Goal: Task Accomplishment & Management: Manage account settings

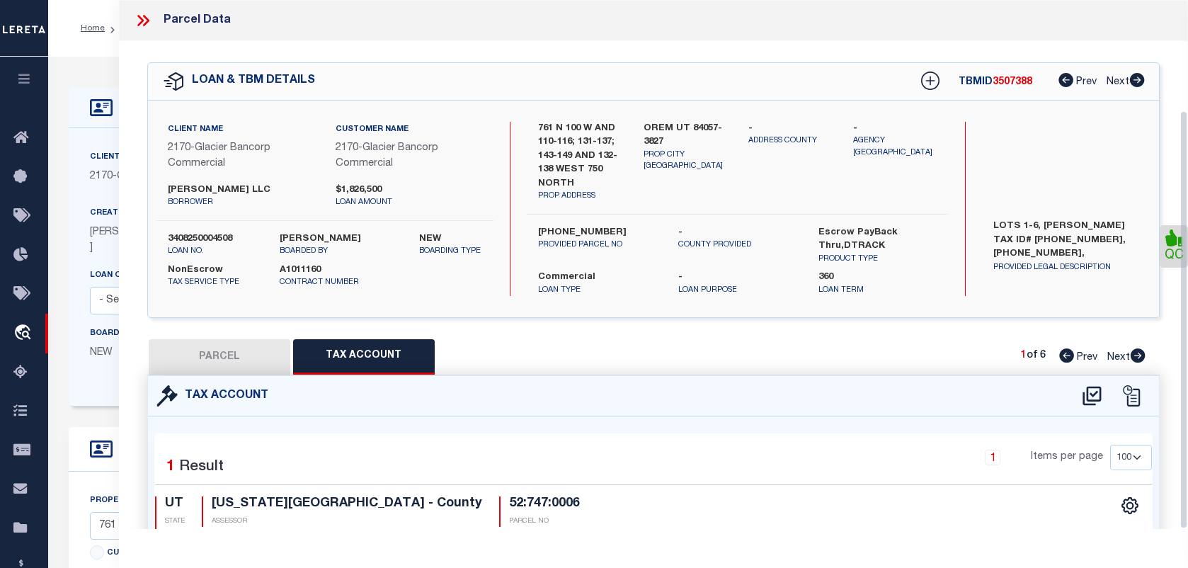
select select "100"
select select "5655"
select select "20"
select select "NonEscrow"
click at [147, 16] on icon at bounding box center [143, 20] width 18 height 18
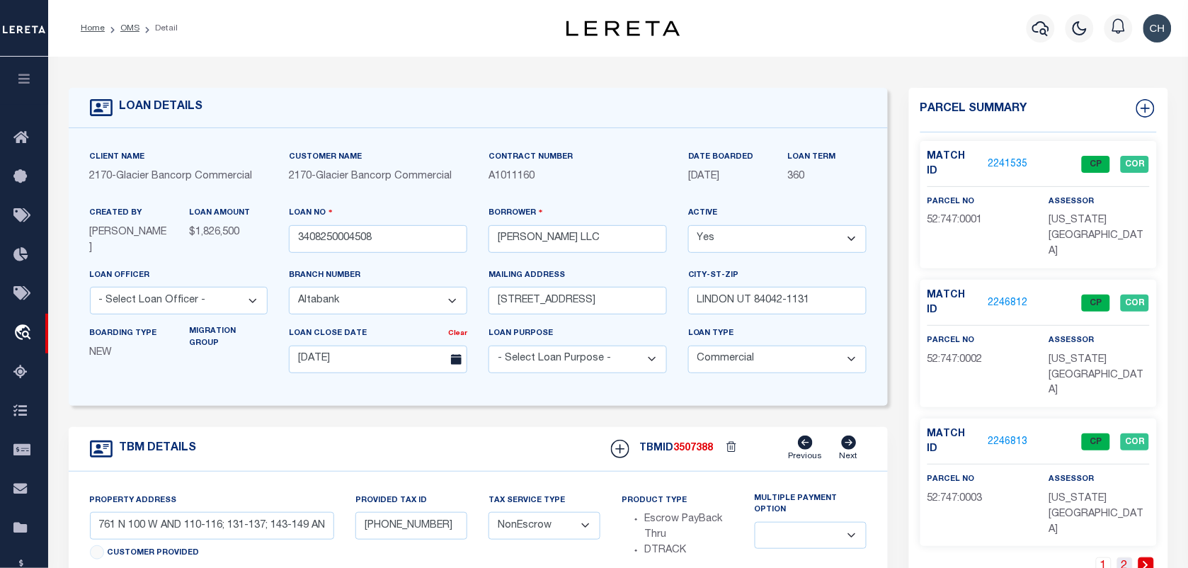
click at [1120, 557] on link "2" at bounding box center [1126, 565] width 16 height 16
click at [1011, 435] on link "2246822" at bounding box center [1009, 442] width 40 height 15
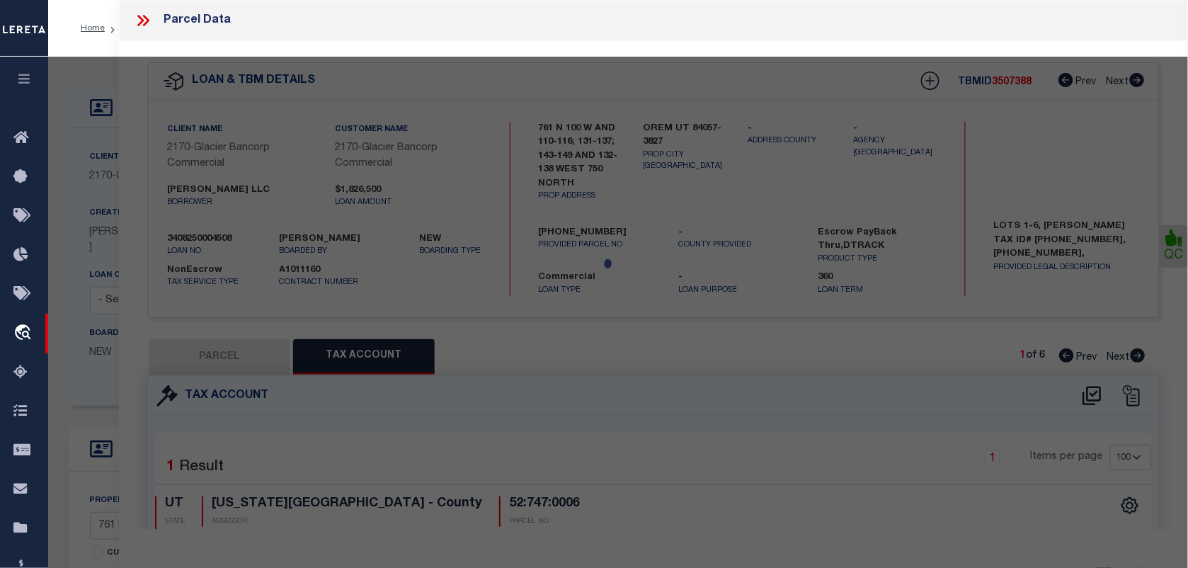
select select "AS"
select select
checkbox input "false"
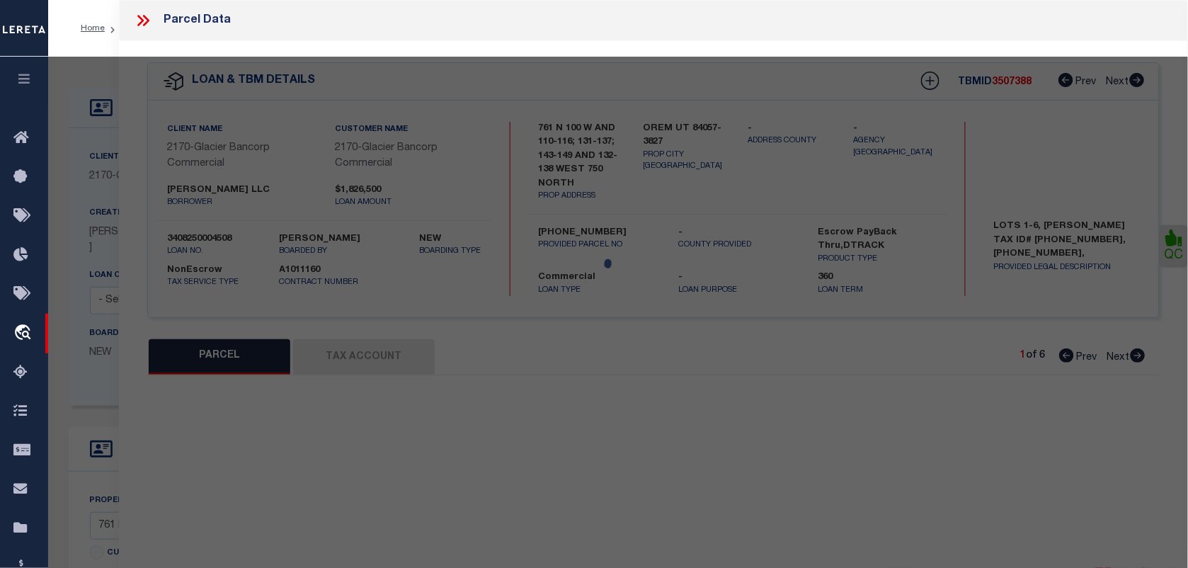
select select "CP"
type input "SHELLY LANE LLC"
select select "AGW"
select select "LEG"
type input "156 - 162 WEST 750 NORTH"
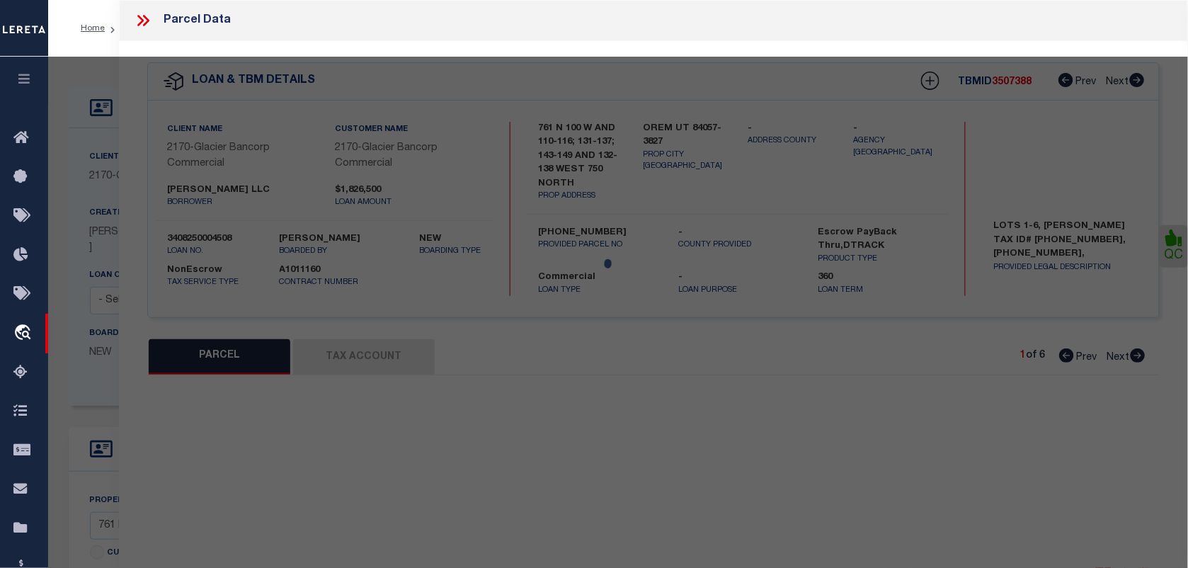
type input "OREM"
type textarea "LOT 6, SHELLEY LANE PUD SUBDV. AREA 0.062 AC."
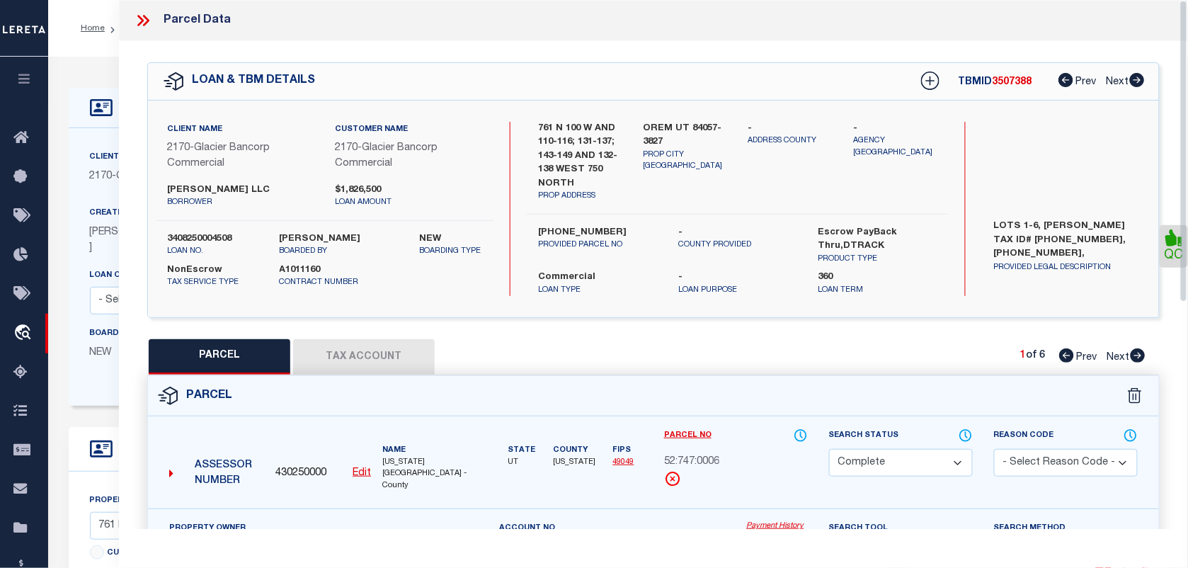
click at [134, 18] on icon at bounding box center [143, 20] width 18 height 18
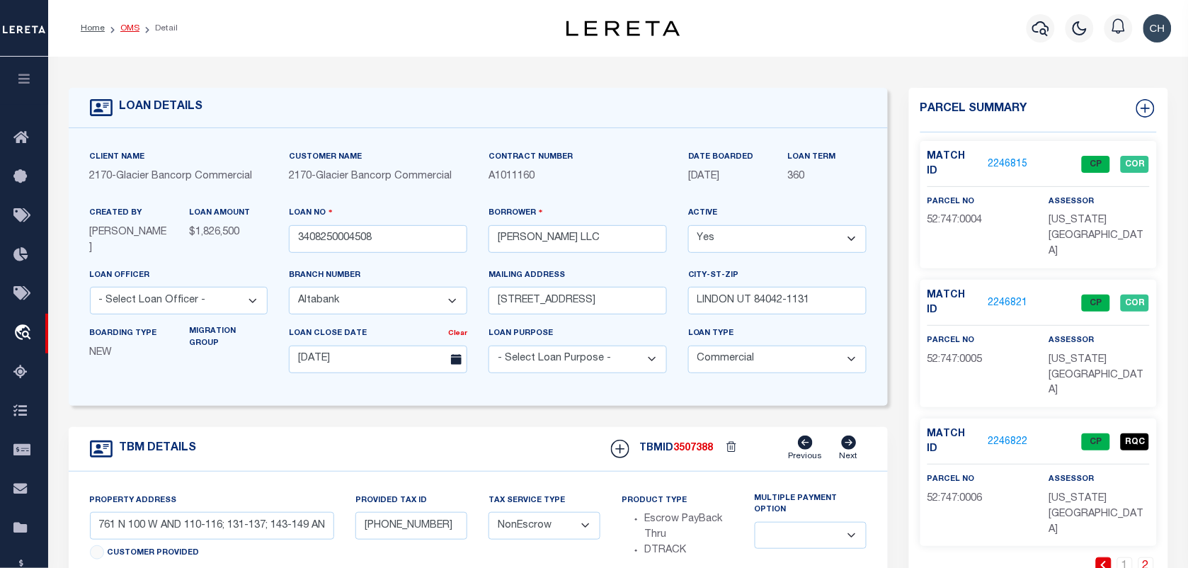
click at [125, 29] on link "OMS" at bounding box center [129, 28] width 19 height 8
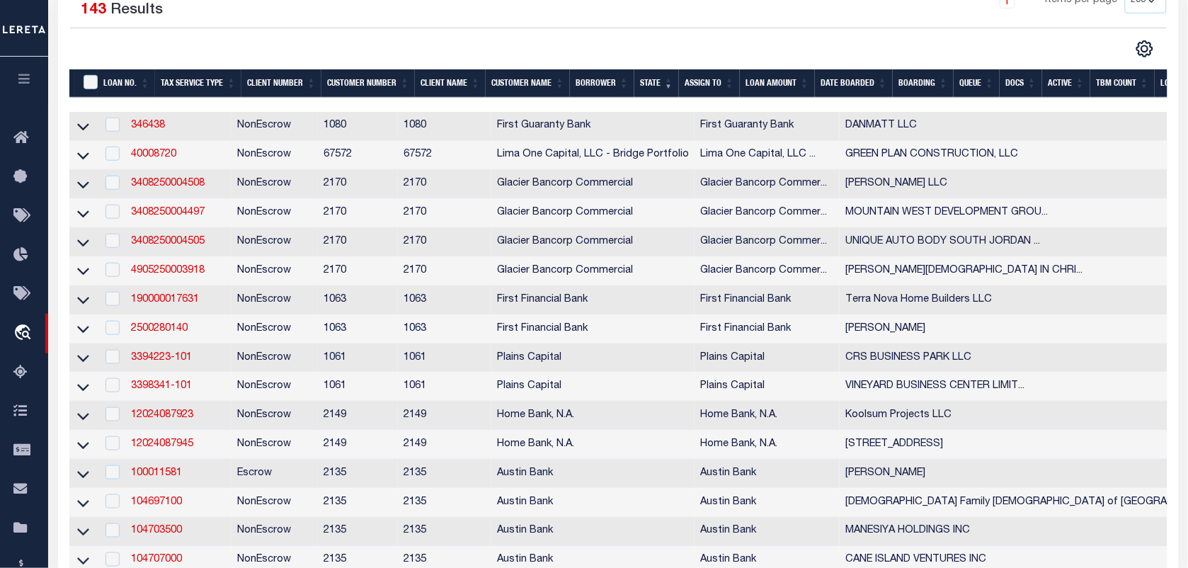
scroll to position [177, 0]
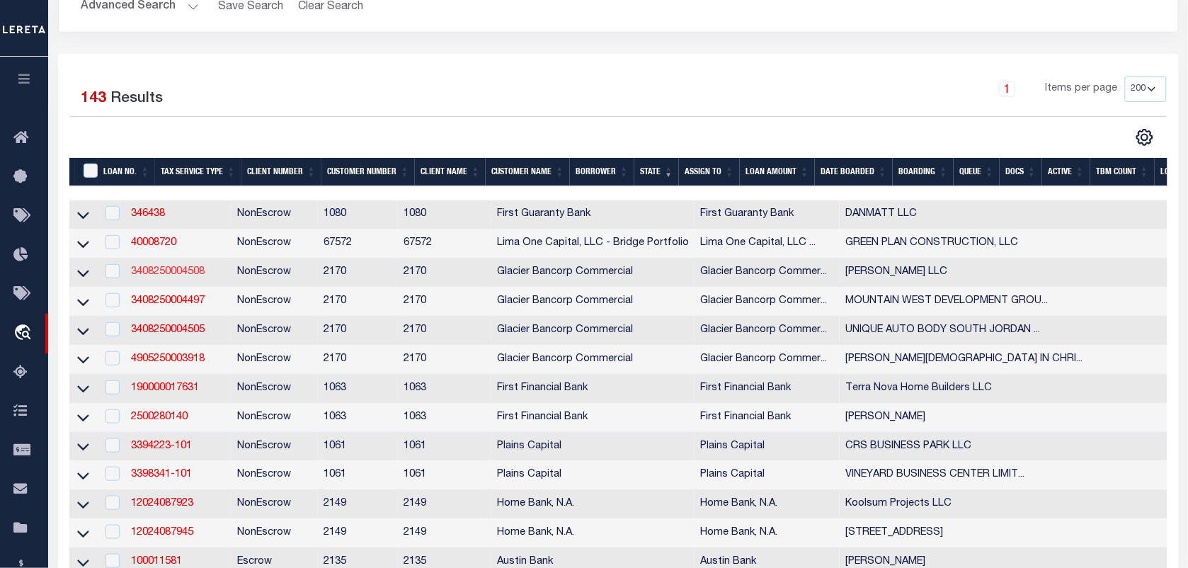
click at [186, 277] on link "3408250004508" at bounding box center [168, 272] width 74 height 10
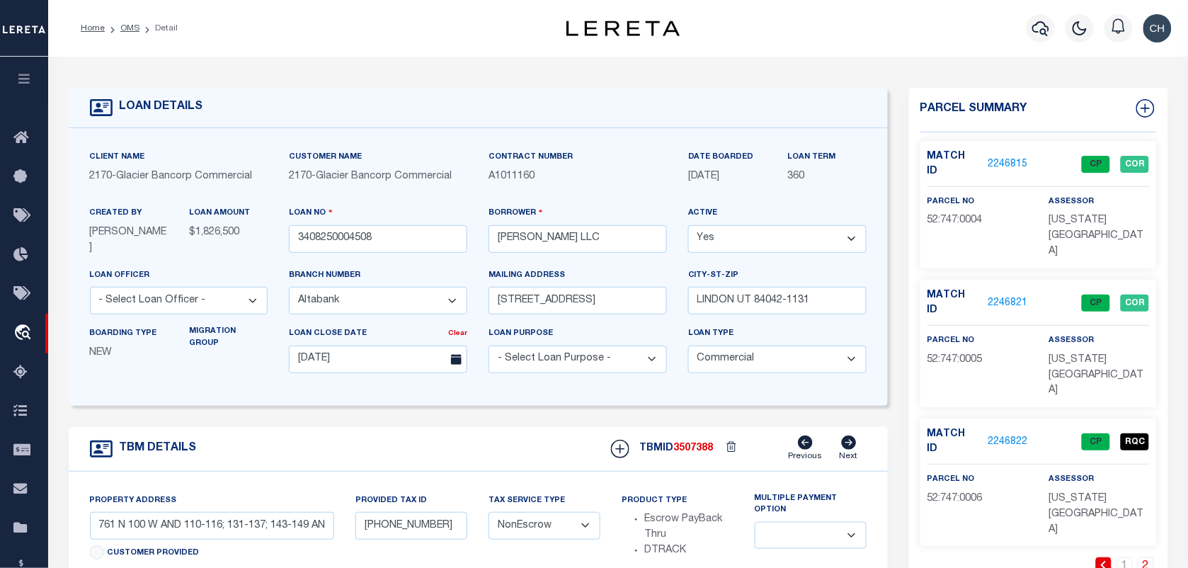
select select
type textarea "LOTS 1-6, SHELLY LANE TAX ID# 52-747-0001, 52-747-0002, 52-747-0003, 52-747-000…"
select select "5655"
click at [1121, 557] on link "2" at bounding box center [1126, 565] width 16 height 16
click at [121, 28] on link "OMS" at bounding box center [129, 28] width 19 height 8
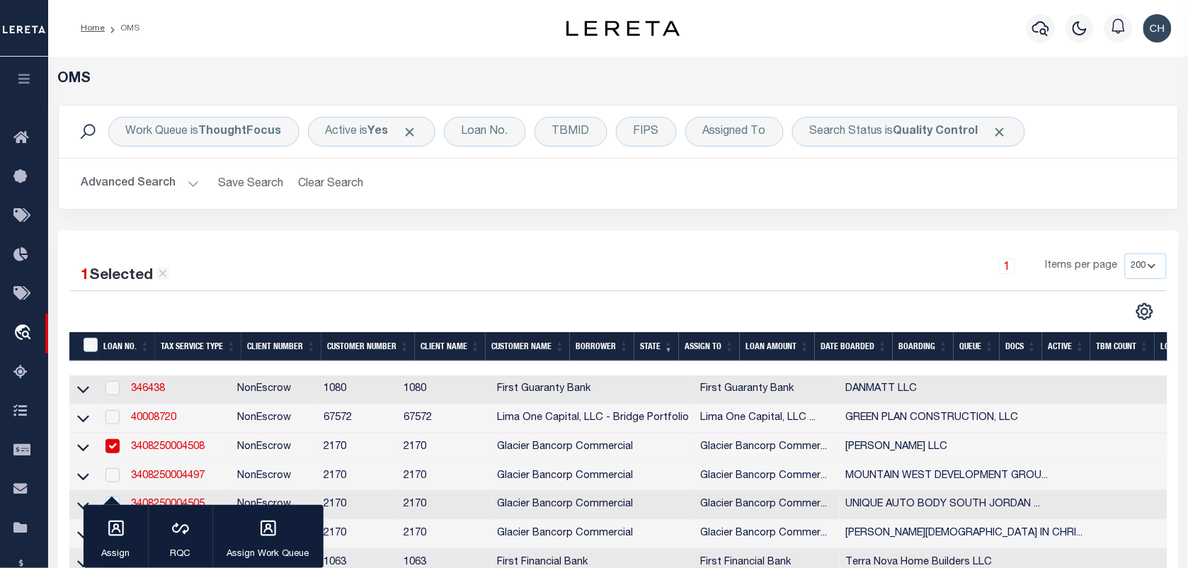
scroll to position [177, 0]
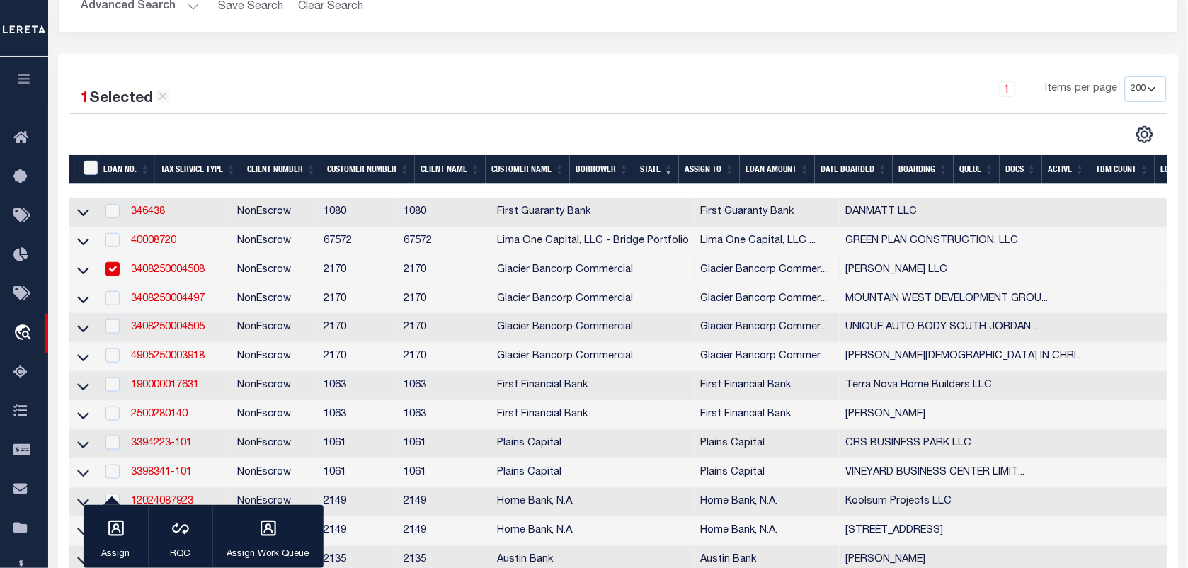
click at [107, 273] on input "checkbox" at bounding box center [113, 269] width 14 height 14
checkbox input "false"
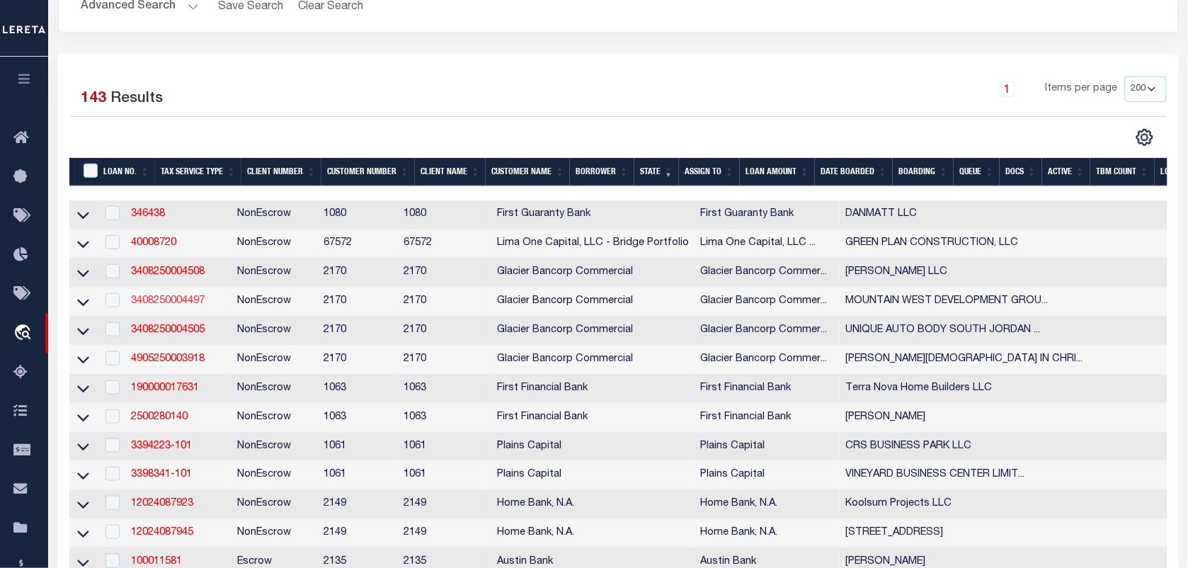
click at [161, 306] on link "3408250004497" at bounding box center [168, 301] width 74 height 10
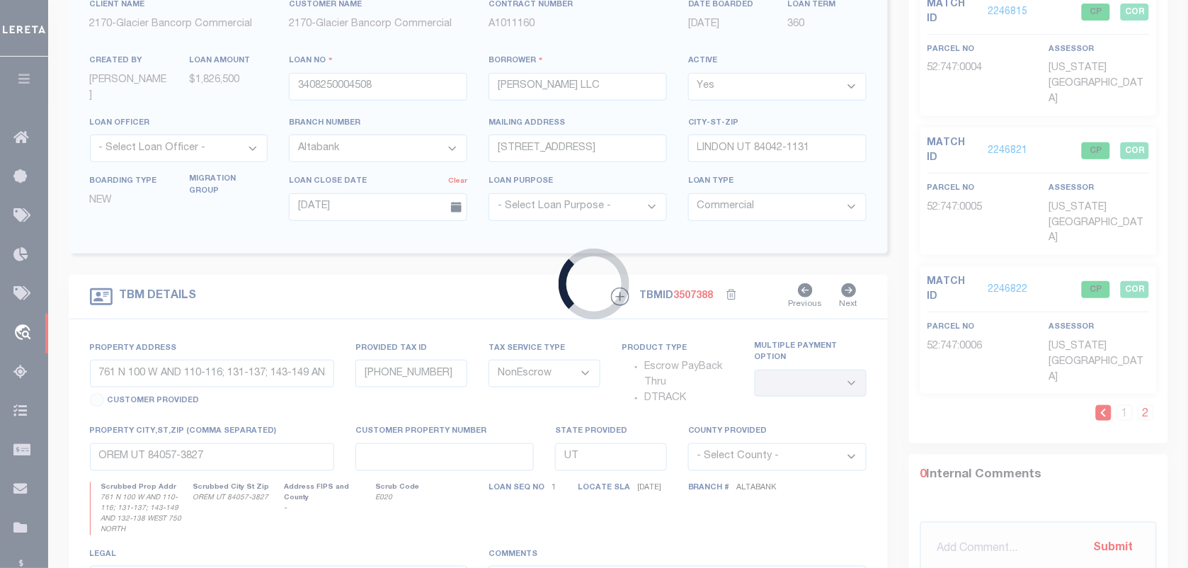
type input "3408250004497"
type input "MOUNTAIN WEST DEVELOPMENT GROUP LLC"
type input "10568 SALMON LEAP ST"
type input "LAS VEGAS NV 89183-4909"
type input "08/14/2025"
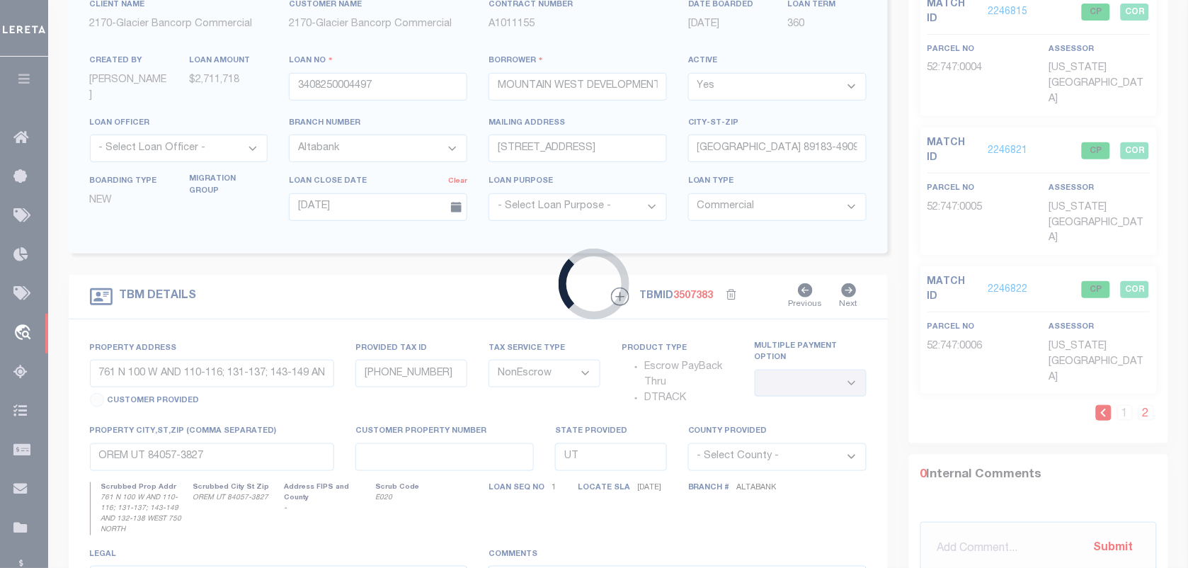
scroll to position [150, 0]
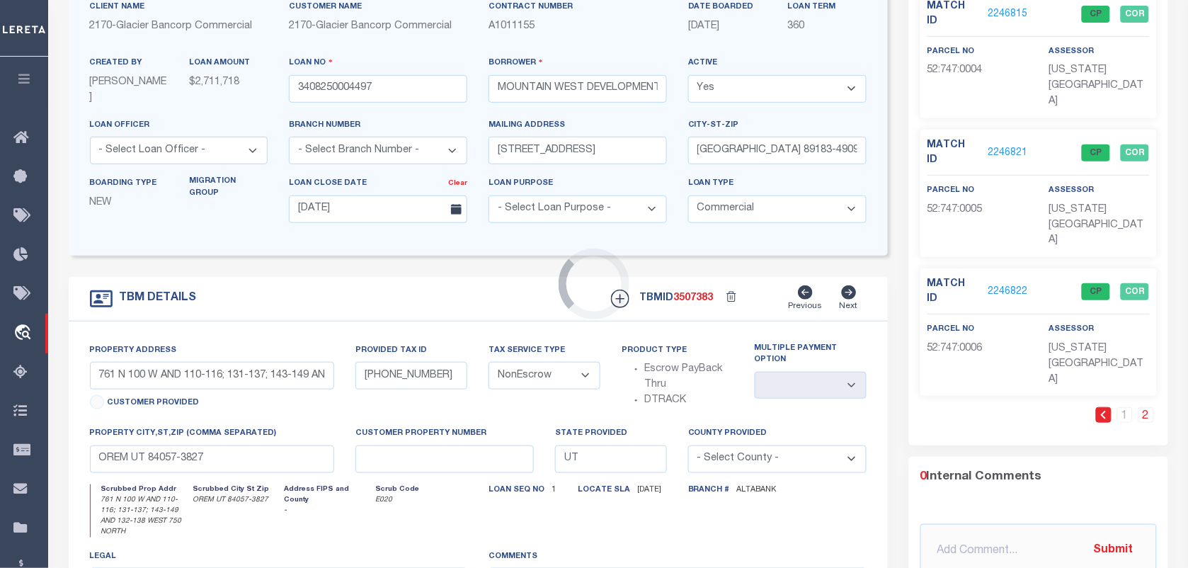
select select "5655"
type input "EAST MAJESTIC MOUNTAIN ROAD"
type input "L-SEE-1"
select select
type input "LEEDS UT 84746"
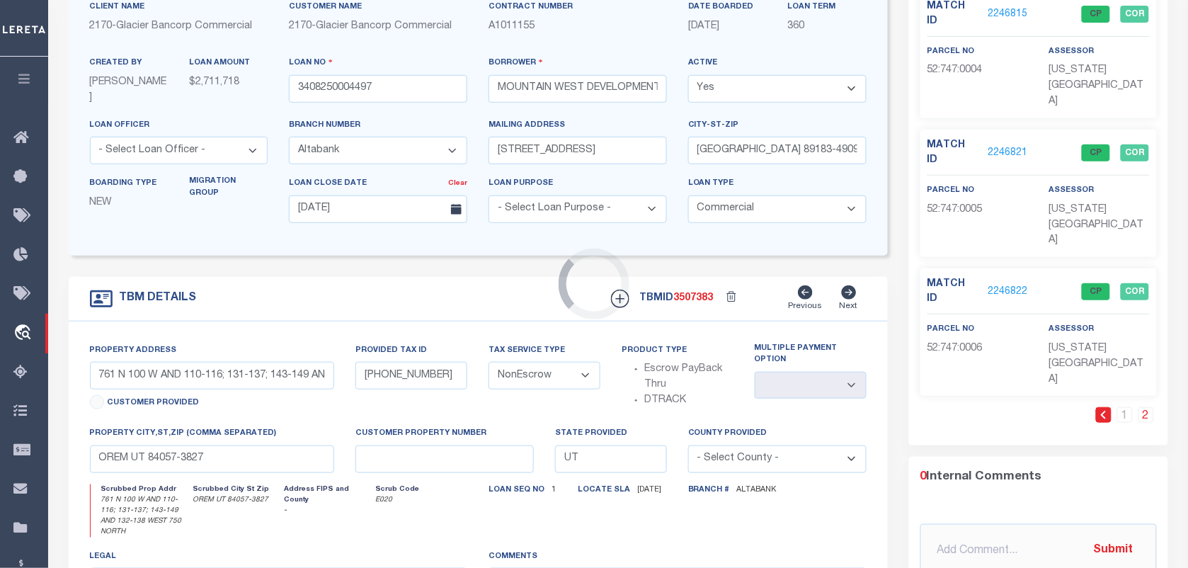
type textarea "LOTS 1-14 AND COMMON AREA OF SILVER EAGLE ESTATES TAX ID# L-SEE-1 THROUGH 14, L…"
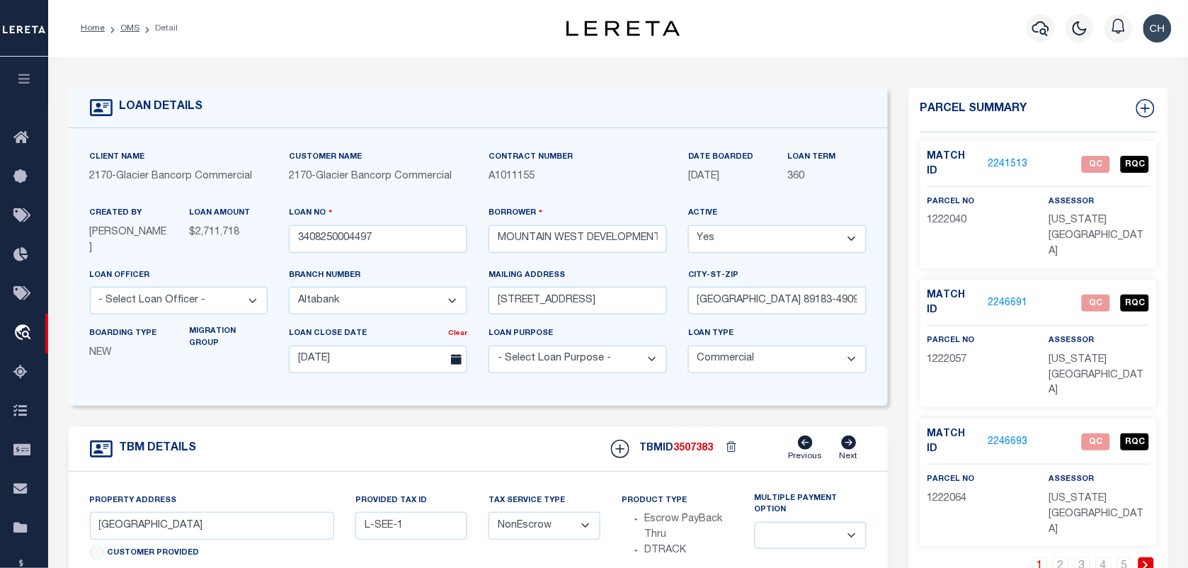
scroll to position [89, 0]
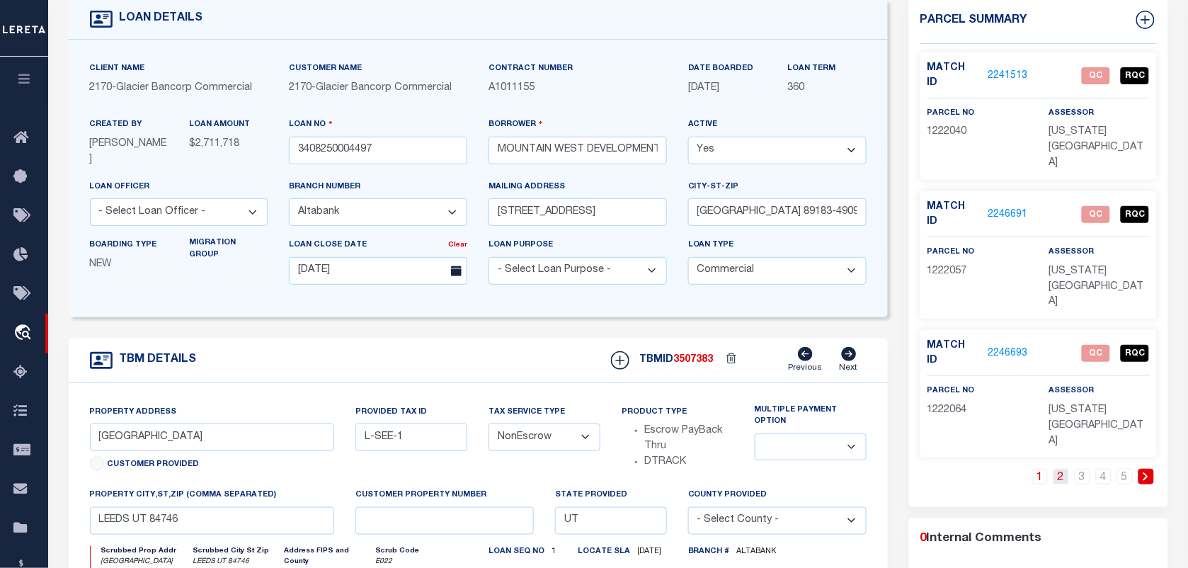
click at [1055, 469] on link "2" at bounding box center [1062, 477] width 16 height 16
click at [1080, 469] on link "3" at bounding box center [1083, 477] width 16 height 16
click at [1106, 469] on link "4" at bounding box center [1104, 477] width 16 height 16
click at [1126, 469] on link "5" at bounding box center [1126, 477] width 16 height 16
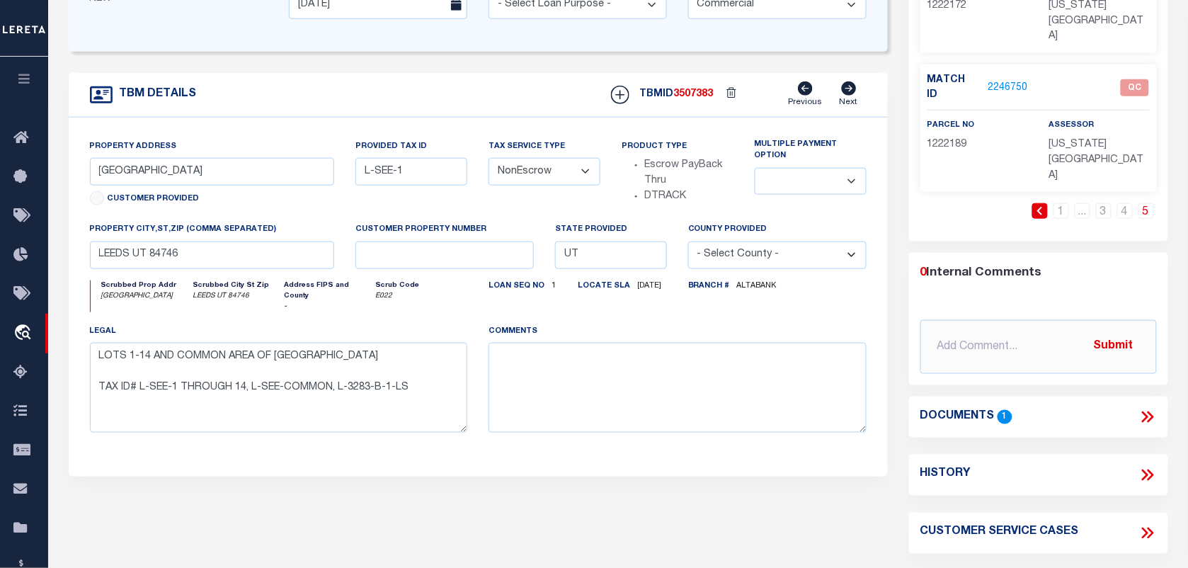
click at [1156, 408] on icon at bounding box center [1148, 417] width 18 height 18
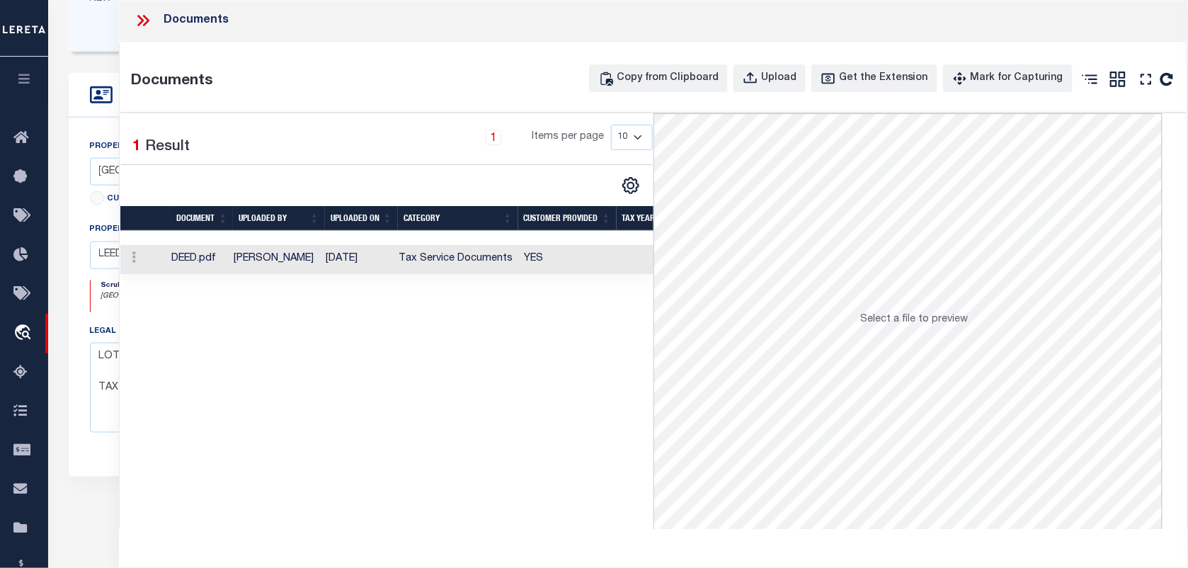
click at [632, 262] on td at bounding box center [645, 259] width 57 height 29
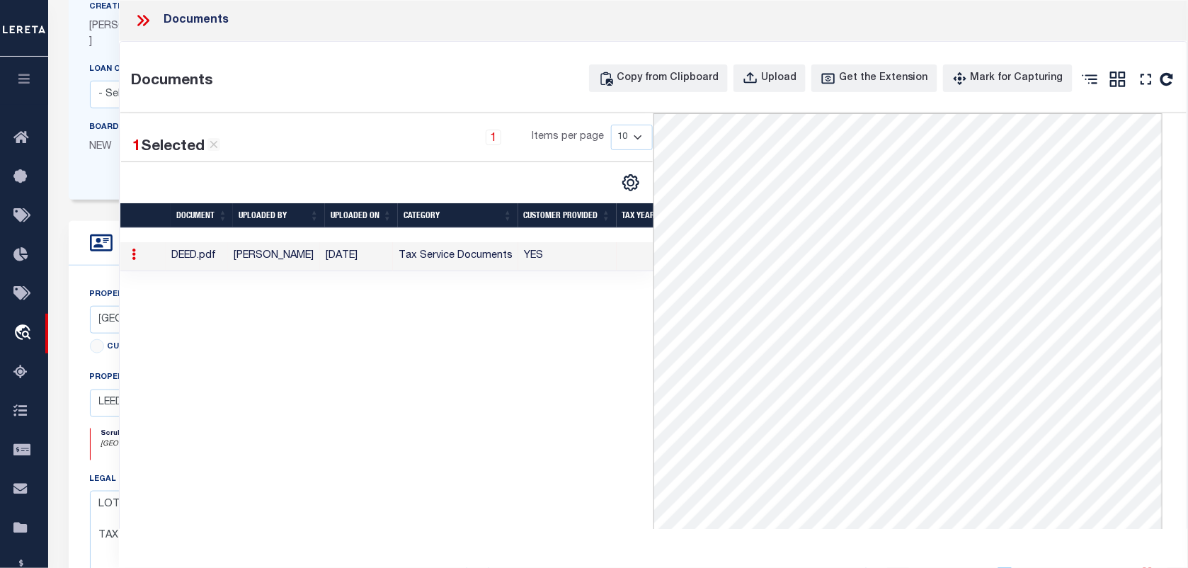
scroll to position [177, 0]
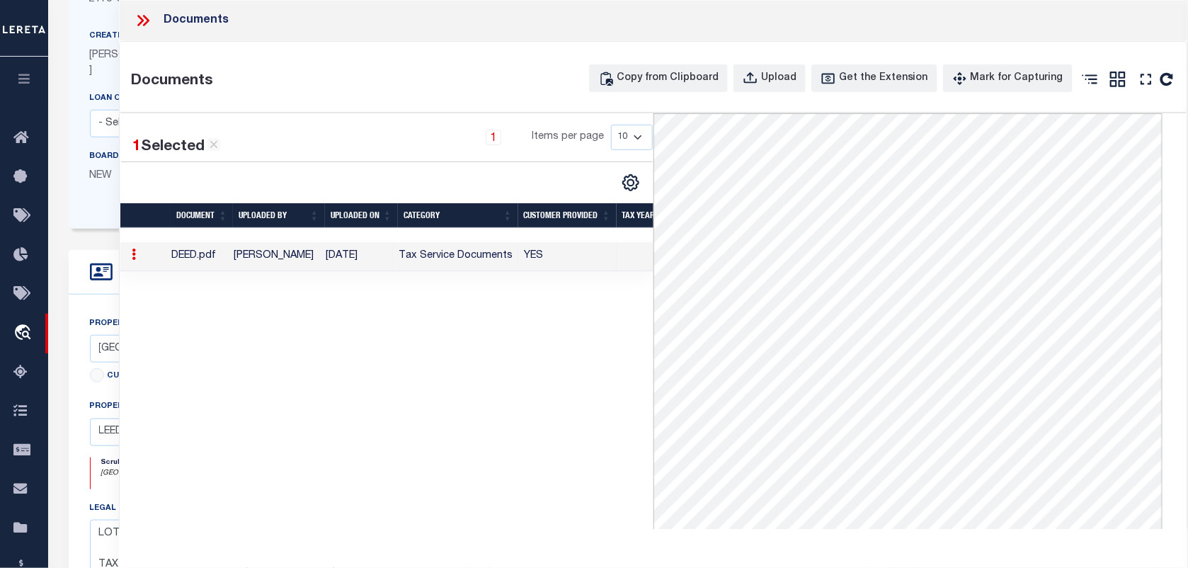
click at [149, 18] on icon at bounding box center [143, 20] width 18 height 18
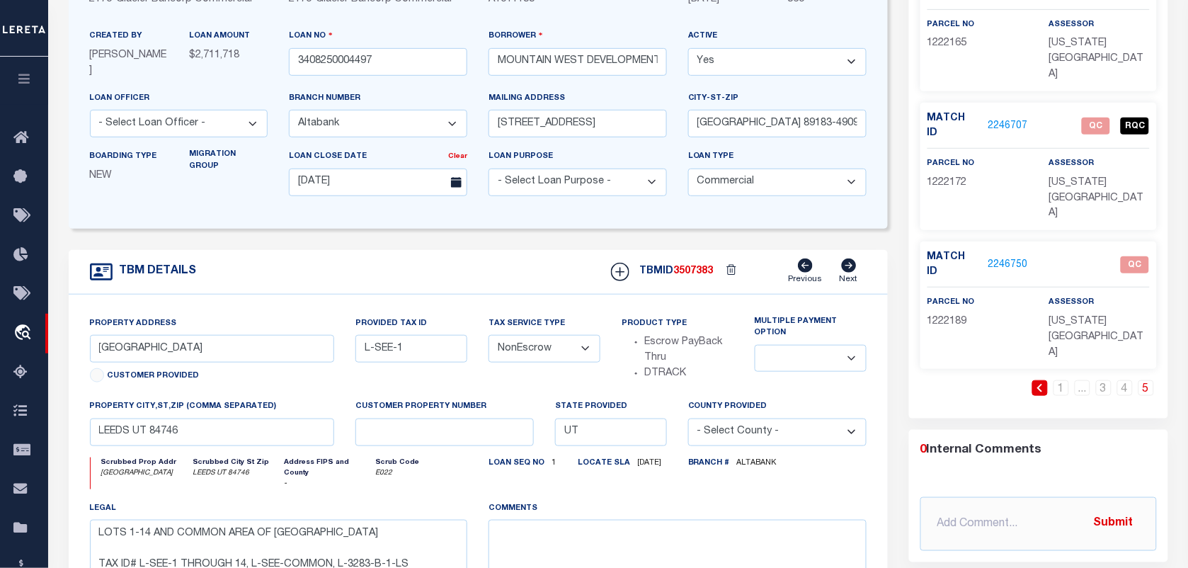
scroll to position [0, 0]
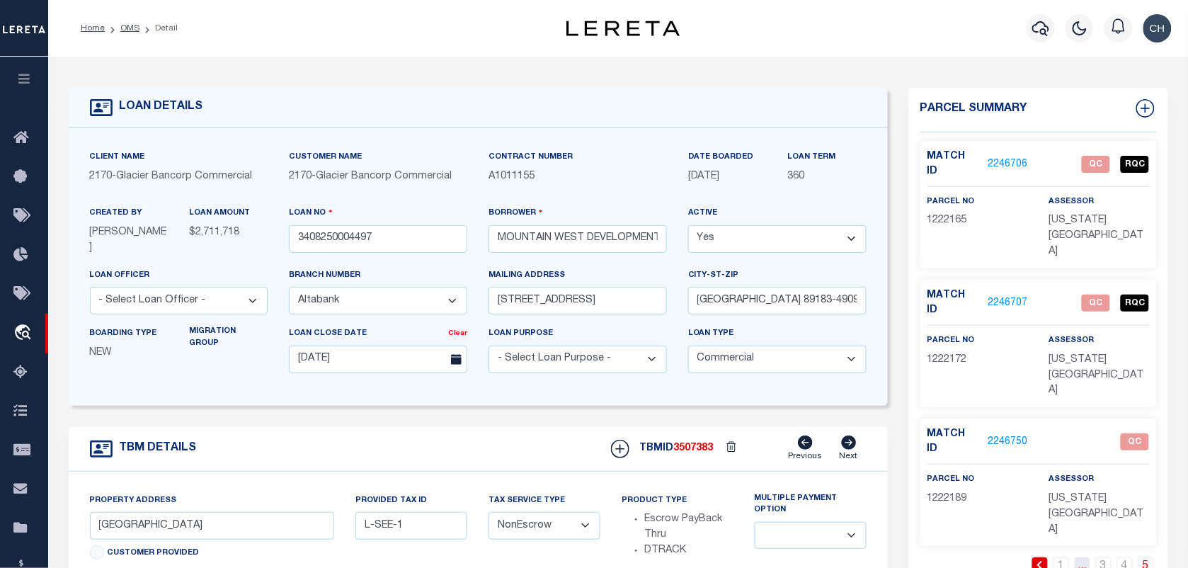
click at [1075, 557] on link "..." at bounding box center [1083, 565] width 16 height 16
click at [1094, 557] on li "3" at bounding box center [1104, 565] width 21 height 16
click at [1105, 557] on link "4" at bounding box center [1104, 565] width 16 height 16
click at [1125, 557] on link "5" at bounding box center [1126, 565] width 16 height 16
click at [1026, 435] on link "2246750" at bounding box center [1009, 442] width 40 height 15
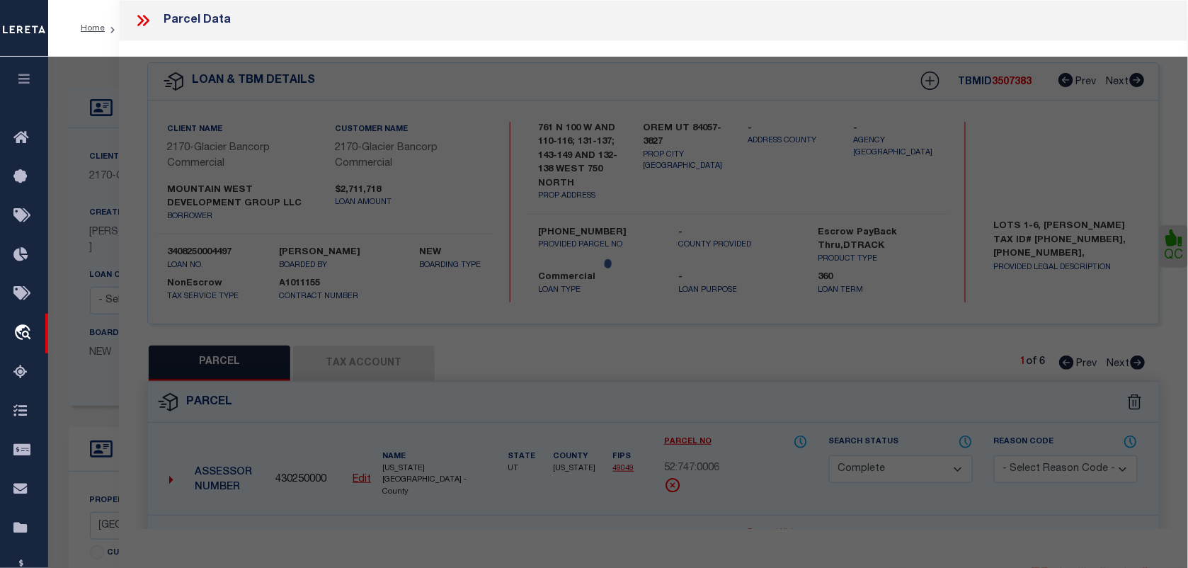
select select "AS"
select select
checkbox input "false"
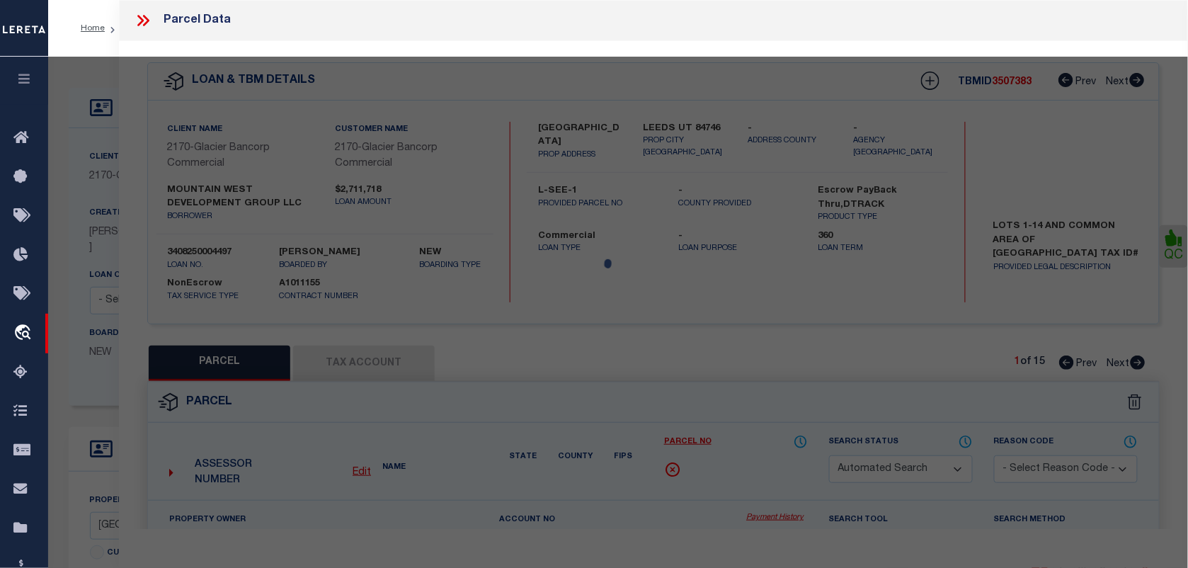
select select "QC"
type input "MOUNTAIN WEST DEV GROUP LLC"
select select "AGW"
select select "LEG"
type textarea "Subdivision: SILVER EAGLE ESTATES (L) Lot: COMMON Parent Parcels L-3283-B-1-LS"
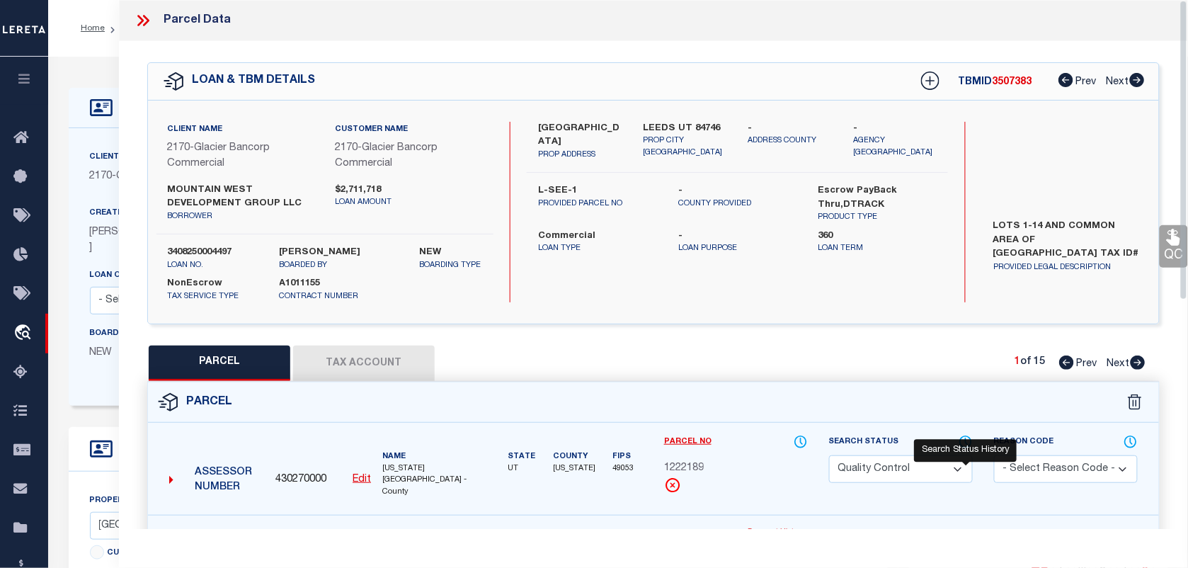
click at [969, 443] on icon at bounding box center [966, 442] width 14 height 16
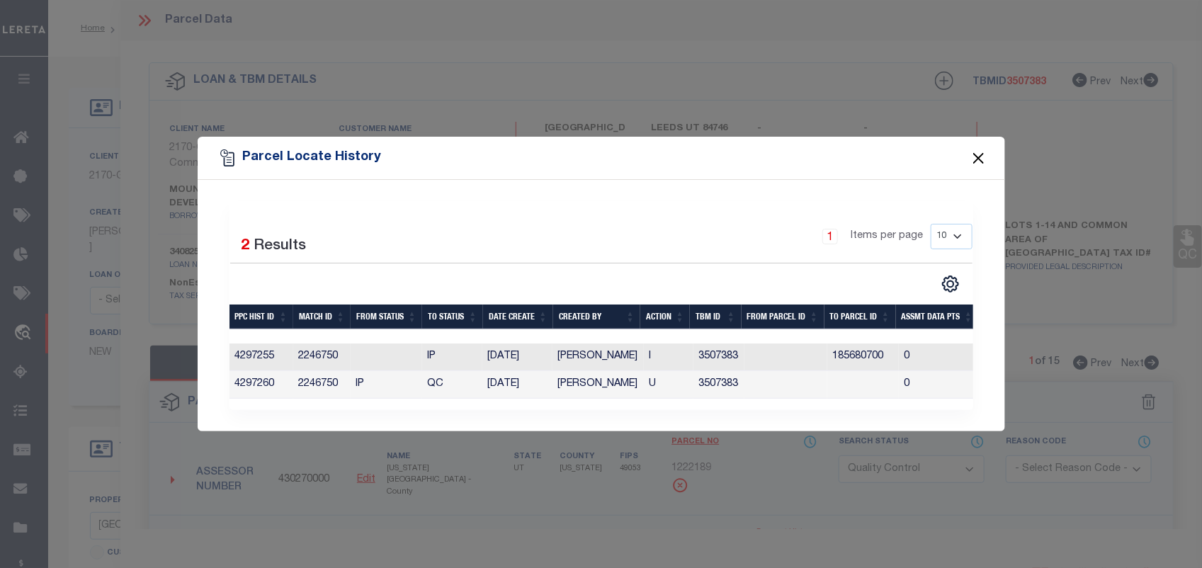
click at [982, 152] on button "Close" at bounding box center [978, 158] width 18 height 18
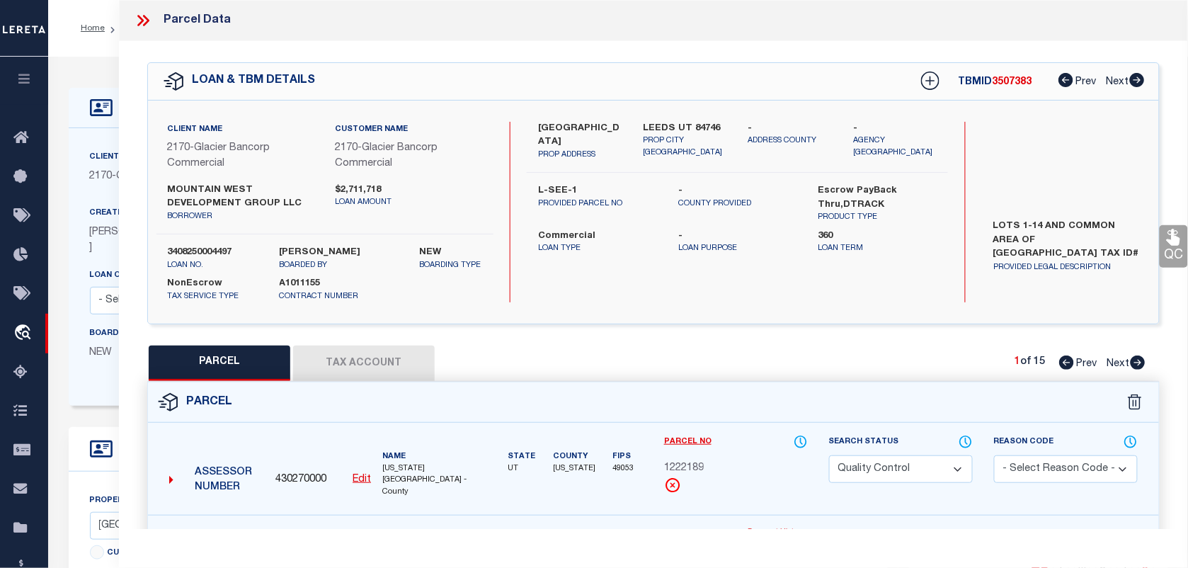
click at [143, 25] on icon at bounding box center [146, 20] width 6 height 11
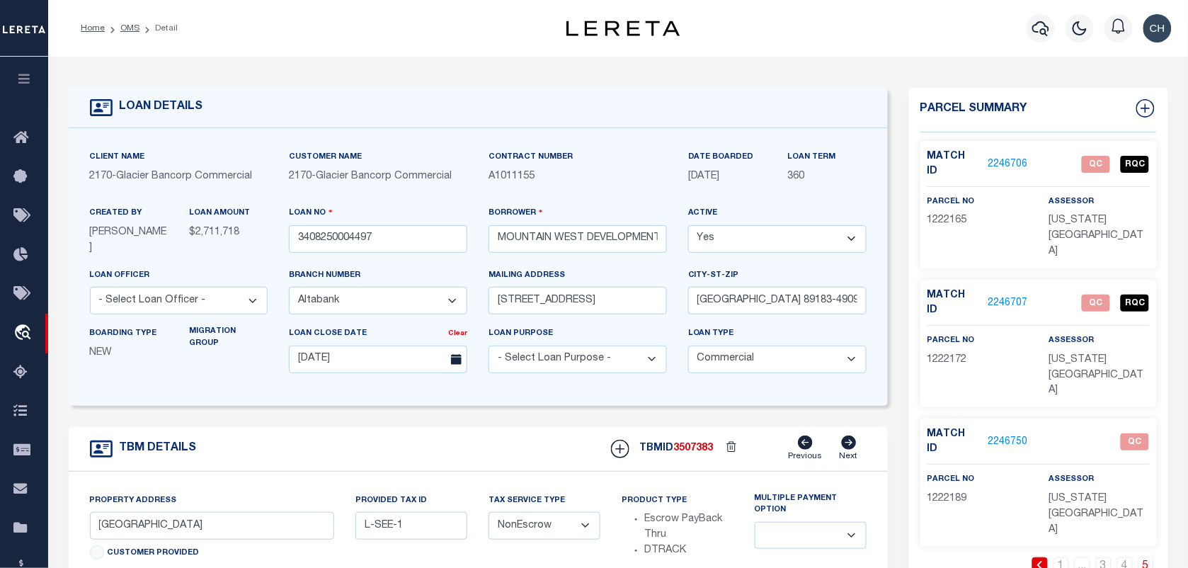
click at [996, 160] on link "2246706" at bounding box center [1009, 164] width 40 height 15
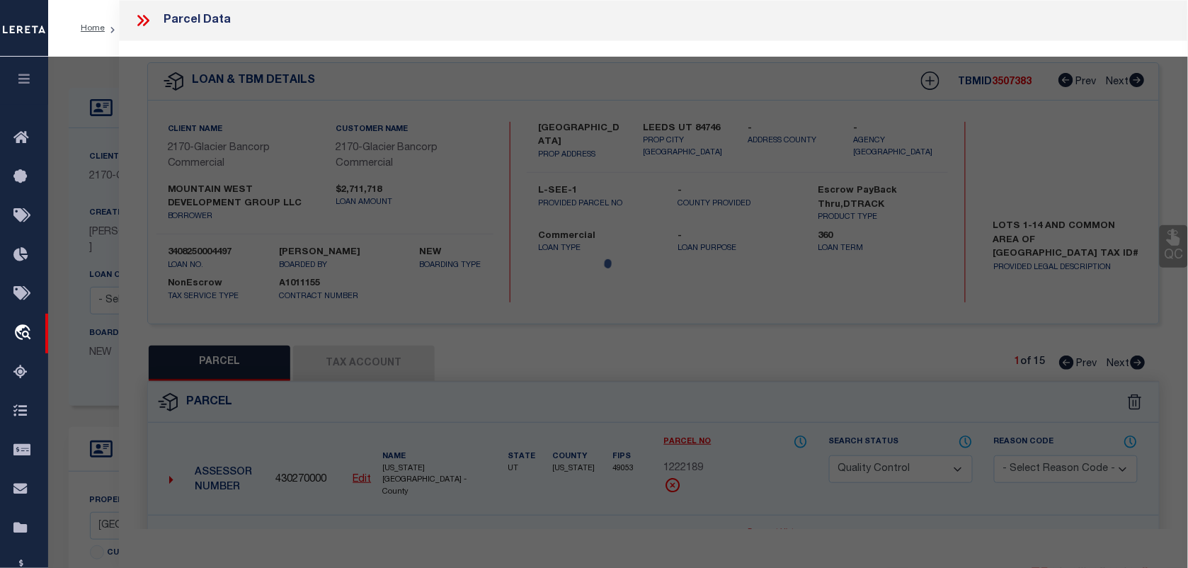
select select "AS"
select select
checkbox input "false"
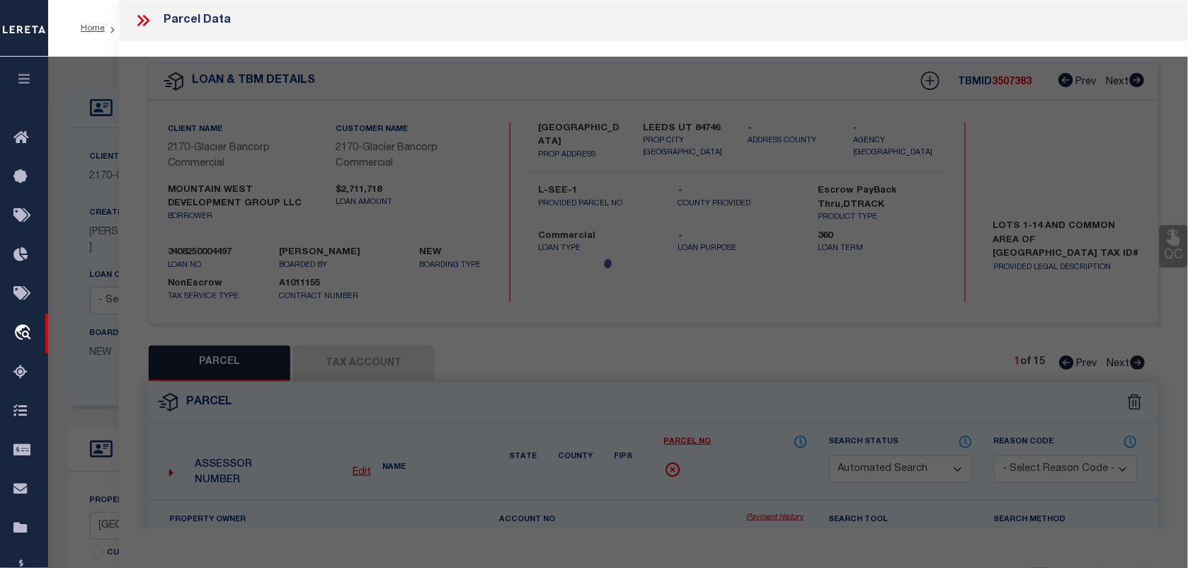
select select "QC"
type input "MOUNTAIN WEST DEV GROUP LLC"
select select "AGW"
select select "LEG"
type textarea "Subdivision: SILVER EAGLE ESTATES (L) Lot: 13 Parent Parcels L-3283-B-1-LS Acre…"
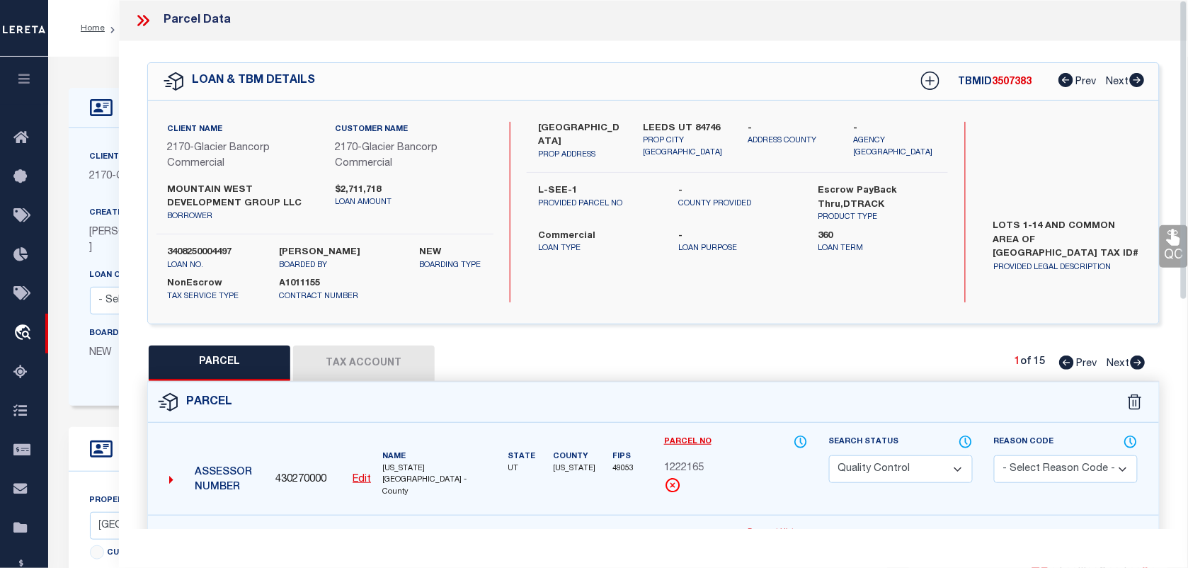
click at [142, 22] on icon at bounding box center [140, 20] width 6 height 11
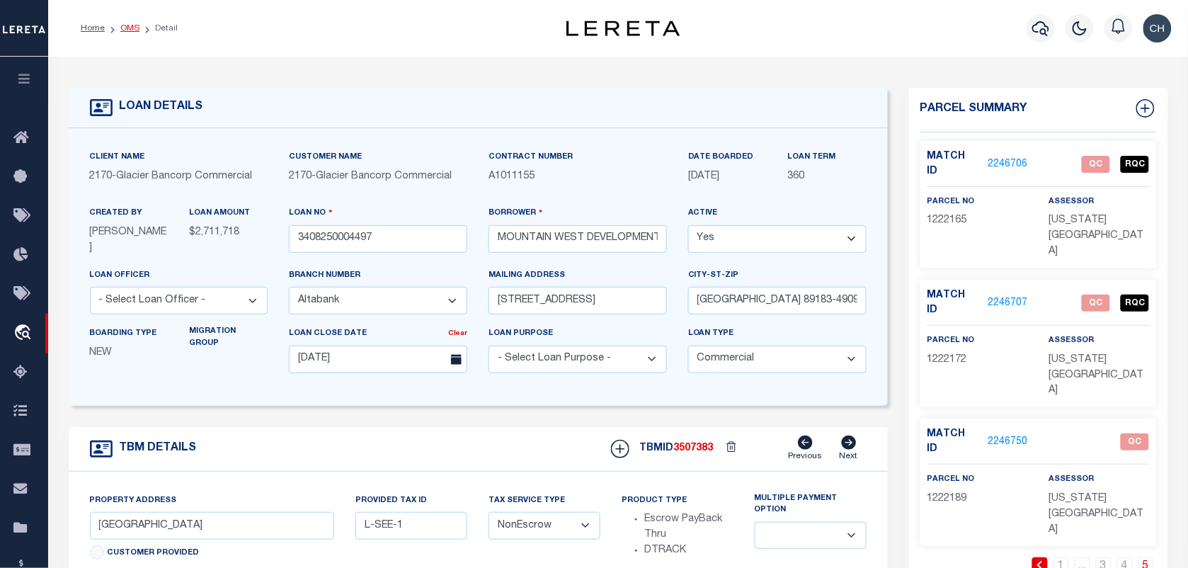
click at [132, 24] on link "OMS" at bounding box center [129, 28] width 19 height 8
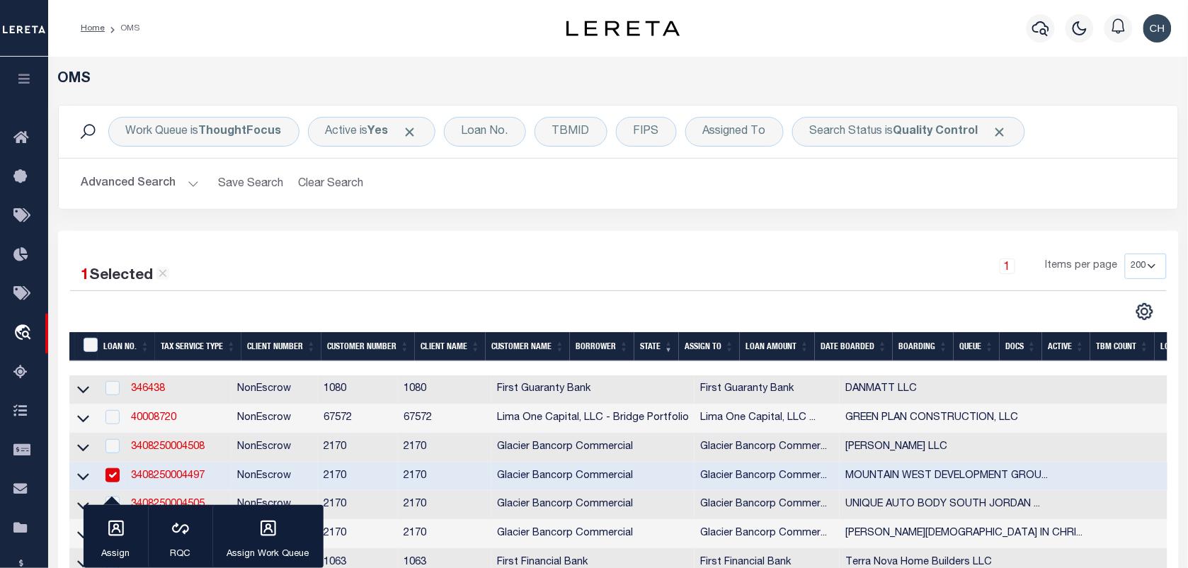
scroll to position [266, 0]
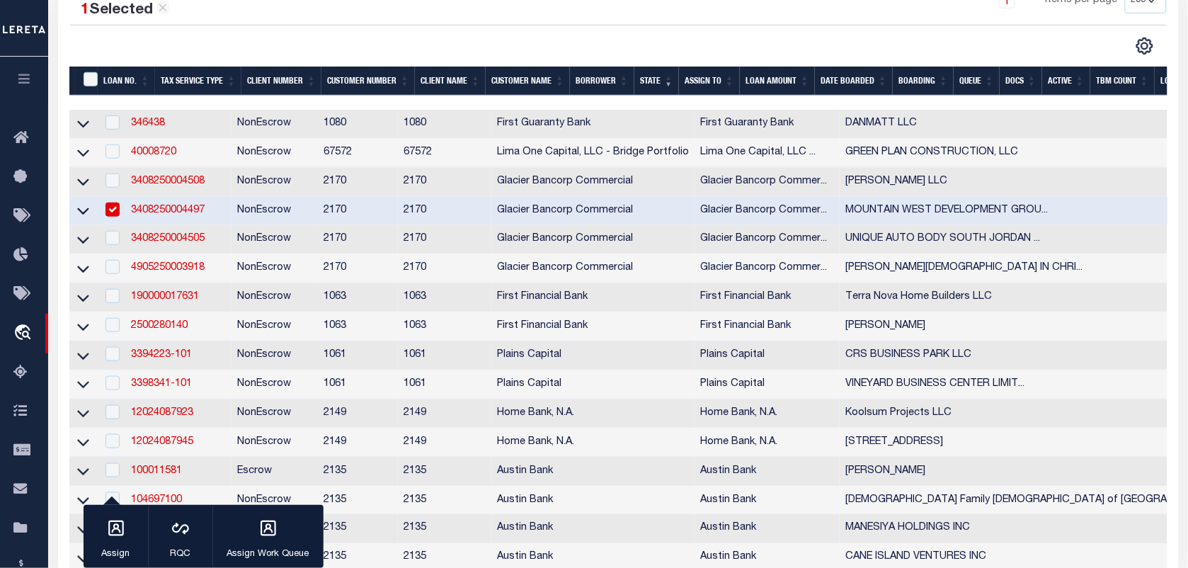
click at [122, 217] on td at bounding box center [111, 211] width 29 height 29
checkbox input "false"
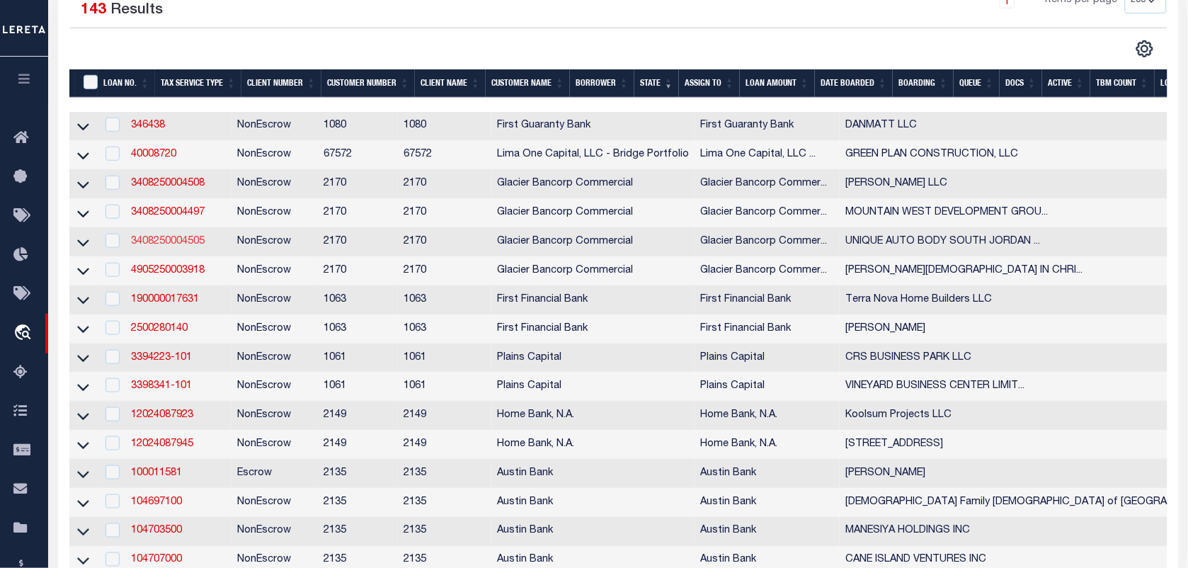
click at [188, 246] on link "3408250004505" at bounding box center [168, 242] width 74 height 10
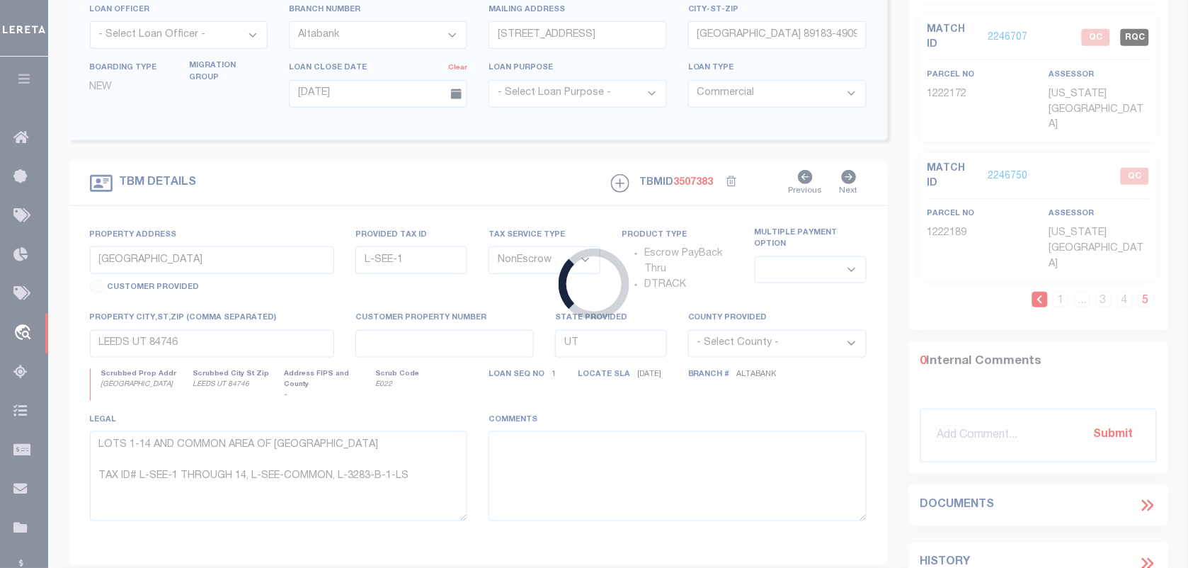
type input "3408250004505"
type input "UNIQUE AUTO BODY SOUTH JORDAN INC."
type input "11521 S REDWOOD RD"
type input "SOUTH JORDAN UT 84095-7806"
type input "[DATE]"
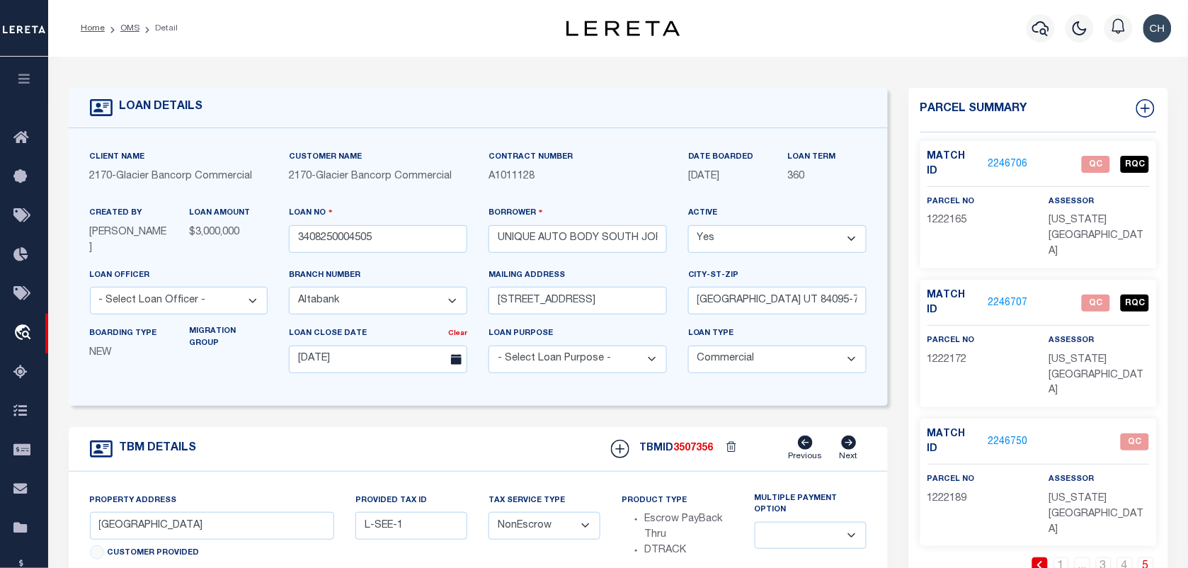
type input "11521 S REDWOOD RD"
type input "27-22-401-018"
select select
type input "SOUTH JORDAN UT 84095-7806"
select select
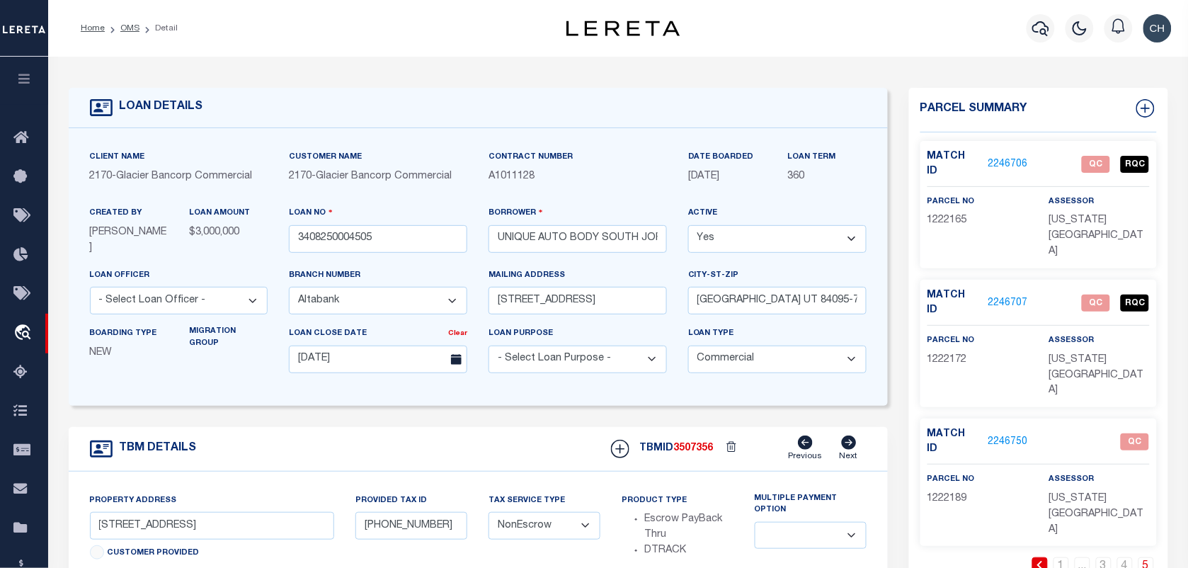
type textarea "LARGE LEGAL TAX ID# 27-22-401-018, 27-22-401-103, 27-22-401-104, 27-22-401-106"
select select "5655"
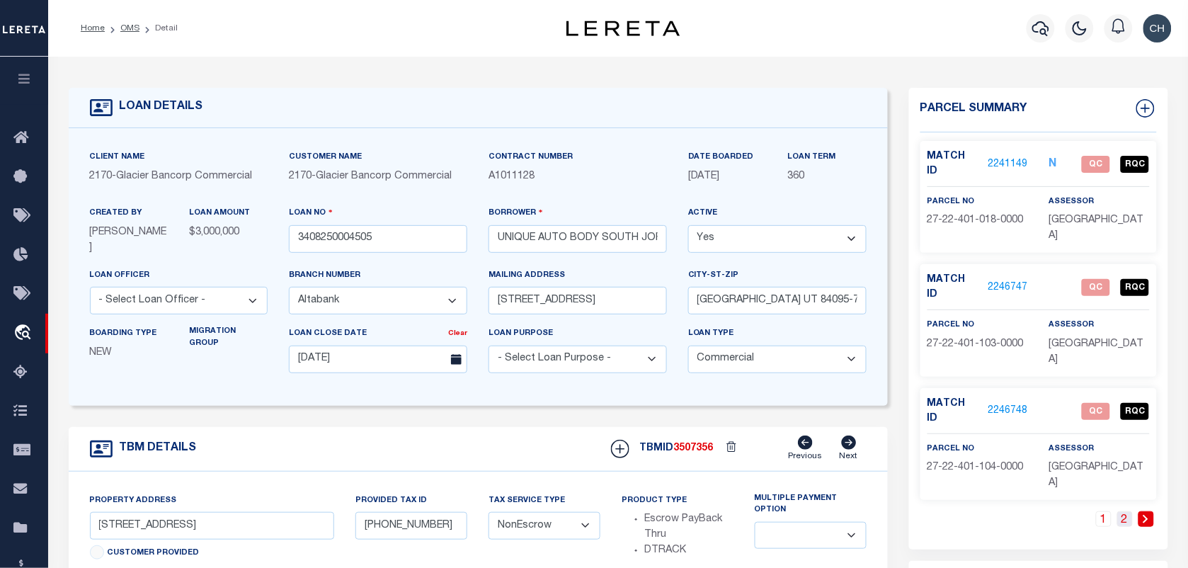
click at [1124, 511] on link "2" at bounding box center [1126, 519] width 16 height 16
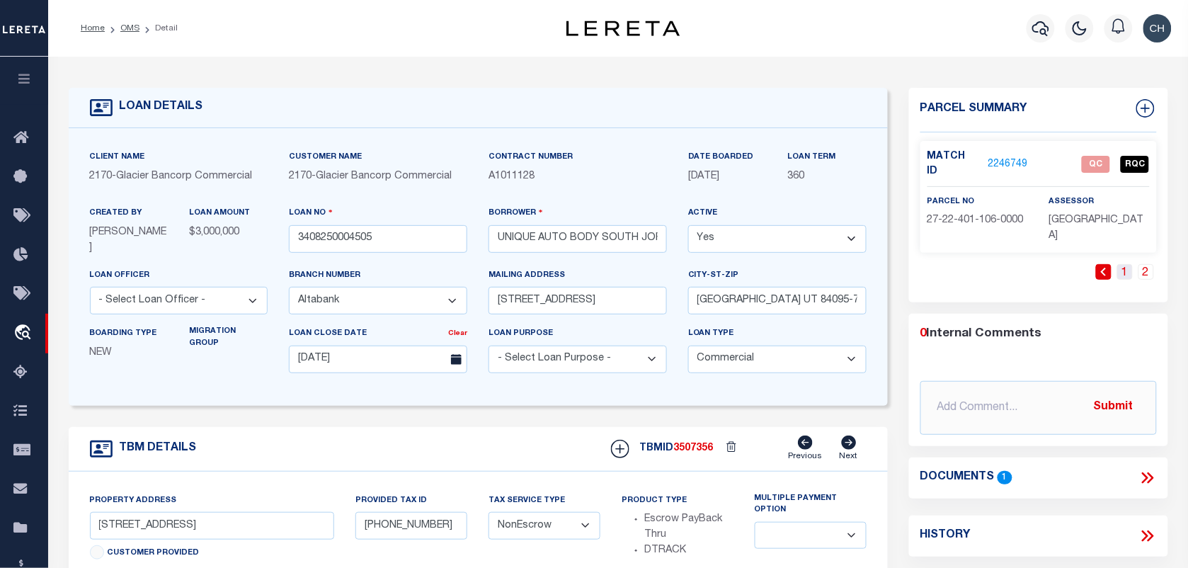
click at [1127, 264] on link "1" at bounding box center [1126, 272] width 16 height 16
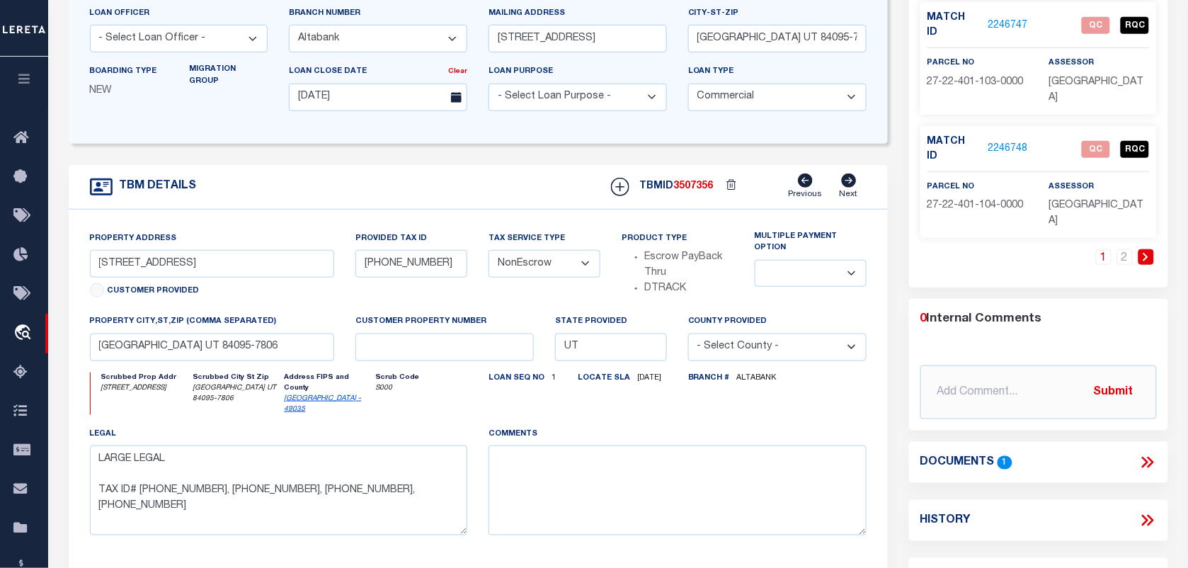
scroll to position [266, 0]
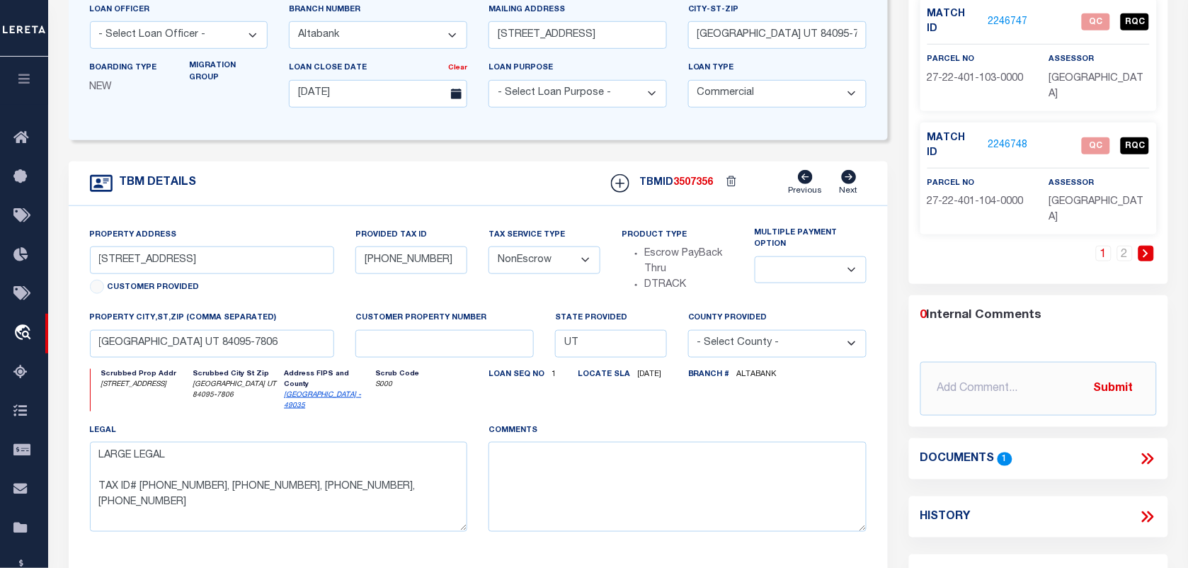
click at [1146, 453] on icon at bounding box center [1145, 458] width 6 height 11
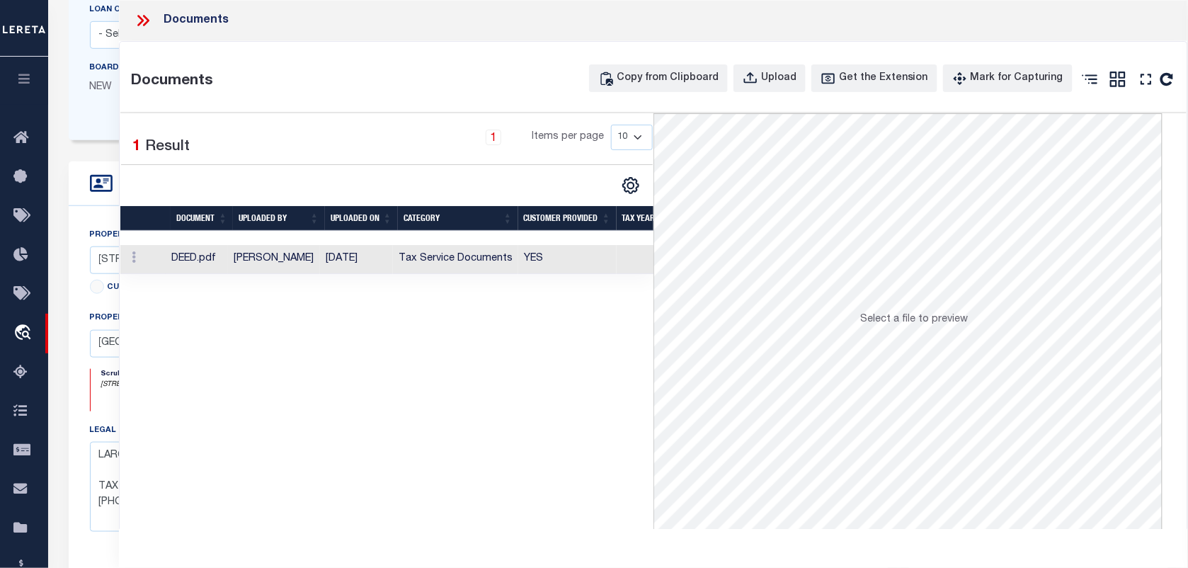
click at [595, 261] on td "YES" at bounding box center [567, 259] width 98 height 29
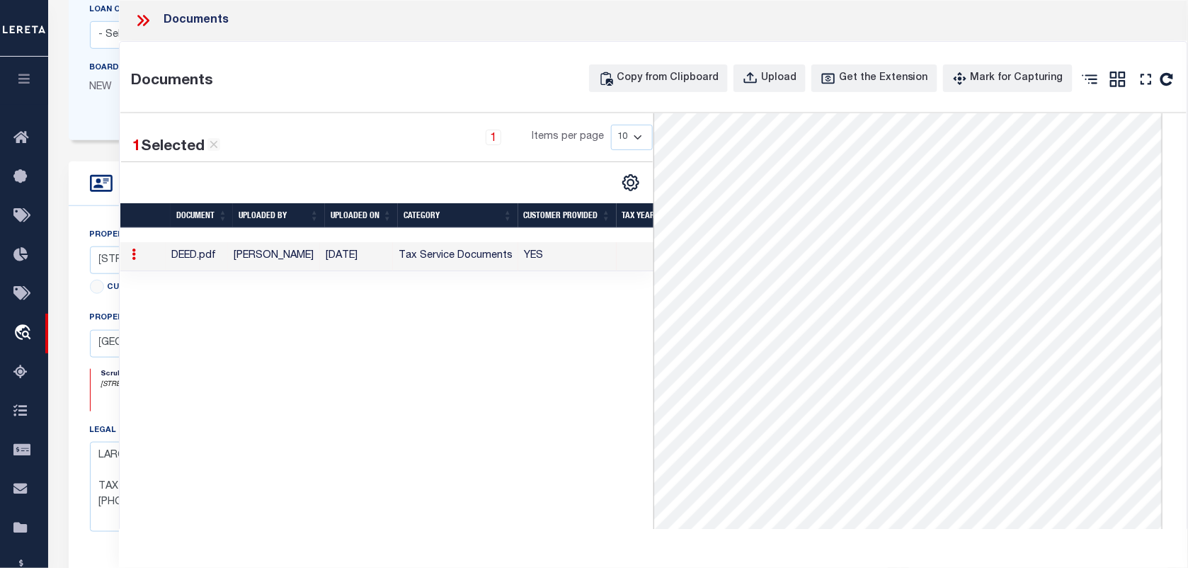
scroll to position [112, 0]
click at [140, 18] on icon at bounding box center [140, 20] width 6 height 11
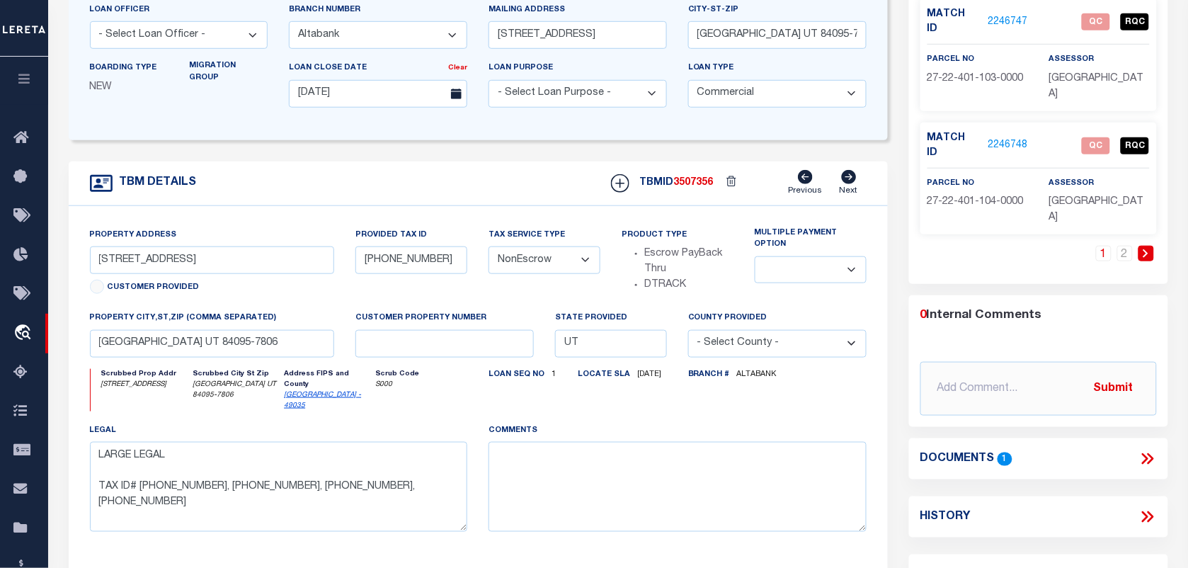
scroll to position [0, 0]
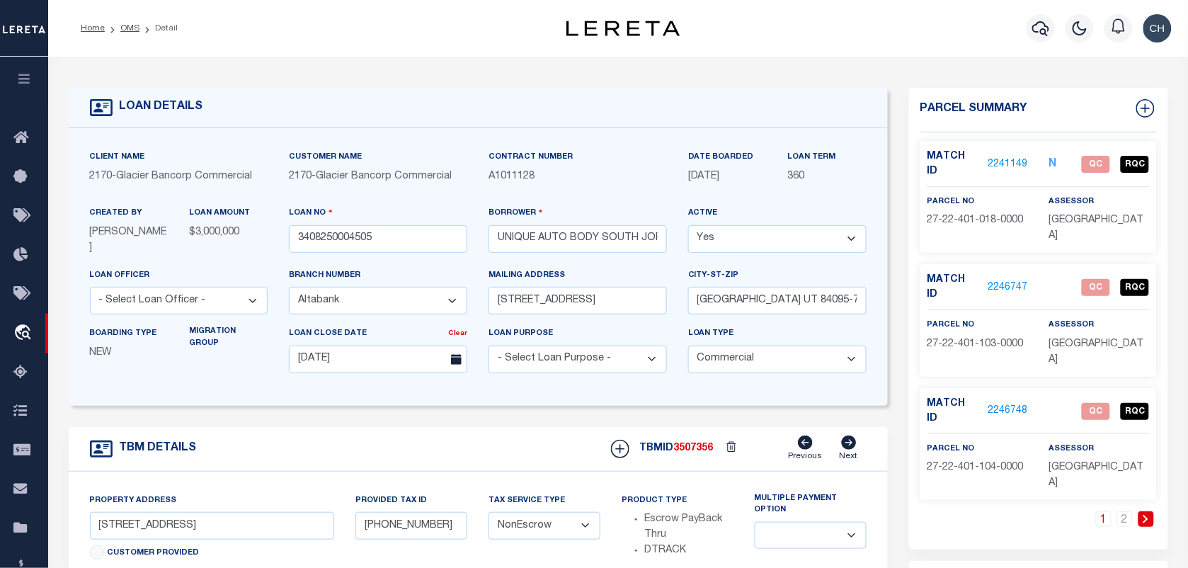
drag, startPoint x: 125, startPoint y: 27, endPoint x: 177, endPoint y: 62, distance: 62.3
click at [125, 27] on link "OMS" at bounding box center [129, 28] width 19 height 8
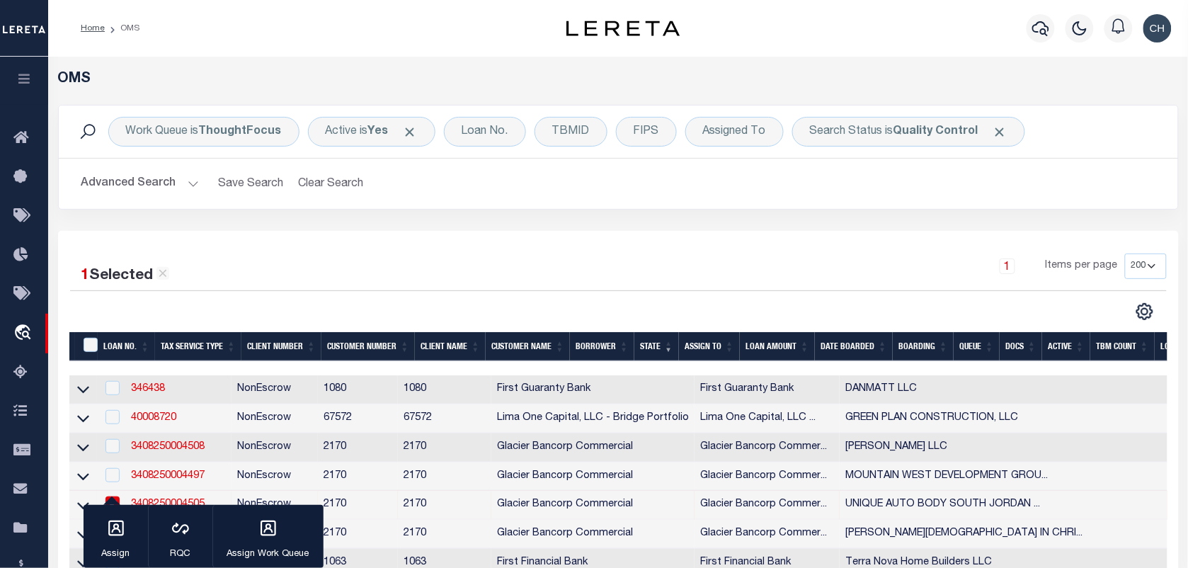
scroll to position [266, 0]
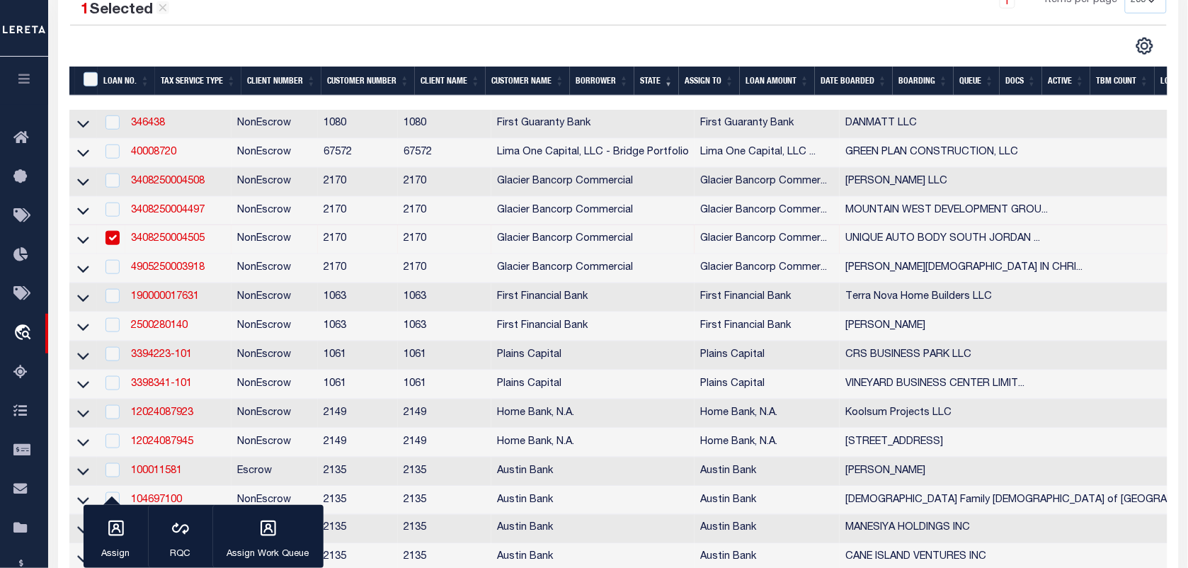
click at [114, 241] on input "checkbox" at bounding box center [113, 238] width 14 height 14
checkbox input "false"
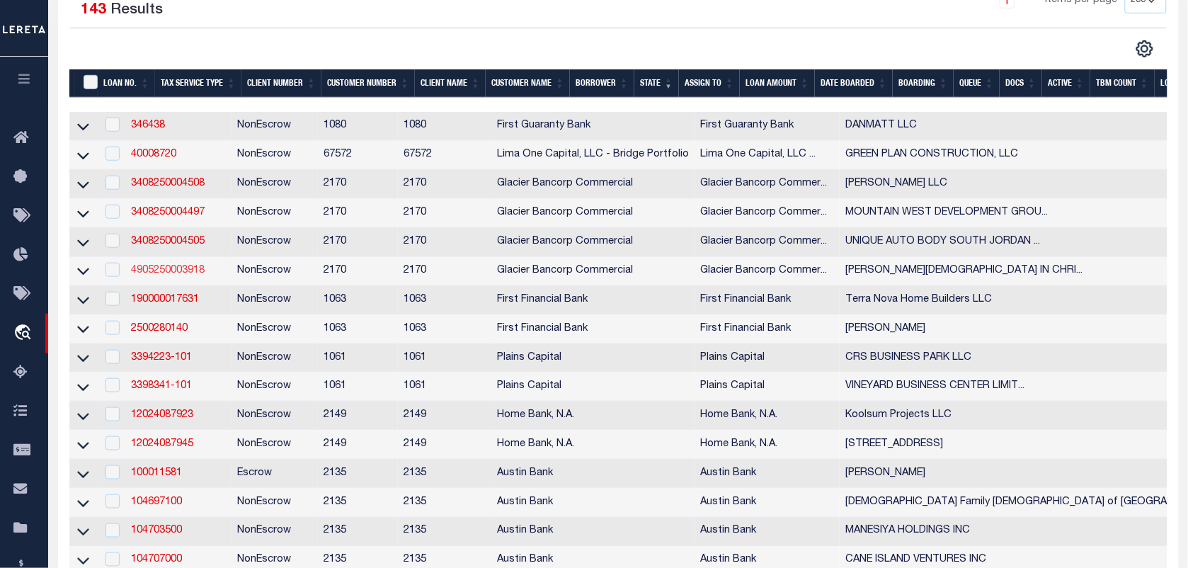
click at [188, 276] on link "4905250003918" at bounding box center [168, 271] width 74 height 10
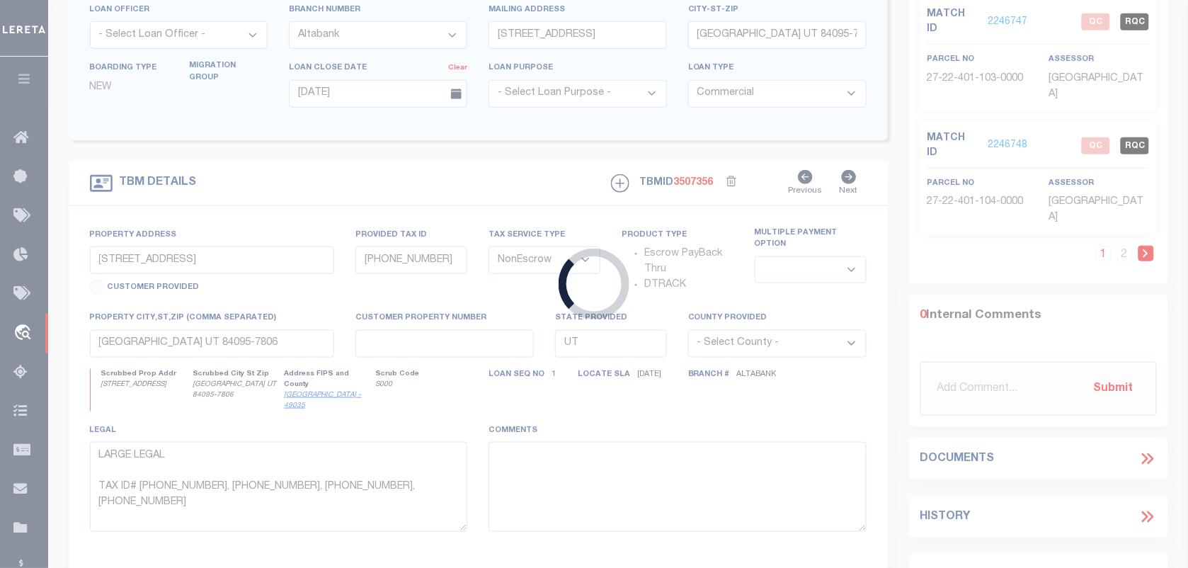
type input "4905250003918"
type input "EMMANUEL CHURCH OF GOD IN CHRIST"
select select "4583"
type input "PO BOX 9871"
type input "OGDEN UT 84409-0871"
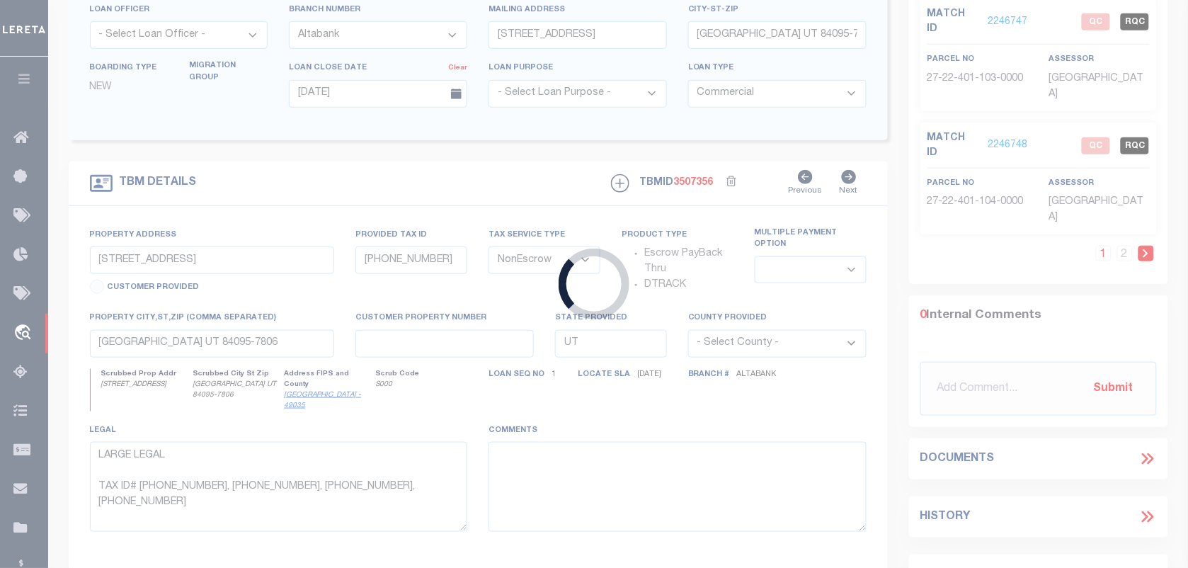
type input "[DATE]"
select select "10"
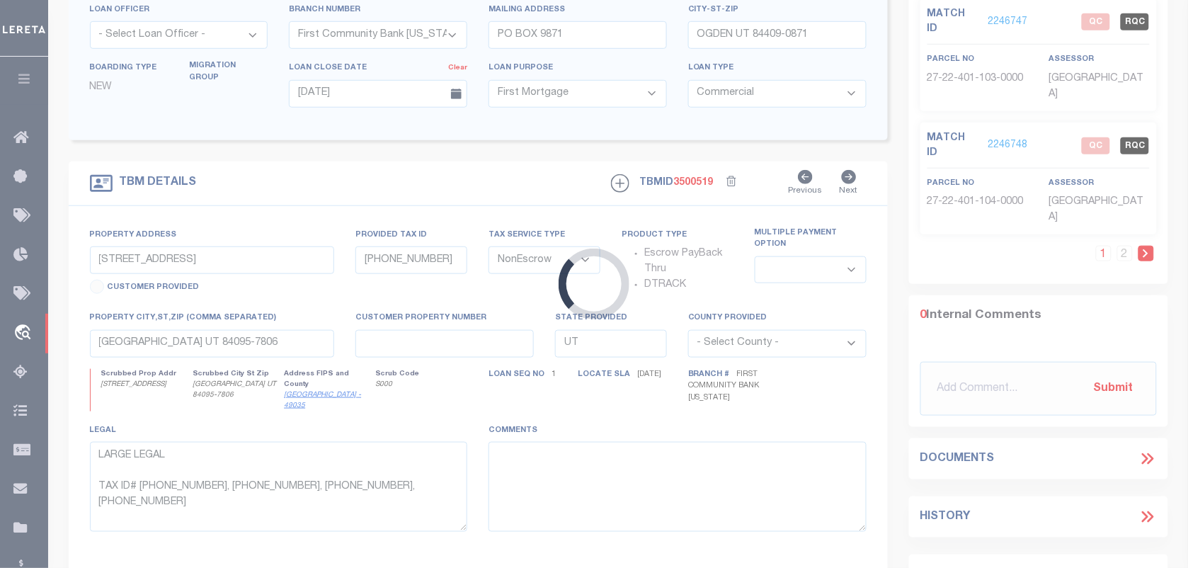
scroll to position [217, 0]
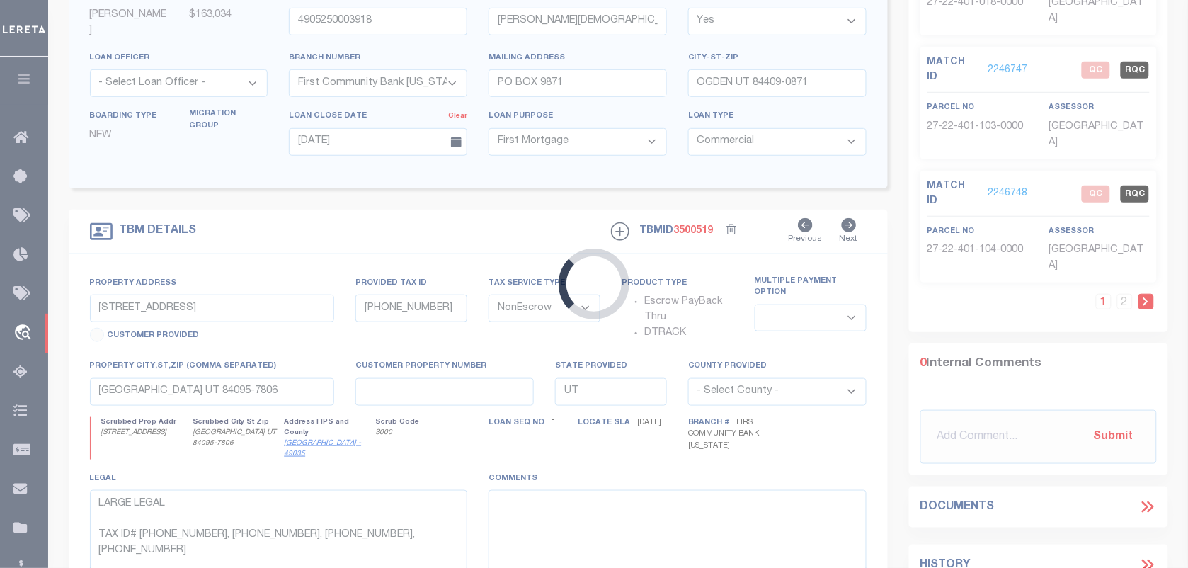
type input "2778 WALL AVE"
type input "01-006-0020, 0019, 0021, 0014, 0018"
select select
type input "OGDEN UT 84401-3538"
select select
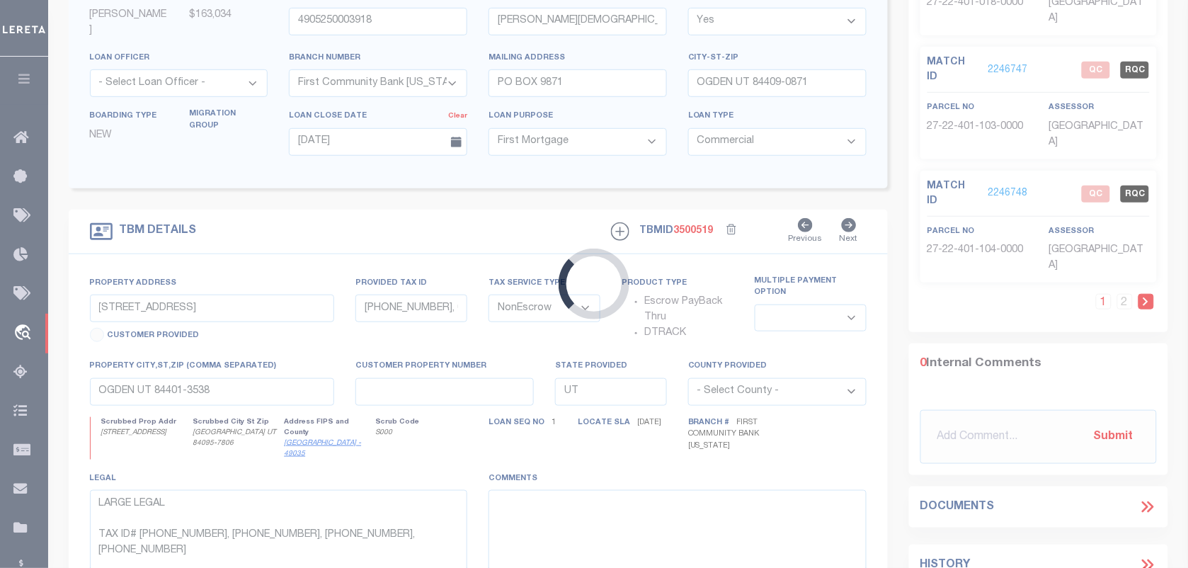
type textarea "Parcel 1: A part of Lot 5, in Block 6, Plat "A", Ogden City Survey: Beginning a…"
select select "4583"
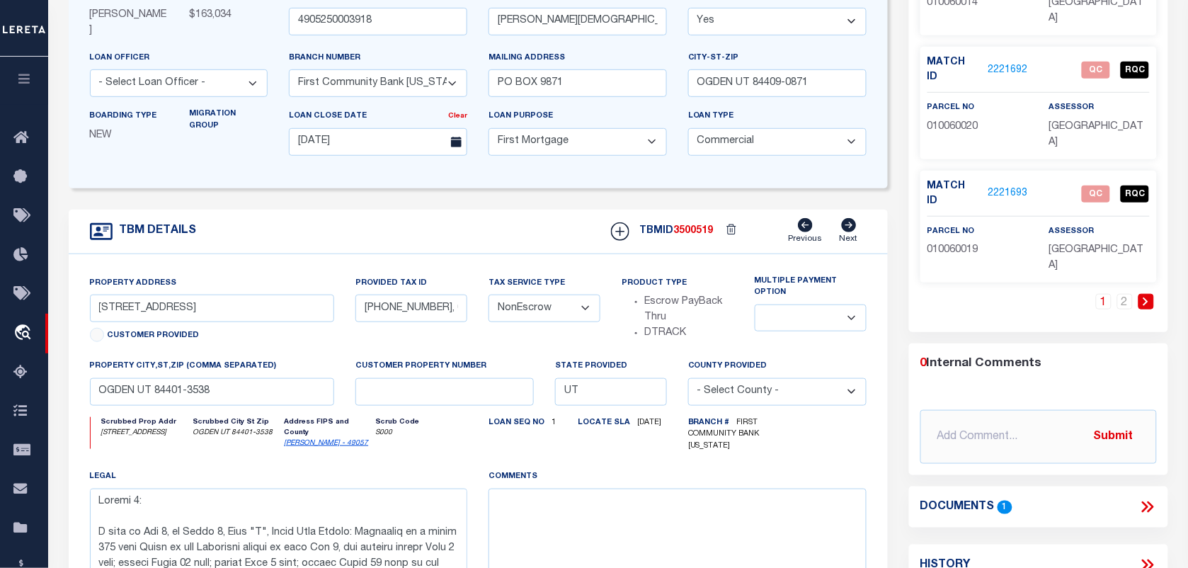
scroll to position [0, 0]
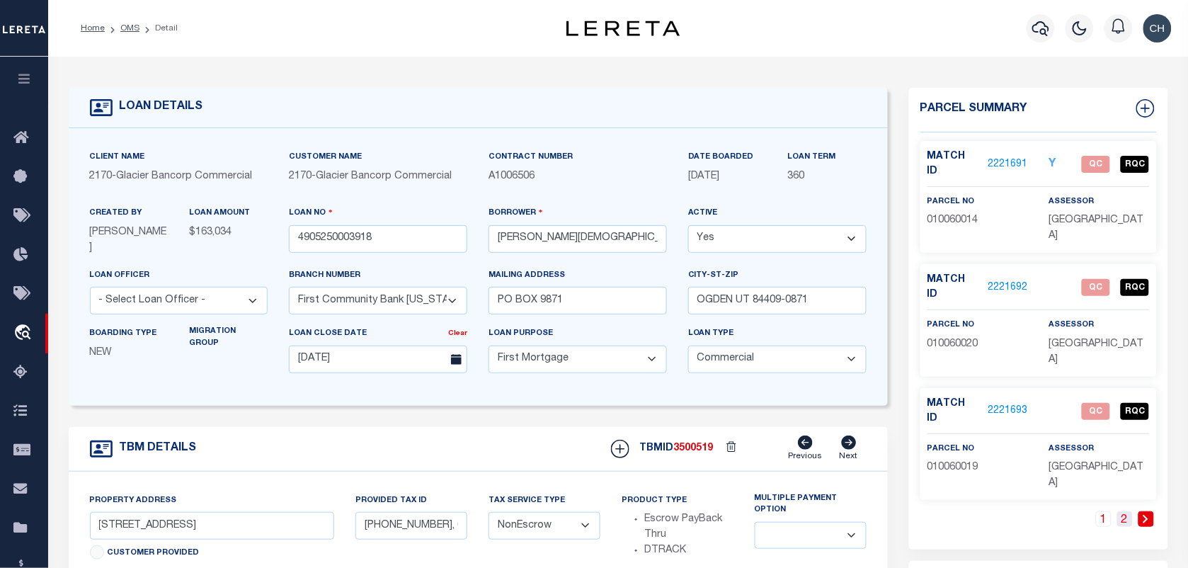
click at [1131, 511] on link "2" at bounding box center [1126, 519] width 16 height 16
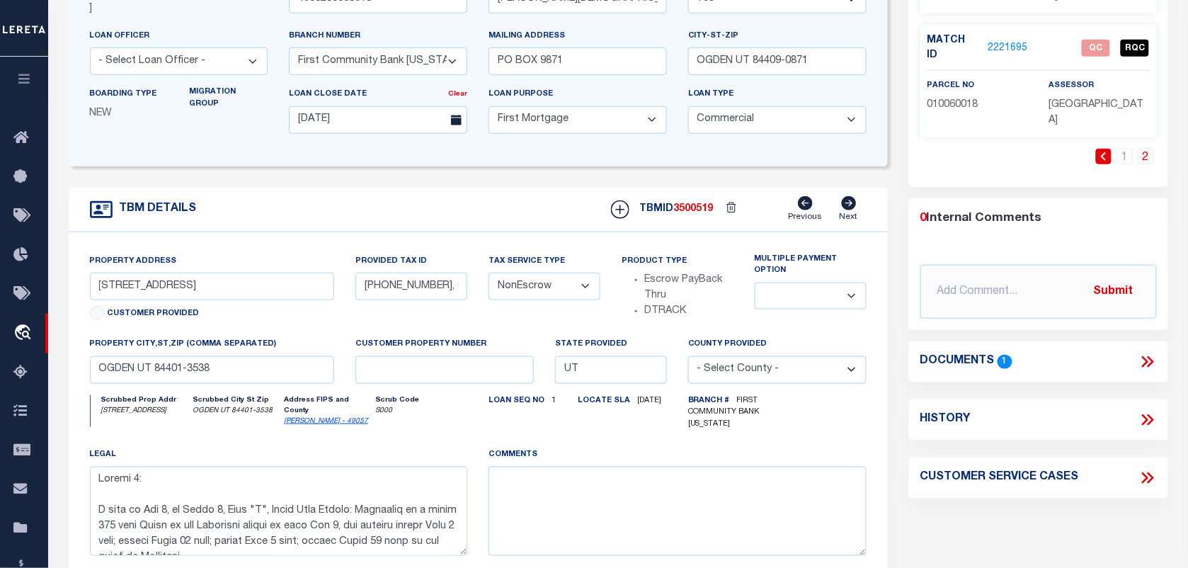
scroll to position [266, 0]
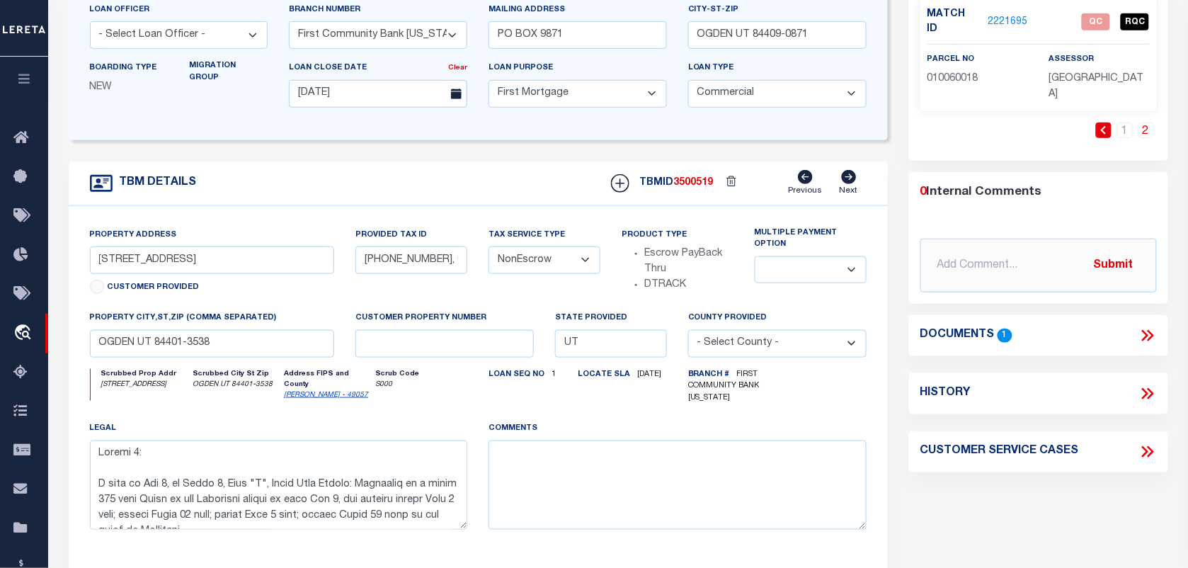
click at [1154, 326] on icon at bounding box center [1148, 335] width 18 height 18
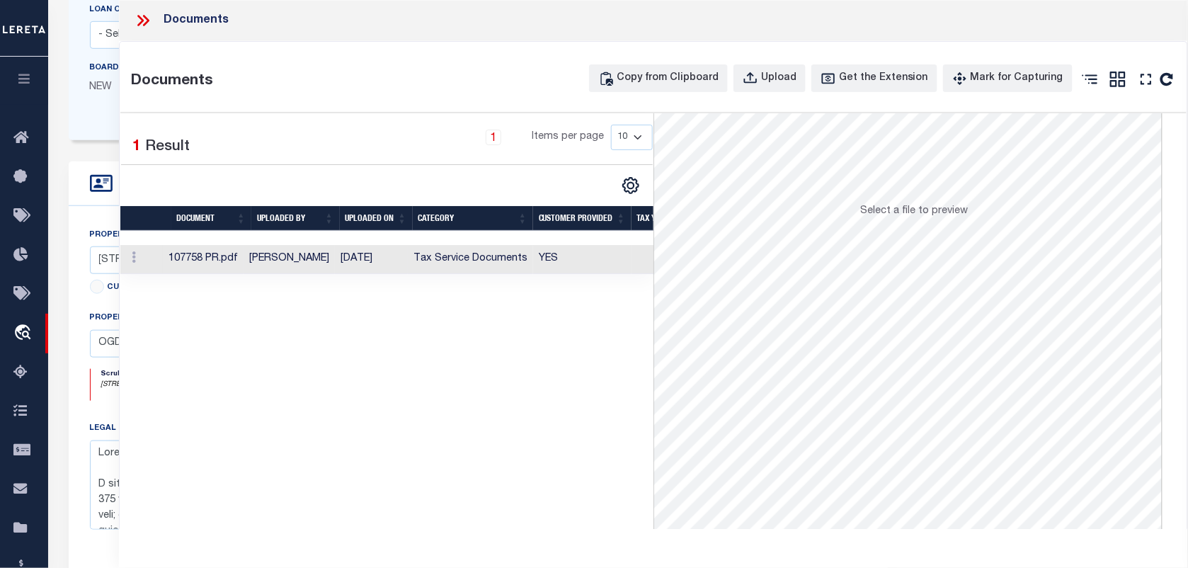
click at [572, 264] on td "YES" at bounding box center [582, 259] width 98 height 29
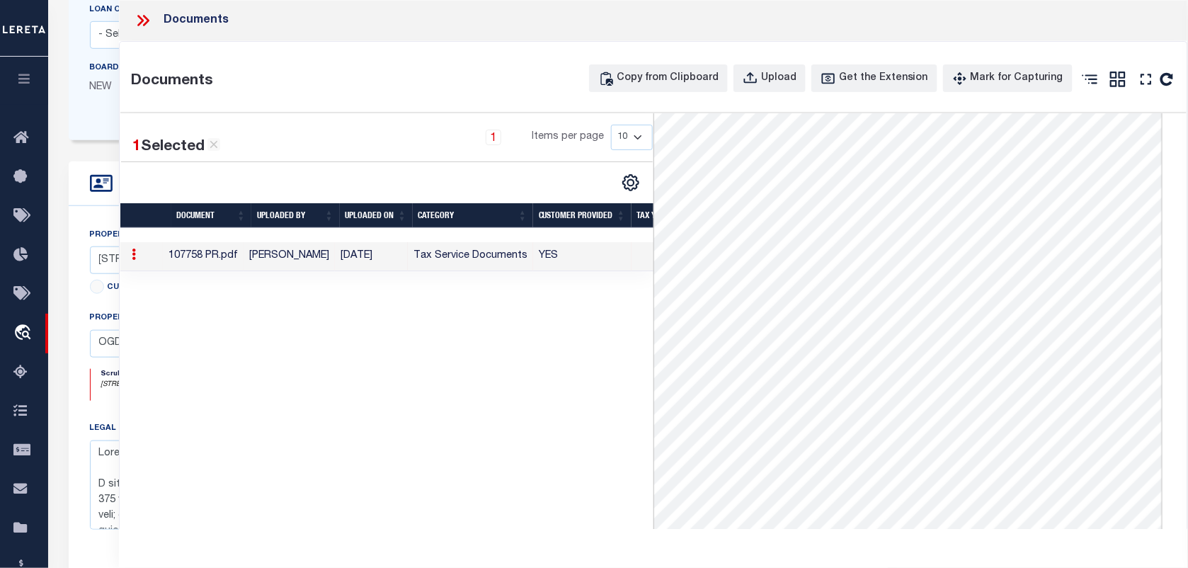
click at [150, 18] on icon at bounding box center [143, 20] width 18 height 18
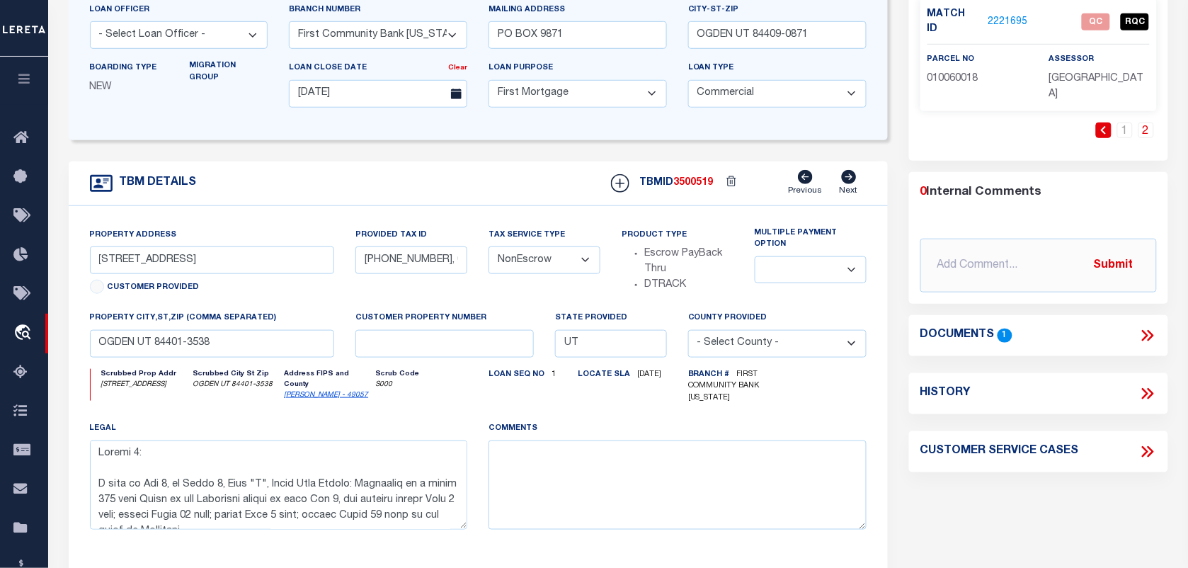
scroll to position [0, 0]
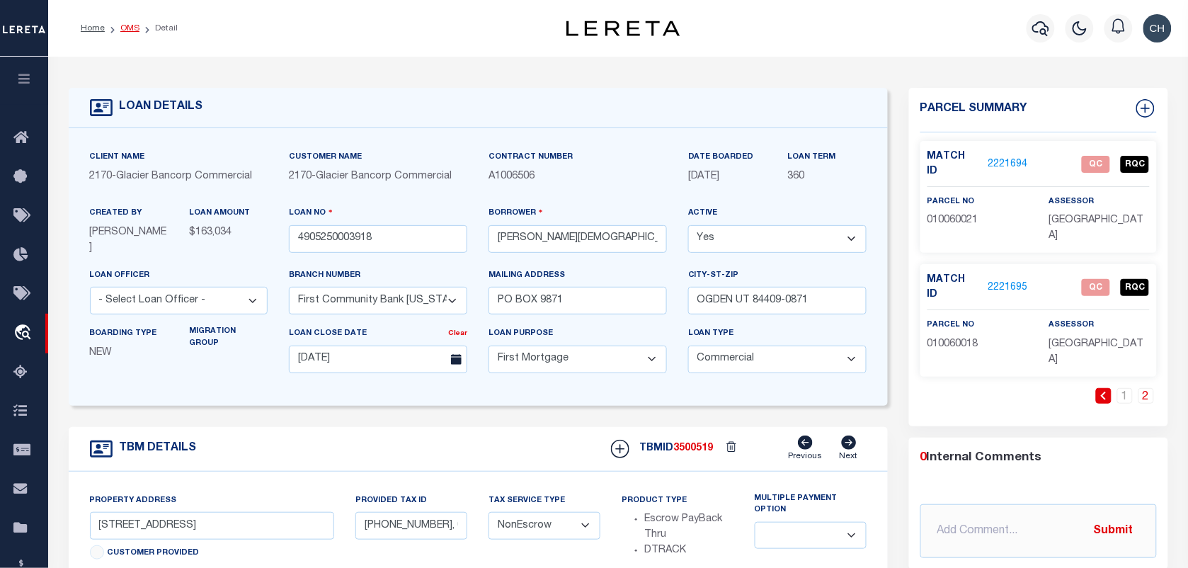
click at [132, 25] on link "OMS" at bounding box center [129, 28] width 19 height 8
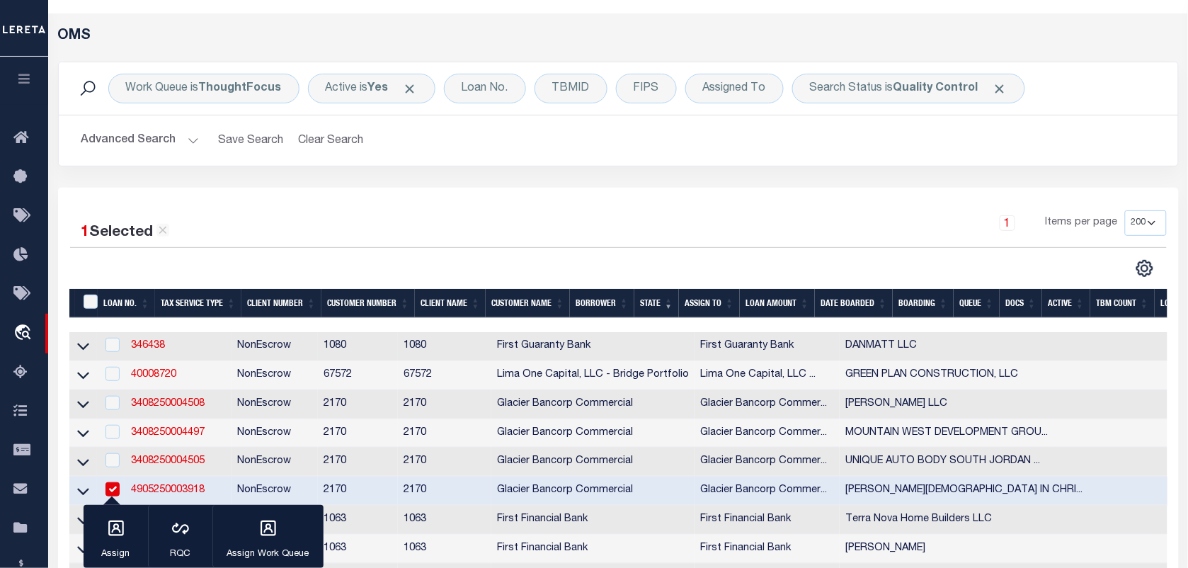
scroll to position [177, 0]
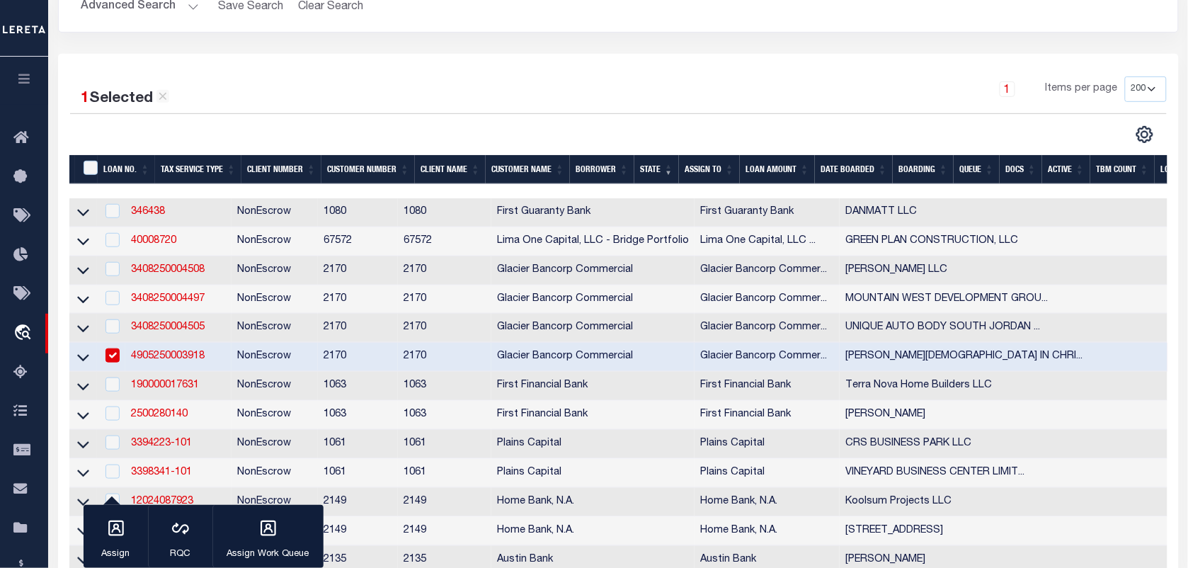
click at [113, 363] on input "checkbox" at bounding box center [113, 355] width 14 height 14
checkbox input "false"
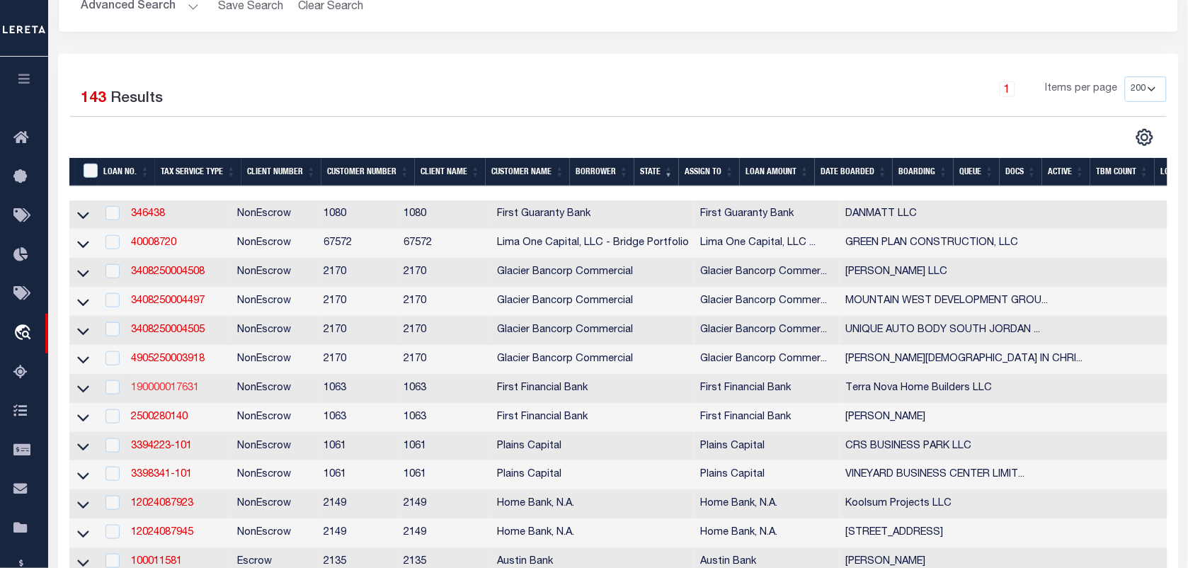
click at [179, 393] on link "190000017631" at bounding box center [165, 388] width 68 height 10
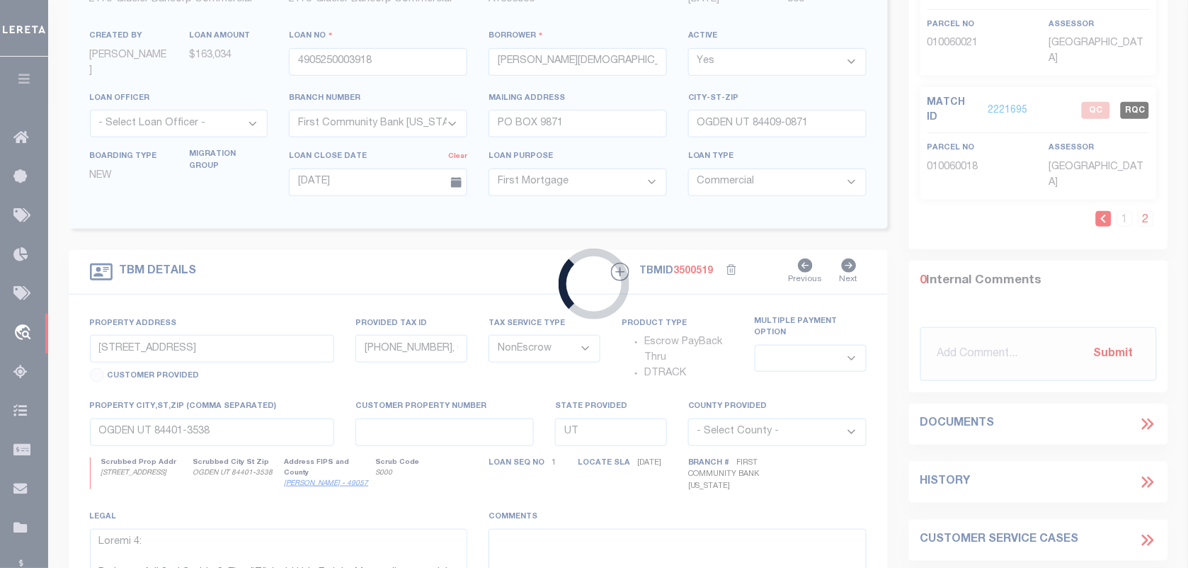
type input "190000017631"
type input "Terra Nova Home Builders LLC"
select select
select select "100"
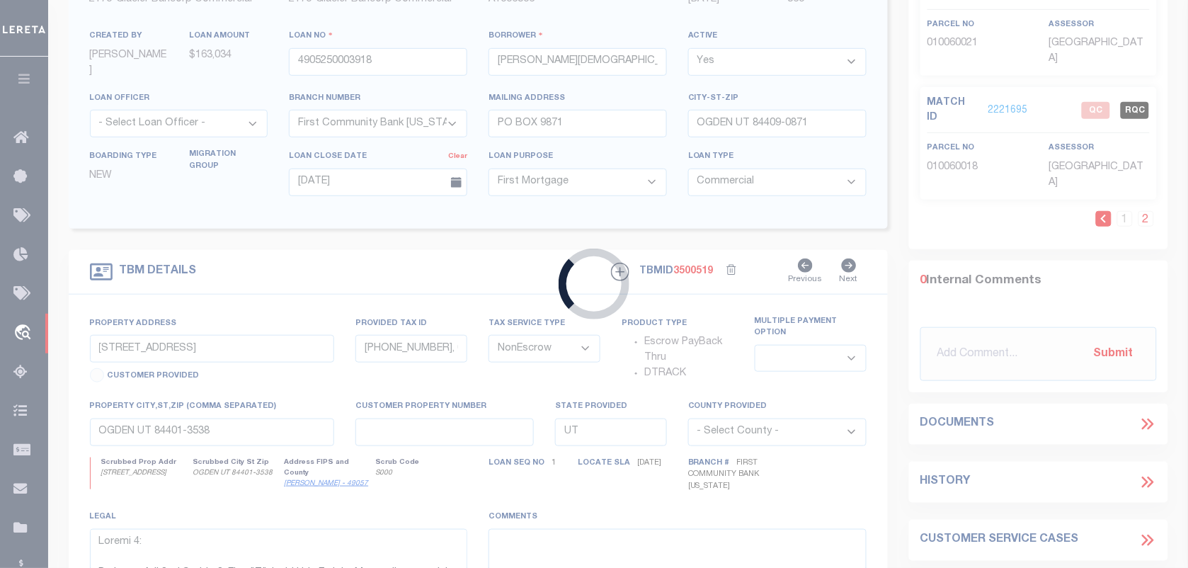
select select
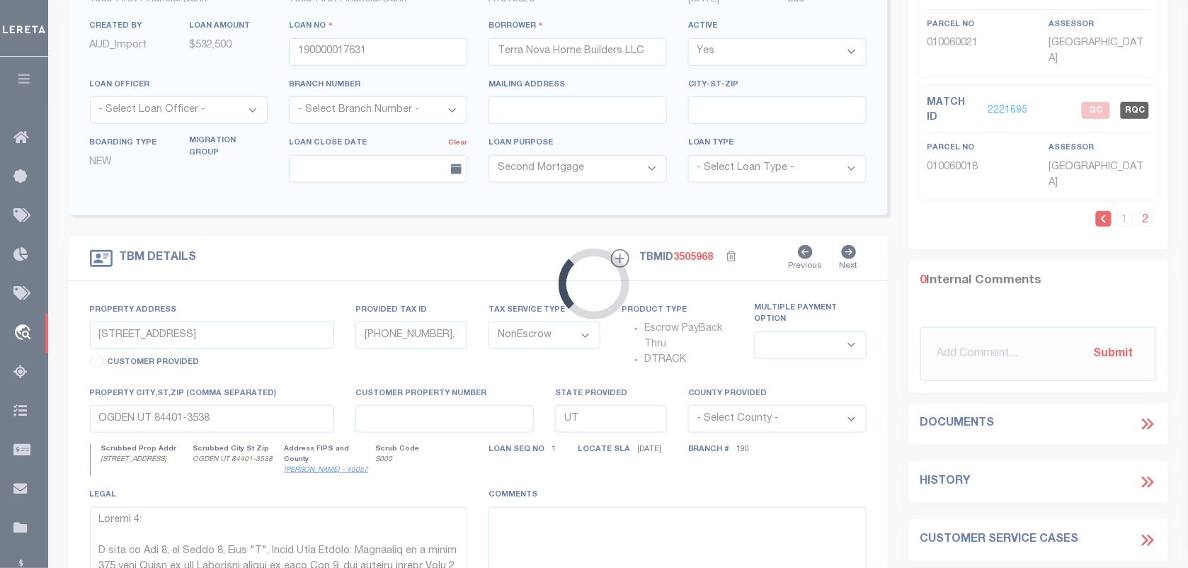
scroll to position [89, 0]
type input "1015 West 28th Street"
select select
type input "Bryan TX 77808"
type input "[GEOGRAPHIC_DATA]"
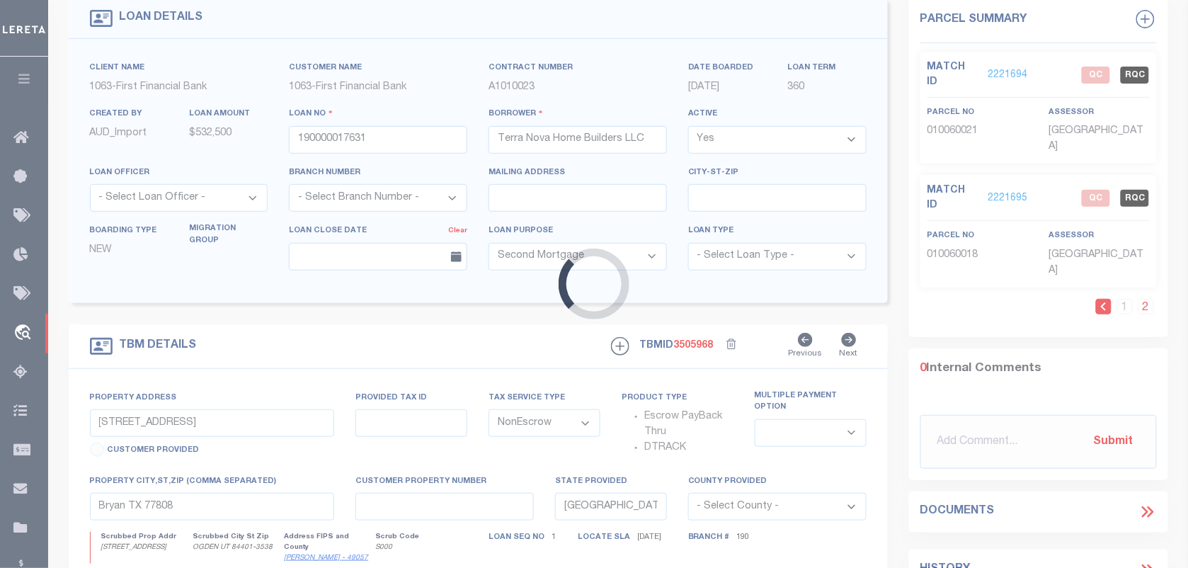
select select
select select "9888"
select select "3703"
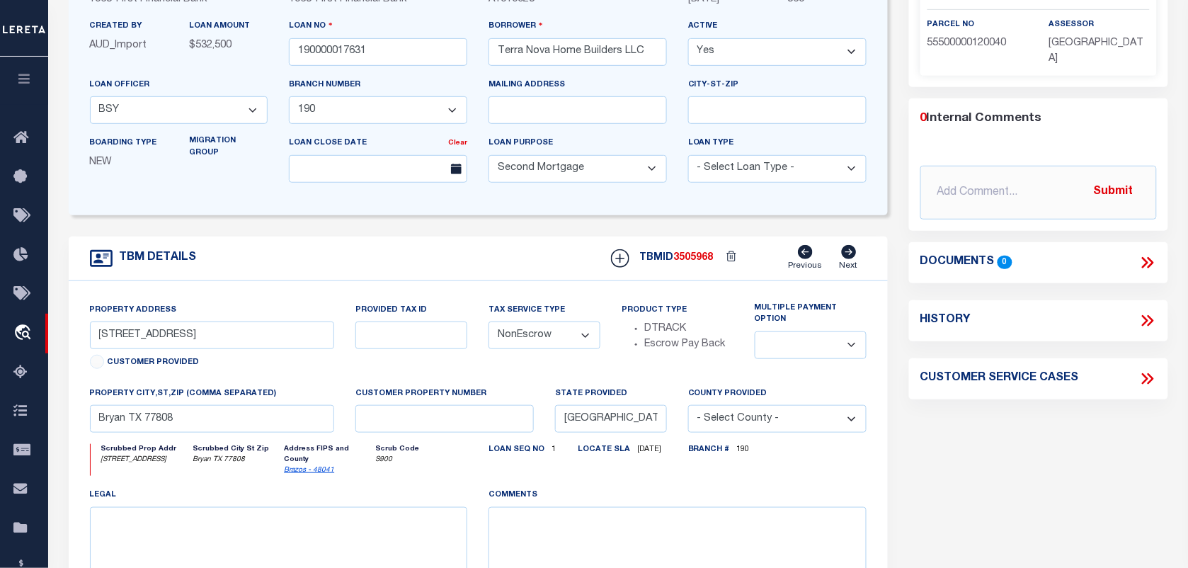
scroll to position [0, 0]
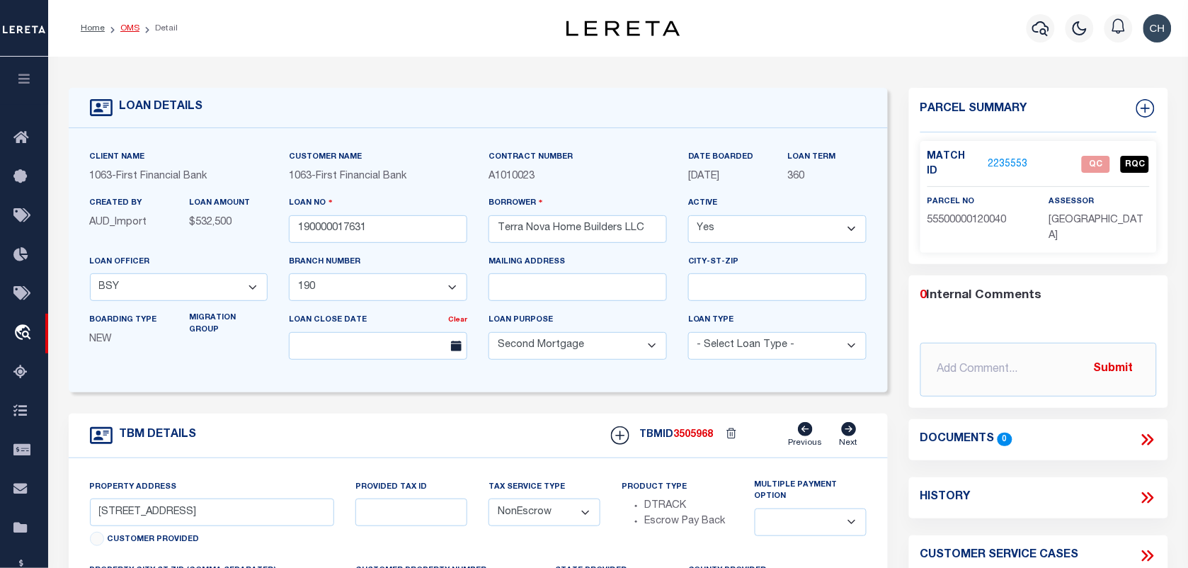
click at [126, 26] on link "OMS" at bounding box center [129, 28] width 19 height 8
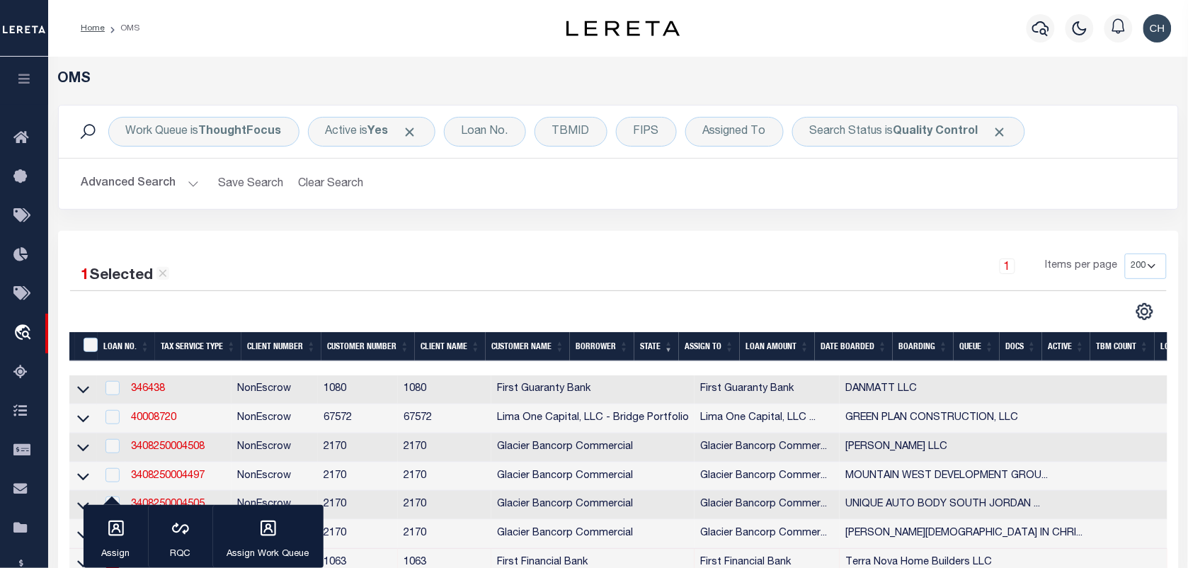
scroll to position [266, 0]
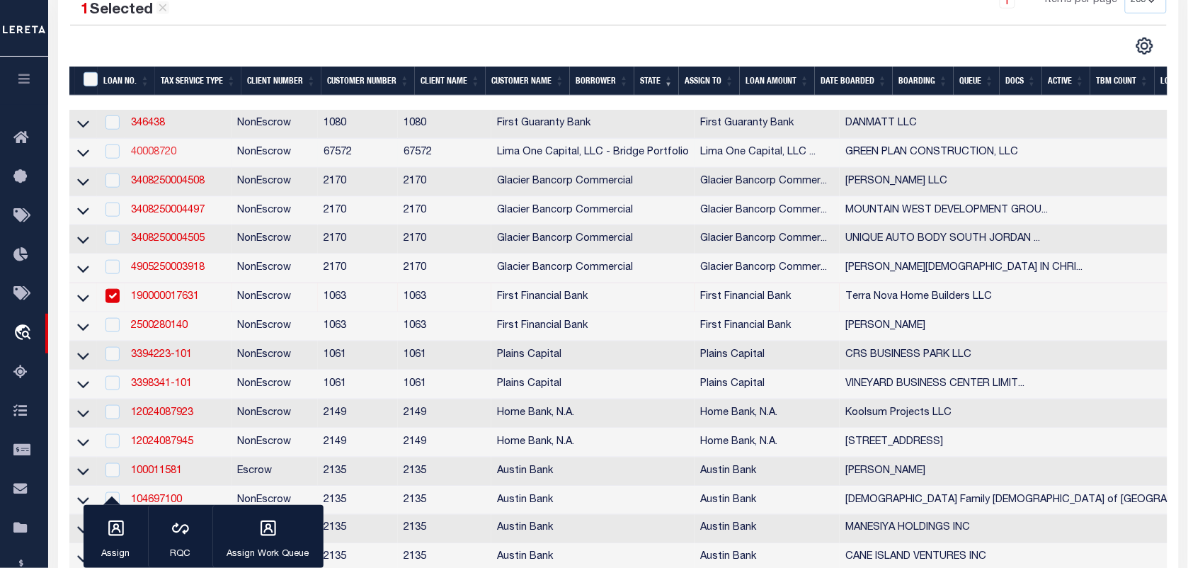
click at [150, 154] on link "40008720" at bounding box center [153, 152] width 45 height 10
checkbox input "true"
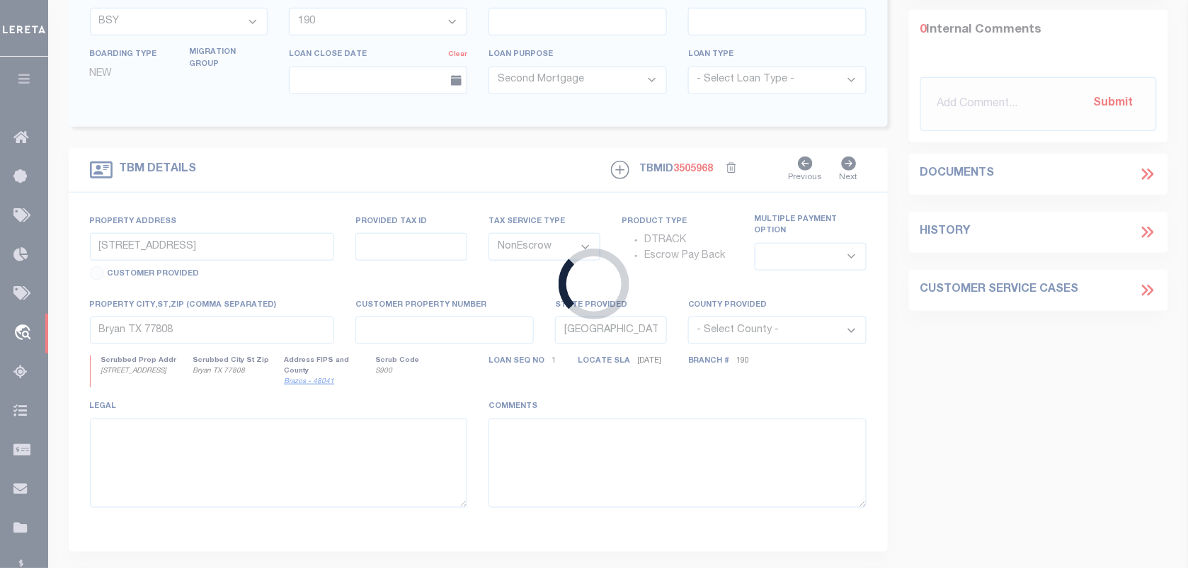
type input "40008720"
type input "GREEN PLAN CONSTRUCTION, LLC"
select select
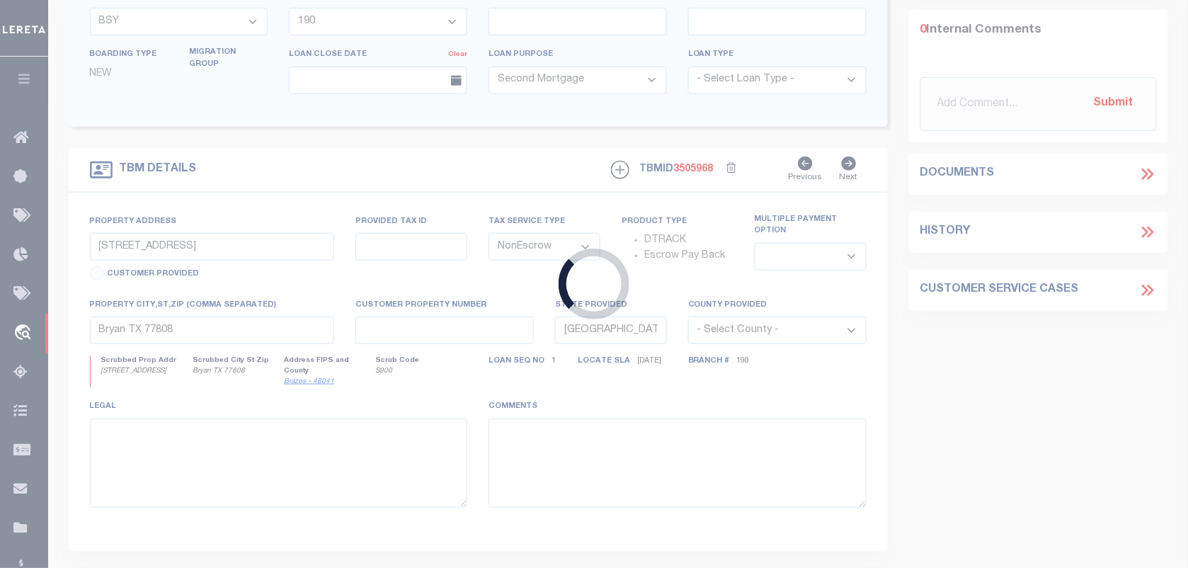
select select "10"
select select
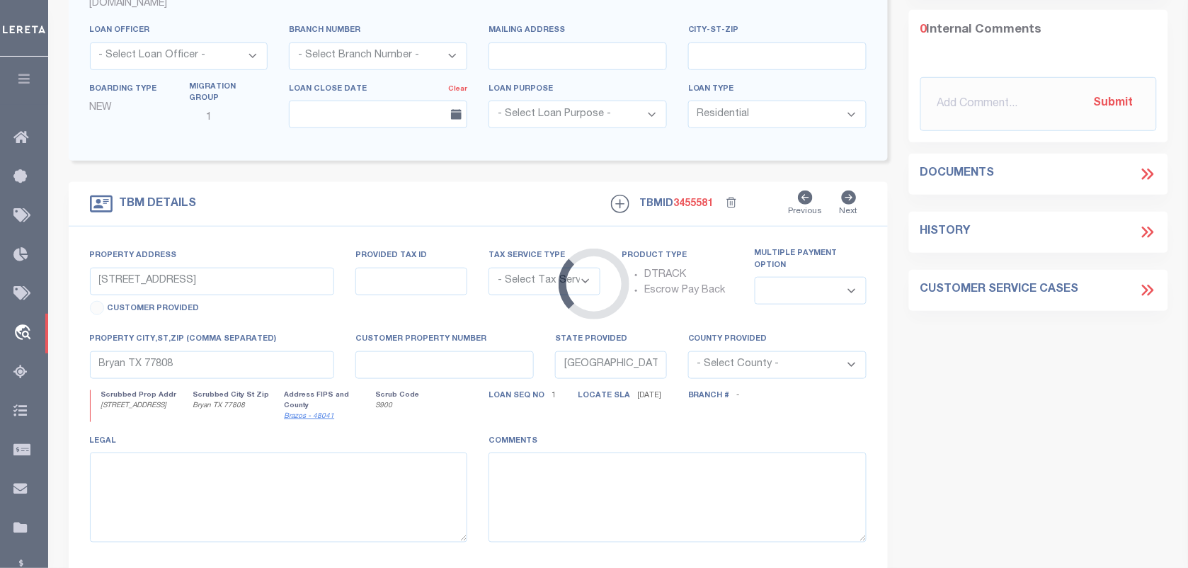
scroll to position [281, 0]
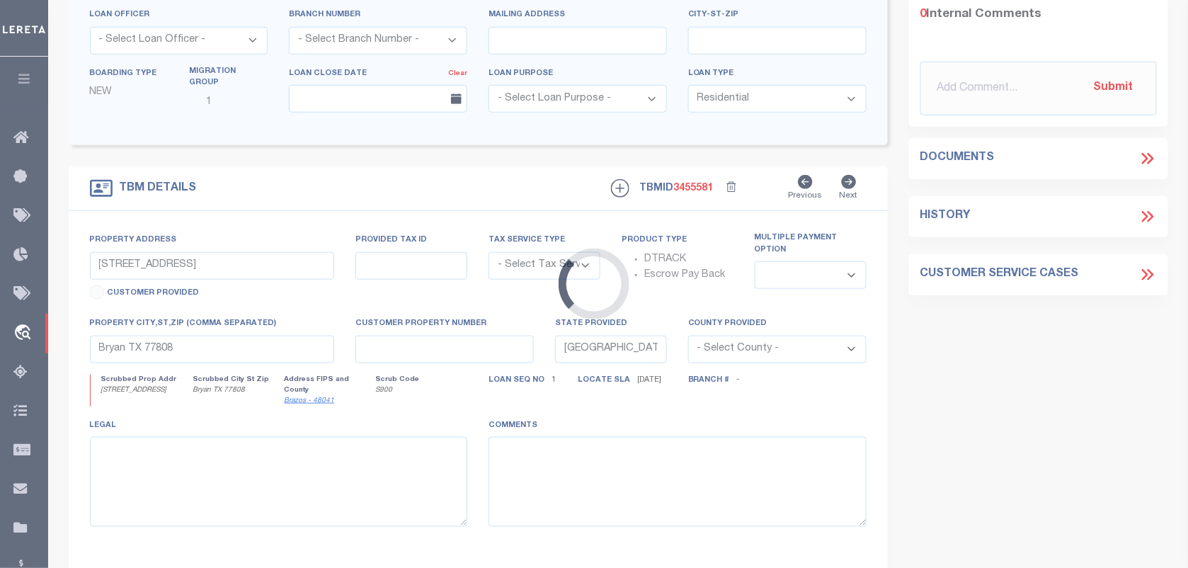
type input "1109 FAIRHAVEN LOOP"
radio input "true"
select select "NonEscrow"
select select
type input "RICHLAND WA 99352"
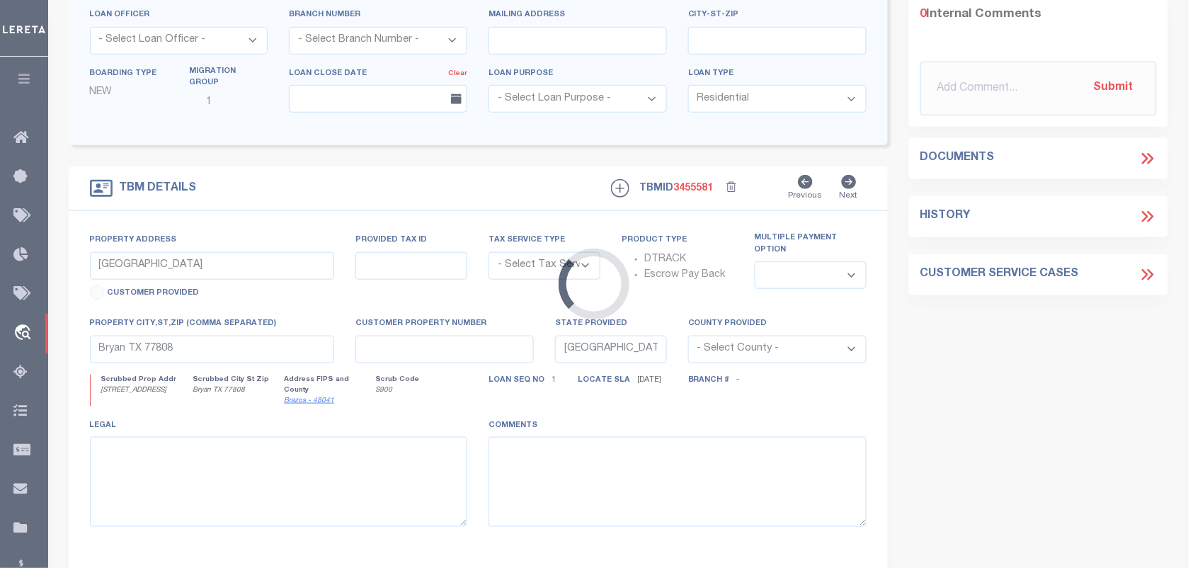
type input "40008720-2"
type input "WA"
type textarea "SEE FILE1"
type textarea "Compare"
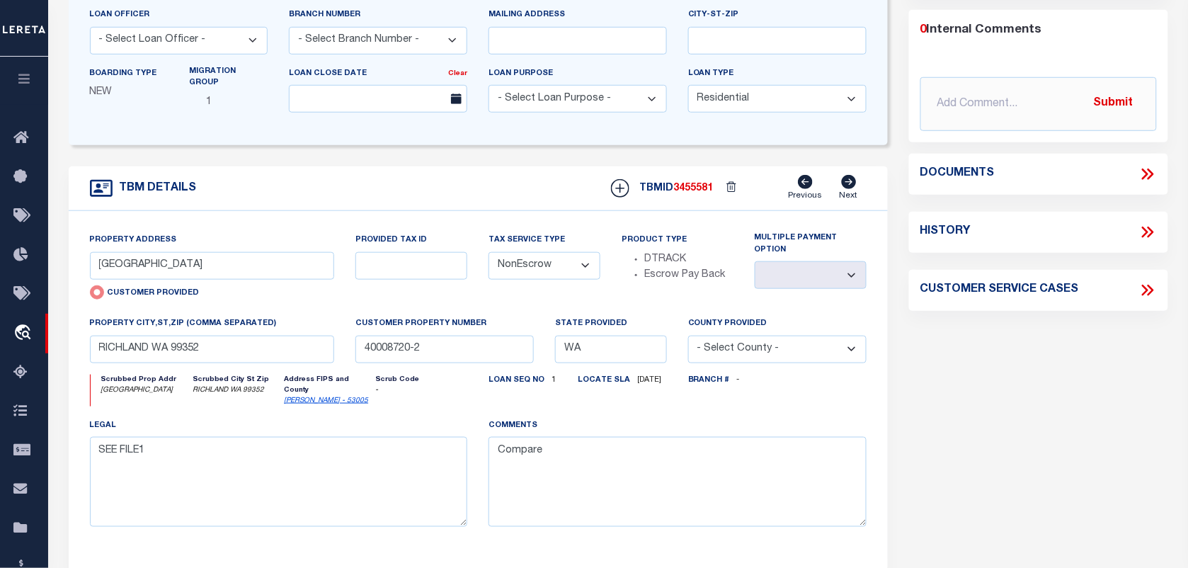
scroll to position [0, 0]
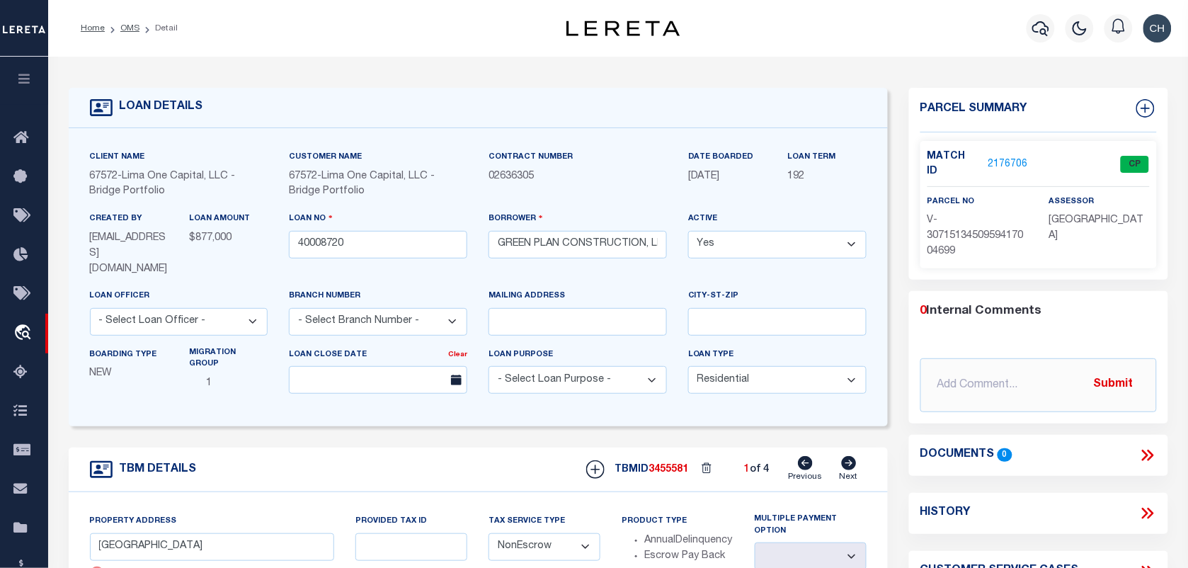
click at [127, 18] on ol "Home OMS Detail" at bounding box center [129, 28] width 120 height 30
click at [127, 30] on link "OMS" at bounding box center [129, 28] width 19 height 8
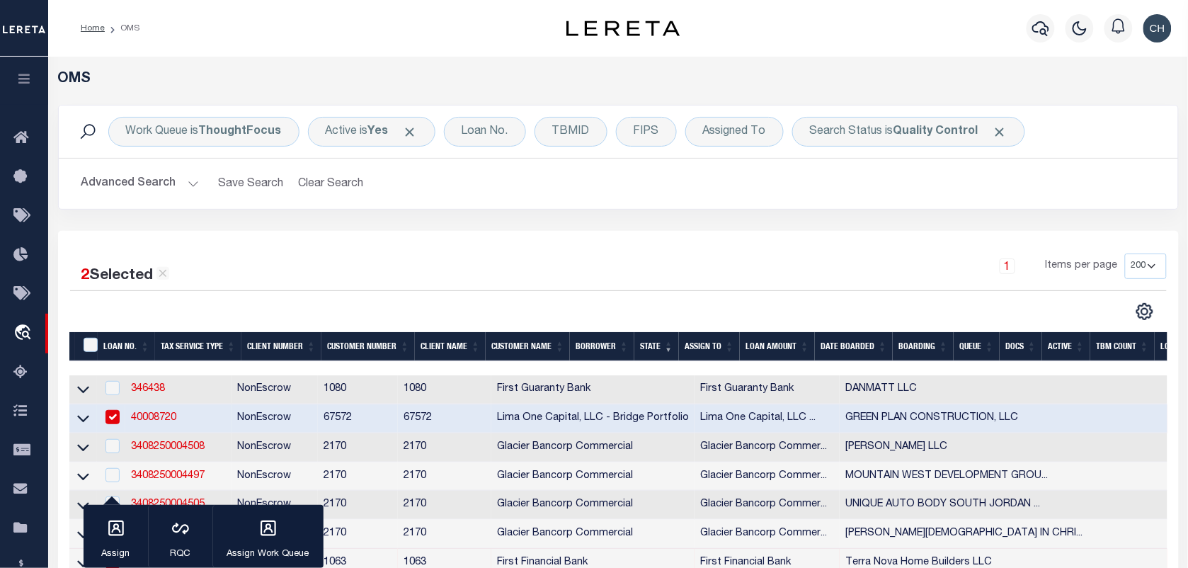
click at [161, 188] on button "Advanced Search" at bounding box center [140, 184] width 118 height 28
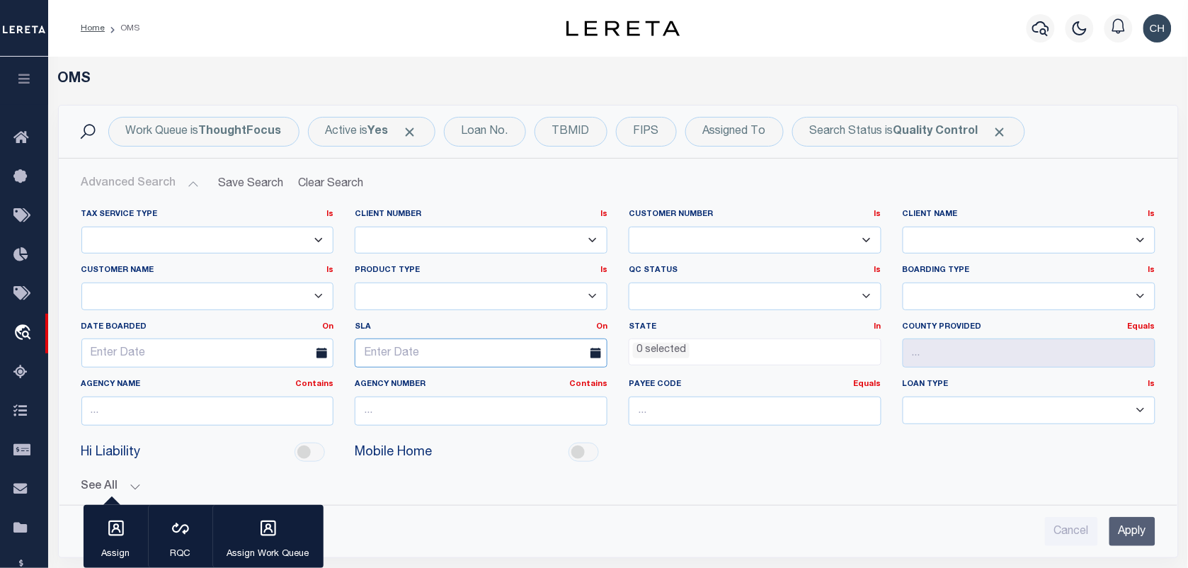
click at [545, 363] on input "text" at bounding box center [481, 353] width 253 height 29
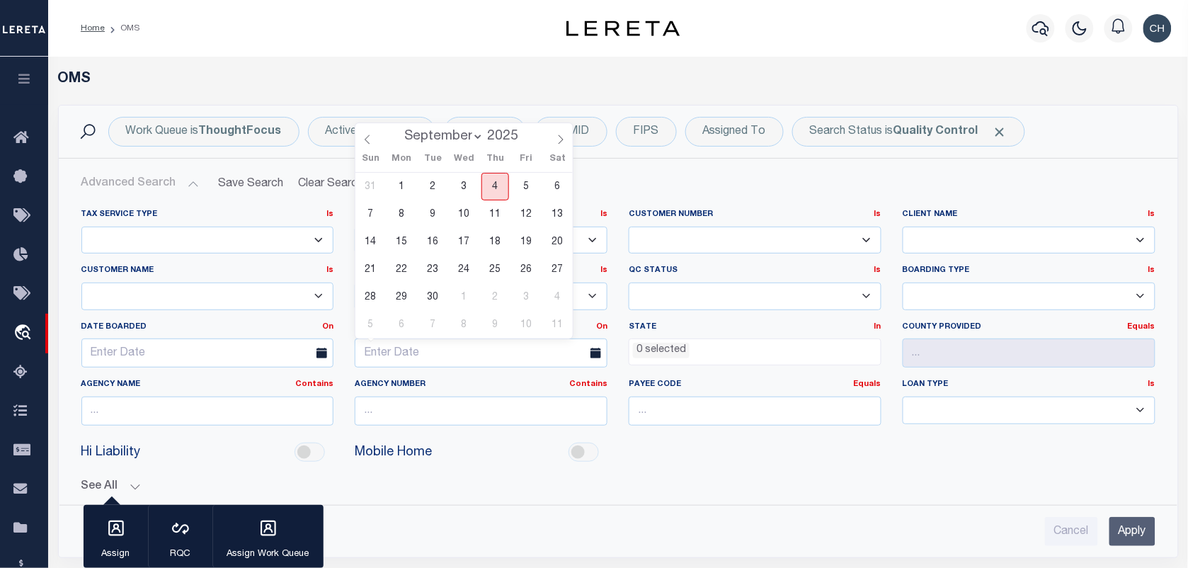
click at [491, 185] on span "4" at bounding box center [496, 187] width 28 height 28
type input "09-04-2025"
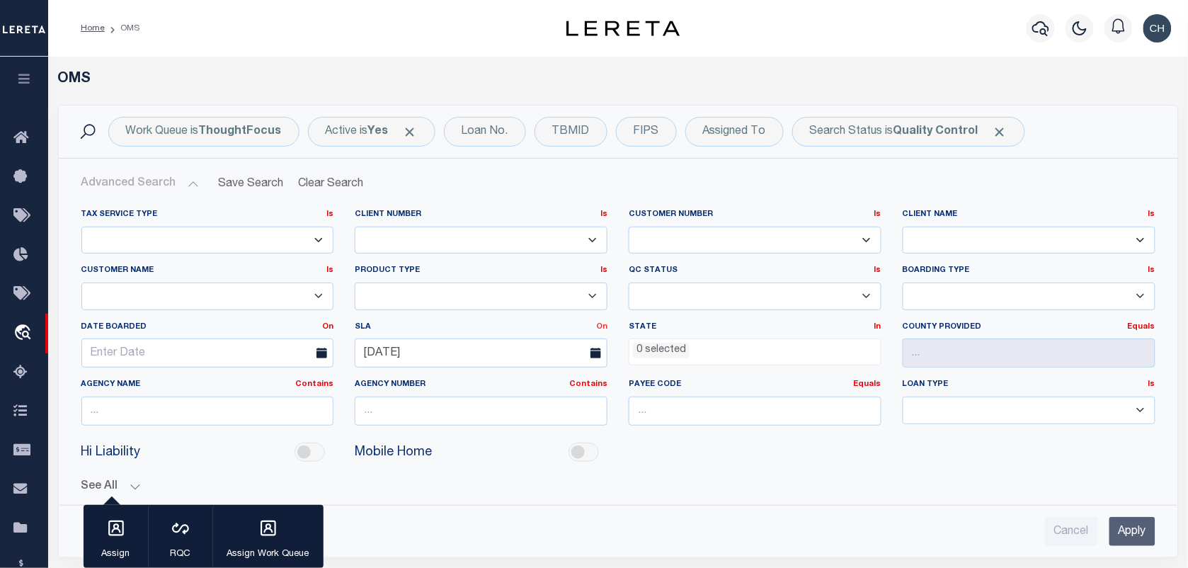
click at [601, 327] on link "On" at bounding box center [601, 327] width 11 height 8
click at [547, 382] on link "Before" at bounding box center [551, 384] width 112 height 21
click at [1138, 529] on input "Apply" at bounding box center [1133, 531] width 46 height 29
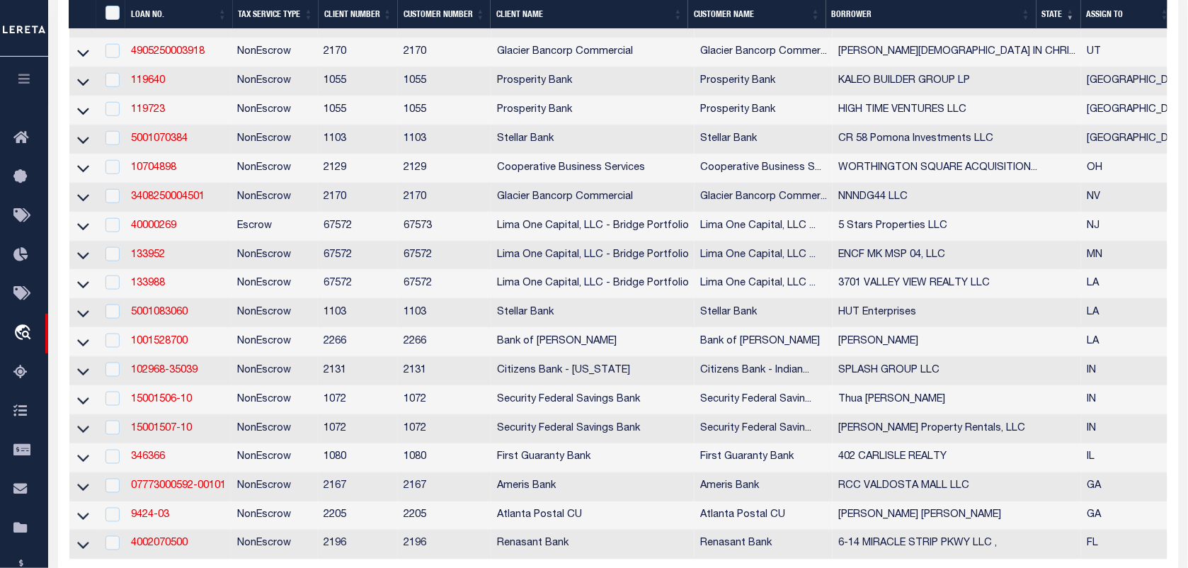
scroll to position [443, 0]
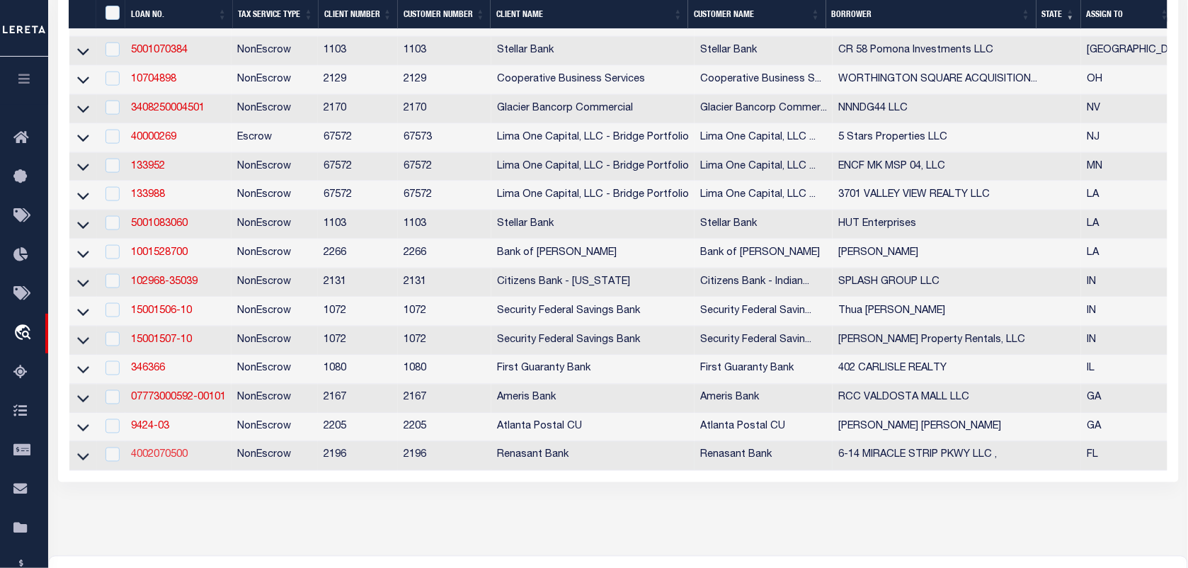
click at [157, 460] on link "4002070500" at bounding box center [159, 455] width 57 height 10
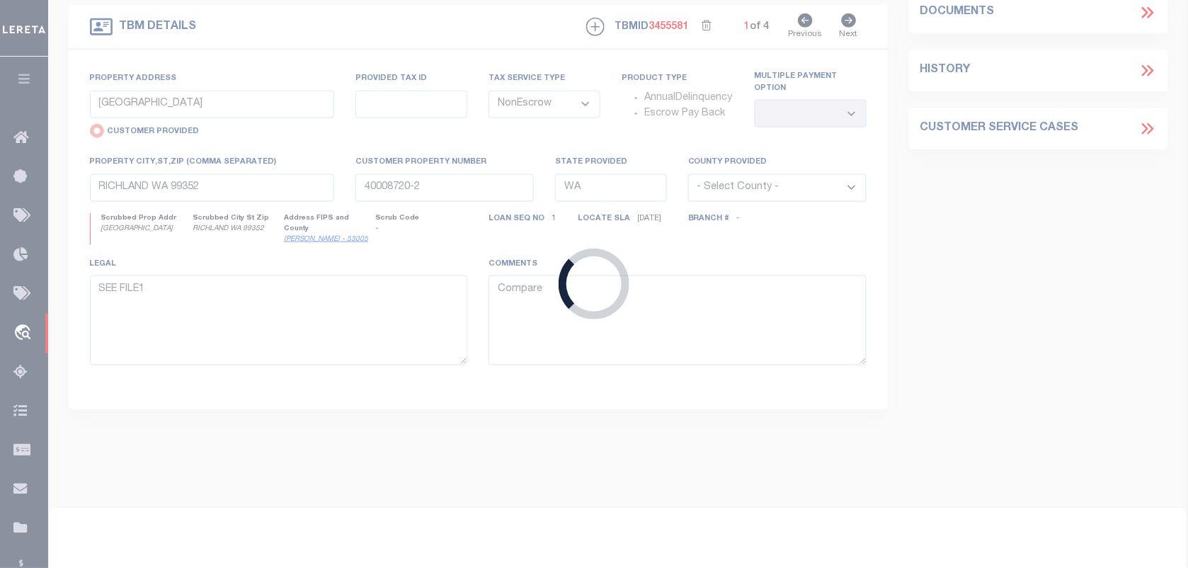
type input "4002070500"
type input "6-14 MIRACLE STRIP PKWY LLC ,"
select select
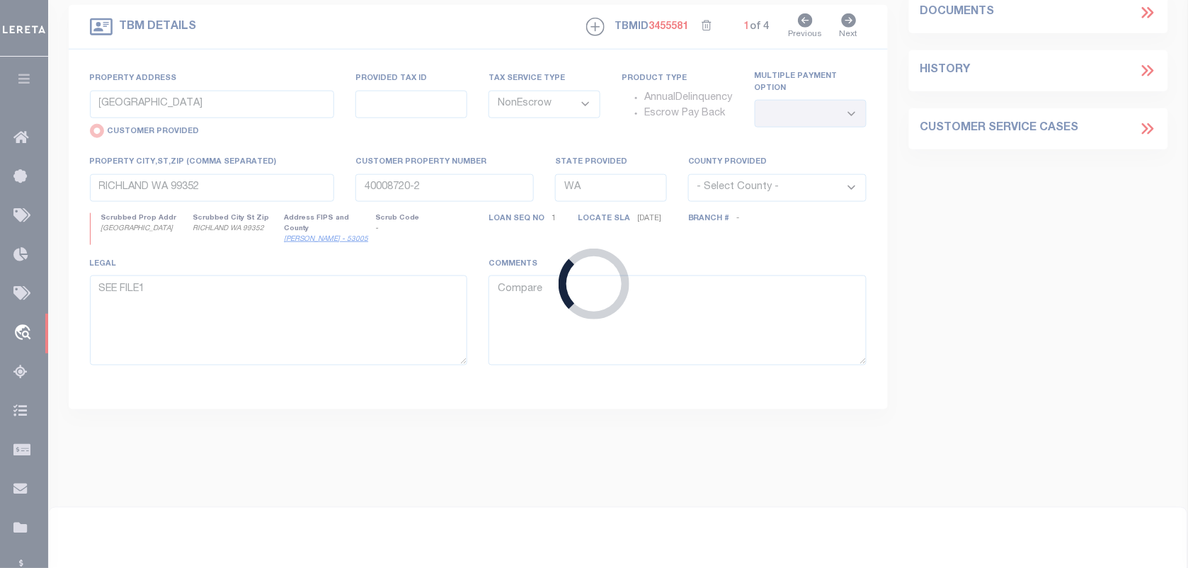
select select
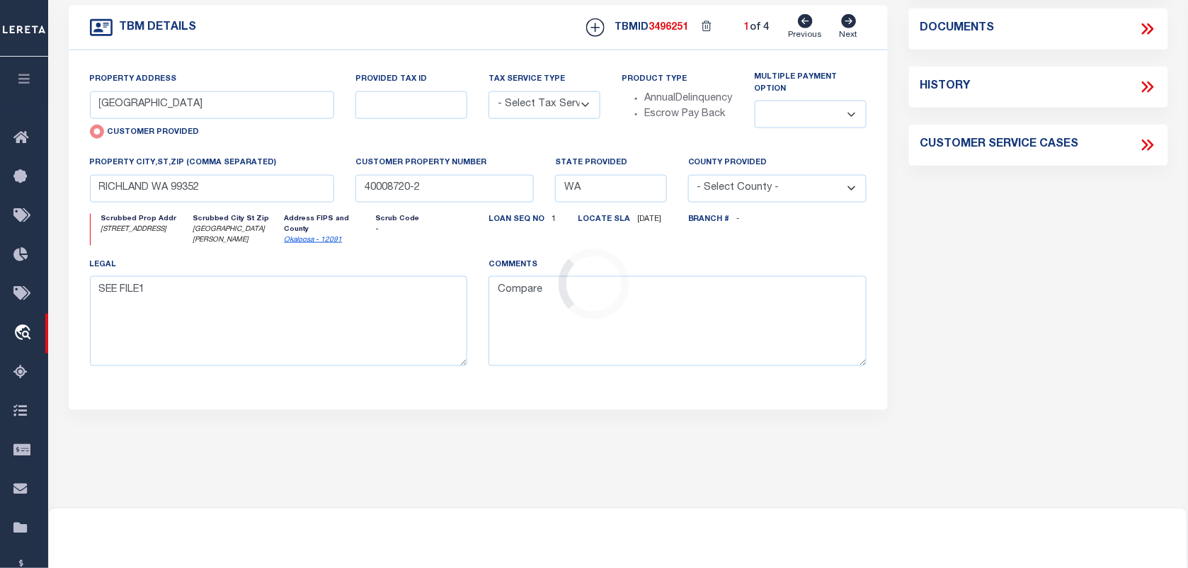
select select "4983"
type input "12 MIRACLE STRIP PKWY"
select select "NonEscrow"
select select
type input "FORT WALTON BEACH FL 32548"
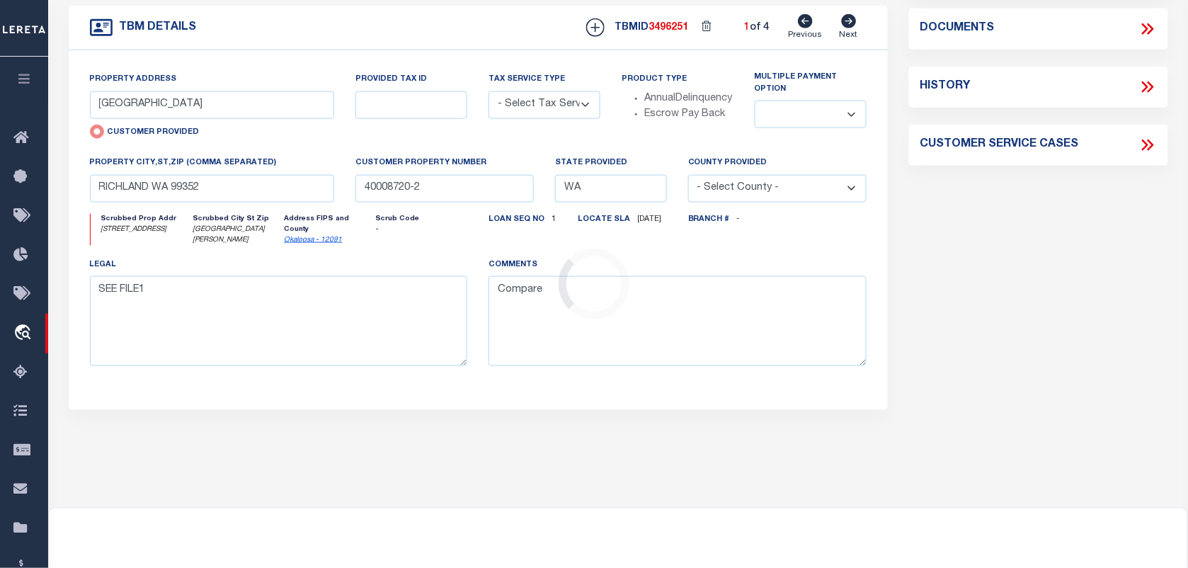
type input "4002070500"
type input "FL"
type textarea "UNVERIFIED CUSTOMER SUPPLIED APN 232S24000000080000"
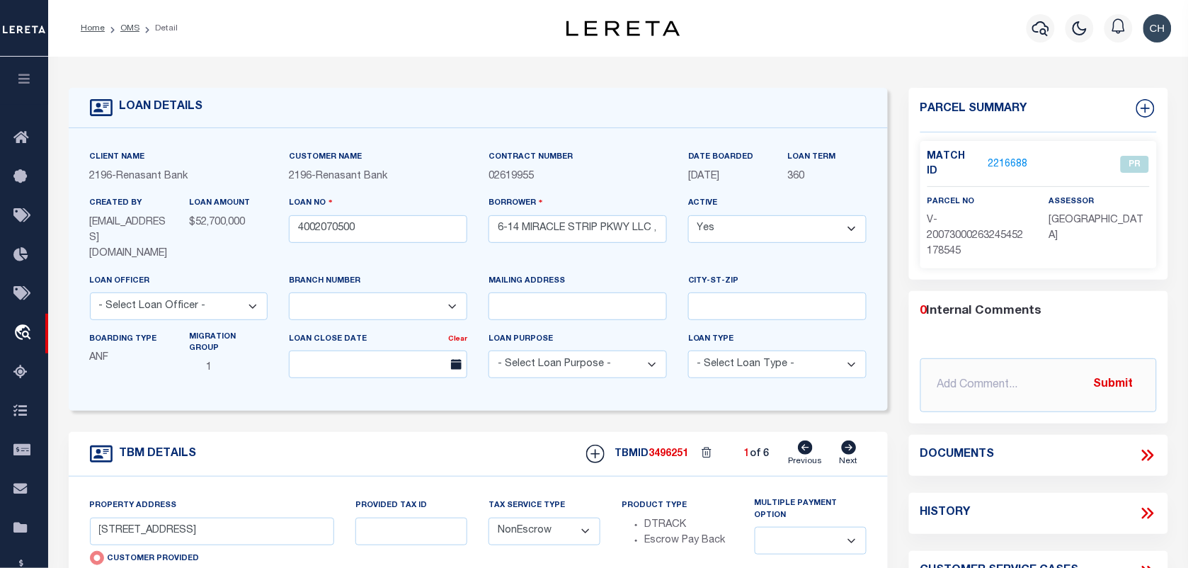
click at [844, 441] on icon at bounding box center [849, 448] width 15 height 14
radio input "false"
click at [844, 441] on icon at bounding box center [849, 448] width 15 height 14
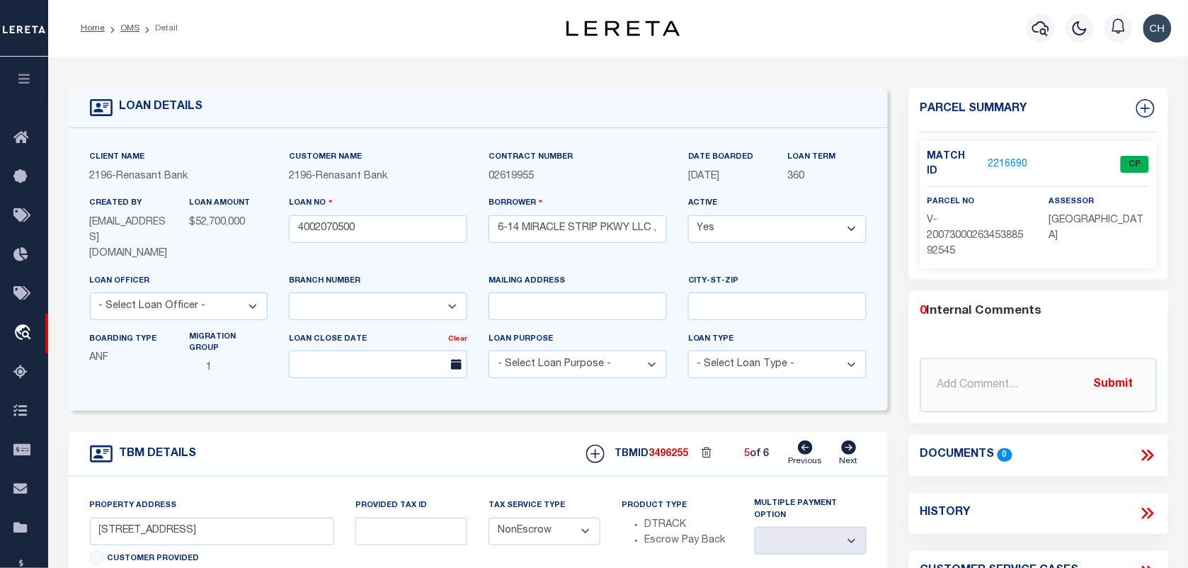
click at [844, 441] on icon at bounding box center [849, 448] width 15 height 14
select select
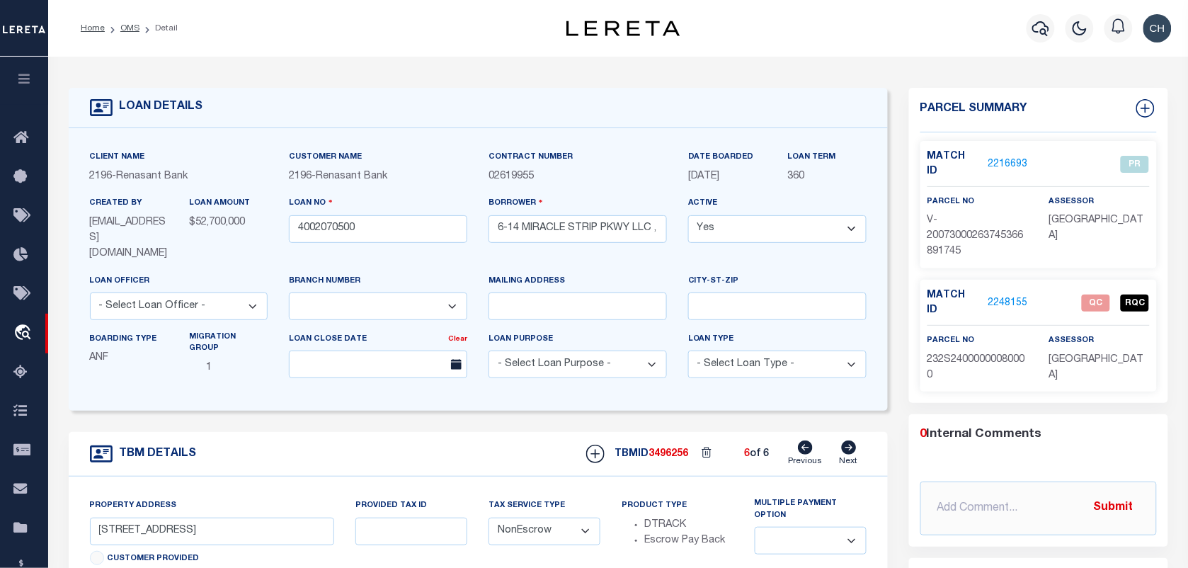
click at [844, 441] on icon at bounding box center [849, 448] width 15 height 14
click at [129, 24] on link "OMS" at bounding box center [129, 28] width 19 height 8
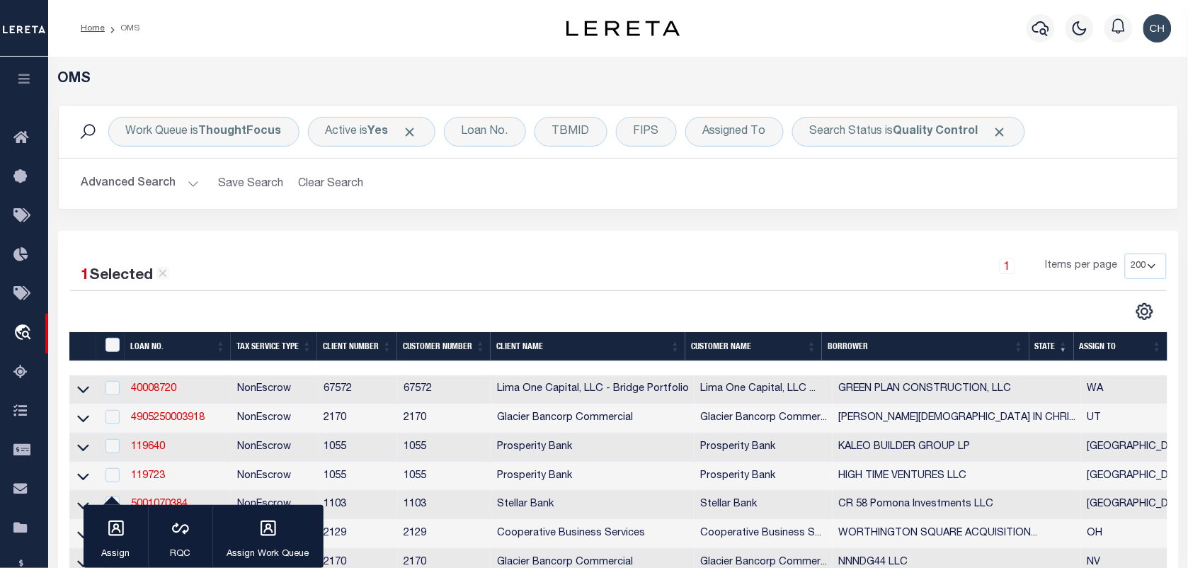
scroll to position [634, 0]
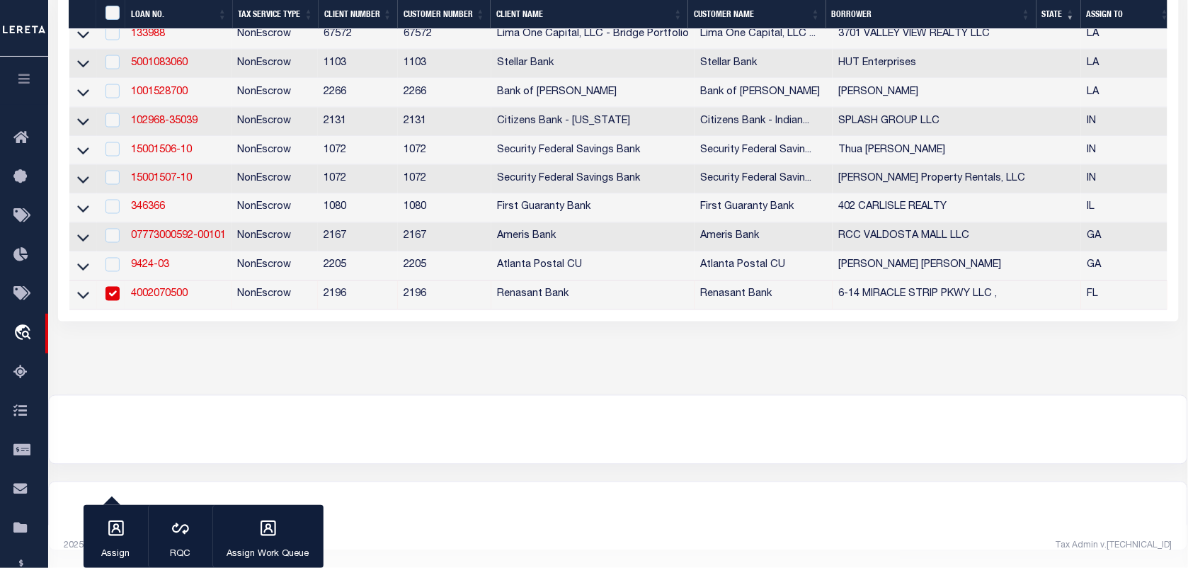
click at [122, 287] on td at bounding box center [111, 295] width 29 height 29
checkbox input "false"
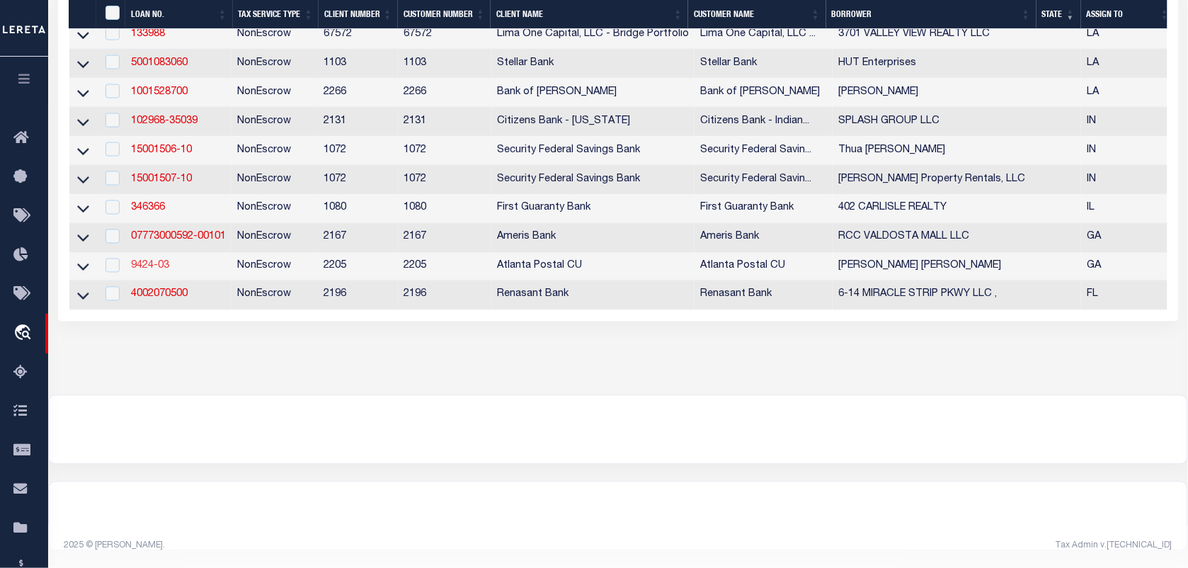
click at [154, 261] on link "9424-03" at bounding box center [150, 266] width 38 height 10
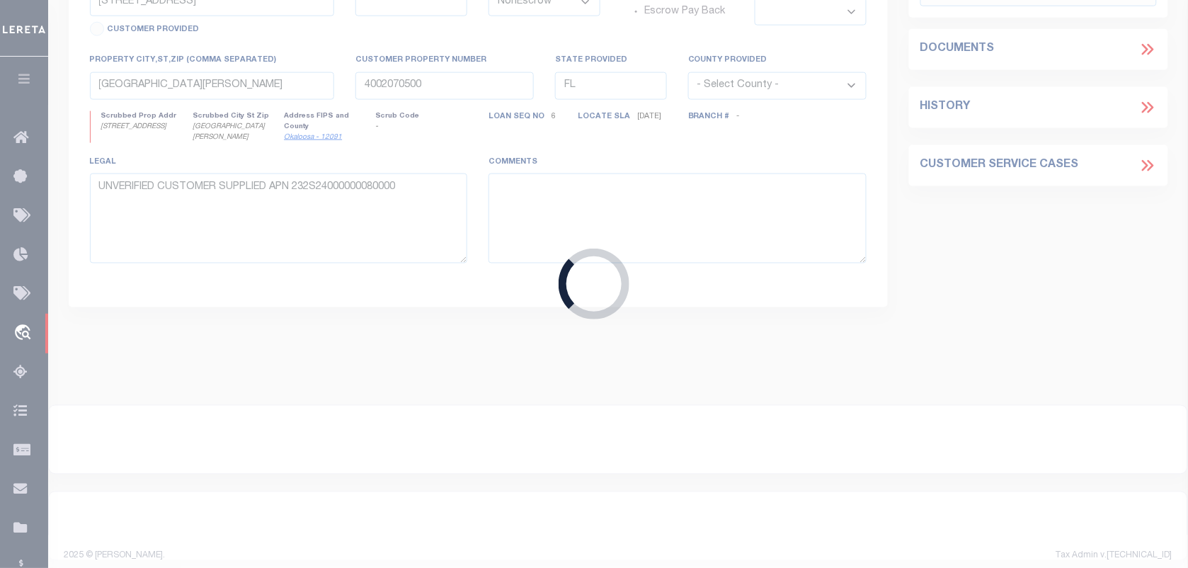
type input "9424-03"
type input "[PERSON_NAME] [PERSON_NAME]"
select select
type input "06/02/2025"
select select "10"
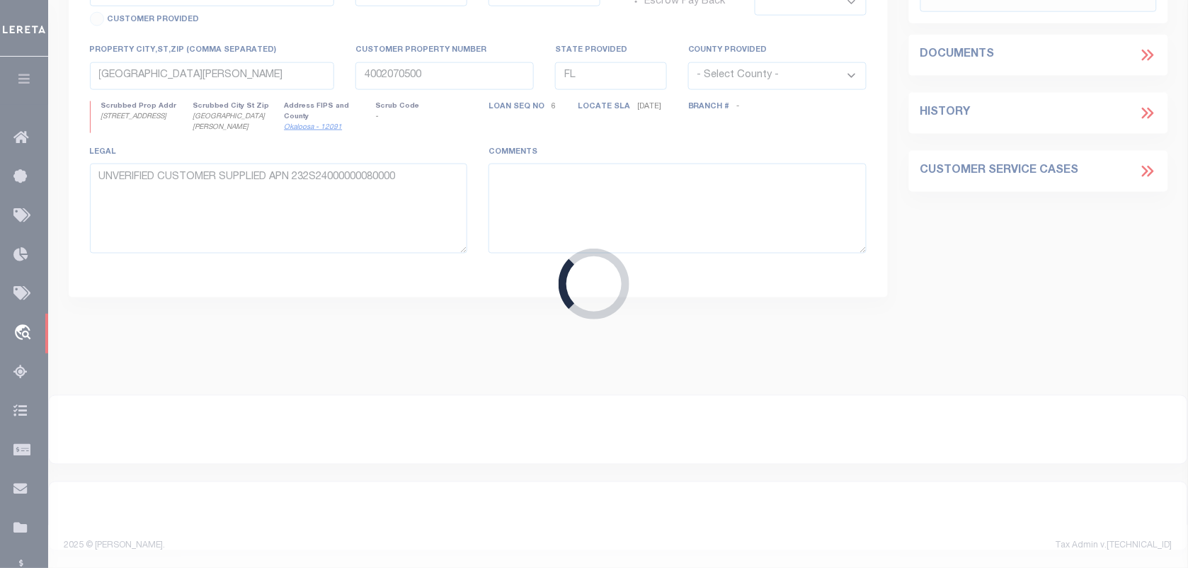
scroll to position [526, 0]
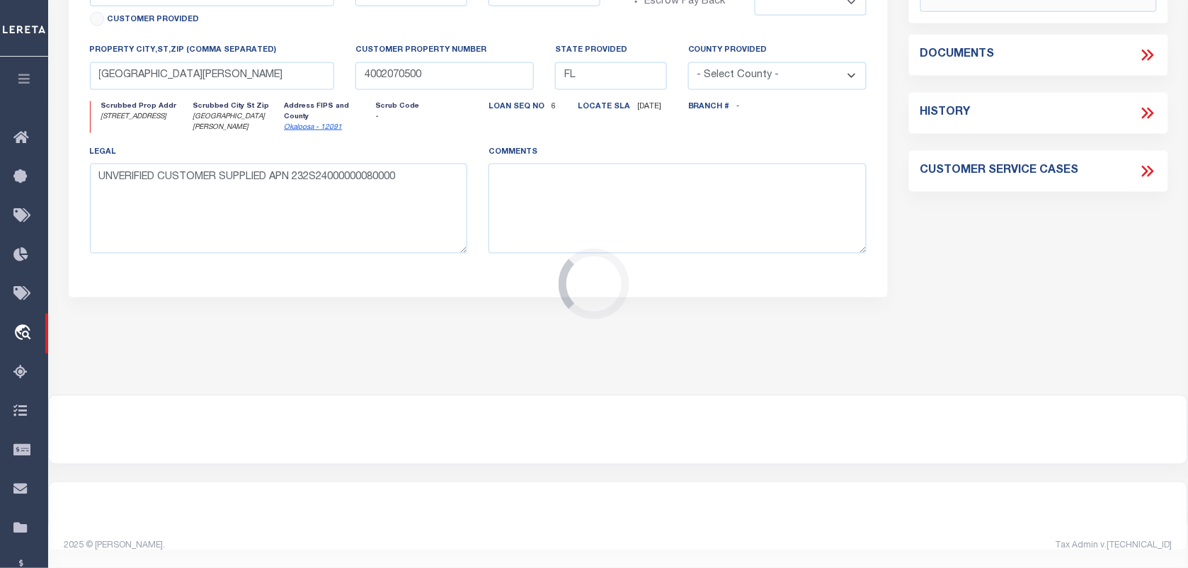
type input "190 ARBORVALE DR"
select select
type input "FAYETTEVILLE GA 30214-1924"
type input "GA"
type textarea "See Attached"
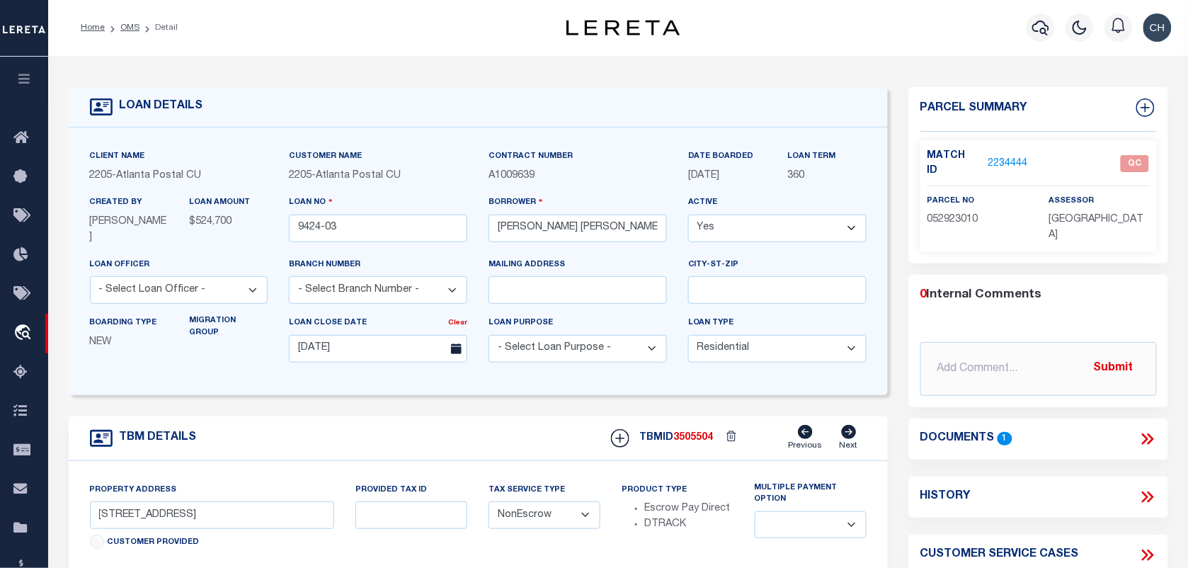
scroll to position [177, 0]
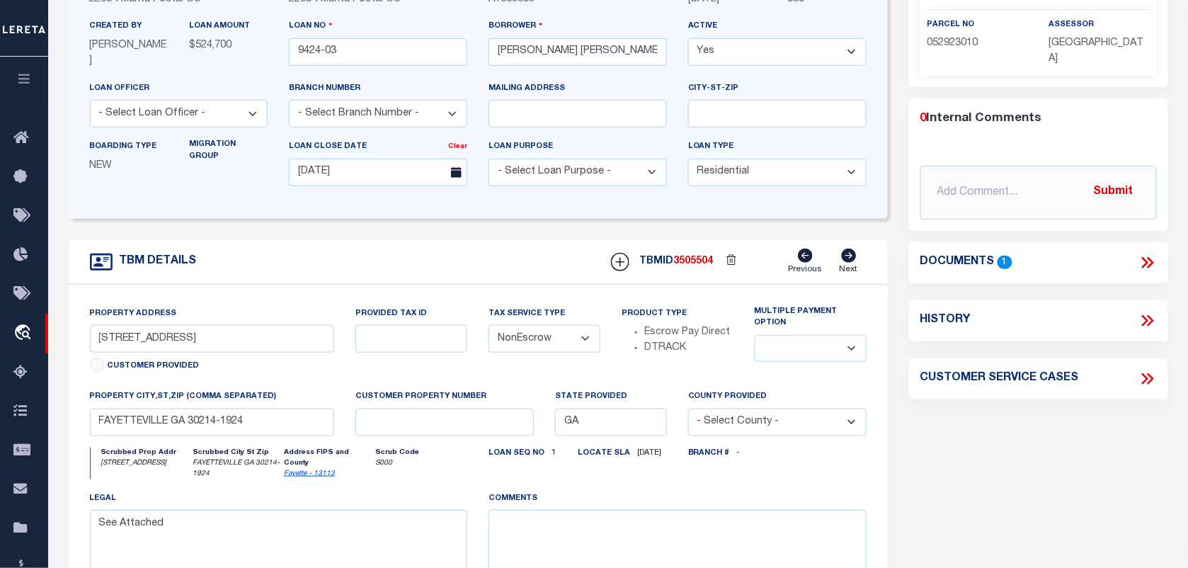
click at [1135, 254] on div "Documents 1" at bounding box center [1039, 263] width 237 height 18
click at [1148, 254] on link at bounding box center [1148, 263] width 18 height 18
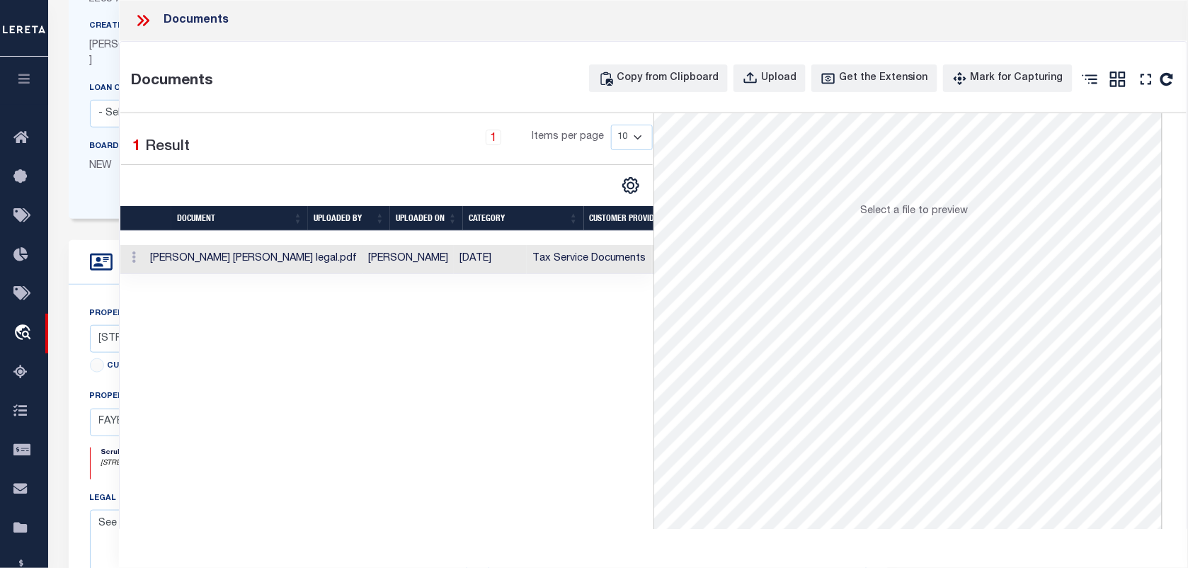
click at [454, 264] on td "[DATE]" at bounding box center [490, 259] width 73 height 29
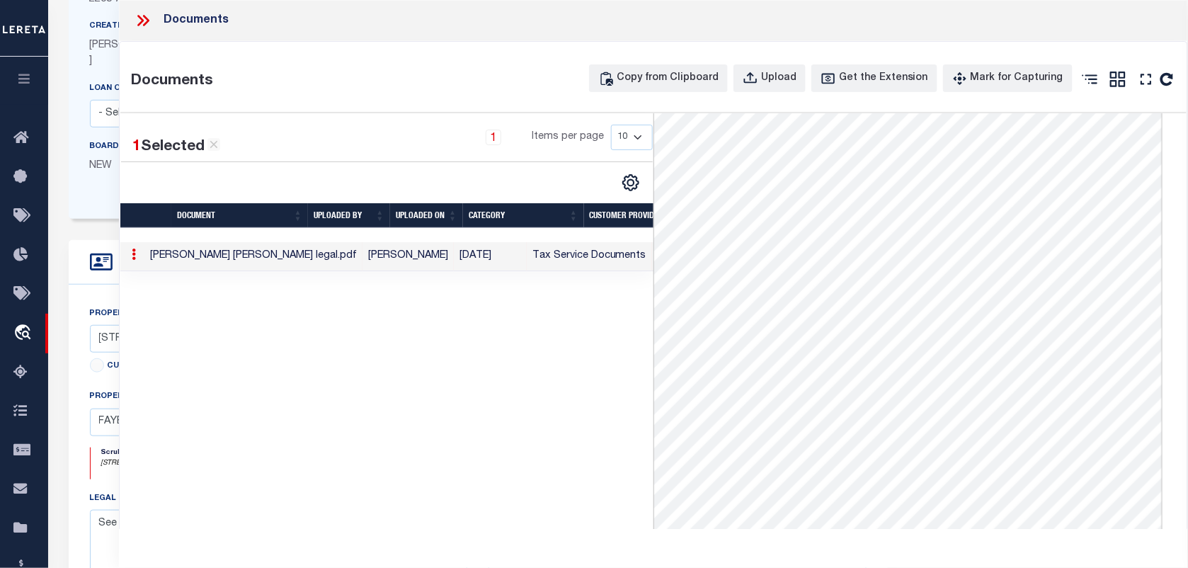
click at [145, 20] on icon at bounding box center [143, 20] width 18 height 18
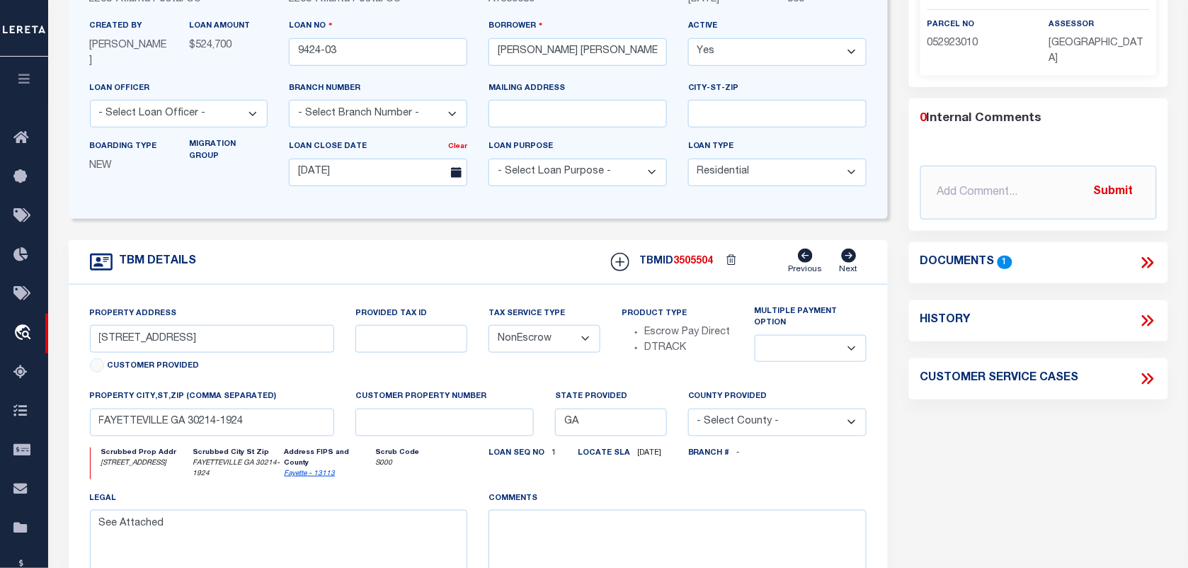
scroll to position [0, 0]
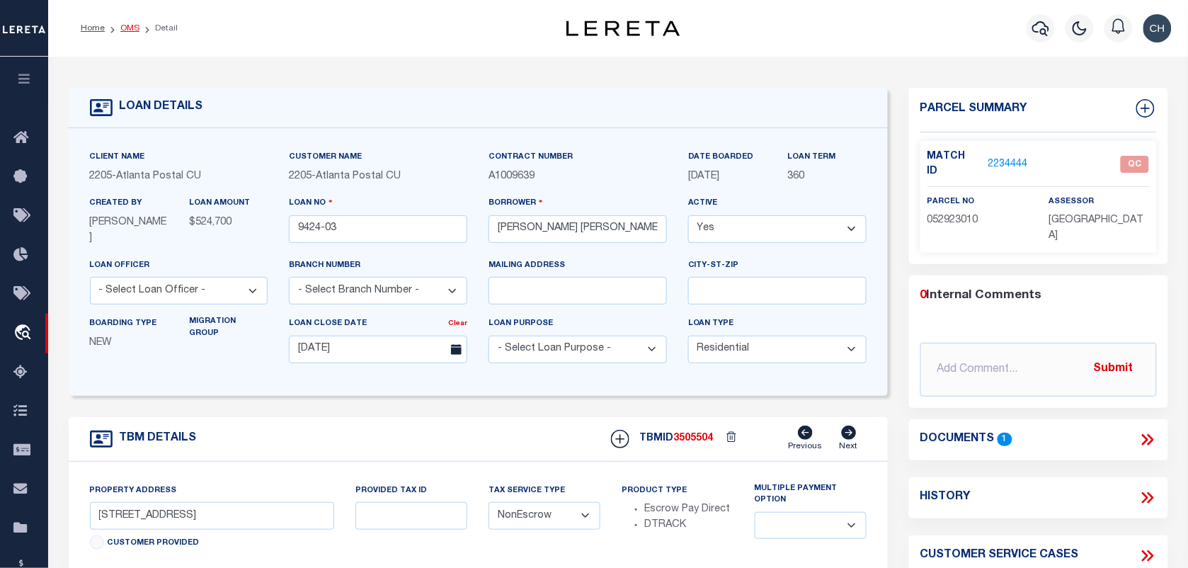
click at [130, 29] on link "OMS" at bounding box center [129, 28] width 19 height 8
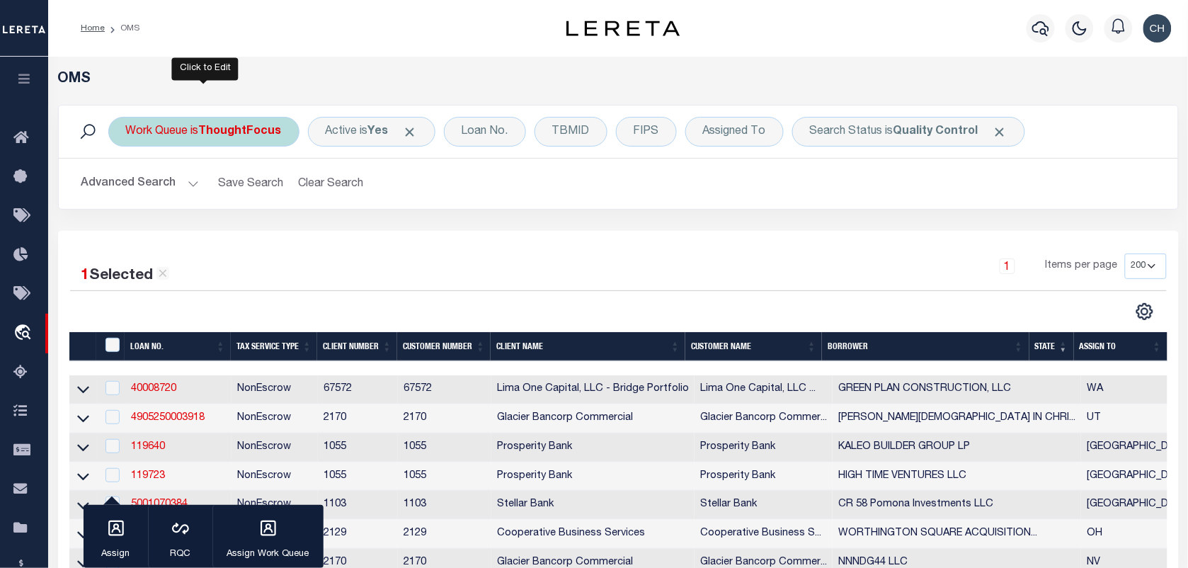
click at [209, 140] on div "Work Queue is ThoughtFocus" at bounding box center [203, 132] width 191 height 30
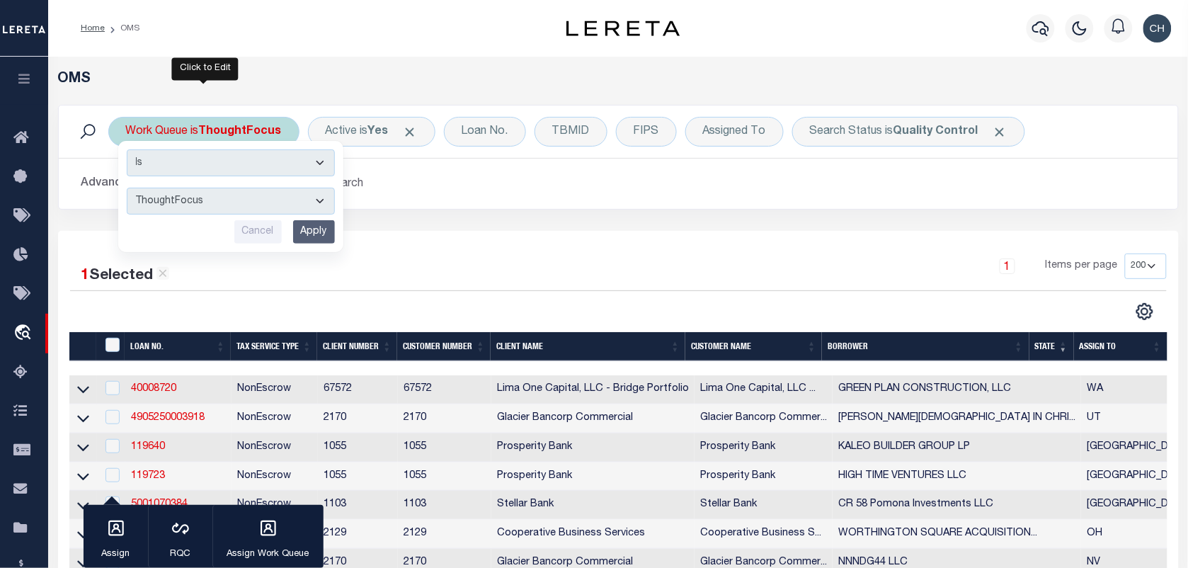
click at [188, 199] on select "--ALL-- factRSystems General ThoughtFocus" at bounding box center [231, 201] width 208 height 27
select select "FAC"
click at [127, 188] on select "--ALL-- factRSystems General ThoughtFocus" at bounding box center [231, 201] width 208 height 27
click at [305, 227] on input "Apply" at bounding box center [314, 231] width 42 height 23
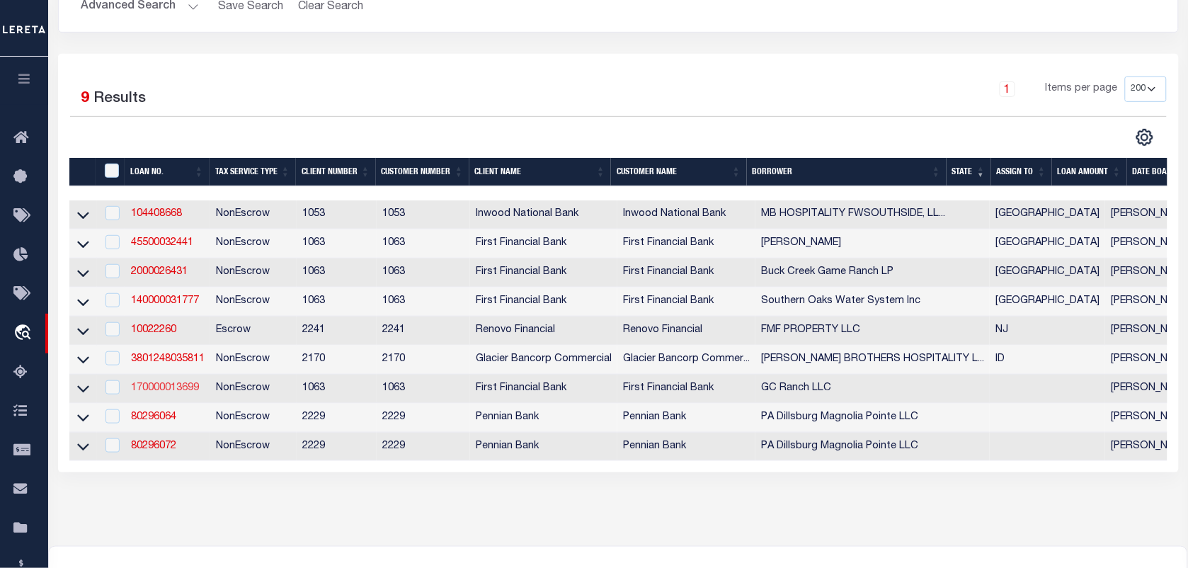
click at [181, 393] on link "170000013699" at bounding box center [165, 388] width 68 height 10
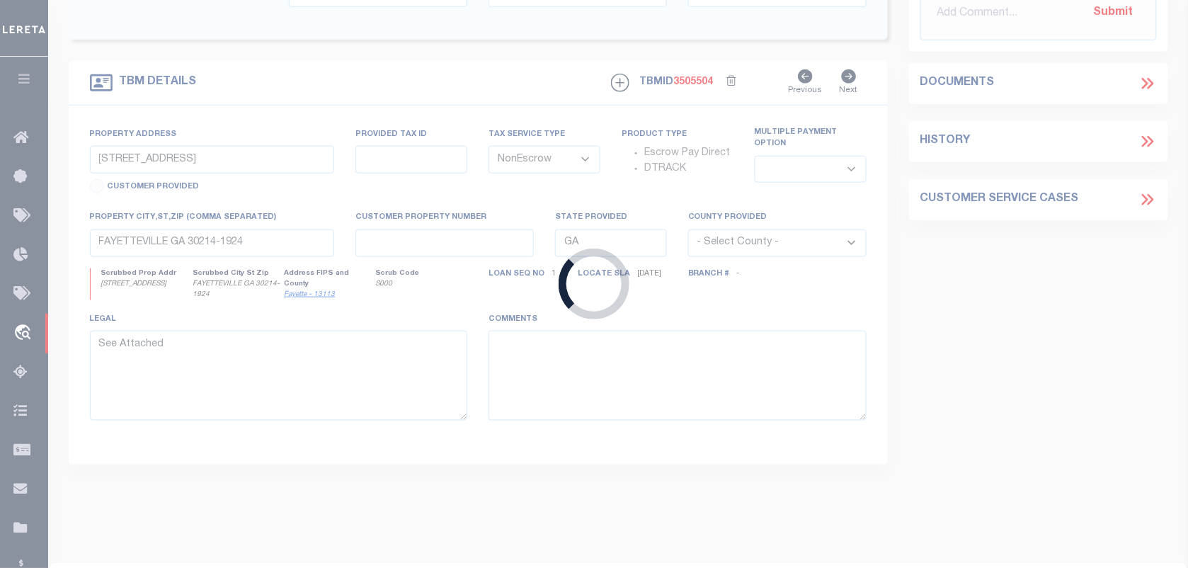
type input "170000013699"
type input "GC Ranch LLC"
select select
select select "100"
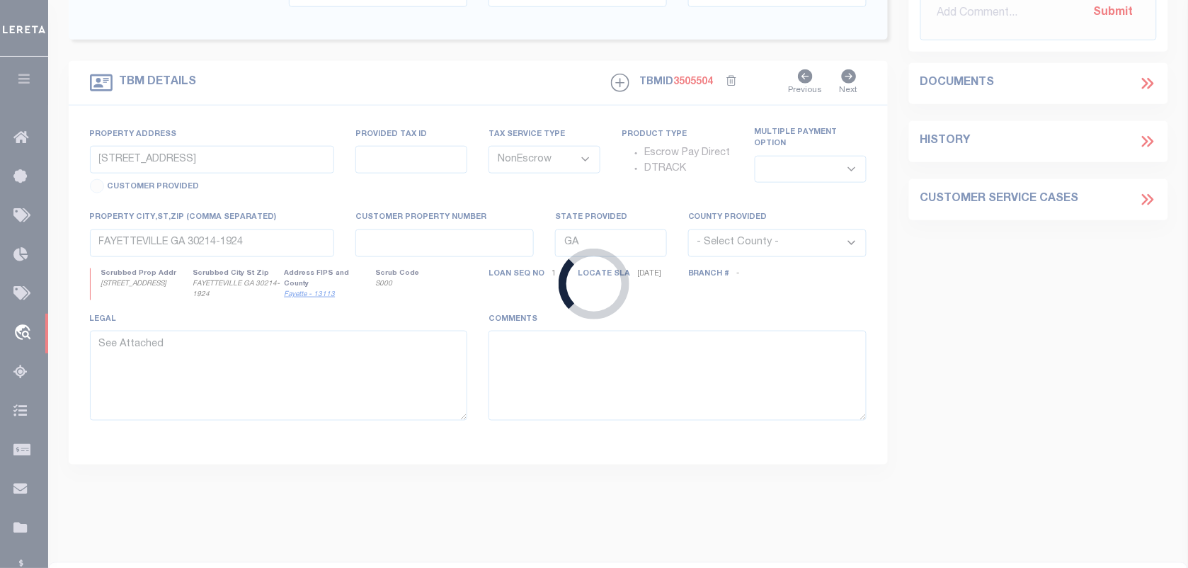
select select
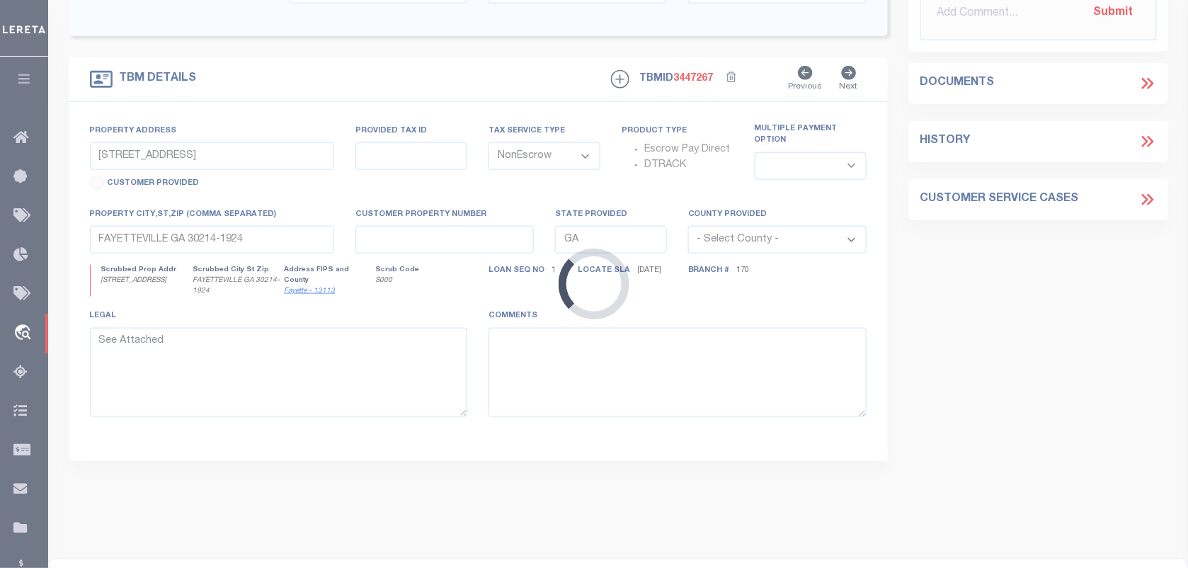
scroll to position [241, 0]
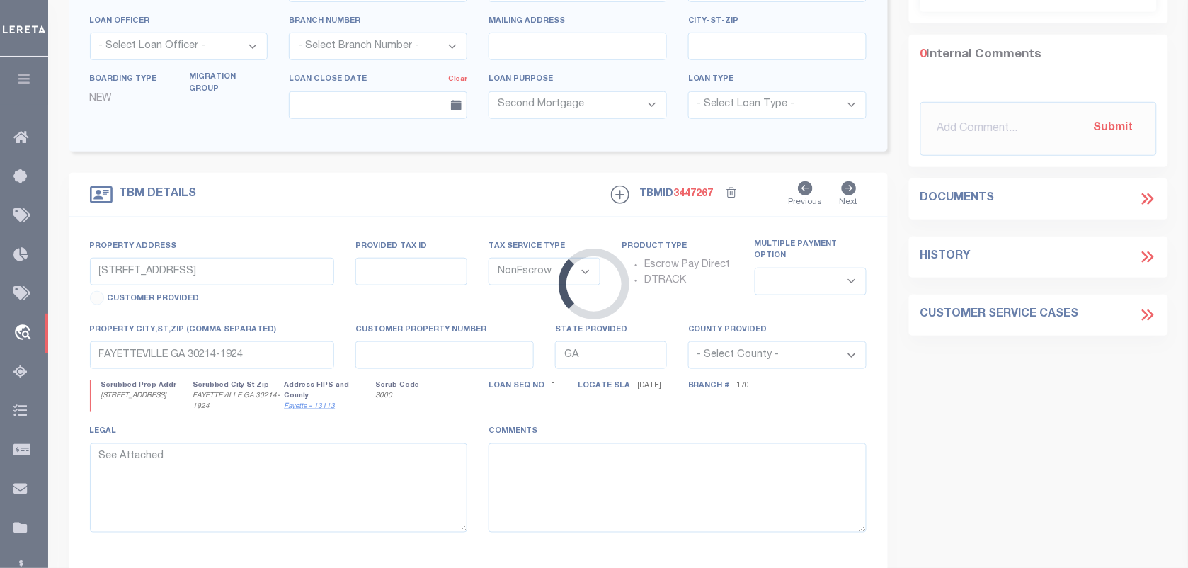
type input "0 Laprada Trace - Tract 1"
select select
type input "Fulshear TX 77441"
select select "4594"
select select "2311"
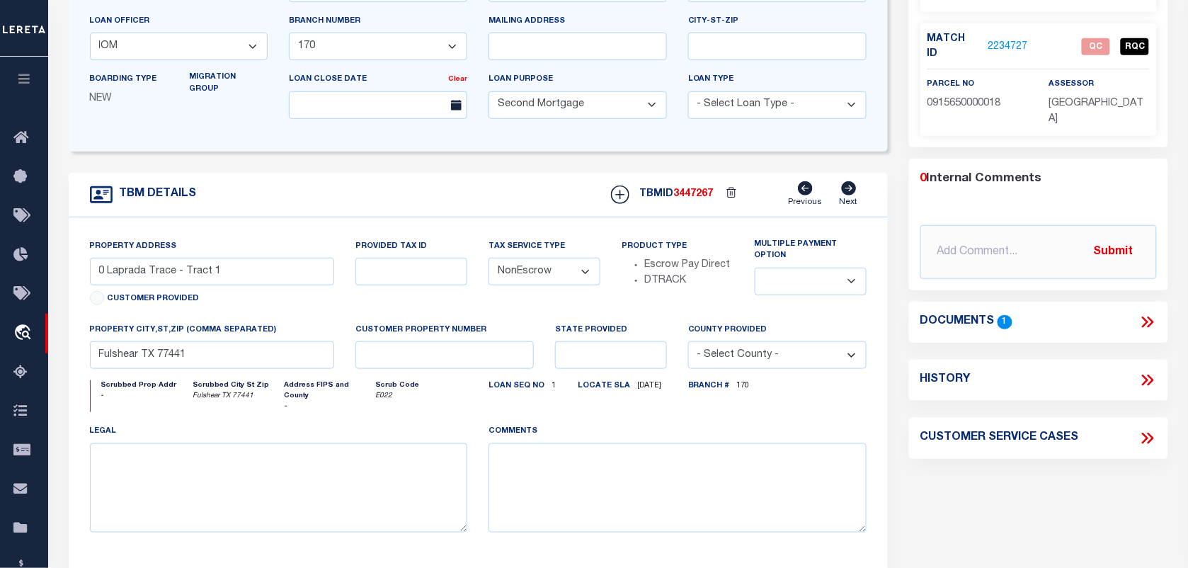
scroll to position [0, 0]
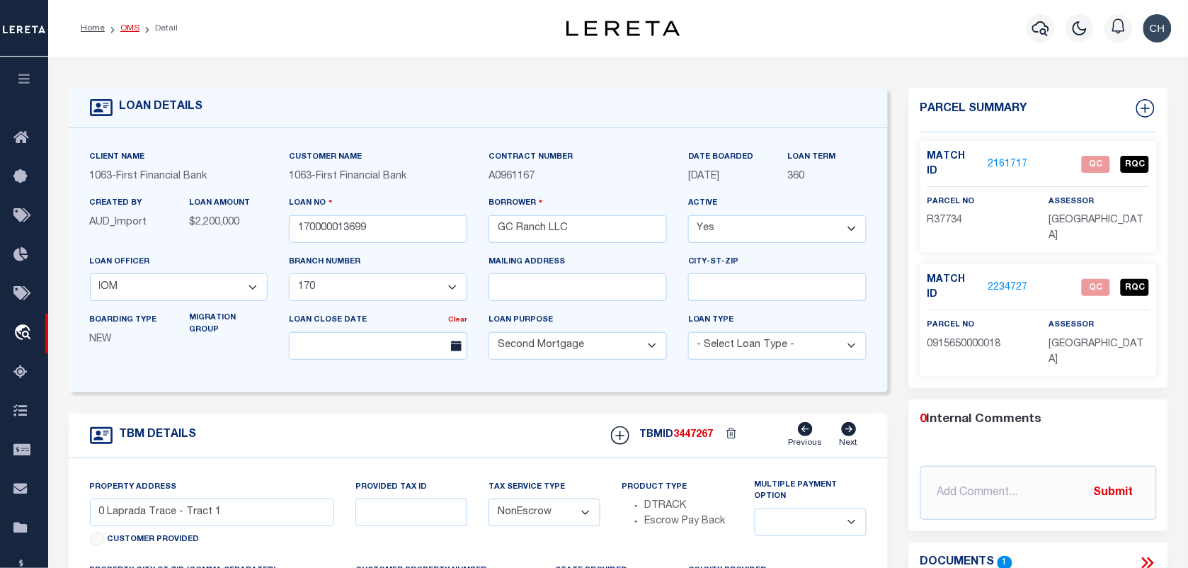
click at [133, 30] on link "OMS" at bounding box center [129, 28] width 19 height 8
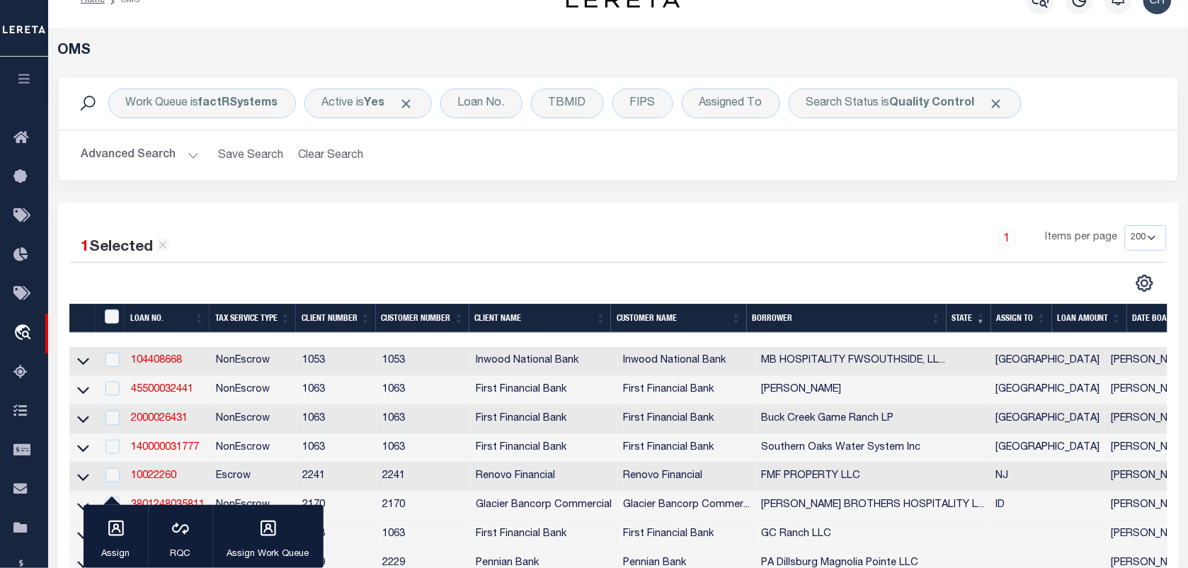
scroll to position [177, 0]
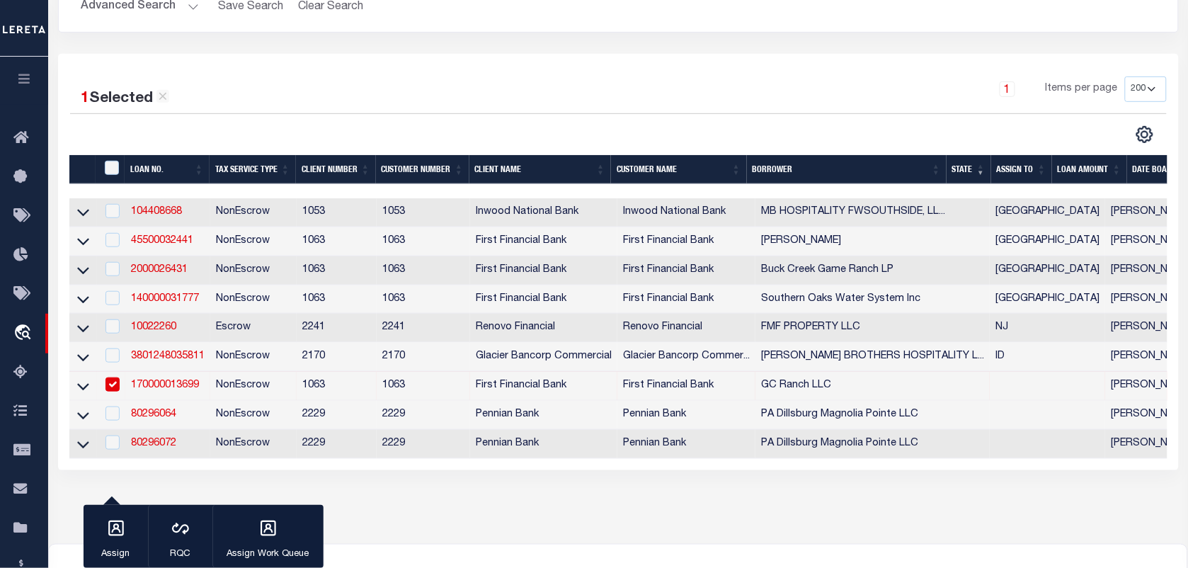
click at [107, 387] on td at bounding box center [111, 386] width 29 height 29
checkbox input "false"
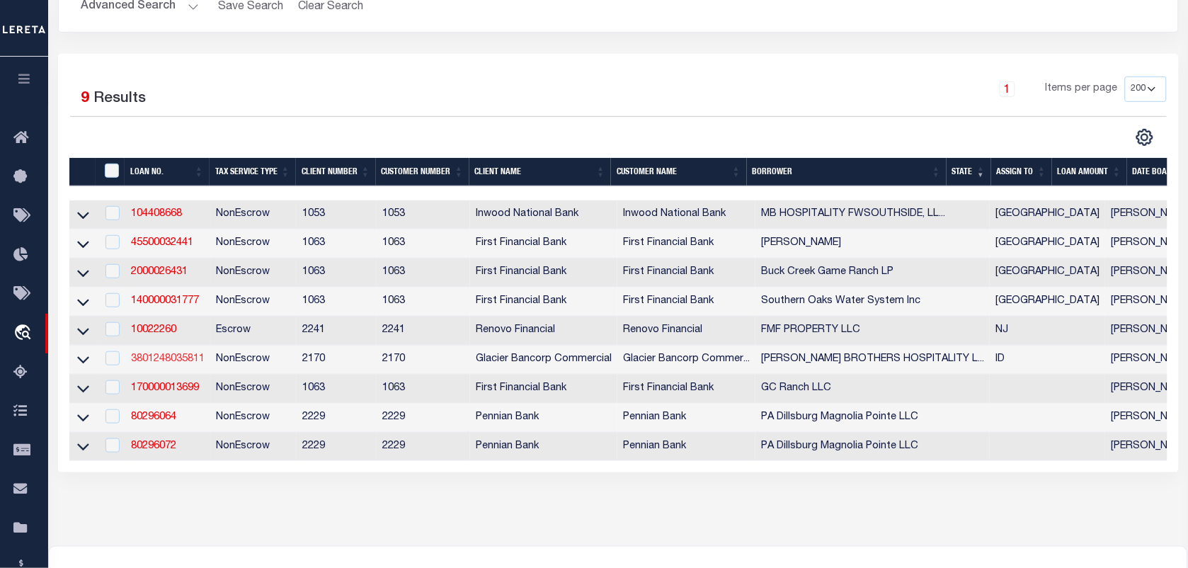
click at [163, 363] on link "3801248035811" at bounding box center [168, 359] width 74 height 10
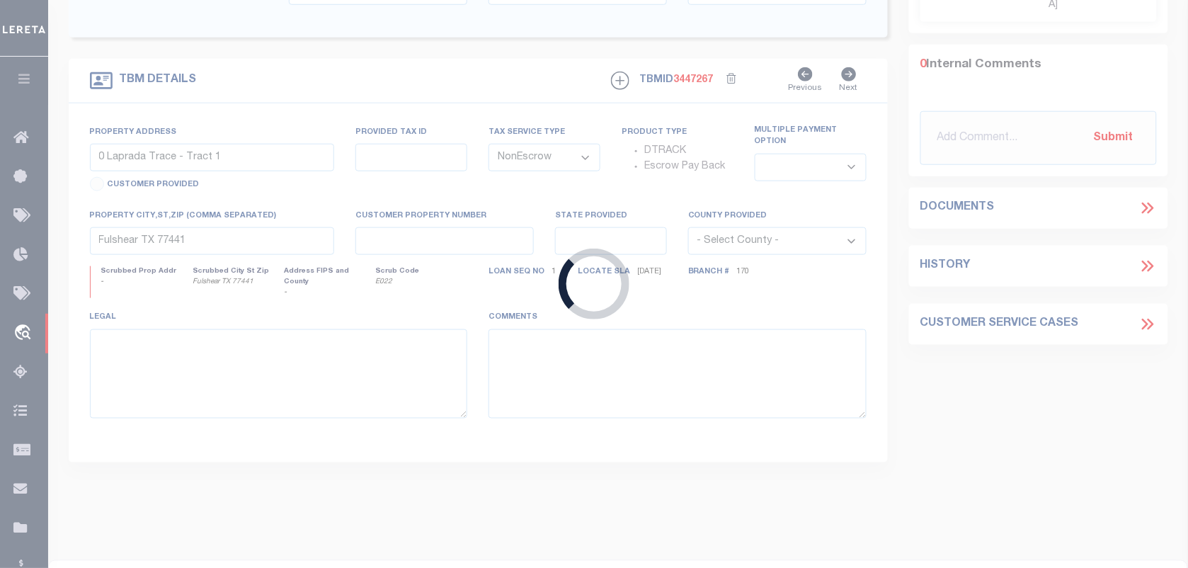
type input "3801248035811"
type input "JOHNSON BROTHERS HOSPITALITY LLC"
select select
type input "1025 S BRIDGEWAY PL STE 270"
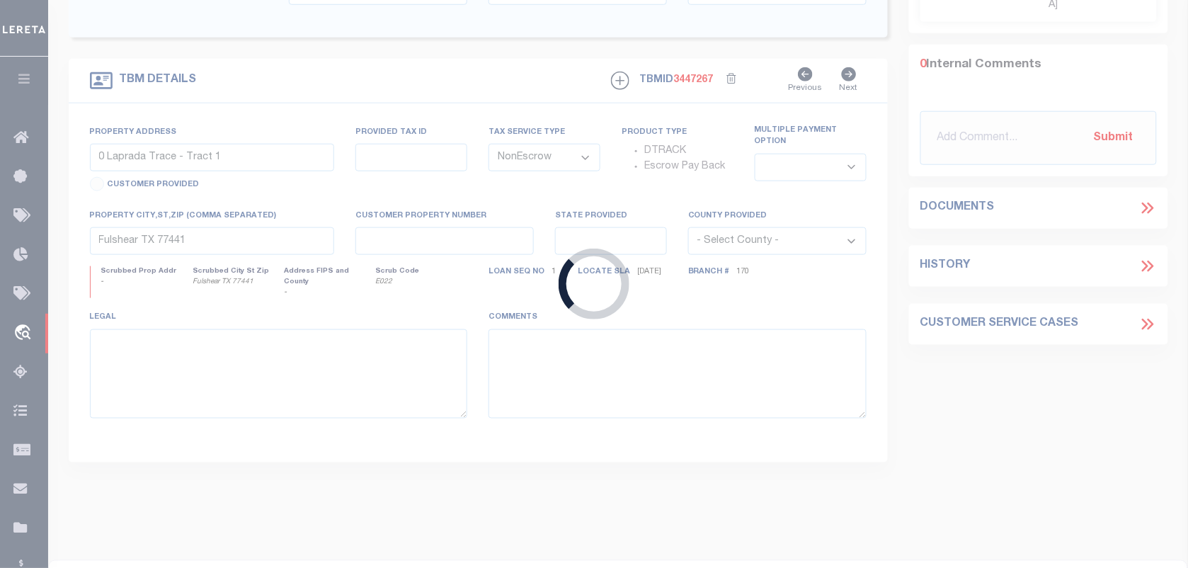
type input "EAGLE ID 83616-6888"
select select "10"
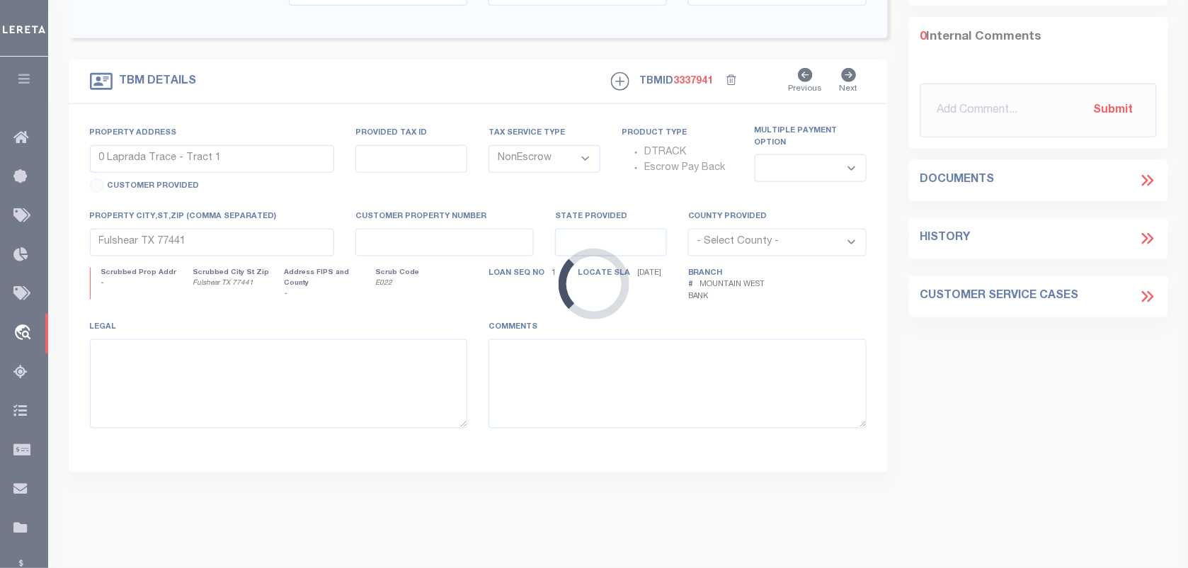
scroll to position [110, 0]
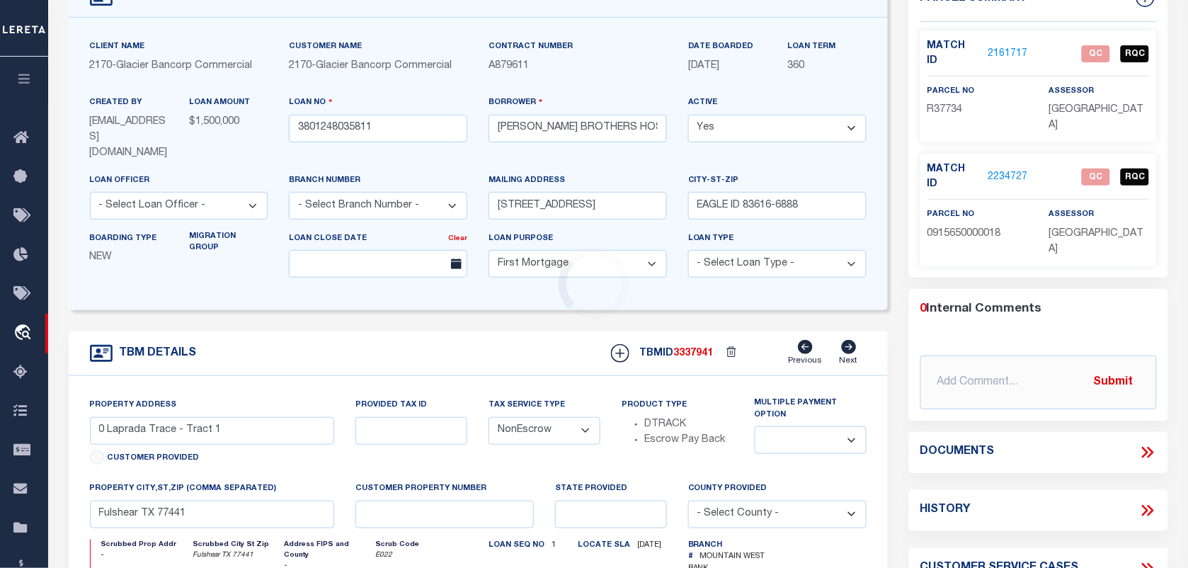
type input "NNE NE FOOTHILLS AVE"
type input "RPA3S07E199899A"
select select
type input "MOUNTAIN HOME ID 83647"
type input "ID"
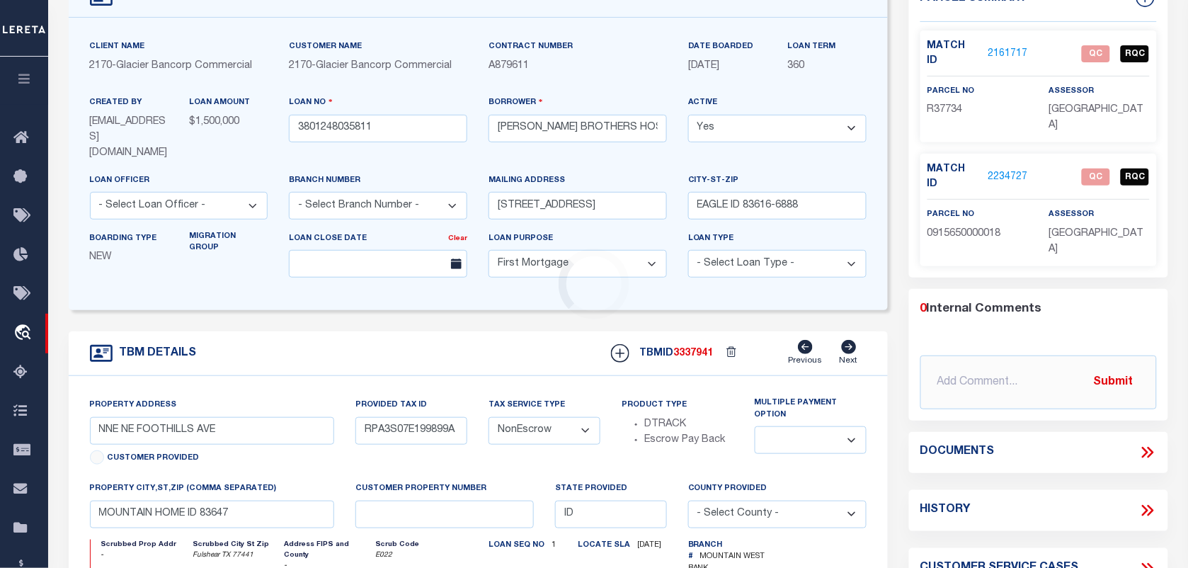
select select
select select "4575"
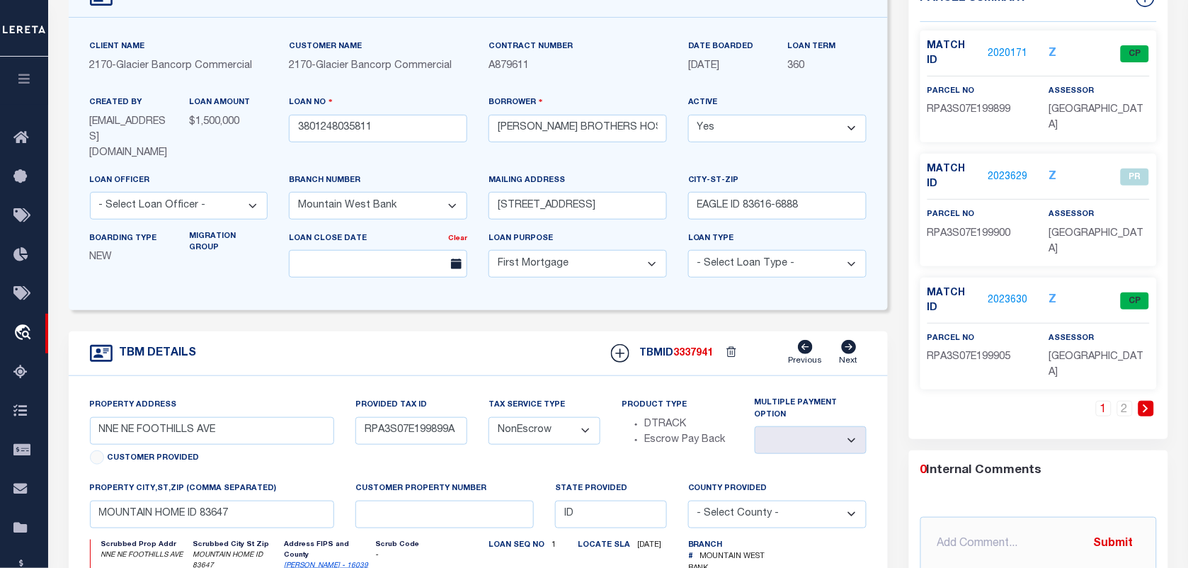
scroll to position [0, 0]
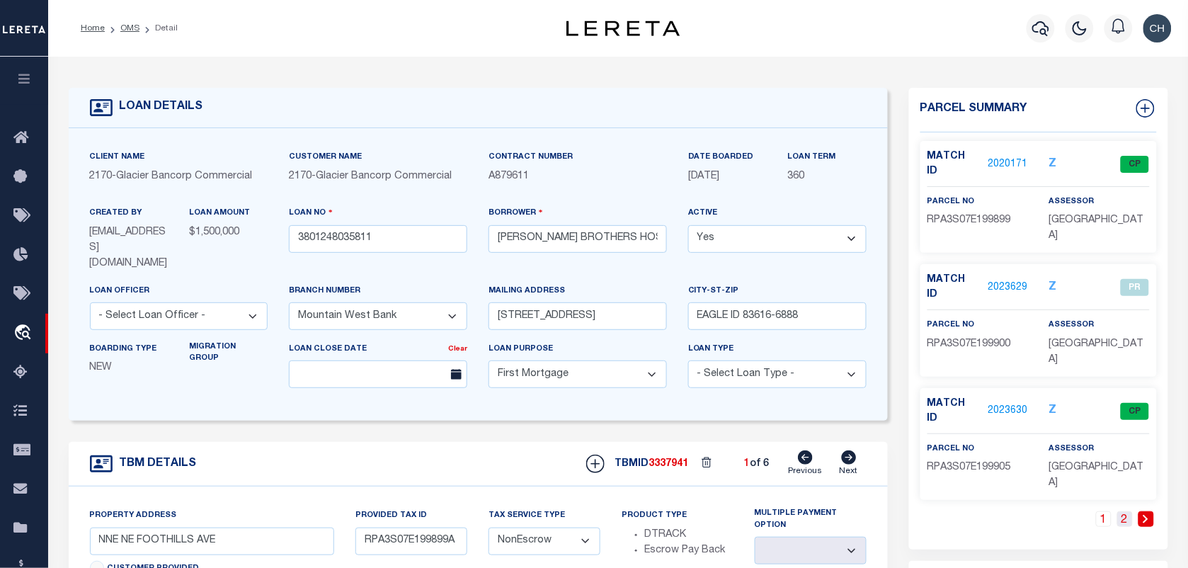
click at [1125, 511] on link "2" at bounding box center [1126, 519] width 16 height 16
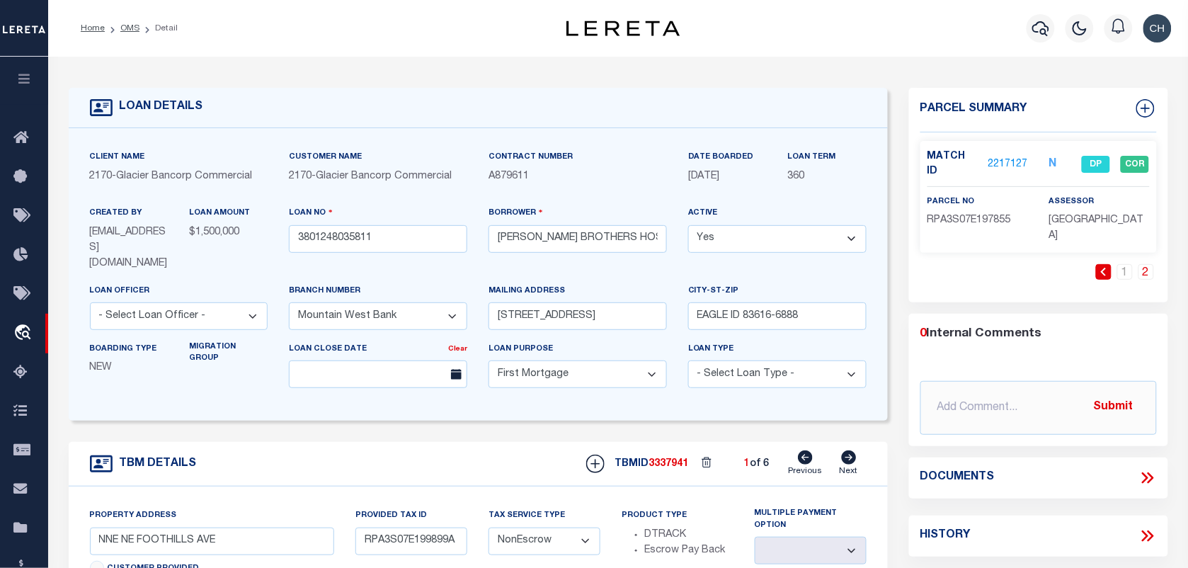
click at [843, 465] on icon at bounding box center [849, 457] width 16 height 14
type input "RPA3S07E197820A"
select select
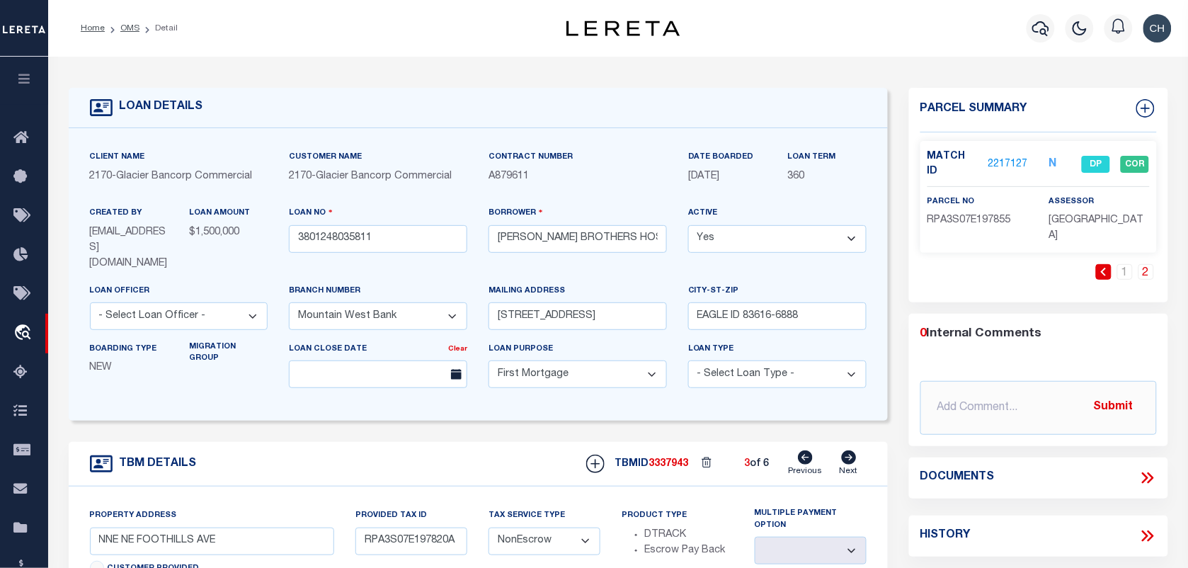
select select
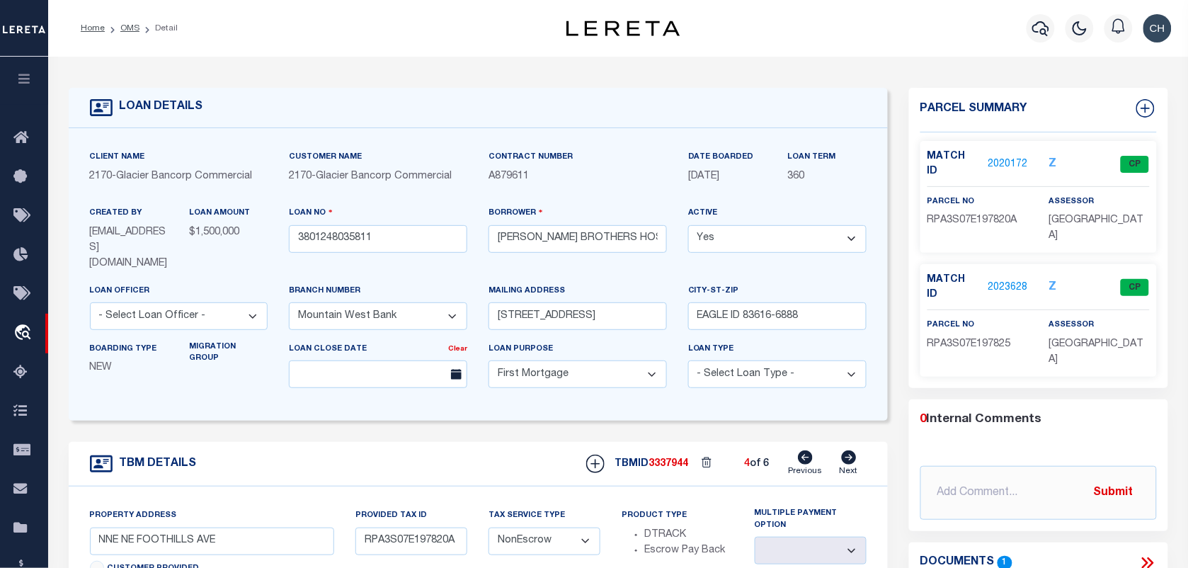
click at [843, 465] on icon at bounding box center [849, 457] width 16 height 14
type input "RPA3S07E199790A"
select select
click at [843, 465] on icon at bounding box center [849, 457] width 16 height 14
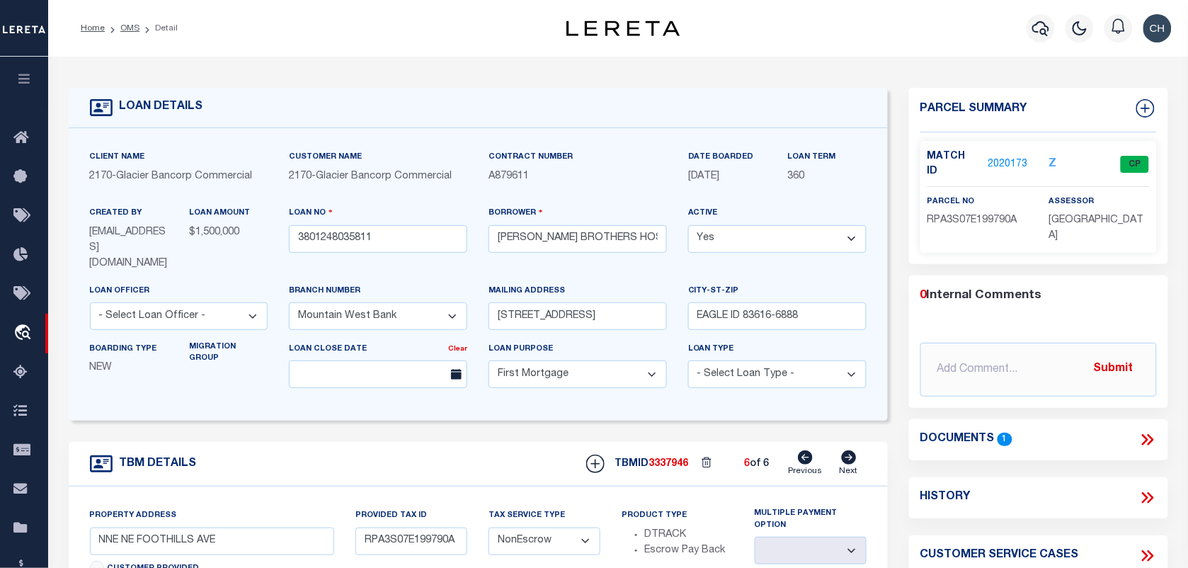
type input "RPA0090006015AA"
select select
type input "275 NORTH 3RD EAST ST"
type input "RPA3S07E197850A"
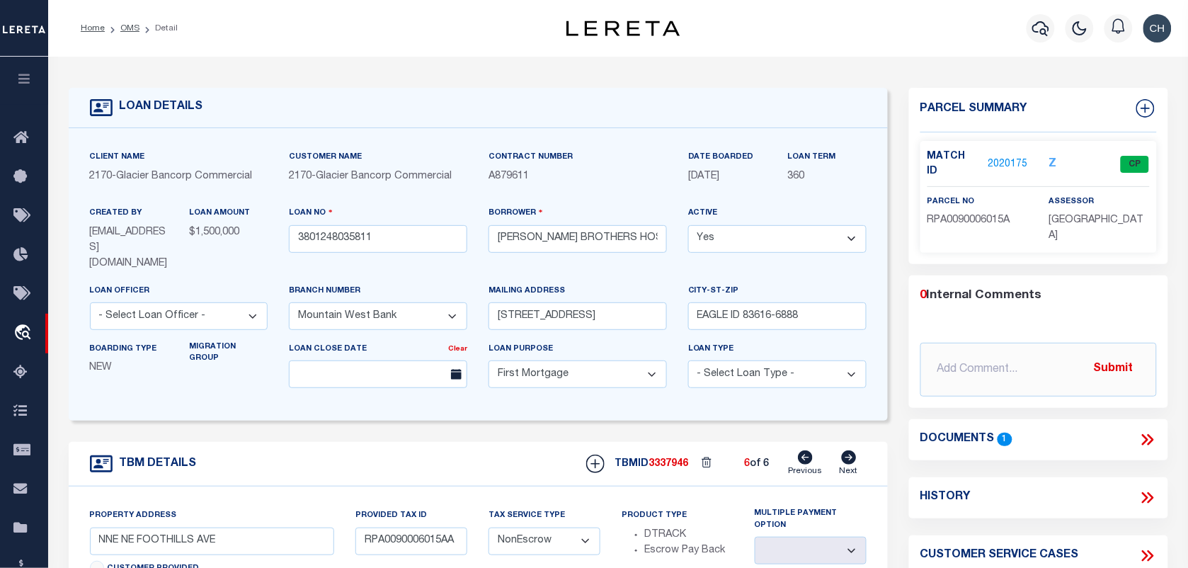
select select
type input "RPA3S07E197855A"
select select
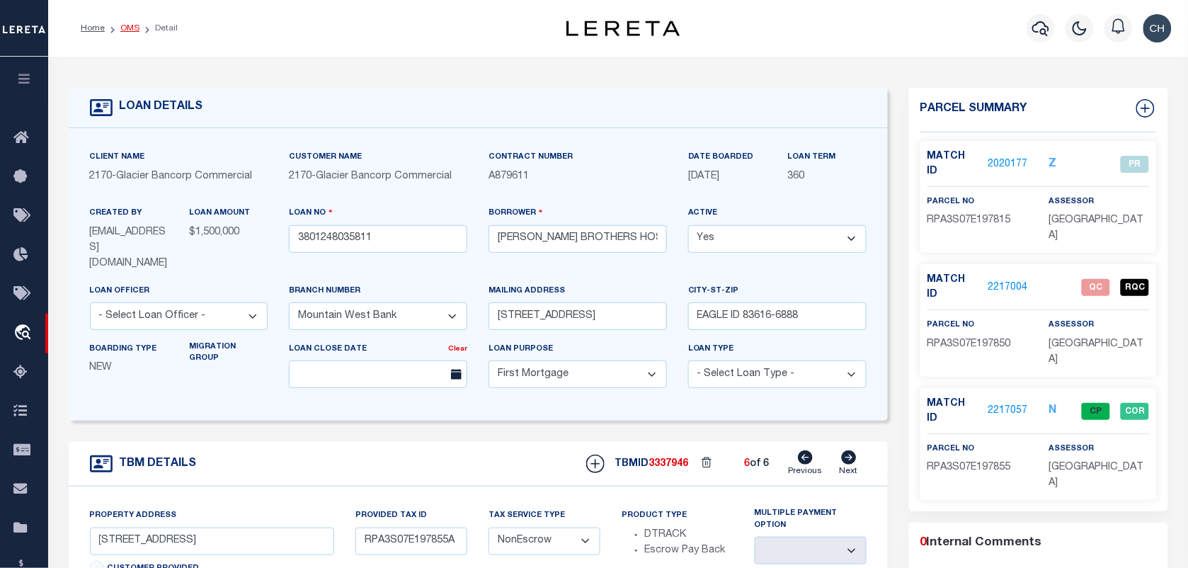
click at [132, 26] on link "OMS" at bounding box center [129, 28] width 19 height 8
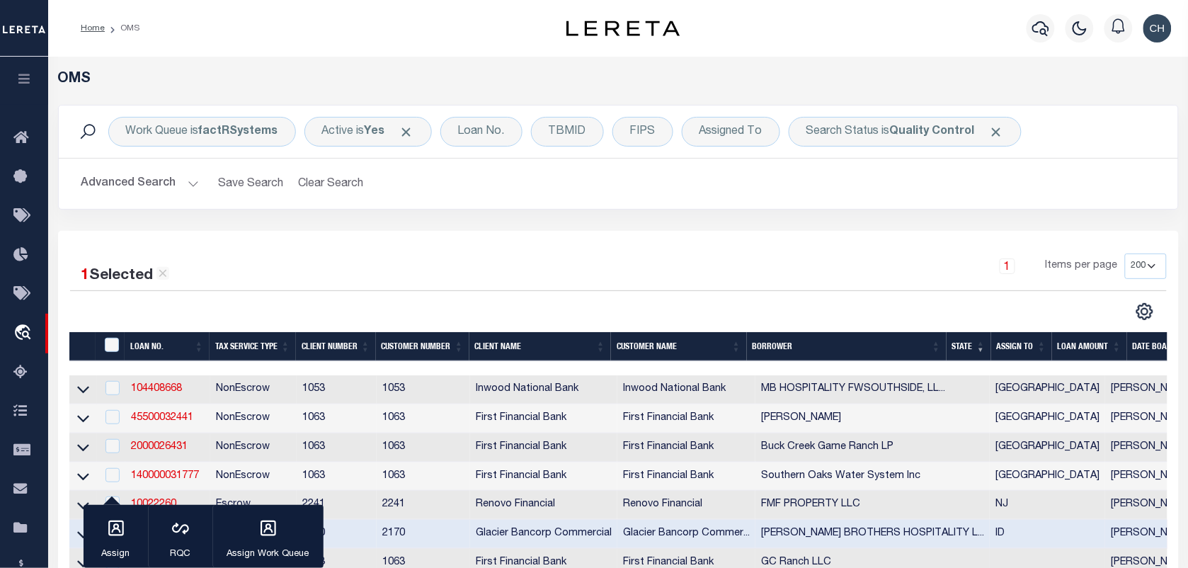
scroll to position [266, 0]
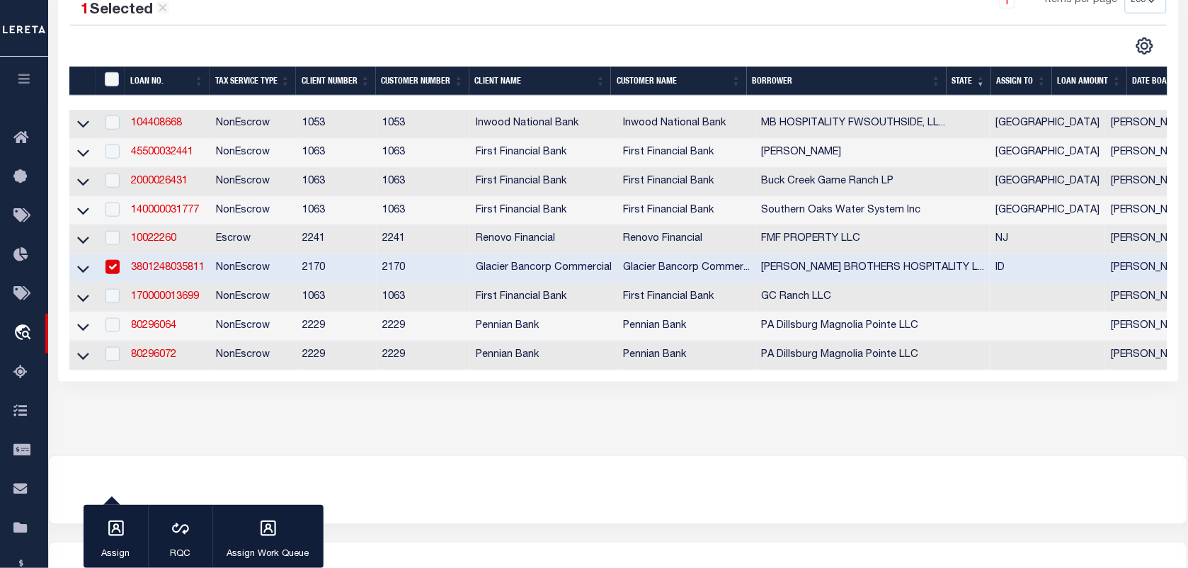
click at [110, 274] on input "checkbox" at bounding box center [113, 267] width 14 height 14
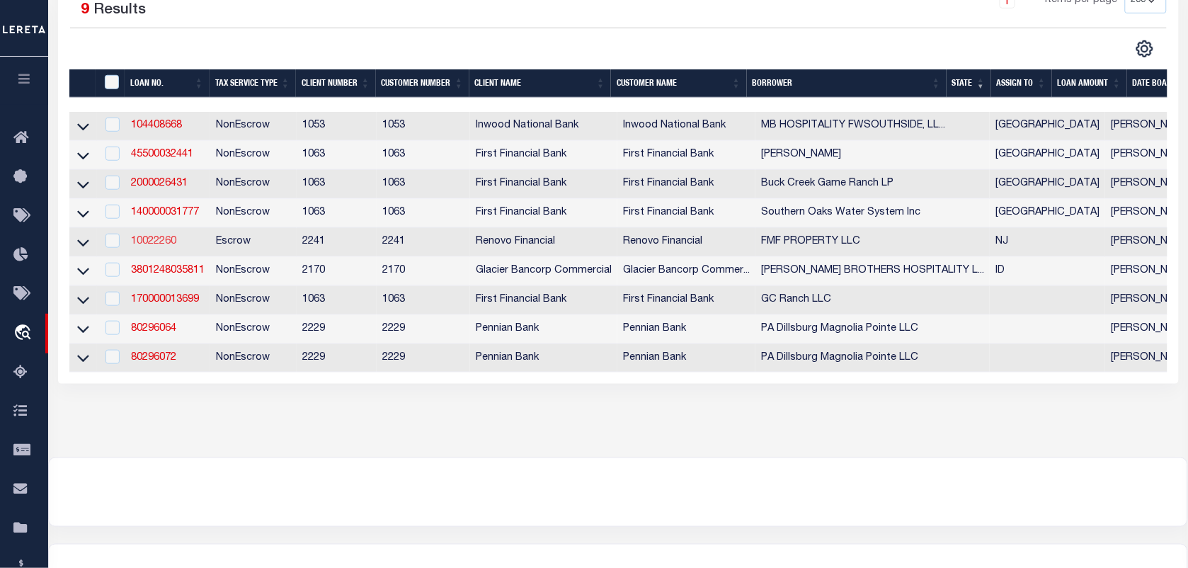
click at [170, 246] on link "10022260" at bounding box center [153, 242] width 45 height 10
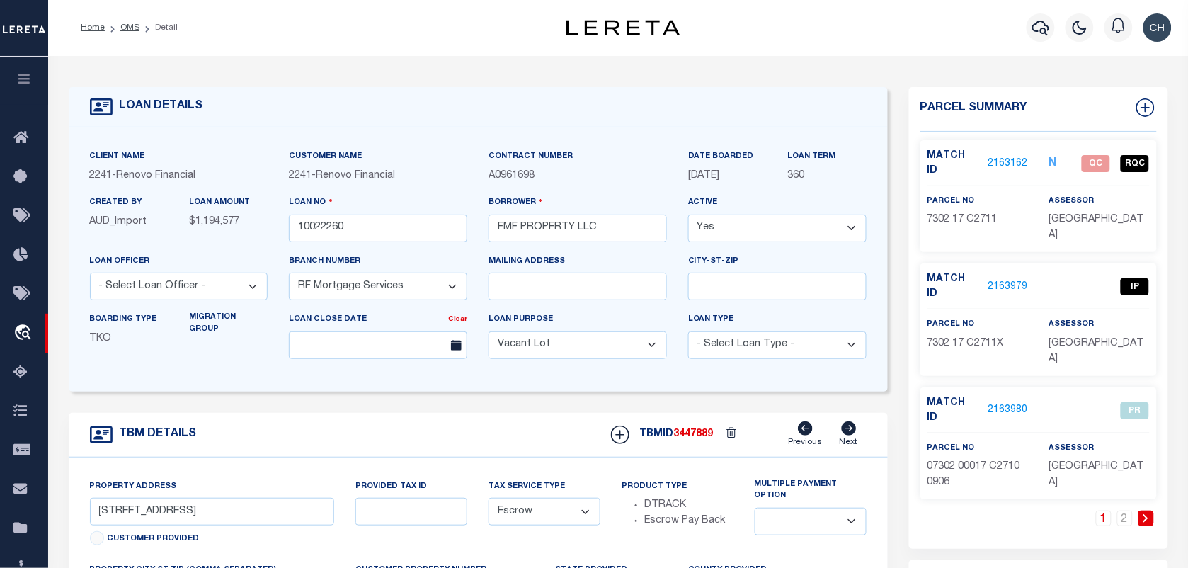
scroll to position [89, 0]
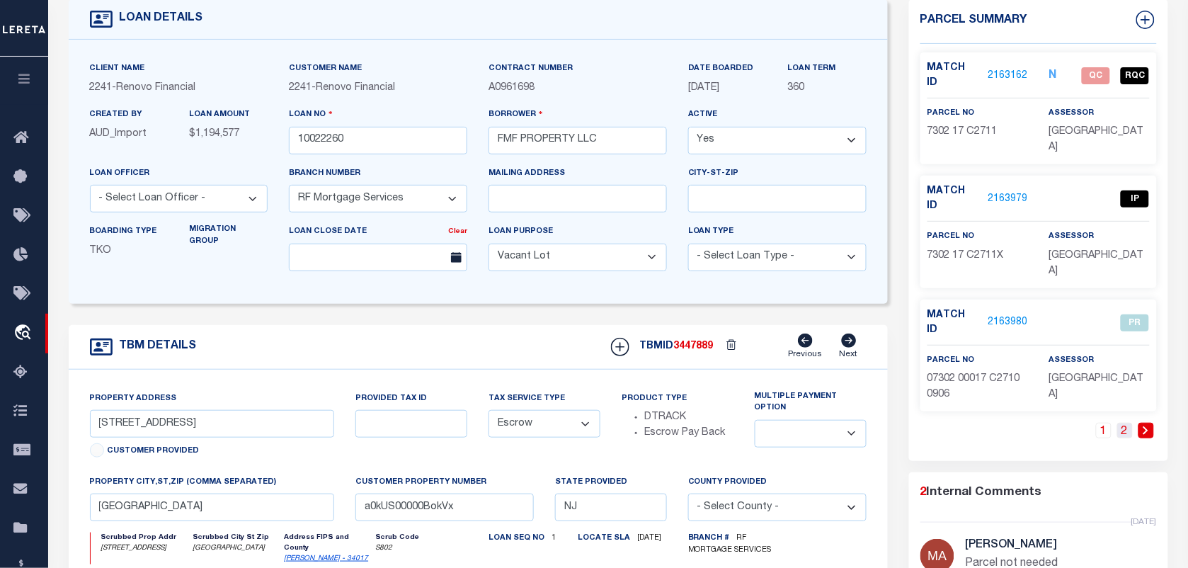
click at [1120, 423] on link "2" at bounding box center [1126, 431] width 16 height 16
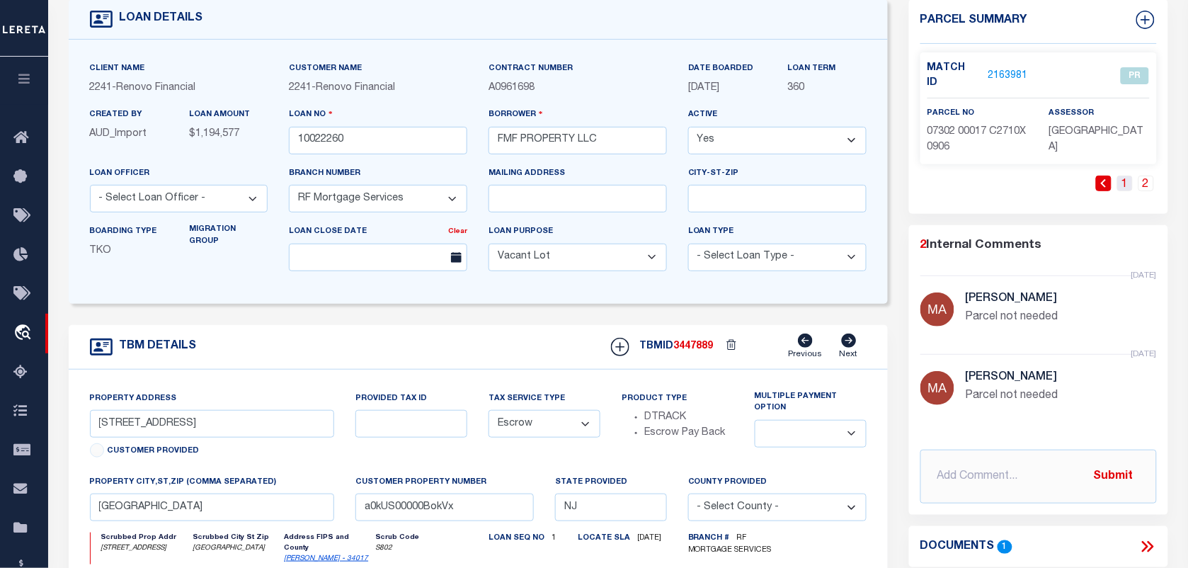
click at [1131, 176] on link "1" at bounding box center [1126, 184] width 16 height 16
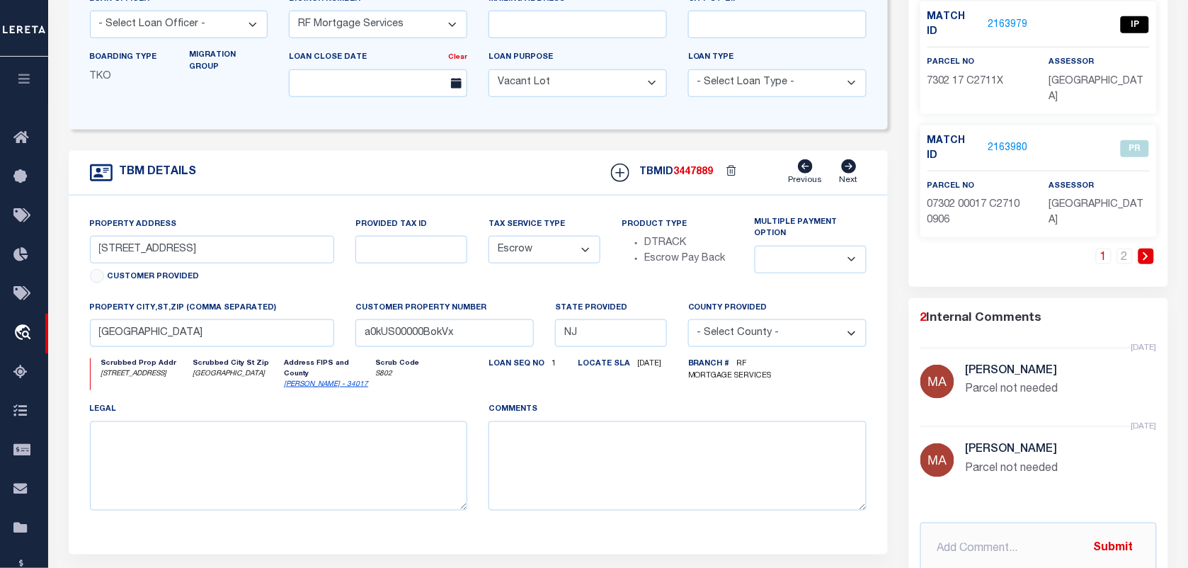
scroll to position [177, 0]
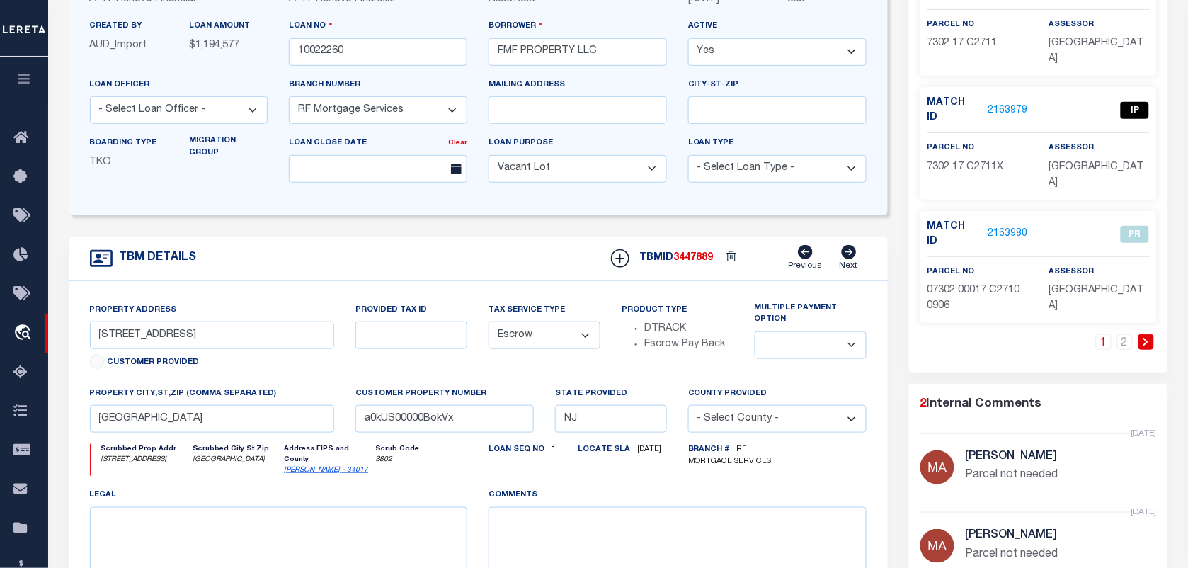
click at [1025, 103] on link "2163979" at bounding box center [1009, 110] width 40 height 15
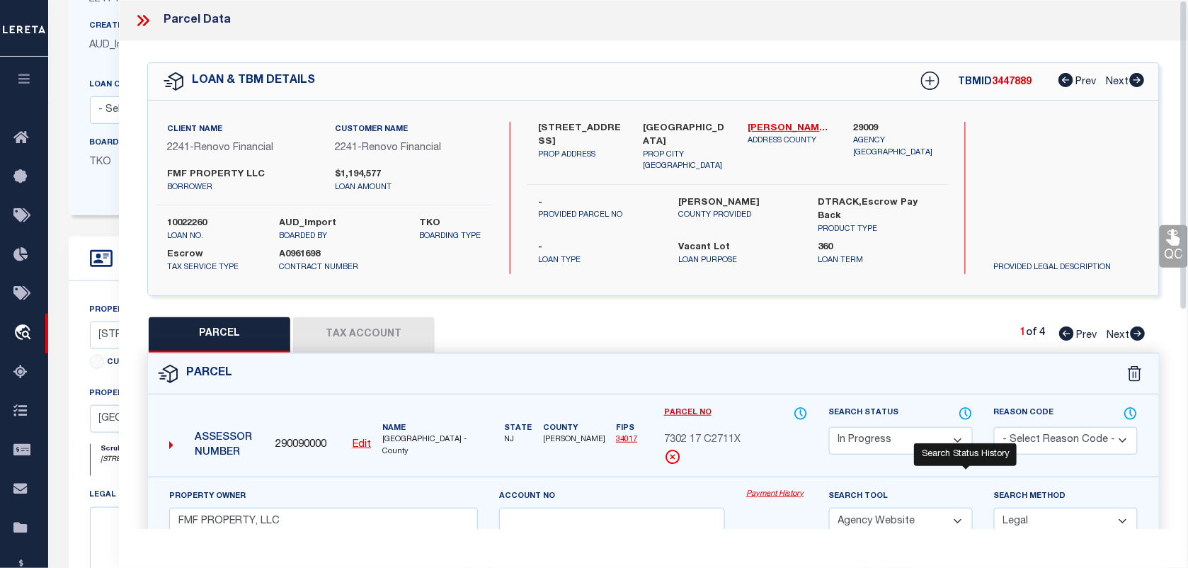
click at [963, 411] on icon at bounding box center [966, 414] width 14 height 16
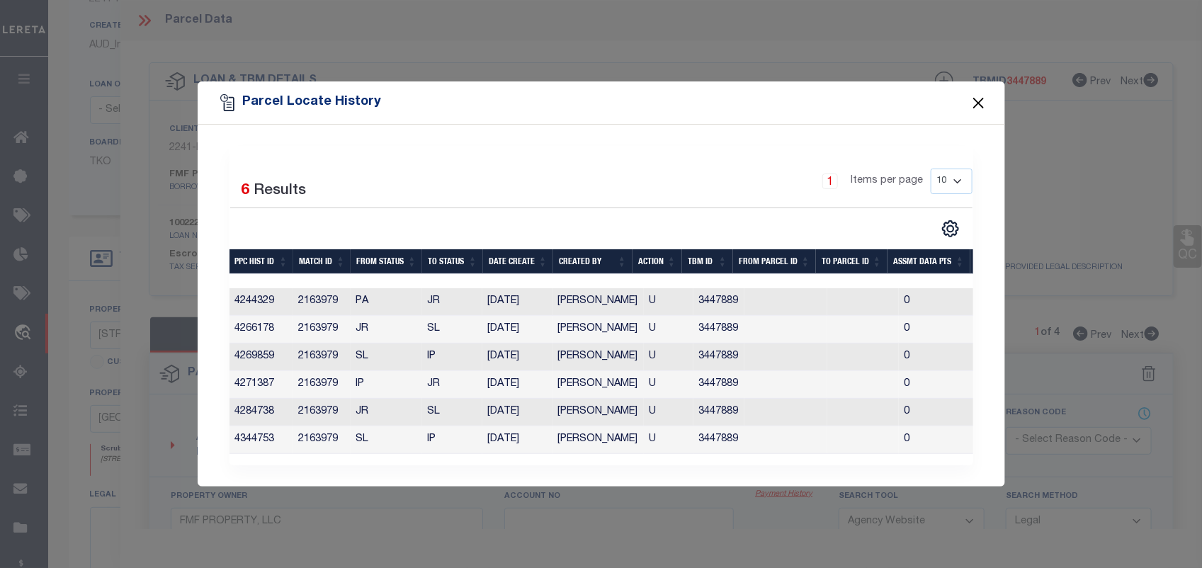
click at [975, 101] on button "Close" at bounding box center [978, 102] width 18 height 18
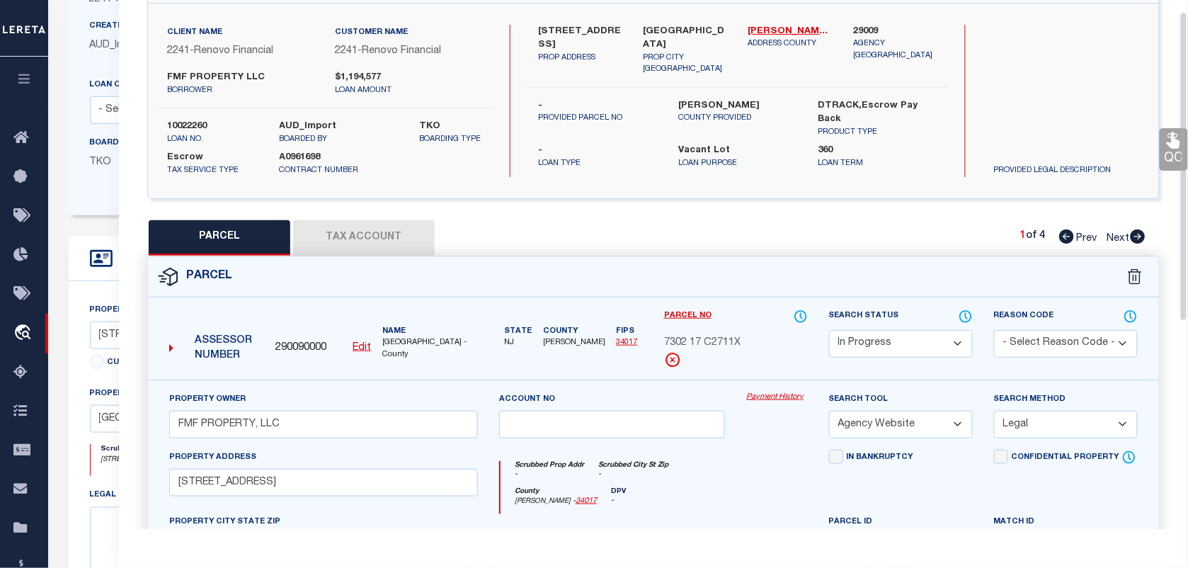
scroll to position [19, 0]
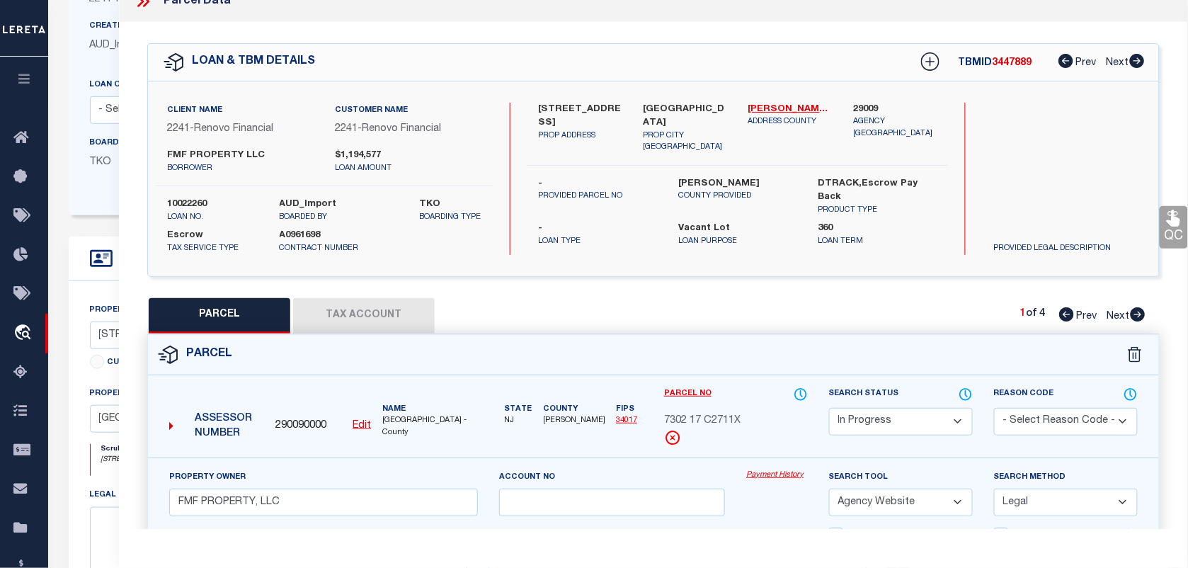
drag, startPoint x: 139, startPoint y: 1, endPoint x: 494, endPoint y: 193, distance: 403.1
click at [439, 167] on div "Parcel Data QC QC QC - Select Status - Ready to QC" at bounding box center [653, 430] width 1069 height 899
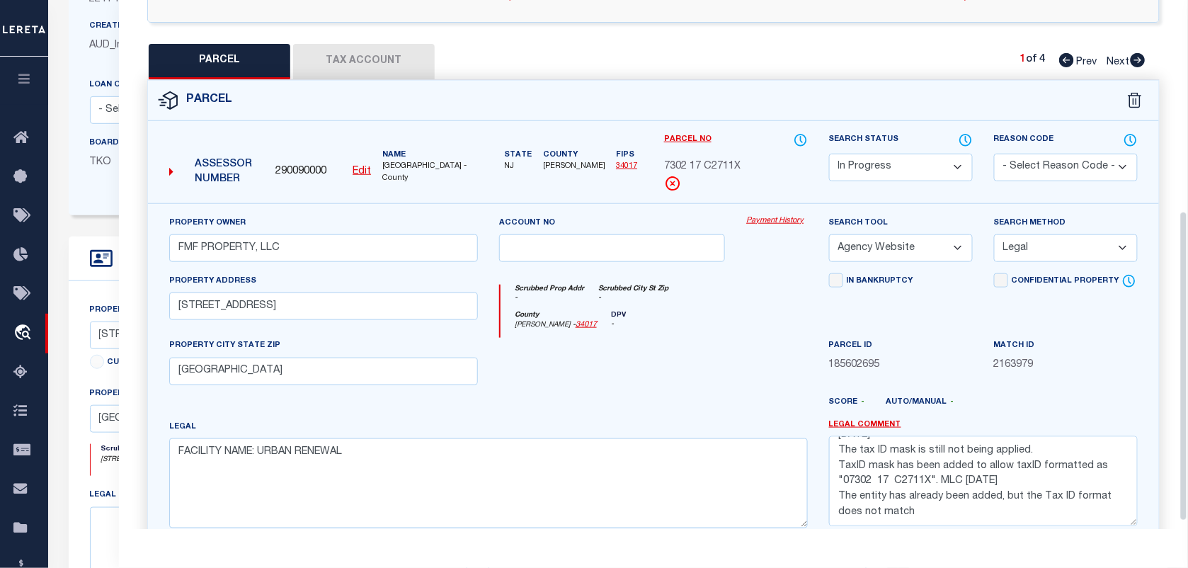
scroll to position [373, 0]
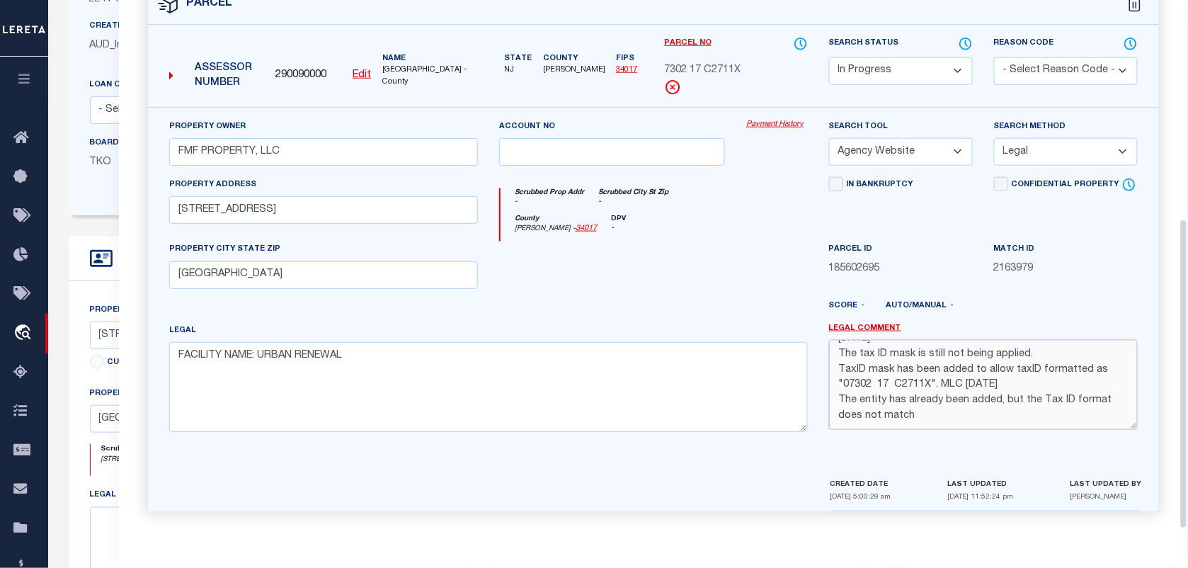
click at [914, 404] on textarea "TaxID should be formatted as "07302 00017 C2711X". MLC 8/26/2025 The tax ID mas…" at bounding box center [983, 384] width 309 height 89
click at [1004, 405] on textarea "TaxID should be formatted as "07302 00017 C2711X". MLC 8/26/2025 The tax ID mas…" at bounding box center [983, 384] width 309 height 89
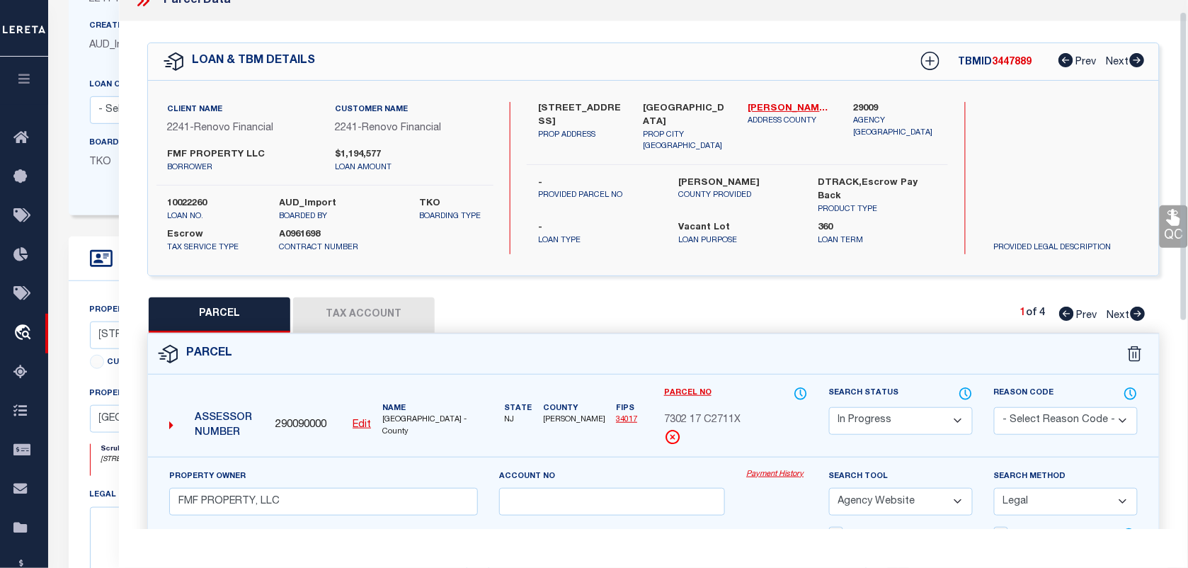
scroll to position [19, 0]
click at [149, 1] on icon at bounding box center [143, 1] width 18 height 18
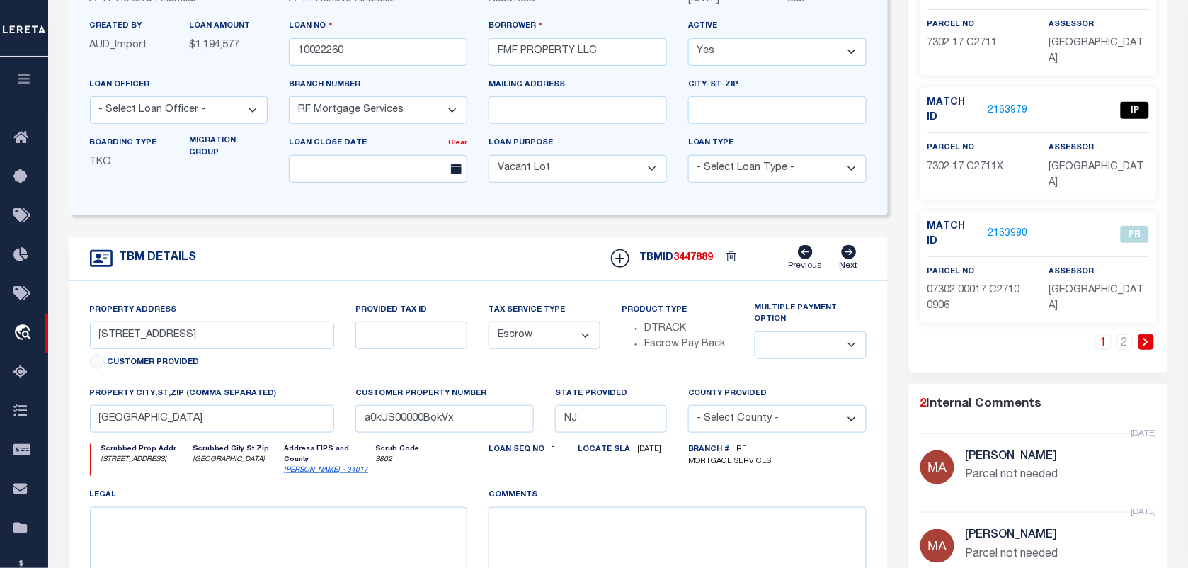
scroll to position [0, 0]
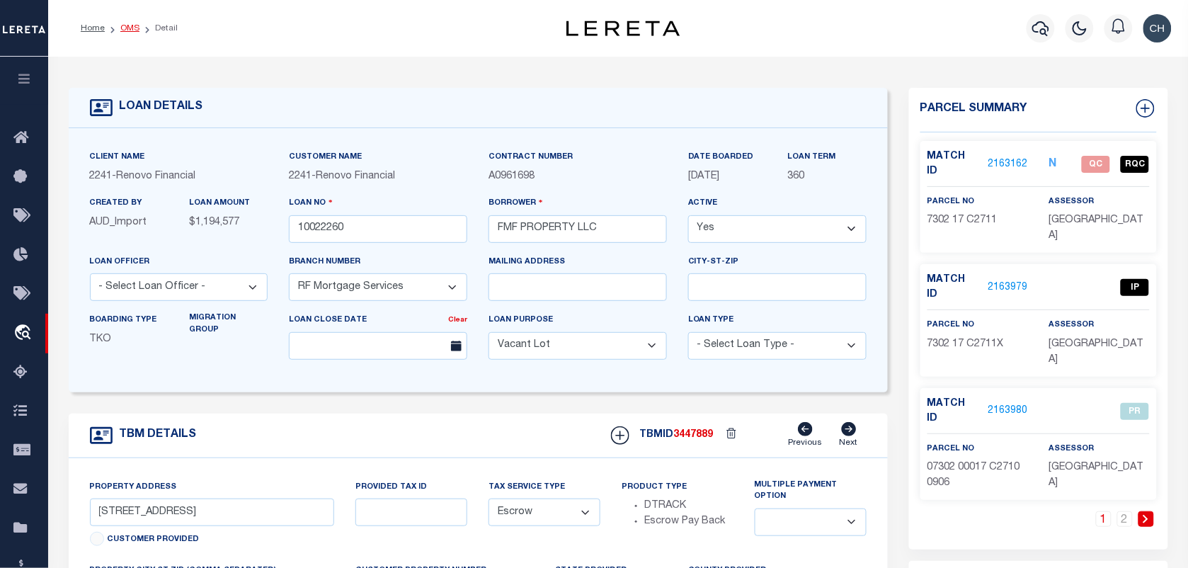
click at [123, 25] on link "OMS" at bounding box center [129, 28] width 19 height 8
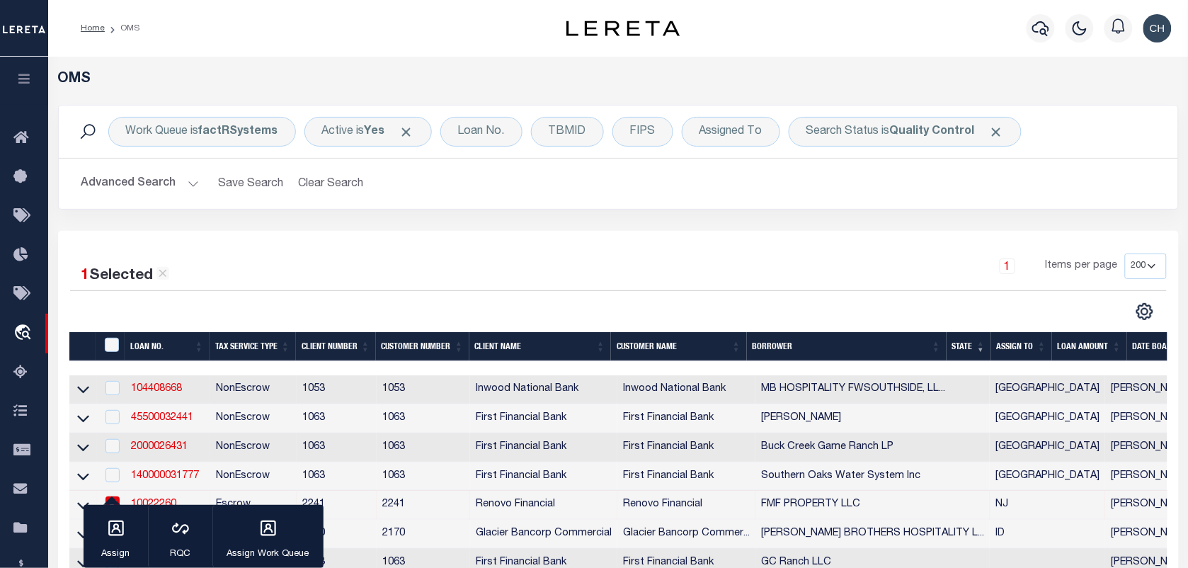
scroll to position [266, 0]
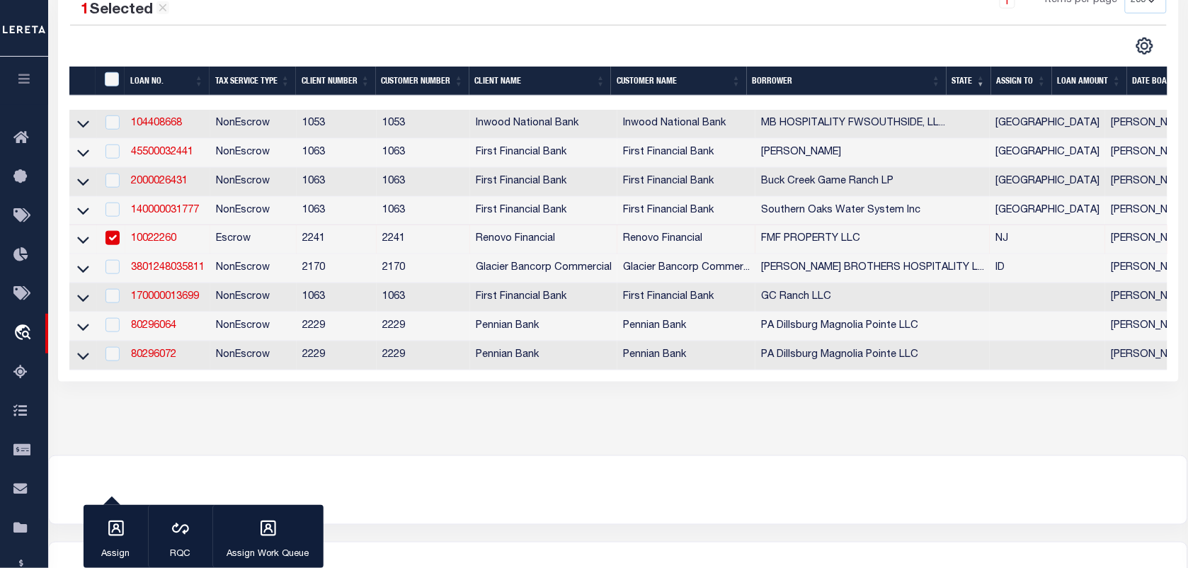
click at [118, 242] on input "checkbox" at bounding box center [113, 238] width 14 height 14
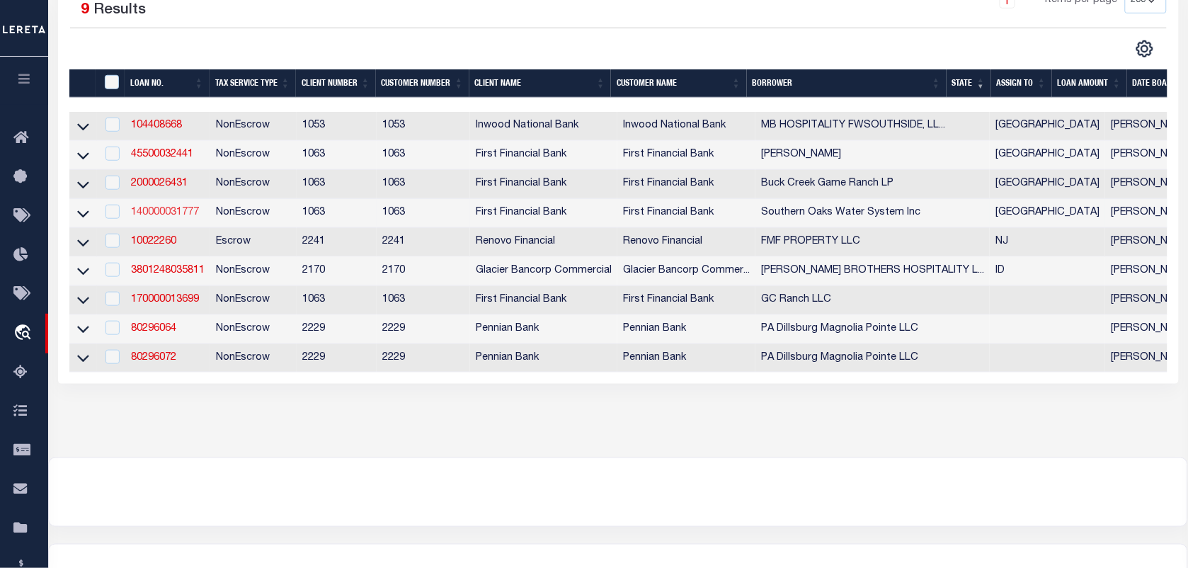
click at [176, 217] on link "140000031777" at bounding box center [165, 213] width 68 height 10
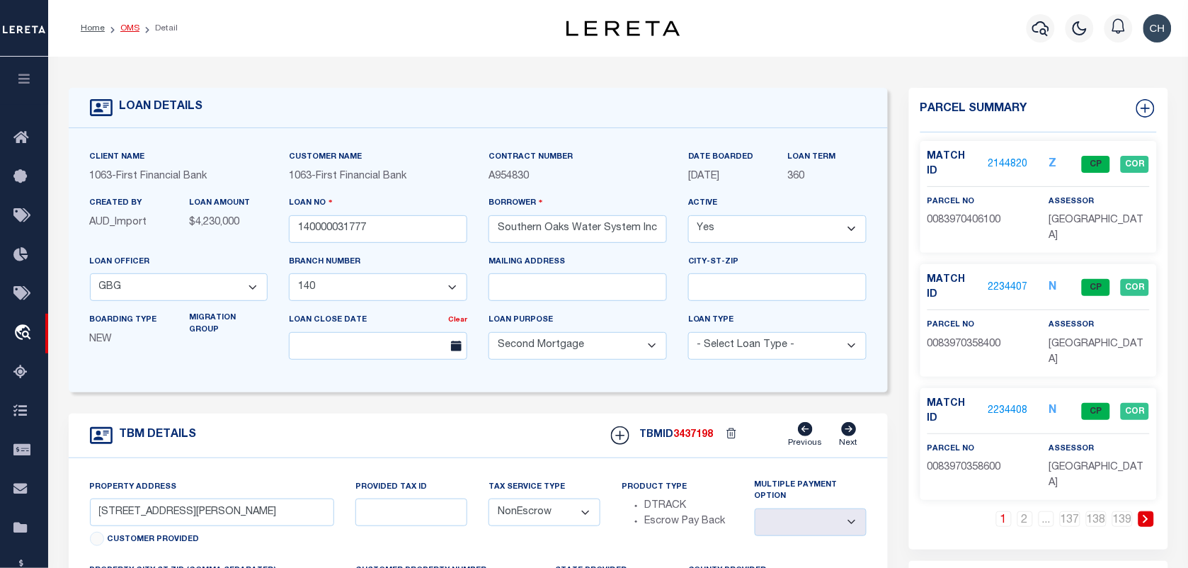
click at [120, 26] on link "OMS" at bounding box center [129, 28] width 19 height 8
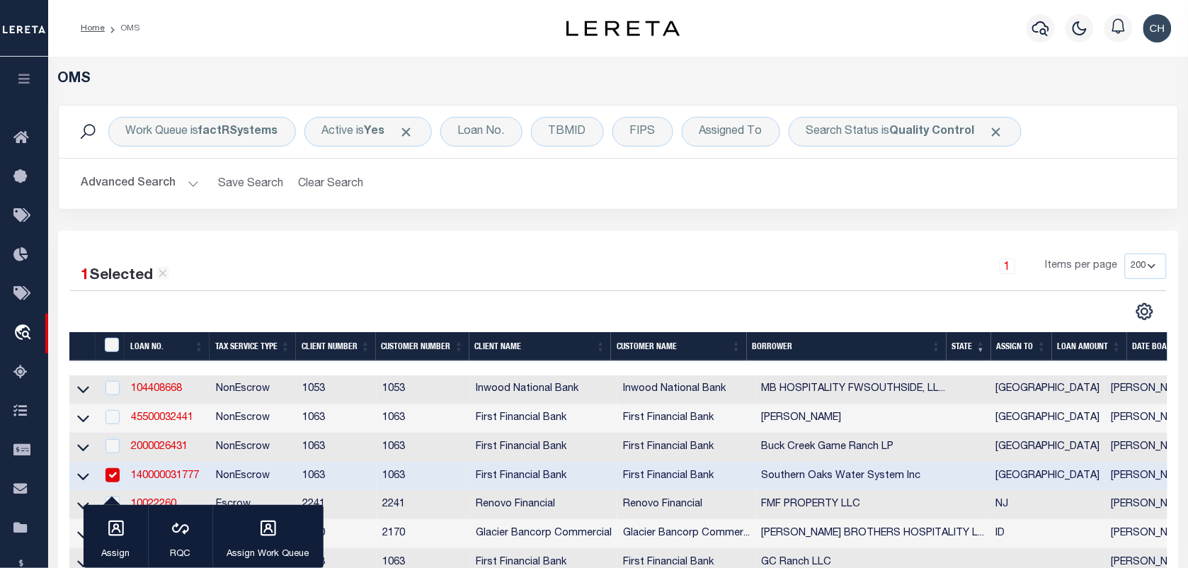
scroll to position [177, 0]
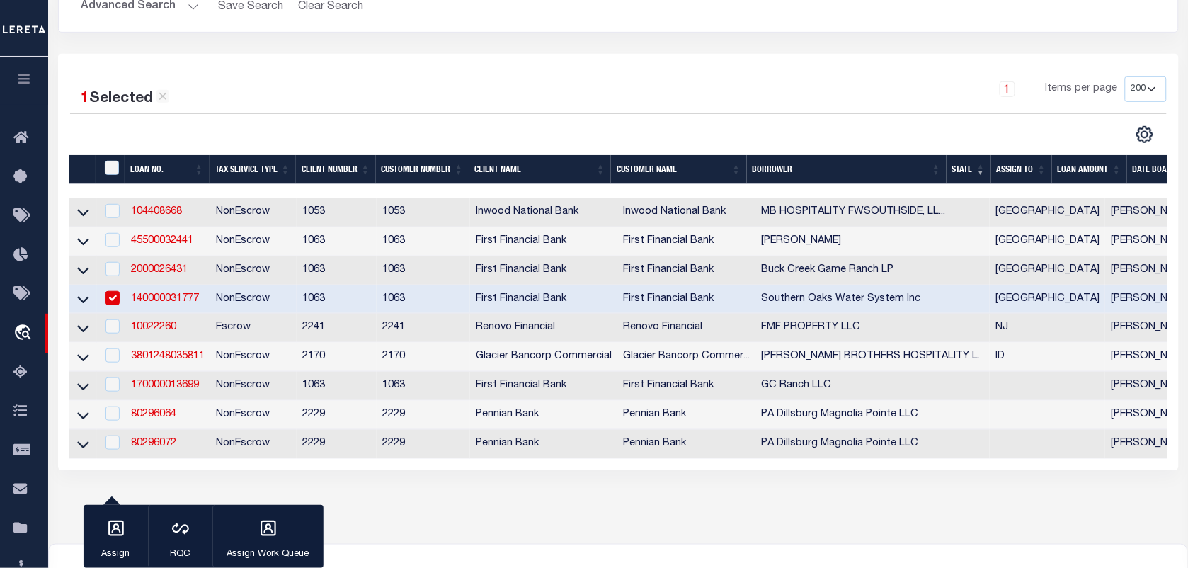
click at [118, 301] on input "checkbox" at bounding box center [113, 298] width 14 height 14
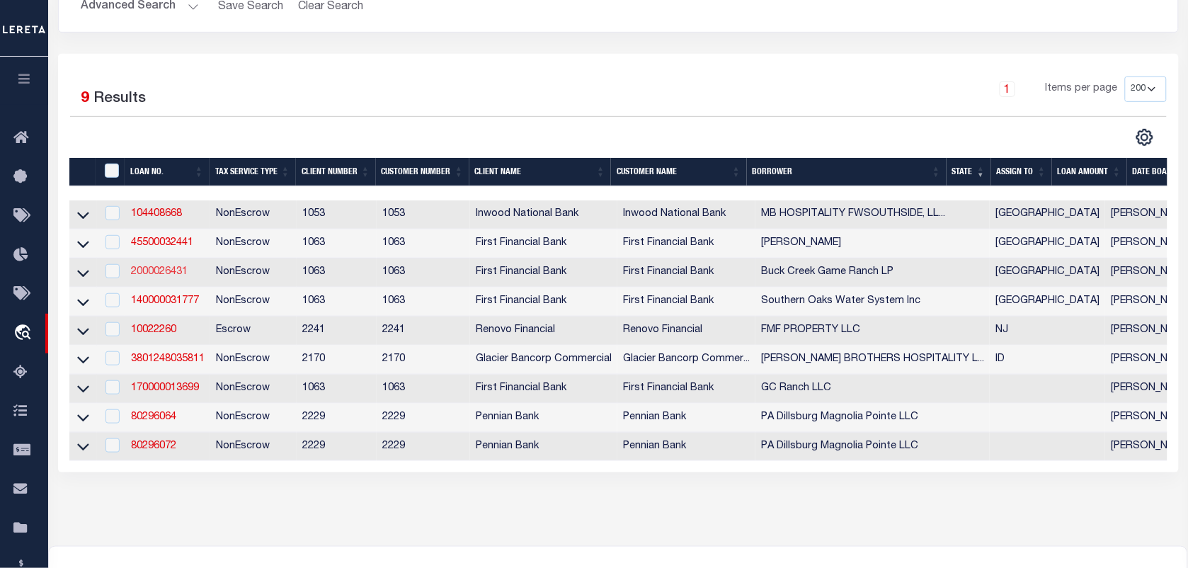
click at [157, 277] on link "2000026431" at bounding box center [159, 272] width 57 height 10
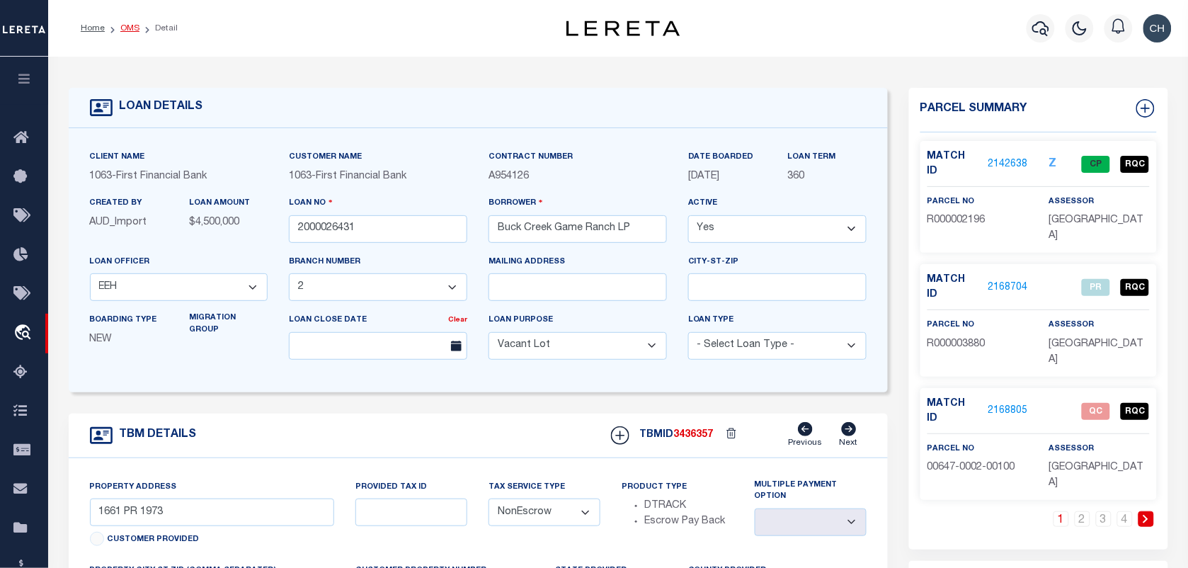
click at [125, 25] on link "OMS" at bounding box center [129, 28] width 19 height 8
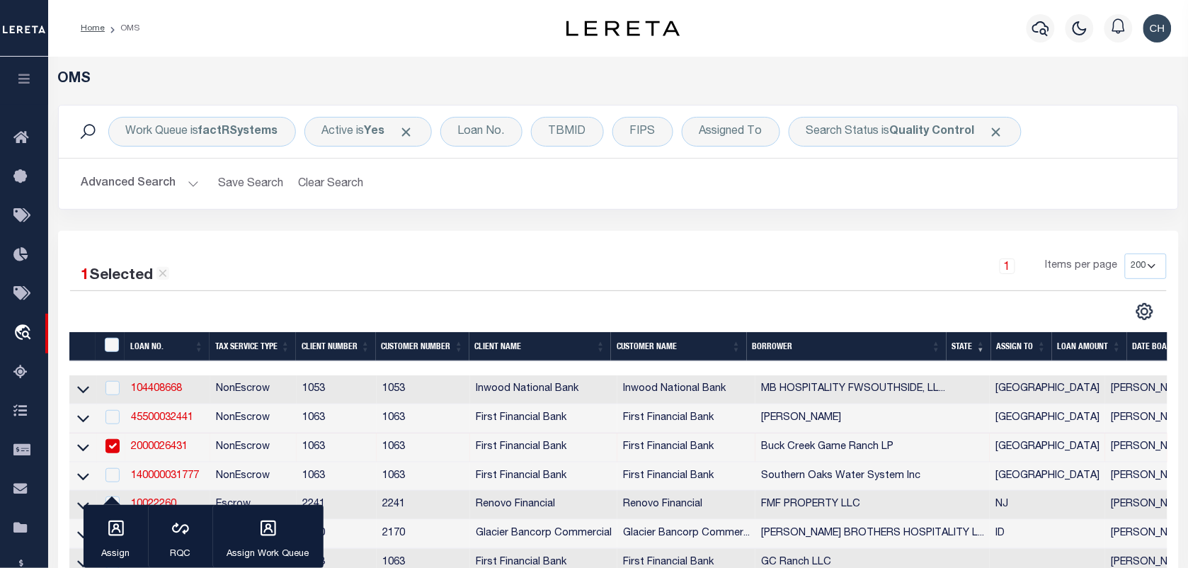
scroll to position [177, 0]
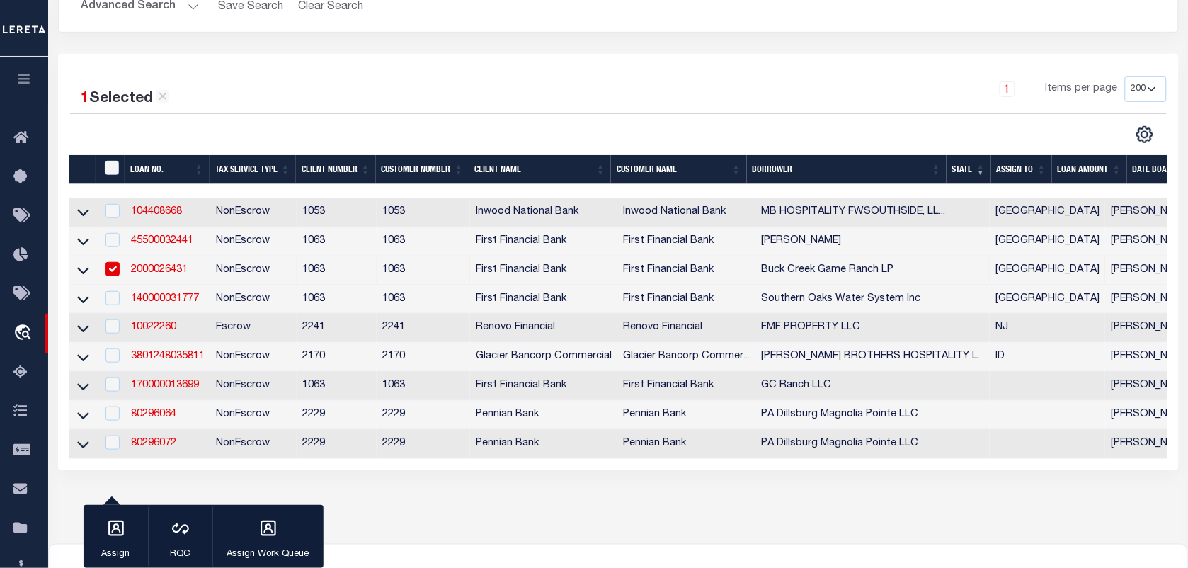
click at [114, 276] on input "checkbox" at bounding box center [113, 269] width 14 height 14
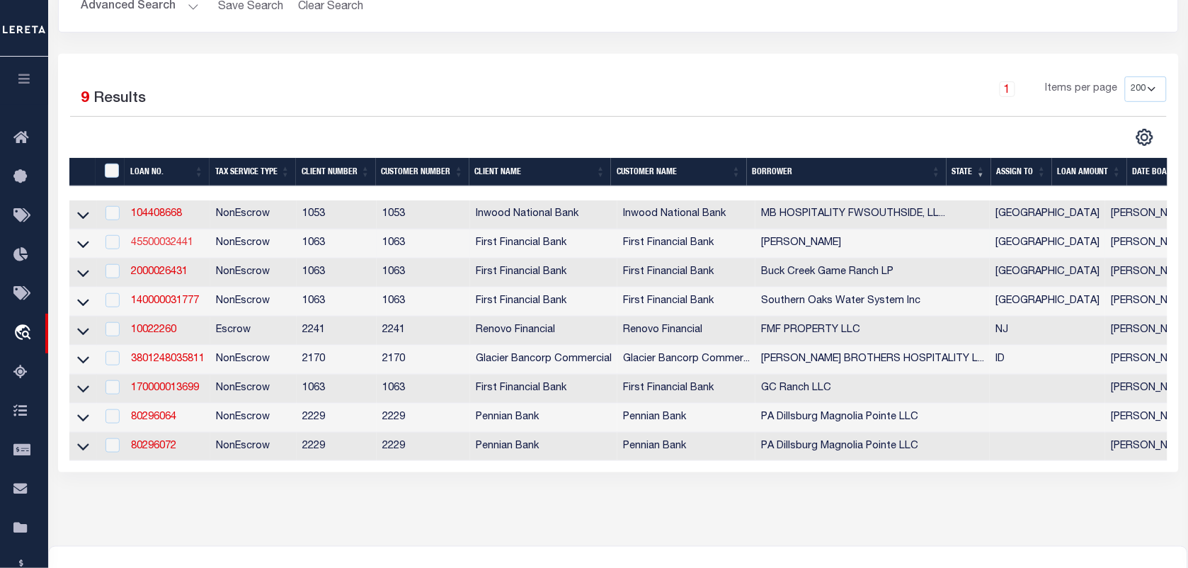
click at [184, 246] on link "45500032441" at bounding box center [162, 243] width 62 height 10
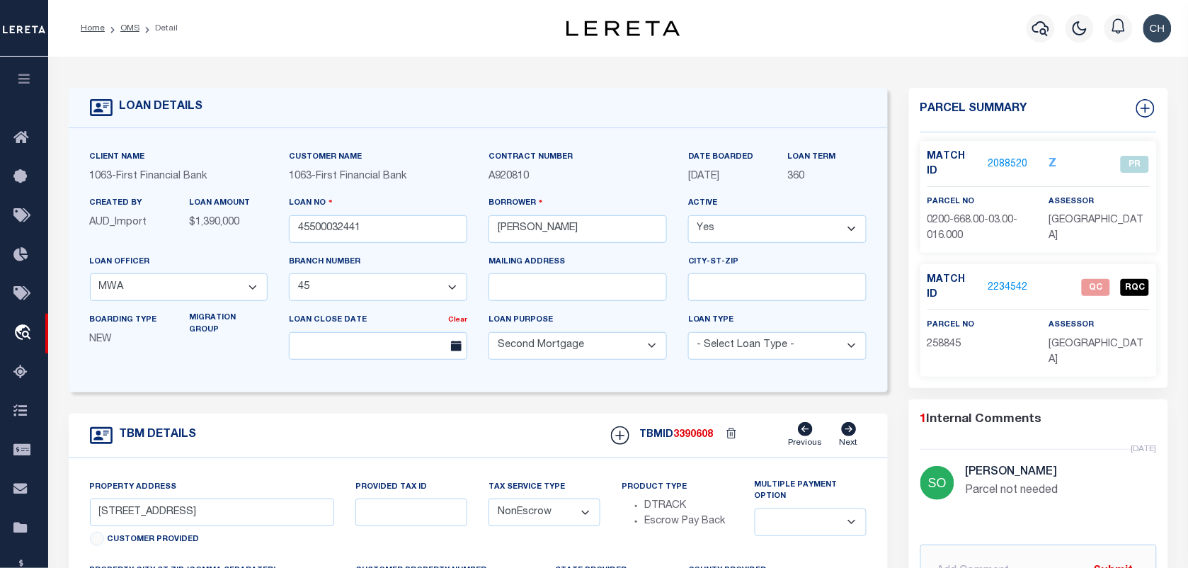
click at [129, 33] on li "OMS" at bounding box center [122, 28] width 35 height 13
click at [129, 30] on link "OMS" at bounding box center [129, 28] width 19 height 8
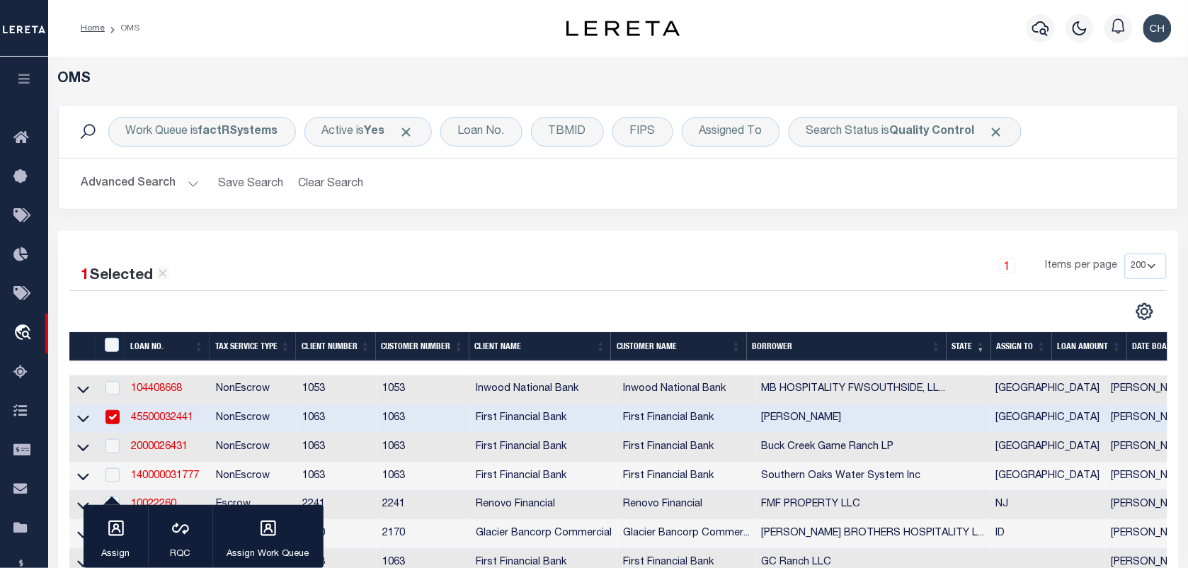
click at [112, 421] on input "checkbox" at bounding box center [113, 417] width 14 height 14
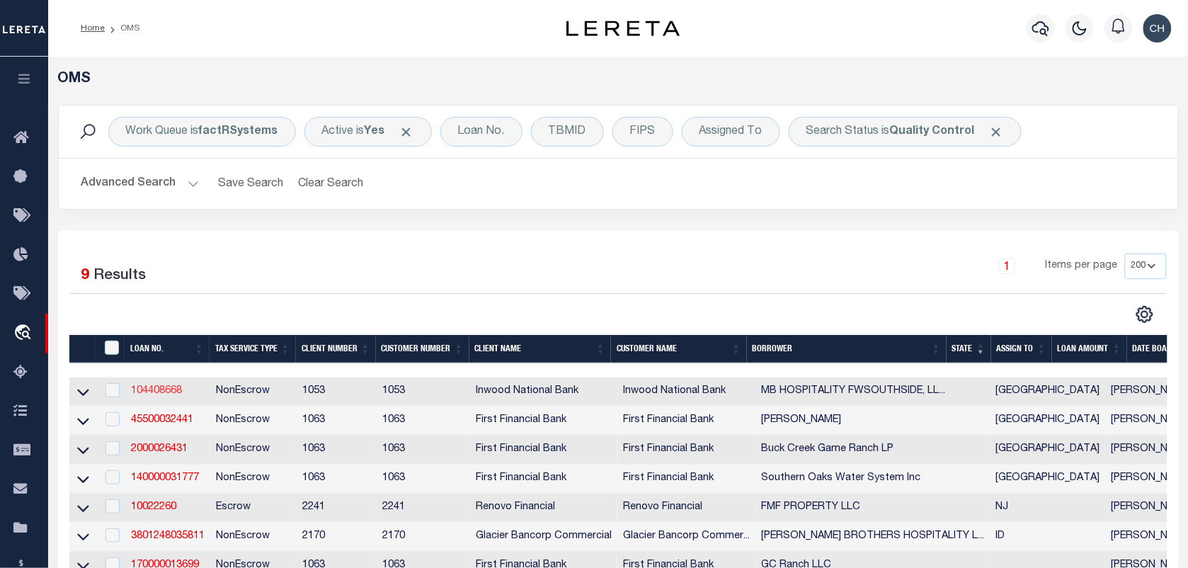
click at [147, 395] on link "104408668" at bounding box center [156, 391] width 51 height 10
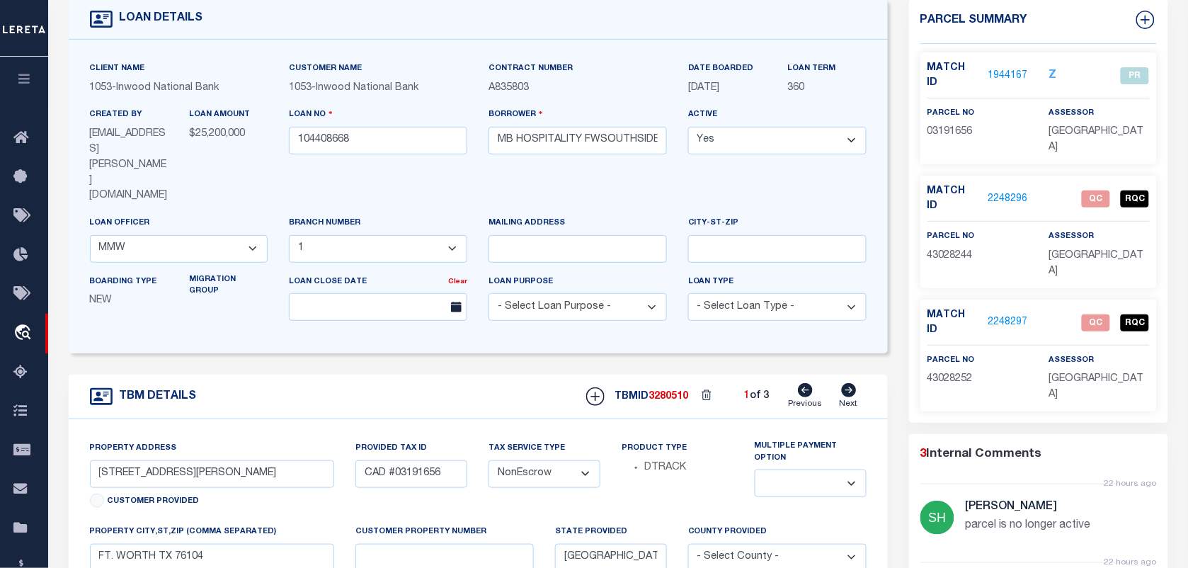
scroll to position [177, 0]
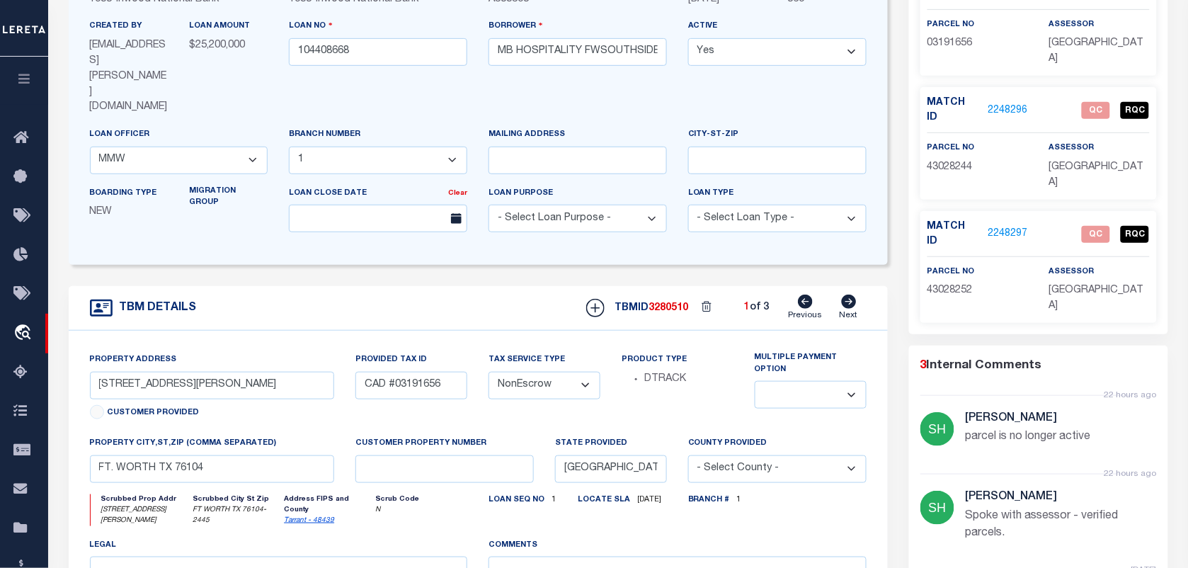
click at [840, 295] on link "Next" at bounding box center [849, 308] width 18 height 27
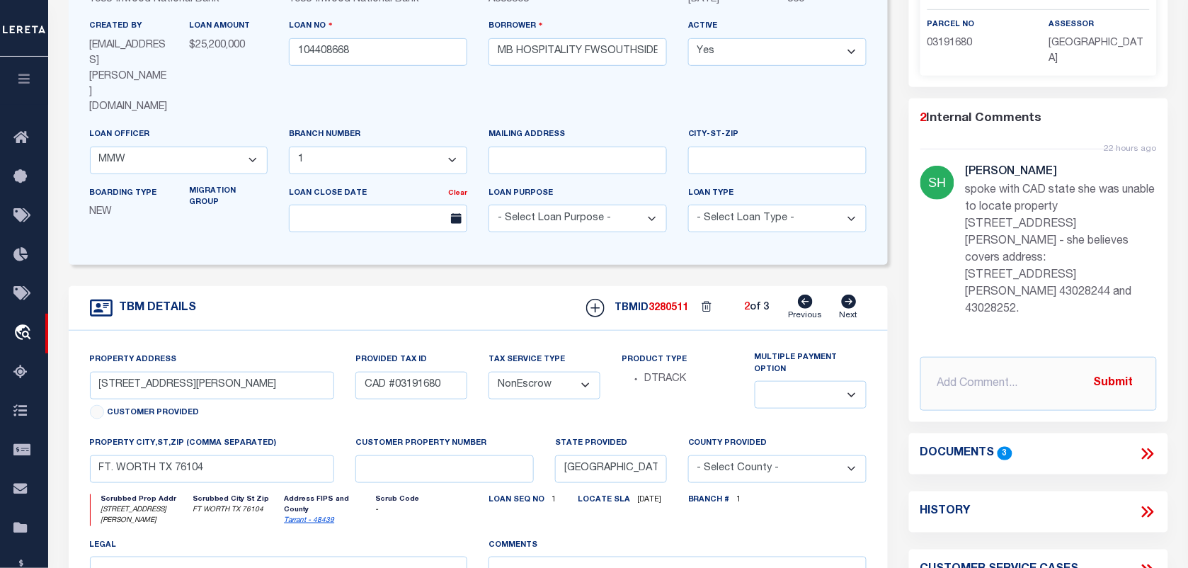
click at [840, 295] on link "Next" at bounding box center [849, 308] width 18 height 27
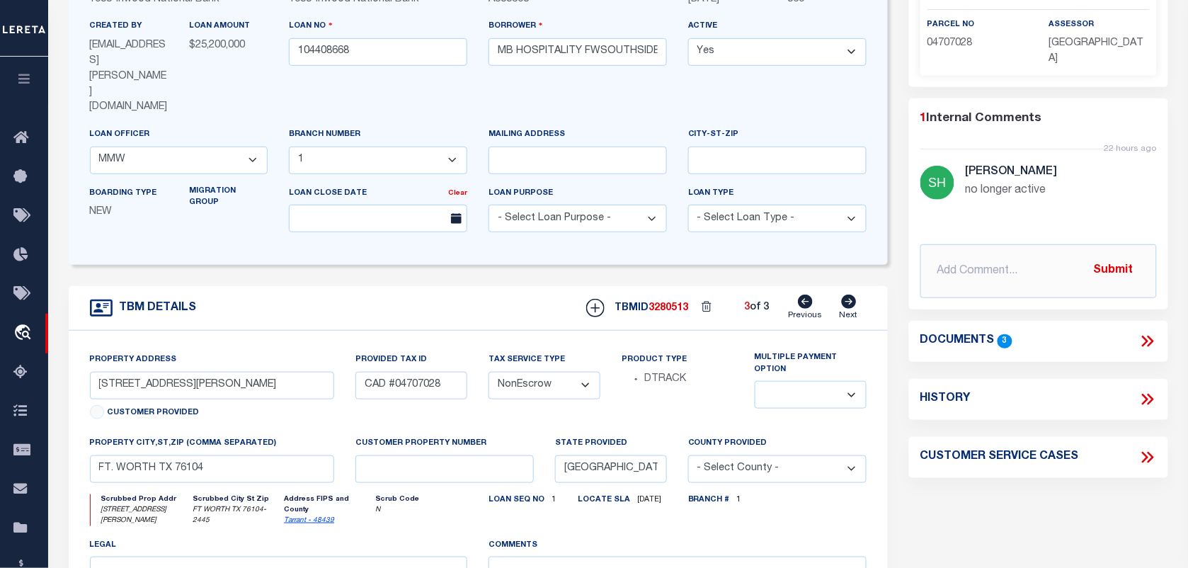
scroll to position [0, 0]
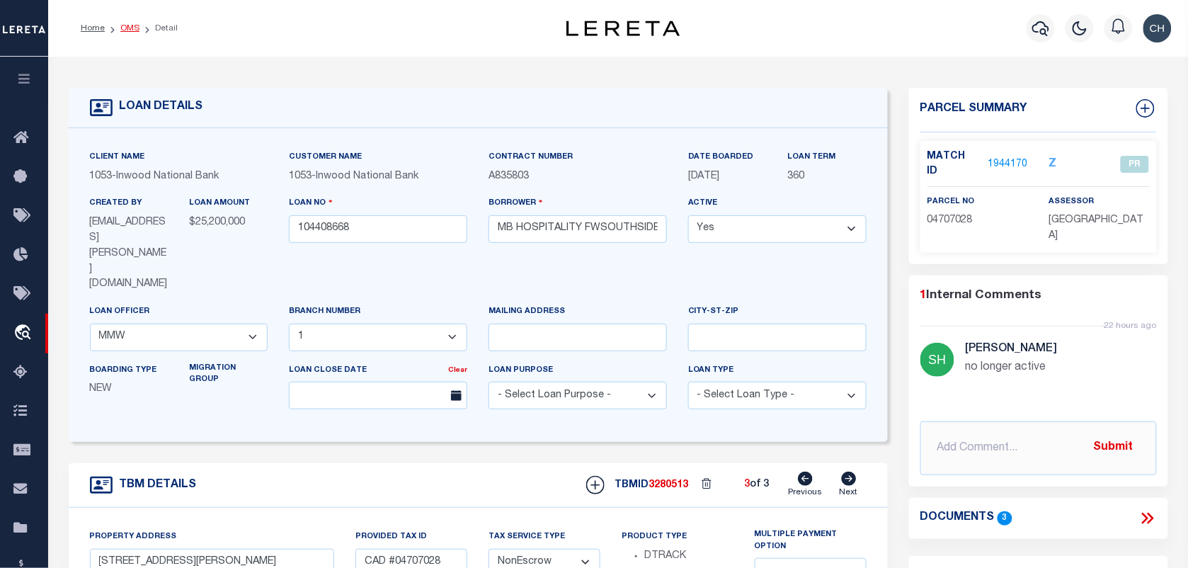
click at [131, 28] on link "OMS" at bounding box center [129, 28] width 19 height 8
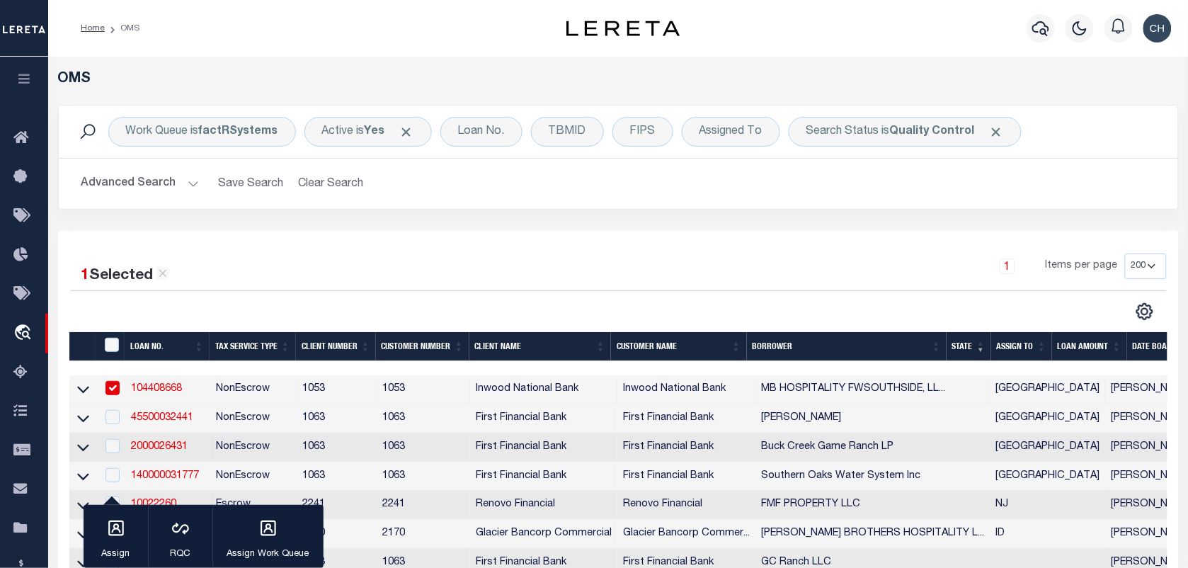
scroll to position [89, 0]
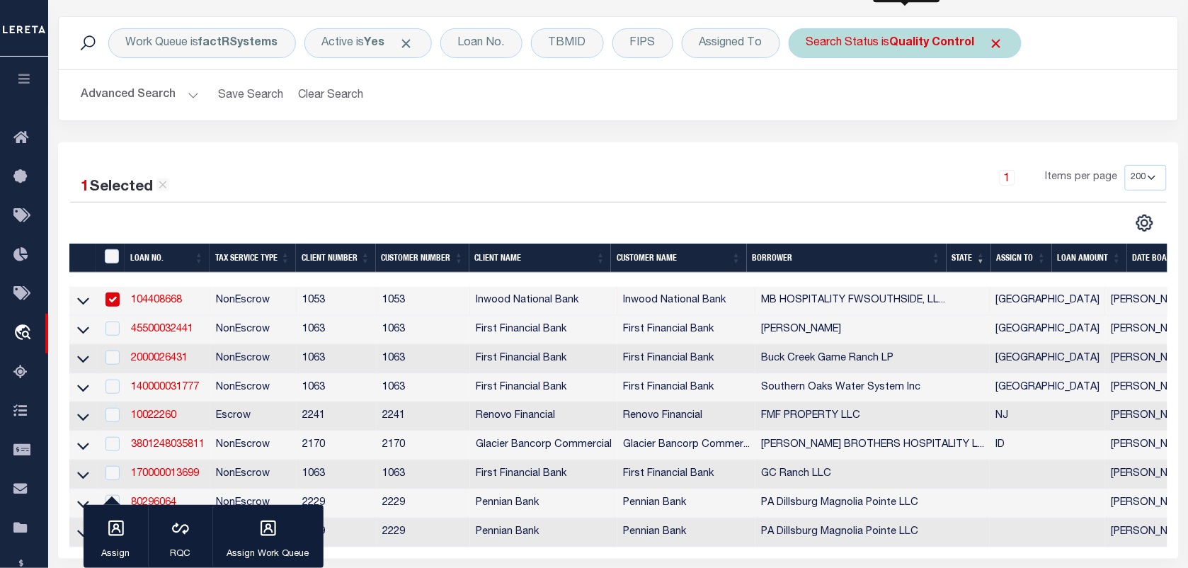
click at [899, 47] on b "Quality Control" at bounding box center [932, 43] width 85 height 11
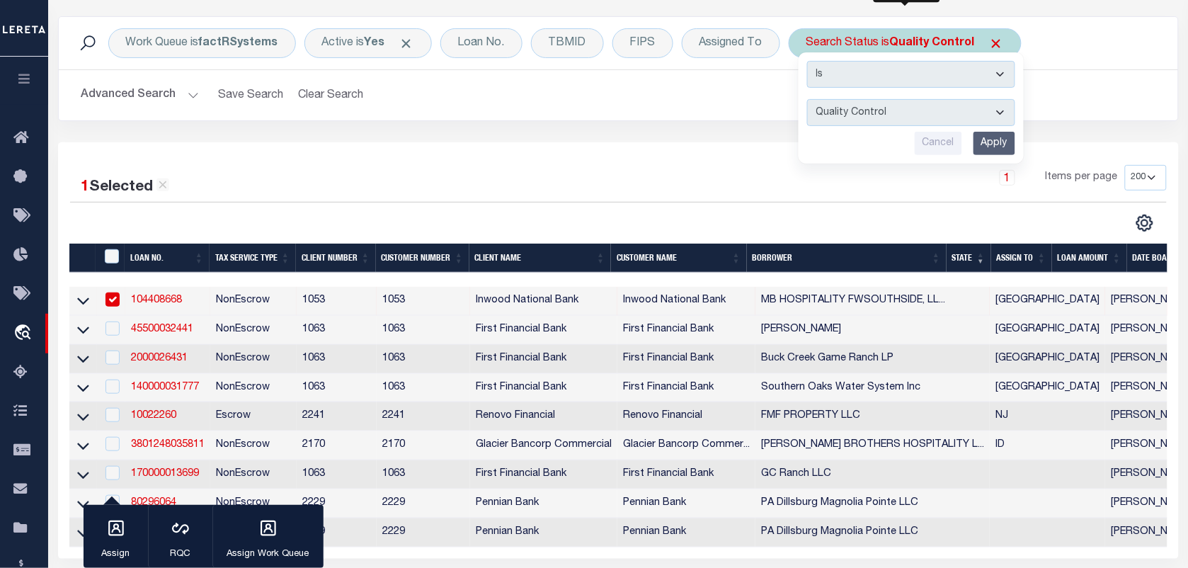
click at [840, 118] on select "Automated Search Bad Parcel Complete Duplicate Parcel High Dollar Reporting In …" at bounding box center [911, 112] width 208 height 27
click at [862, 111] on select "Automated Search Bad Parcel Complete Duplicate Parcel High Dollar Reporting In …" at bounding box center [911, 112] width 208 height 27
click at [808, 100] on select "Automated Search Bad Parcel Complete Duplicate Parcel High Dollar Reporting In …" at bounding box center [911, 112] width 208 height 27
click at [985, 151] on input "Apply" at bounding box center [995, 143] width 42 height 23
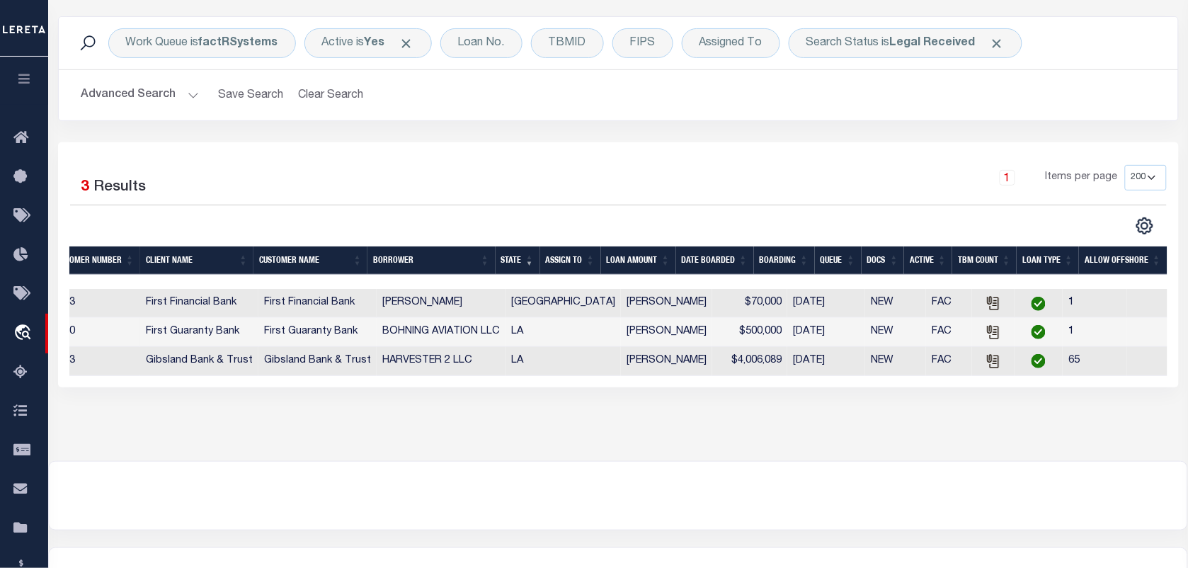
scroll to position [0, 0]
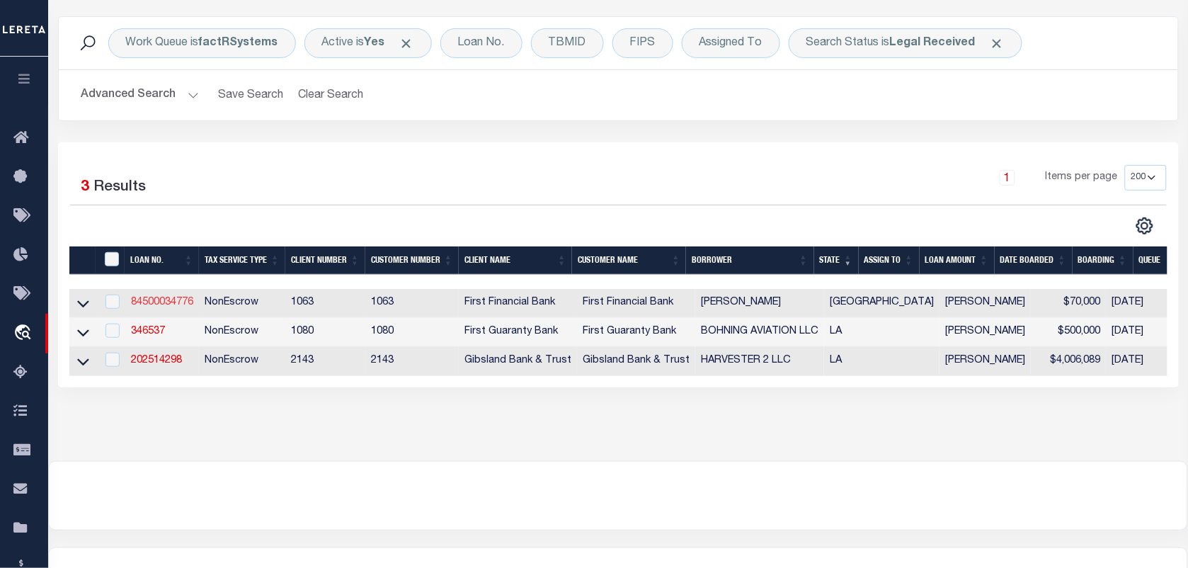
click at [156, 305] on link "84500034776" at bounding box center [162, 302] width 62 height 10
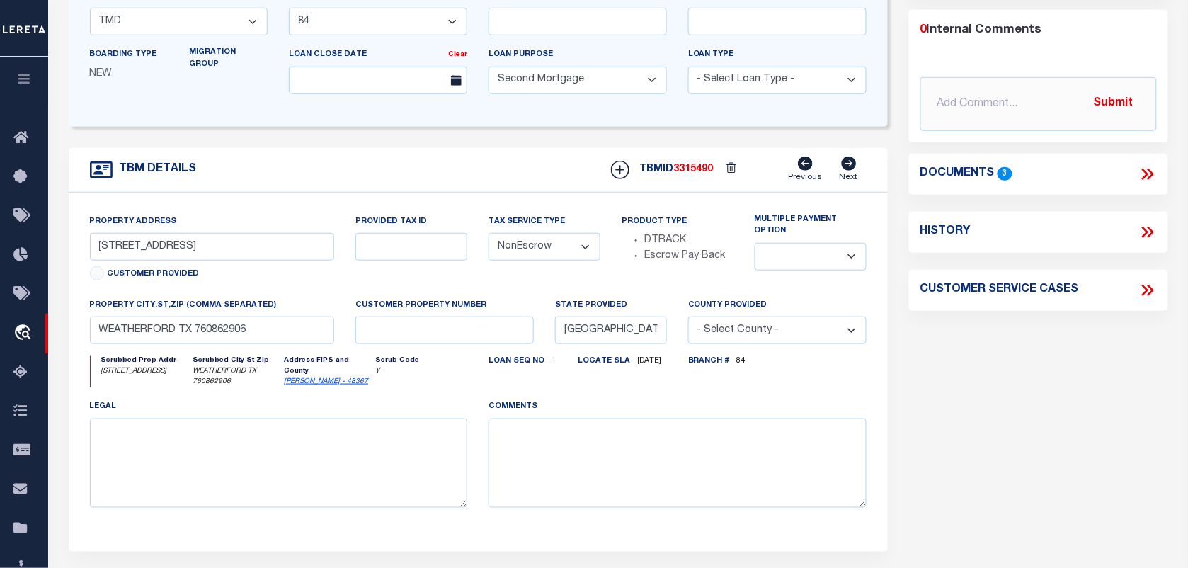
scroll to position [89, 0]
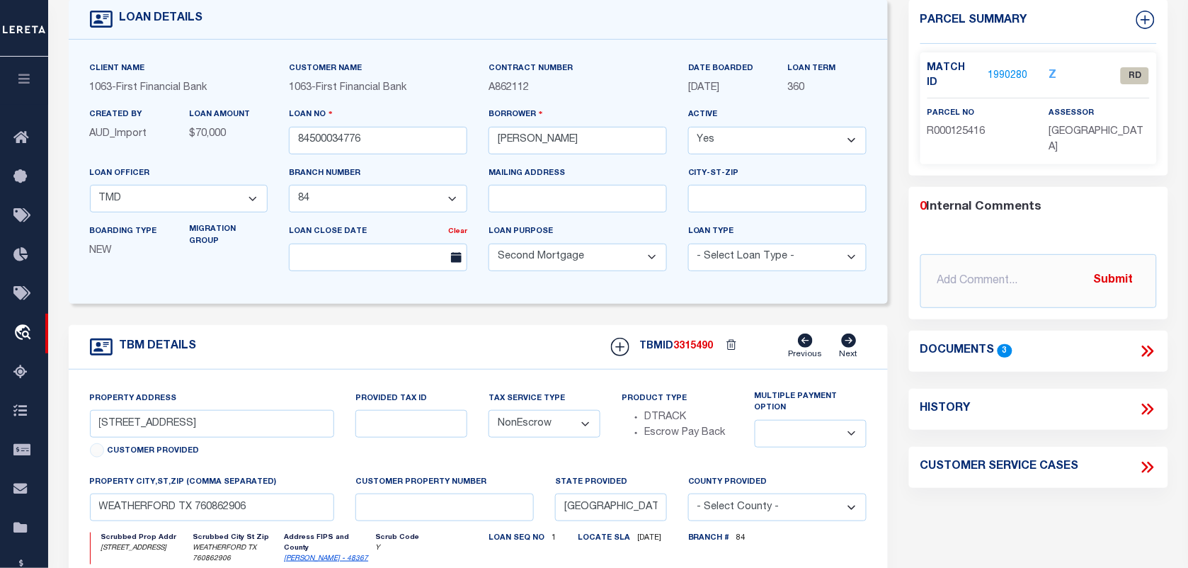
click at [997, 73] on link "1990280" at bounding box center [1009, 76] width 40 height 15
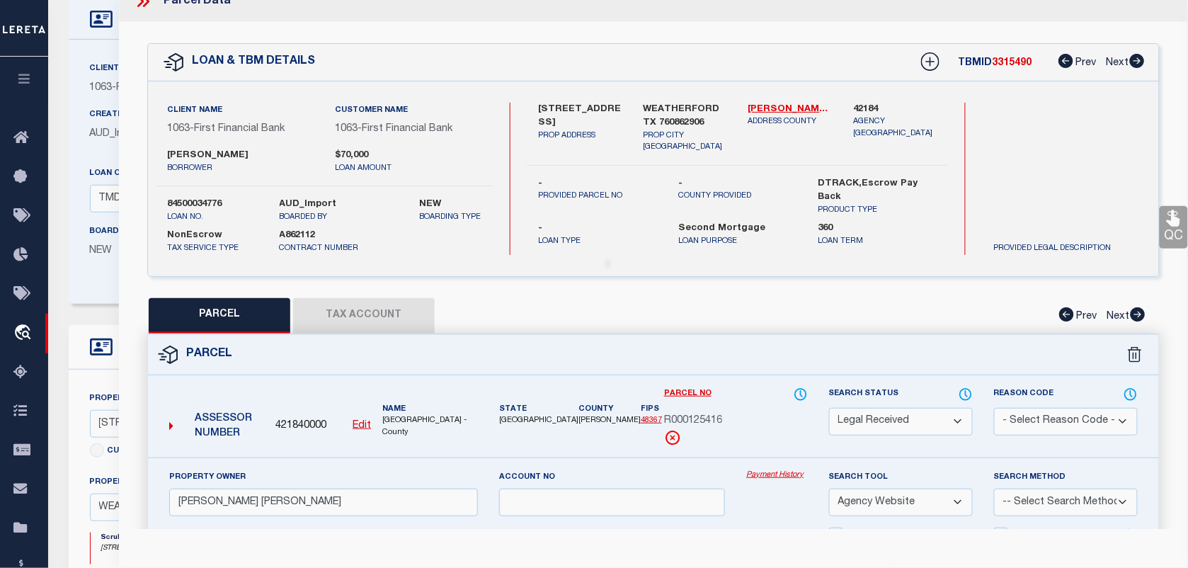
click at [837, 345] on div "Parcel" at bounding box center [653, 355] width 1011 height 40
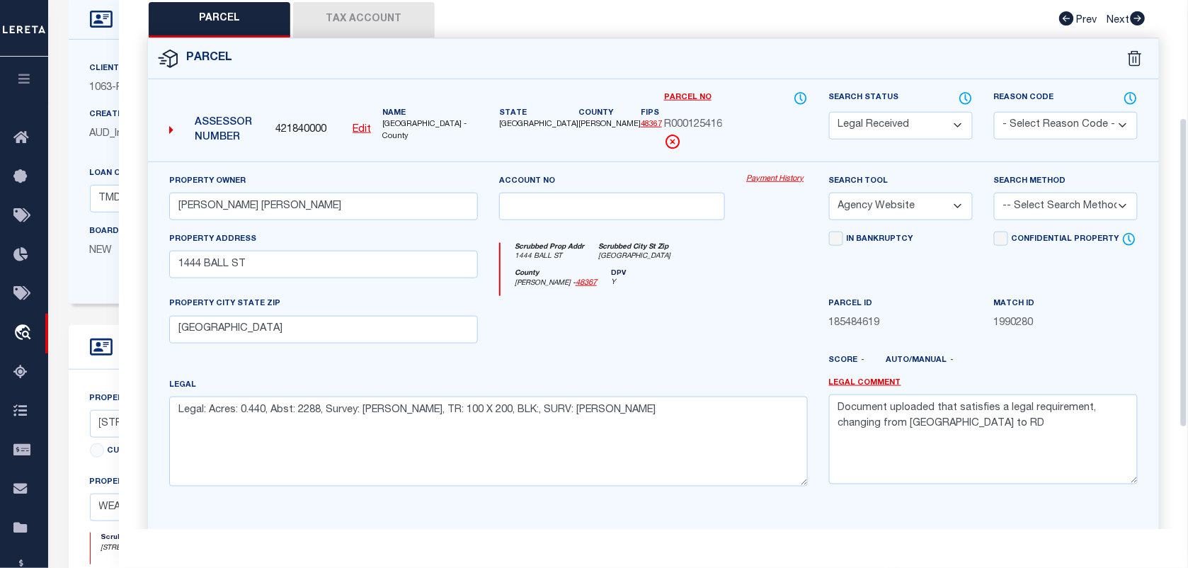
scroll to position [196, 0]
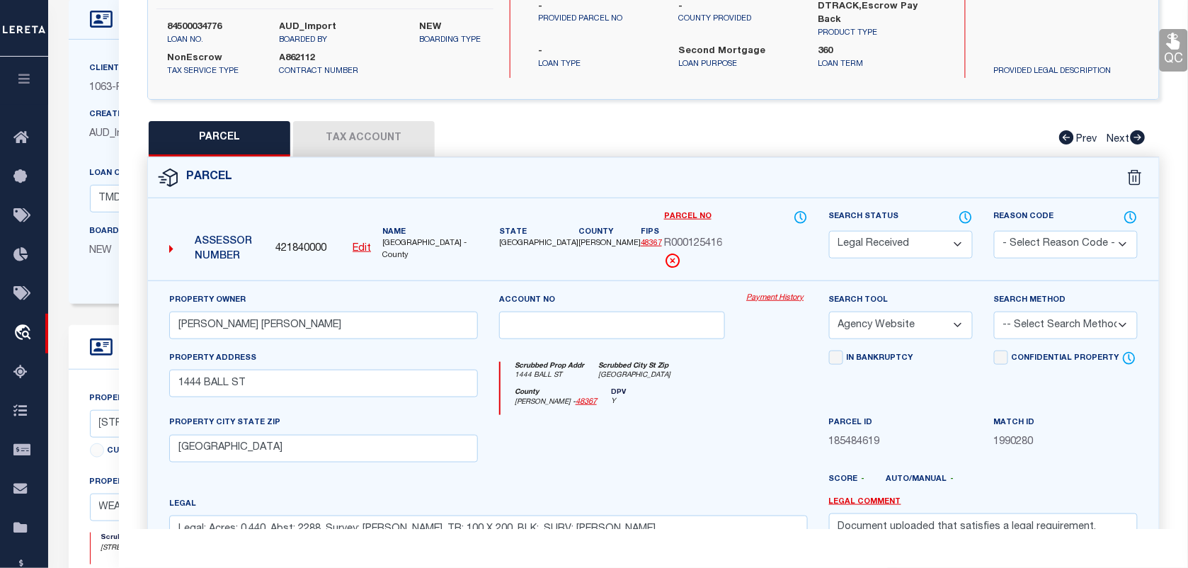
click at [363, 138] on button "Tax Account" at bounding box center [364, 138] width 142 height 35
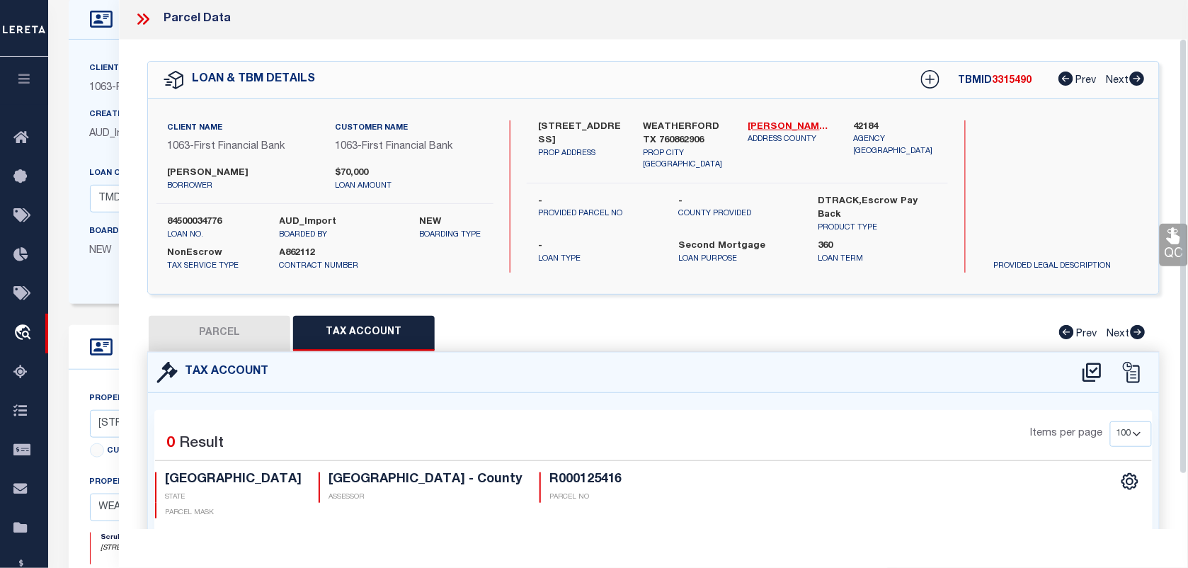
scroll to position [0, 0]
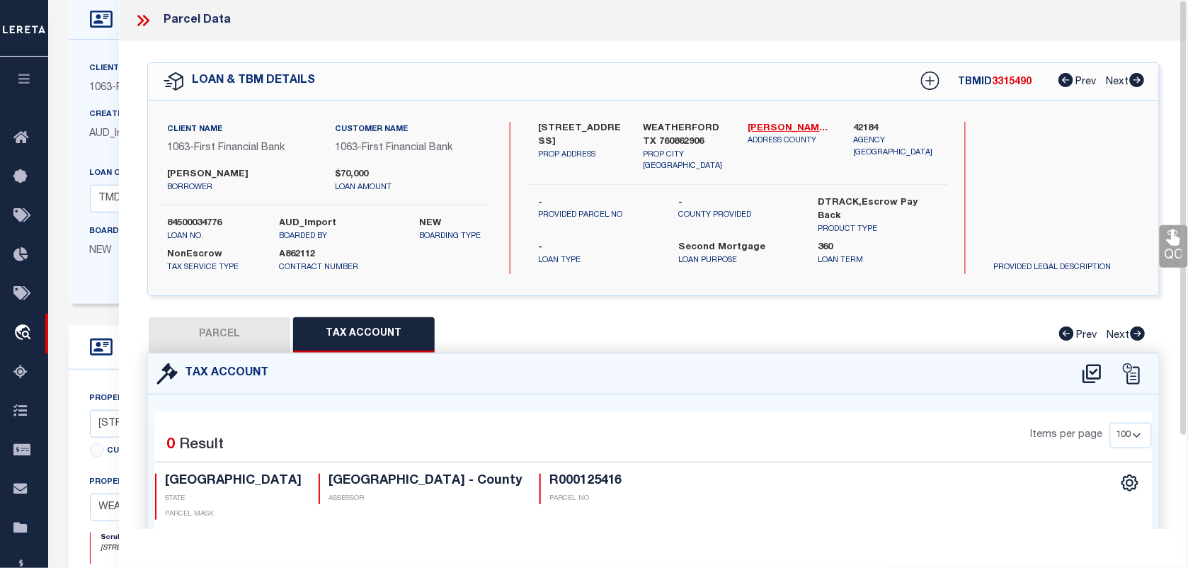
click at [143, 22] on icon at bounding box center [143, 20] width 18 height 18
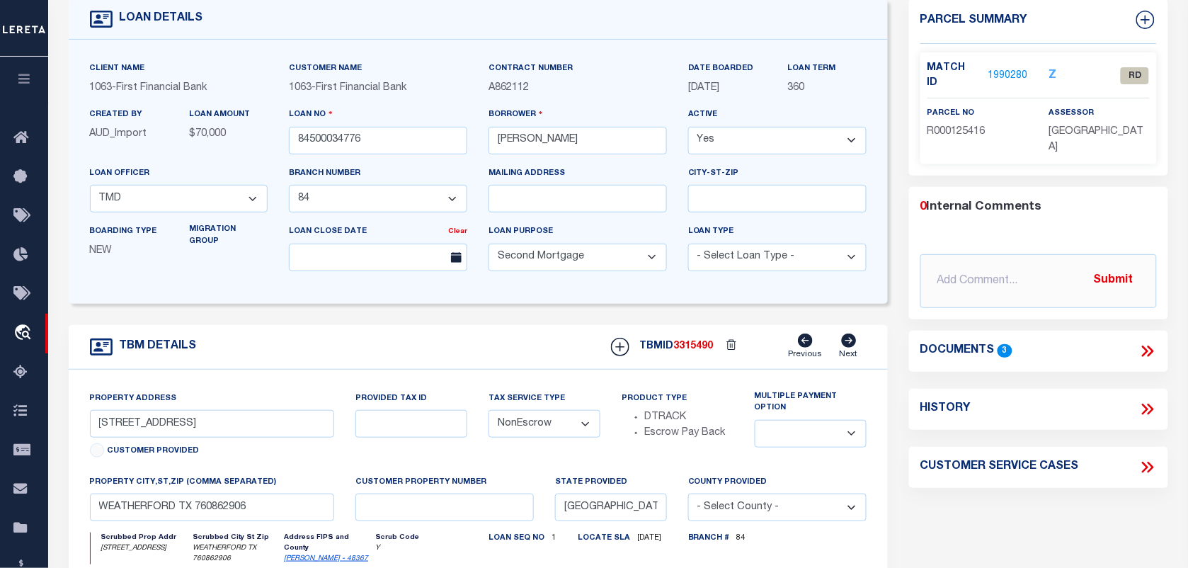
click at [1149, 346] on icon at bounding box center [1150, 351] width 6 height 11
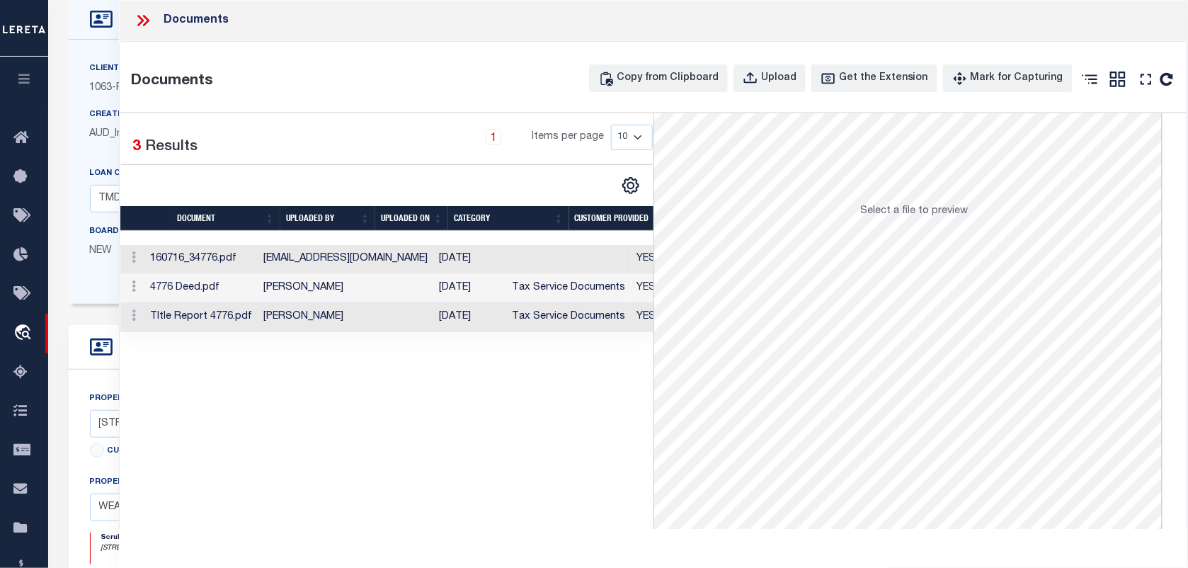
click at [524, 319] on td "Tax Service Documents" at bounding box center [568, 317] width 125 height 29
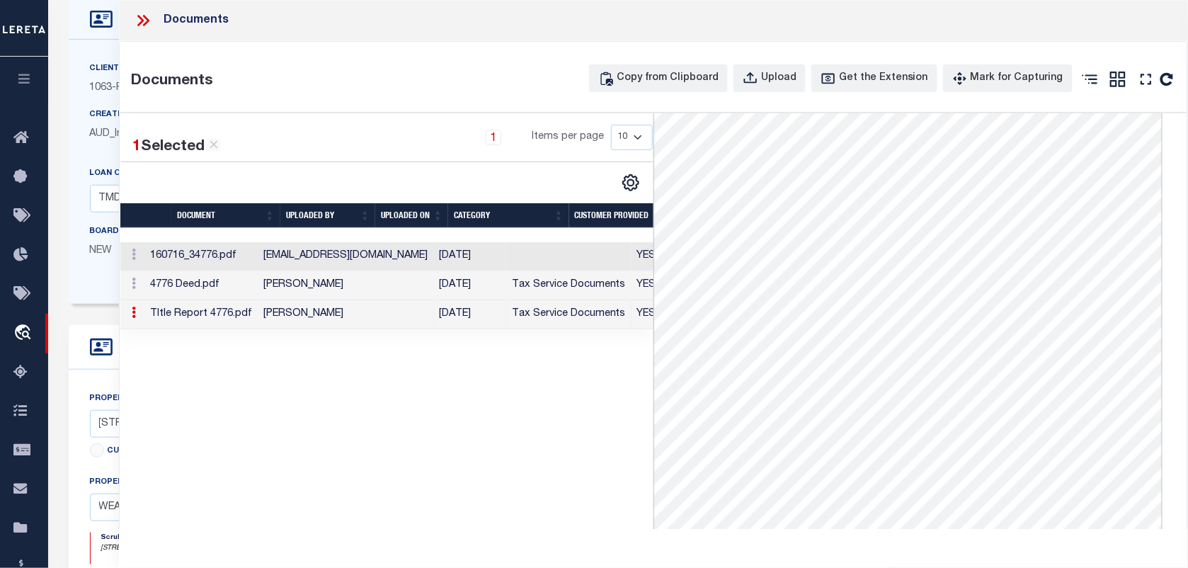
click at [142, 23] on icon at bounding box center [140, 20] width 6 height 11
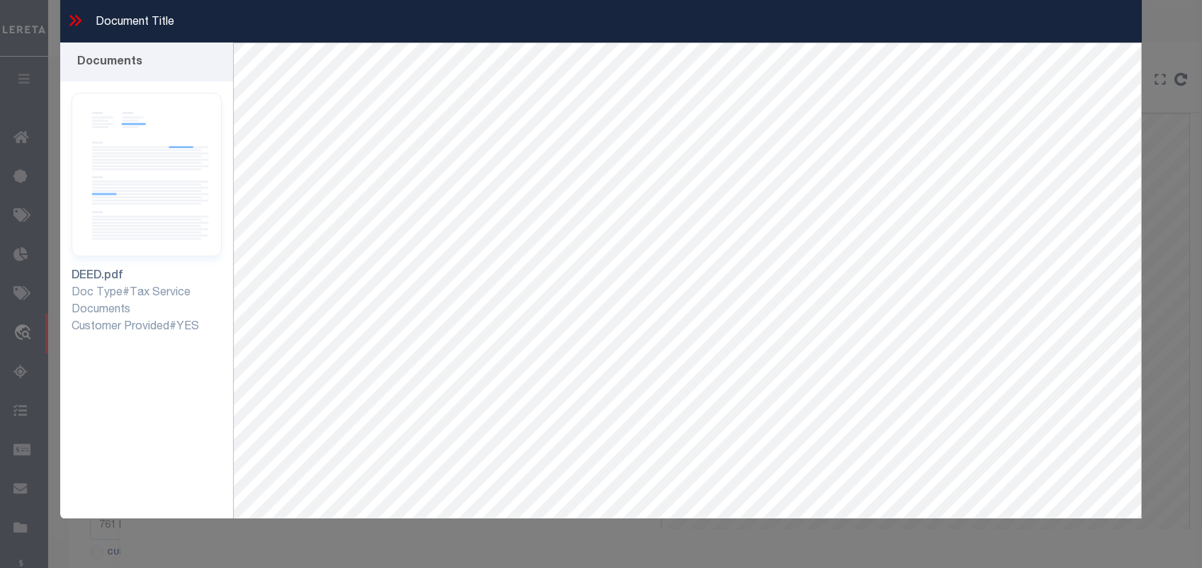
select select "5655"
select select "20"
select select "NonEscrow"
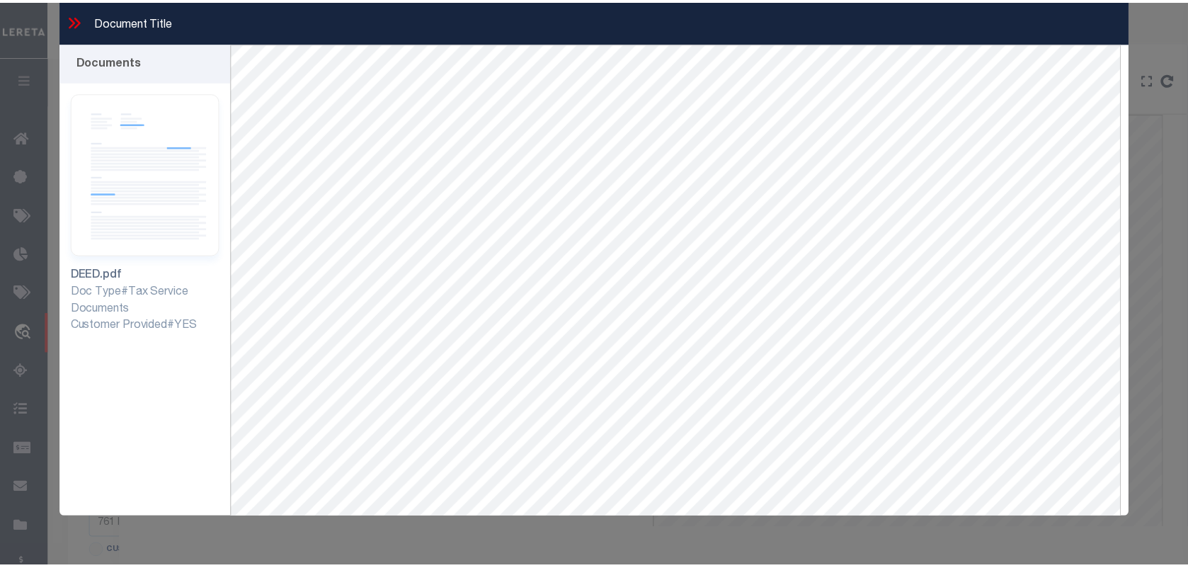
scroll to position [266, 0]
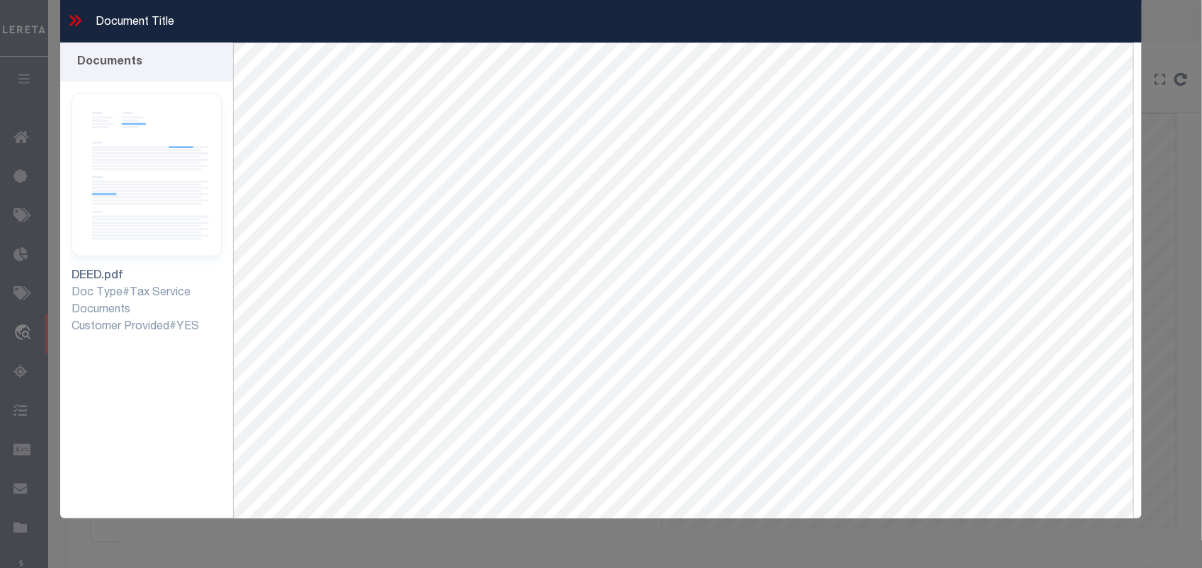
click at [79, 15] on icon at bounding box center [75, 20] width 18 height 18
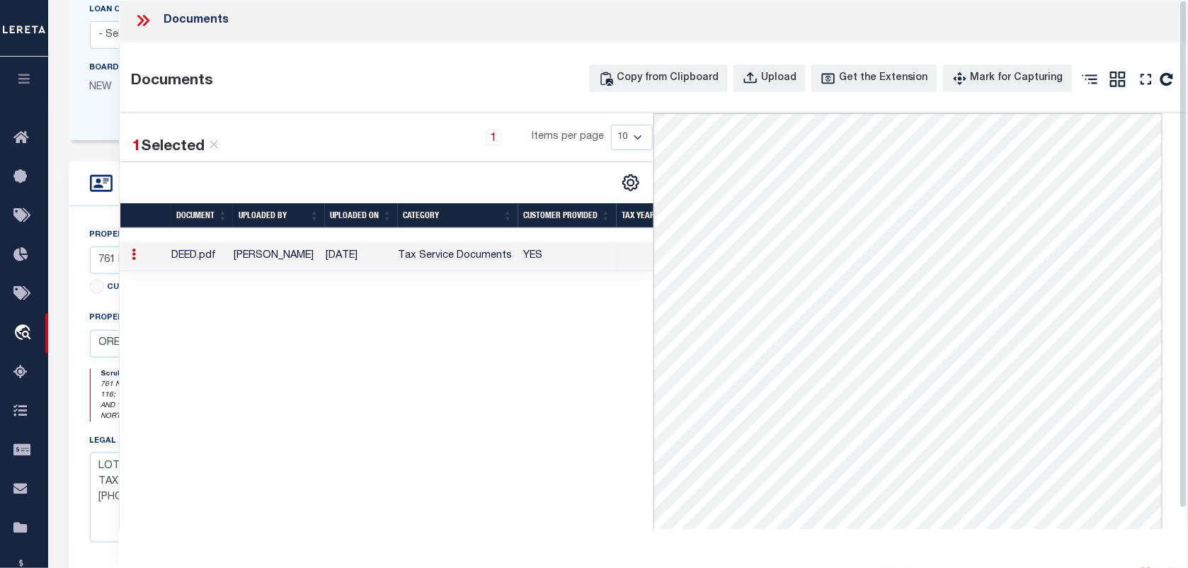
click at [147, 23] on icon at bounding box center [143, 20] width 18 height 18
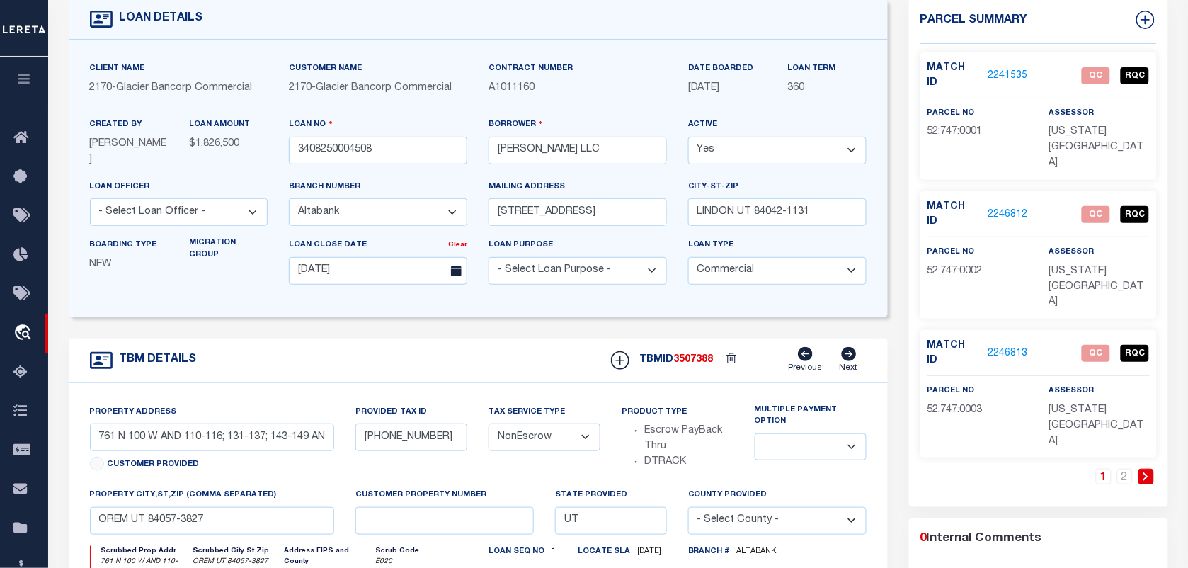
scroll to position [177, 0]
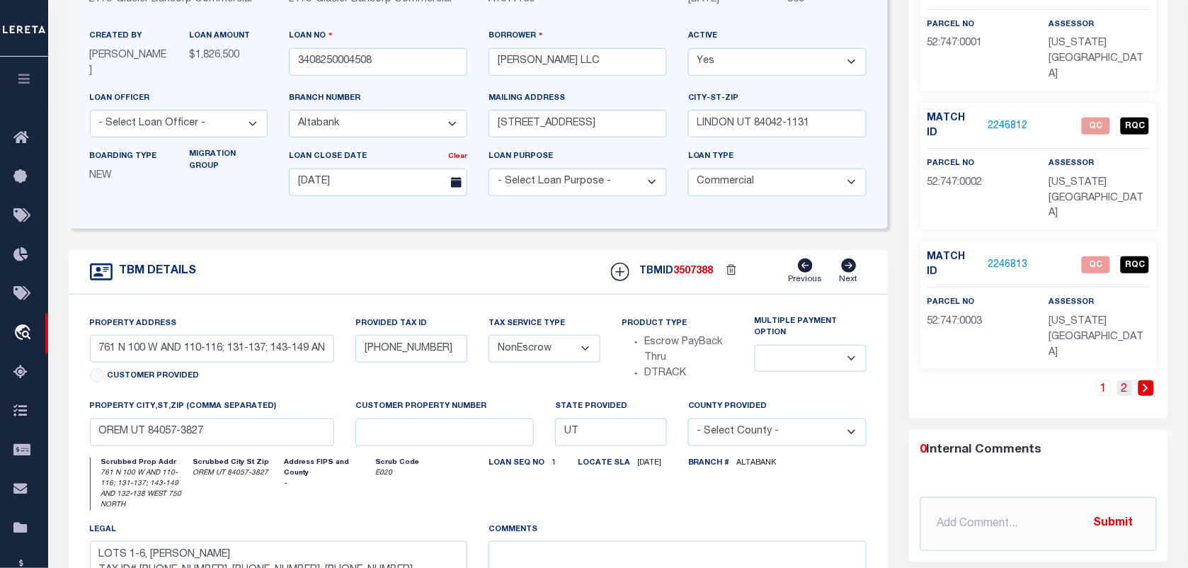
click at [1121, 380] on link "2" at bounding box center [1126, 388] width 16 height 16
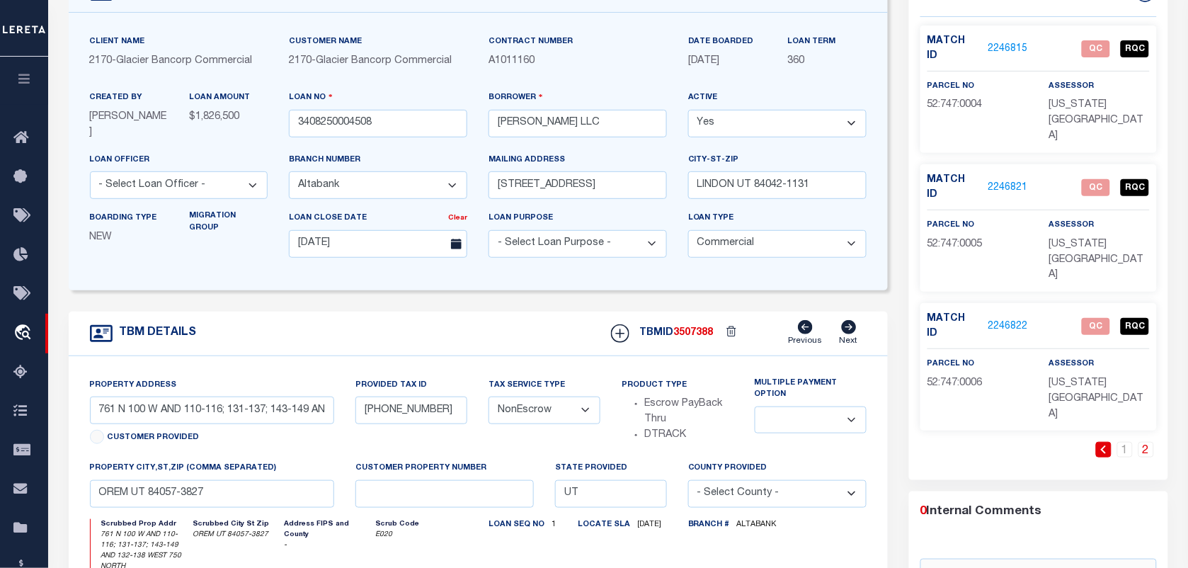
scroll to position [89, 0]
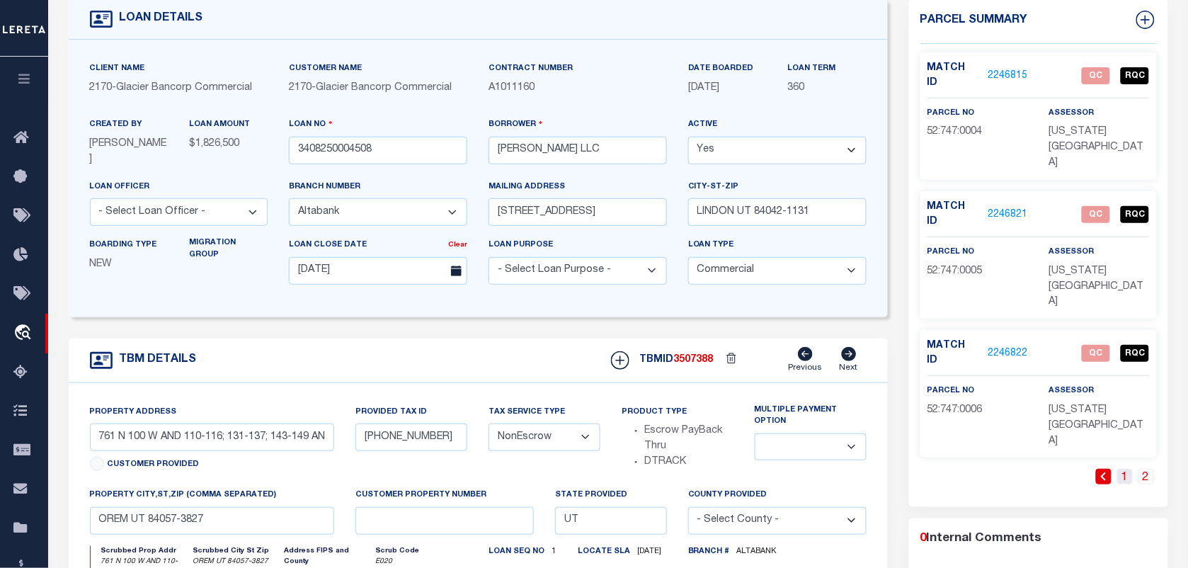
click at [1128, 469] on link "1" at bounding box center [1126, 477] width 16 height 16
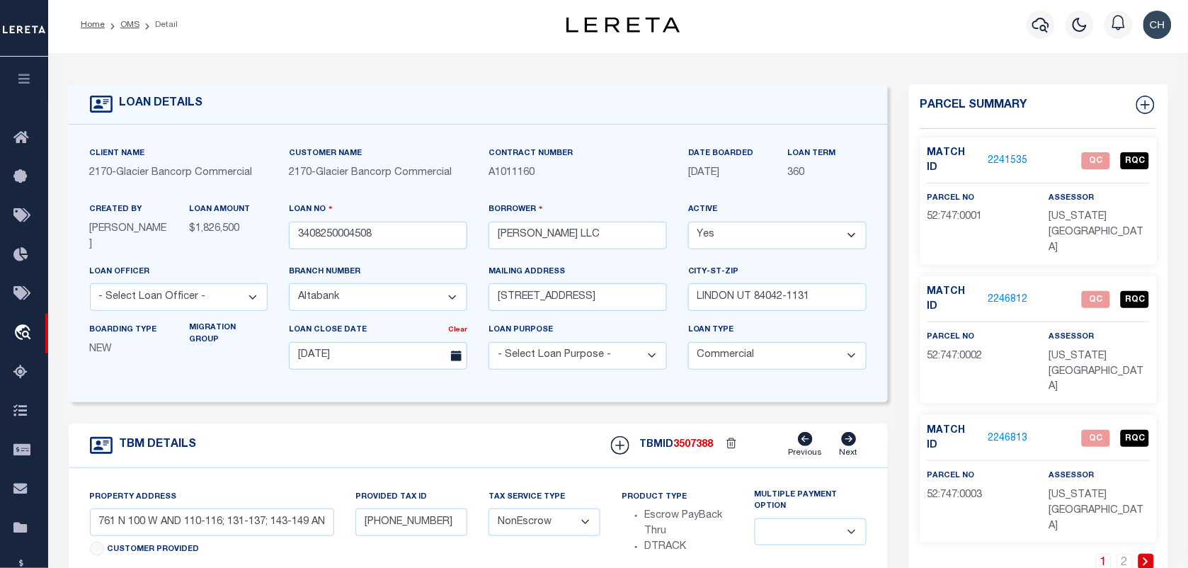
scroll to position [0, 0]
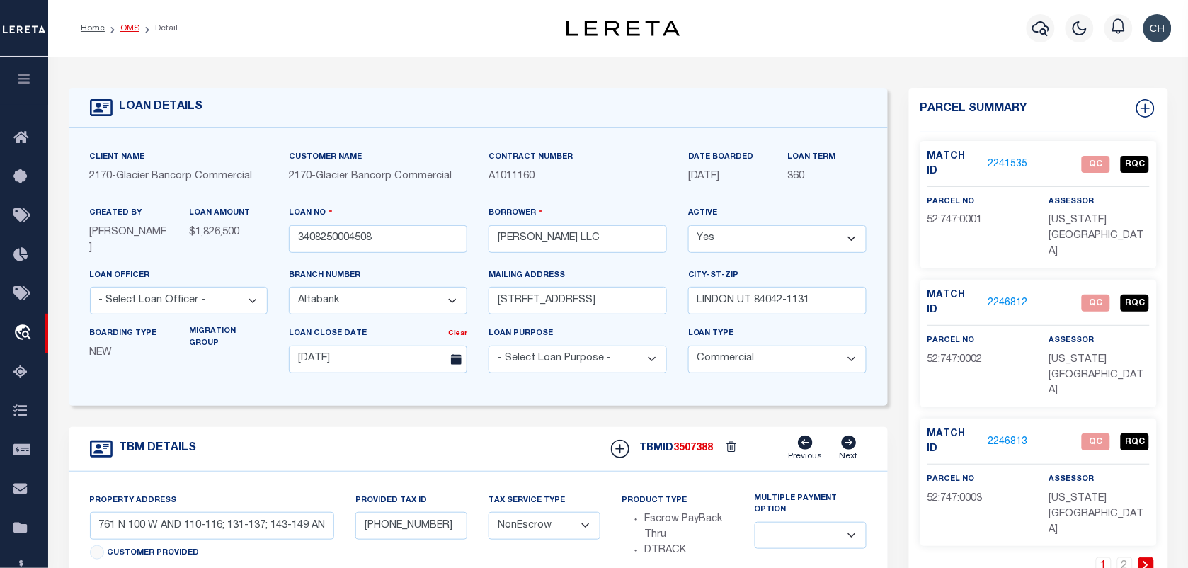
click at [126, 25] on link "OMS" at bounding box center [129, 28] width 19 height 8
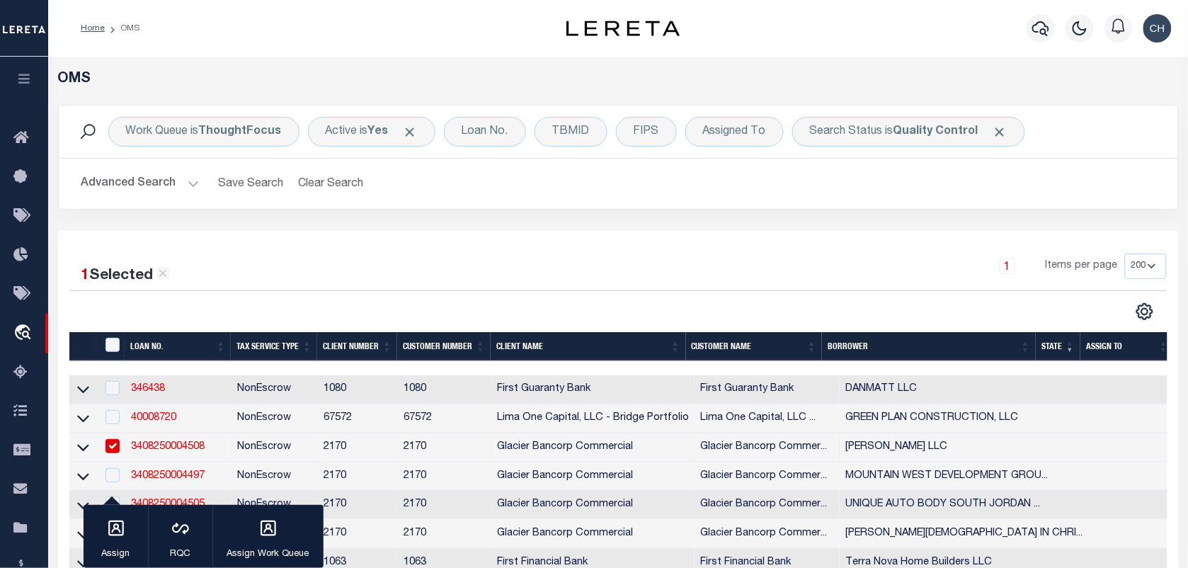
click at [115, 448] on input "checkbox" at bounding box center [113, 446] width 14 height 14
checkbox input "false"
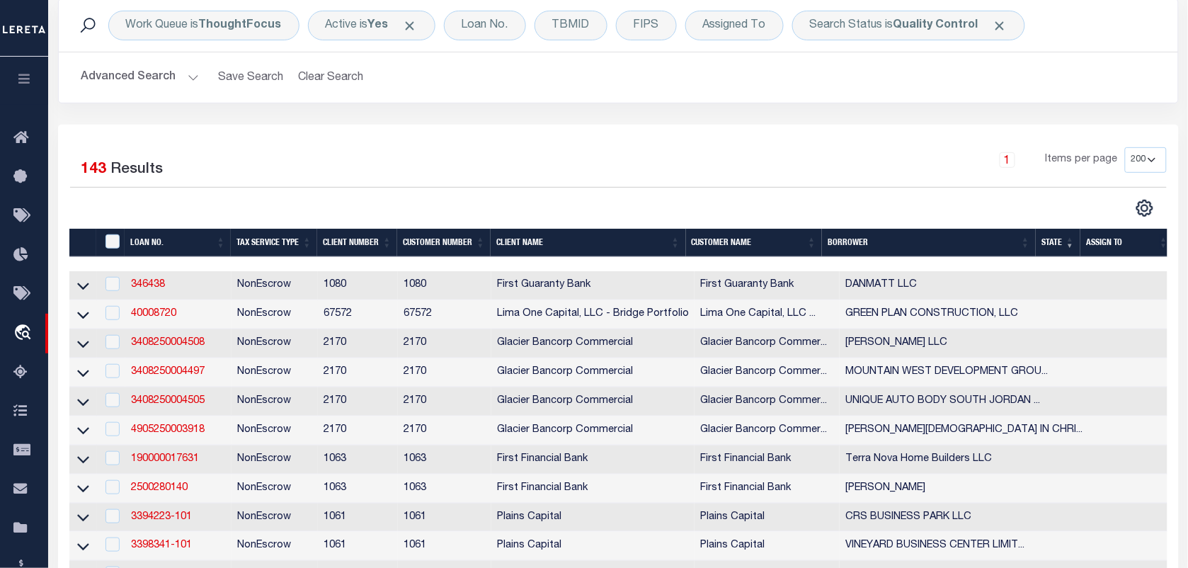
scroll to position [89, 0]
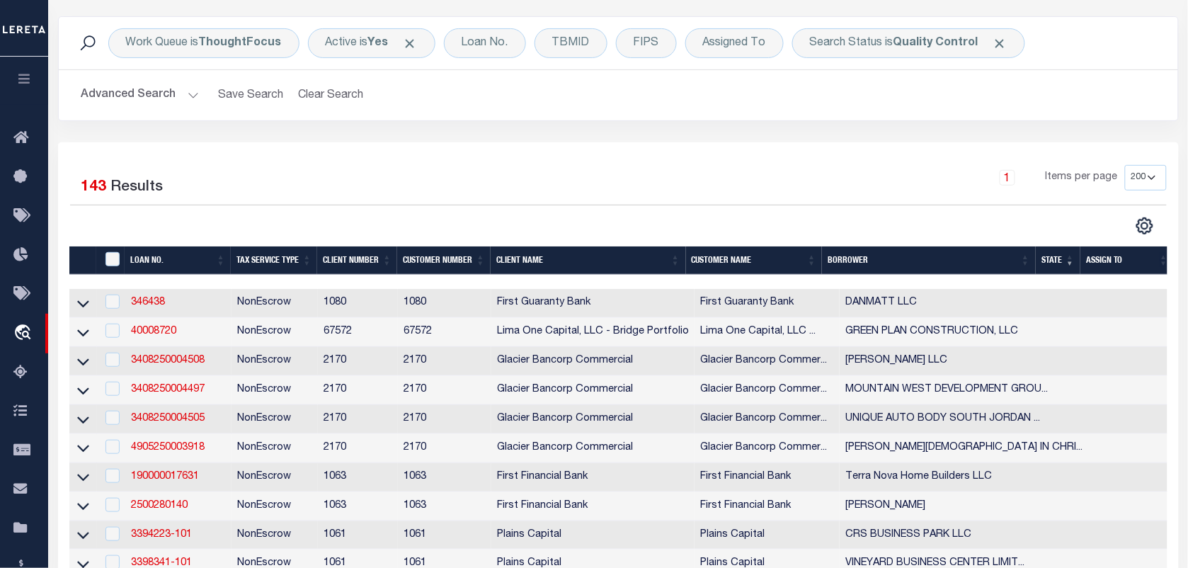
click at [110, 96] on button "Advanced Search" at bounding box center [140, 95] width 118 height 28
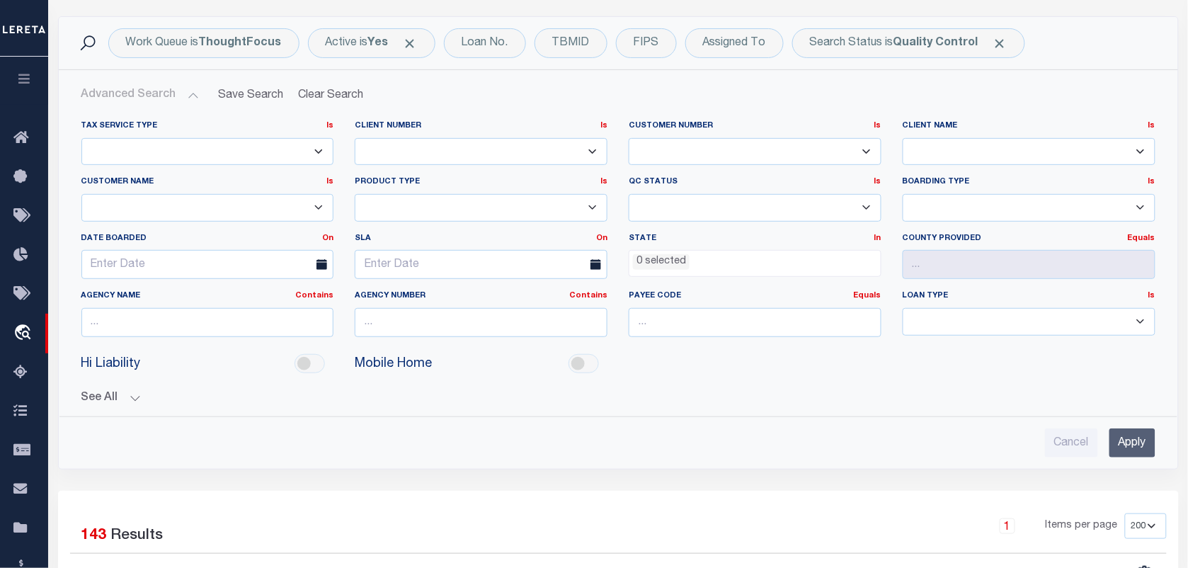
click at [659, 263] on li "0 selected" at bounding box center [661, 262] width 57 height 16
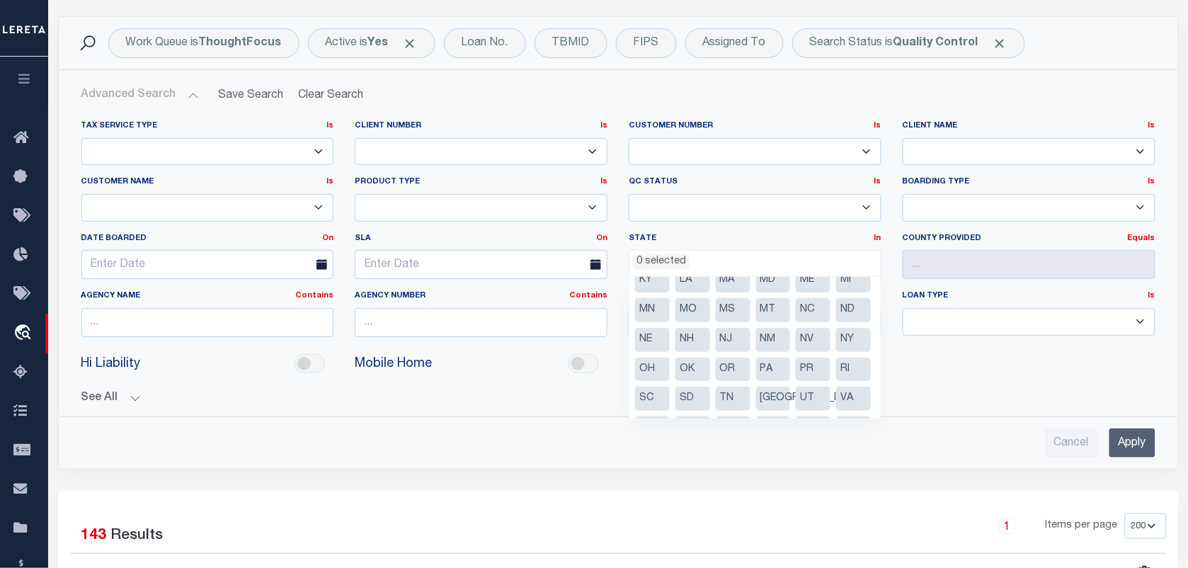
scroll to position [177, 0]
click at [756, 353] on li "[GEOGRAPHIC_DATA]" at bounding box center [773, 341] width 35 height 24
select select "[GEOGRAPHIC_DATA]"
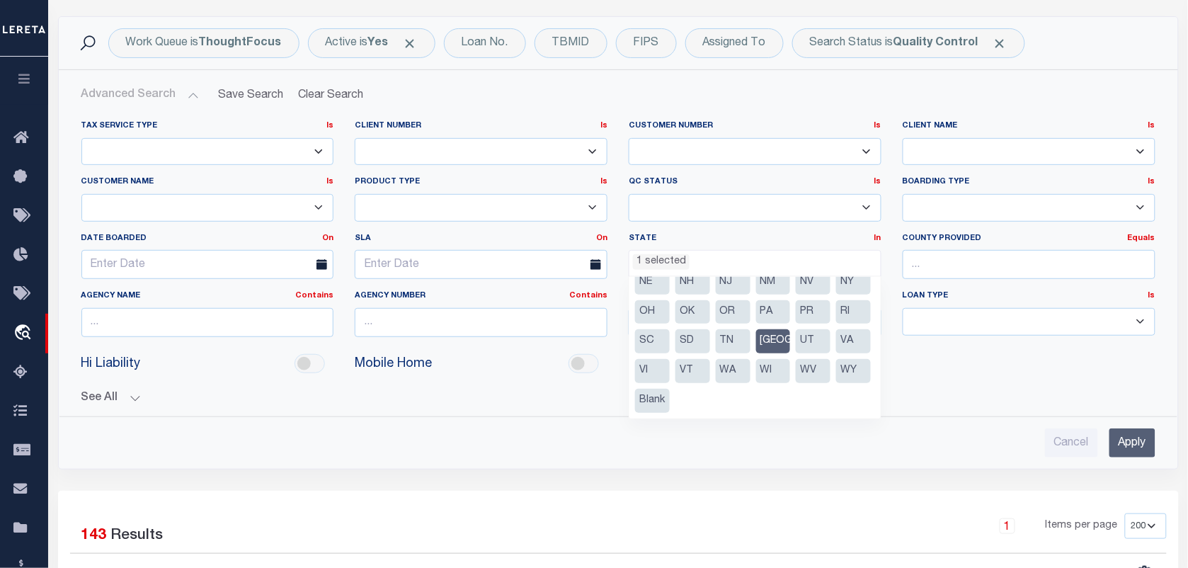
scroll to position [558, 0]
click at [1144, 443] on input "Apply" at bounding box center [1133, 442] width 46 height 29
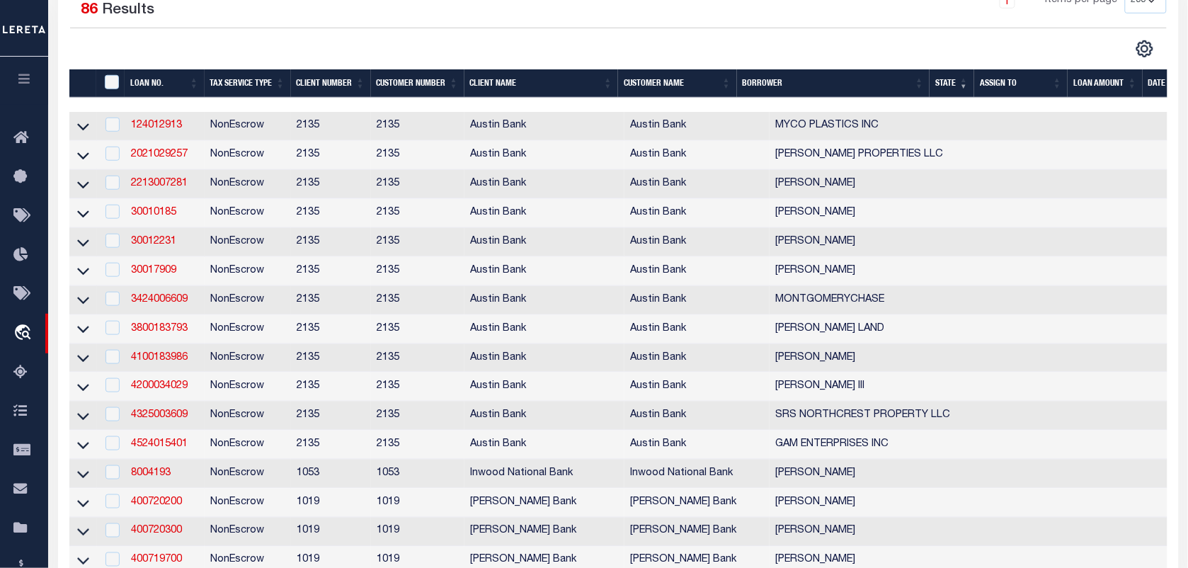
scroll to position [89, 0]
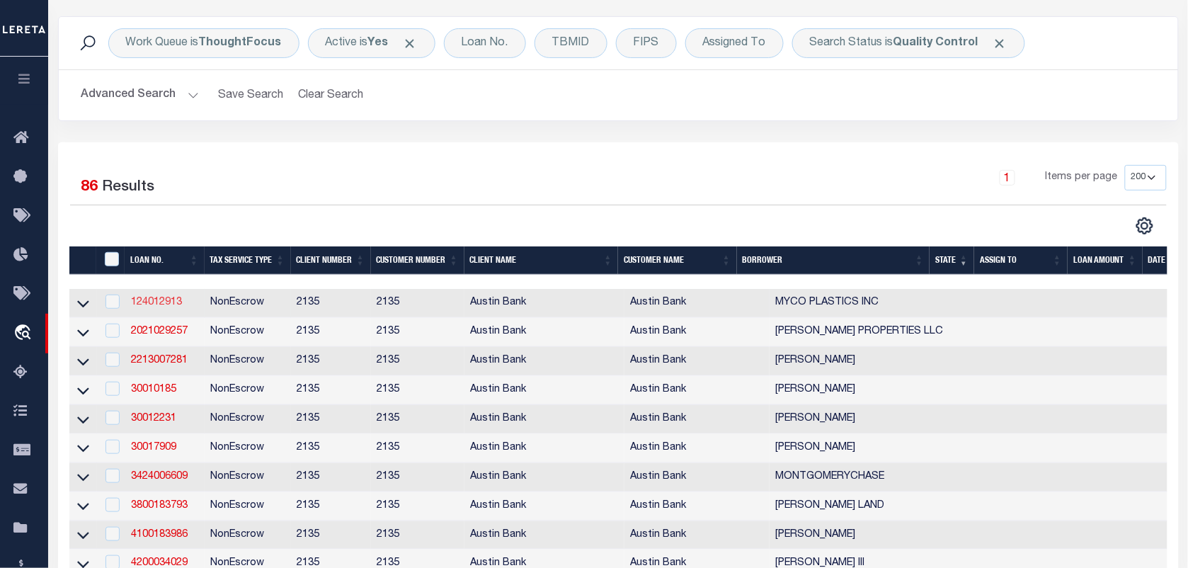
click at [174, 302] on link "124012913" at bounding box center [156, 302] width 51 height 10
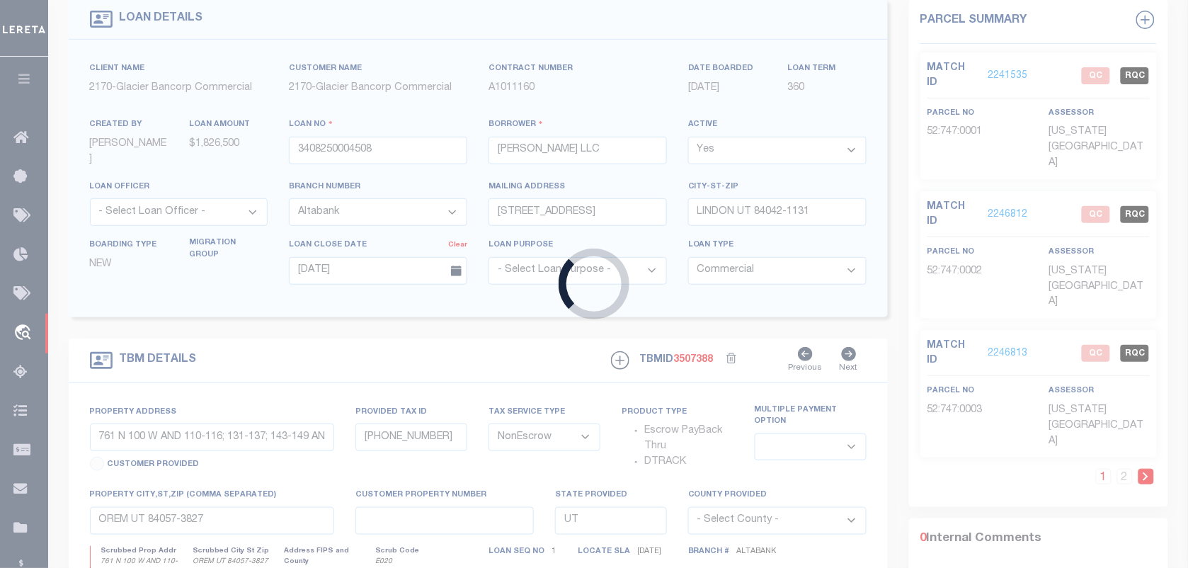
type input "124012913"
type input "MYCO PLASTICS INC"
select select
type input "PO BOX 1613"
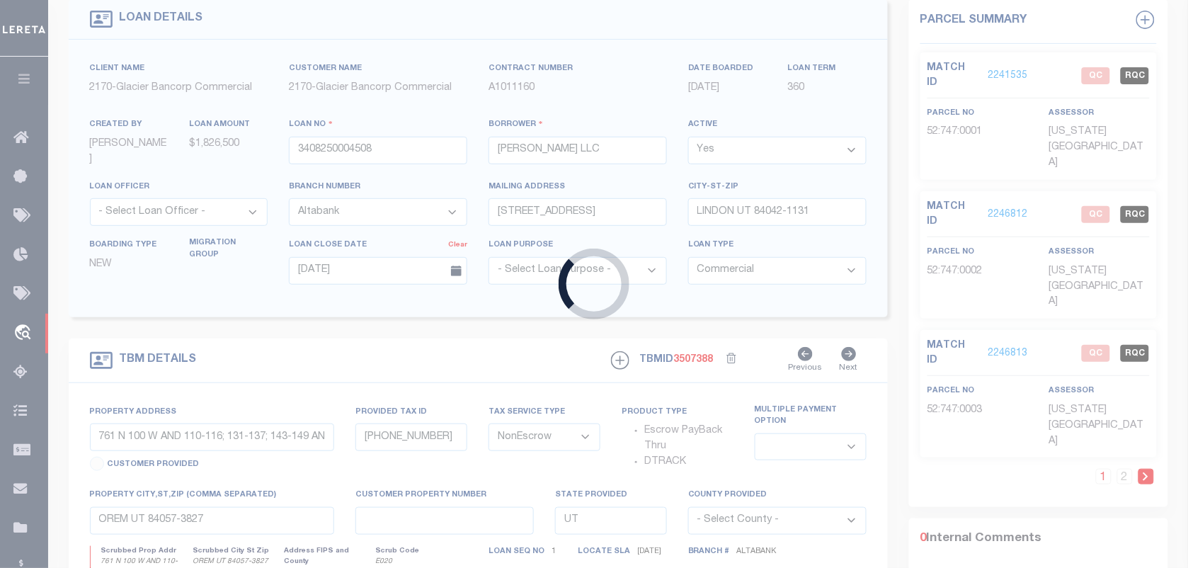
type input "JACKSONVILLE, TX 75766-3758"
select select
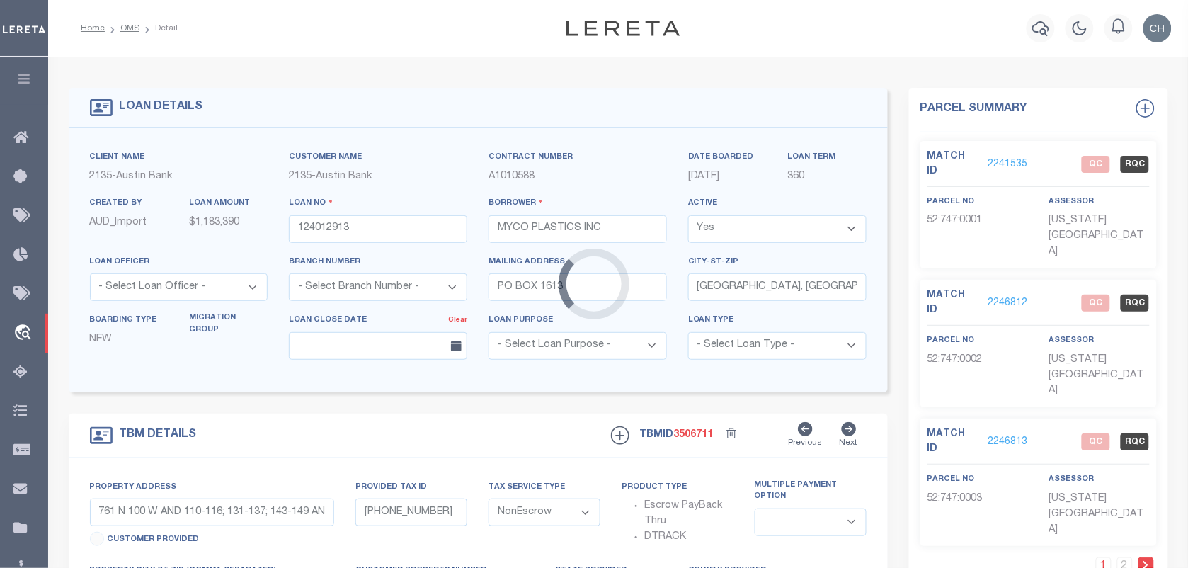
select select "44008"
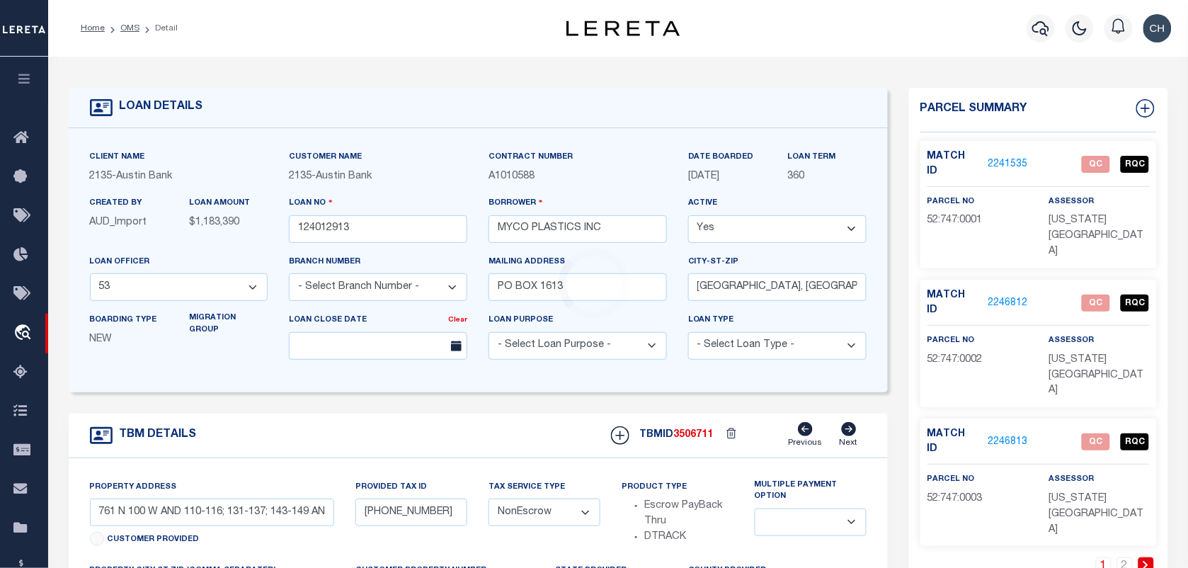
select select "2586"
type input "101 MYRTLE DRIVE"
select select
type input "JACKSONVILLE TX 75766"
type input "[GEOGRAPHIC_DATA]"
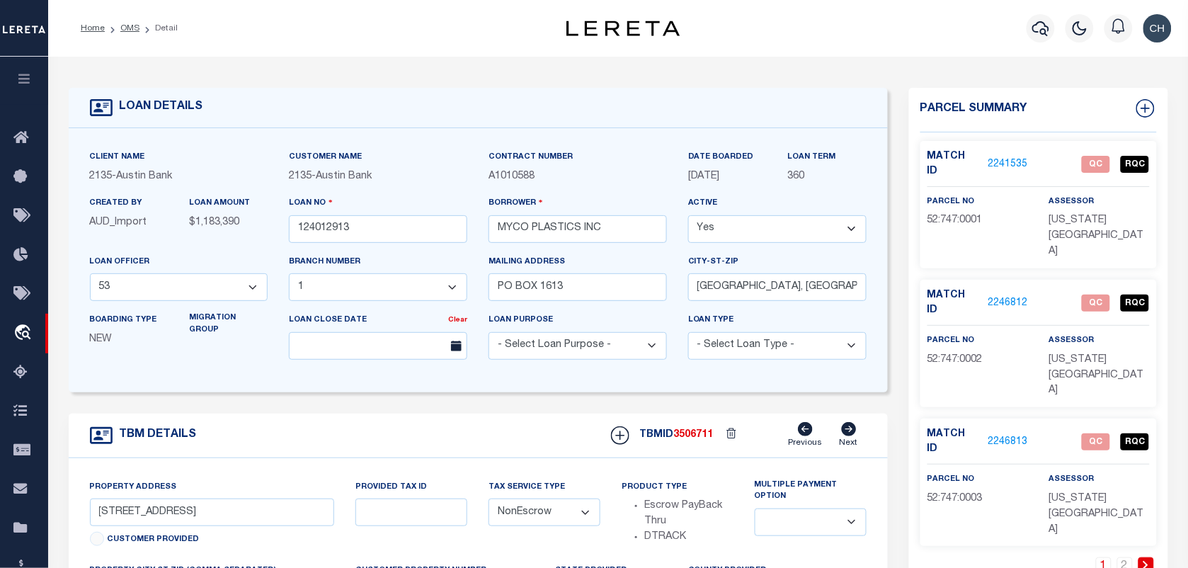
select select
type textarea "(CP) DT 9.444 AC BLK 159"
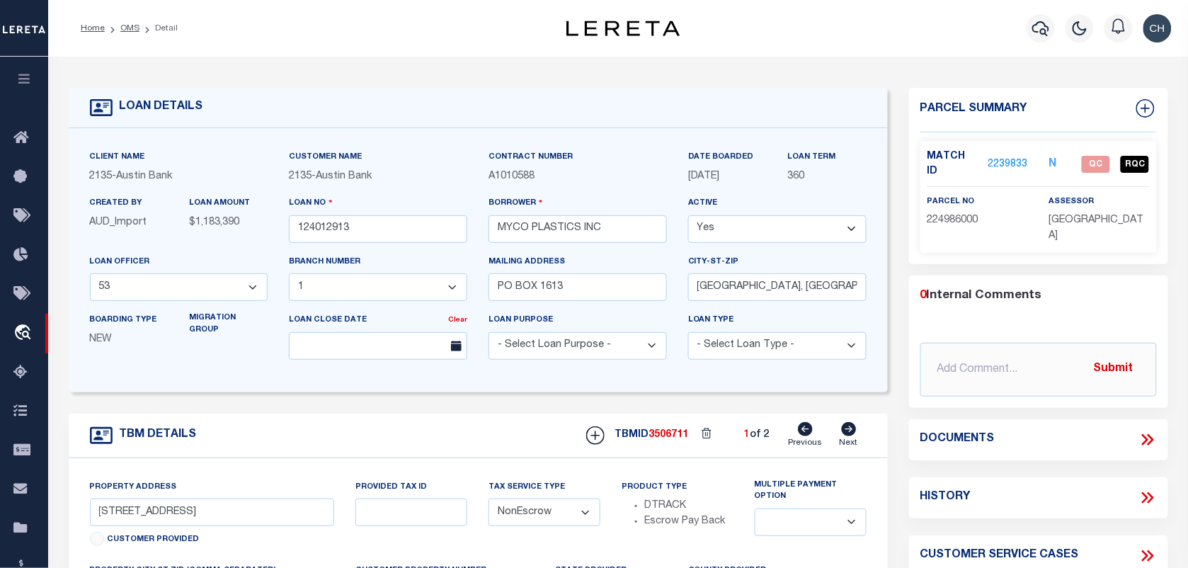
scroll to position [89, 0]
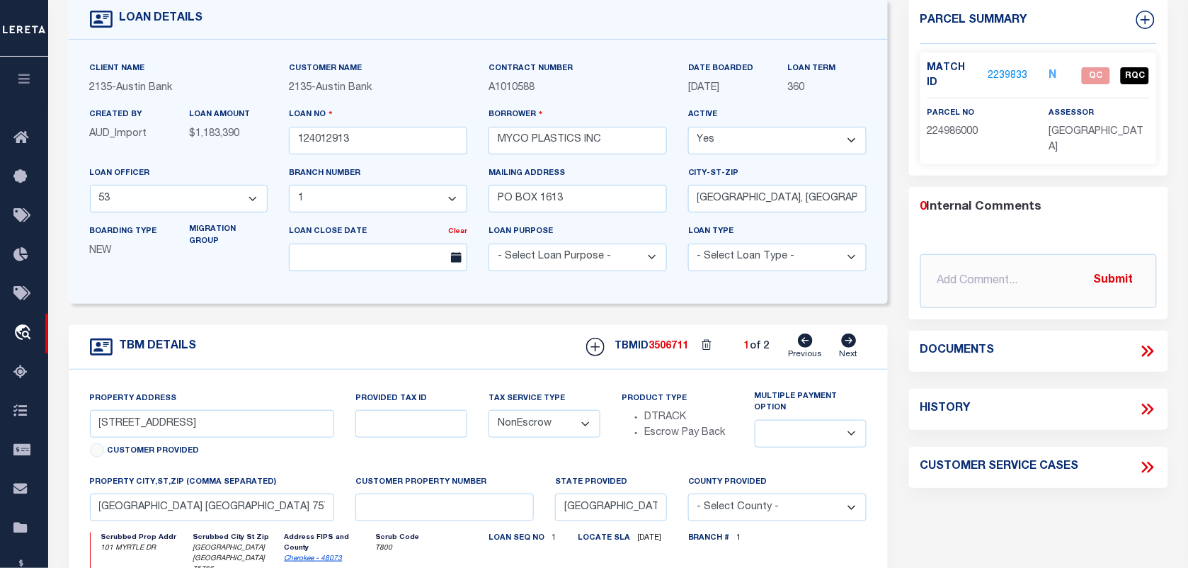
click at [838, 341] on div "TBMID 3506711 1 of 2 Previous Next" at bounding box center [721, 347] width 291 height 27
click at [848, 341] on icon at bounding box center [849, 341] width 15 height 14
type input "1044 E LOOP 456"
select select
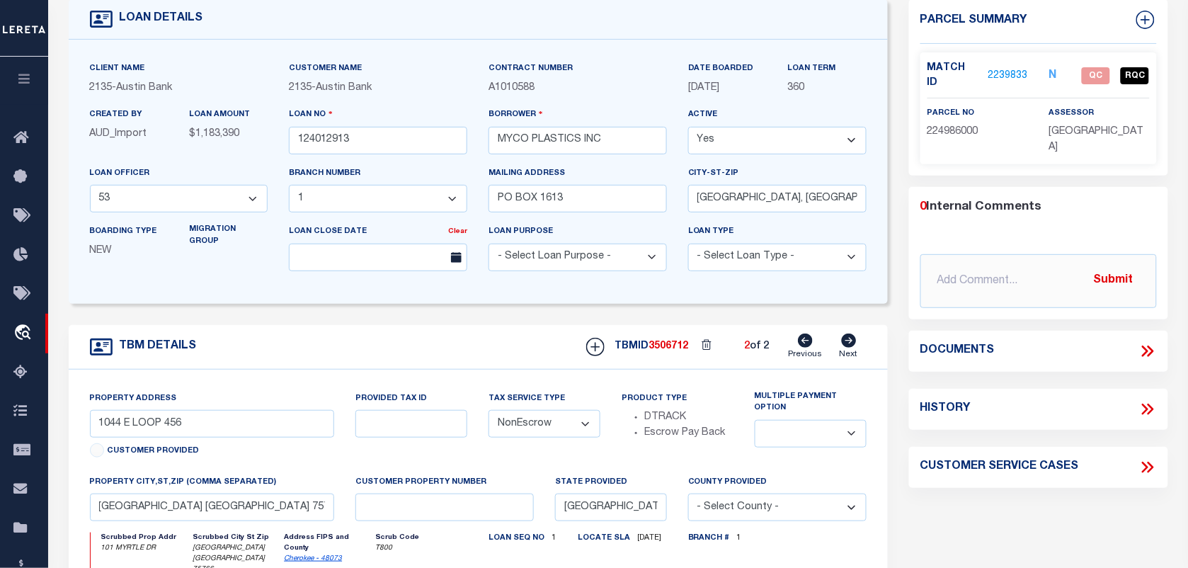
type textarea "(CP) DOT 3 TRACTS 7.242 ACRES BL 23 OF J PINEDA E"
click at [807, 341] on icon at bounding box center [806, 341] width 15 height 14
type input "101 MYRTLE DRIVE"
select select
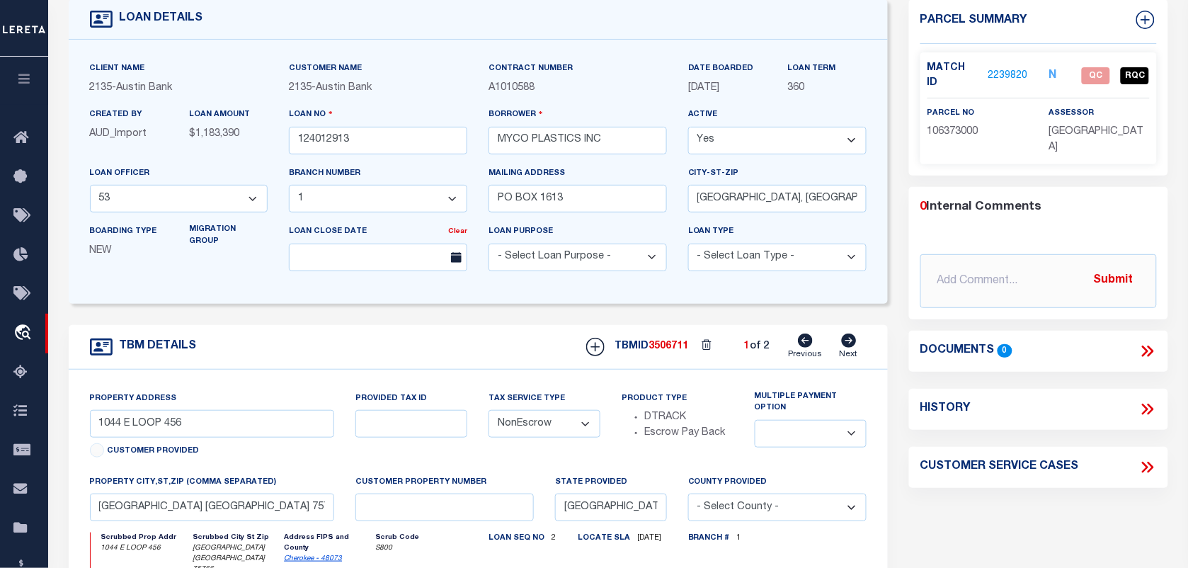
type textarea "(CP) DT 9.444 AC BLK 159"
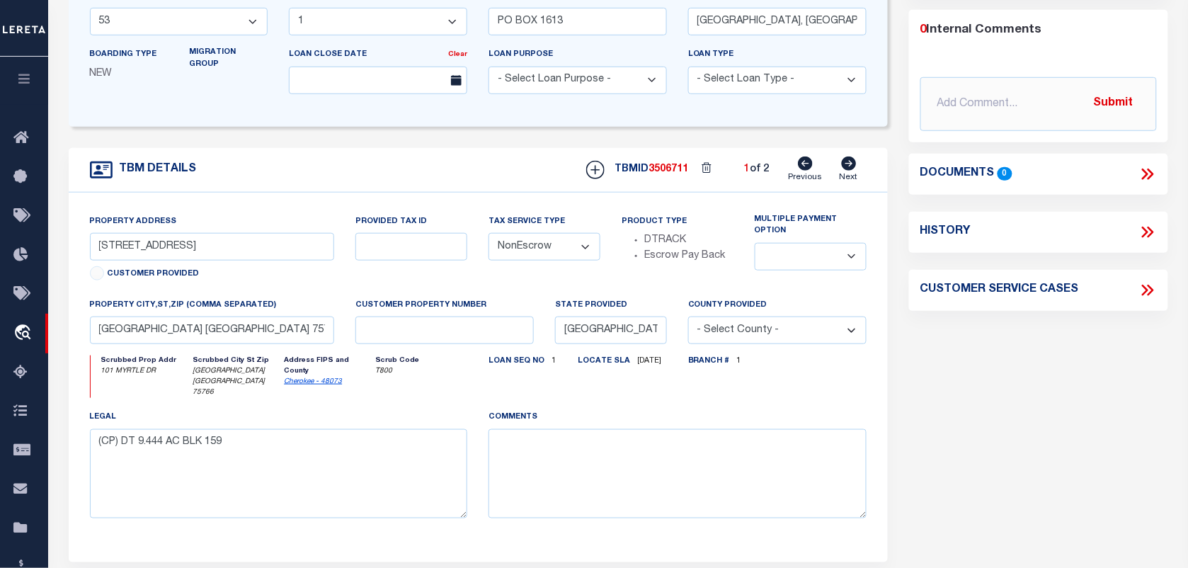
click at [848, 171] on icon at bounding box center [849, 164] width 15 height 14
type input "1044 E LOOP 456"
select select
type textarea "(CP) DOT 3 TRACTS 7.242 ACRES BL 23 OF J PINEDA E"
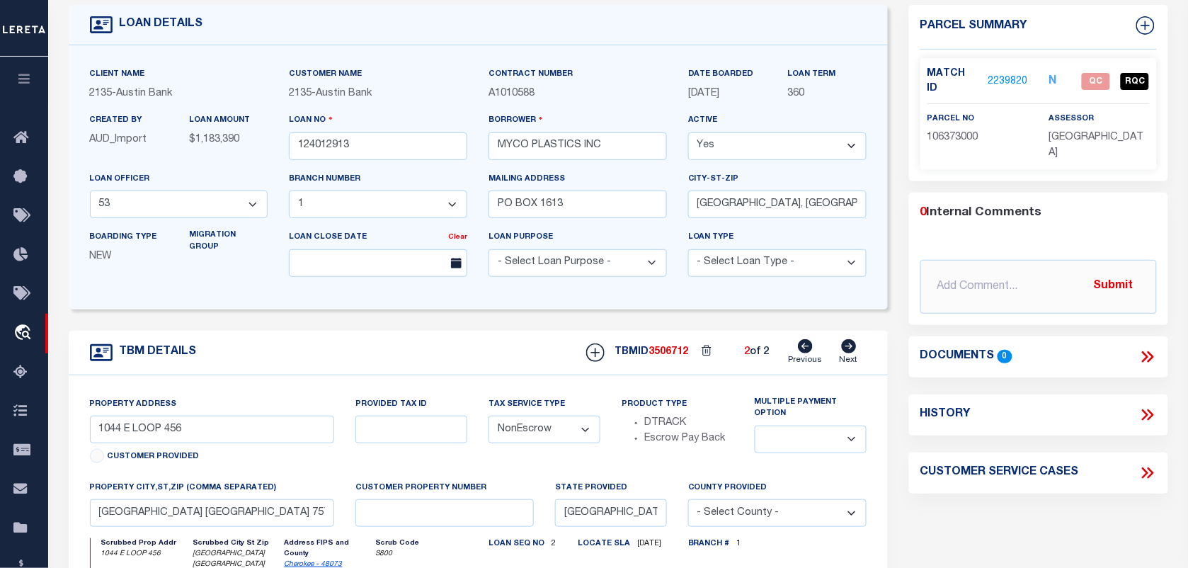
scroll to position [0, 0]
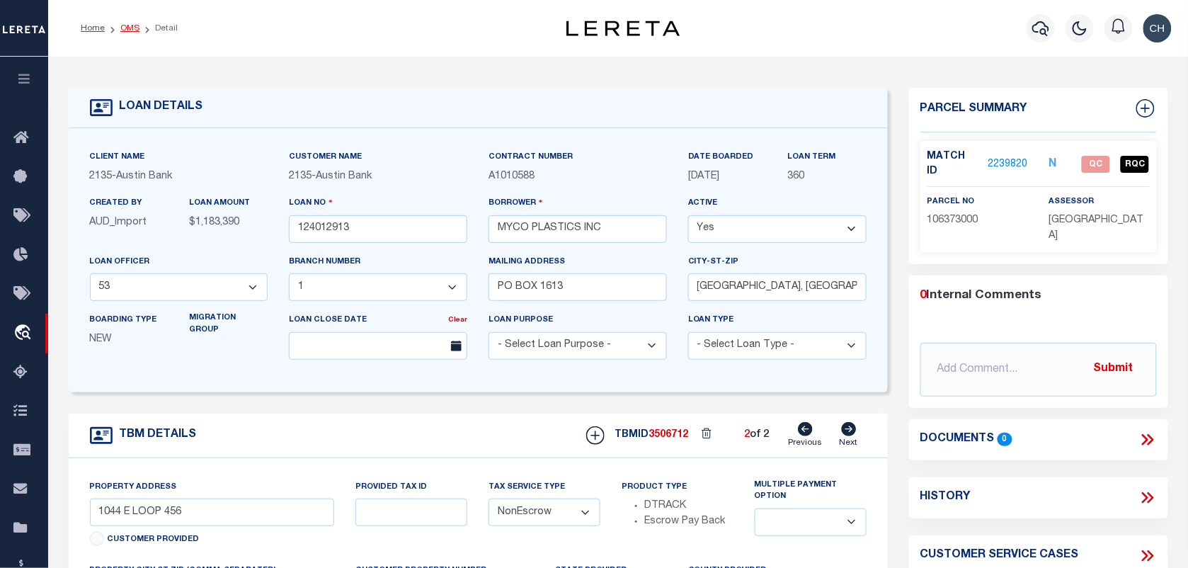
click at [132, 27] on link "OMS" at bounding box center [129, 28] width 19 height 8
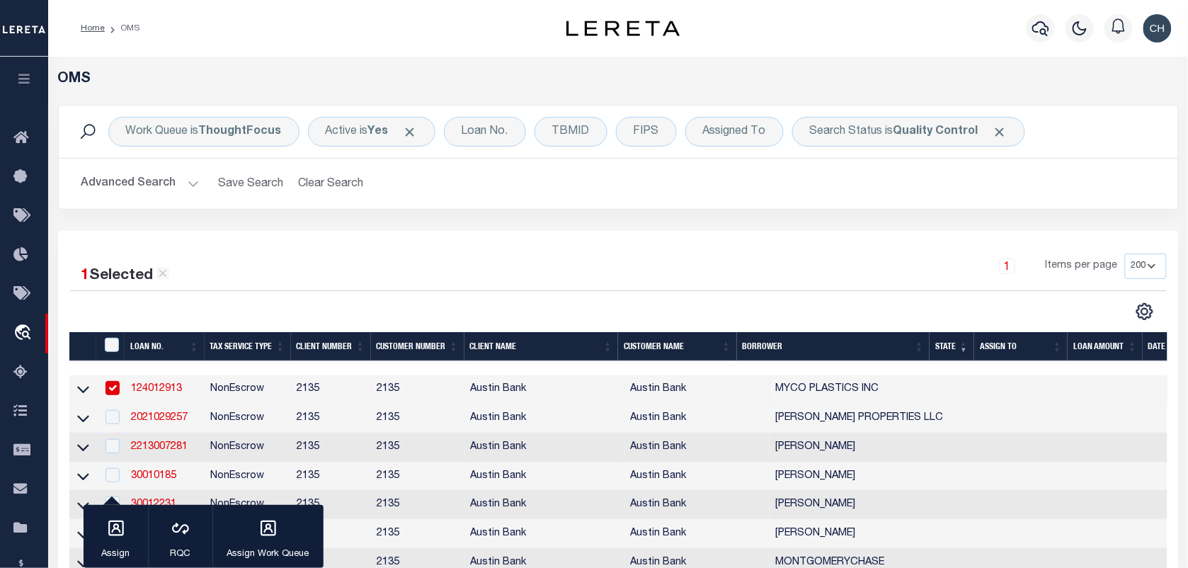
scroll to position [177, 0]
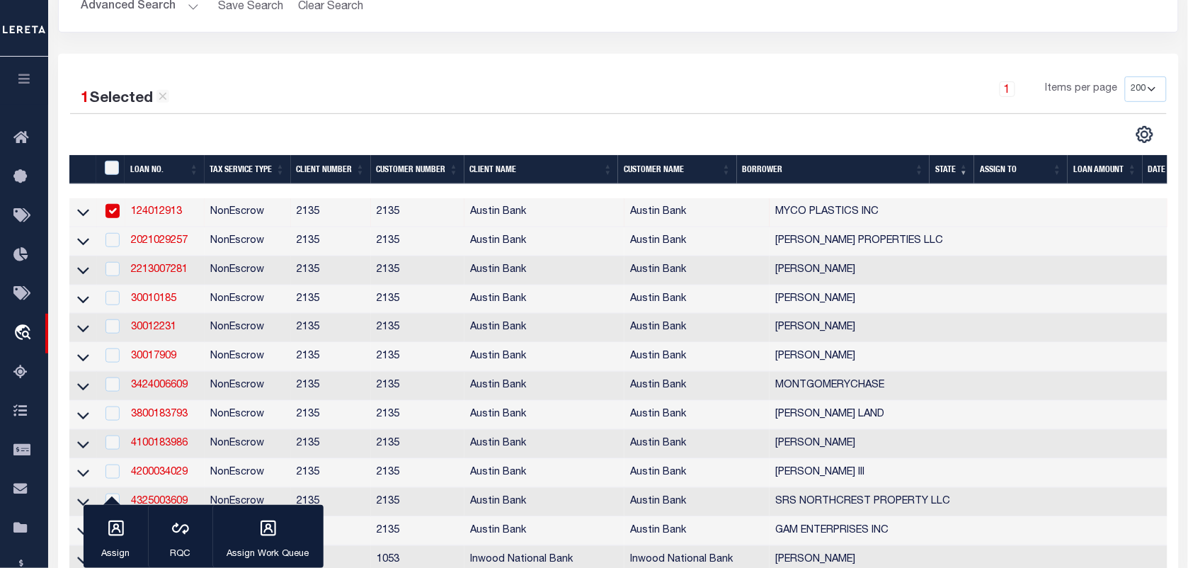
click at [117, 210] on input "checkbox" at bounding box center [113, 211] width 14 height 14
checkbox input "false"
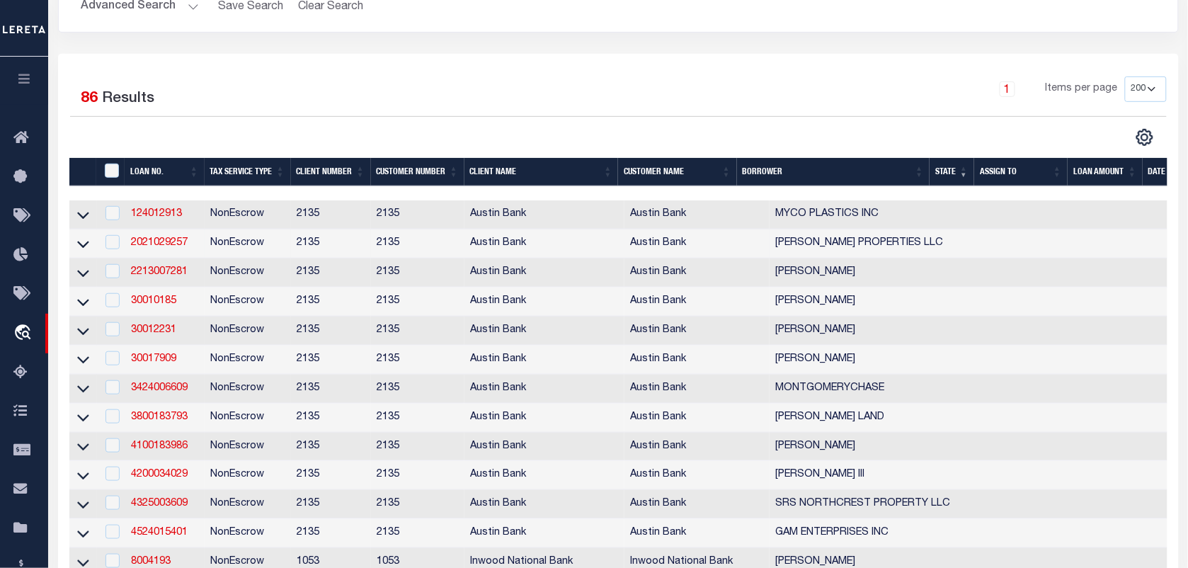
click at [164, 254] on td "2021029257" at bounding box center [164, 243] width 79 height 29
checkbox input "true"
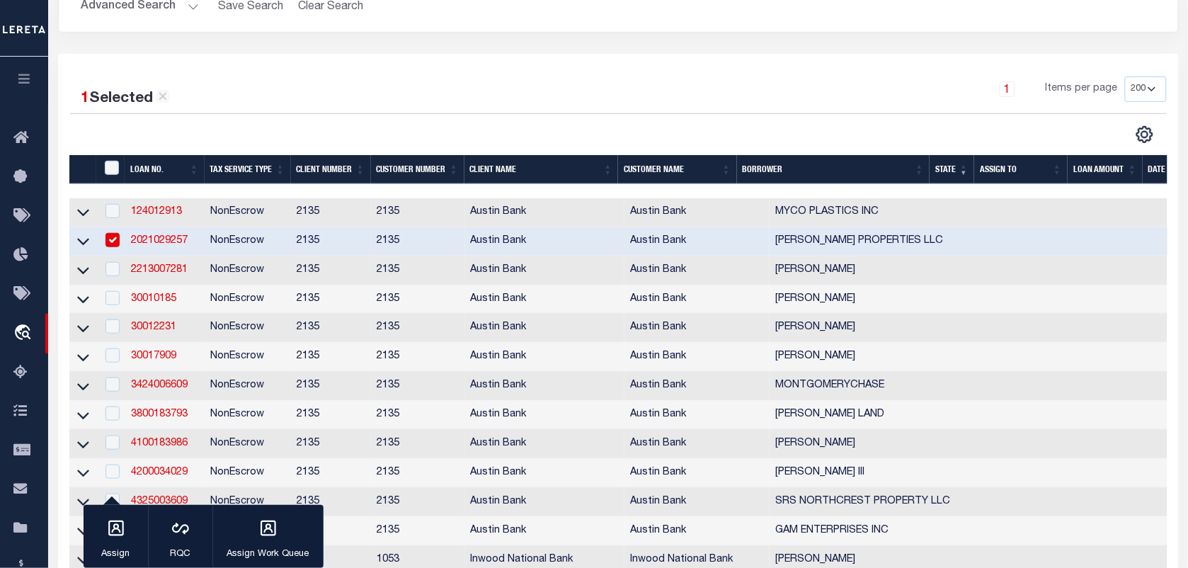
click at [1106, 181] on th "LOAN AMOUNT" at bounding box center [1105, 169] width 75 height 29
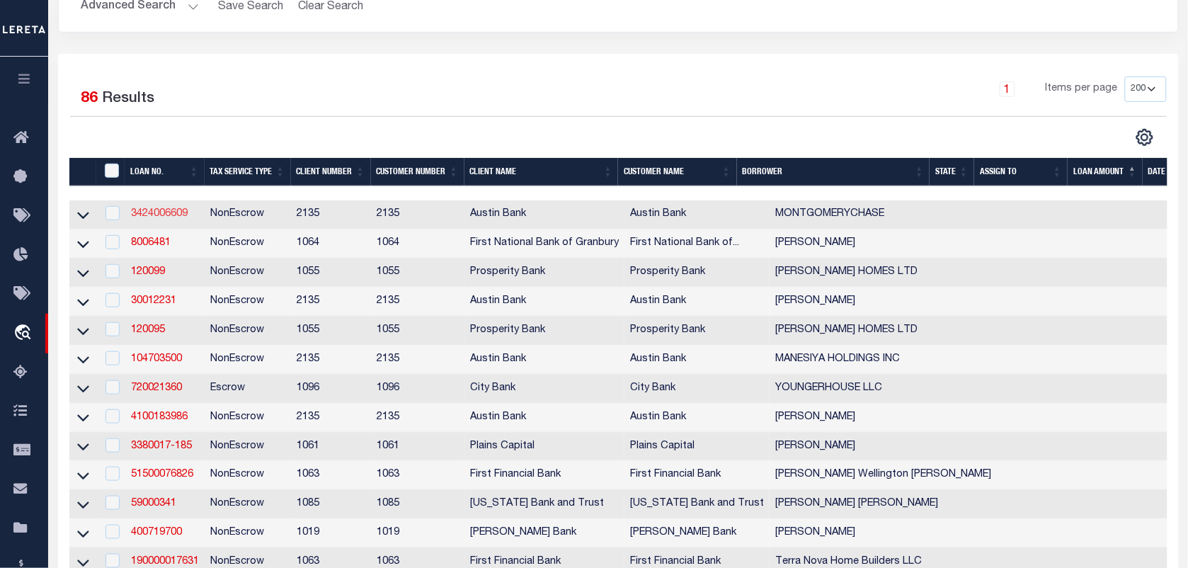
click at [179, 219] on link "3424006609" at bounding box center [159, 214] width 57 height 10
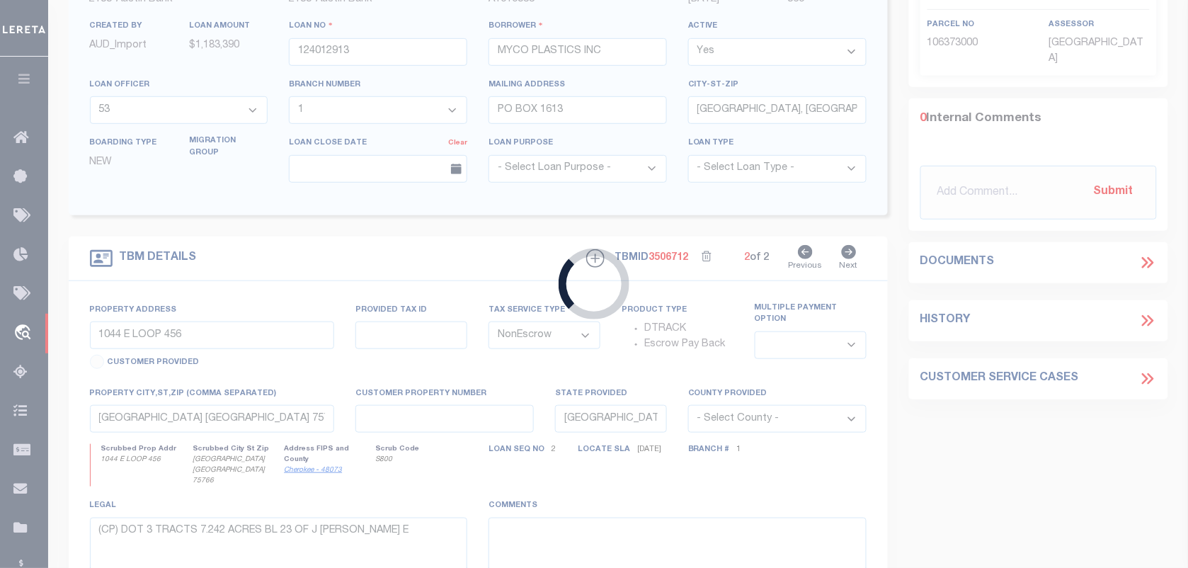
type input "3424006609"
type input "MONTGOMERYCHASE"
select select "44004"
select select "2578"
type input "2302 HOLLAND ST STE 112A"
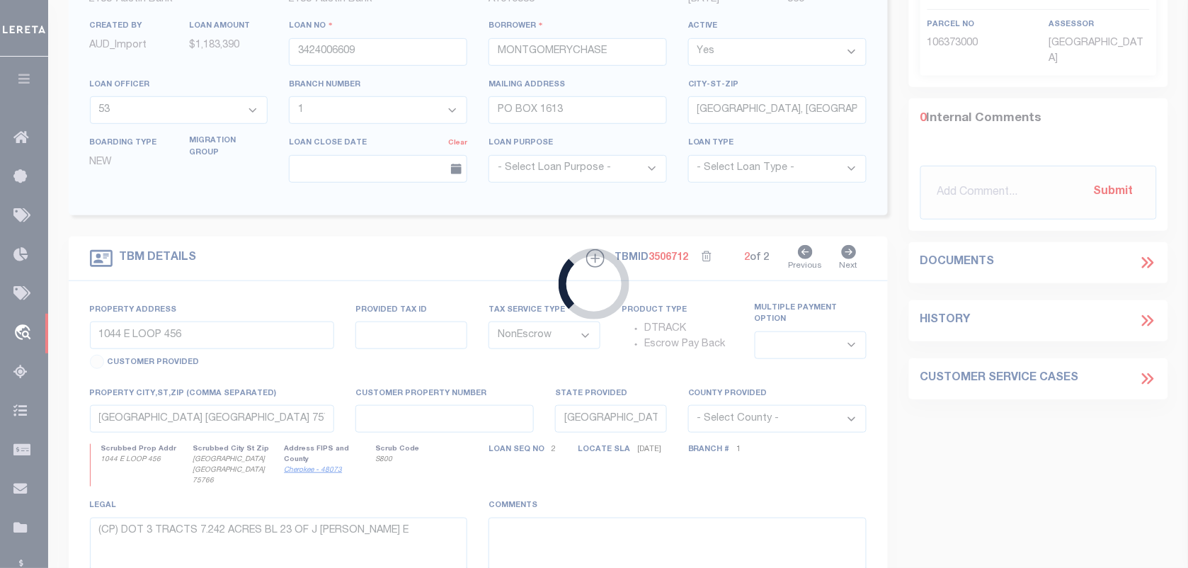
type input "MARSHALL, TX 75670-5900"
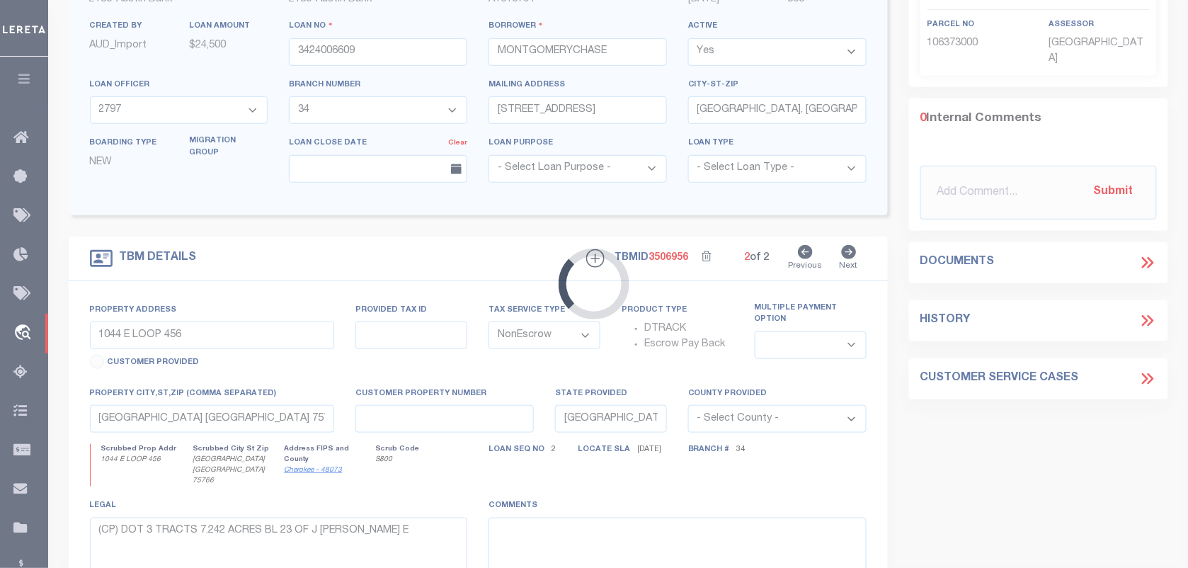
type input "201 NORTH ALLEN BLVD"
select select
type input "MARSHALL TX 75670"
select select
type textarea "DT 3.019 AC PETER WHETSTONE SVY A-756"
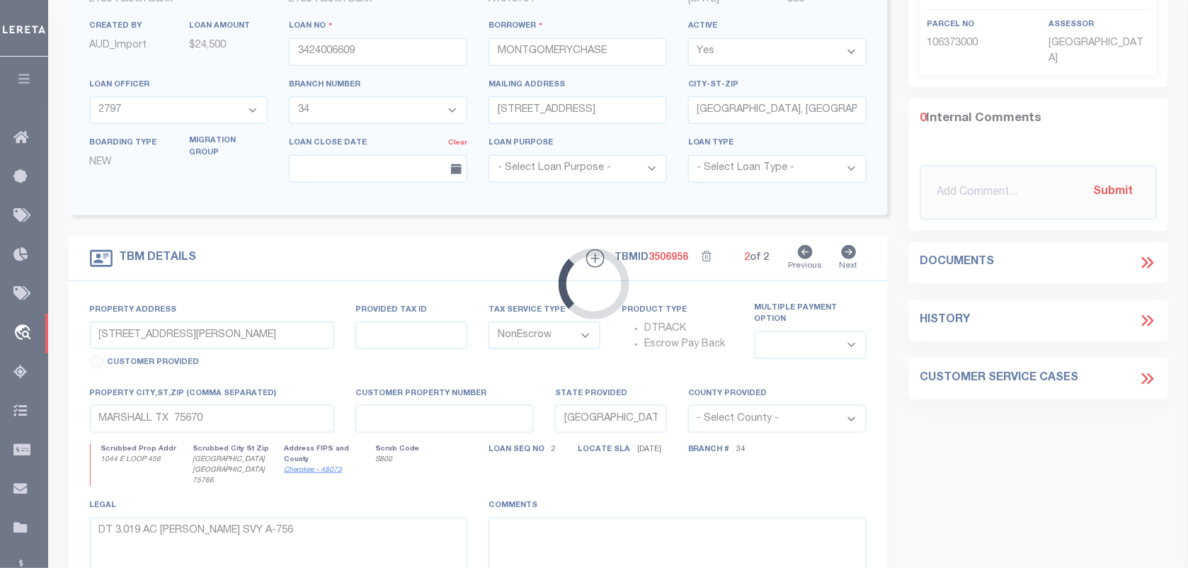
select select "44004"
select select "2578"
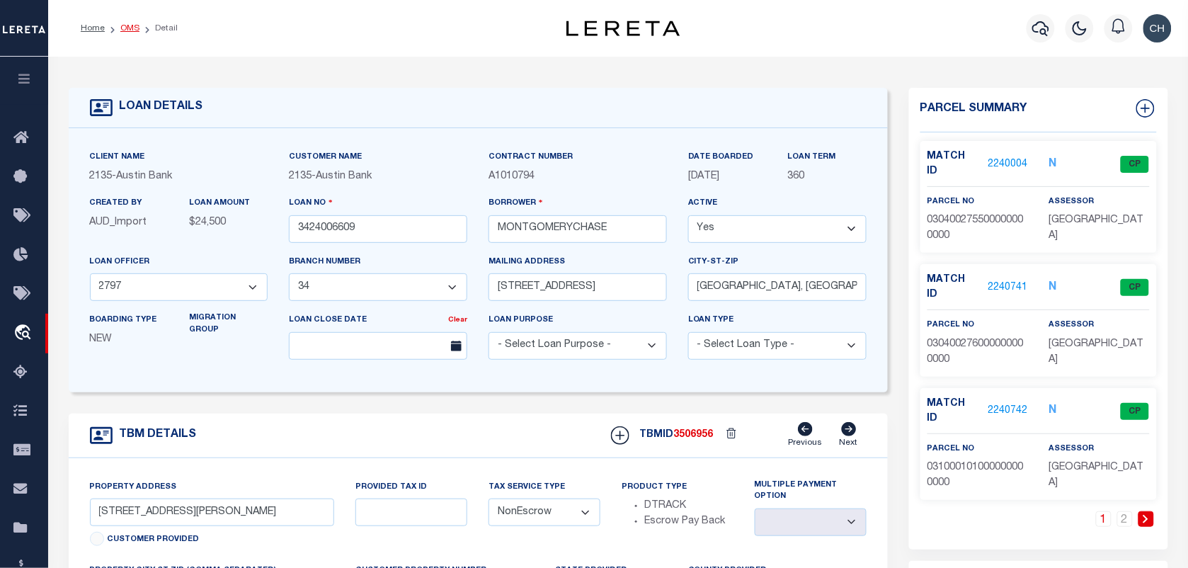
click at [125, 26] on link "OMS" at bounding box center [129, 28] width 19 height 8
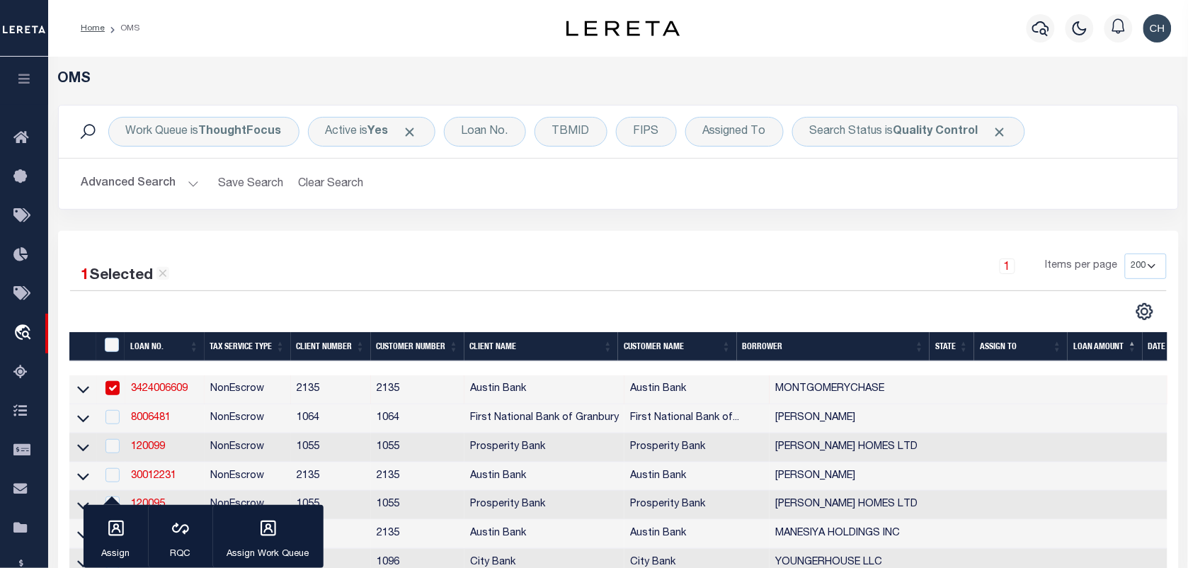
click at [108, 388] on input "checkbox" at bounding box center [113, 388] width 14 height 14
checkbox input "false"
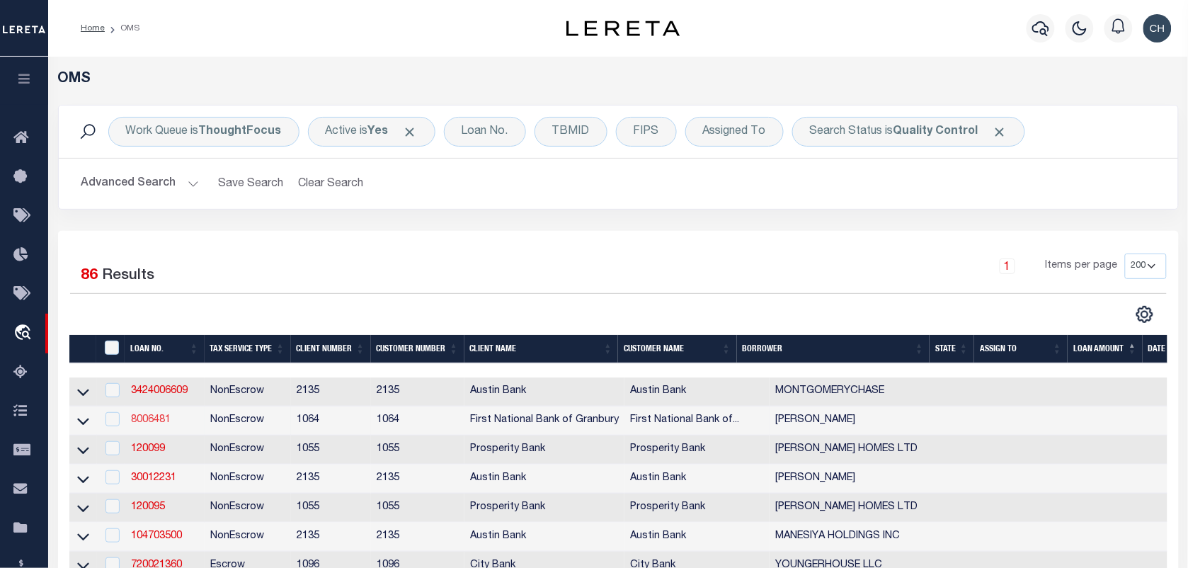
click at [151, 420] on link "8006481" at bounding box center [151, 420] width 40 height 10
checkbox input "true"
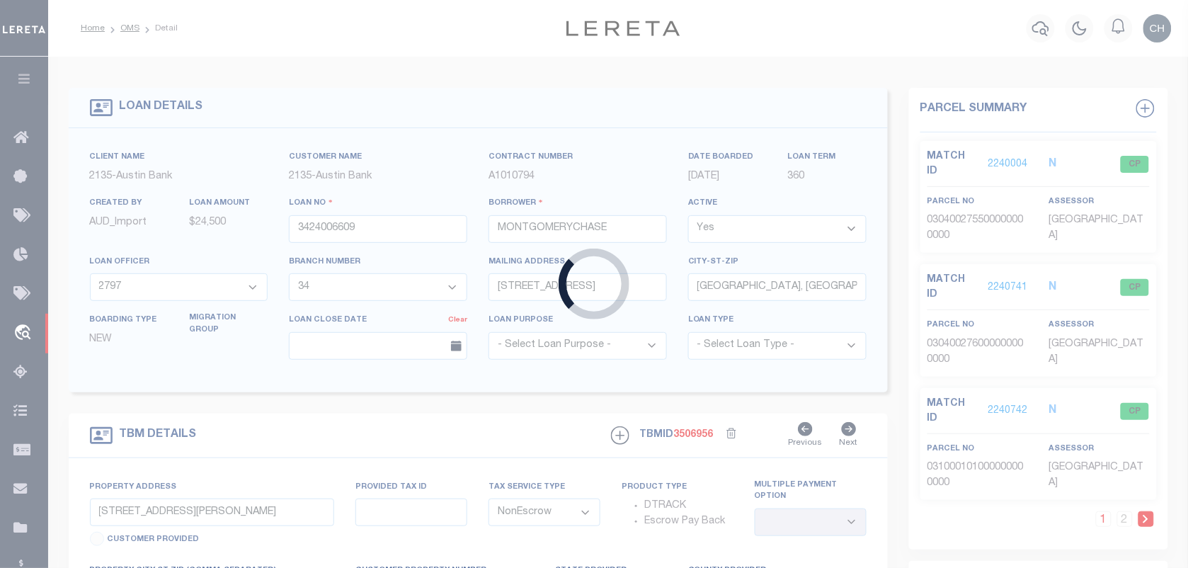
type input "8006481"
type input "[PERSON_NAME]"
select select
type input "[DATE]"
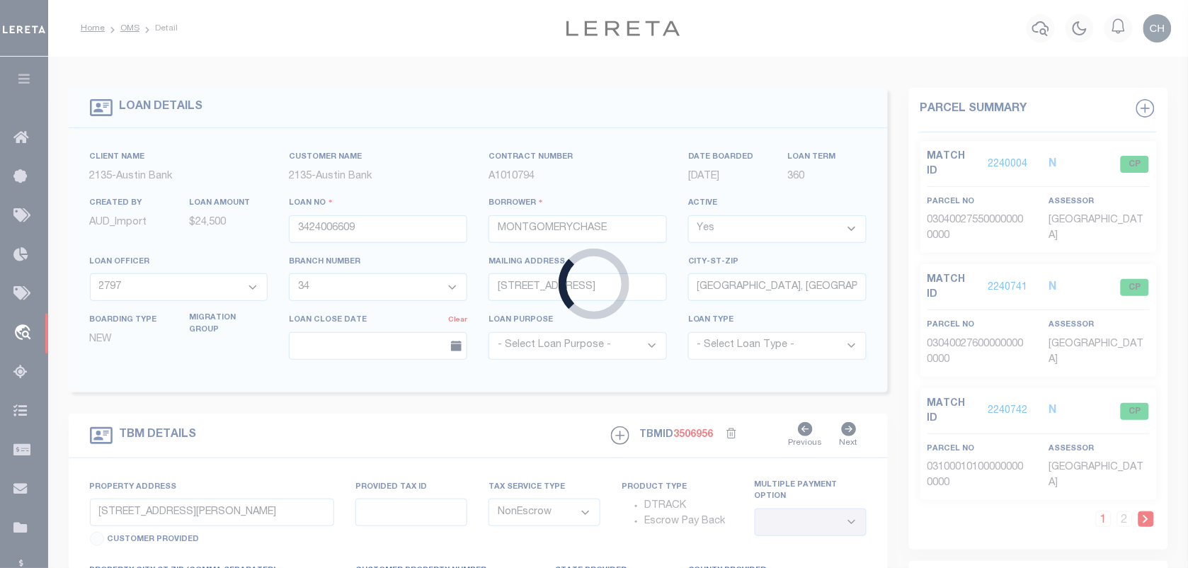
select select "10"
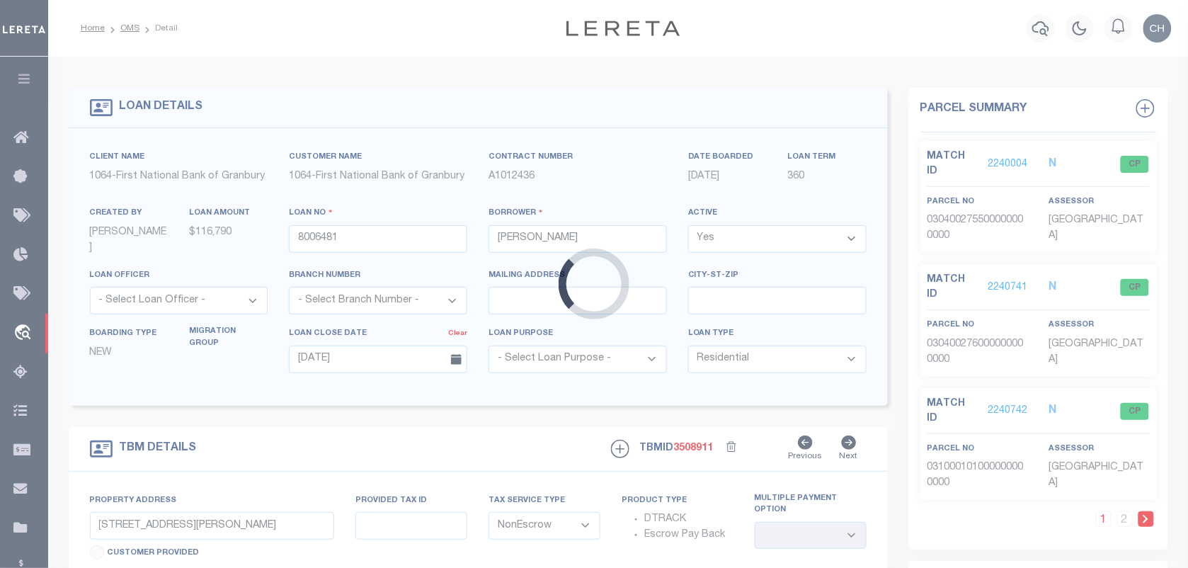
type input "2524 BUCKSKIN DR"
select select
type input "GRANBURY TX 76049"
select select
type textarea "LOT 3721, THE LANDINGS E, HOOD CO, TX"
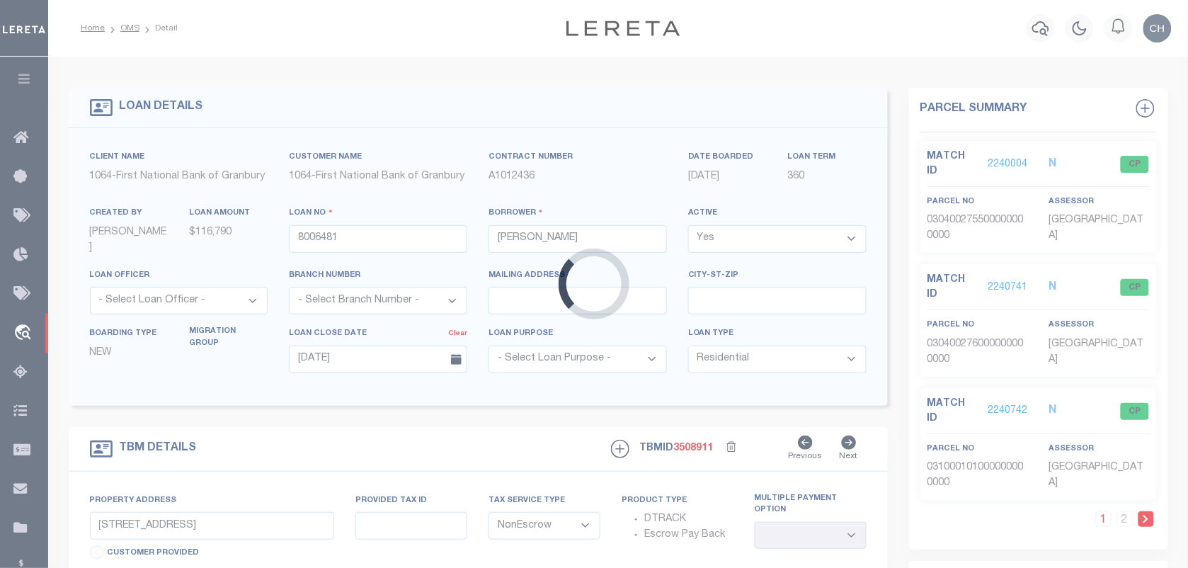
select select "3257"
select select "207"
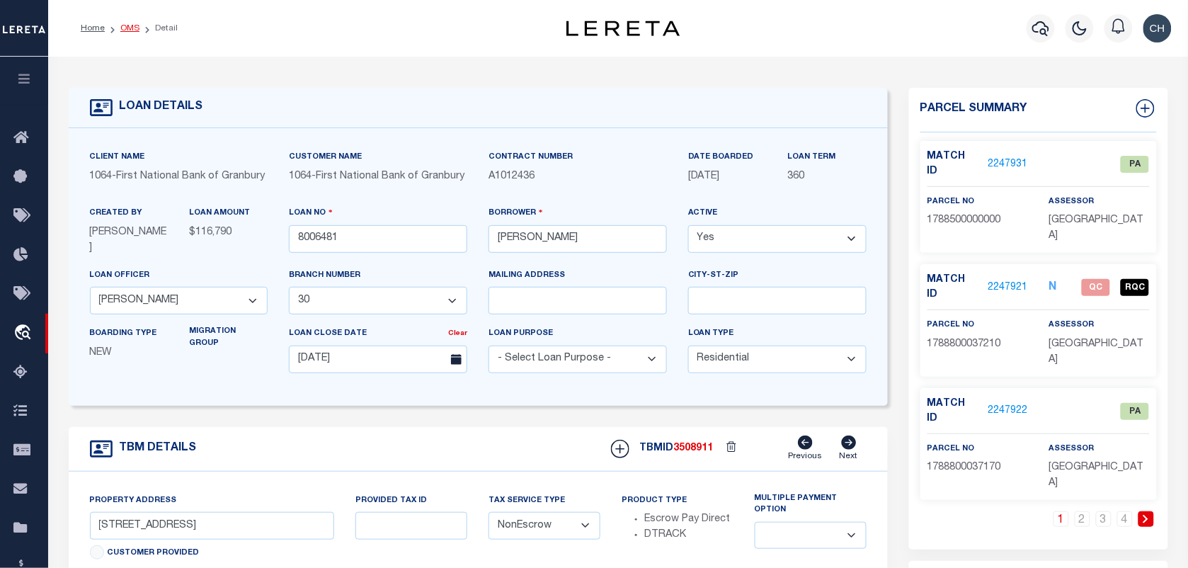
click at [133, 26] on link "OMS" at bounding box center [129, 28] width 19 height 8
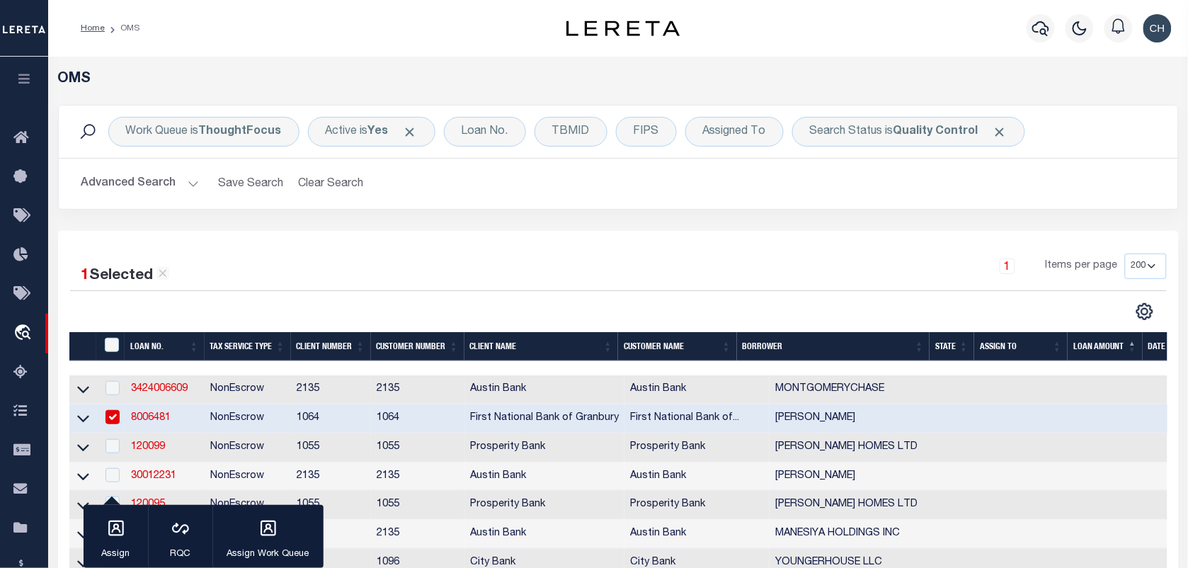
scroll to position [177, 0]
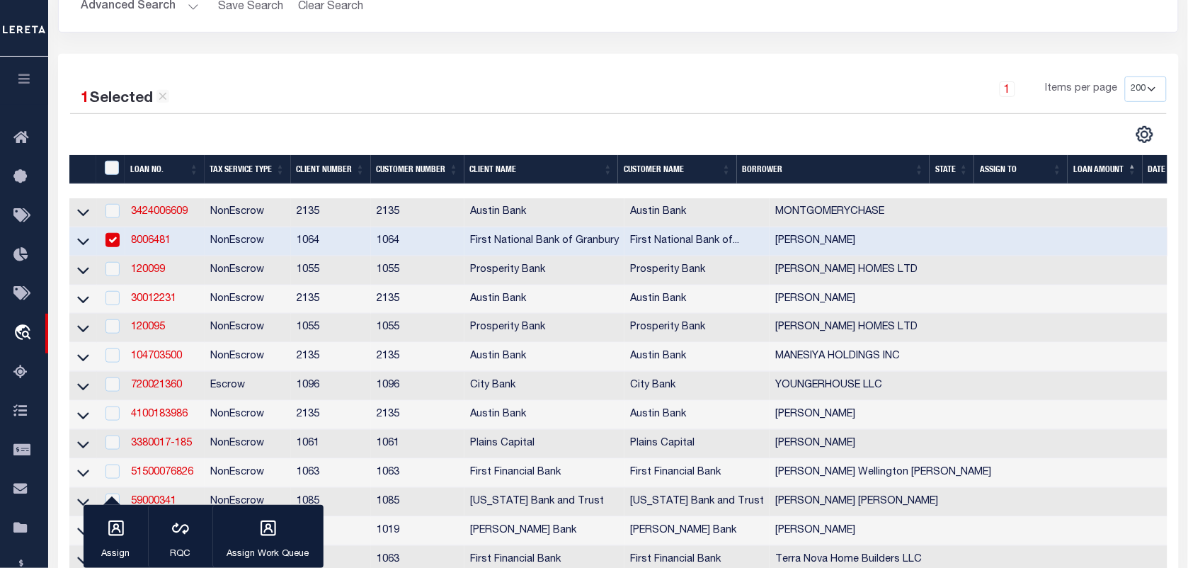
click at [111, 246] on input "checkbox" at bounding box center [113, 240] width 14 height 14
checkbox input "false"
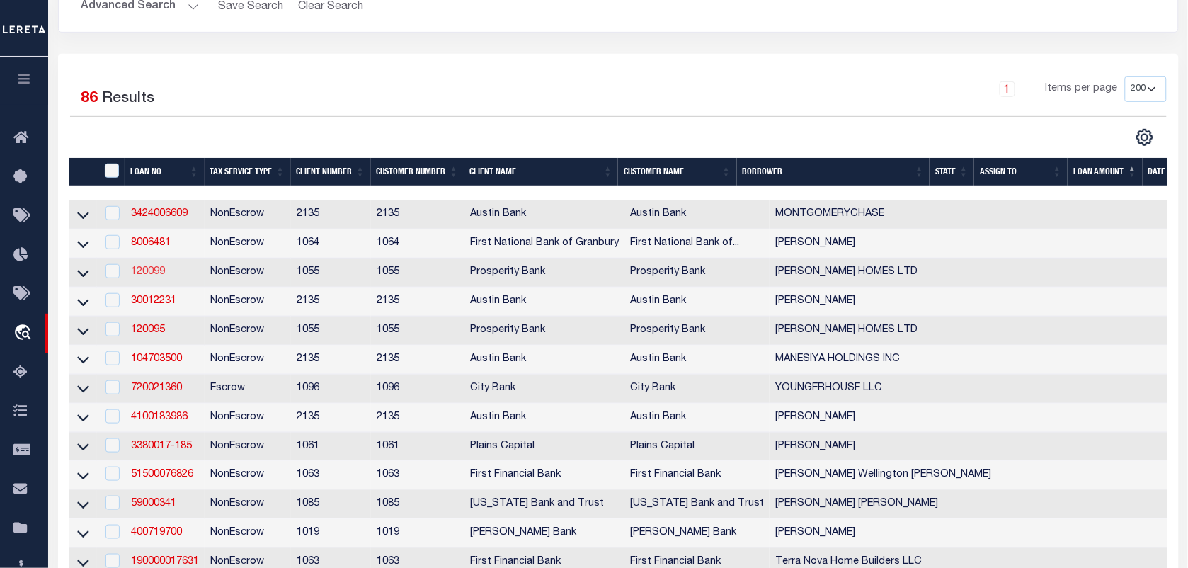
click at [163, 276] on link "120099" at bounding box center [148, 272] width 34 height 10
checkbox input "true"
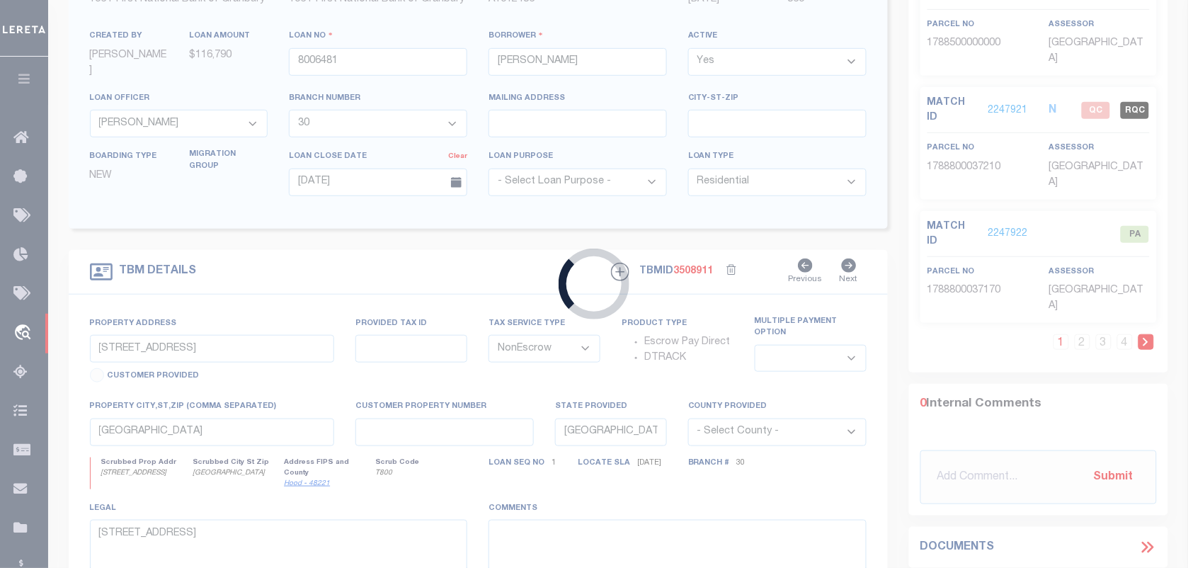
type input "120099"
type input "[PERSON_NAME] HOMES LTD"
select select
type input "2400 DALLAS PKWY STE 460"
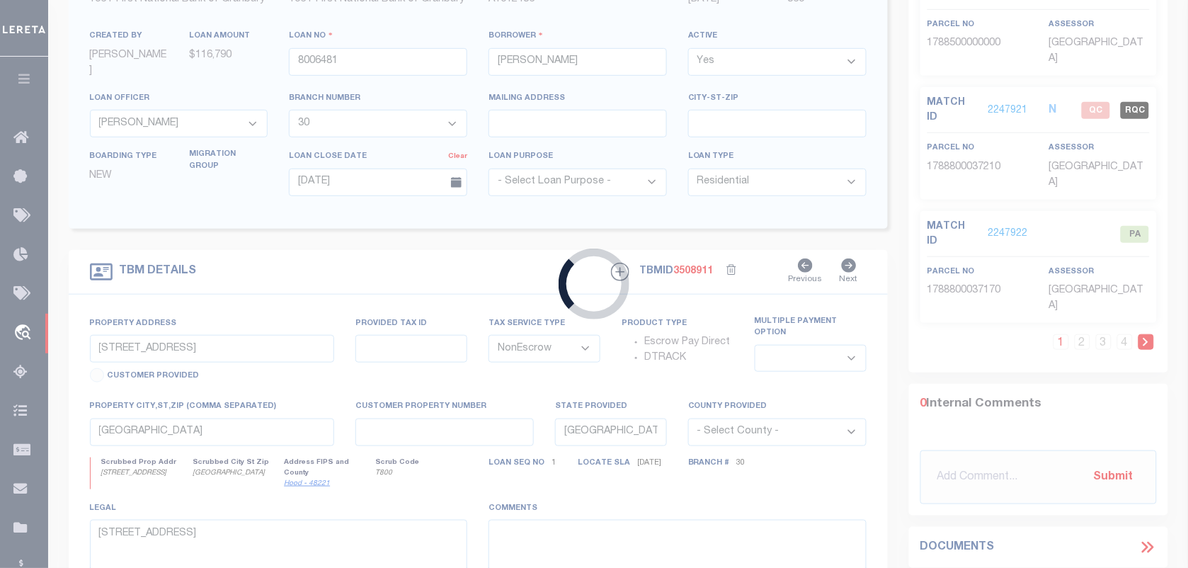
type input "PLANO TX 75093-4381"
select select
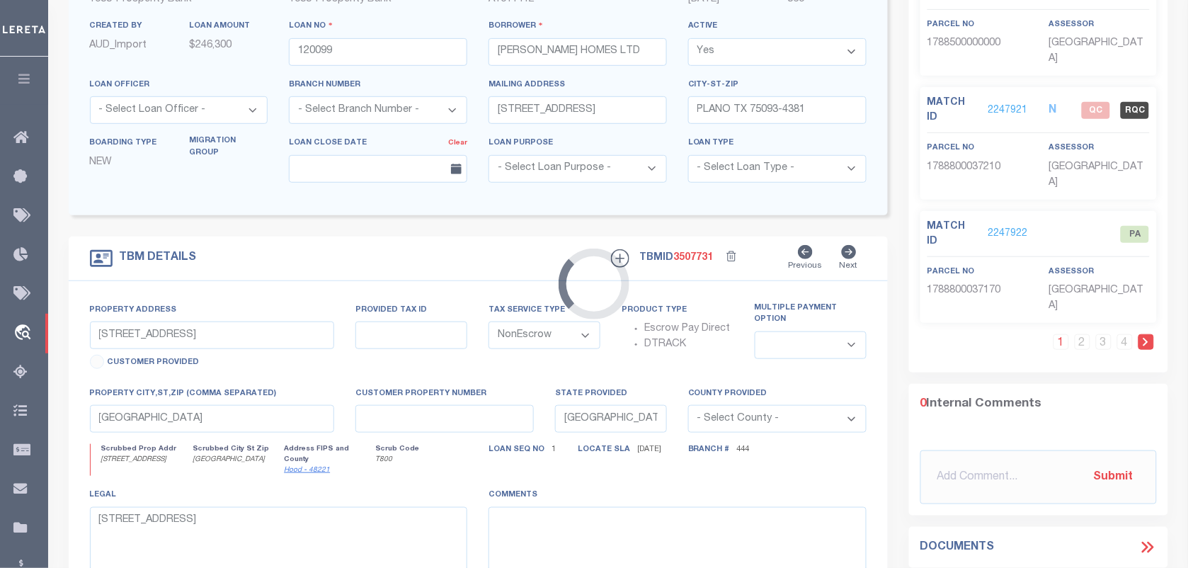
type input "1509 KINGLET PL"
type input "R1281500D00701"
select select
type input "CELINA, TX 75009"
select select
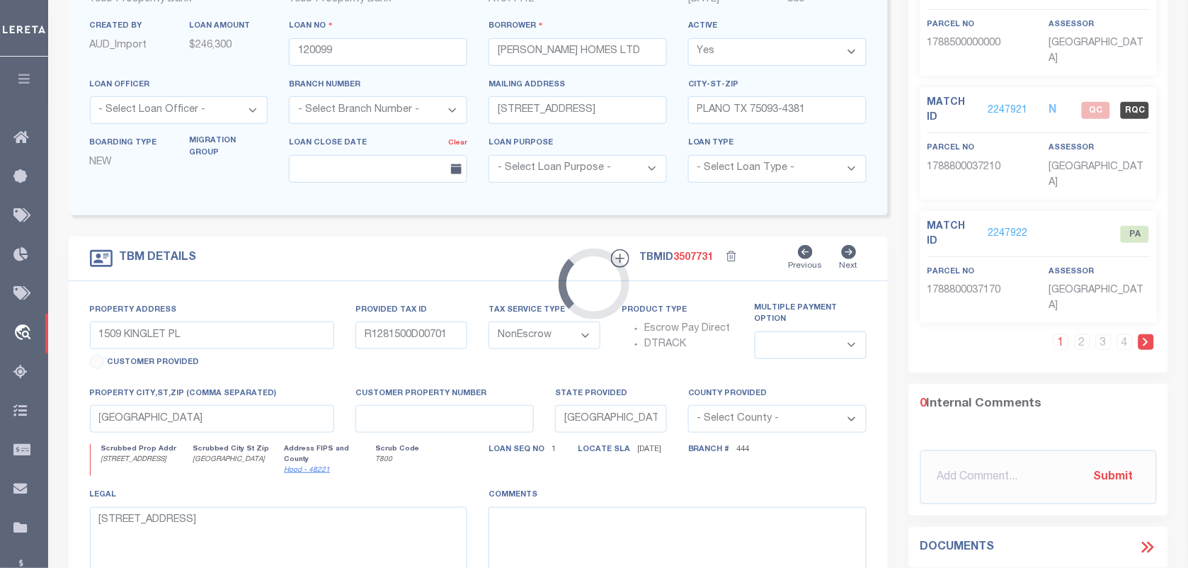
type textarea "THE COTTAGES PH 1 BLK D LOT 7"
select select "10634"
select select "3839"
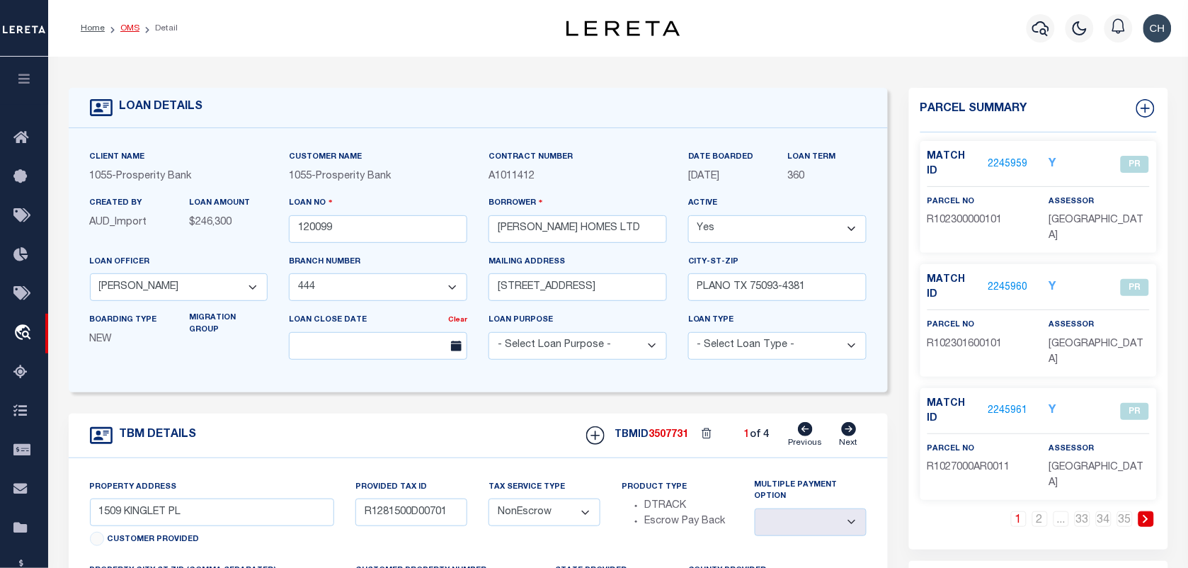
click at [127, 30] on link "OMS" at bounding box center [129, 28] width 19 height 8
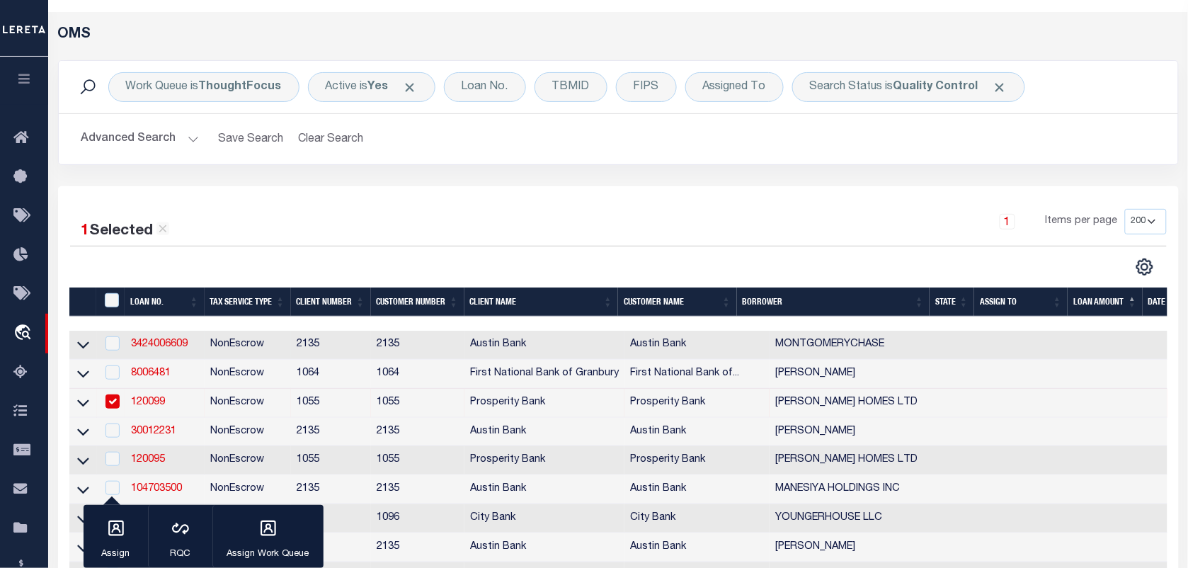
scroll to position [89, 0]
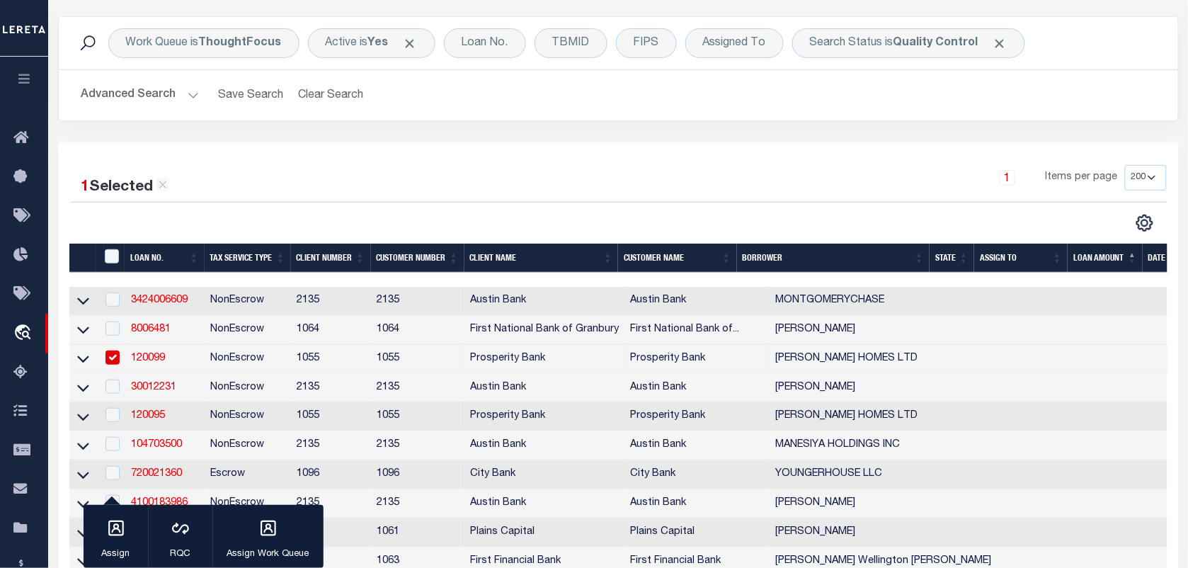
click at [110, 362] on input "checkbox" at bounding box center [113, 358] width 14 height 14
checkbox input "false"
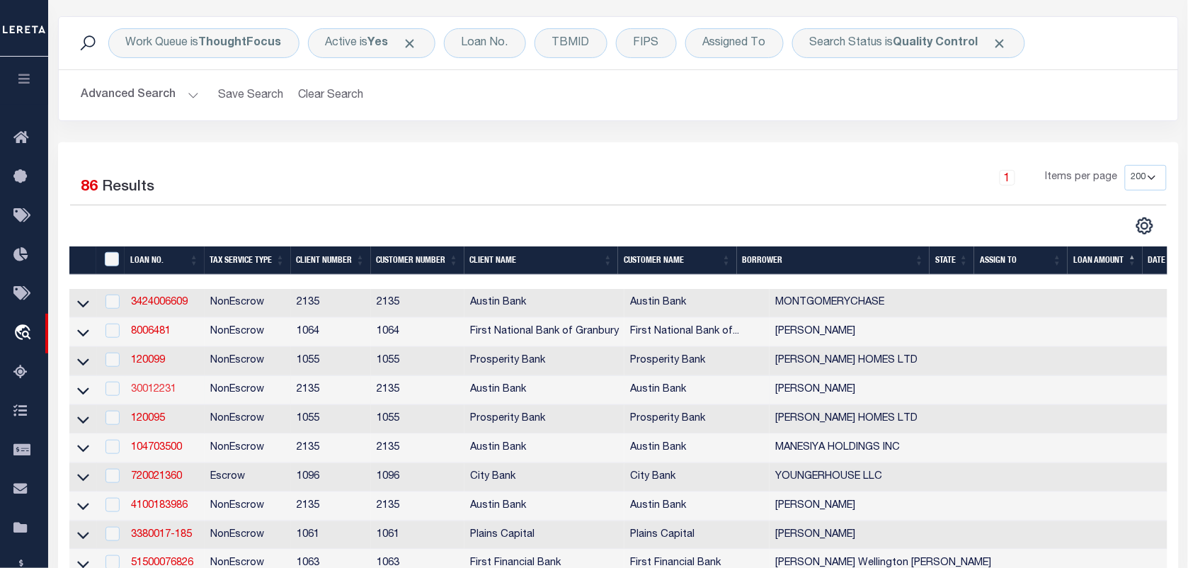
click at [158, 394] on link "30012231" at bounding box center [153, 390] width 45 height 10
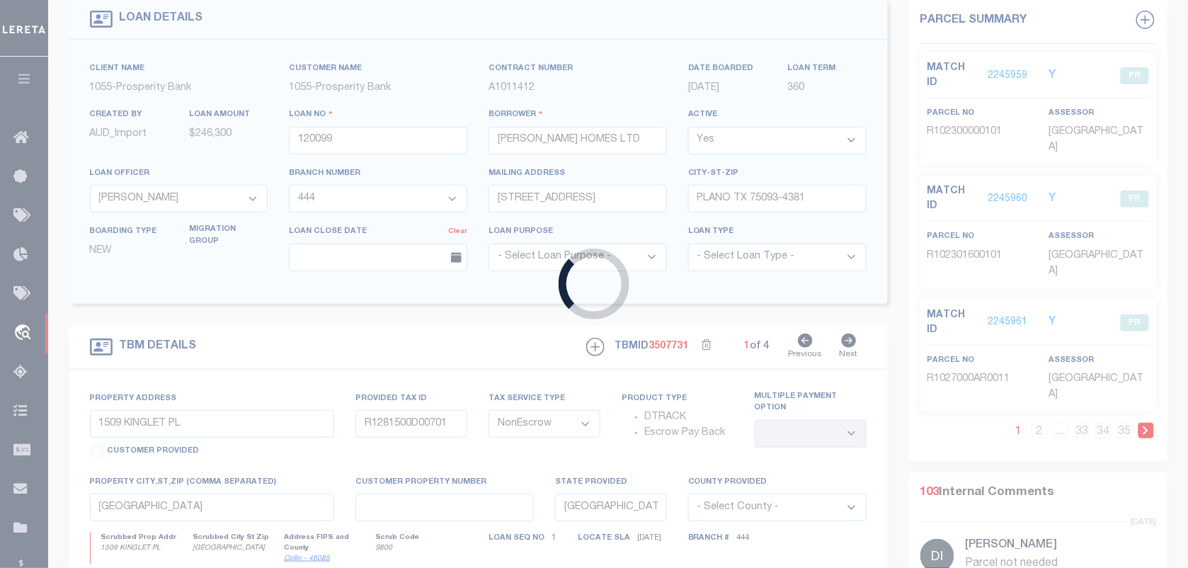
type input "30012231"
type input "JUAN LOZANO"
select select
type input "21724 STARGRASS DRIVE"
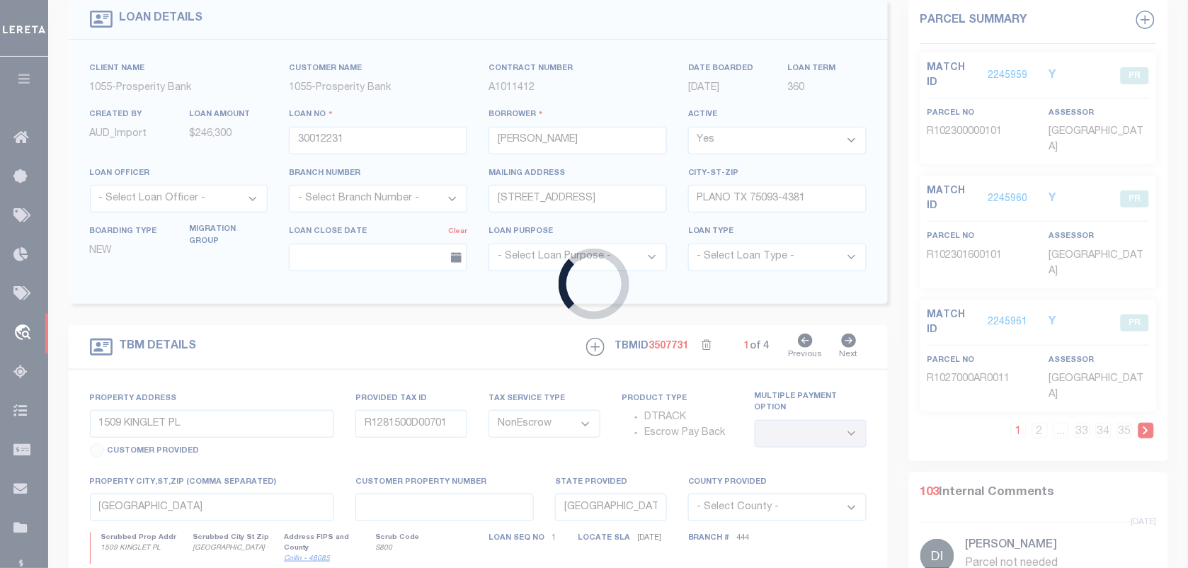
type input "SPRING, TX 77388"
select select "800"
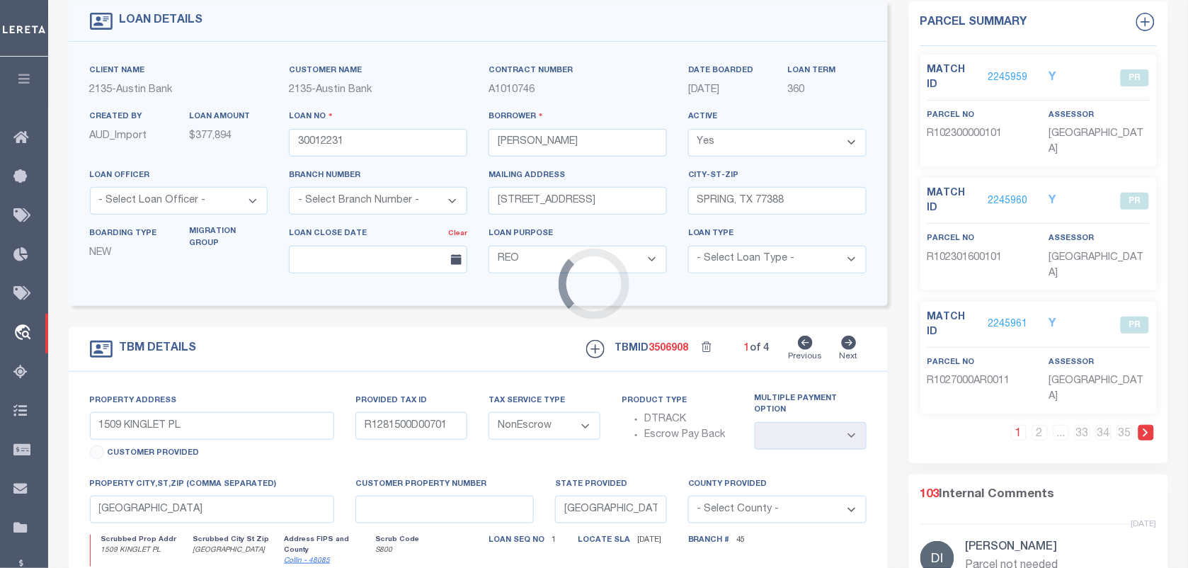
type input "22807 LAURELWOOD LN"
select select
type input "TOMBALL TX 77375"
select select
type textarea "DT 1.3 ACR TR 10 WALDEN WOODS"
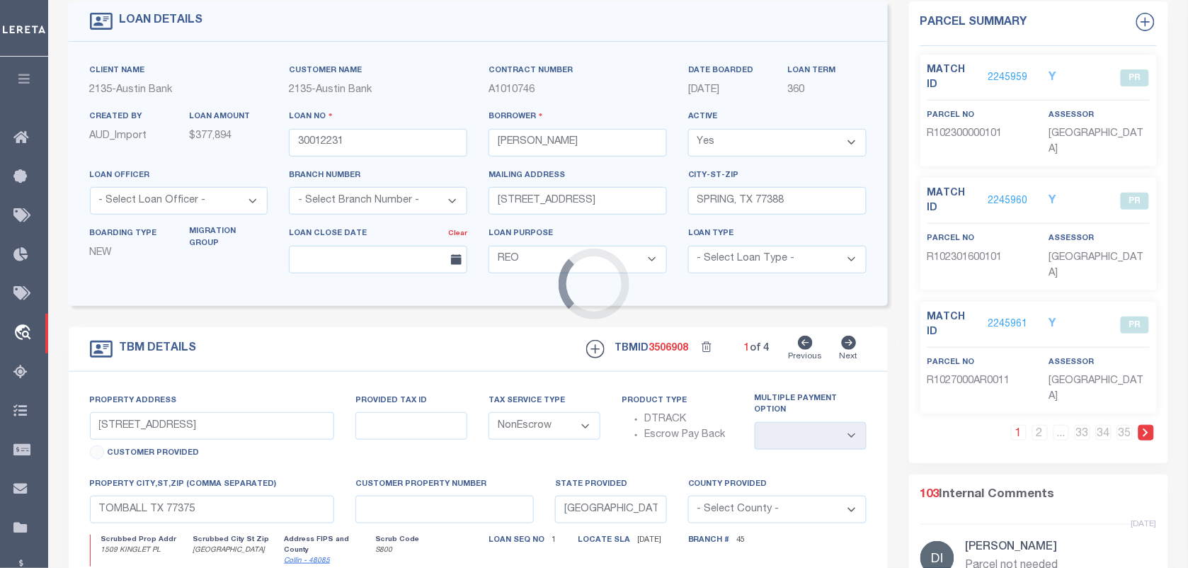
scroll to position [0, 0]
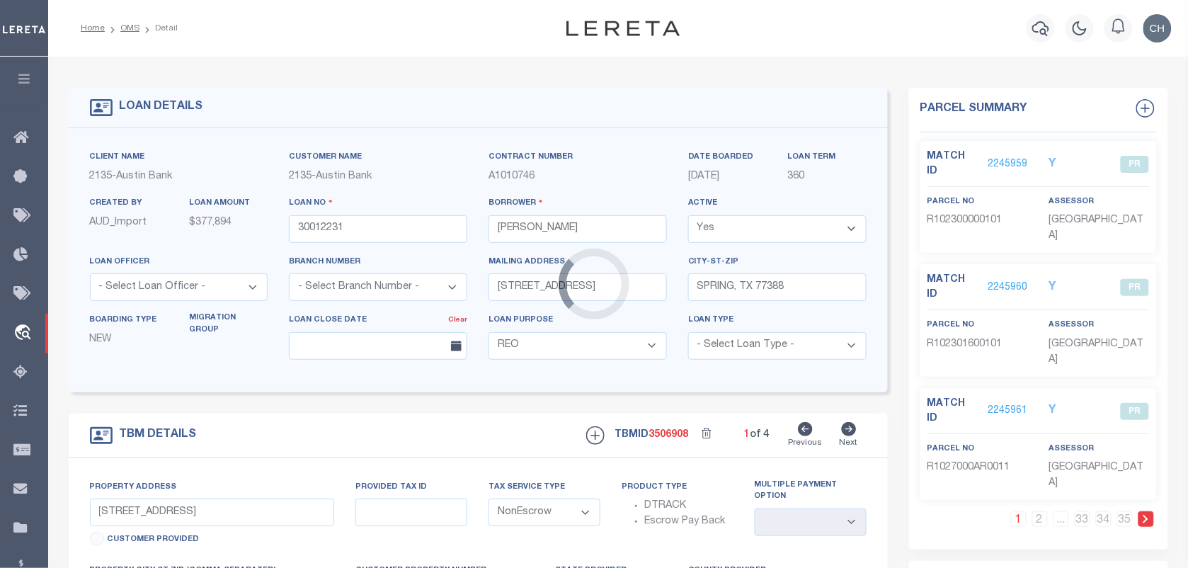
select select "44000"
select select "5757"
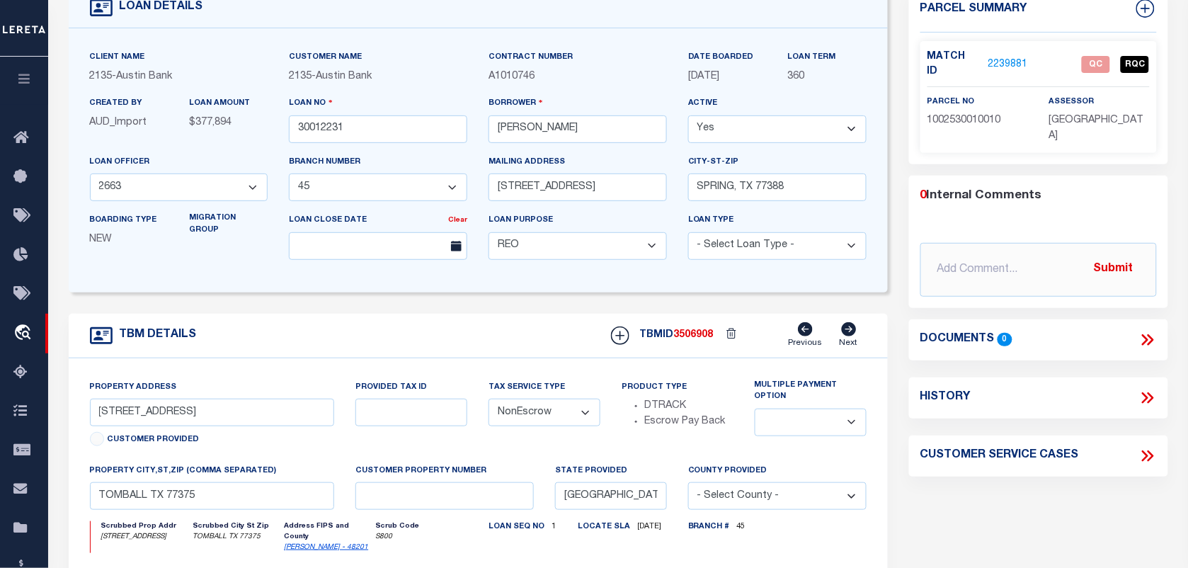
scroll to position [89, 0]
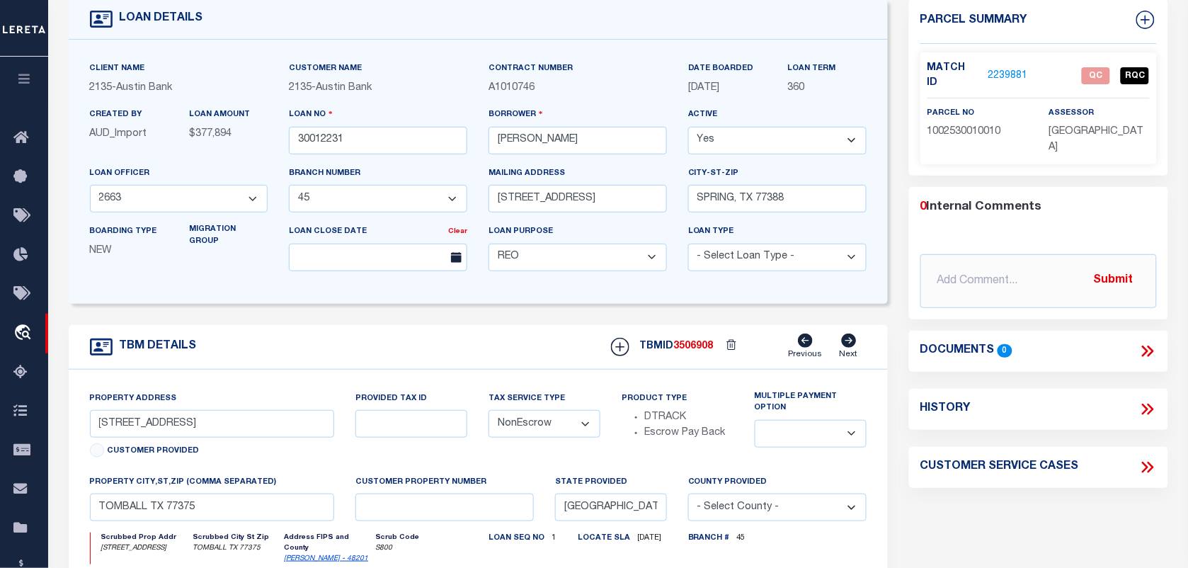
click at [939, 125] on p "1002530010010" at bounding box center [978, 133] width 101 height 16
copy span "1002530010010"
click at [1003, 71] on link "2239881" at bounding box center [1009, 76] width 40 height 15
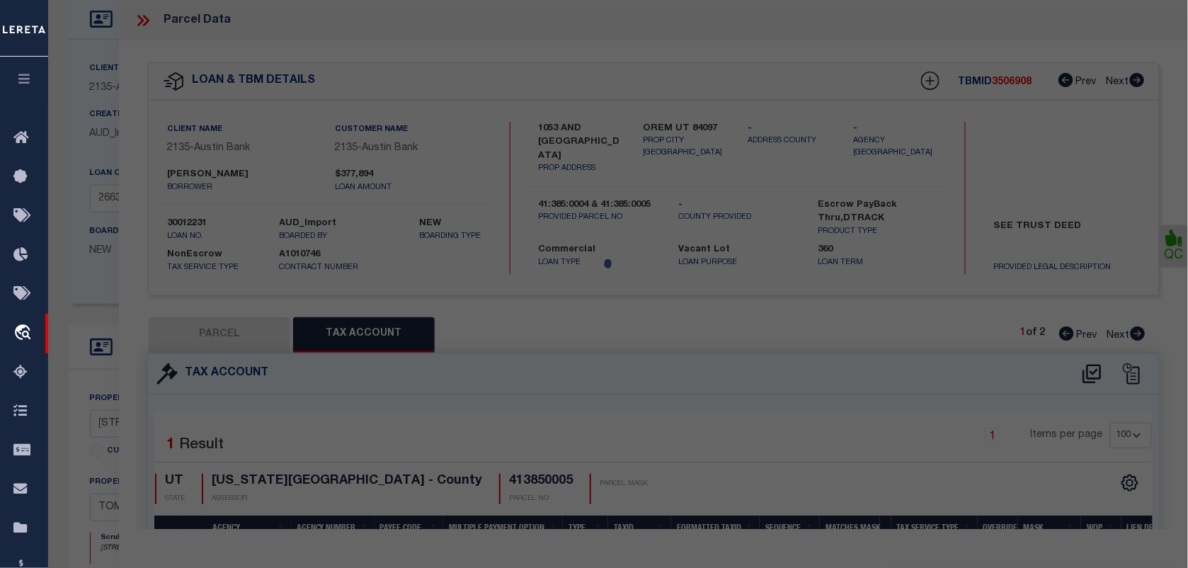
select select "AS"
select select
checkbox input "false"
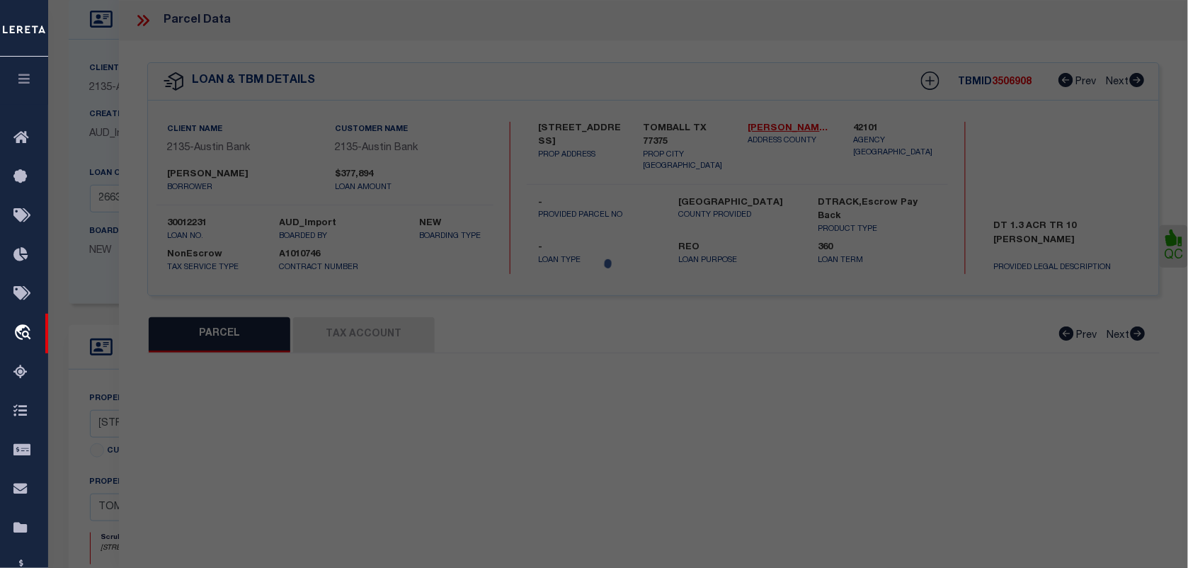
select select "QC"
type input "LOZANO JUAN LOZANO KARINA"
select select "AGW"
select select "LEG"
type input "0 LAURELWOOD LN"
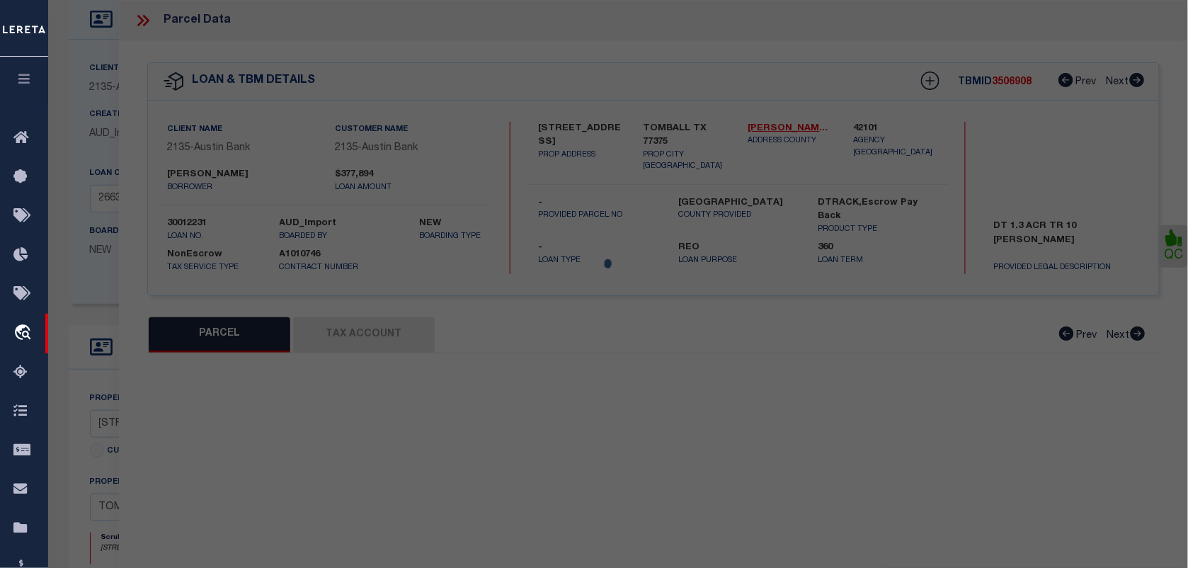
type input "TOMBALL, TX 77375"
type textarea "TR 10 WALDENWOOD SEC A U/R 56,616 SF"
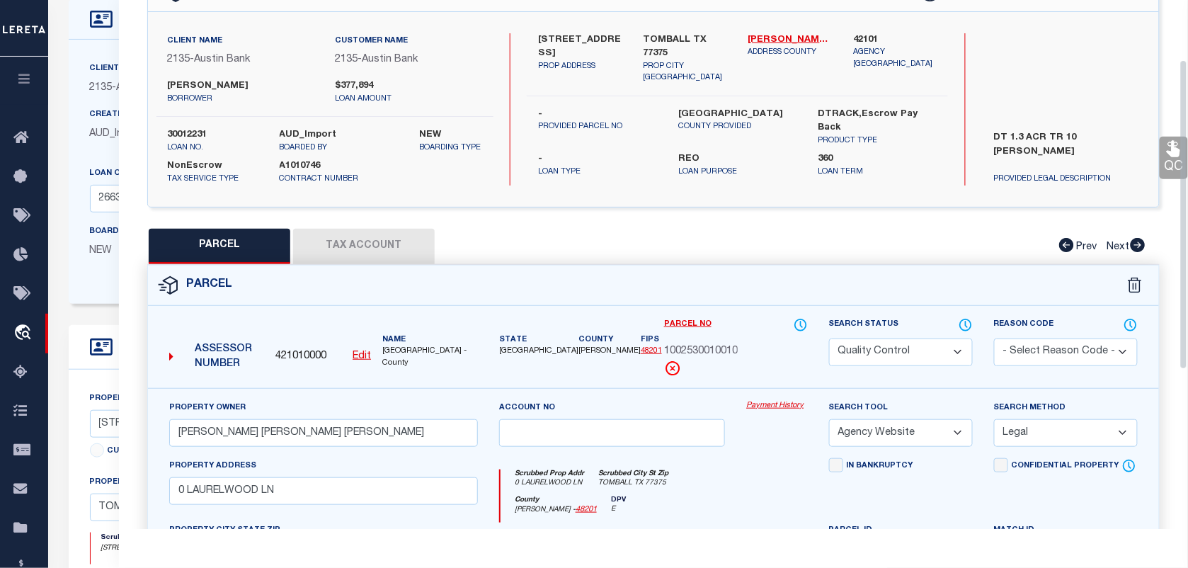
scroll to position [177, 0]
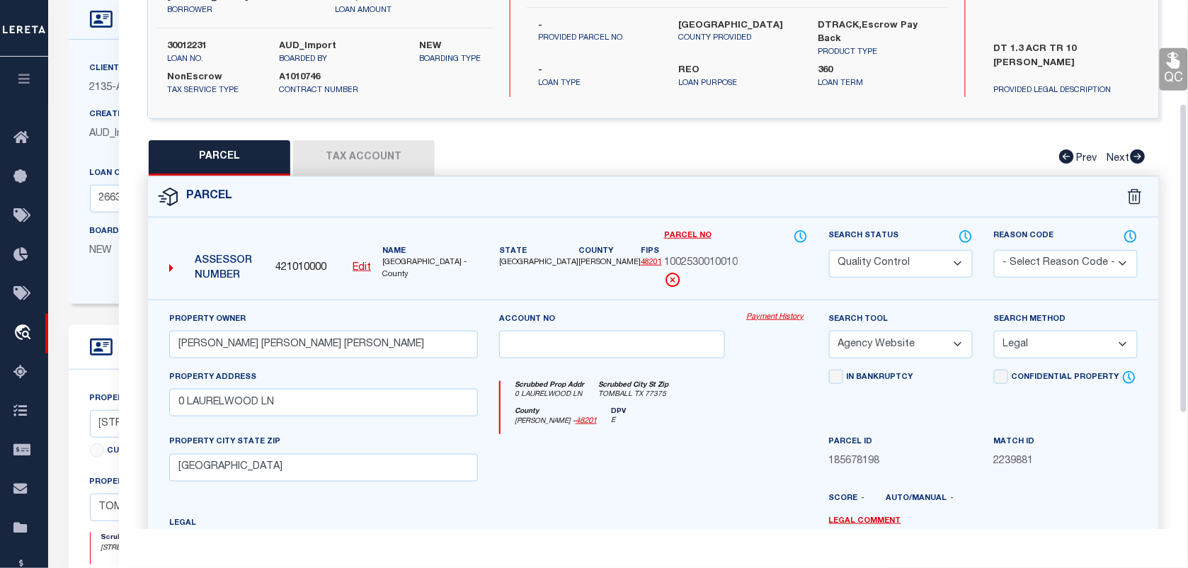
click at [716, 236] on label "Parcel No" at bounding box center [736, 237] width 144 height 16
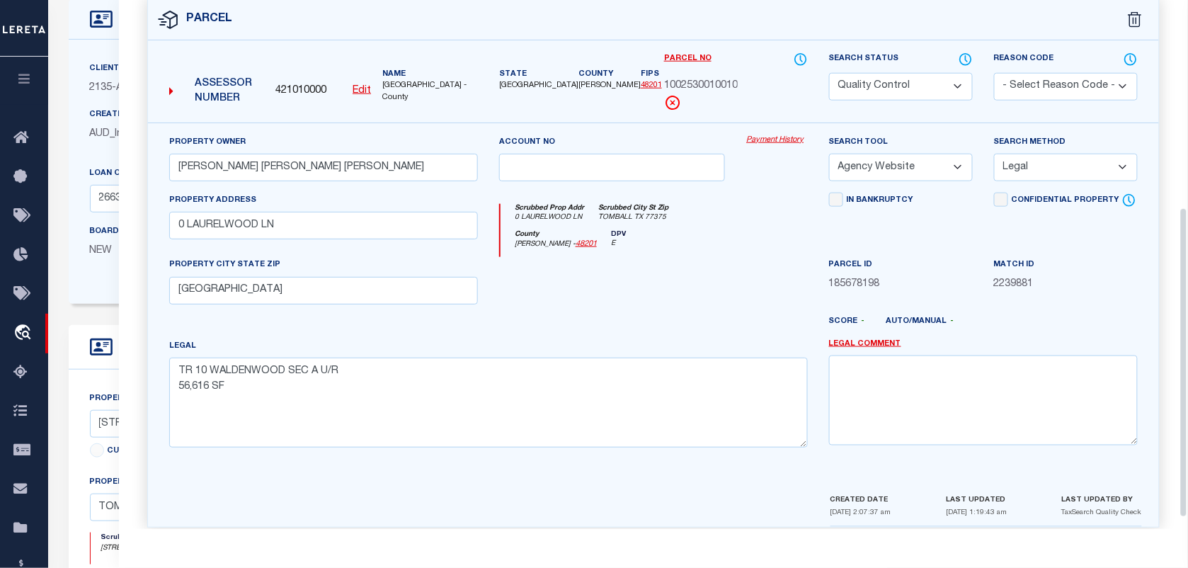
click at [377, 213] on div "Property Address 0 LAURELWOOD LN" at bounding box center [323, 216] width 309 height 47
click at [369, 229] on input "0 LAURELWOOD LN" at bounding box center [323, 226] width 309 height 28
click at [448, 295] on input "TOMBALL, TX 77375" at bounding box center [323, 291] width 309 height 28
click at [620, 394] on textarea "TR 10 WALDENWOOD SEC A U/R 56,616 SF" at bounding box center [488, 402] width 639 height 89
click at [871, 79] on select "Automated Search Bad Parcel Complete Duplicate Parcel High Dollar Reporting In …" at bounding box center [901, 87] width 144 height 28
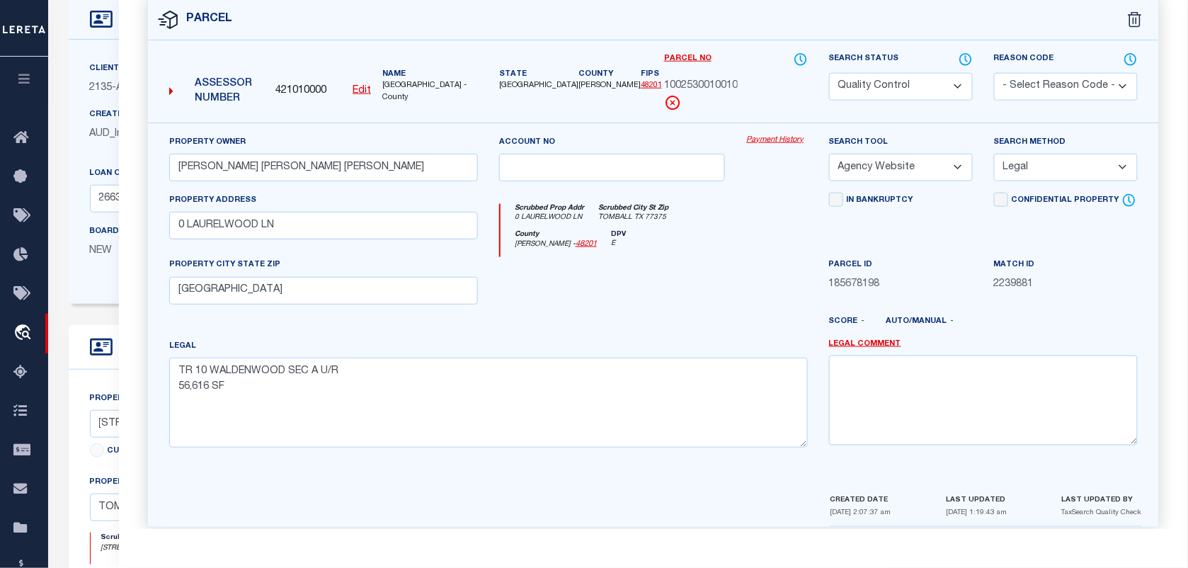
select select "CP"
click at [829, 73] on select "Automated Search Bad Parcel Complete Duplicate Parcel High Dollar Reporting In …" at bounding box center [901, 87] width 144 height 28
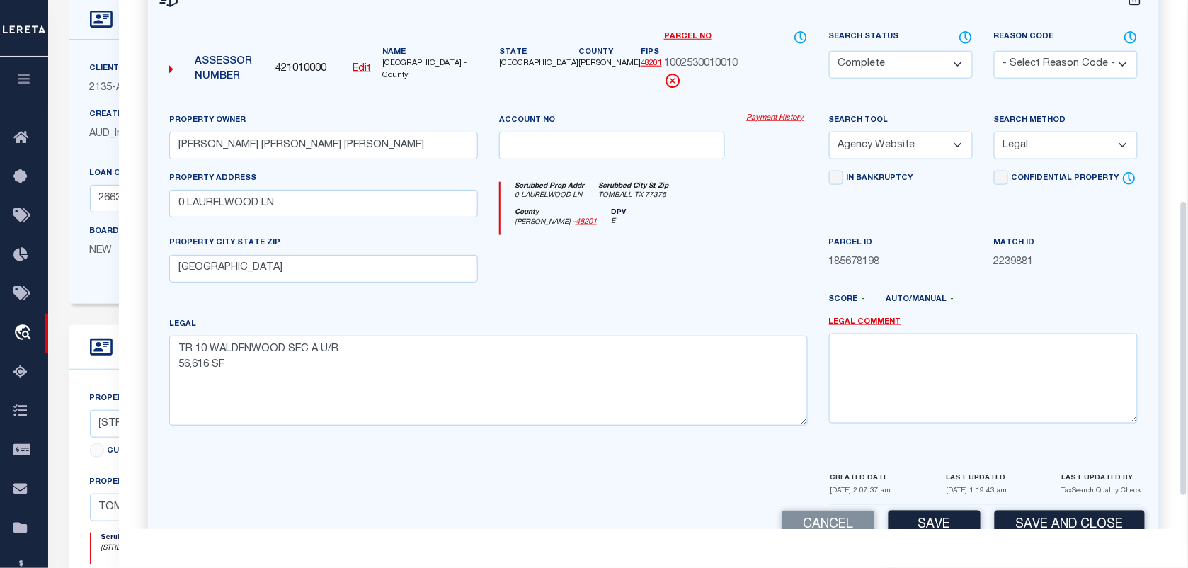
scroll to position [415, 0]
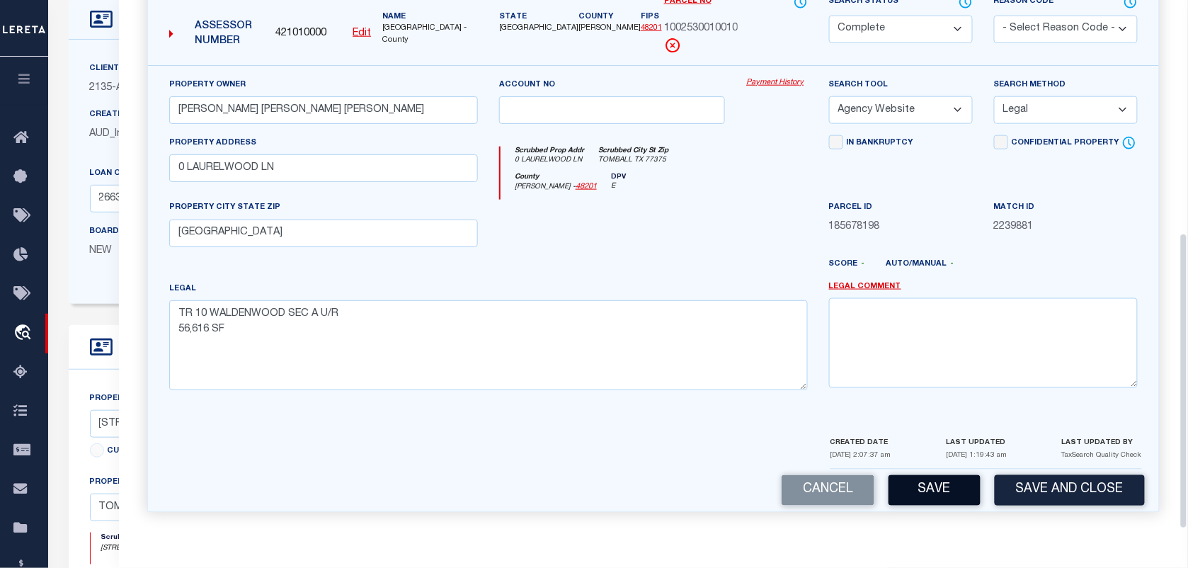
click at [943, 479] on button "Save" at bounding box center [935, 490] width 92 height 30
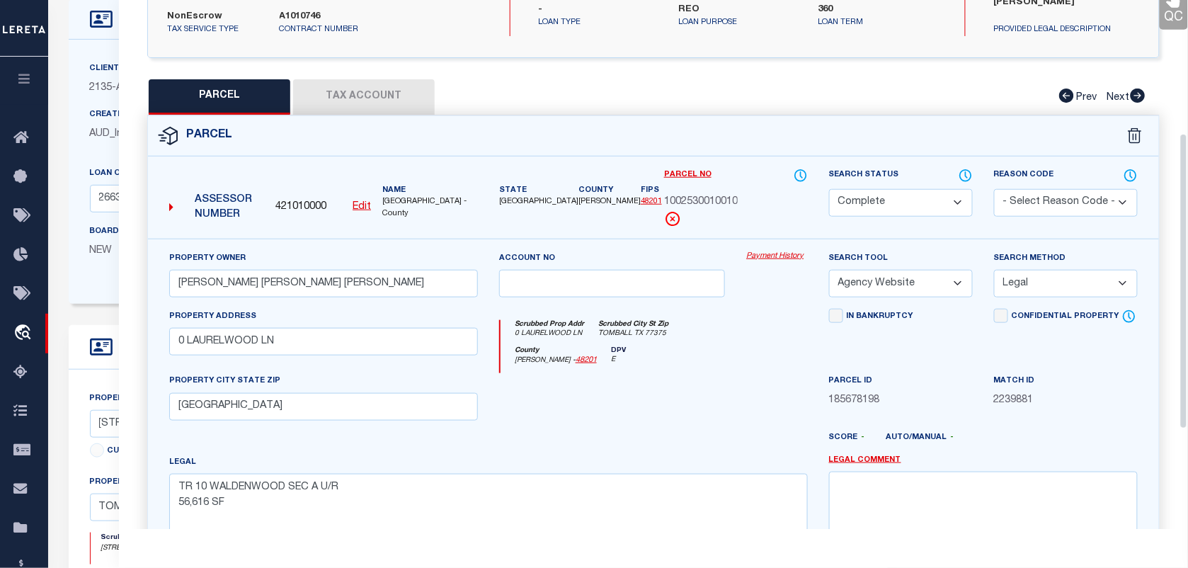
click at [395, 100] on button "Tax Account" at bounding box center [364, 96] width 142 height 35
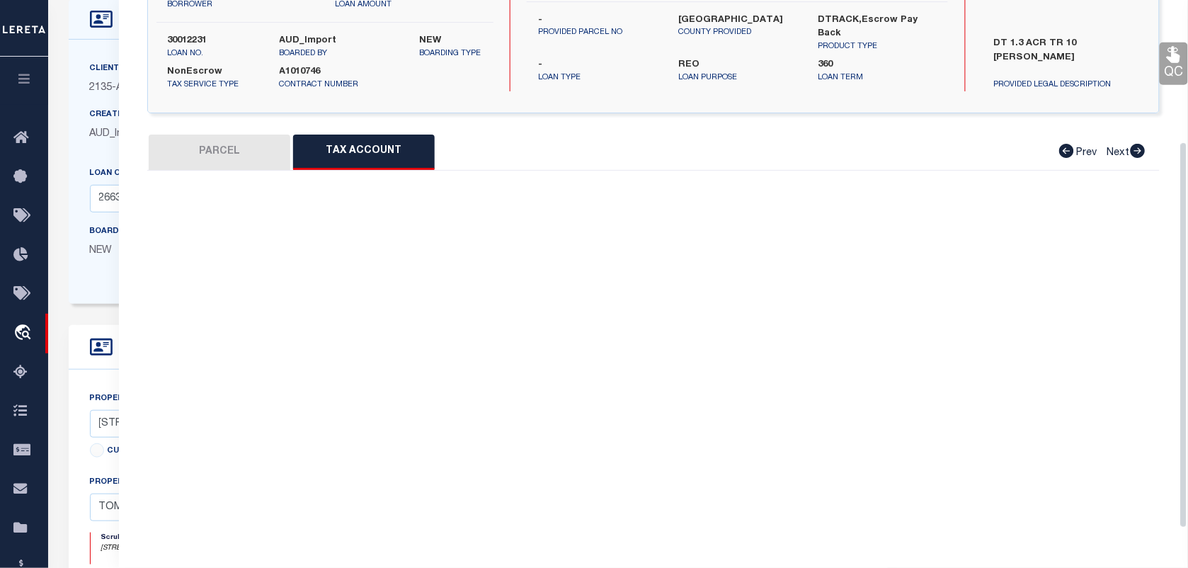
select select "100"
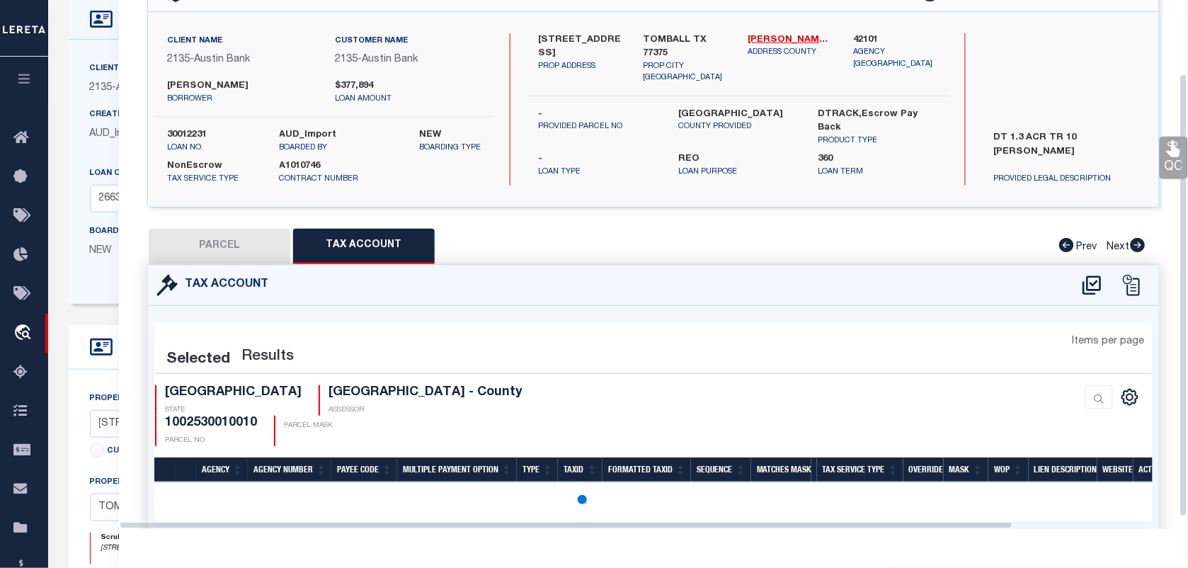
select select "100"
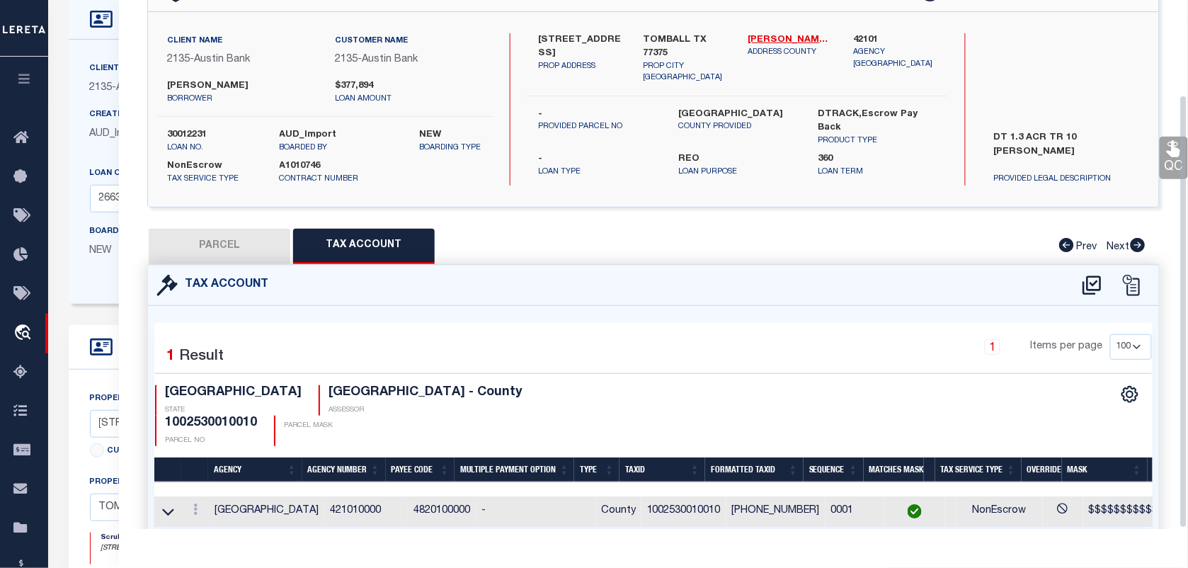
scroll to position [117, 0]
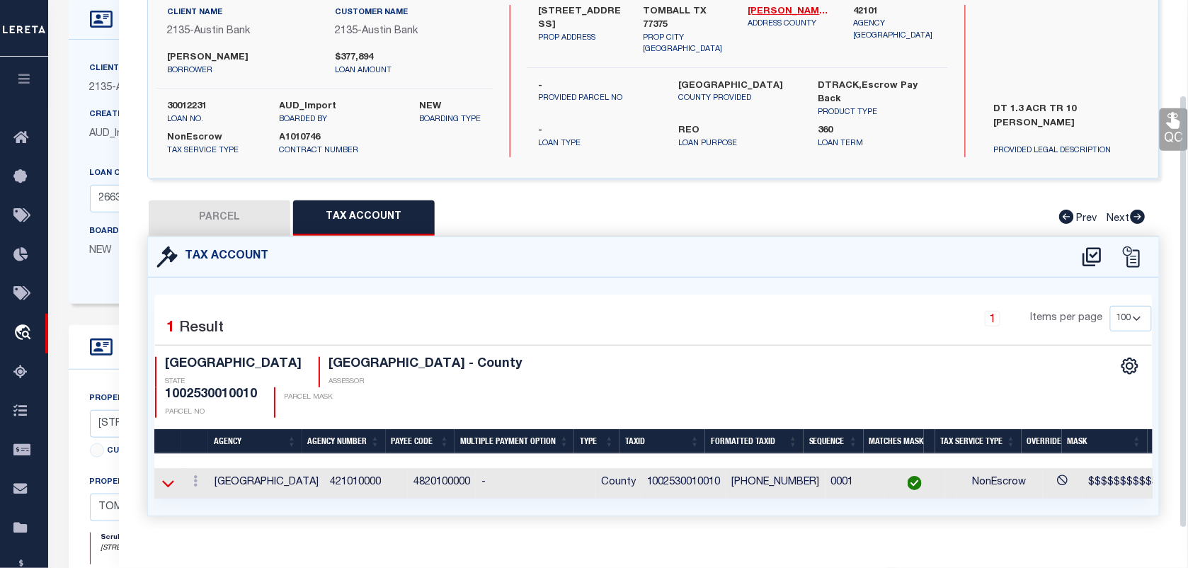
click at [171, 476] on icon at bounding box center [168, 483] width 12 height 15
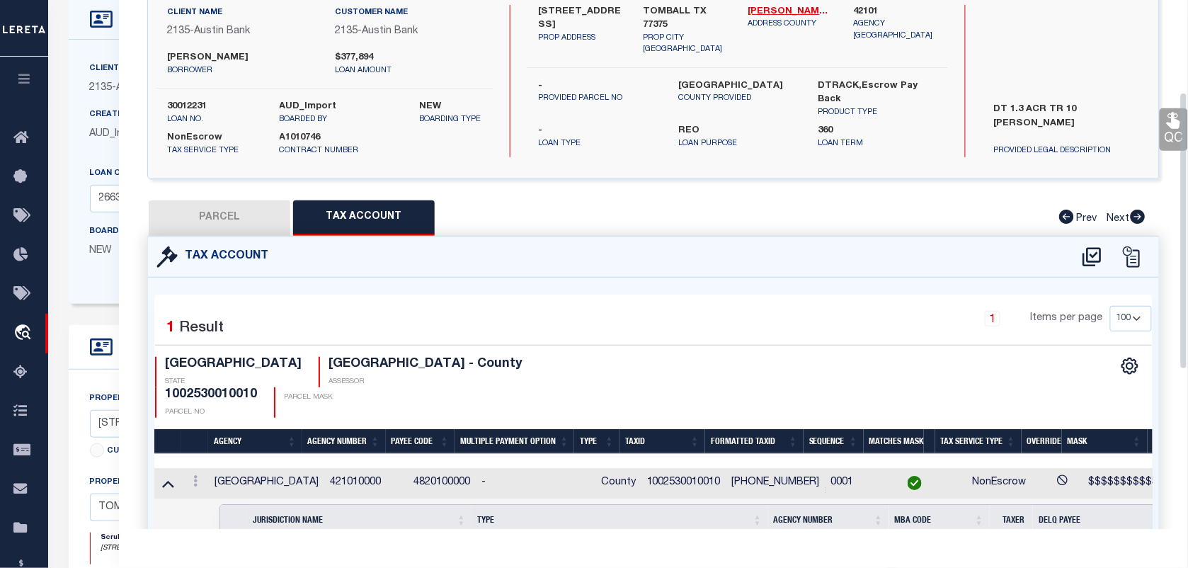
scroll to position [382, 0]
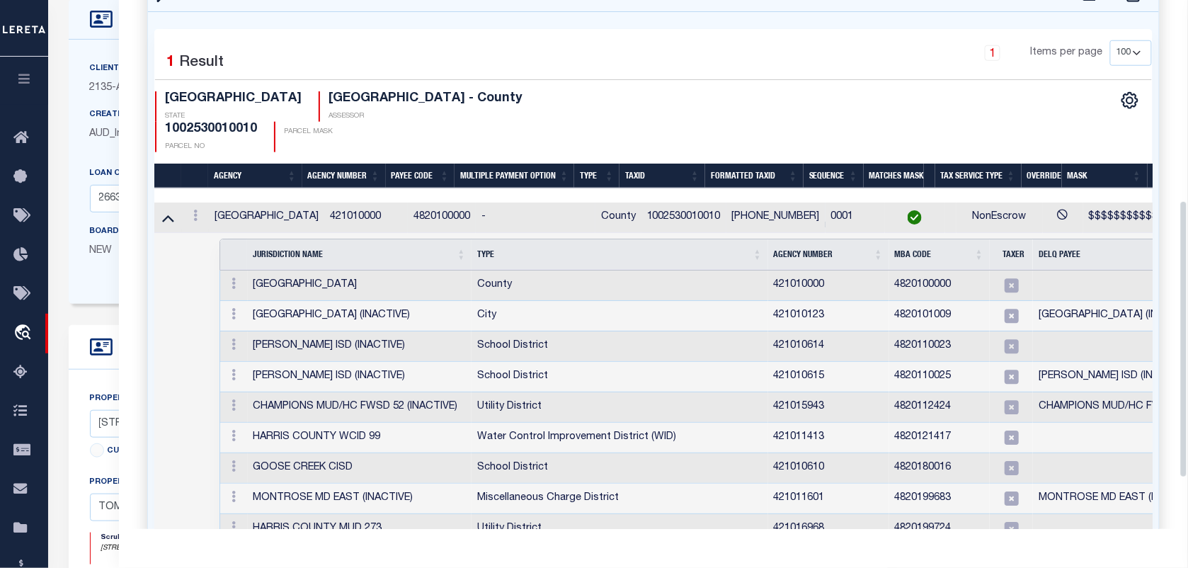
click at [675, 203] on td "1002530010010" at bounding box center [684, 218] width 85 height 30
copy td "1002530010010"
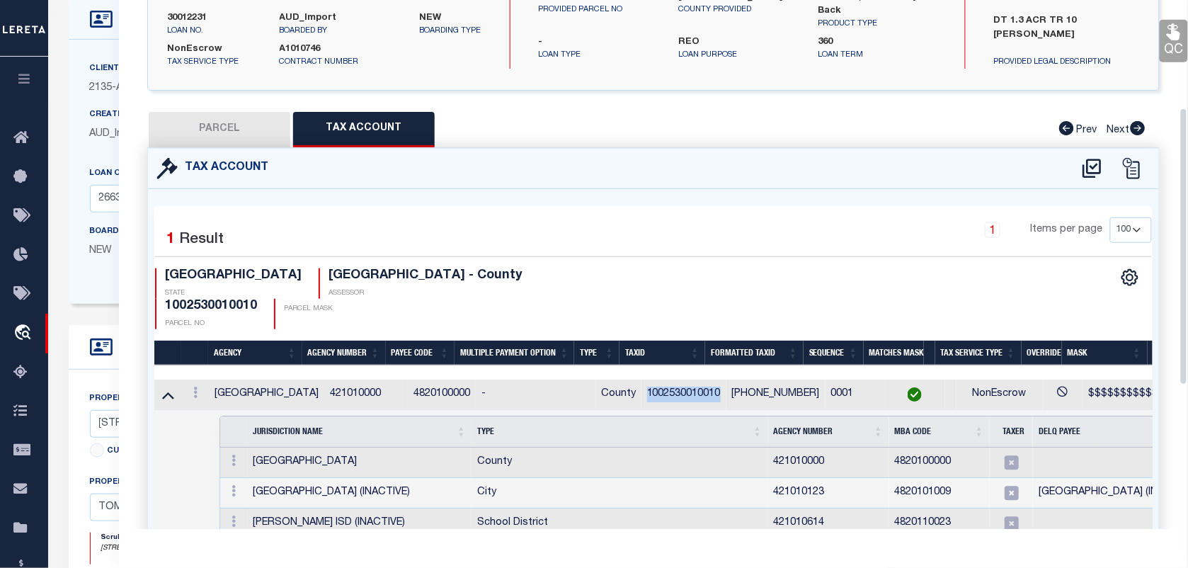
click at [1174, 40] on icon at bounding box center [1173, 32] width 13 height 16
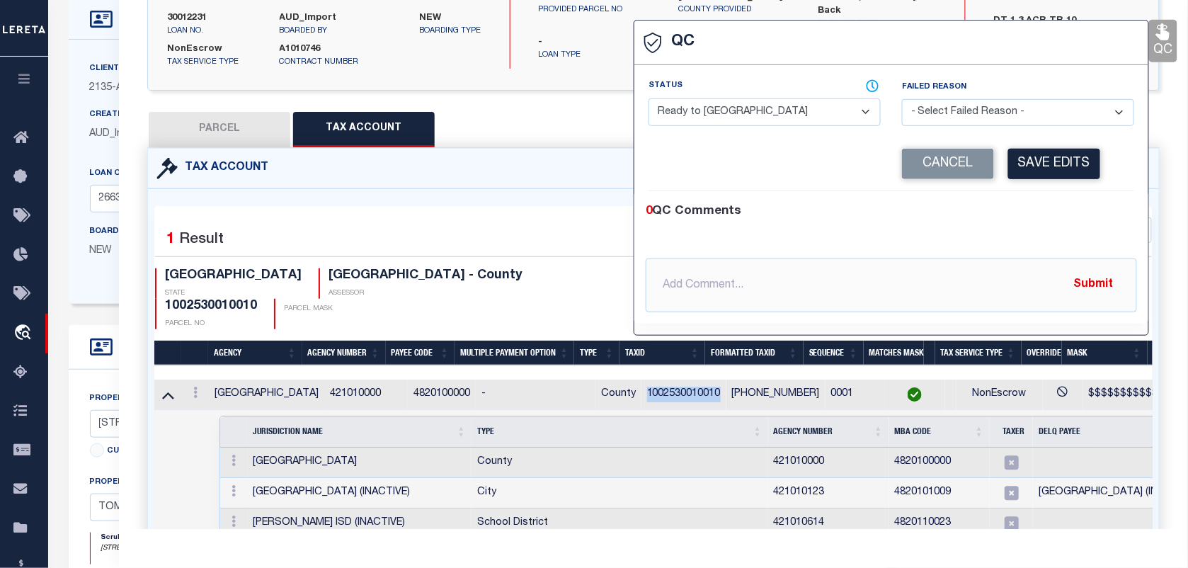
click at [776, 122] on select "- Select Status - Ready to QC Correct Incorrect" at bounding box center [765, 112] width 232 height 28
click at [649, 100] on select "- Select Status - Ready to QC Correct Incorrect" at bounding box center [765, 112] width 232 height 28
click at [1036, 157] on button "Save Edits" at bounding box center [1055, 164] width 92 height 30
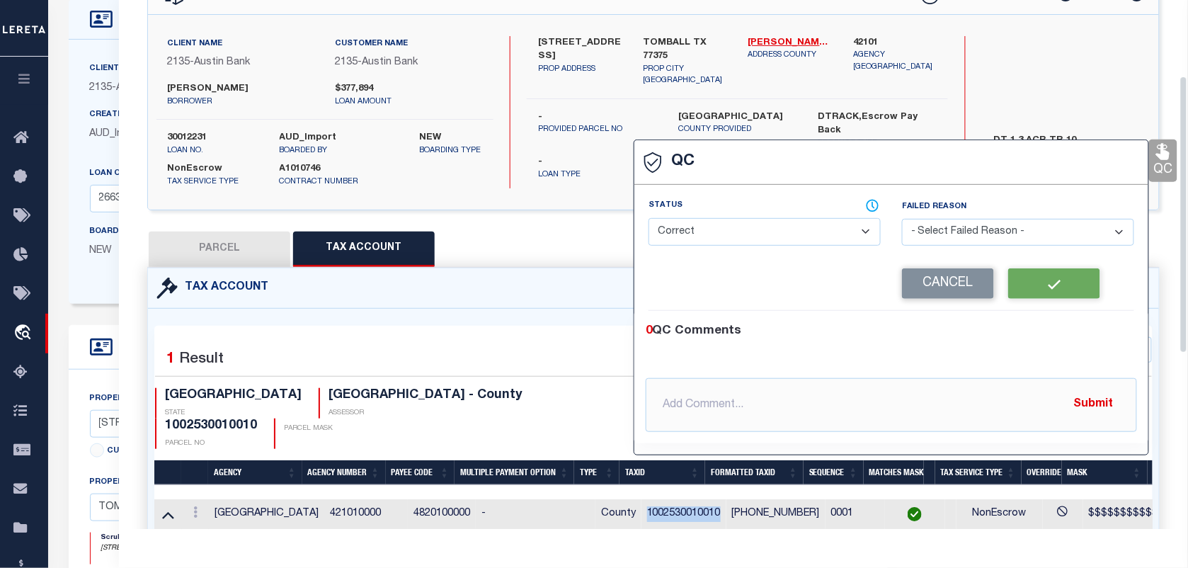
scroll to position [0, 0]
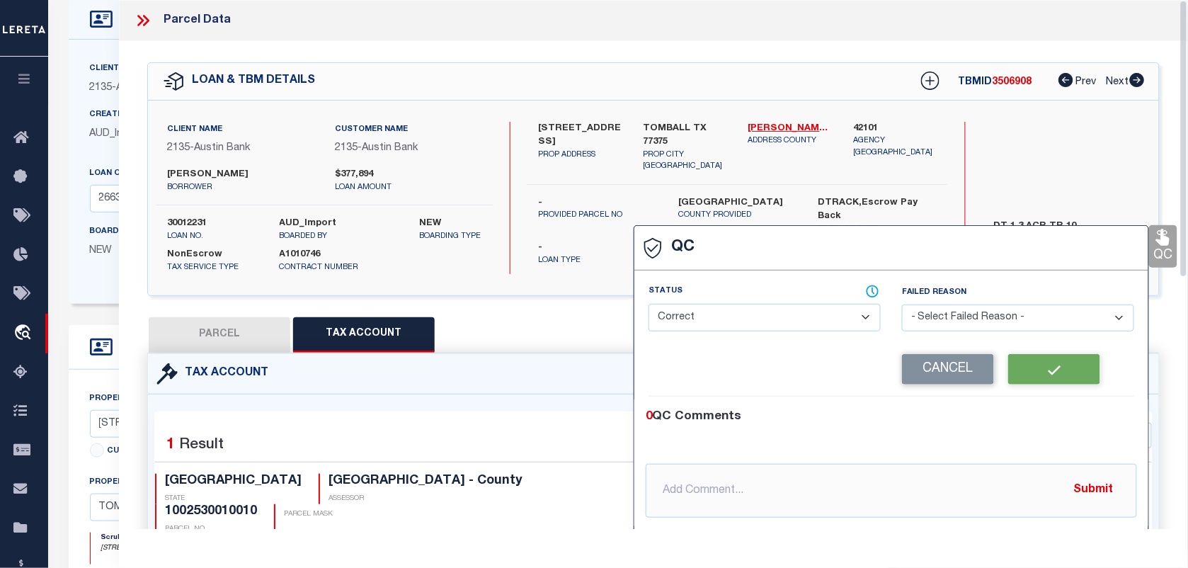
click at [202, 217] on label "30012231" at bounding box center [213, 224] width 91 height 14
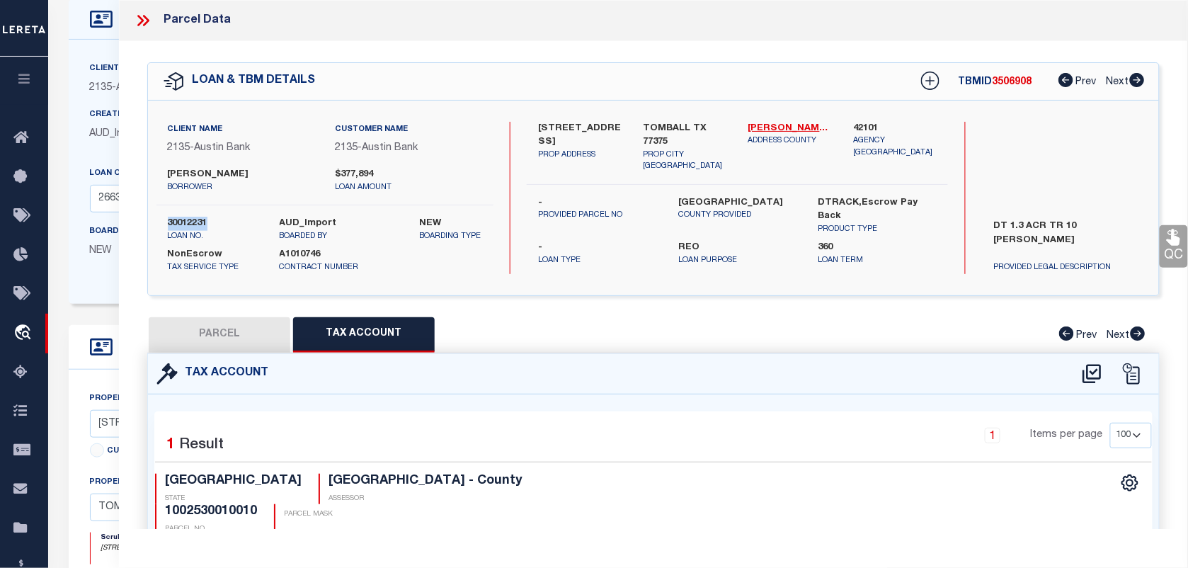
copy label "30012231"
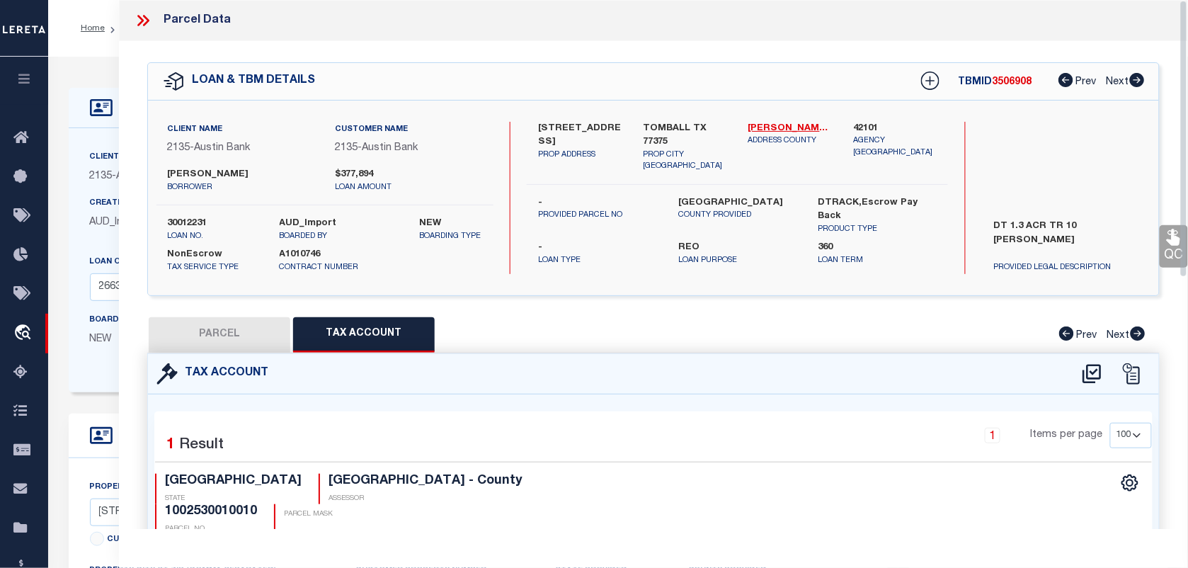
click at [1004, 81] on span "3506908" at bounding box center [1013, 82] width 40 height 10
copy span "3506908"
click at [1004, 81] on span "3506908" at bounding box center [1013, 82] width 40 height 10
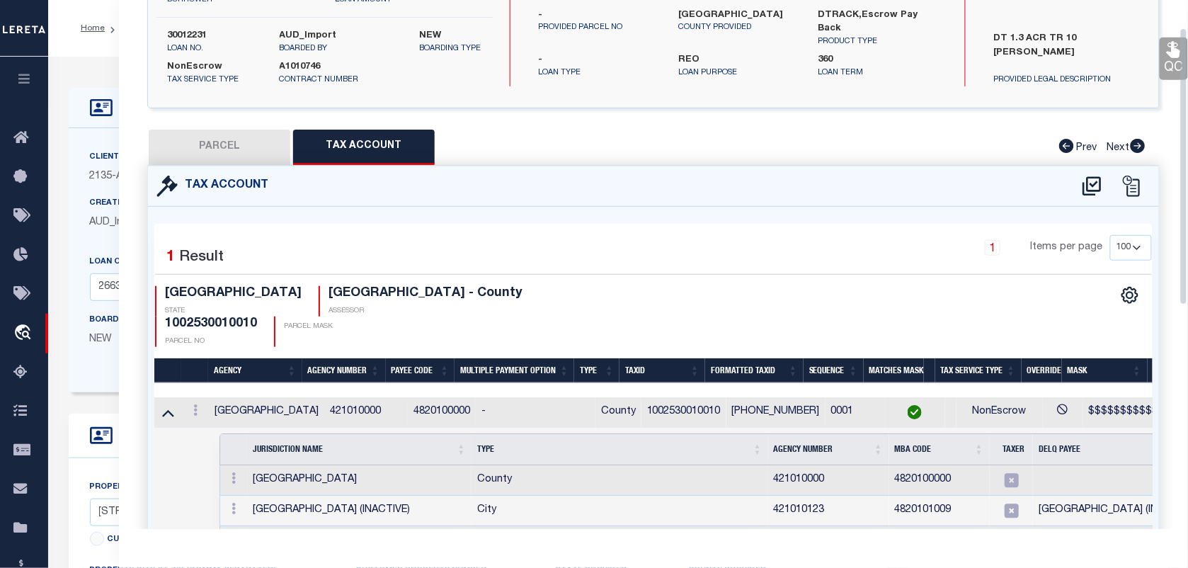
scroll to position [266, 0]
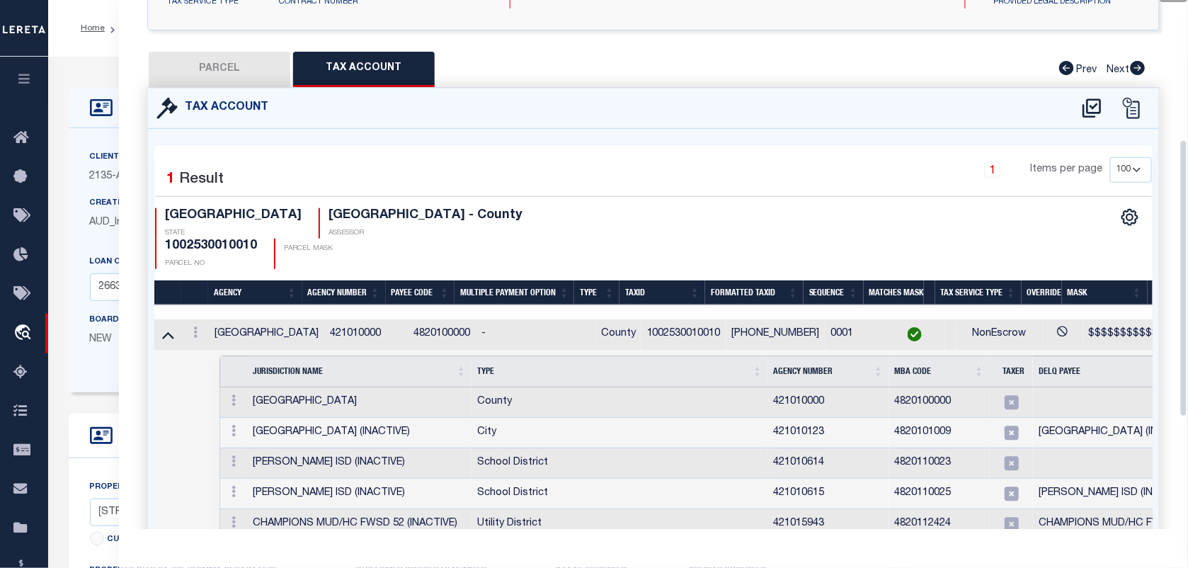
click at [257, 239] on h4 "1002530010010" at bounding box center [211, 247] width 92 height 16
copy h4 "1002530010010"
drag, startPoint x: 320, startPoint y: 211, endPoint x: 216, endPoint y: 213, distance: 104.1
click at [329, 213] on h4 "HARRIS COUNTY - County" at bounding box center [426, 216] width 194 height 16
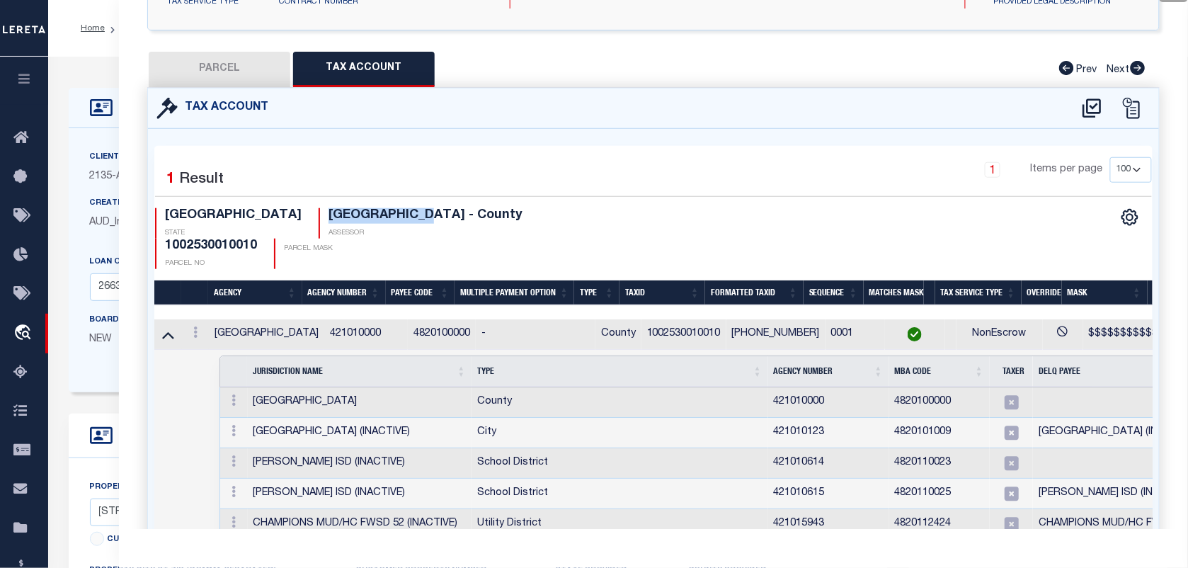
copy h4 "[GEOGRAPHIC_DATA]"
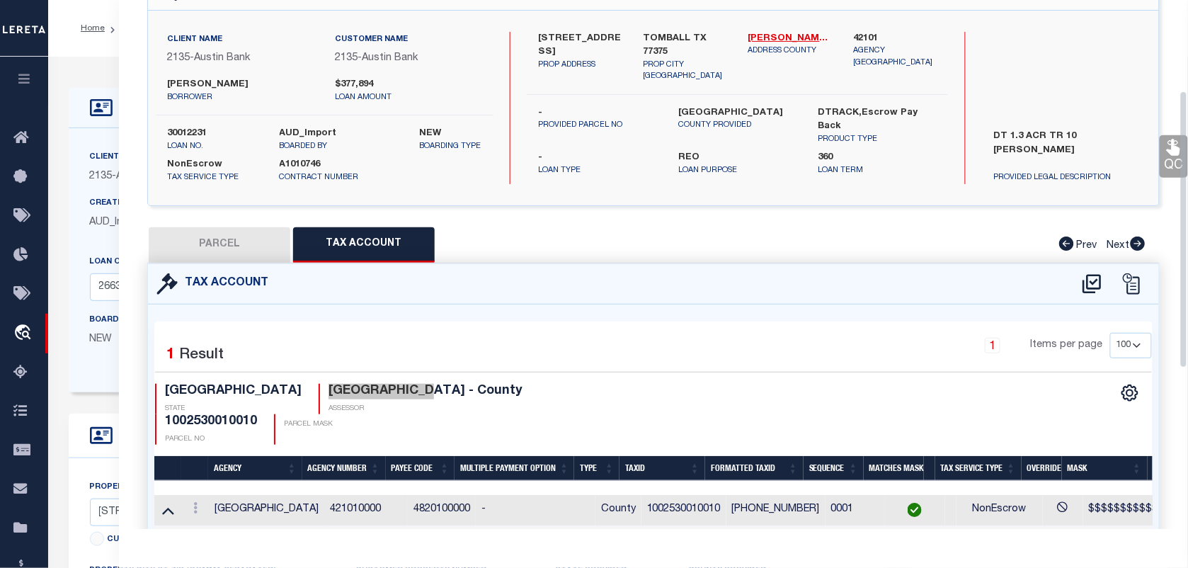
scroll to position [89, 0]
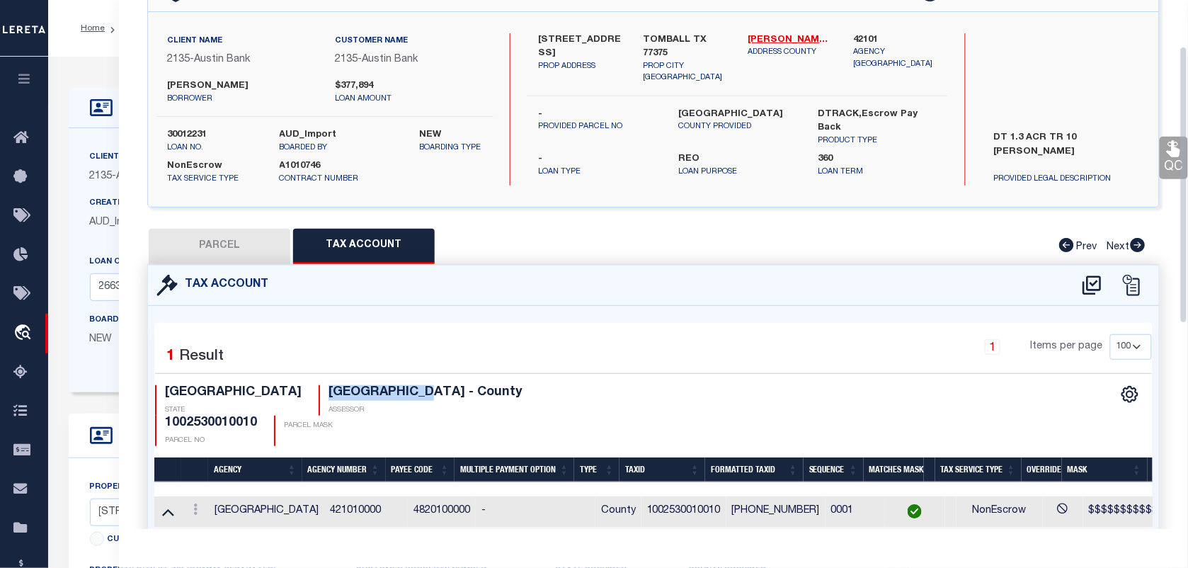
click at [1159, 160] on div "DT 1.3 ACR TR 10 WALDEN WOODS PROVIDED LEGAL DESCRIPTION" at bounding box center [1067, 155] width 190 height 60
click at [1162, 158] on link "QC" at bounding box center [1174, 158] width 28 height 42
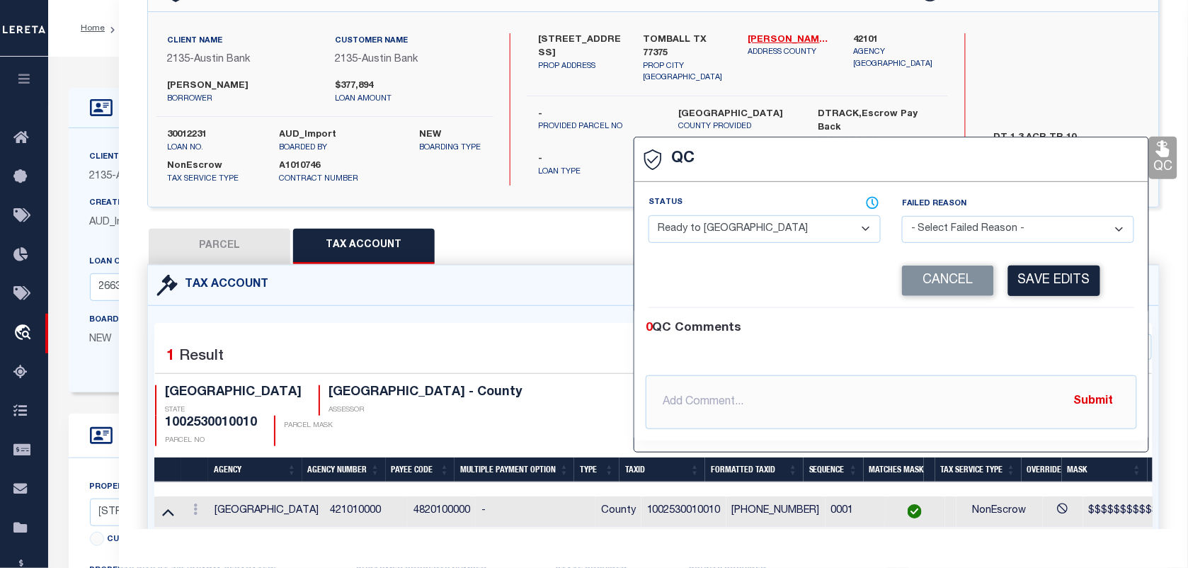
select select "COR"
click at [755, 225] on select "- Select Status - Ready to QC Correct Incorrect" at bounding box center [765, 229] width 232 height 28
click at [649, 217] on select "- Select Status - Ready to QC Correct Incorrect" at bounding box center [765, 229] width 232 height 28
click at [1018, 271] on button "Save Edits" at bounding box center [1055, 281] width 92 height 30
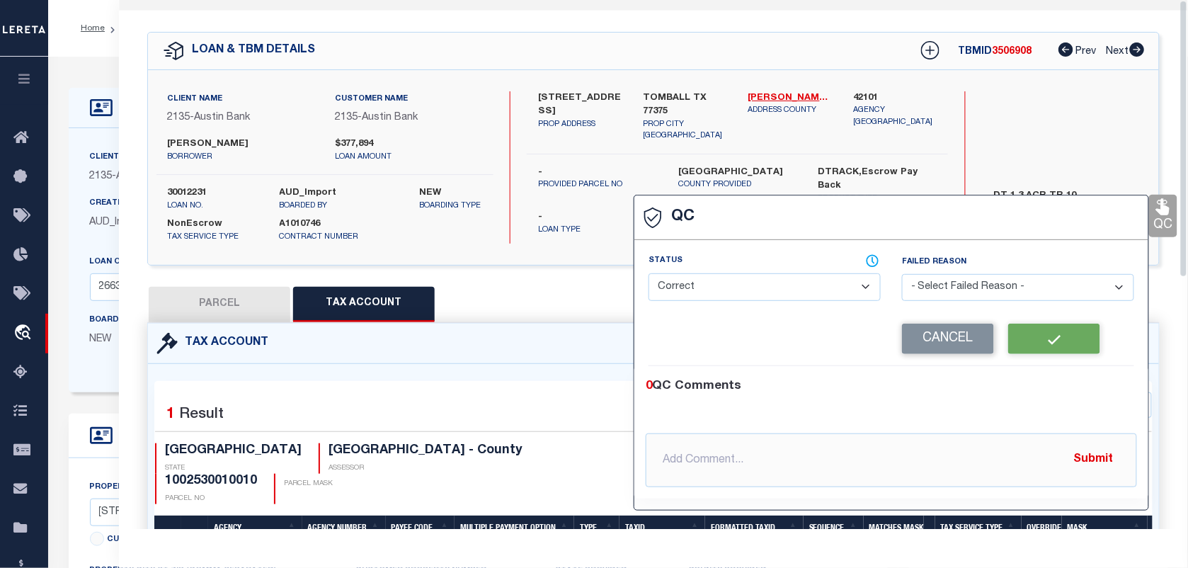
scroll to position [0, 0]
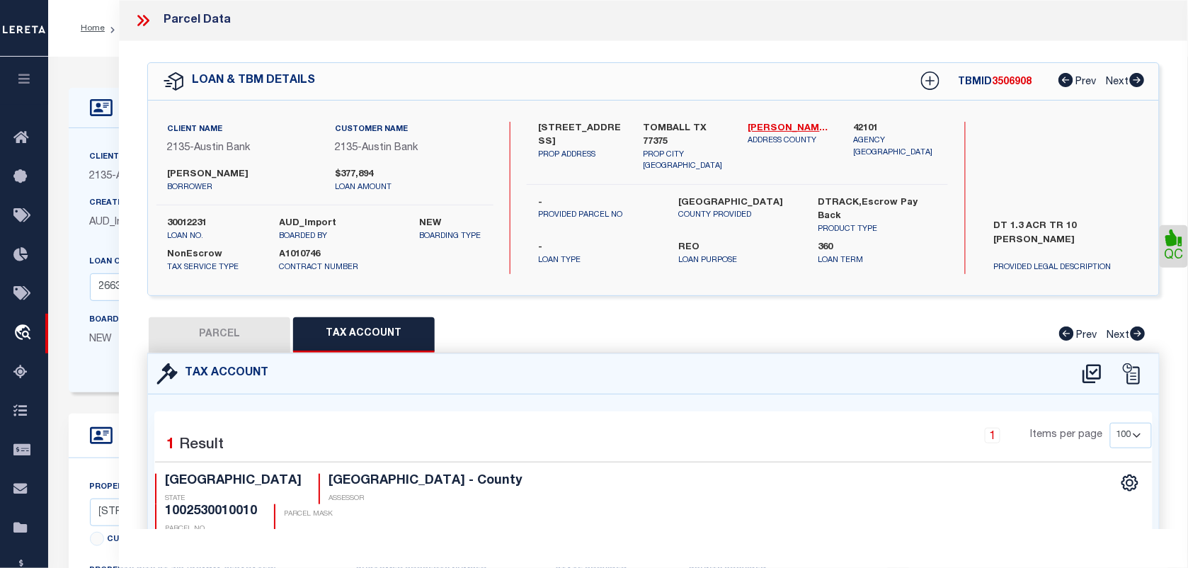
click at [149, 21] on icon at bounding box center [143, 20] width 18 height 18
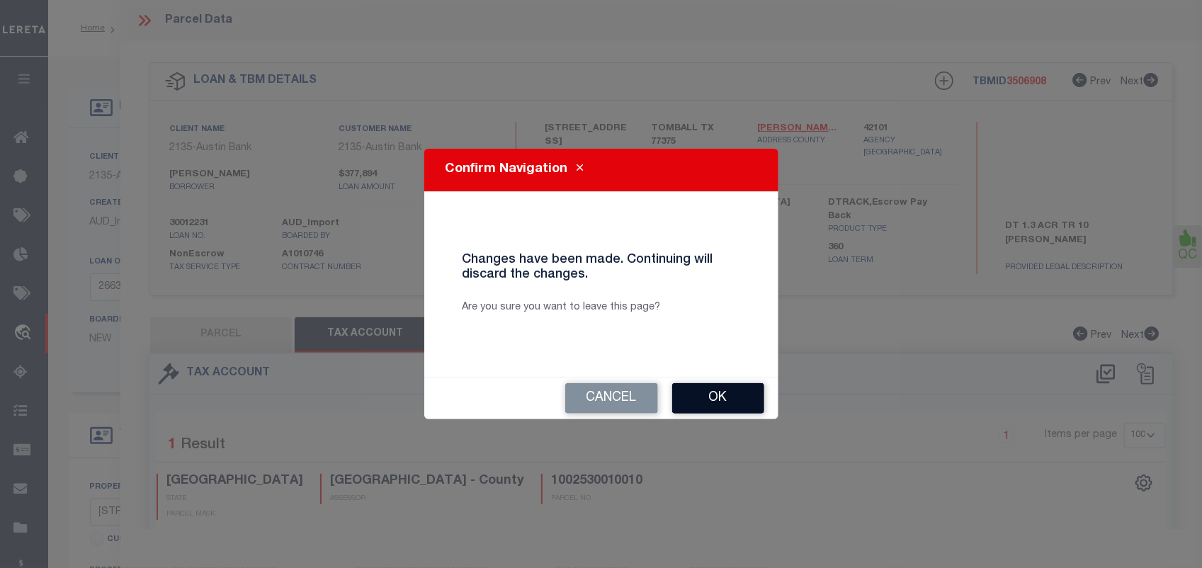
click at [722, 397] on button "Ok" at bounding box center [718, 398] width 92 height 30
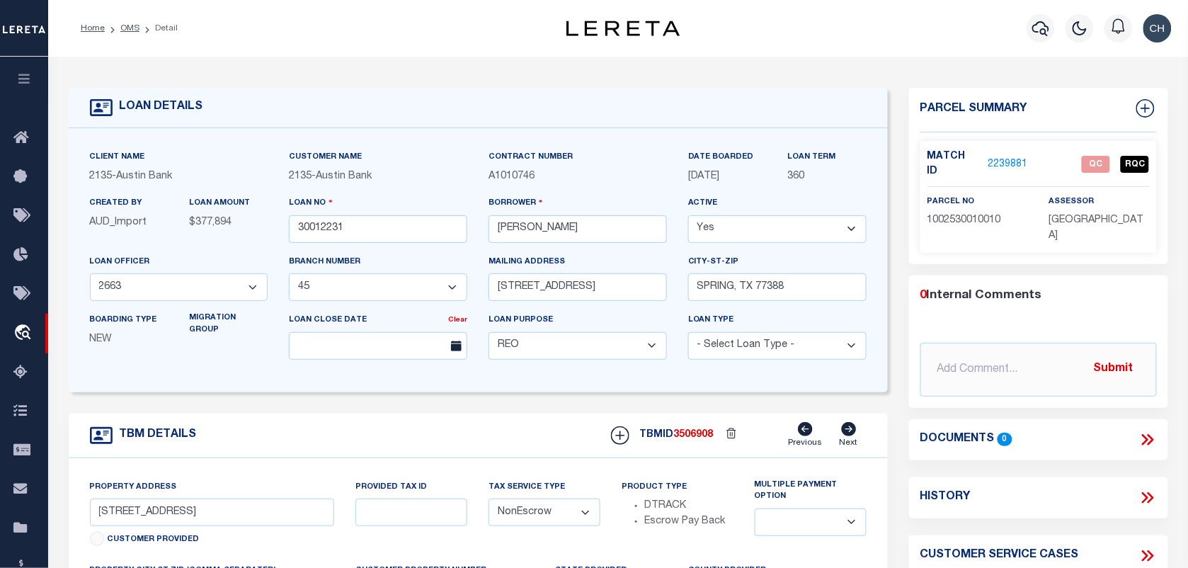
click at [1004, 161] on link "2239881" at bounding box center [1009, 164] width 40 height 15
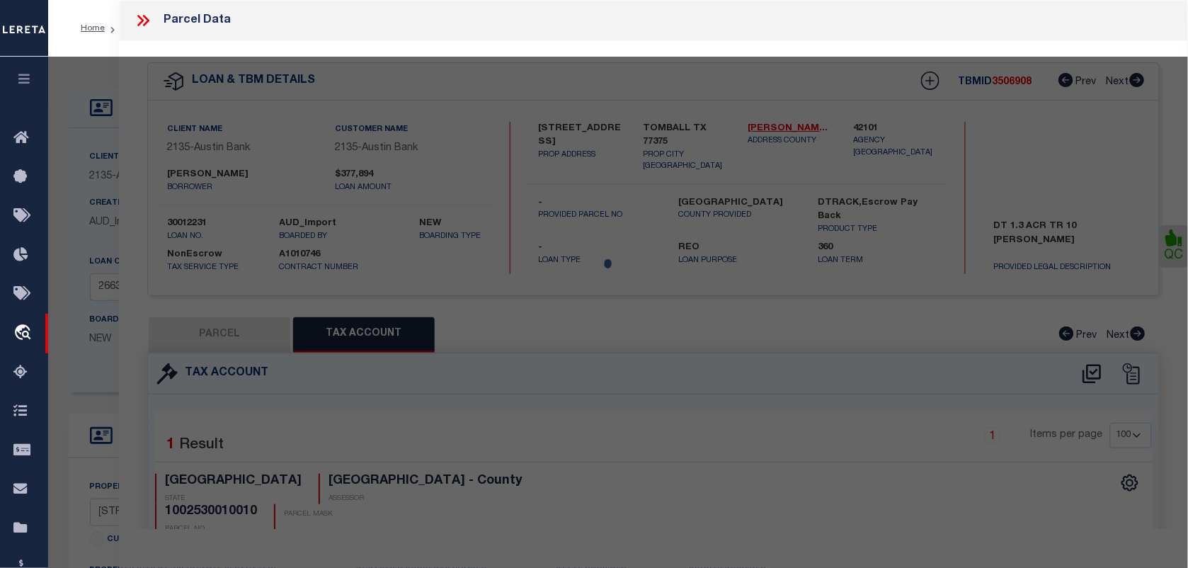
select select "AS"
select select
checkbox input "false"
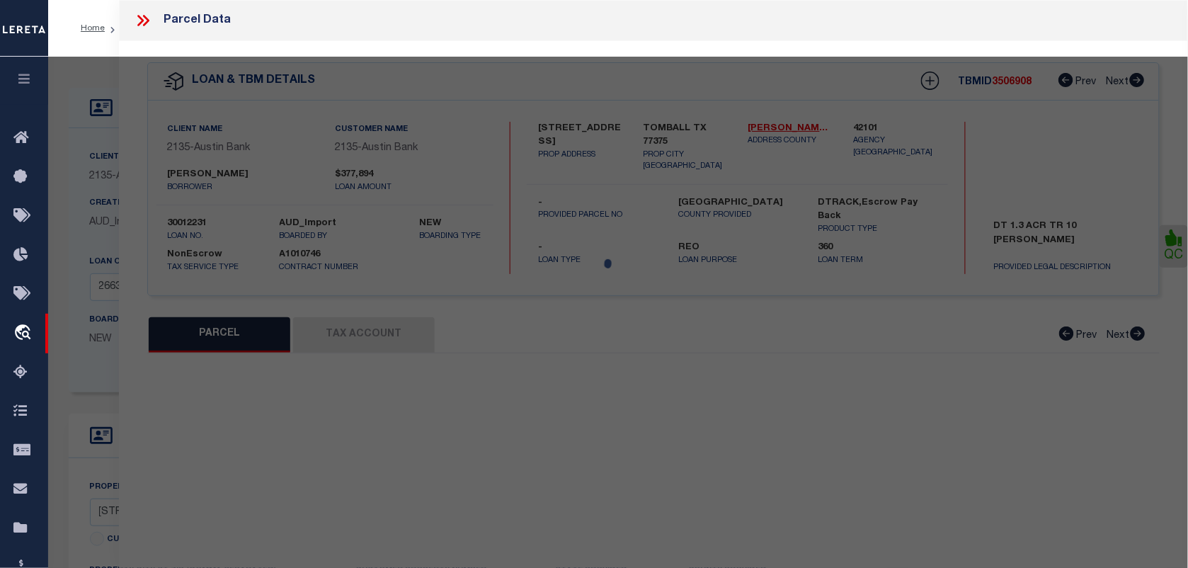
select select "CP"
type input "LOZANO JUAN LOZANO KARINA"
select select "AGW"
select select "LEG"
type input "0 LAURELWOOD LN"
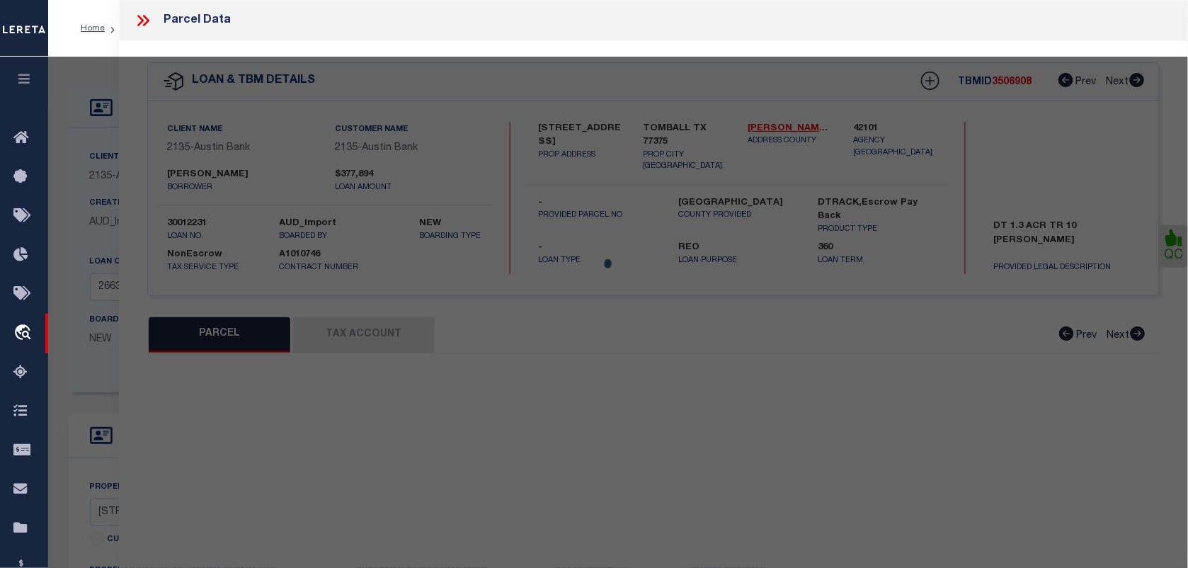
type input "TOMBALL, TX 77375"
type textarea "TR 10 WALDENWOOD SEC A U/R 56,616 SF"
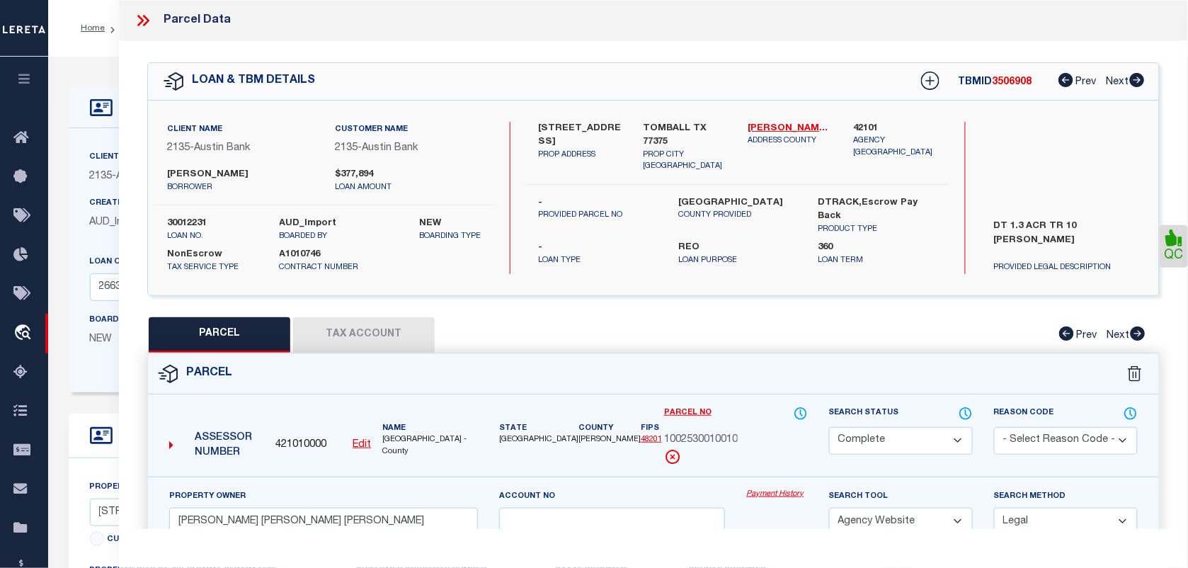
click at [153, 21] on div at bounding box center [149, 20] width 30 height 18
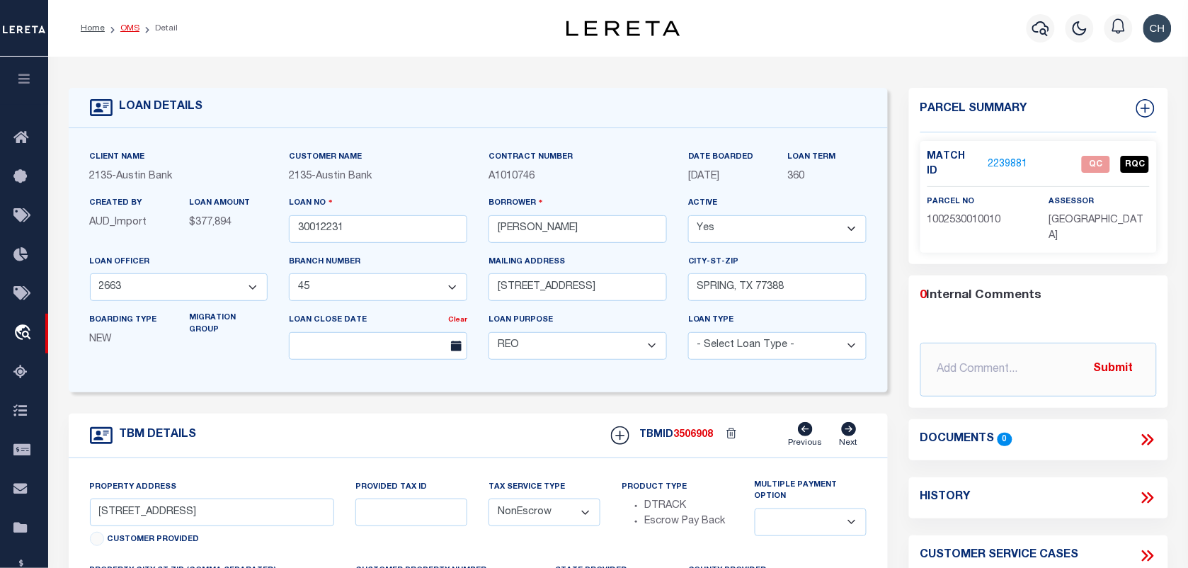
click at [127, 28] on link "OMS" at bounding box center [129, 28] width 19 height 8
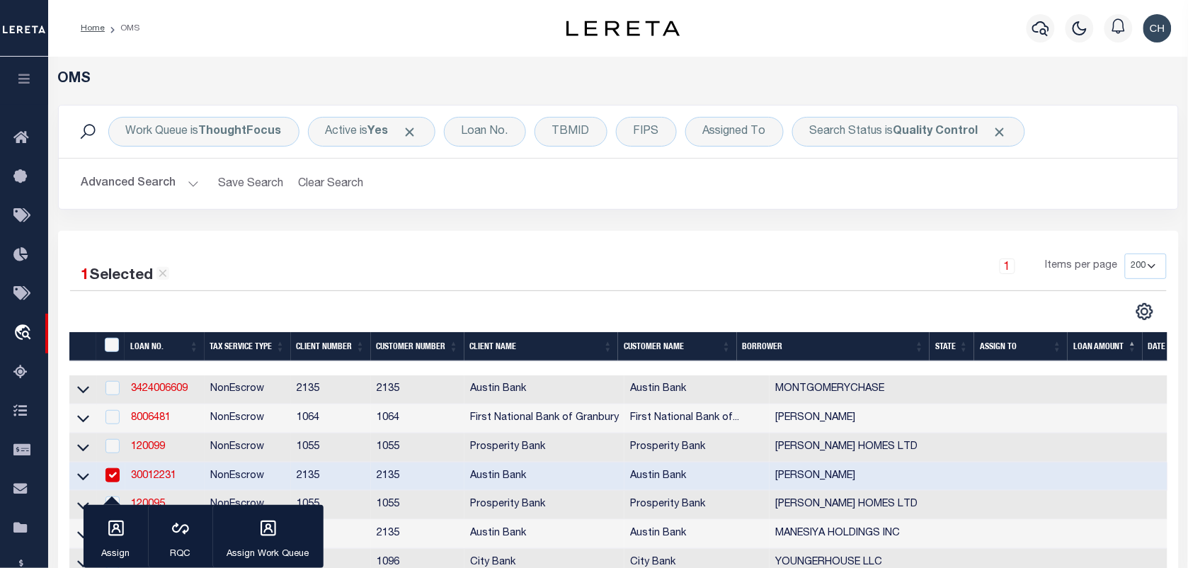
scroll to position [177, 0]
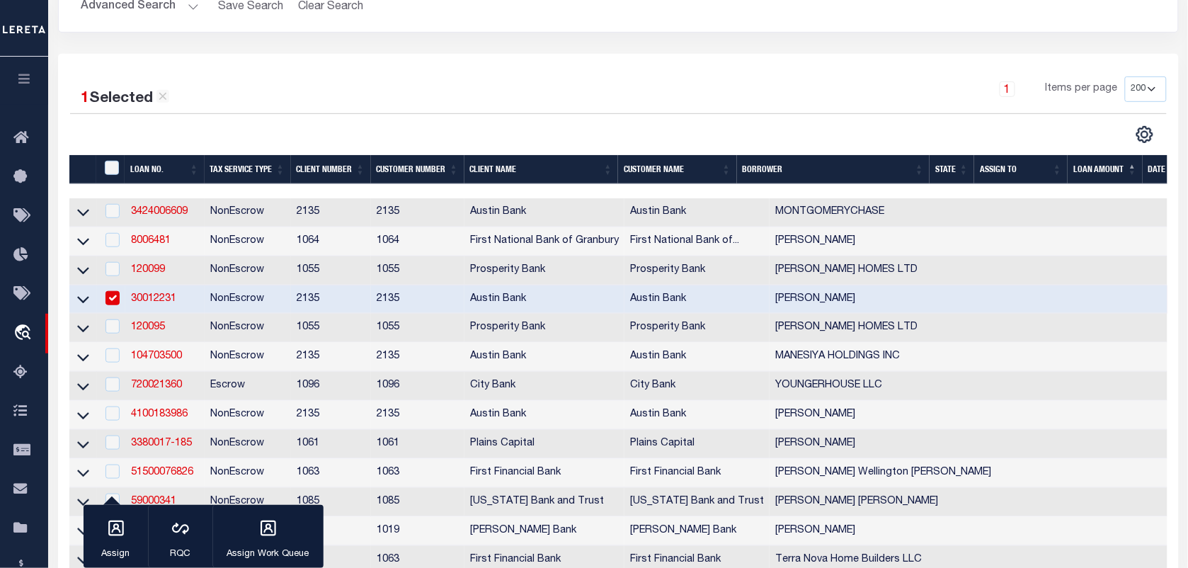
click at [115, 301] on input "checkbox" at bounding box center [113, 298] width 14 height 14
checkbox input "false"
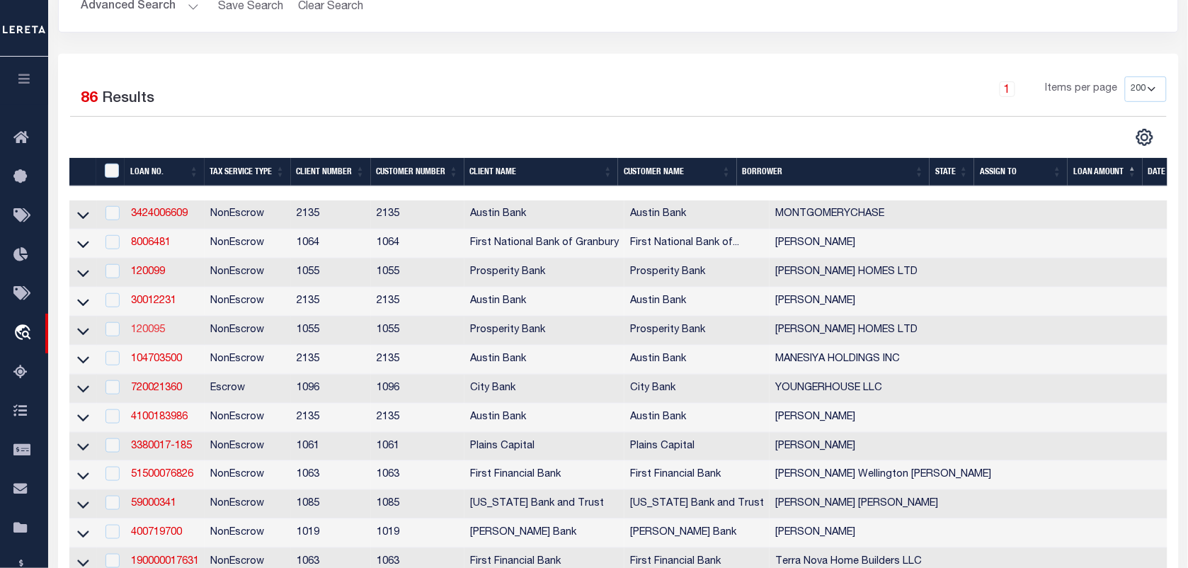
click at [149, 335] on link "120095" at bounding box center [148, 330] width 34 height 10
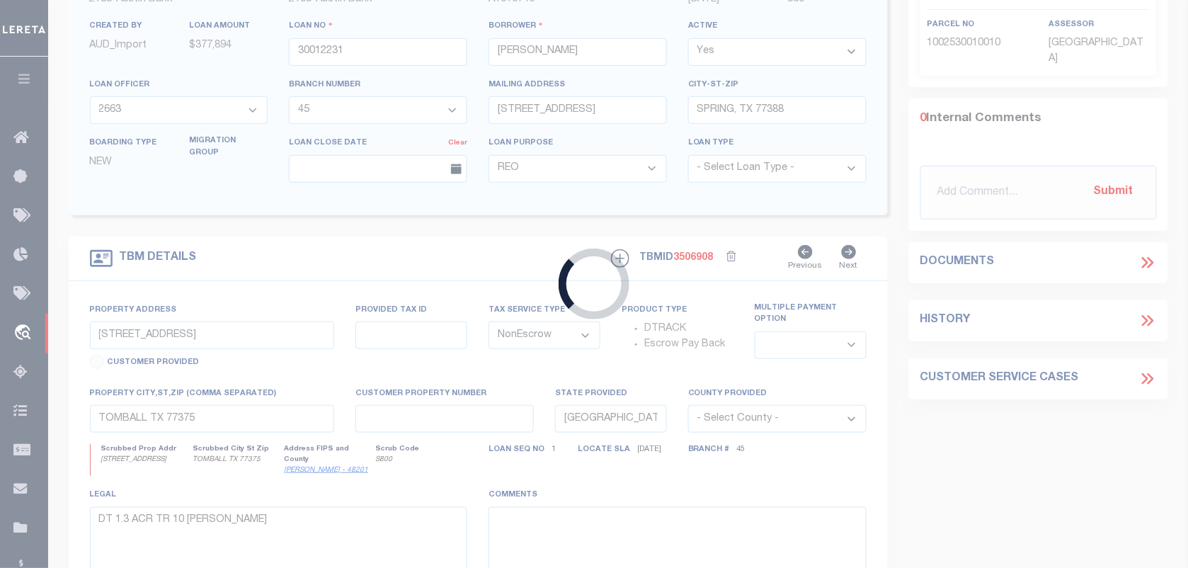
type input "120095"
type input "[PERSON_NAME] HOMES LTD"
select select
type input "2400 DALLAS PKWY STE 460"
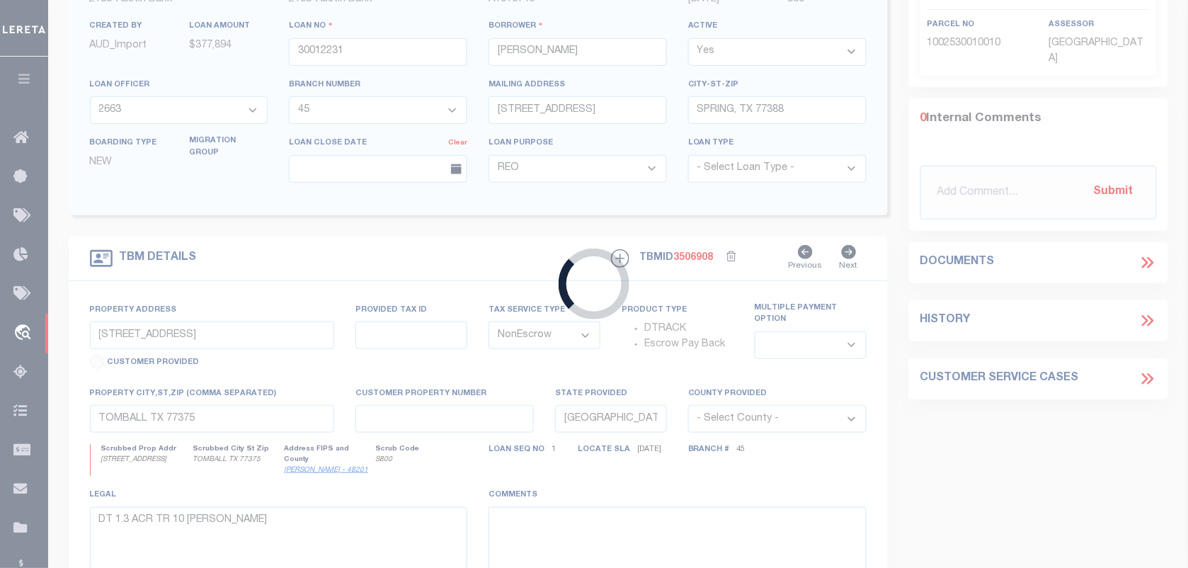
type input "PLANO TX 75093-4381"
select select
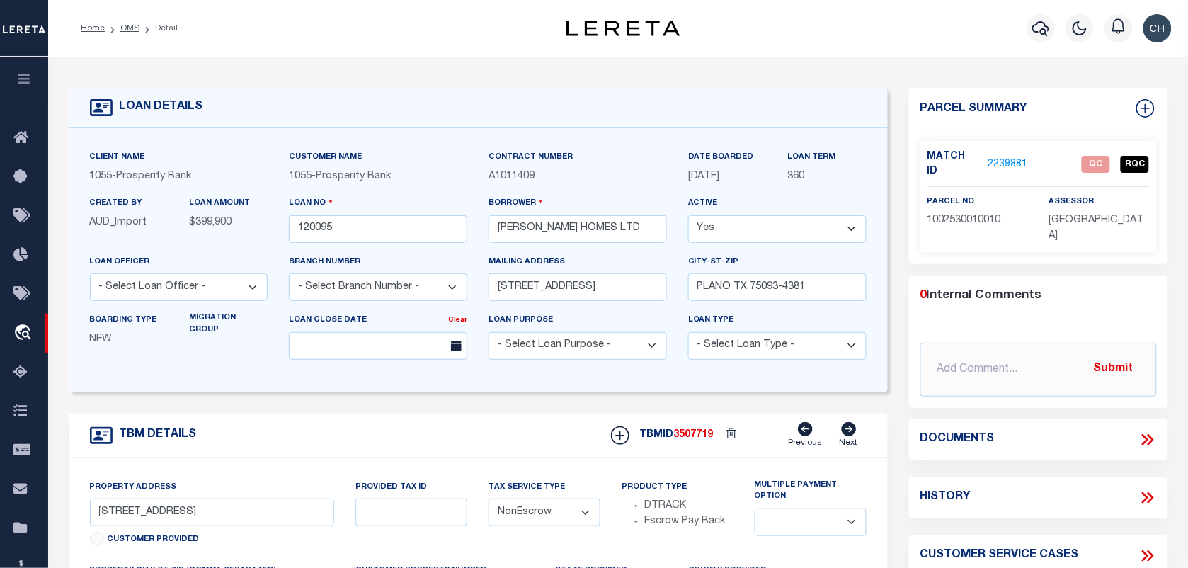
type input "1923 APPLE TREE DR"
type input "335119"
select select
type input "ROCKWALL, TX 75087"
select select
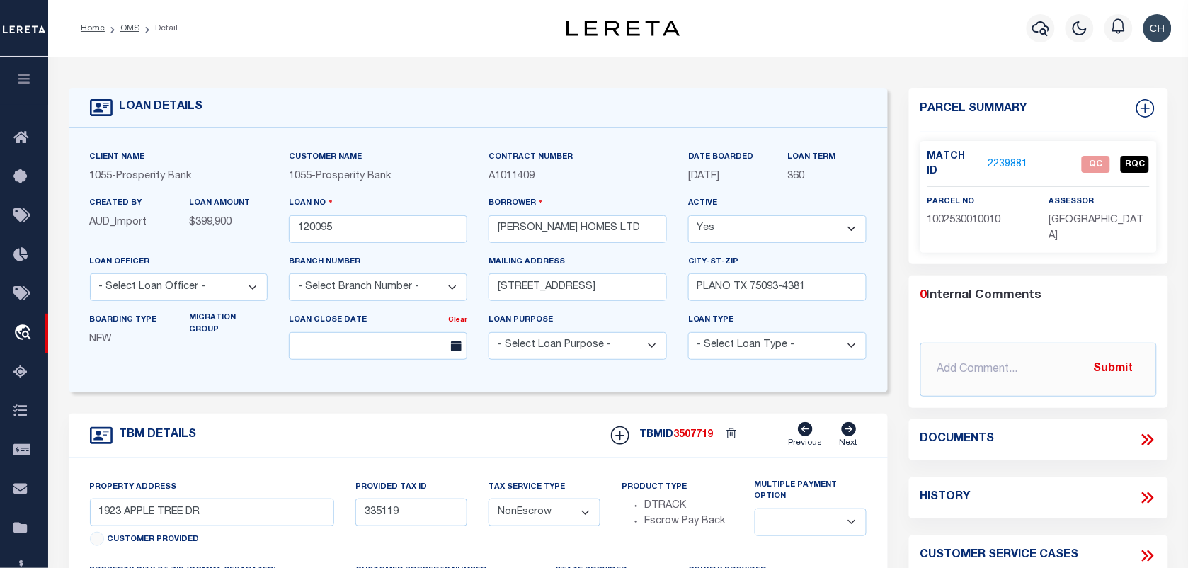
type textarea "QUAIL HOLLOW PH 1 BLK K LOT 6"
select select "10634"
select select "3839"
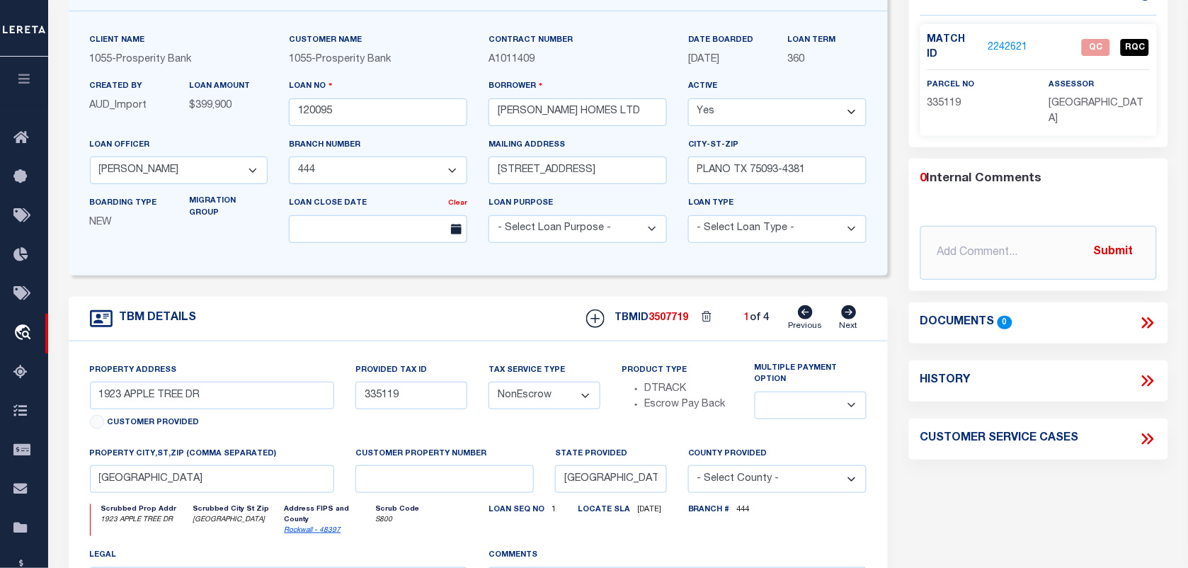
scroll to position [177, 0]
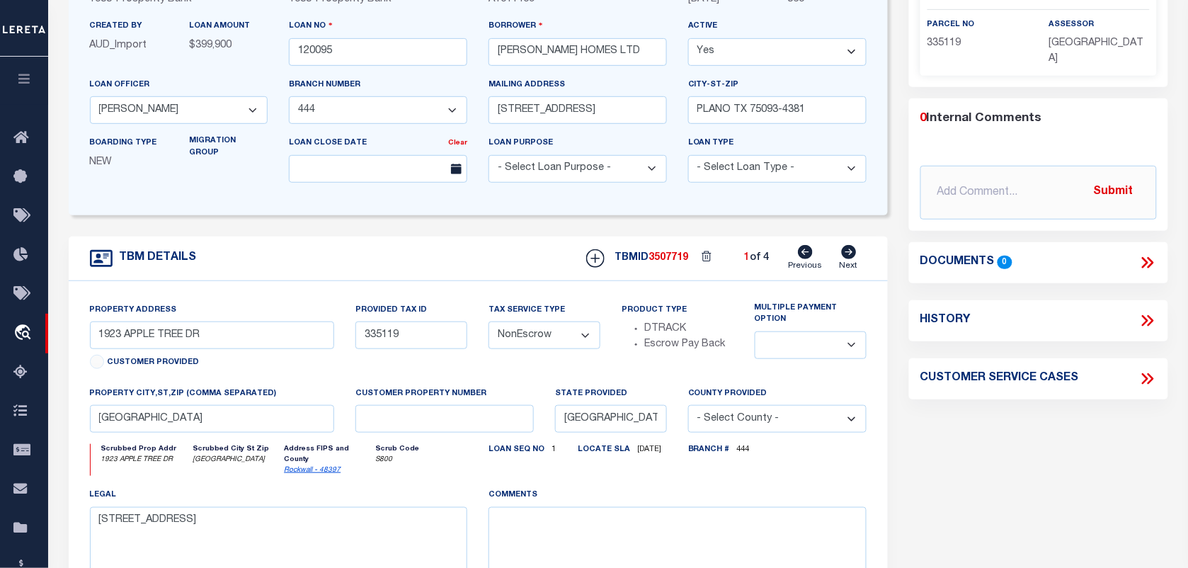
click at [851, 256] on icon at bounding box center [849, 252] width 16 height 14
type input "1927 APPLE TREE DR"
type input "335120"
select select
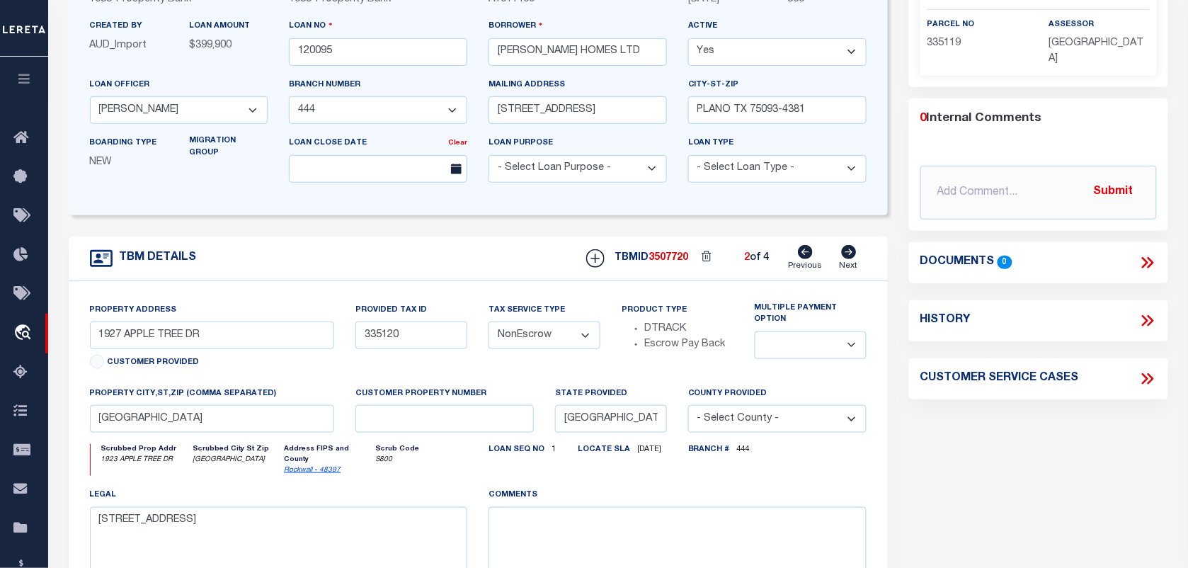
type textarea "QUAIL HOLLOW PH 1 BLK K LOT 7"
click at [851, 256] on icon at bounding box center [849, 252] width 16 height 14
type input "1931 APPLE TREE DR"
type input "335121"
select select
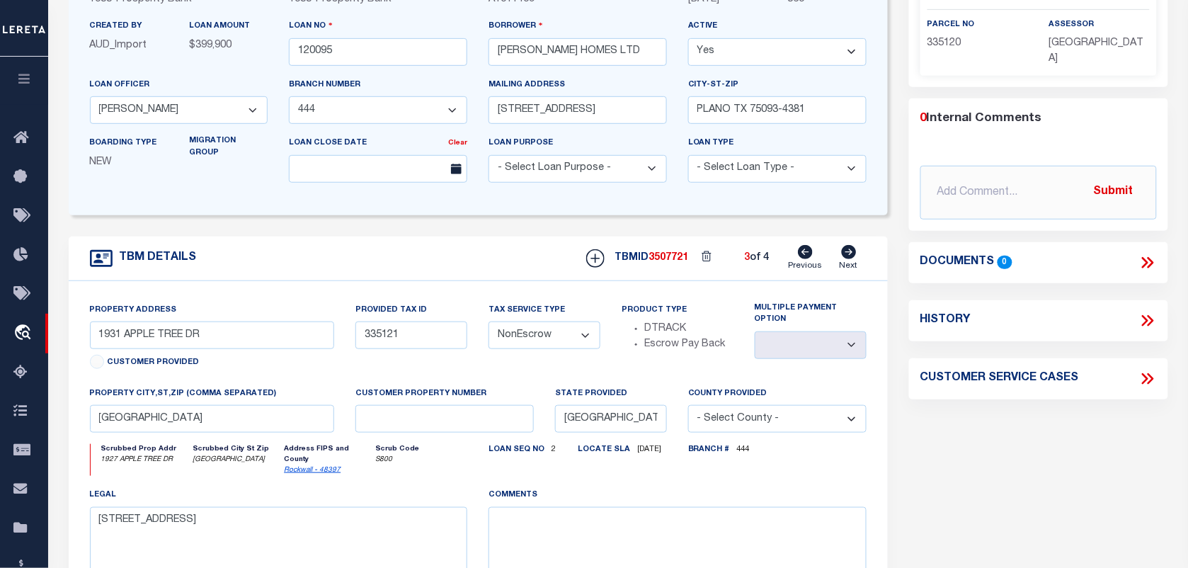
select select
type textarea "QUAIL HOLLOW PH 1 BLK K LOT 8"
click at [851, 256] on icon at bounding box center [849, 252] width 16 height 14
type input "935 MONTROSE DR"
type input "335027"
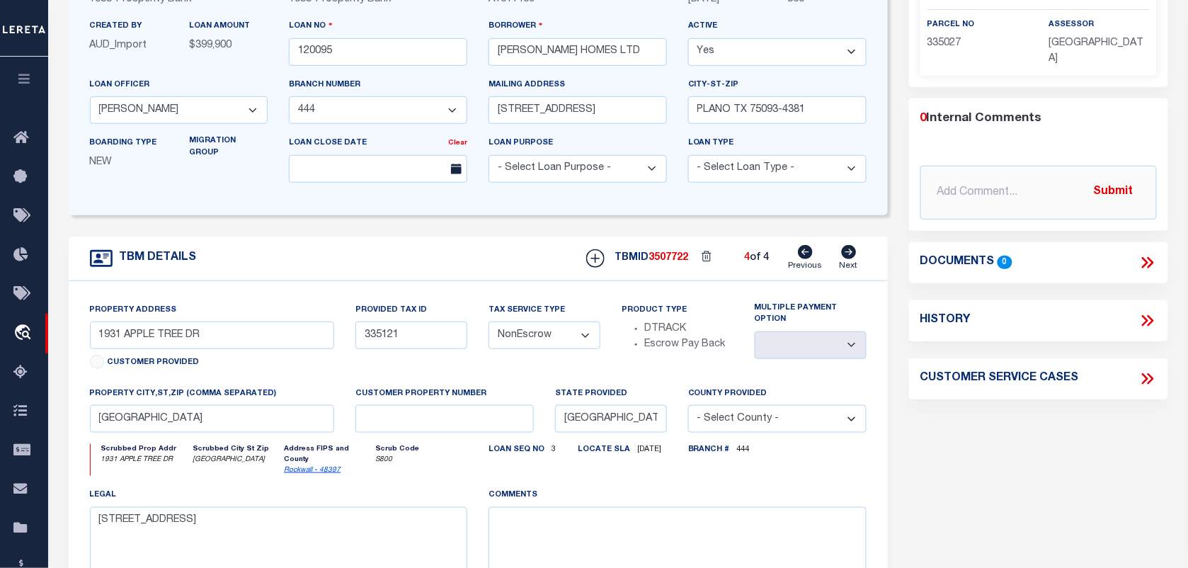
select select
type textarea "QUAIL HOLLOW PH 1 BLK G LOT 19"
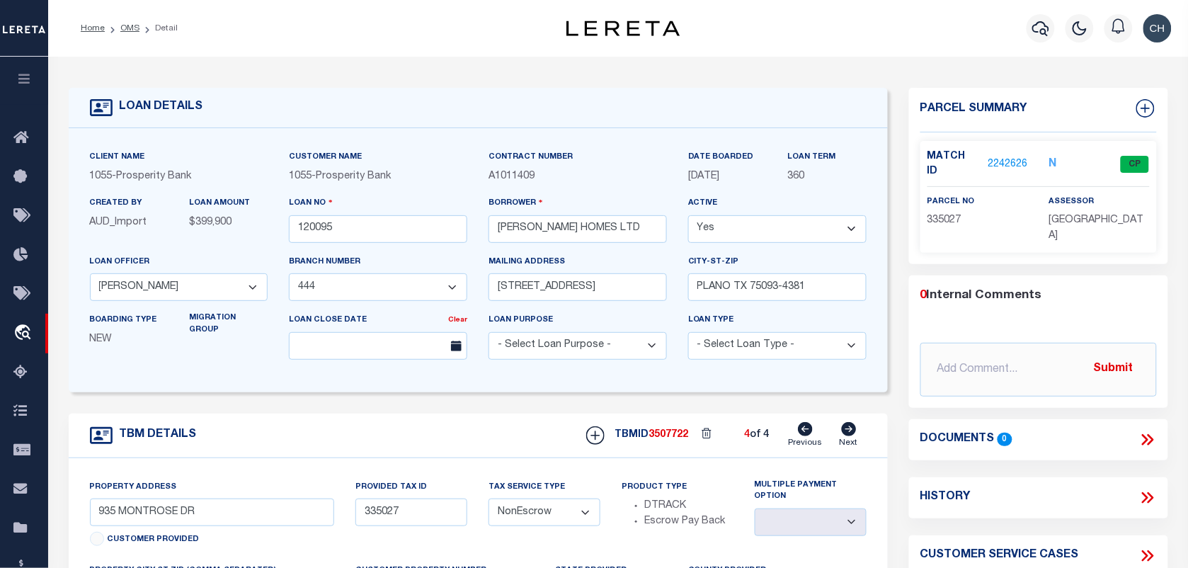
click at [813, 431] on icon at bounding box center [806, 429] width 15 height 14
type input "1931 APPLE TREE DR"
type input "335121"
select select
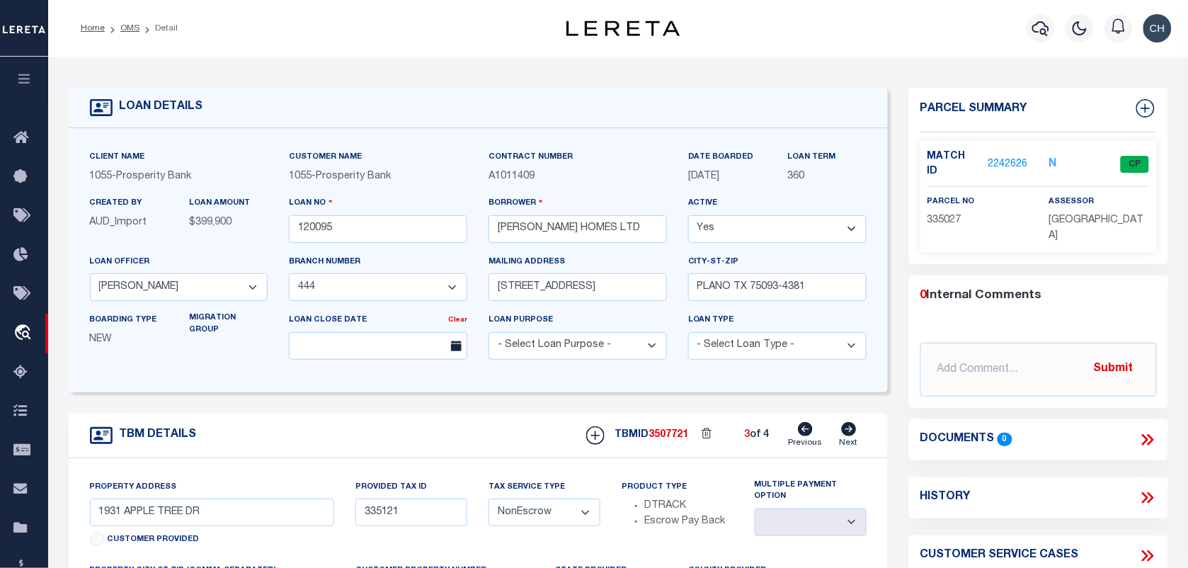
type textarea "QUAIL HOLLOW PH 1 BLK K LOT 8"
click at [813, 431] on icon at bounding box center [806, 429] width 15 height 14
type input "1927 APPLE TREE DR"
type input "335120"
select select
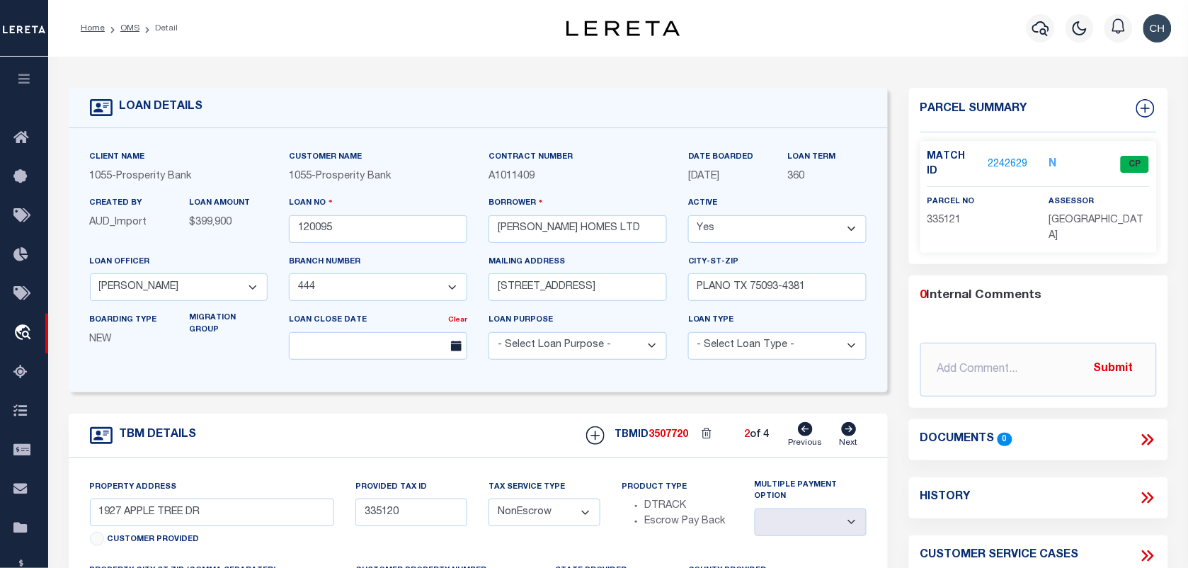
select select
type textarea "QUAIL HOLLOW PH 1 BLK K LOT 7"
click at [813, 431] on icon at bounding box center [806, 429] width 15 height 14
type input "1923 APPLE TREE DR"
type input "335119"
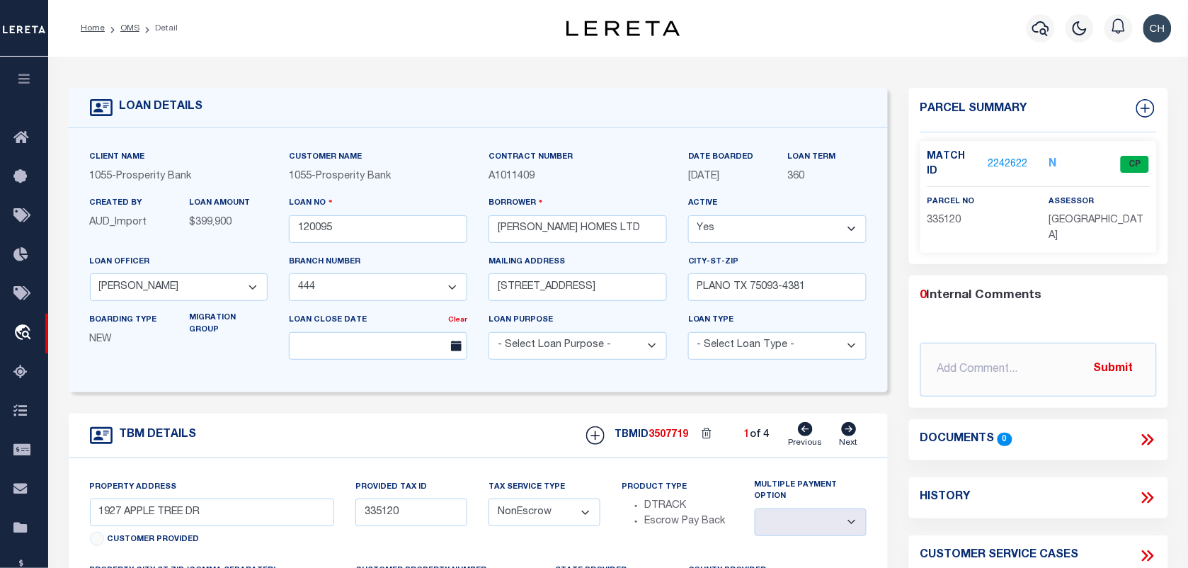
select select
type textarea "QUAIL HOLLOW PH 1 BLK K LOT 6"
click at [948, 215] on div "parcel no 335119" at bounding box center [978, 219] width 122 height 50
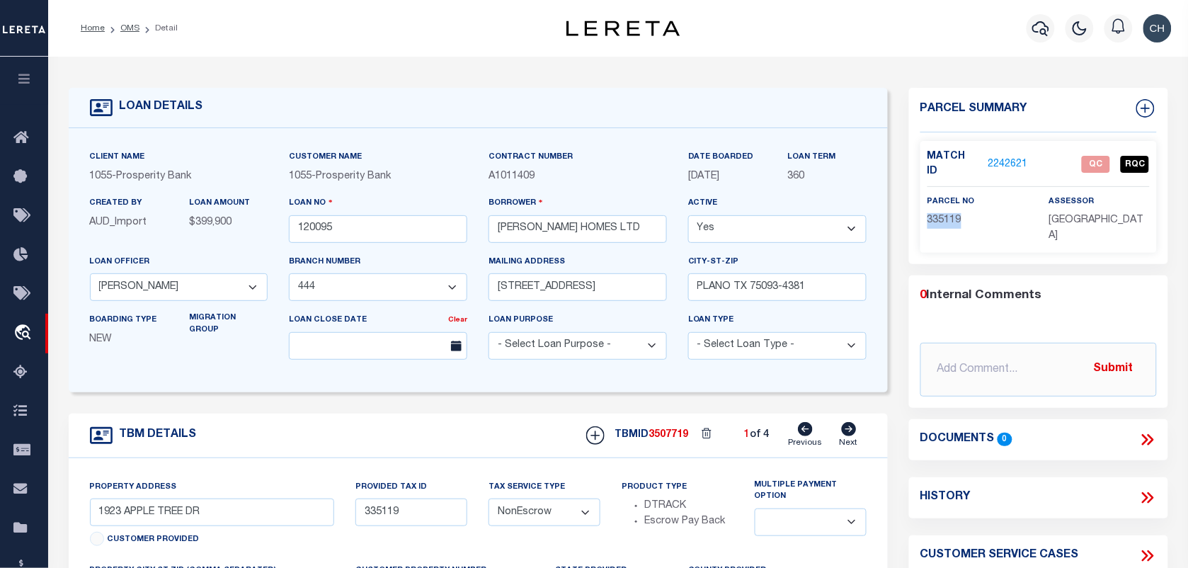
copy span "335119"
click at [997, 161] on link "2242621" at bounding box center [1009, 164] width 40 height 15
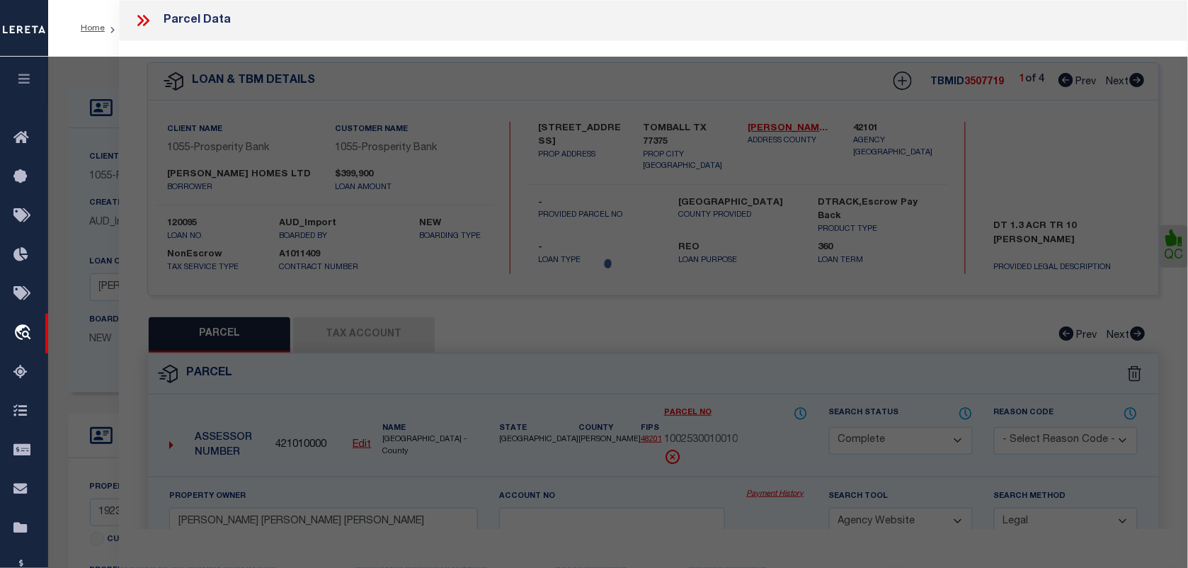
select select "AS"
select select
checkbox input "false"
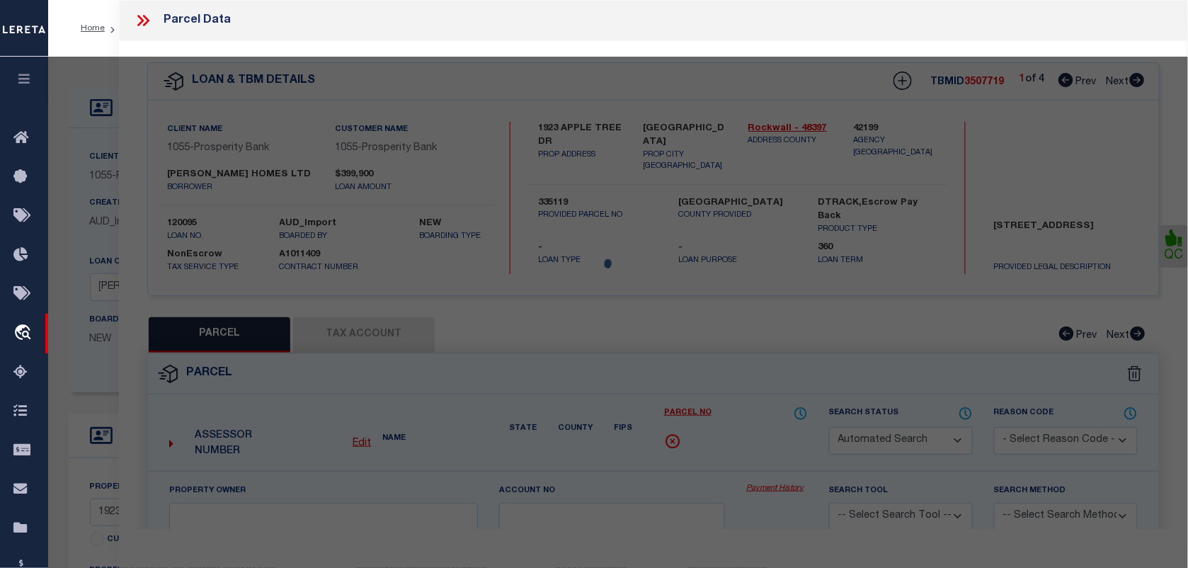
select select "QC"
type input "[PERSON_NAME] HOMES LTD"
select select "AGW"
select select "LEG"
type input "1923 APPLE TREE DR"
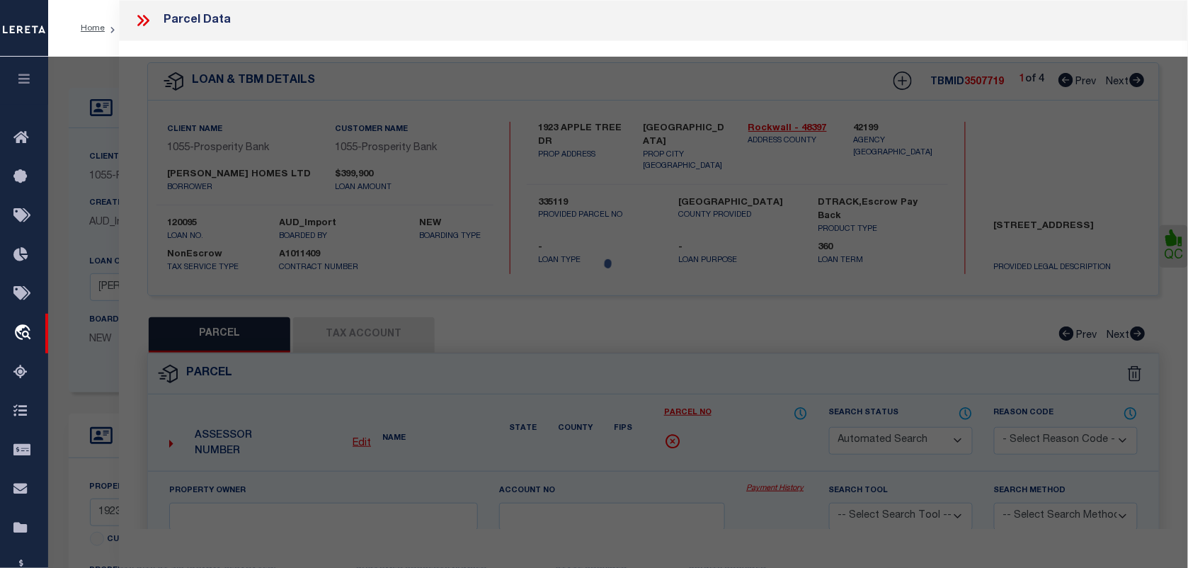
type input "ROCKWALL TX 75087"
type textarea "QUAIL HOLLOW PH 1 BLK K LOT 6"
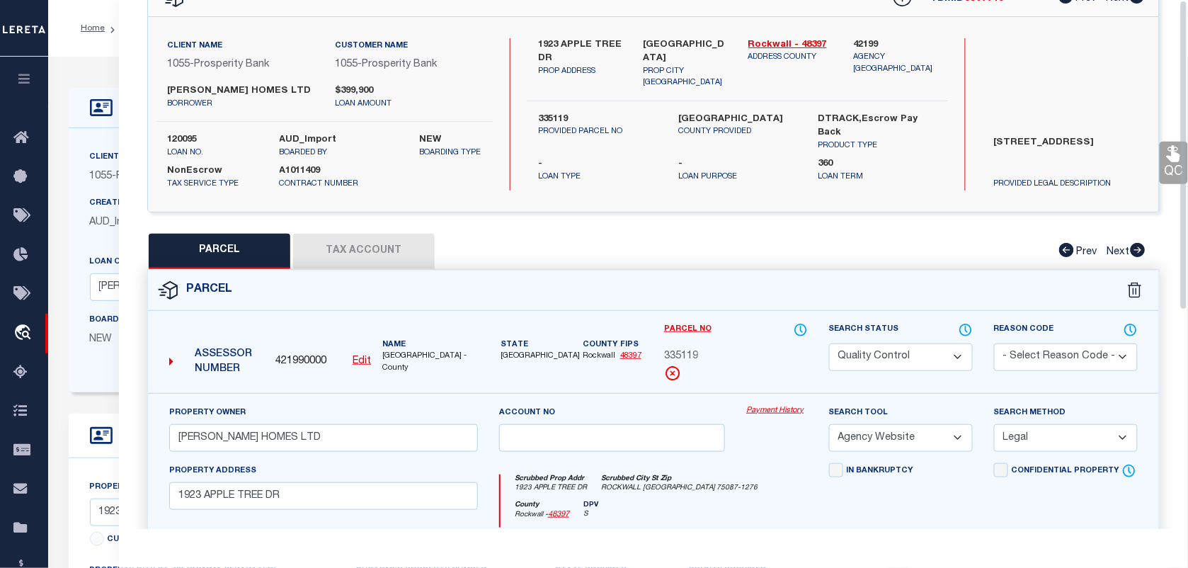
scroll to position [177, 0]
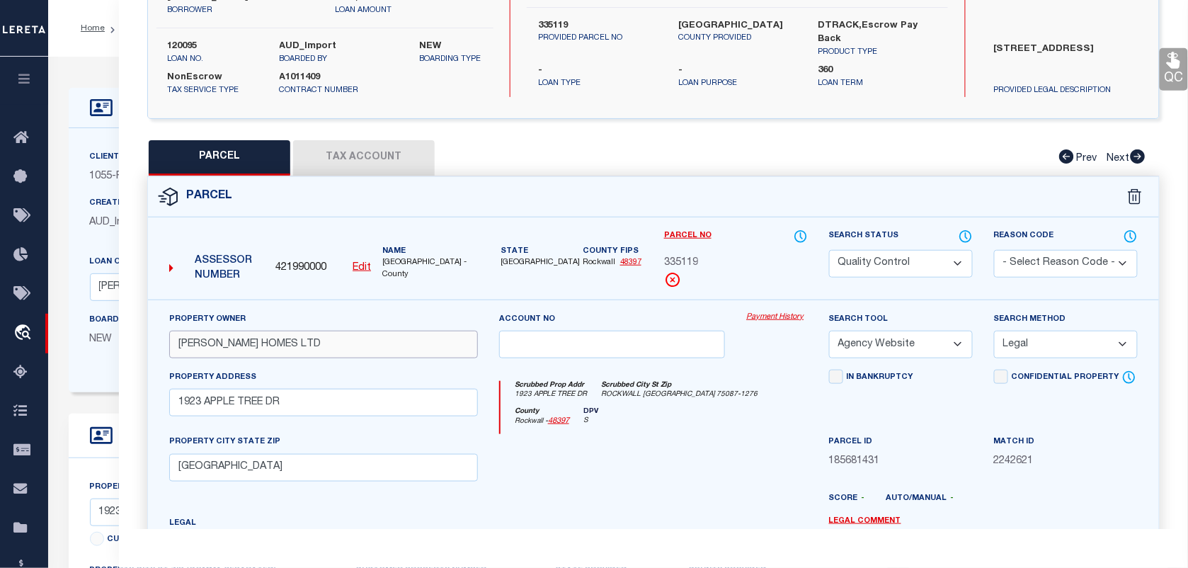
click at [316, 342] on input "[PERSON_NAME] HOMES LTD" at bounding box center [323, 345] width 309 height 28
click at [592, 475] on div at bounding box center [613, 463] width 248 height 58
click at [347, 411] on input "1923 APPLE TREE DR" at bounding box center [323, 403] width 309 height 28
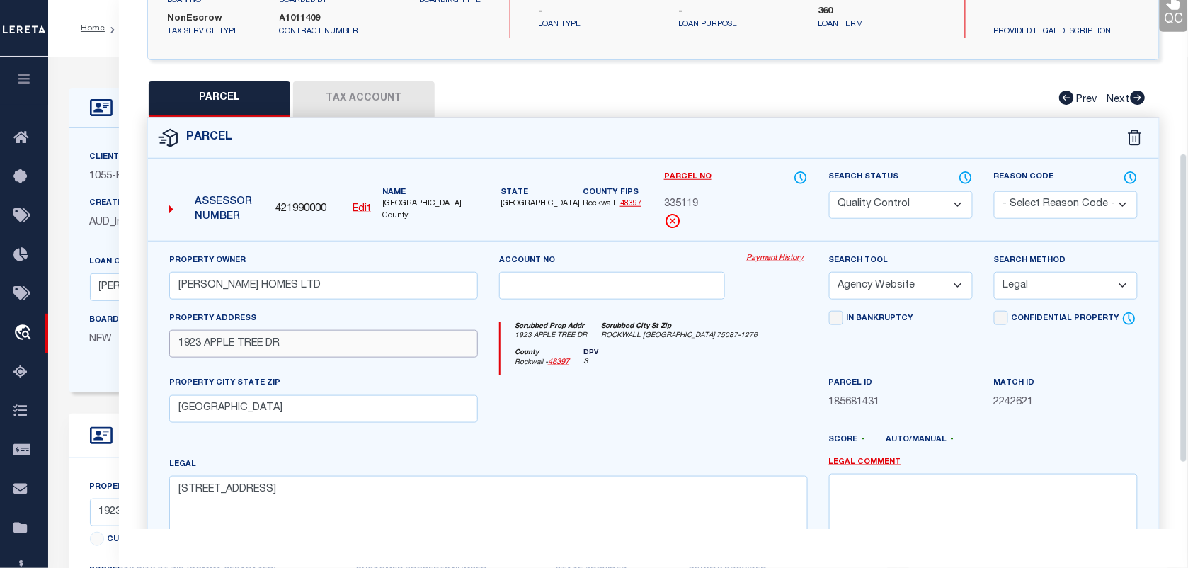
scroll to position [266, 0]
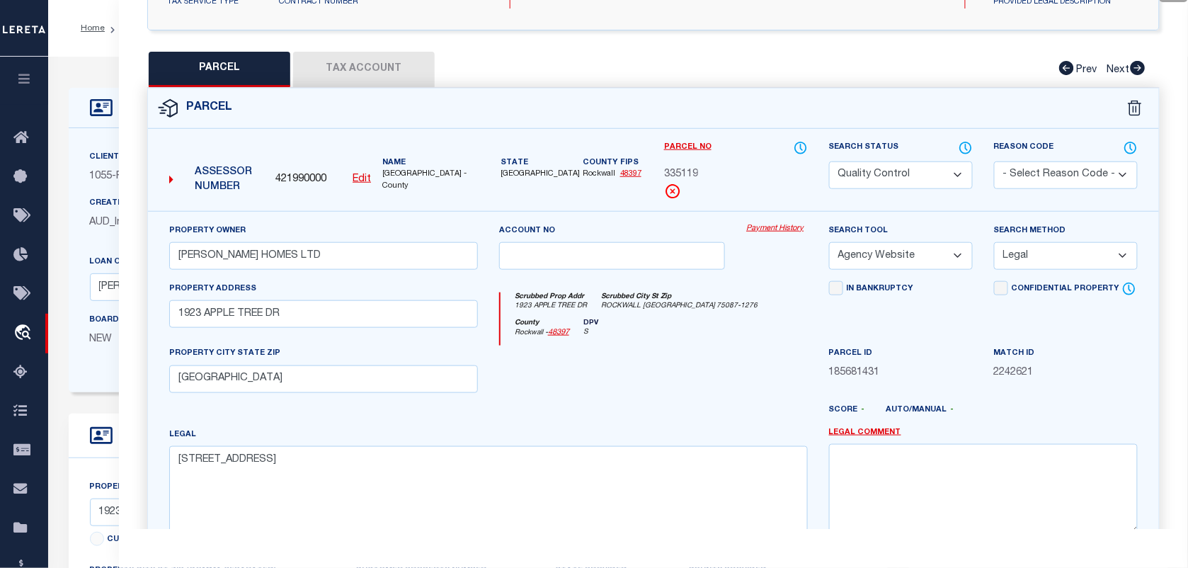
click at [892, 172] on select "Automated Search Bad Parcel Complete Duplicate Parcel High Dollar Reporting In …" at bounding box center [901, 175] width 144 height 28
select select "CP"
click at [829, 161] on select "Automated Search Bad Parcel Complete Duplicate Parcel High Dollar Reporting In …" at bounding box center [901, 175] width 144 height 28
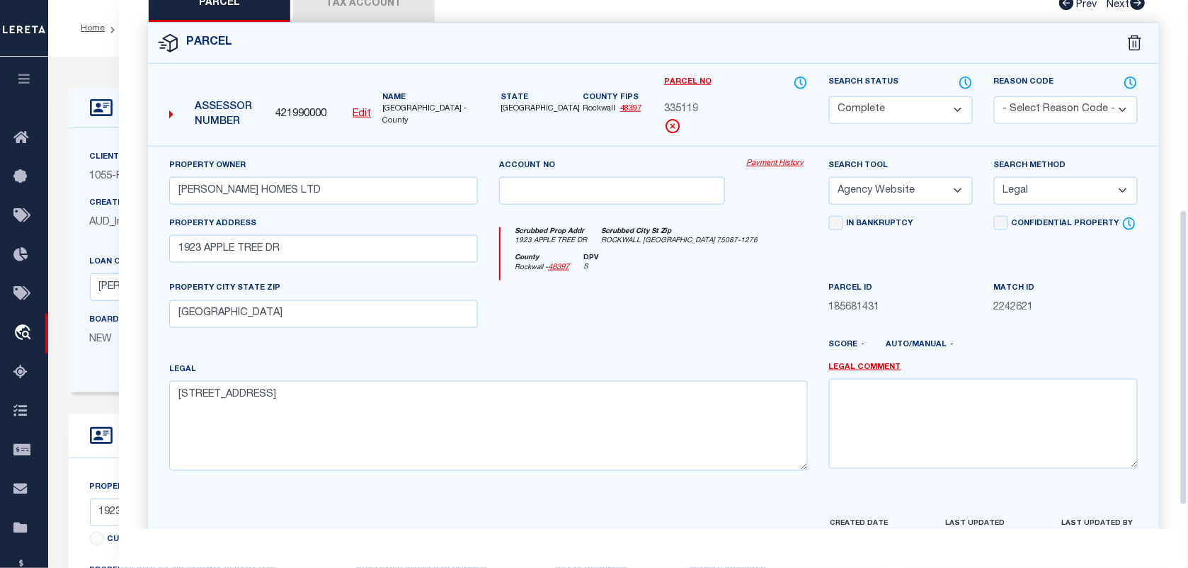
scroll to position [415, 0]
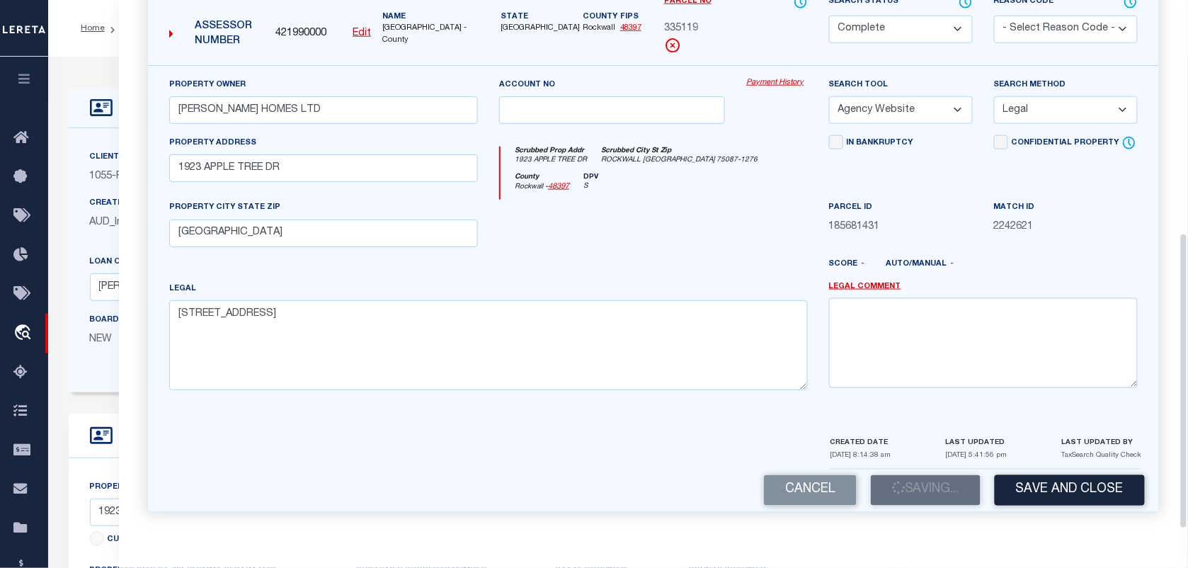
click at [925, 494] on div "Cancel Saving... Save and Close" at bounding box center [653, 491] width 1011 height 42
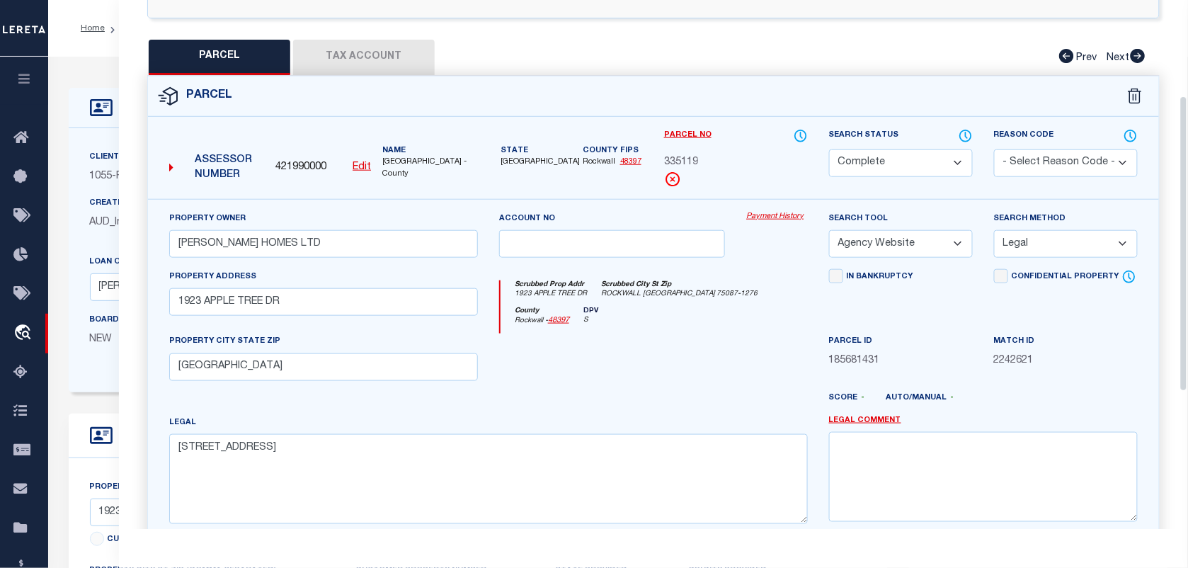
scroll to position [149, 0]
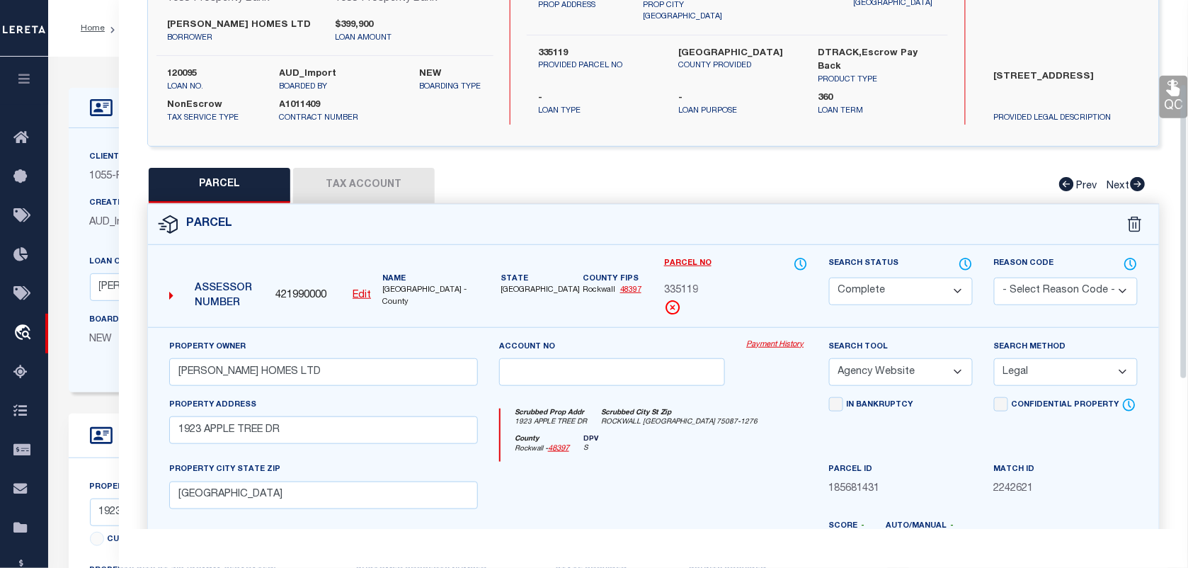
click at [374, 182] on button "Tax Account" at bounding box center [364, 185] width 142 height 35
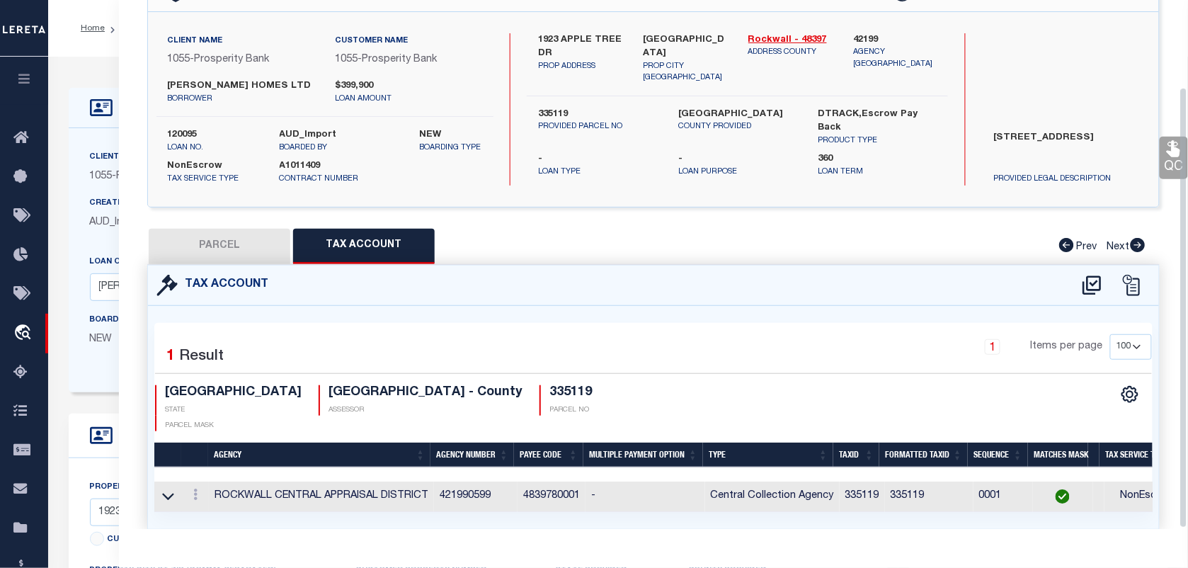
scroll to position [117, 0]
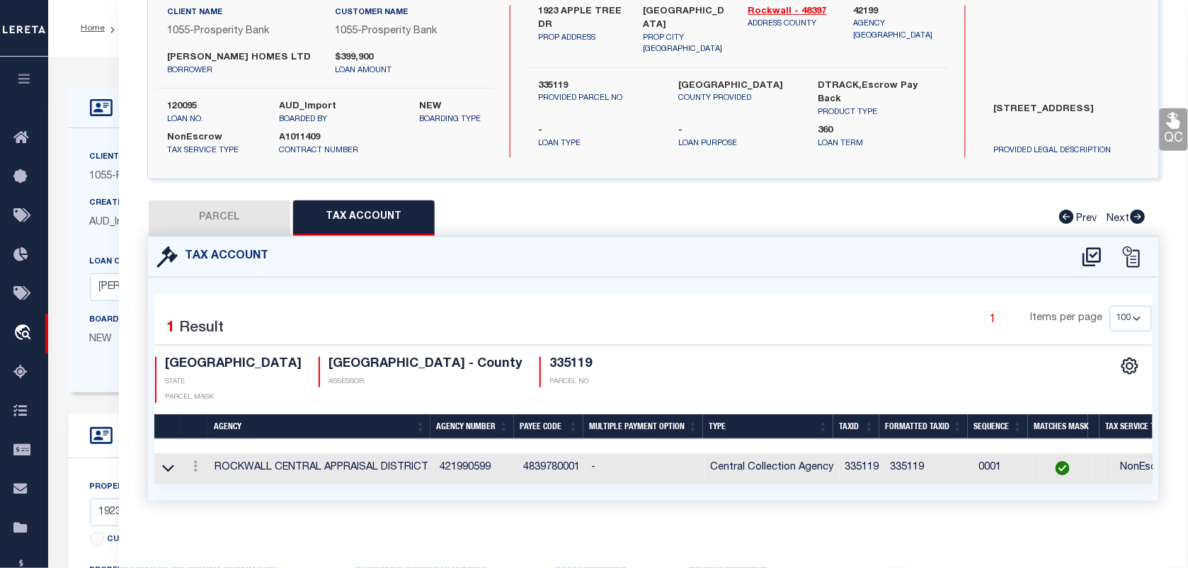
click at [1167, 127] on icon at bounding box center [1174, 120] width 18 height 18
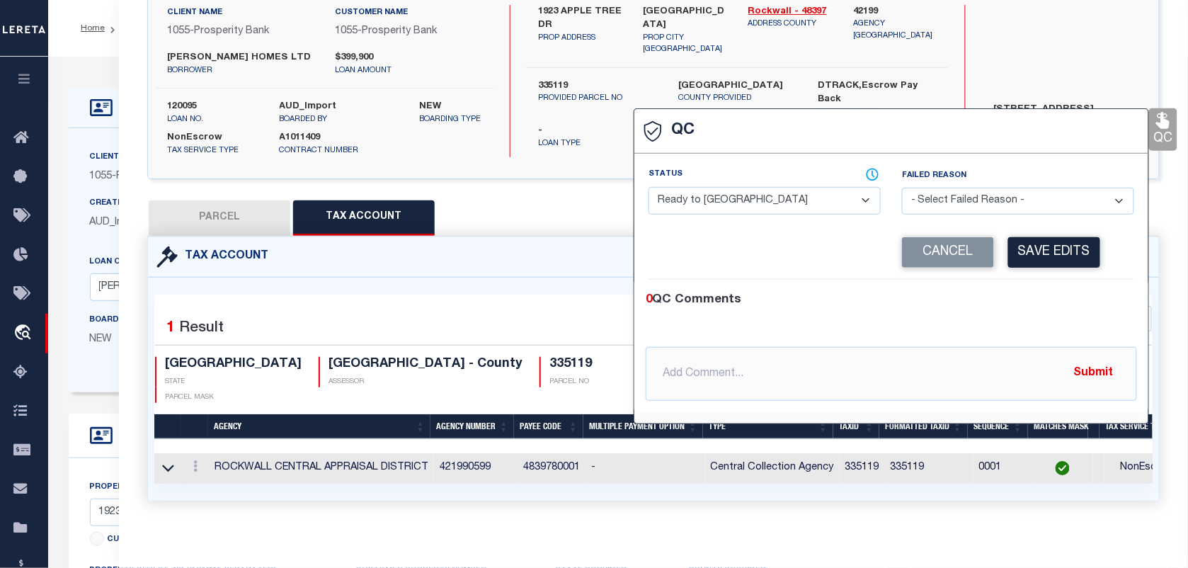
click at [802, 200] on select "- Select Status - Ready to QC Correct Incorrect" at bounding box center [765, 201] width 232 height 28
click at [649, 188] on select "- Select Status - Ready to QC Correct Incorrect" at bounding box center [765, 201] width 232 height 28
click at [1048, 260] on button "Save Edits" at bounding box center [1055, 252] width 92 height 30
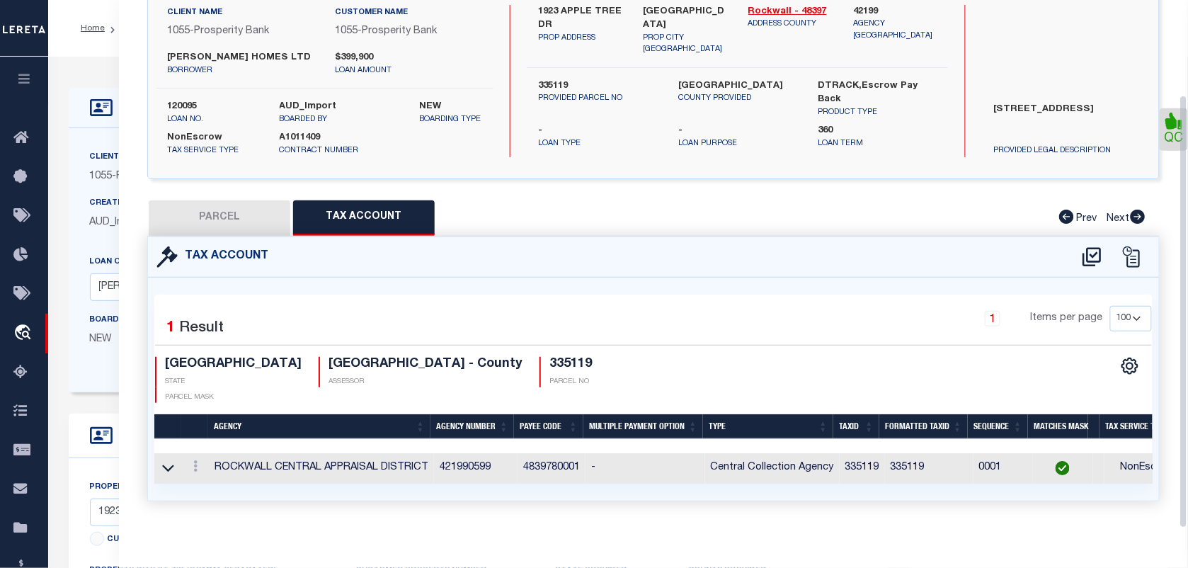
click at [222, 225] on button "PARCEL" at bounding box center [220, 217] width 142 height 35
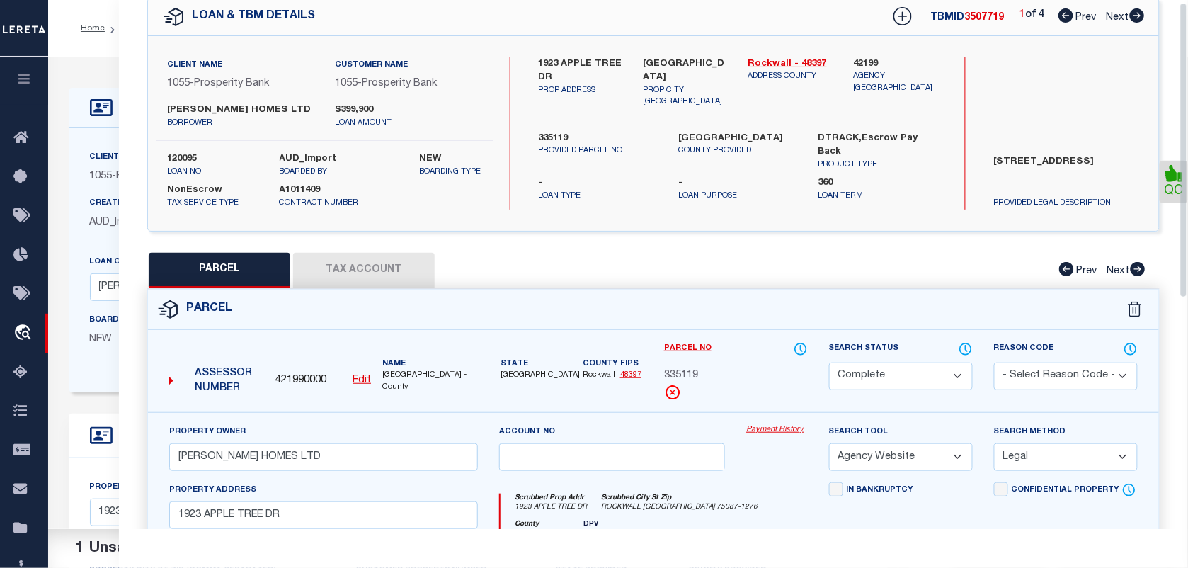
scroll to position [0, 0]
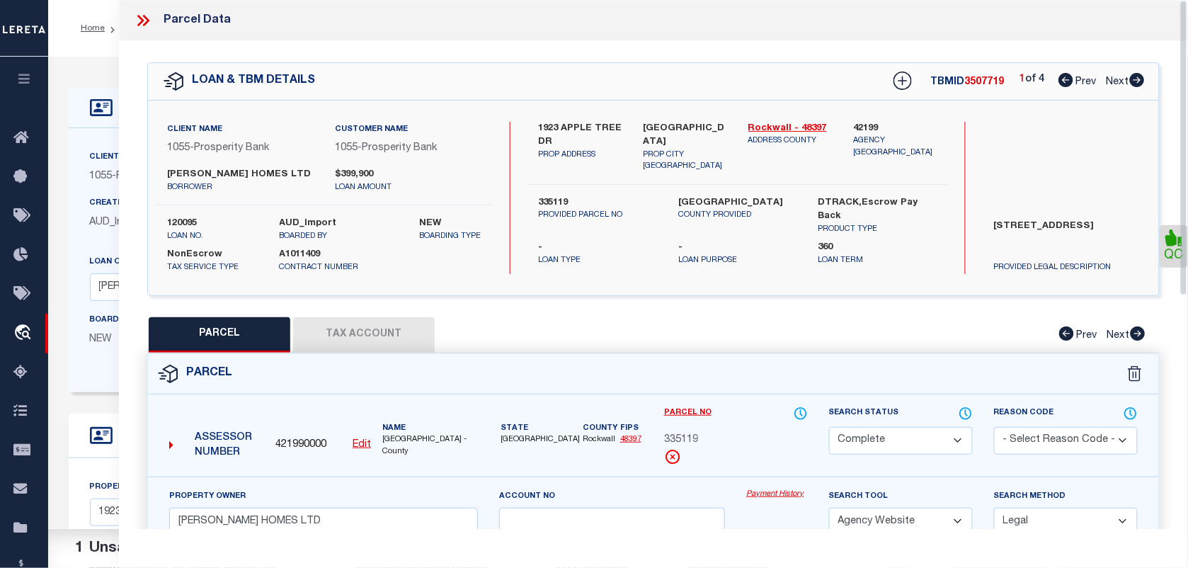
click at [142, 8] on div "Parcel Data" at bounding box center [653, 20] width 1069 height 41
click at [142, 18] on icon at bounding box center [143, 20] width 18 height 18
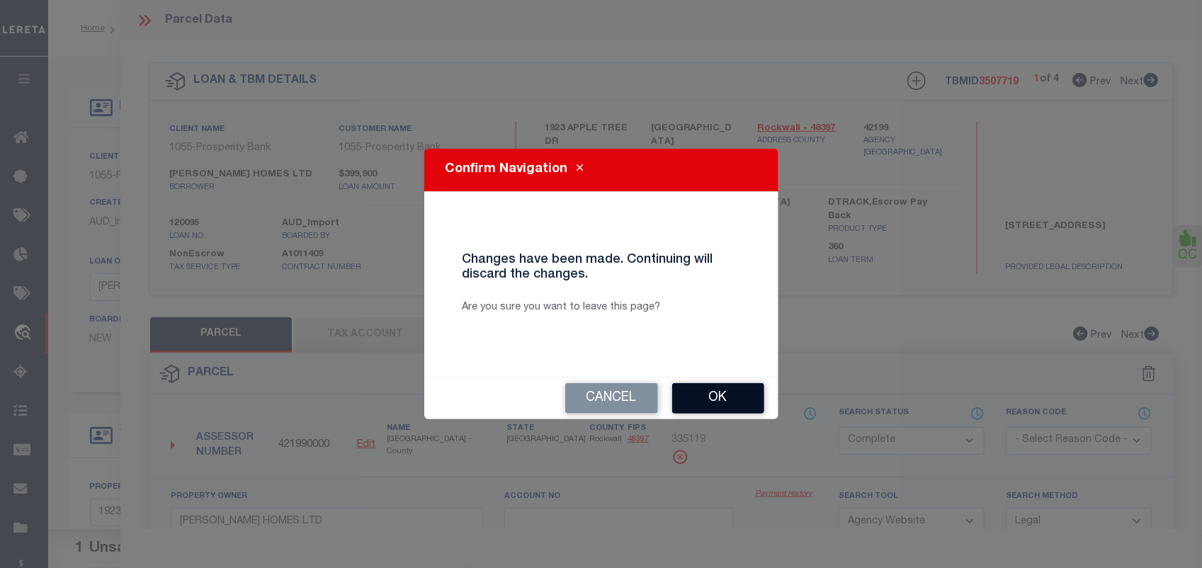
click at [720, 398] on button "Ok" at bounding box center [718, 398] width 92 height 30
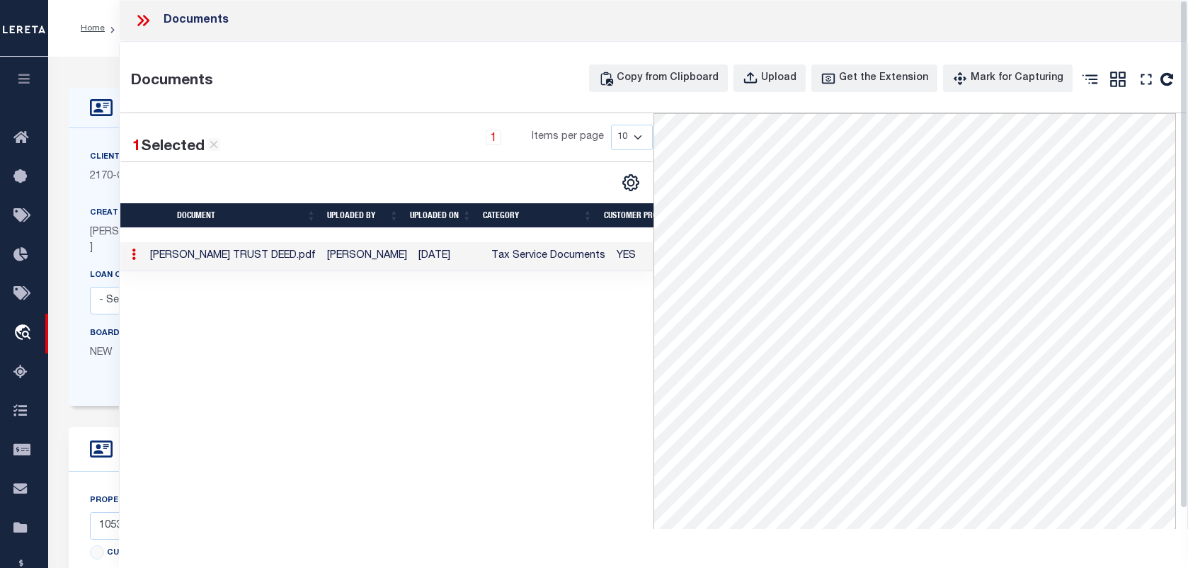
select select "5655"
select select "400"
select select "20"
select select "NonEscrow"
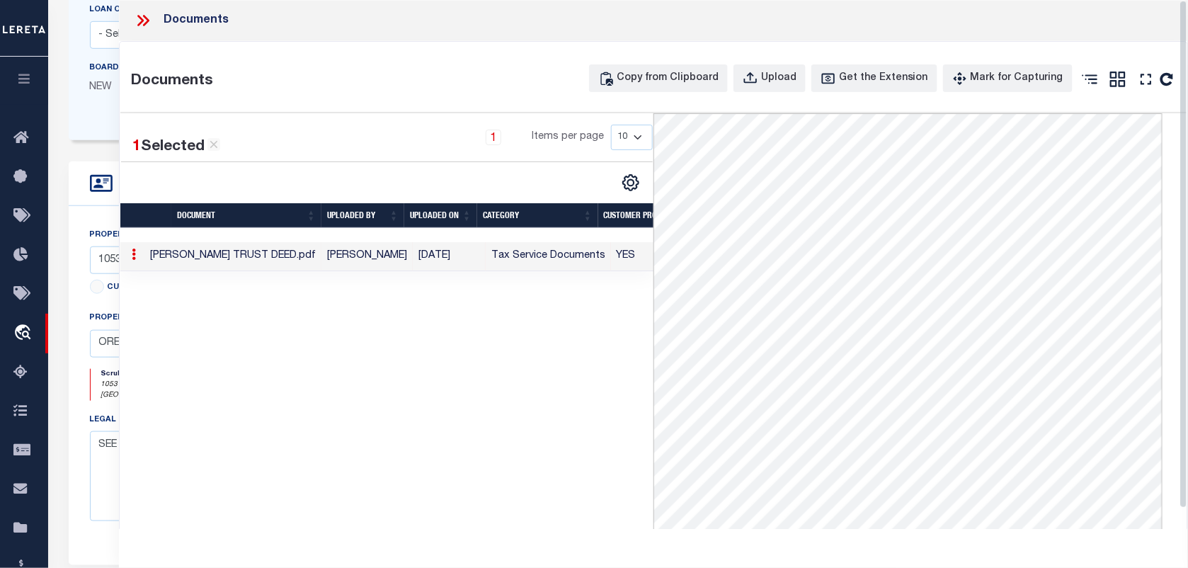
scroll to position [266, 0]
click at [145, 19] on icon at bounding box center [143, 20] width 18 height 18
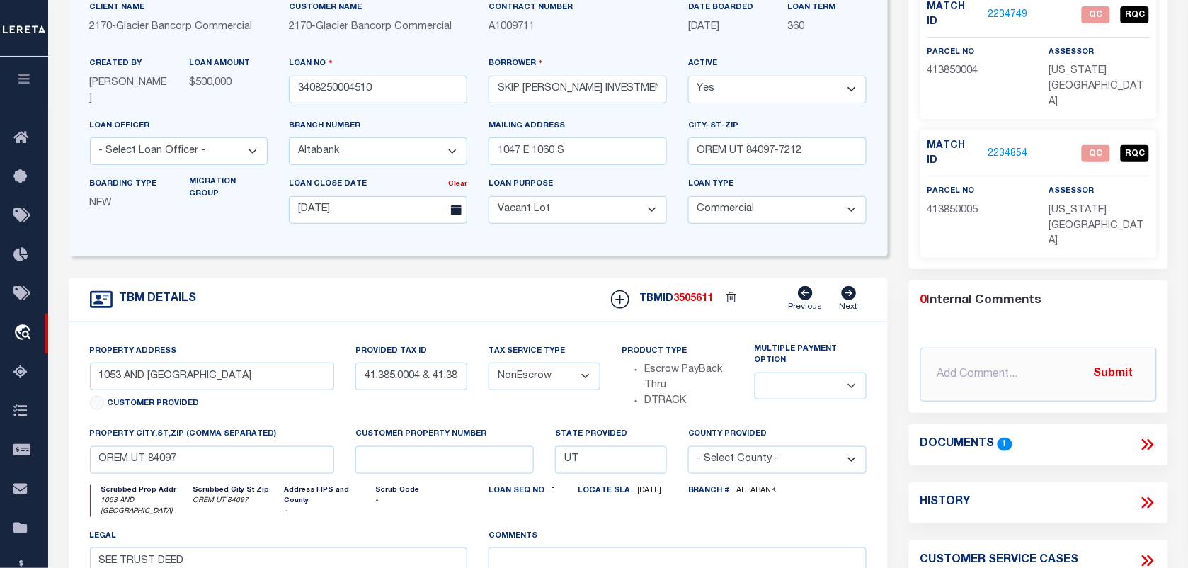
scroll to position [0, 0]
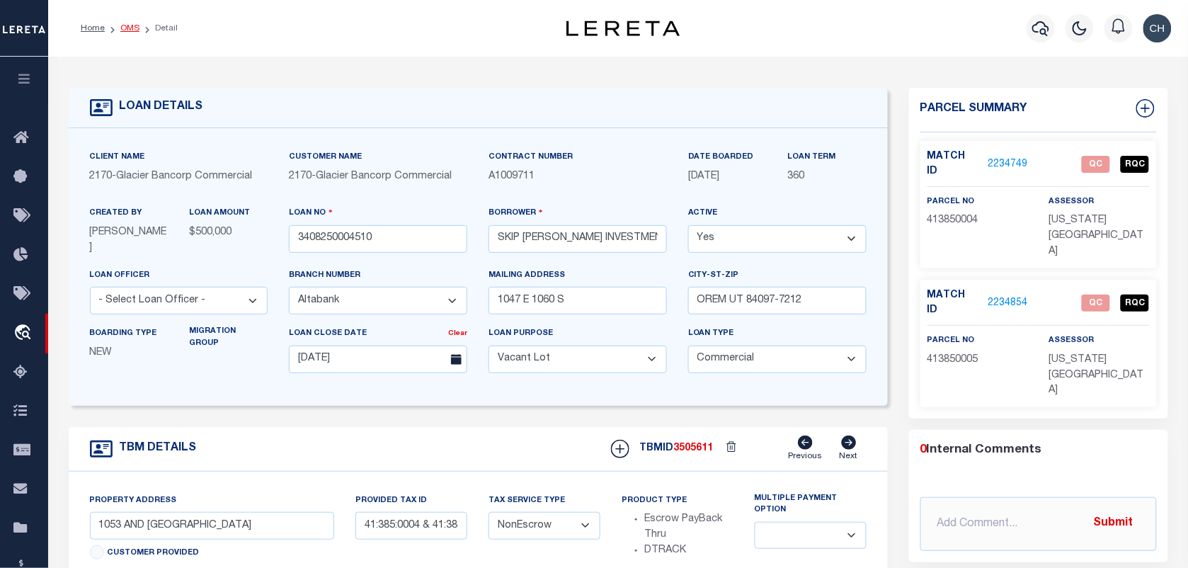
click at [127, 25] on link "OMS" at bounding box center [129, 28] width 19 height 8
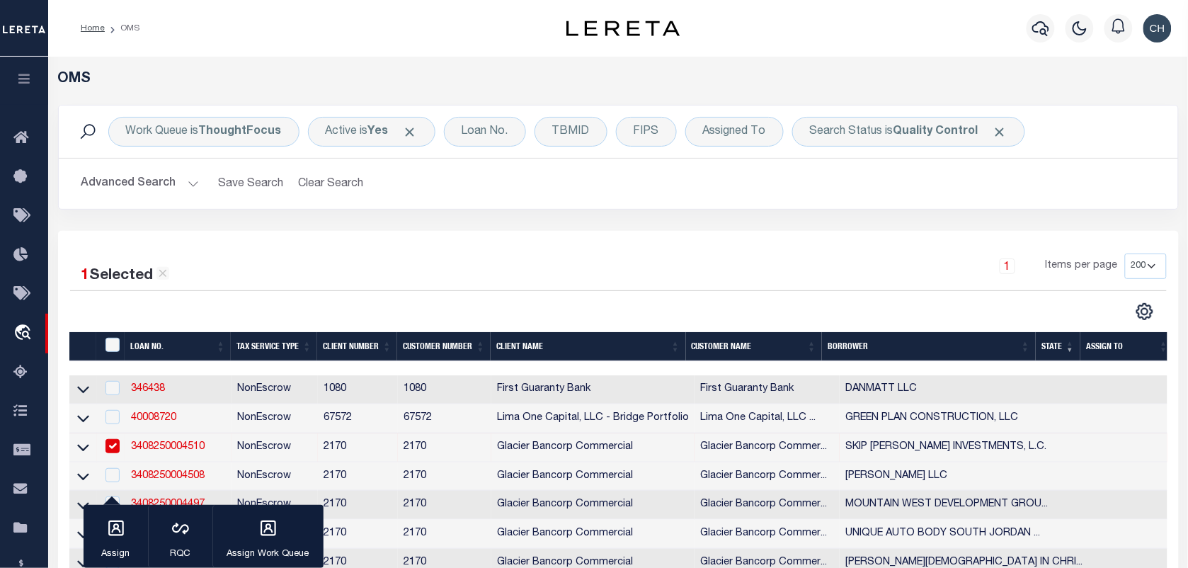
click at [671, 225] on div "Work Queue is ThoughtFocus Active is Yes Loan No. TBMID FIPS Assigned To Search…" at bounding box center [618, 168] width 1142 height 126
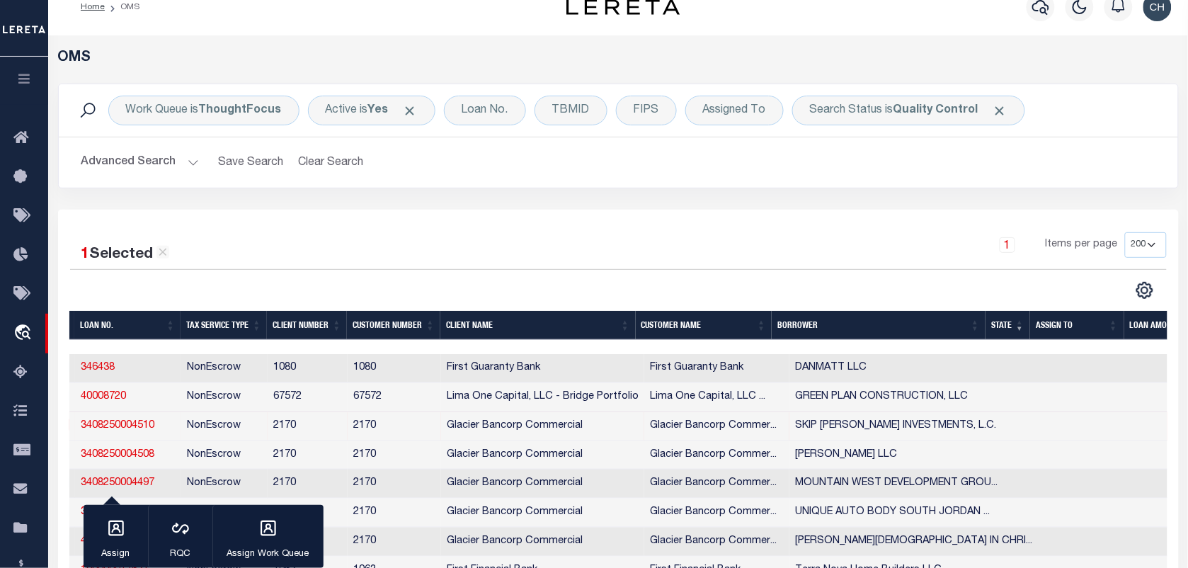
scroll to position [198, 0]
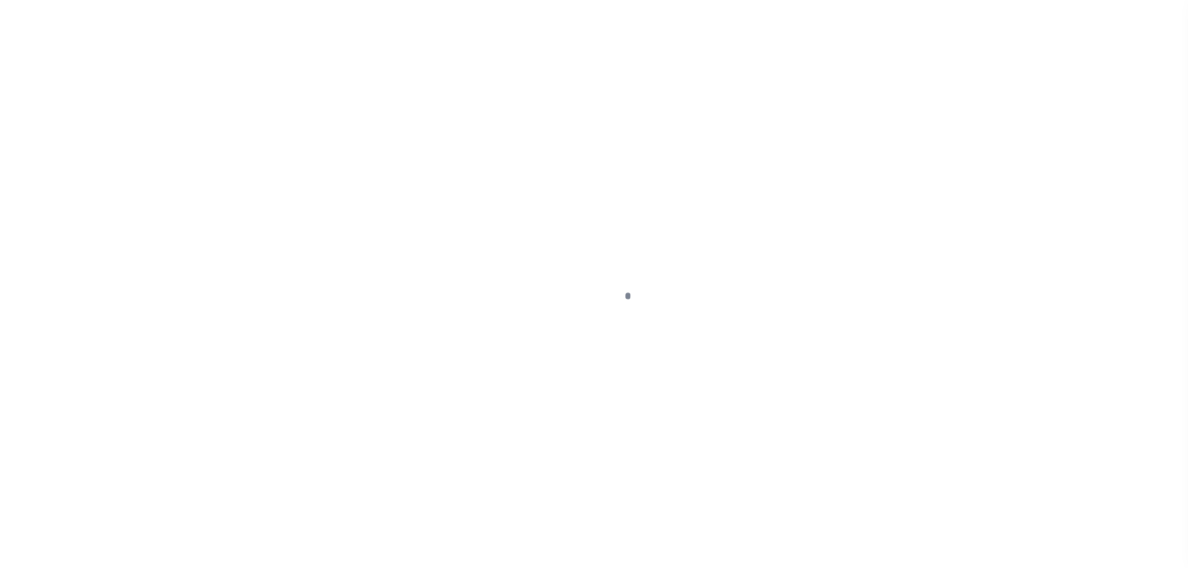
type input "120095"
type input "[PERSON_NAME] HOMES LTD"
select select
type input "2400 DALLAS PKWY STE 460"
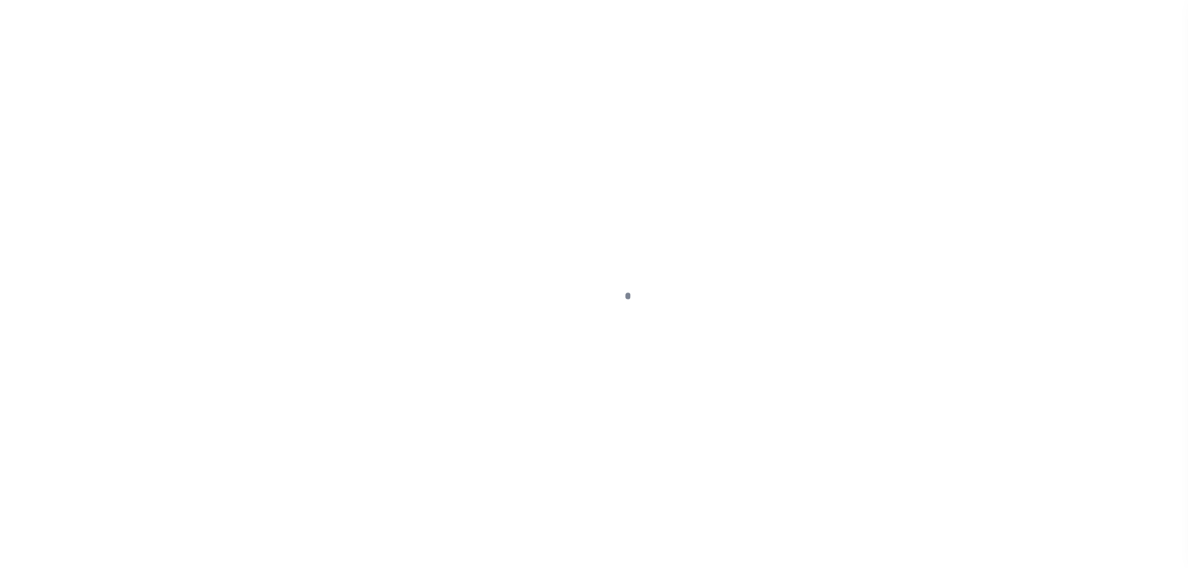
type input "PLANO TX 75093-4381"
select select
select select "NonEscrow"
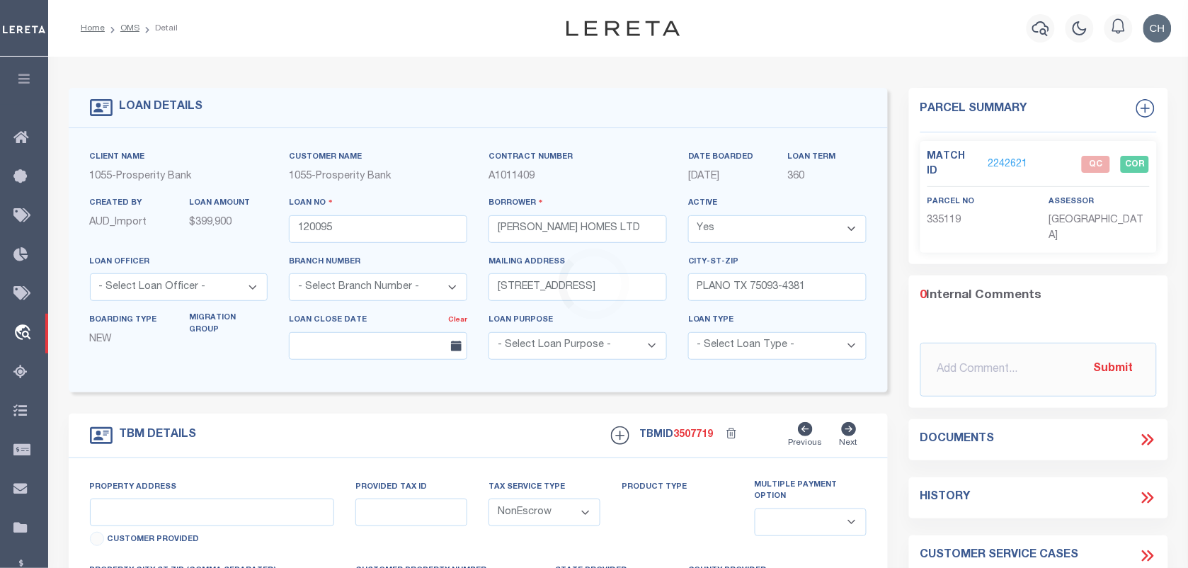
select select "10634"
select select "3839"
type input "1923 APPLE TREE DR"
type input "335119"
select select
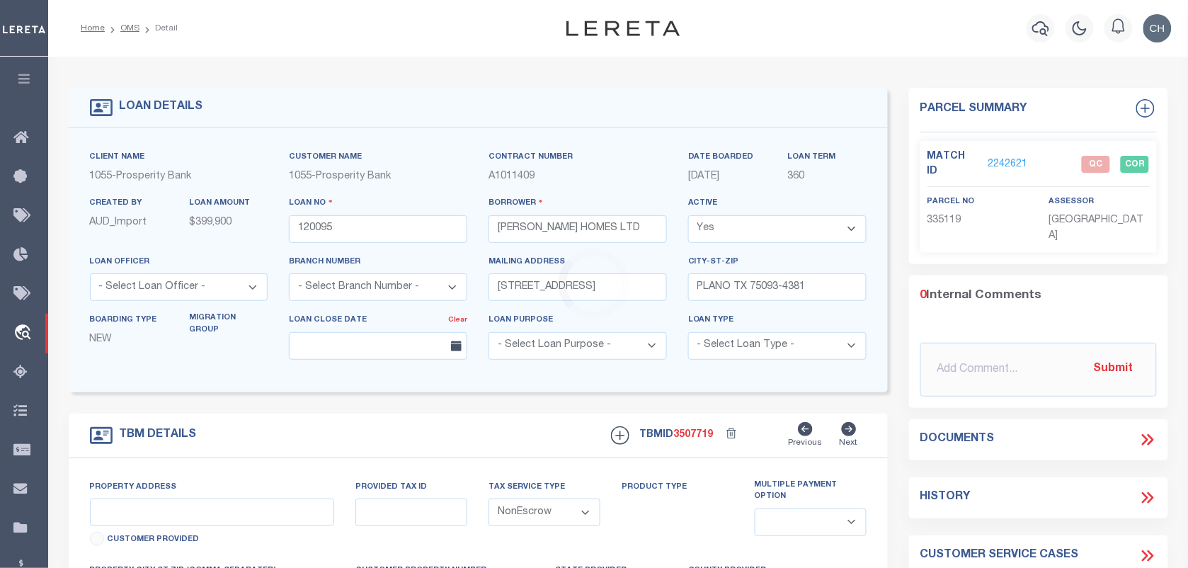
type input "[GEOGRAPHIC_DATA]"
select select
type textarea "[STREET_ADDRESS]"
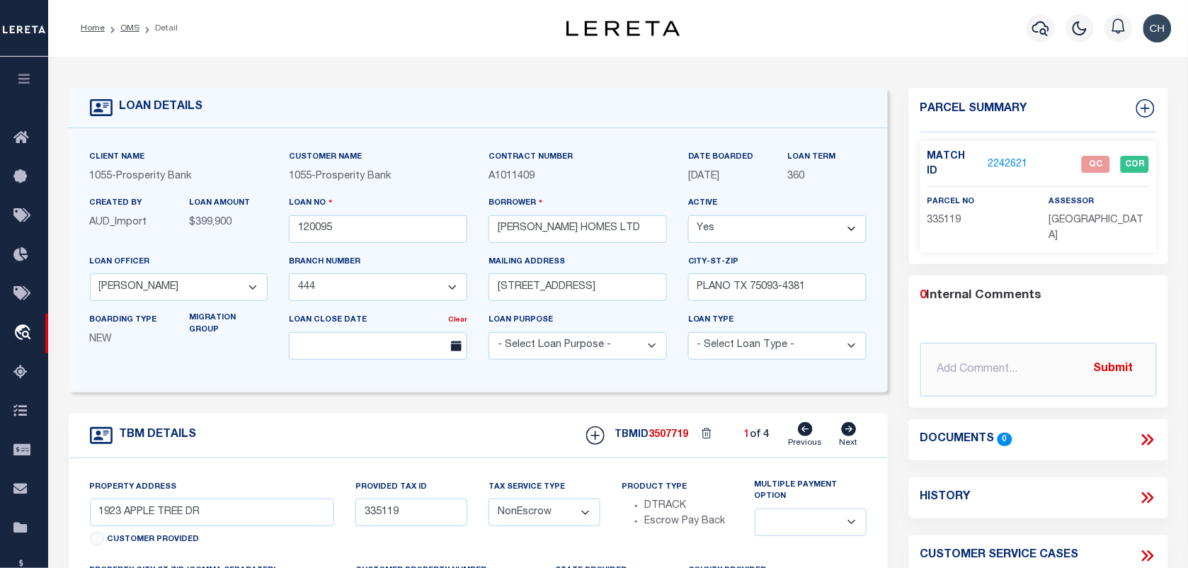
click at [1004, 157] on link "2242621" at bounding box center [1009, 164] width 40 height 15
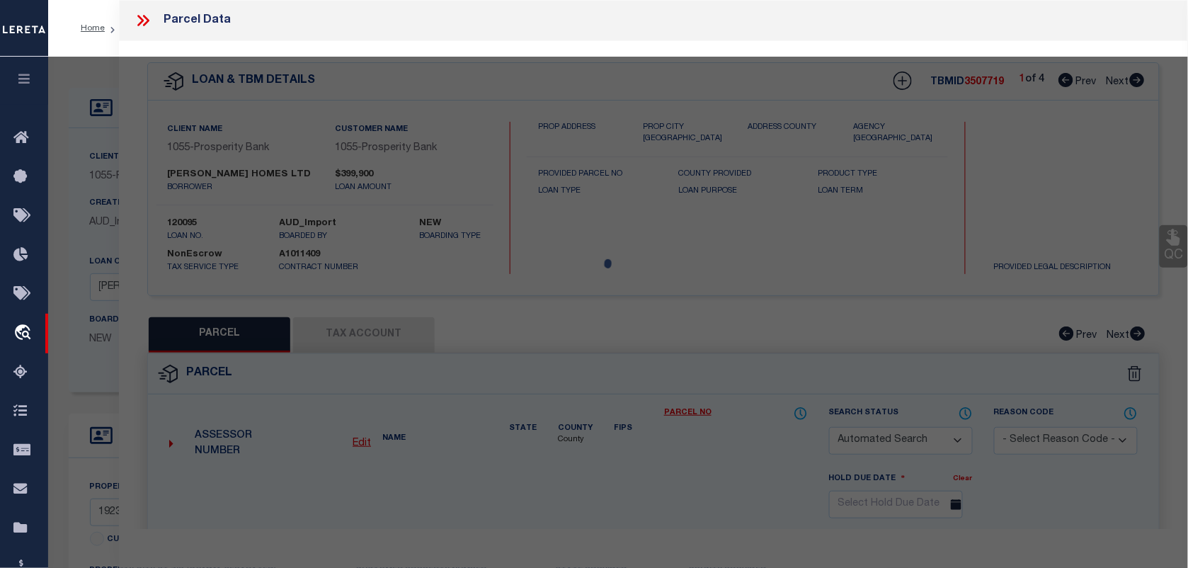
checkbox input "false"
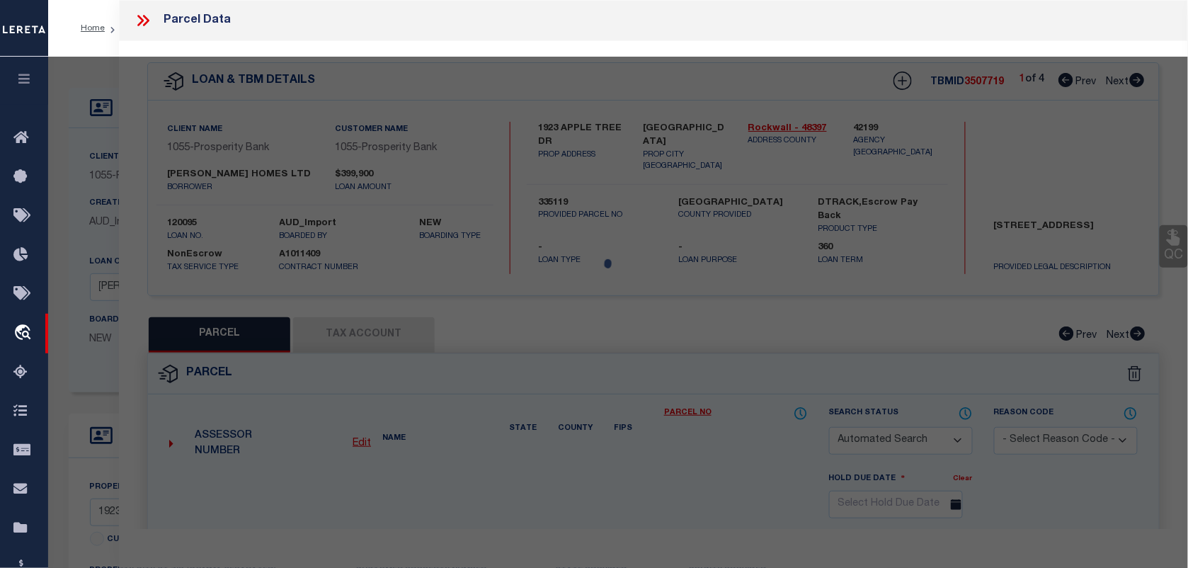
select select "QC"
type input "[PERSON_NAME] HOMES LTD"
select select "AGW"
select select "LEG"
type input "1923 APPLE TREE DR"
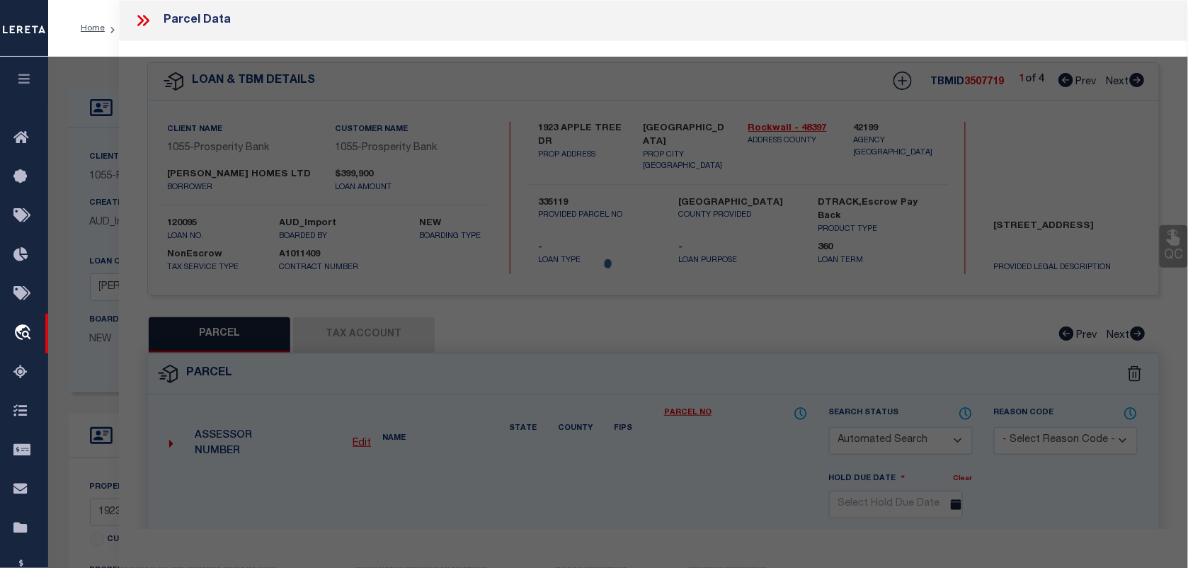
type input "[GEOGRAPHIC_DATA]"
type textarea "[STREET_ADDRESS]"
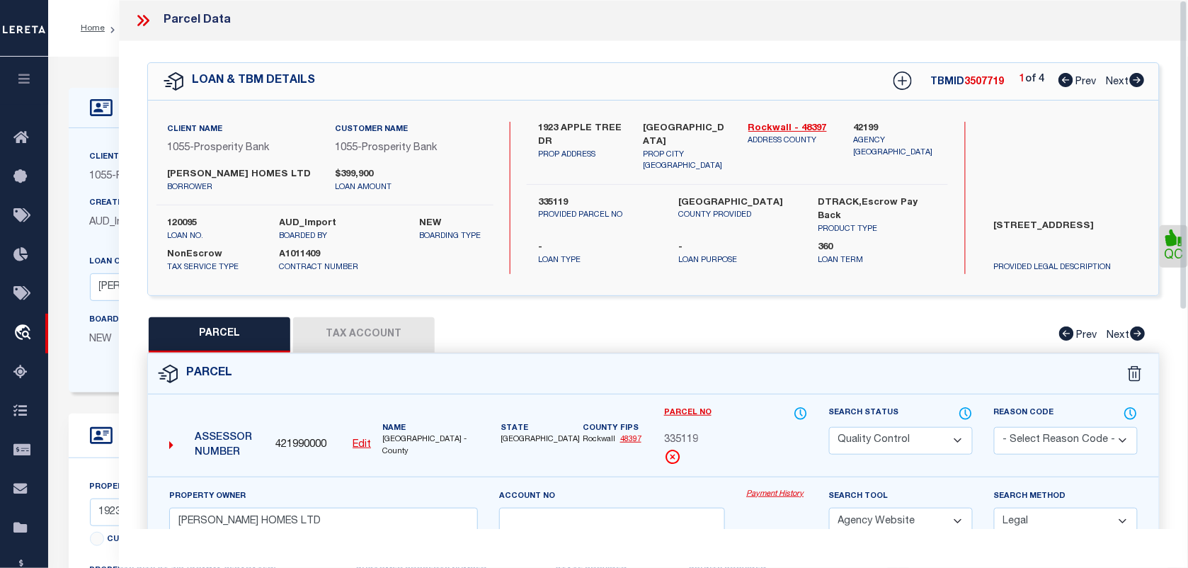
click at [935, 433] on select "Automated Search Bad Parcel Complete Duplicate Parcel High Dollar Reporting In …" at bounding box center [901, 441] width 144 height 28
click at [829, 427] on select "Automated Search Bad Parcel Complete Duplicate Parcel High Dollar Reporting In …" at bounding box center [901, 441] width 144 height 28
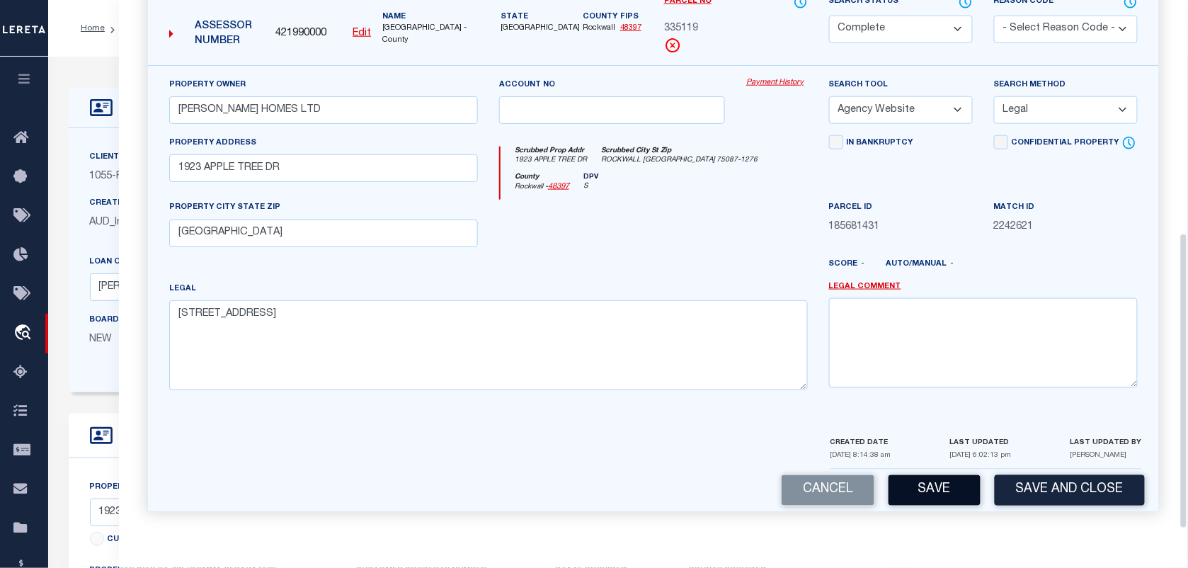
click at [942, 482] on button "Save" at bounding box center [935, 490] width 92 height 30
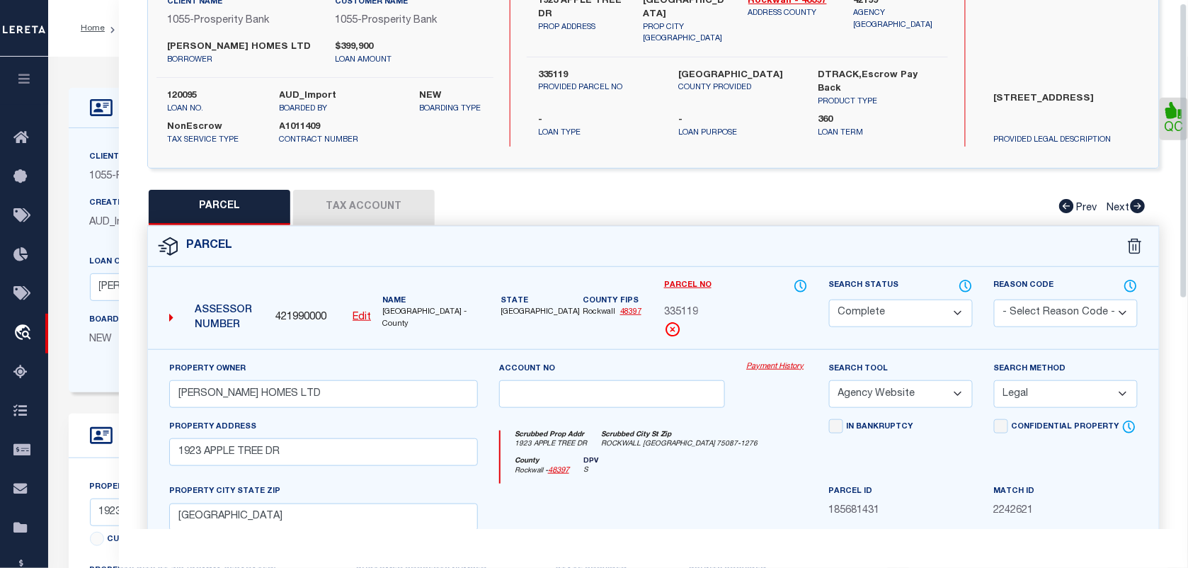
scroll to position [0, 0]
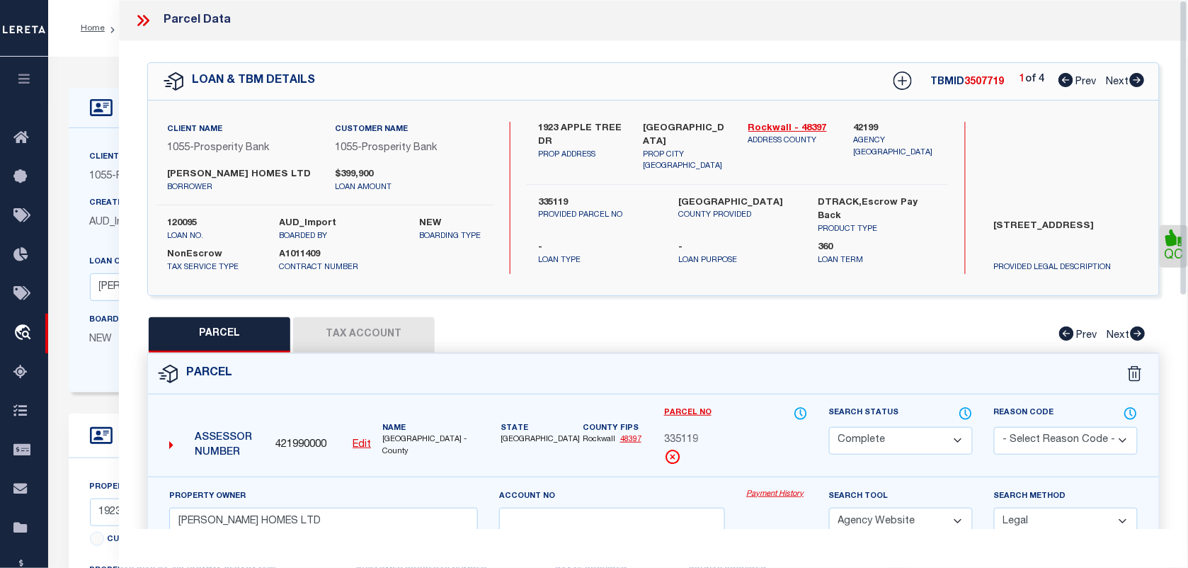
click at [146, 13] on icon at bounding box center [143, 20] width 18 height 18
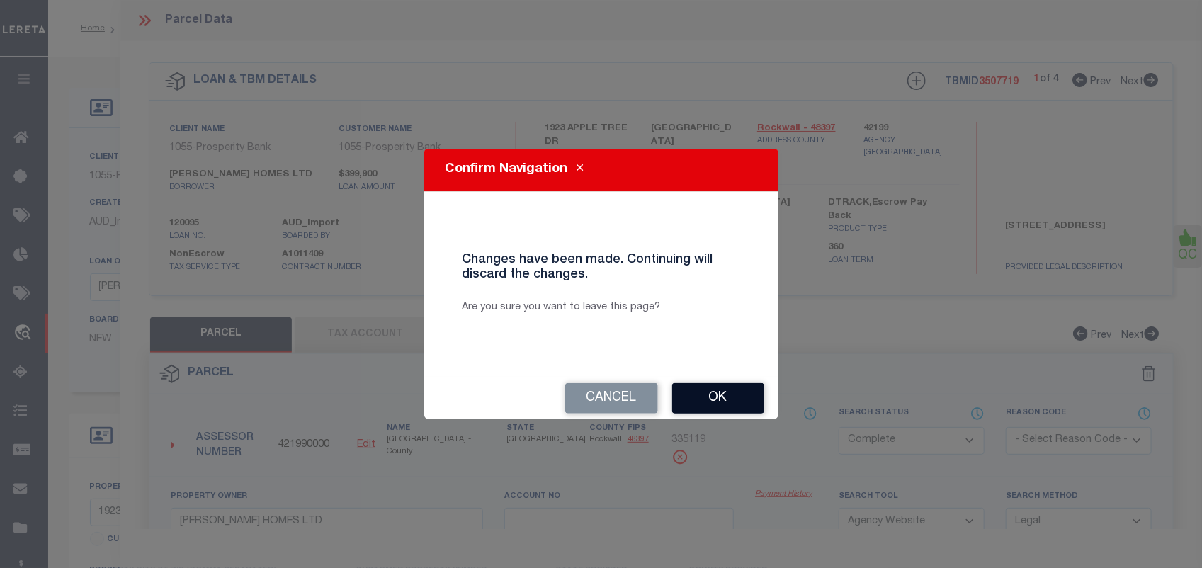
click at [734, 385] on button "Ok" at bounding box center [718, 398] width 92 height 30
select select "QC"
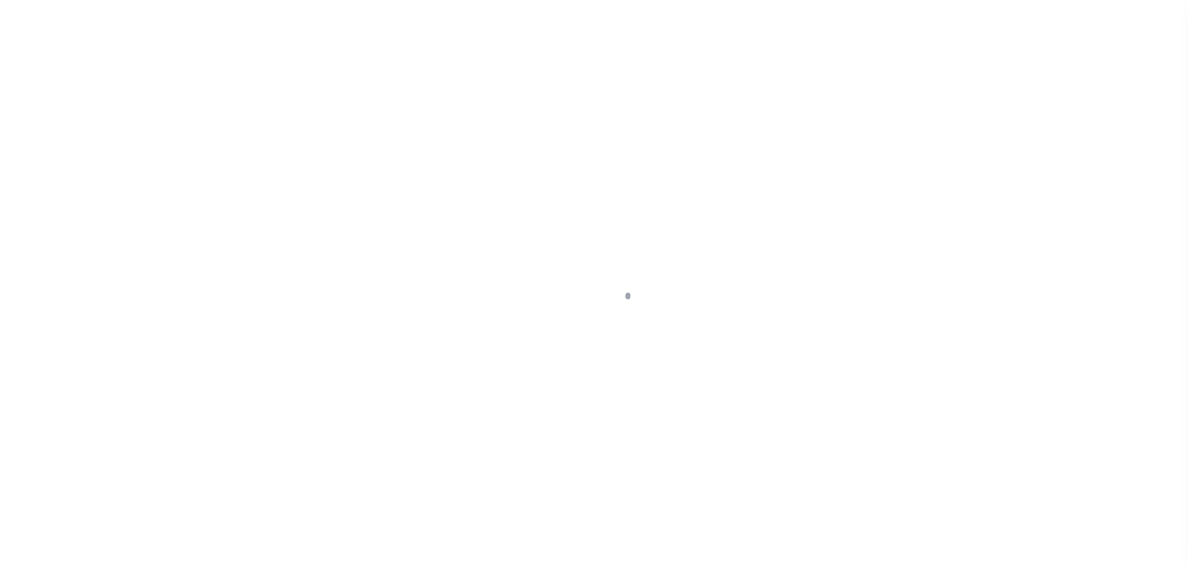
type input "120095"
type input "[PERSON_NAME] HOMES LTD"
select select
type input "2400 DALLAS PKWY STE 460"
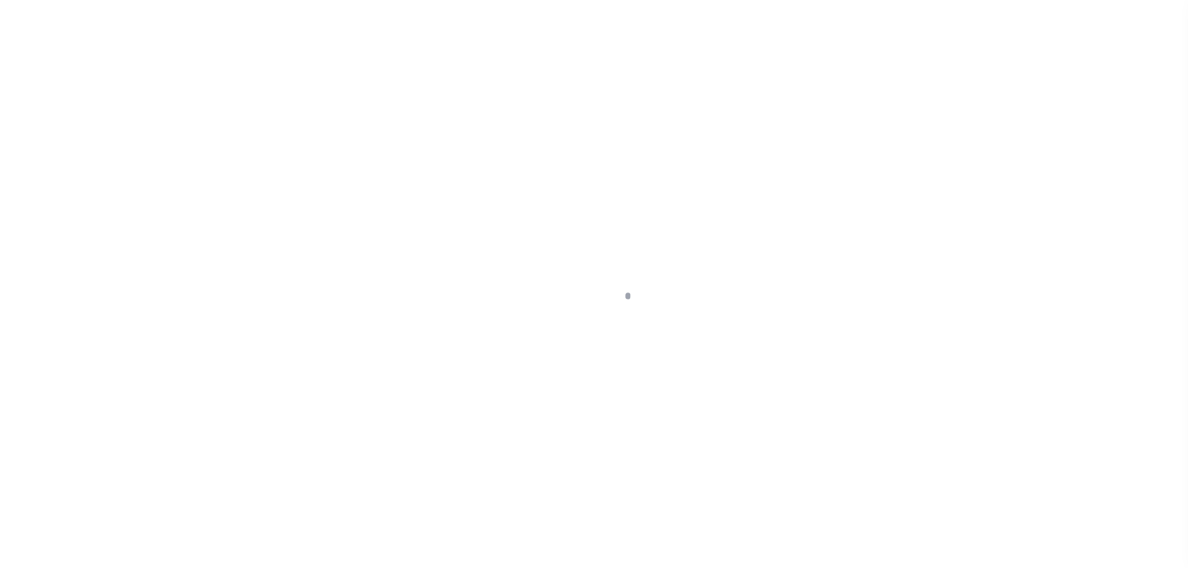
type input "PLANO TX 75093-4381"
select select
select select "NonEscrow"
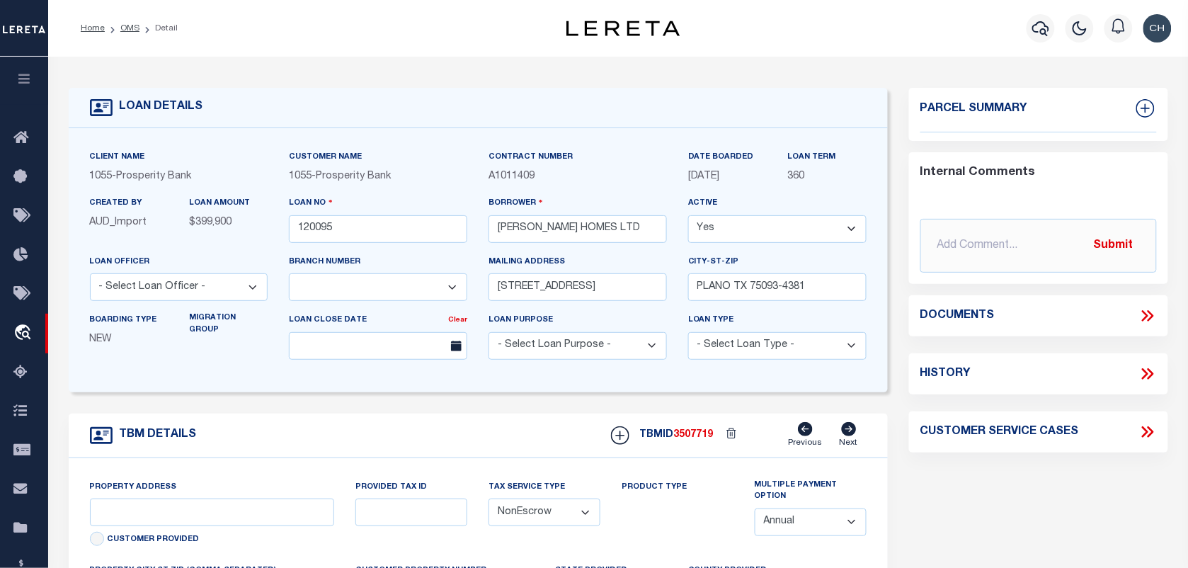
select select "10634"
select select "3839"
type input "1923 APPLE TREE DR"
type input "335119"
select select
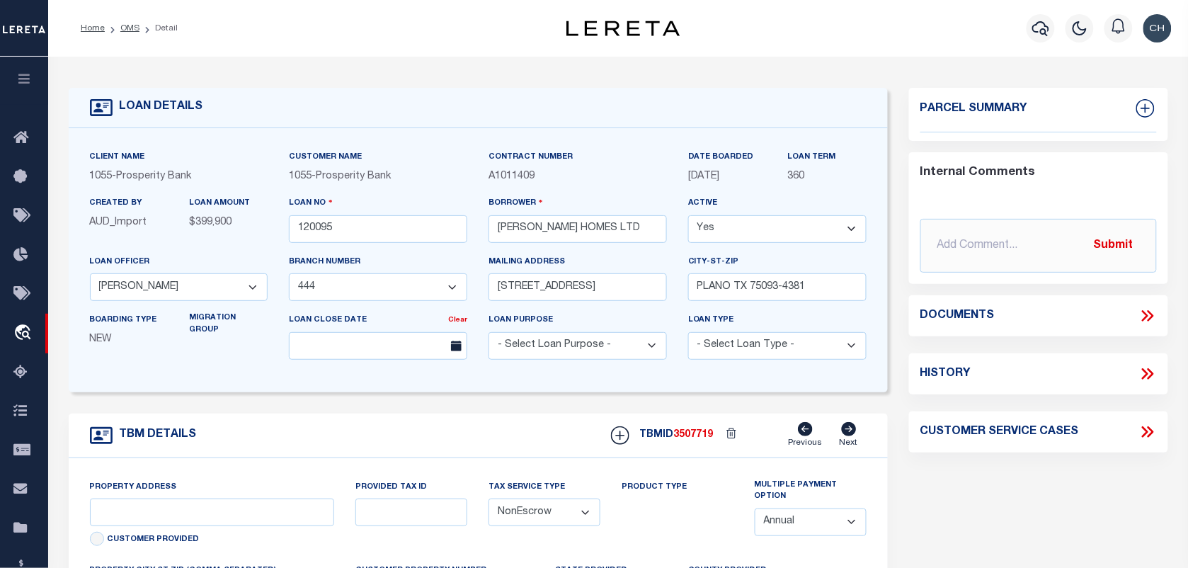
type input "ROCKWALL, TX 75087"
type input "[GEOGRAPHIC_DATA]"
select select
type textarea "QUAIL HOLLOW PH 1 BLK K LOT 6"
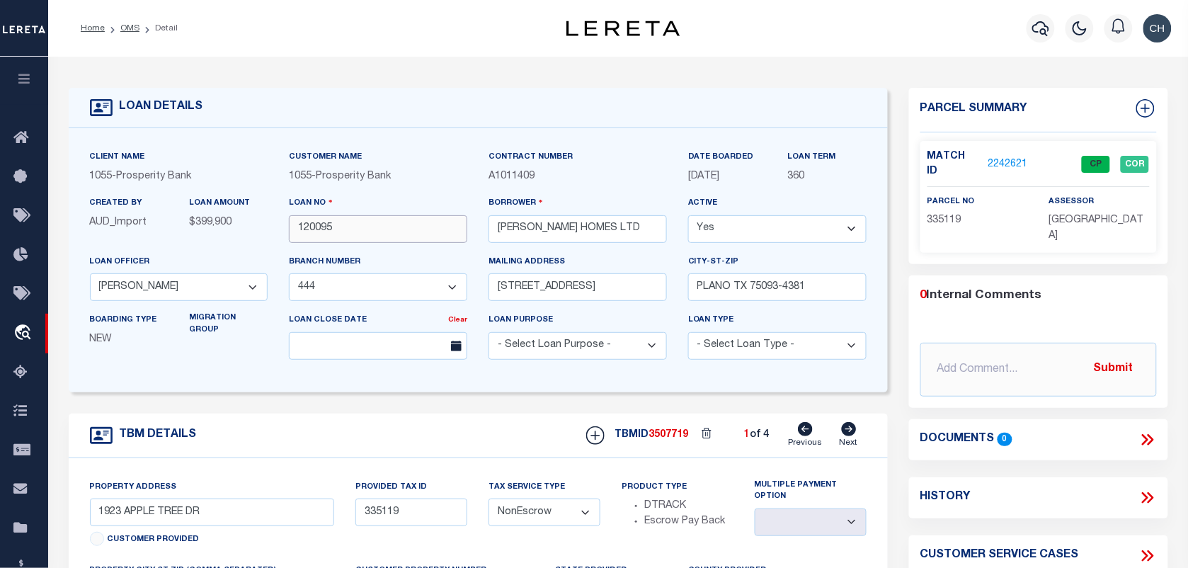
click at [319, 227] on input "120095" at bounding box center [378, 229] width 178 height 28
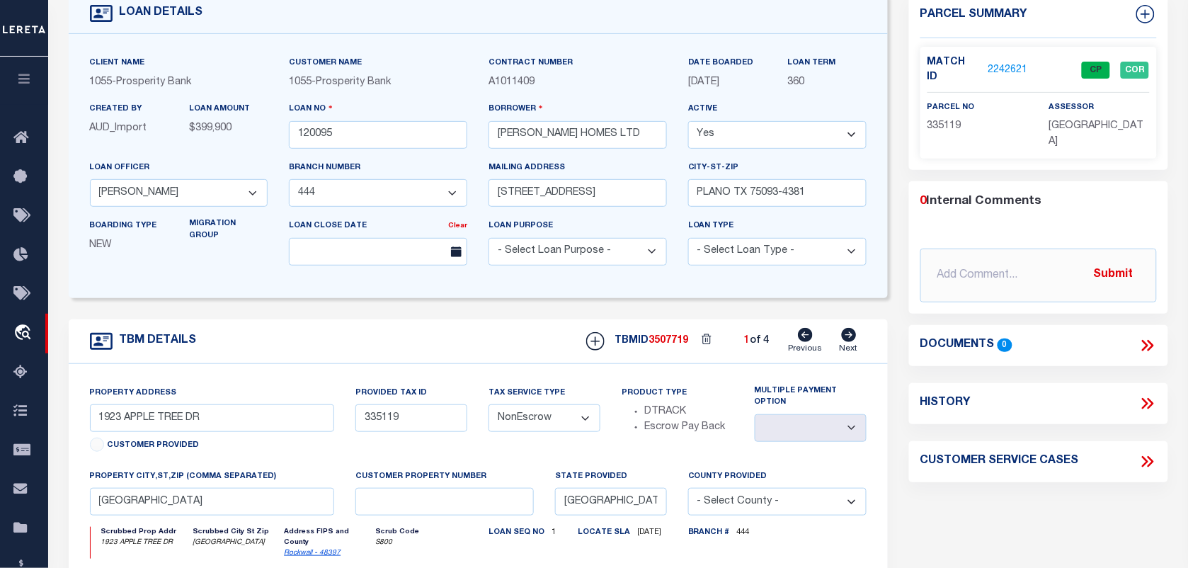
scroll to position [177, 0]
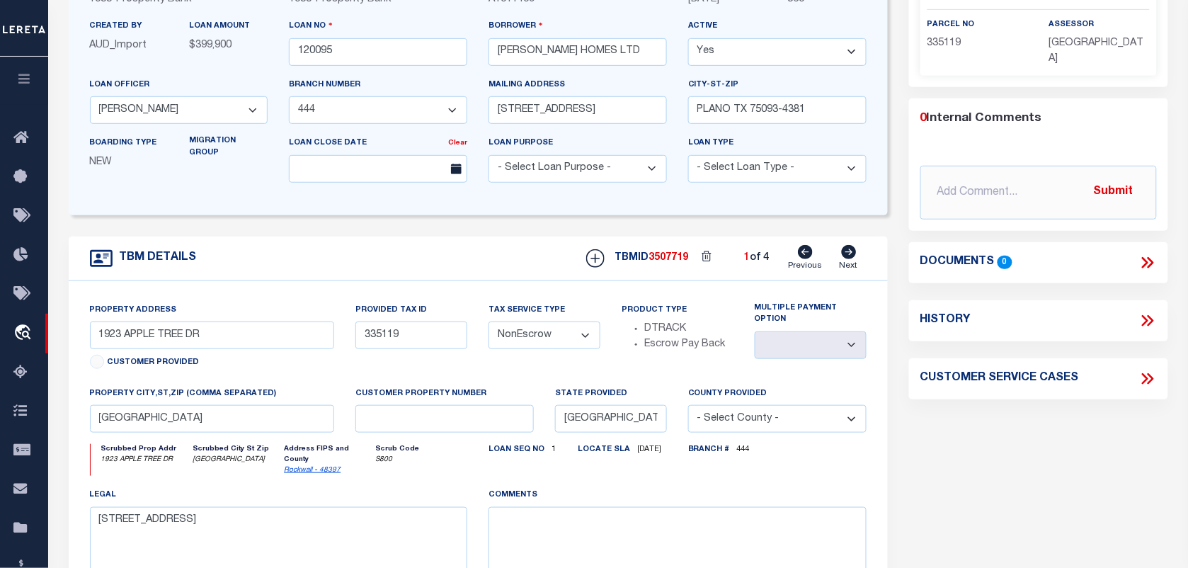
click at [667, 263] on span "3507719" at bounding box center [669, 258] width 40 height 10
copy span "3507719"
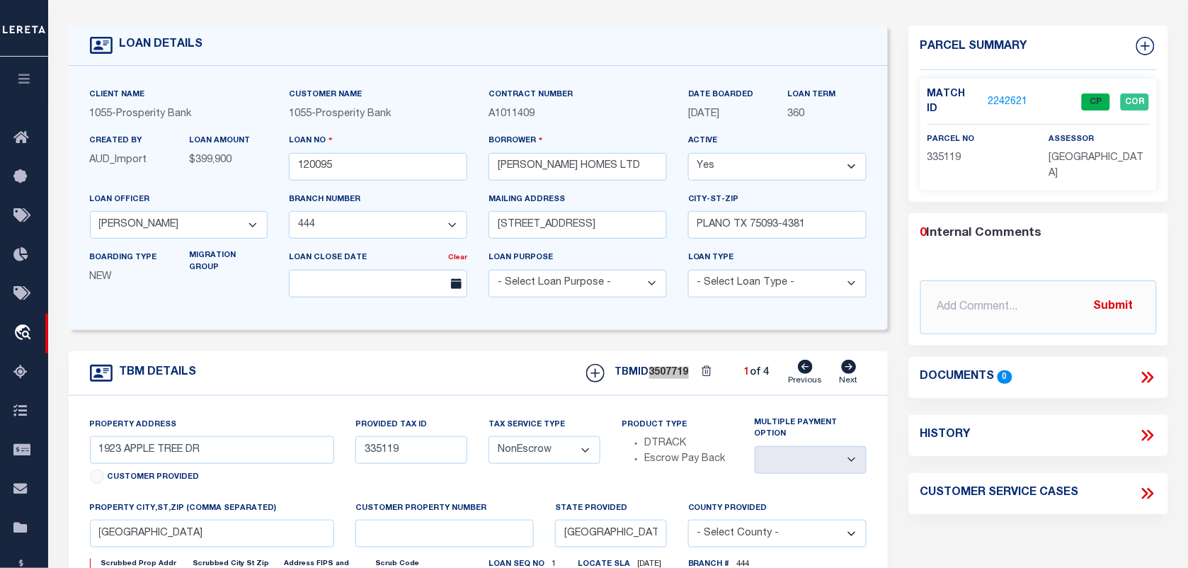
scroll to position [0, 0]
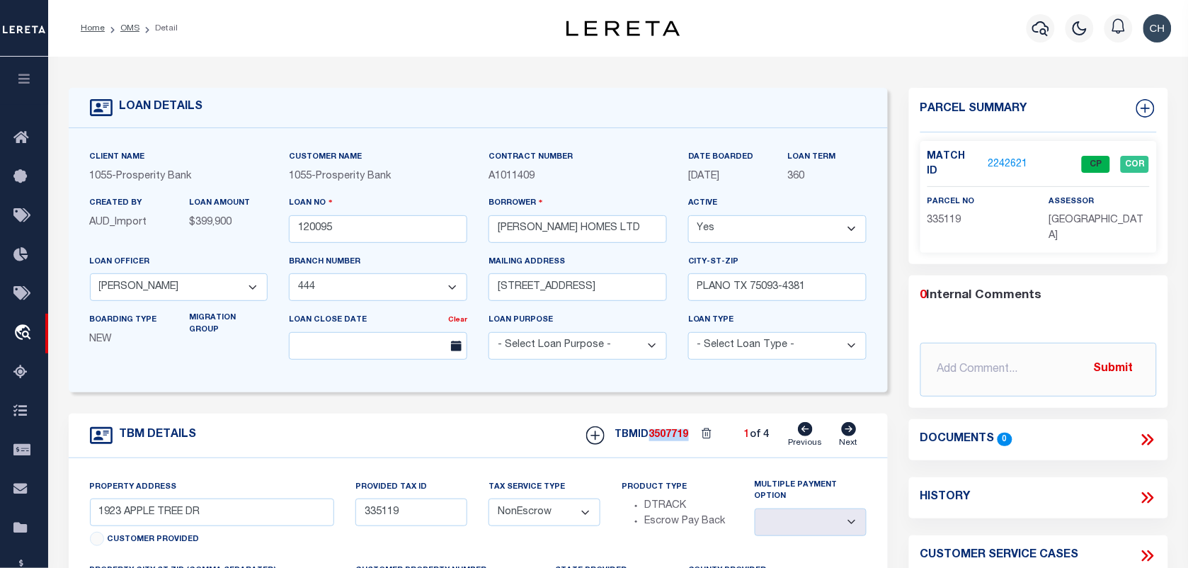
click at [946, 215] on span "335119" at bounding box center [945, 220] width 34 height 10
copy span "335119"
click at [1084, 227] on span "ROCKWALL COUNTY" at bounding box center [1097, 227] width 95 height 25
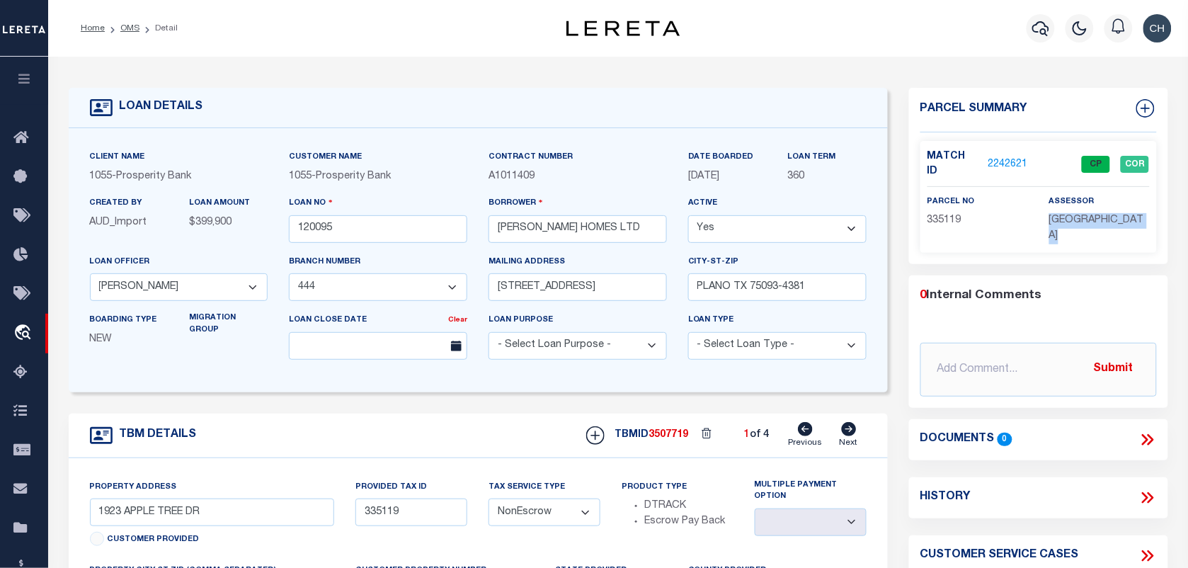
click at [1084, 227] on span "ROCKWALL COUNTY" at bounding box center [1097, 227] width 95 height 25
copy div "ROCKWALL COUNTY"
click at [139, 18] on ol "Home OMS Detail" at bounding box center [129, 28] width 120 height 30
click at [135, 26] on link "OMS" at bounding box center [129, 28] width 19 height 8
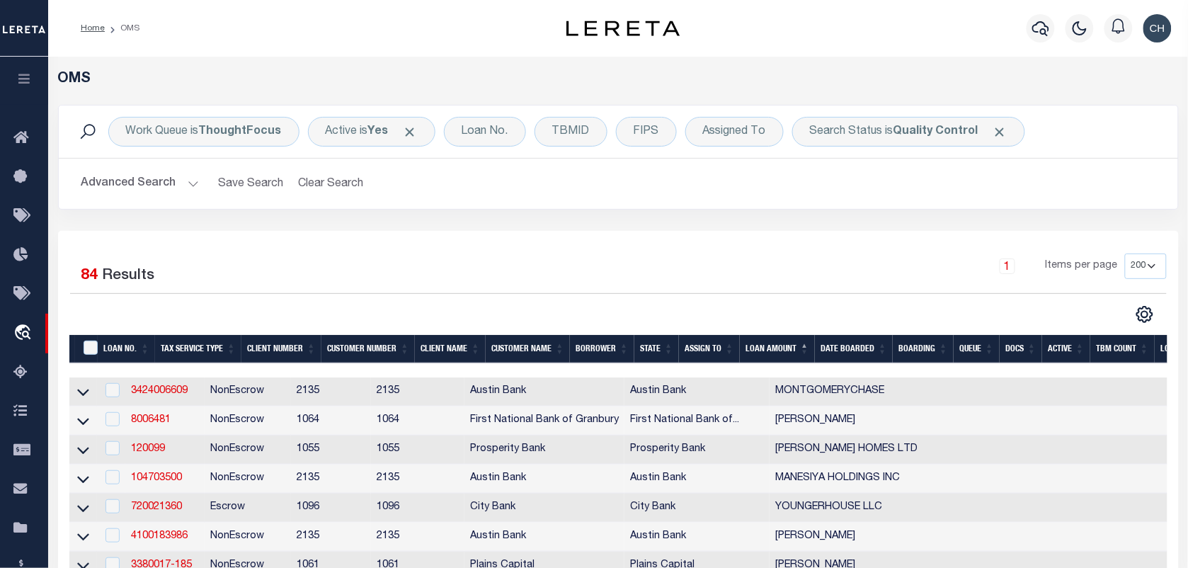
click at [579, 188] on h2 "Advanced Search Save Search Clear Search tblSearchTopScreen_dynamictable_____De…" at bounding box center [618, 184] width 1097 height 28
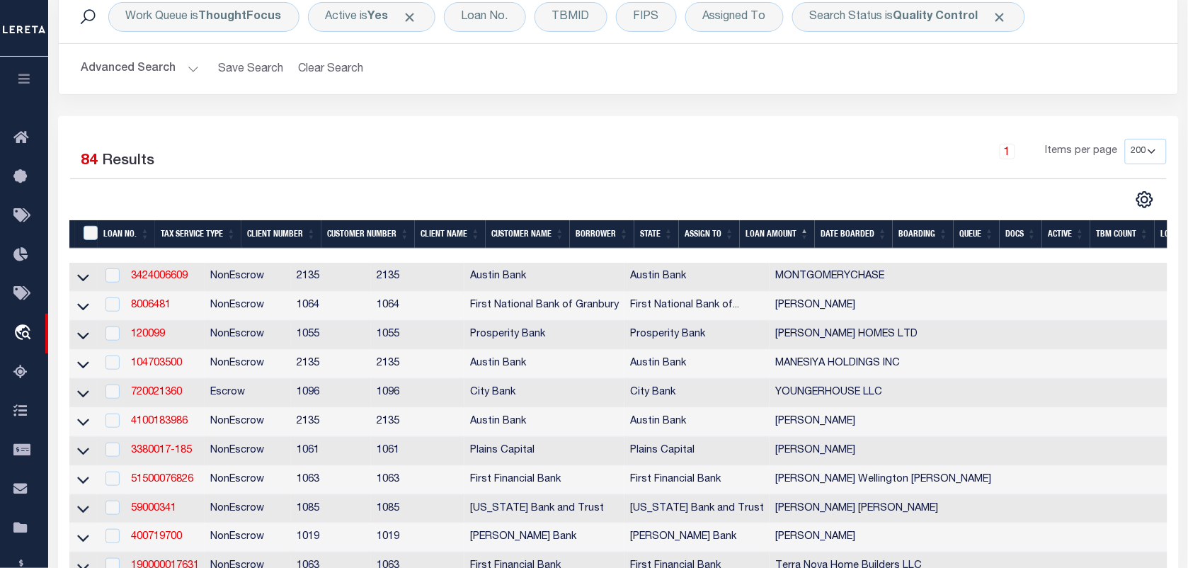
scroll to position [89, 0]
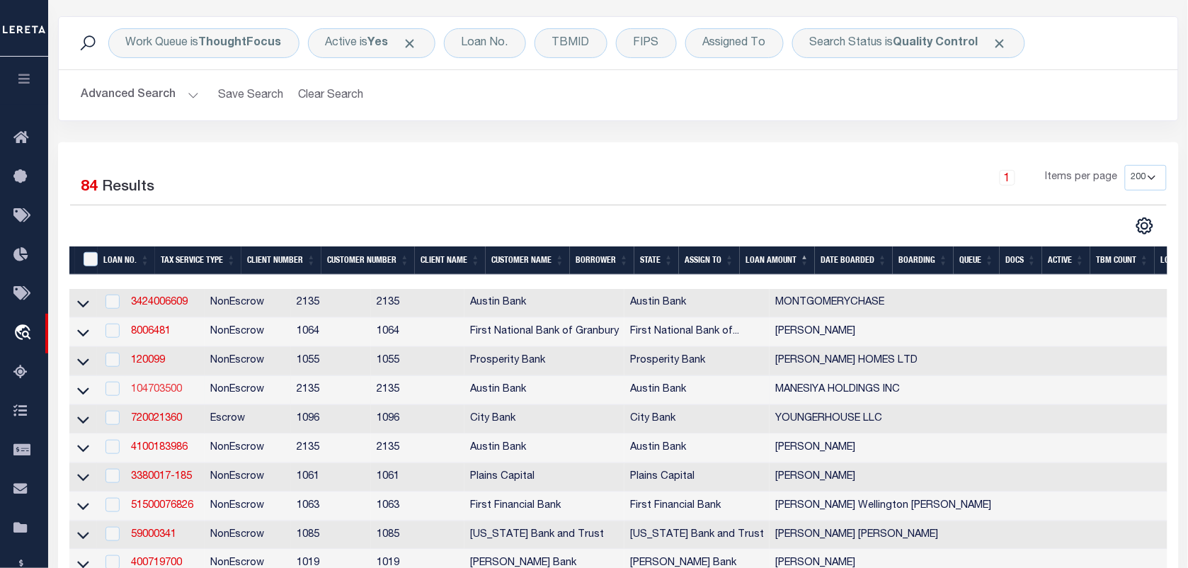
click at [161, 394] on link "104703500" at bounding box center [156, 390] width 51 height 10
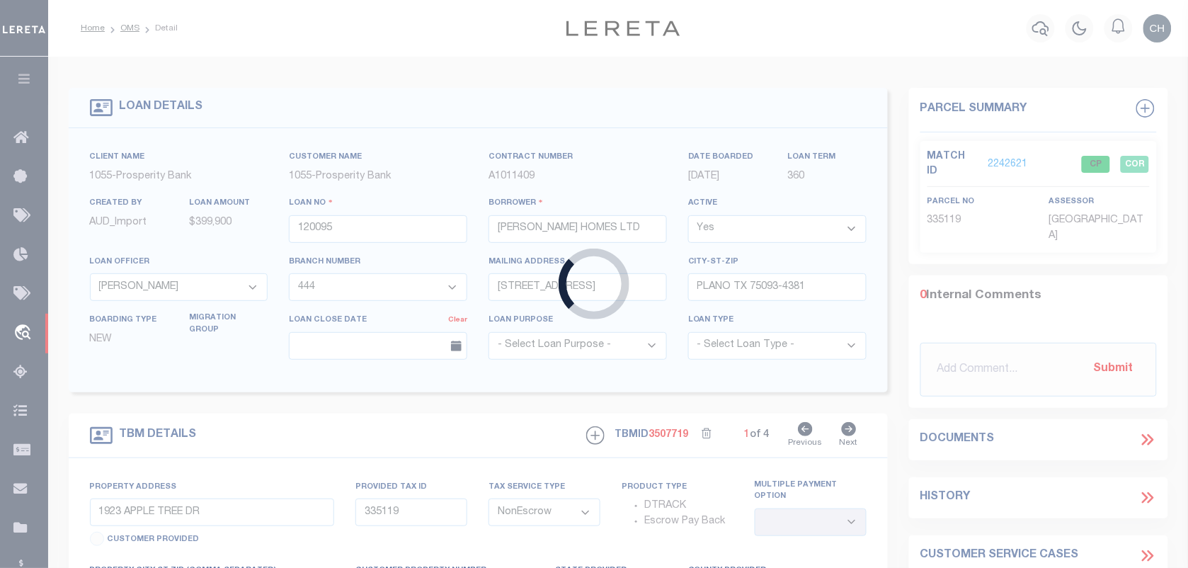
type input "104703500"
type input "MANESIYA HOLDINGS INC"
select select
type input "[GEOGRAPHIC_DATA]"
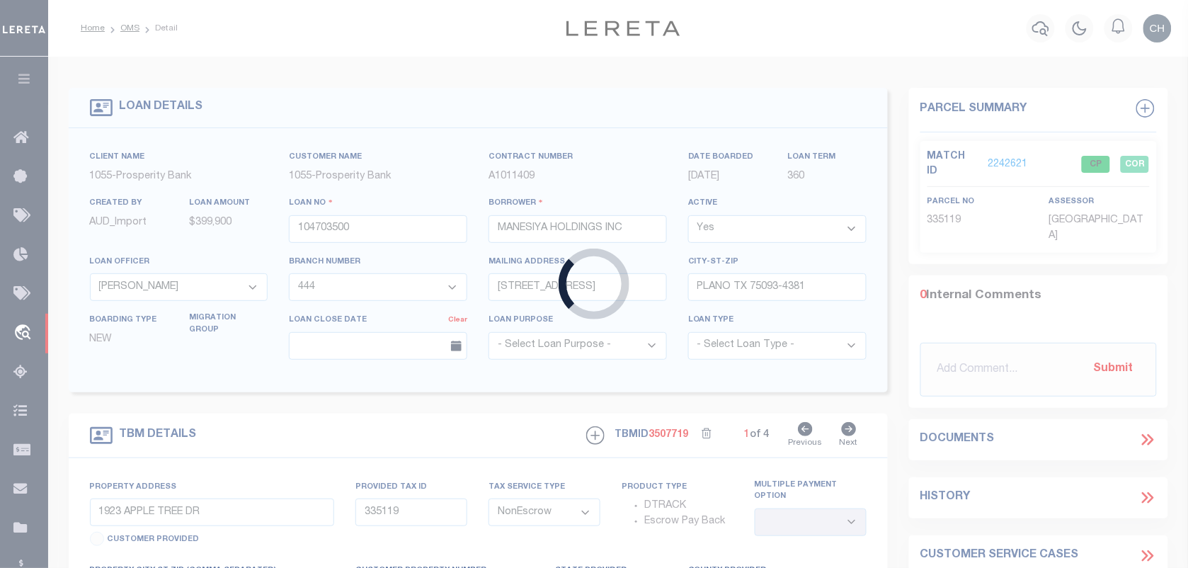
type input "[GEOGRAPHIC_DATA]"
select select "400"
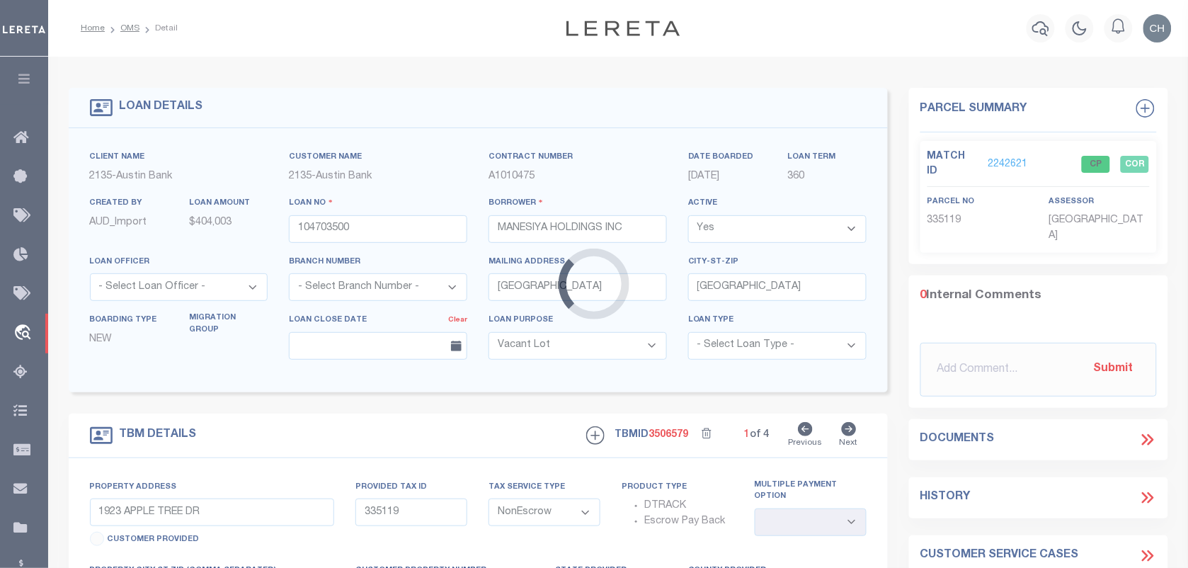
select select "166772"
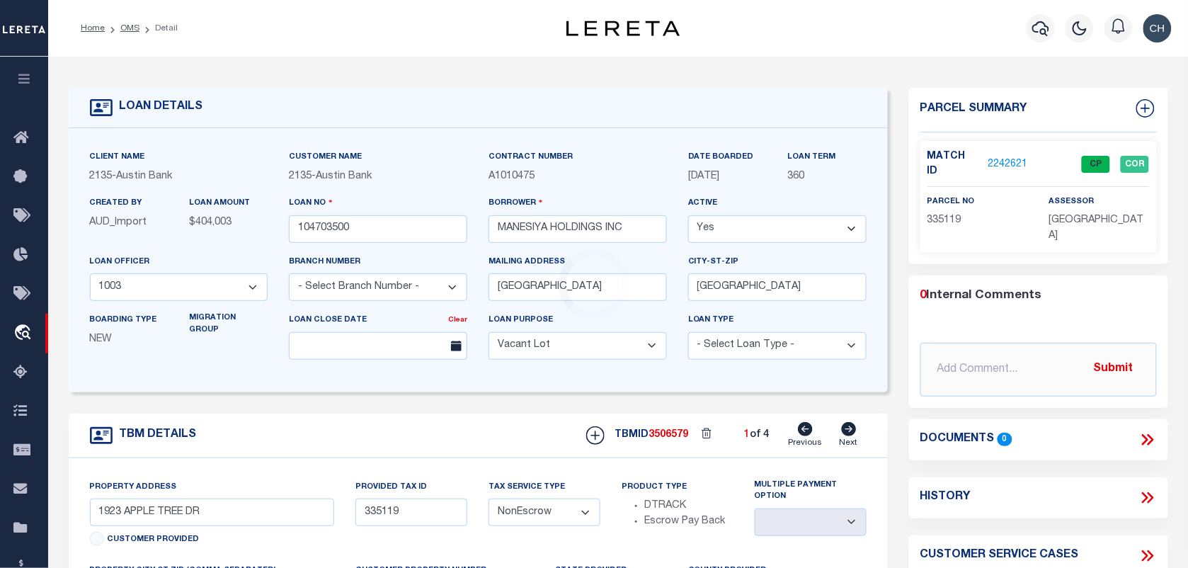
type input "[GEOGRAPHIC_DATA]"
select select
type input "LA MARQUE TX 77568"
select select
type textarea "(CP) DT 0.787 ACRES LOT 18 HIGHLAND ALLOTMENT"
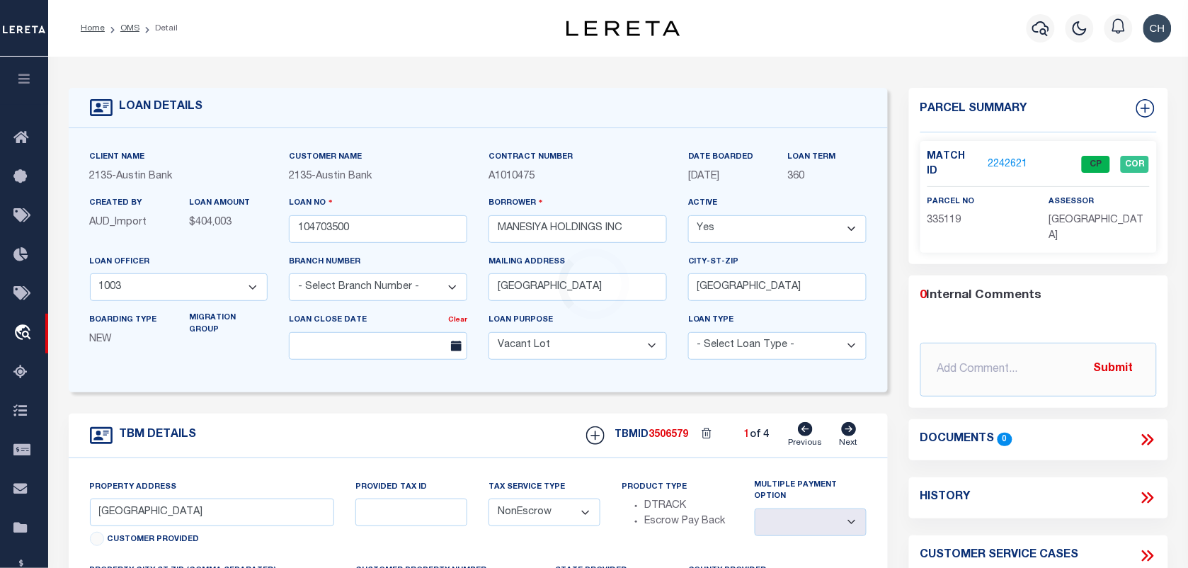
select select "22686"
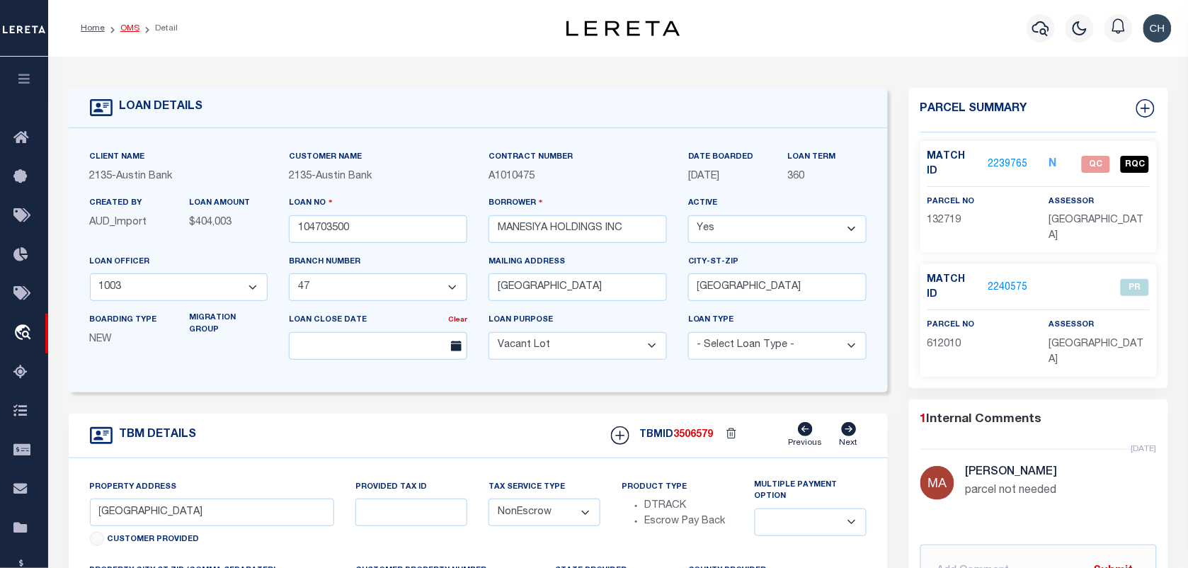
click at [131, 24] on link "OMS" at bounding box center [129, 28] width 19 height 8
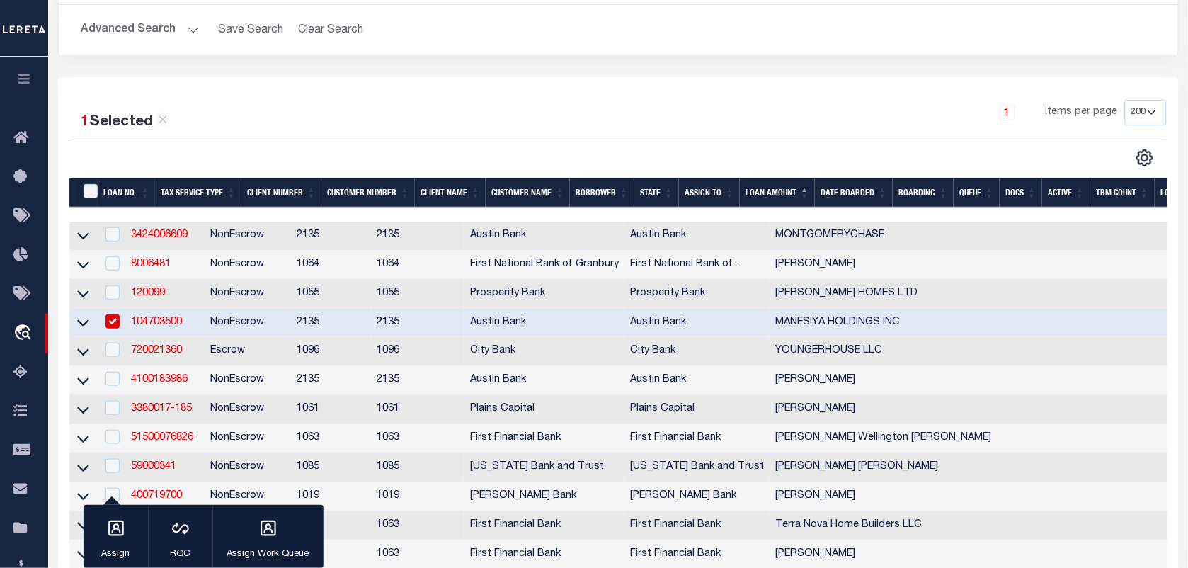
scroll to position [266, 0]
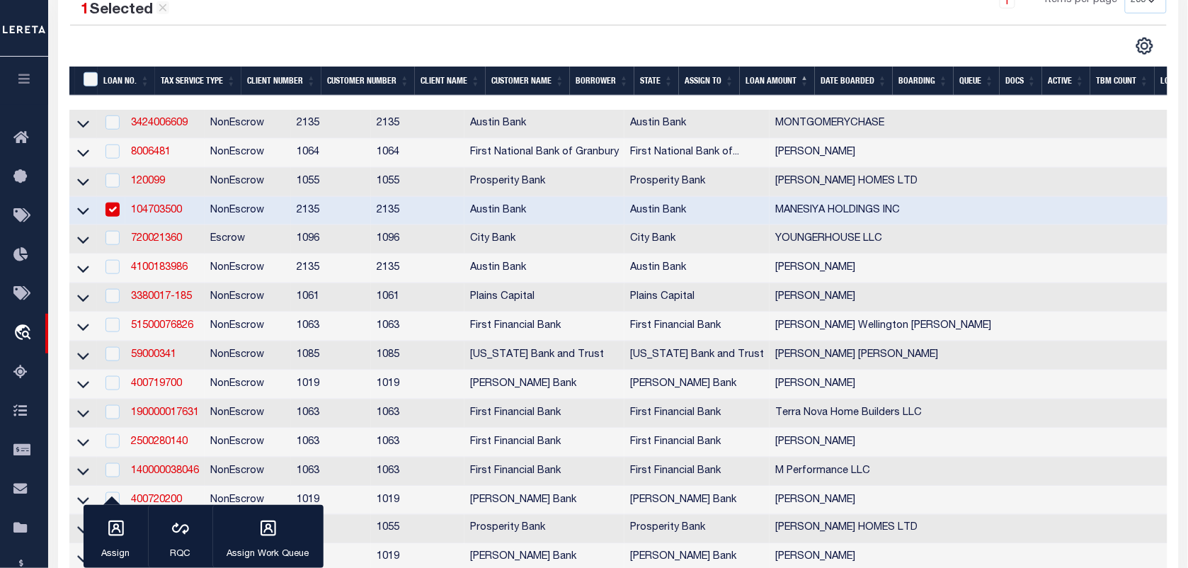
click at [113, 213] on input "checkbox" at bounding box center [113, 210] width 14 height 14
checkbox input "false"
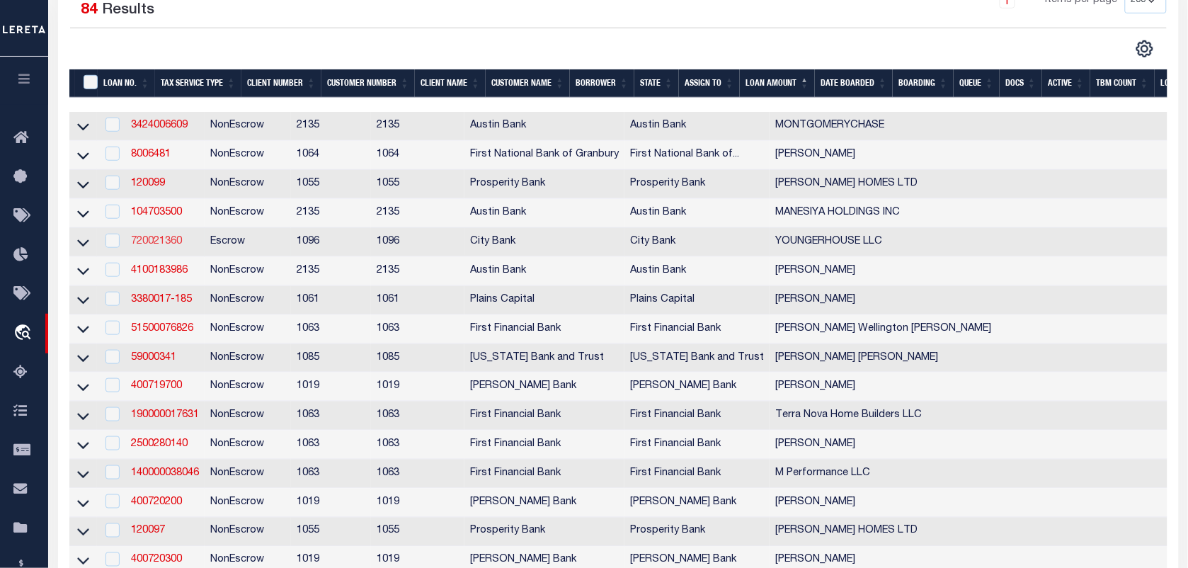
click at [172, 246] on link "720021360" at bounding box center [156, 242] width 51 height 10
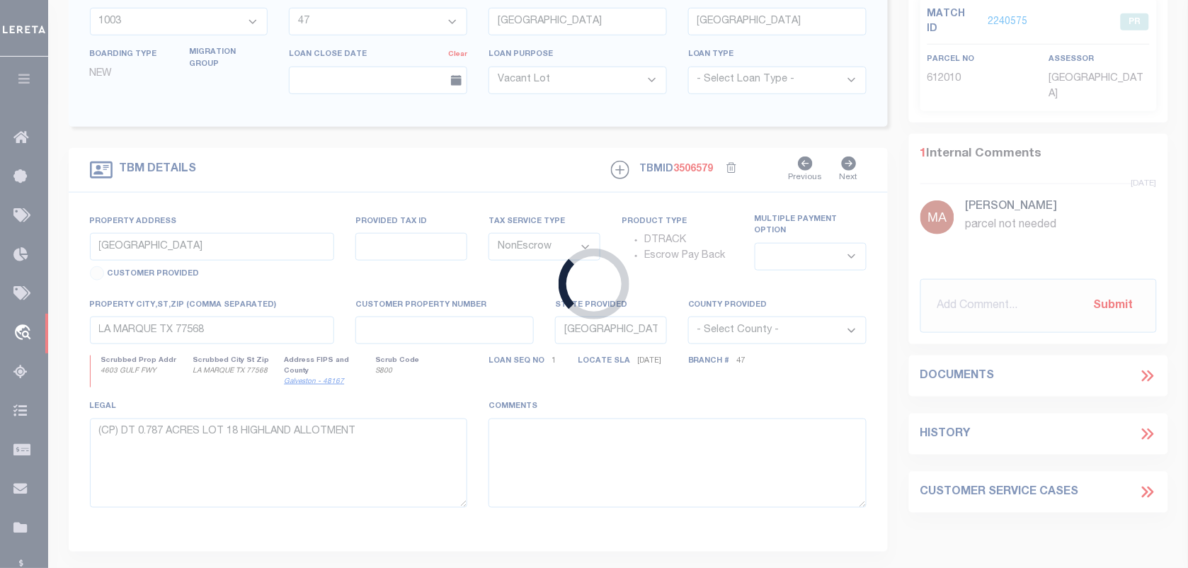
type input "720021360"
type input "YOUNGERHOUSE LLC"
select select
select select "100"
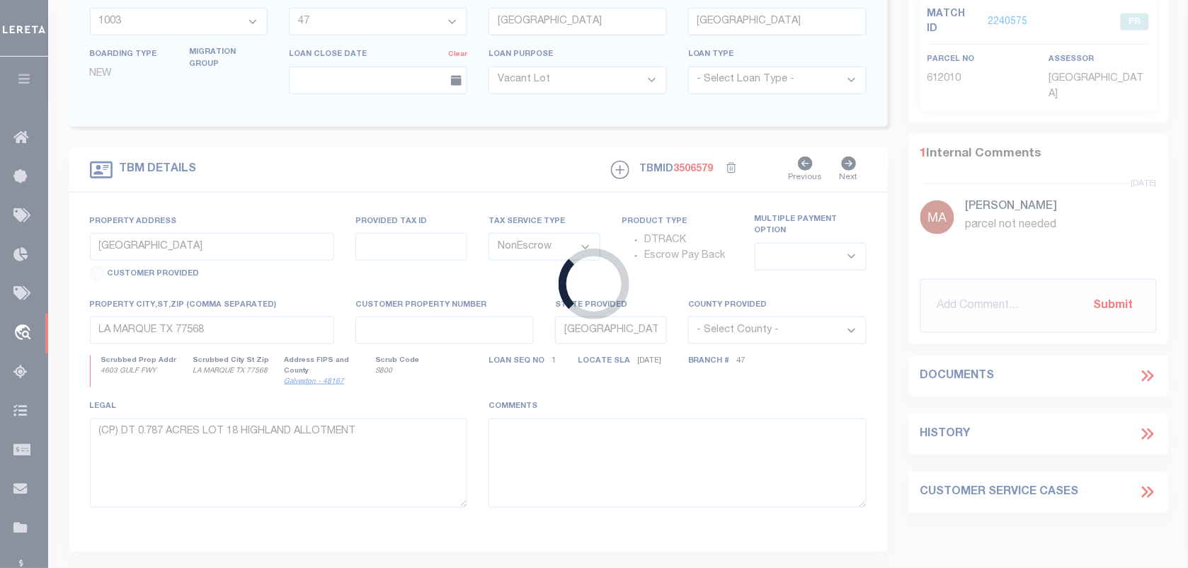
select select "Escrow"
select select "61850"
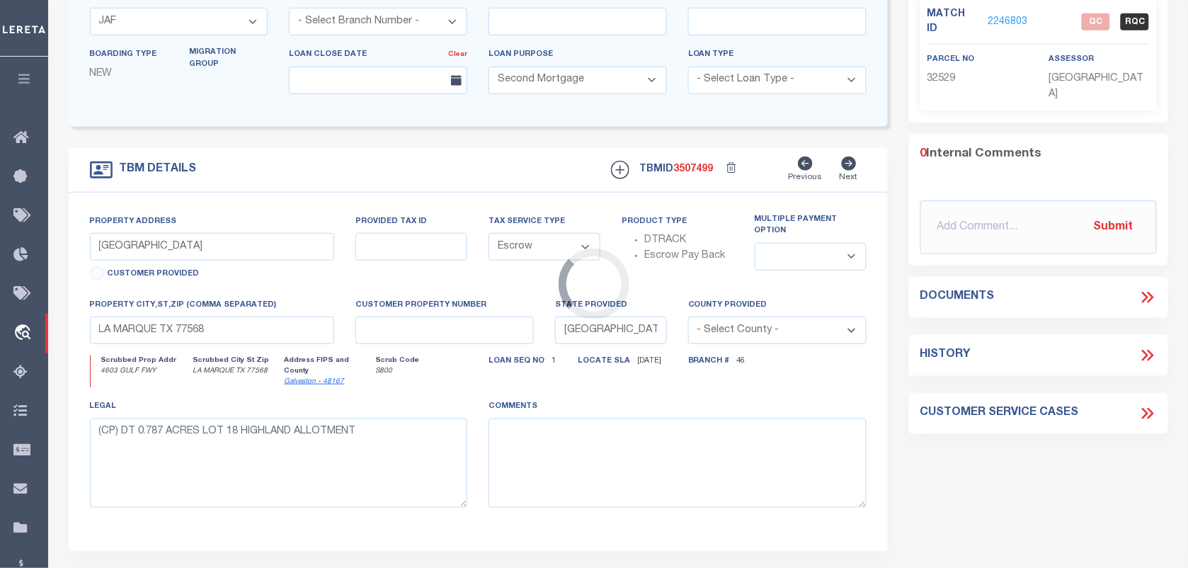
select select "1356"
type input "[STREET_ADDRESS][PERSON_NAME]"
type input "406000-0004-0030"
select select
type input "[GEOGRAPHIC_DATA], [GEOGRAPHIC_DATA] 77803"
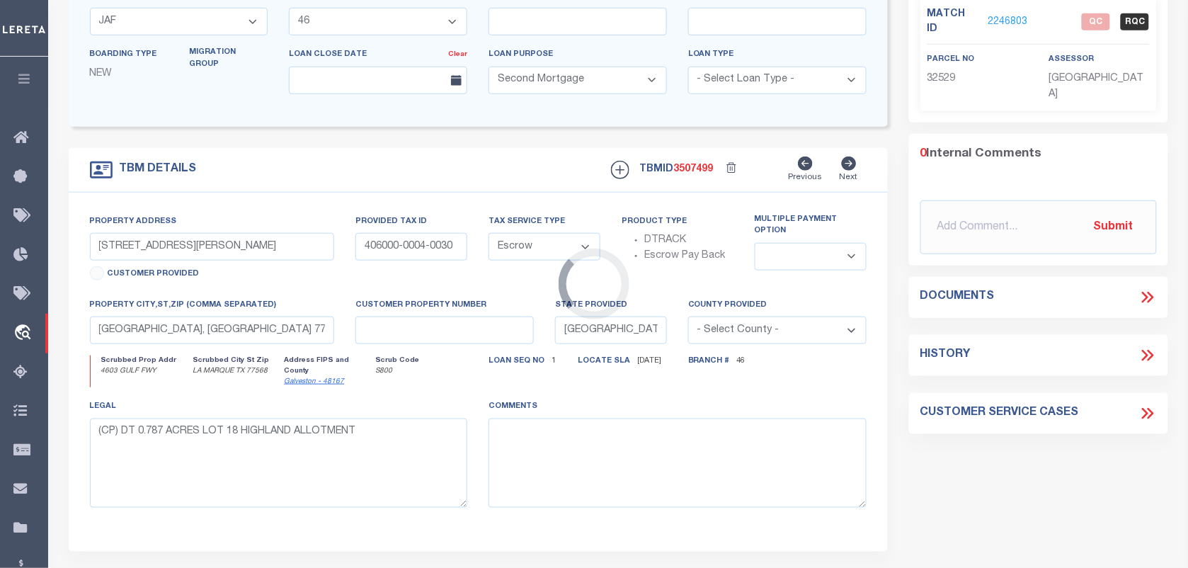
select select
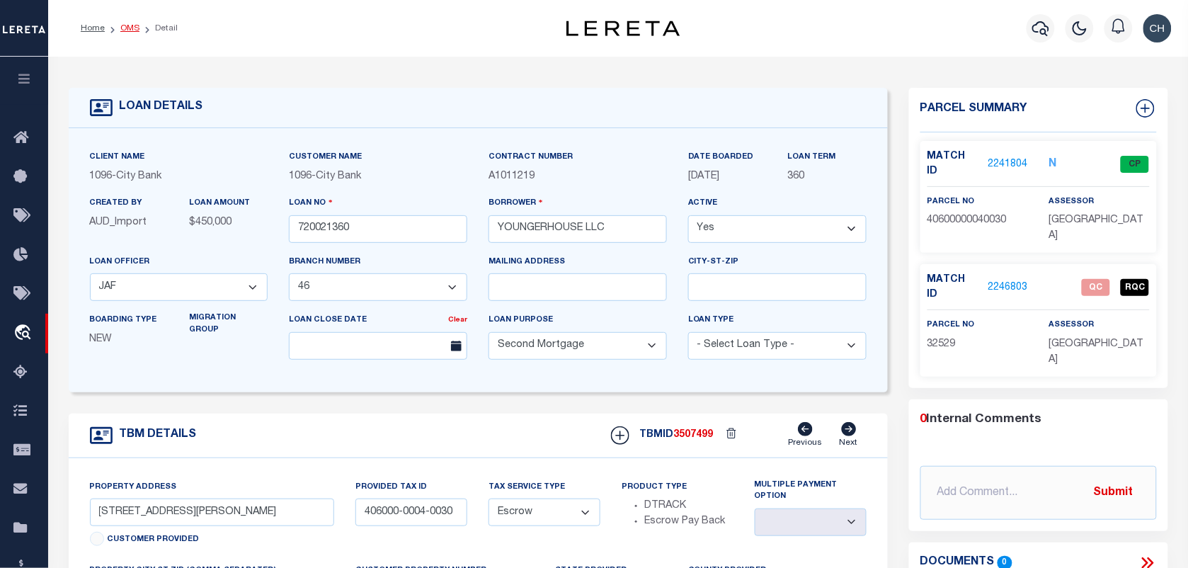
click at [131, 24] on link "OMS" at bounding box center [129, 28] width 19 height 8
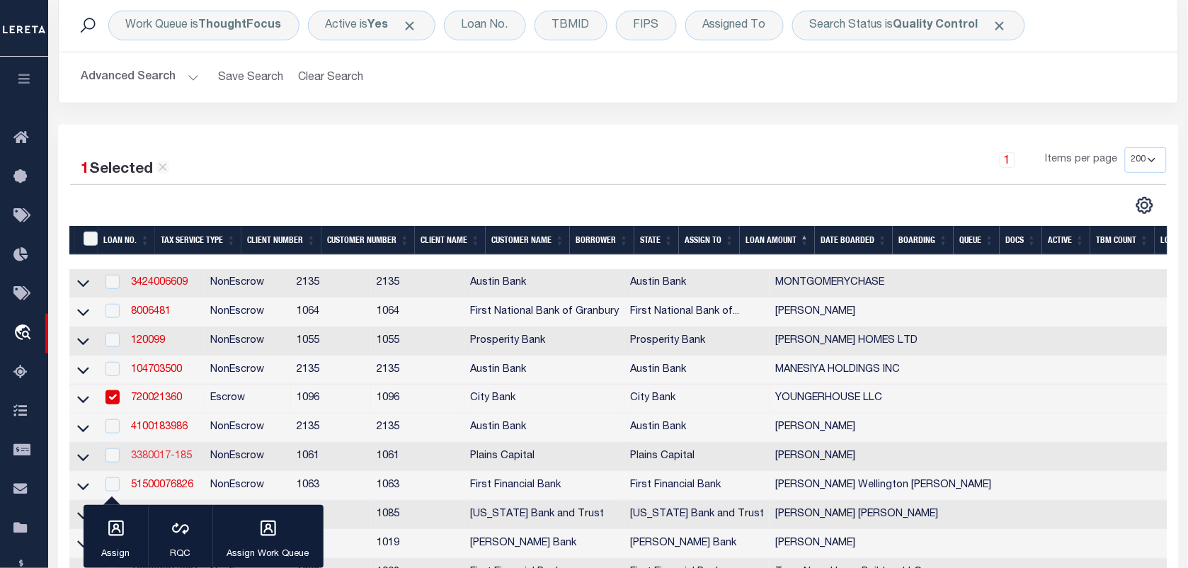
scroll to position [266, 0]
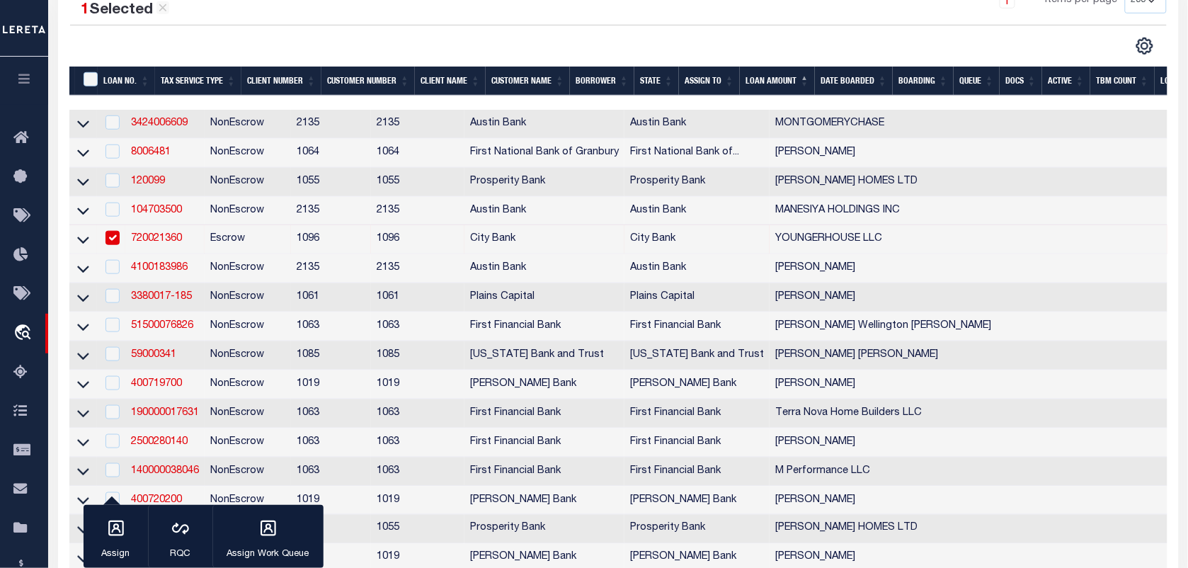
click at [110, 244] on input "checkbox" at bounding box center [113, 238] width 14 height 14
checkbox input "false"
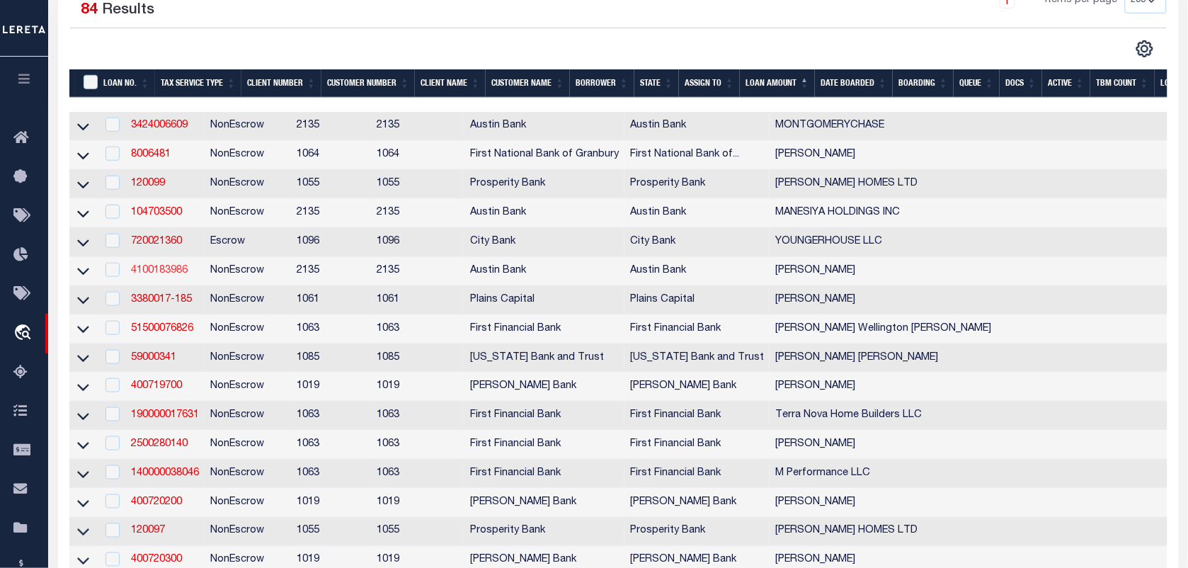
click at [161, 276] on link "4100183986" at bounding box center [159, 271] width 57 height 10
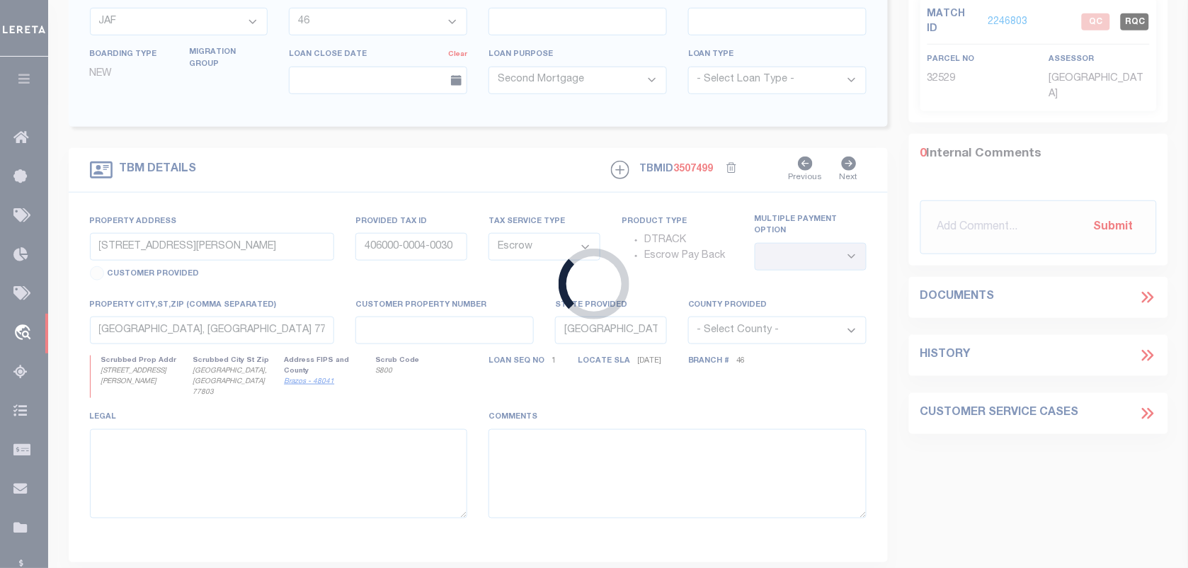
type input "4100183986"
type input "[PERSON_NAME]"
select select
type input "[STREET_ADDRESS]"
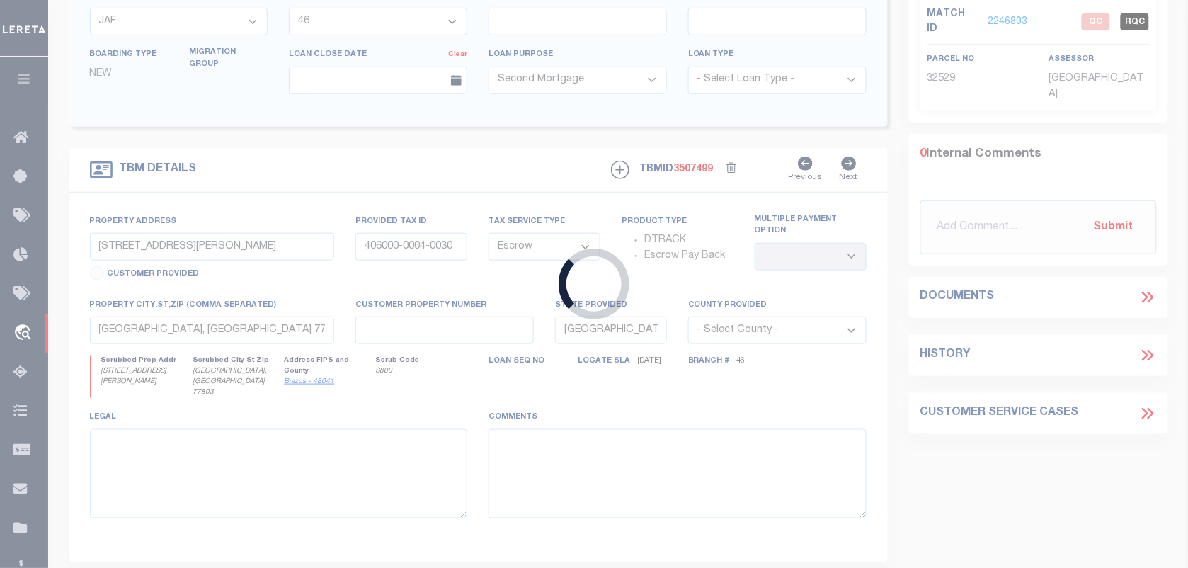
type input "NACOGDOCHES, [GEOGRAPHIC_DATA] 75964"
select select
select select "NonEscrow"
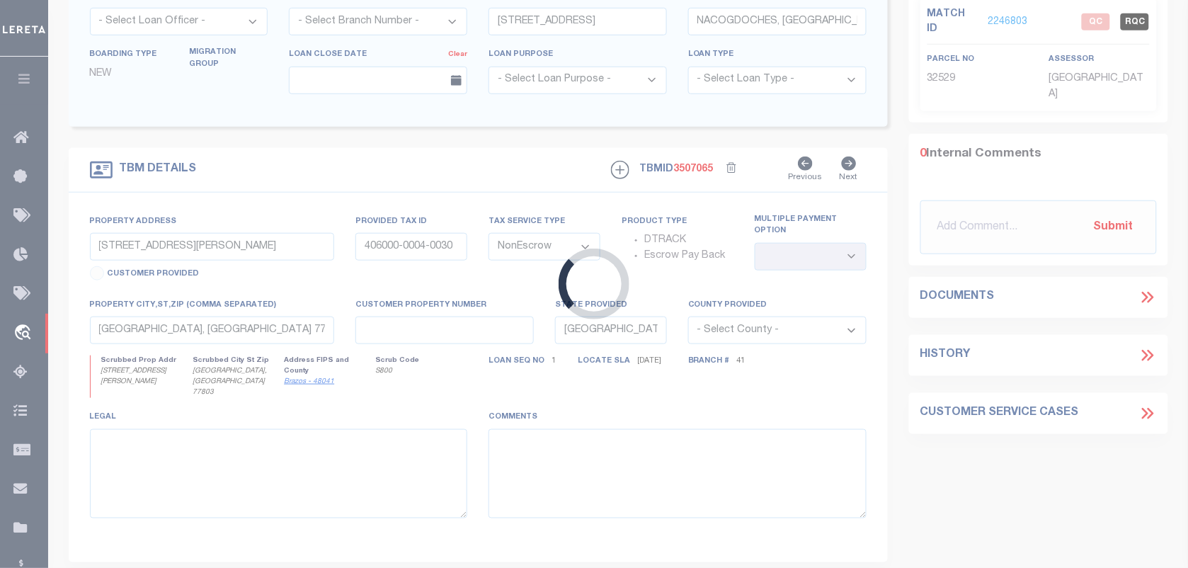
type input "[STREET_ADDRESS]"
select select
type input "NACOGDOCHES TX 75964-8667"
select select
type textarea "DT 2.3 ACRES [PERSON_NAME] SVY A339"
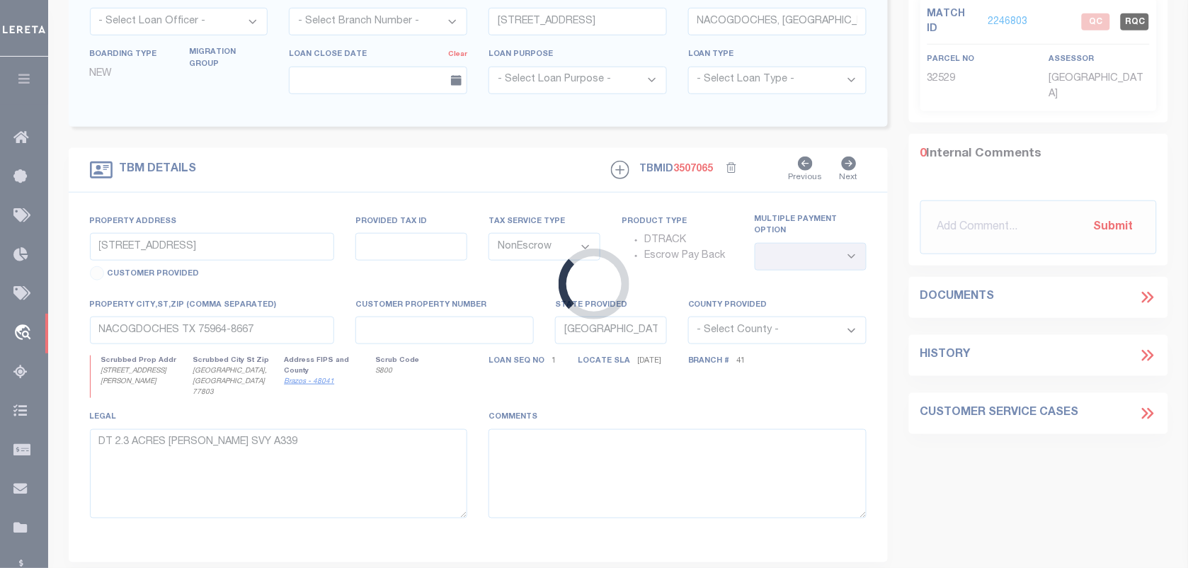
select select "43995"
select select "2584"
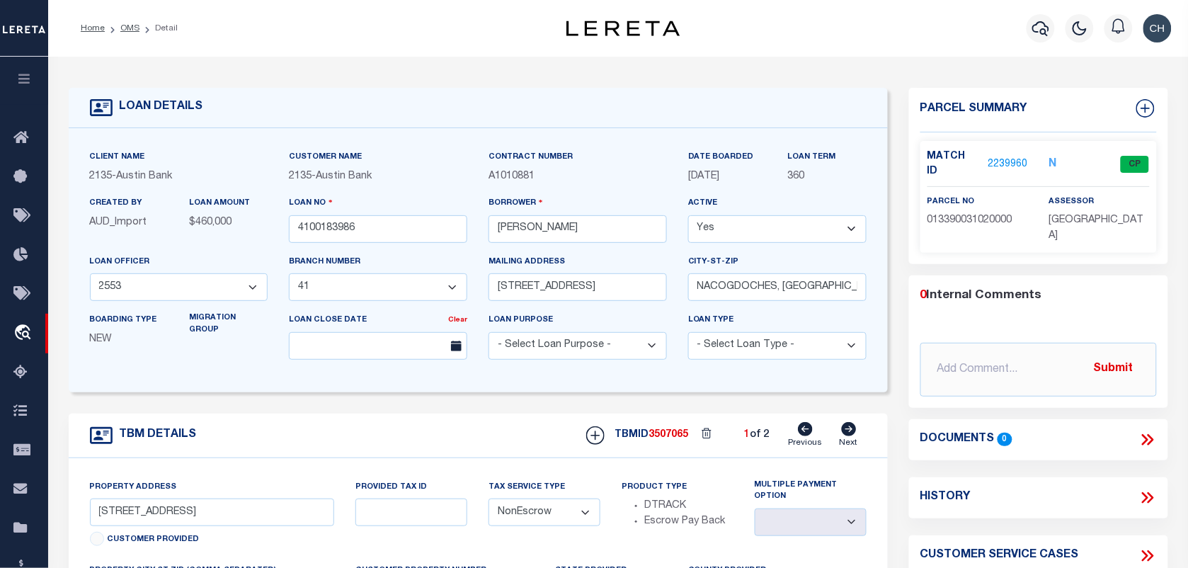
click at [844, 427] on icon at bounding box center [849, 429] width 16 height 14
type input "[STREET_ADDRESS]"
select select
type input "LUFKIN [GEOGRAPHIC_DATA] 75901-1298"
select select
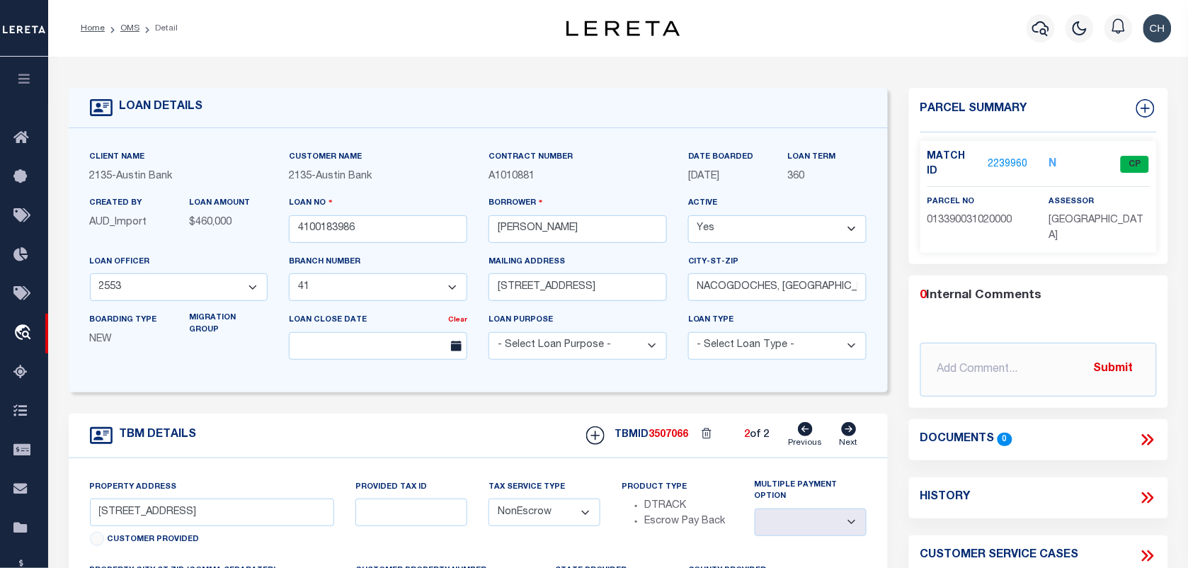
type textarea "DT 2.78 ACRES S [PERSON_NAME] SVY A 200"
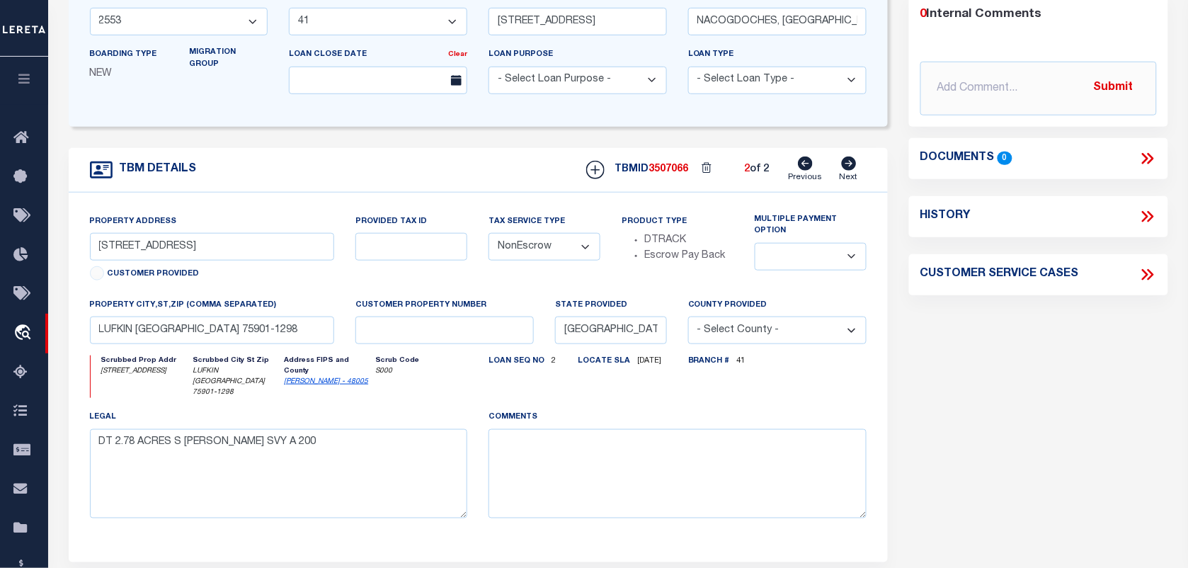
scroll to position [89, 0]
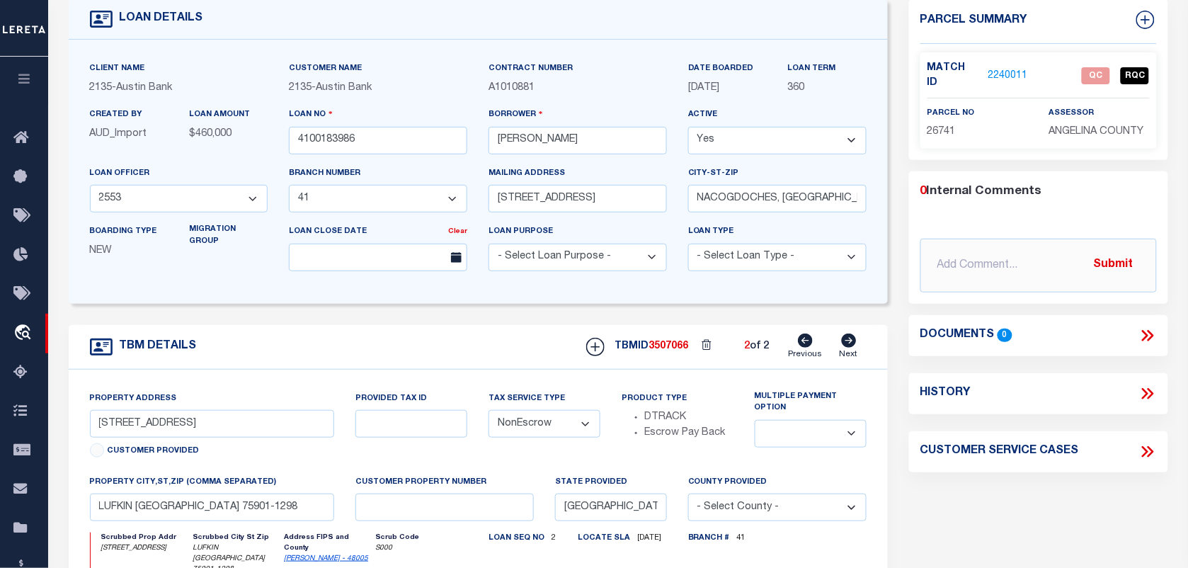
click at [943, 125] on p "26741" at bounding box center [978, 133] width 101 height 16
copy span "26741"
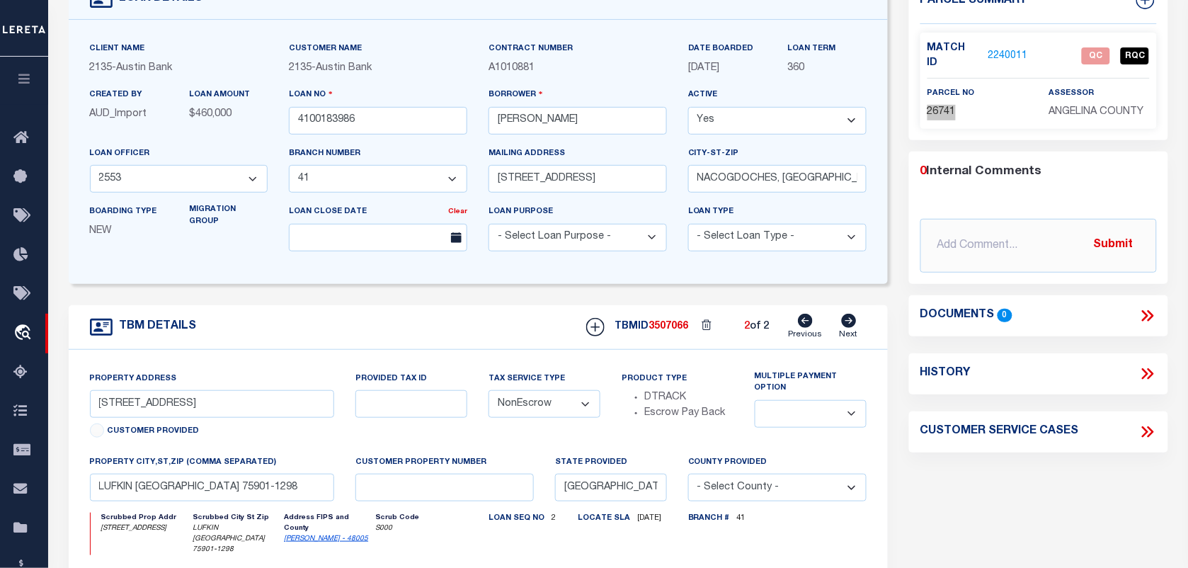
scroll to position [0, 0]
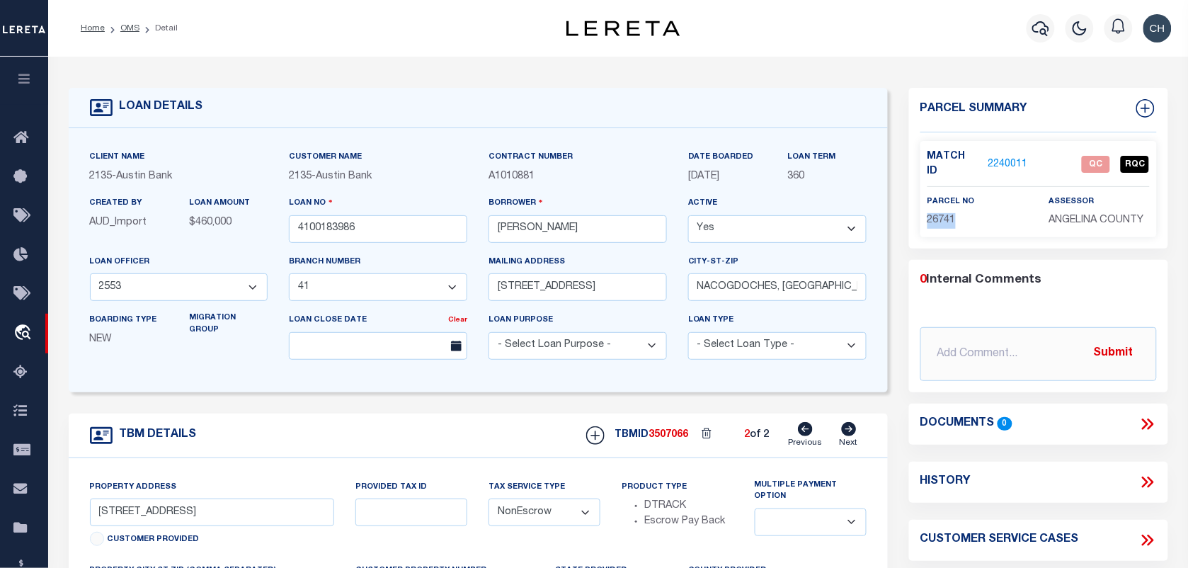
click at [1006, 160] on link "2240011" at bounding box center [1009, 164] width 40 height 15
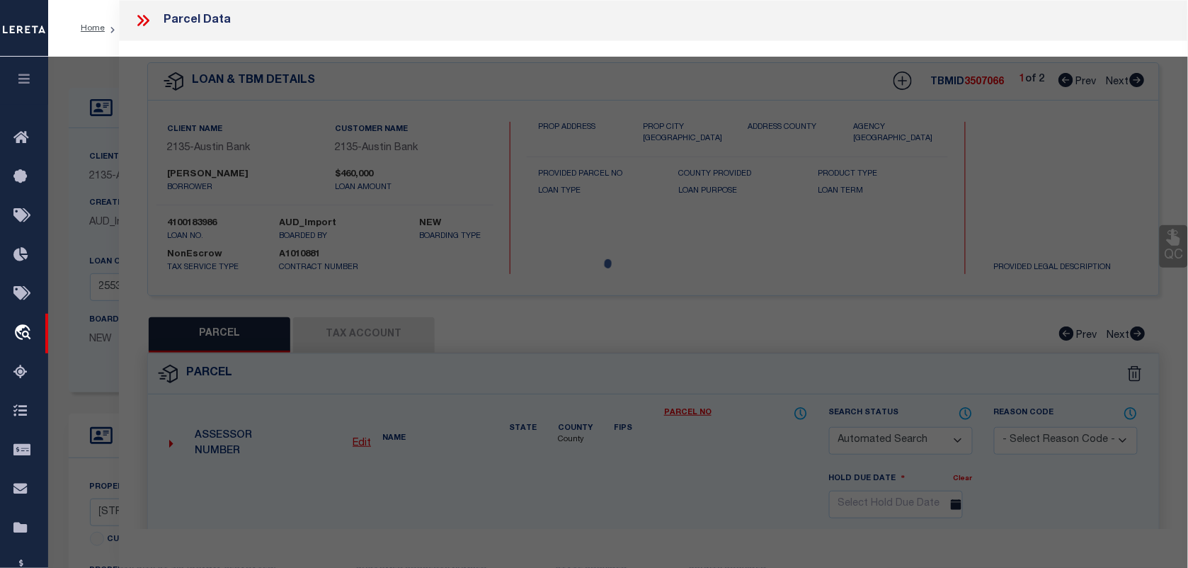
checkbox input "false"
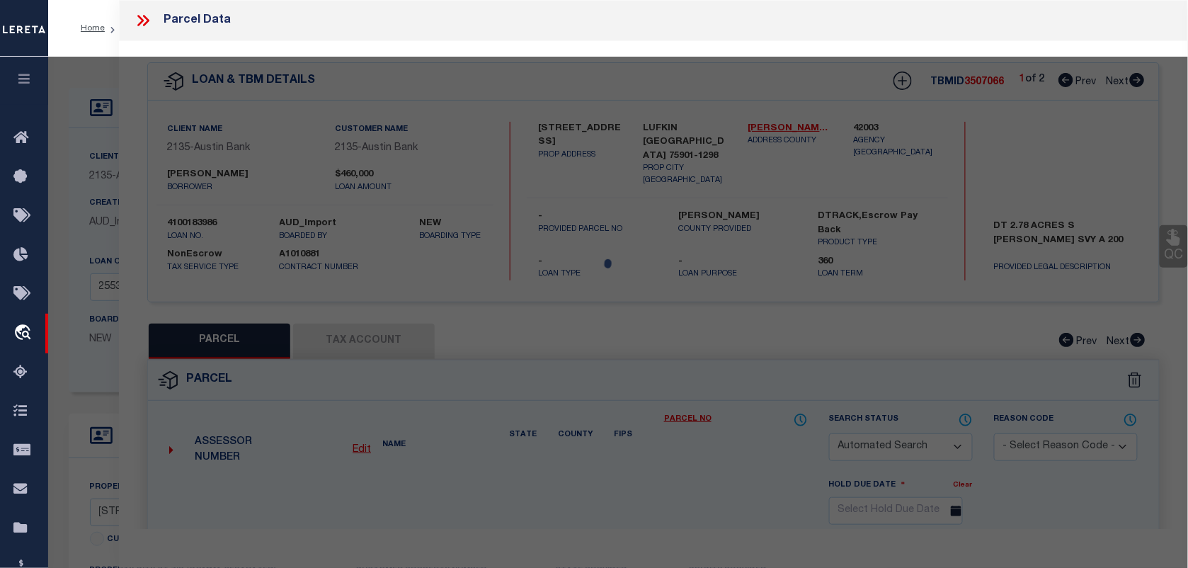
select select "QC"
type input "POULAN ZACHARY CODY & GLOVER GLORIA DIANE"
select select "AGW"
select select "LEG"
type input "[STREET_ADDRESS]"
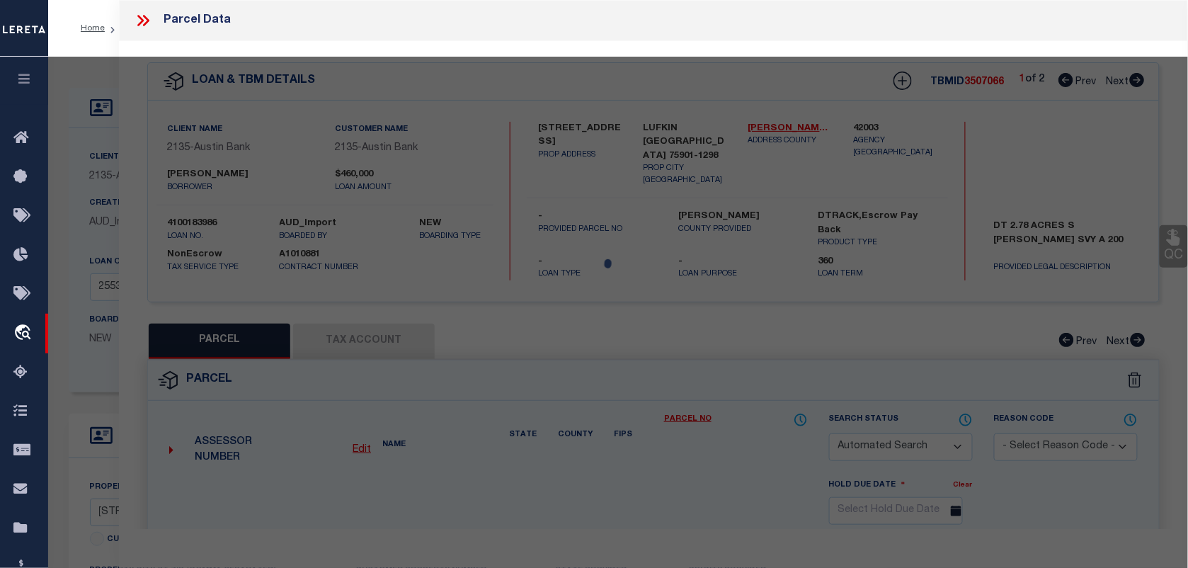
type input "LUFKIN, TX 75901"
type textarea "ABS 0200 DUNAGAN S.,TRACT 82,ACRES 2.78"
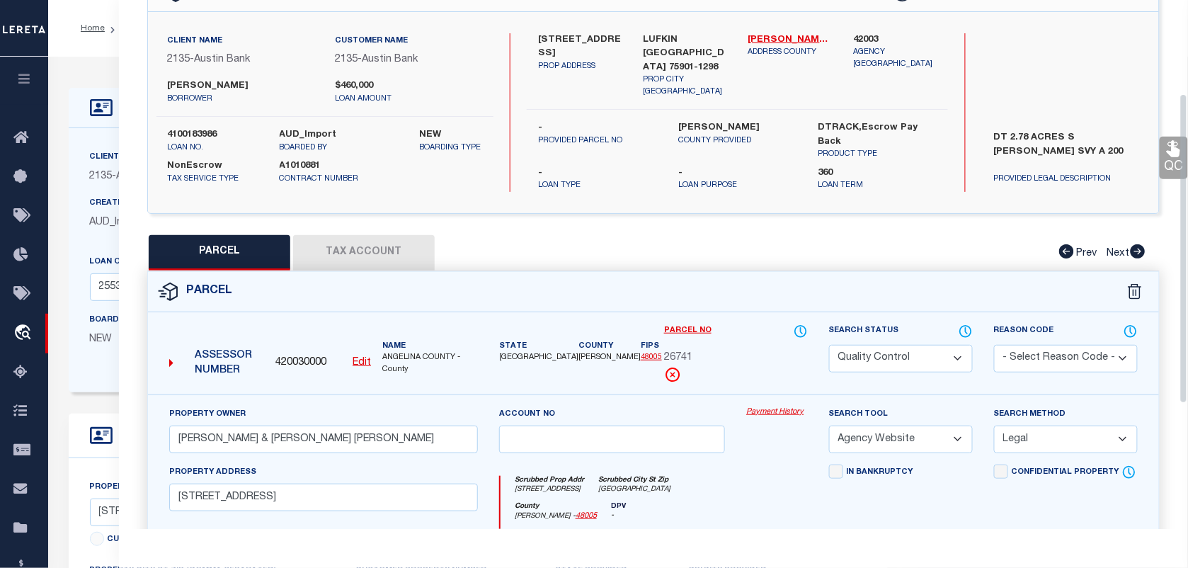
scroll to position [354, 0]
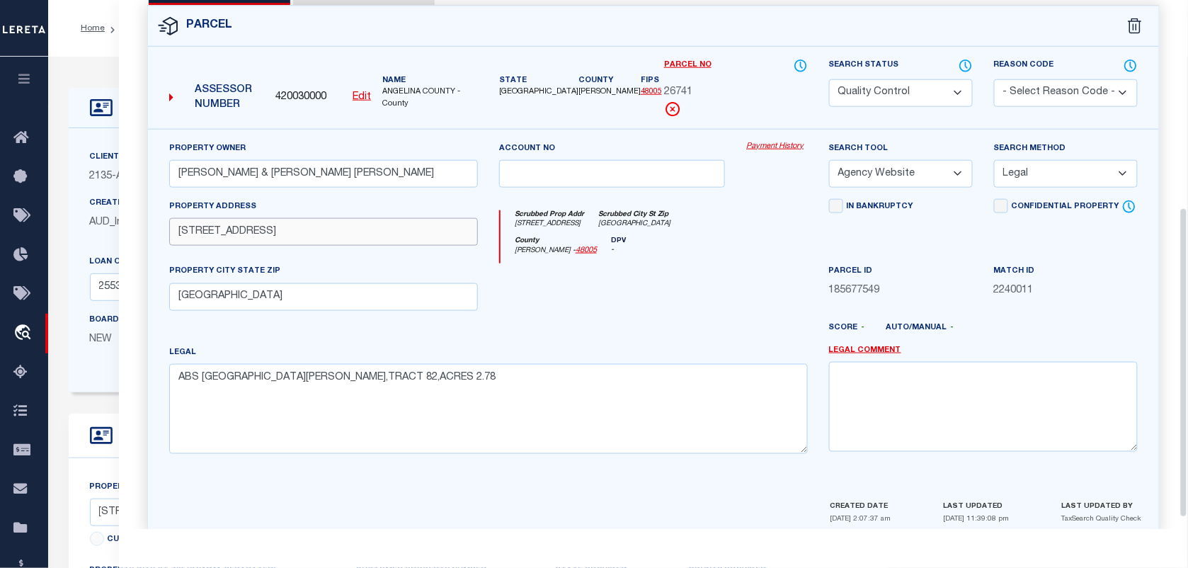
click at [411, 237] on input "[STREET_ADDRESS]" at bounding box center [323, 232] width 309 height 28
type input "5362 E STATE HIGHWAY 103"
click at [381, 305] on input "LUFKIN, TX 75901" at bounding box center [323, 297] width 309 height 28
click at [487, 374] on textarea "ABS 0200 DUNAGAN S.,TRACT 82,ACRES 2.78" at bounding box center [488, 408] width 639 height 89
click at [890, 87] on select "Automated Search Bad Parcel Complete Duplicate Parcel High Dollar Reporting In …" at bounding box center [901, 93] width 144 height 28
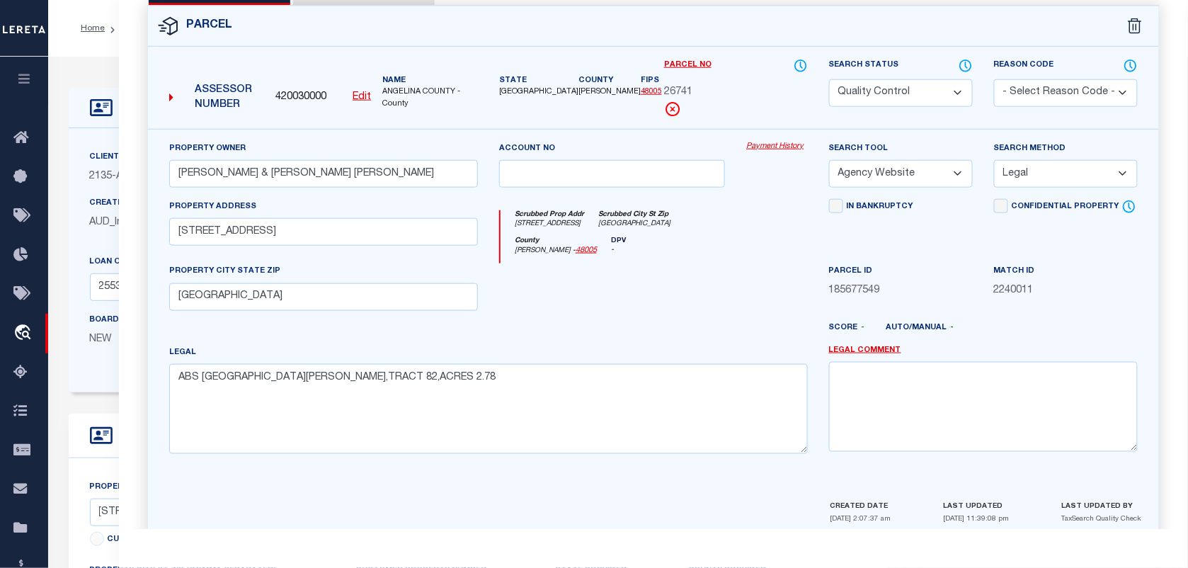
select select "CP"
click at [829, 79] on select "Automated Search Bad Parcel Complete Duplicate Parcel High Dollar Reporting In …" at bounding box center [901, 93] width 144 height 28
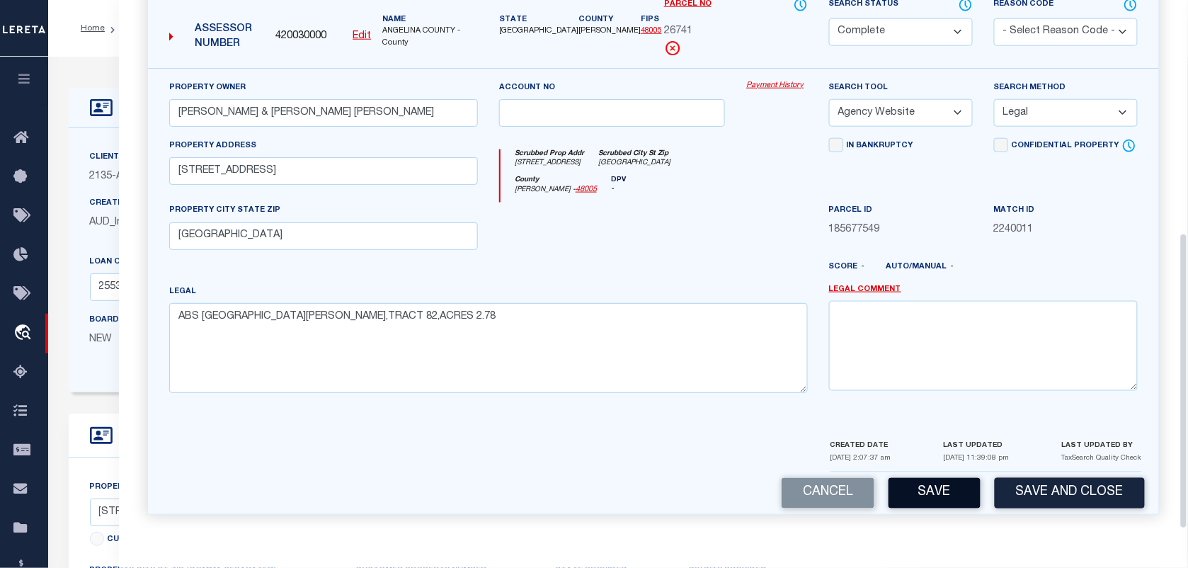
click at [928, 483] on button "Save" at bounding box center [935, 493] width 92 height 30
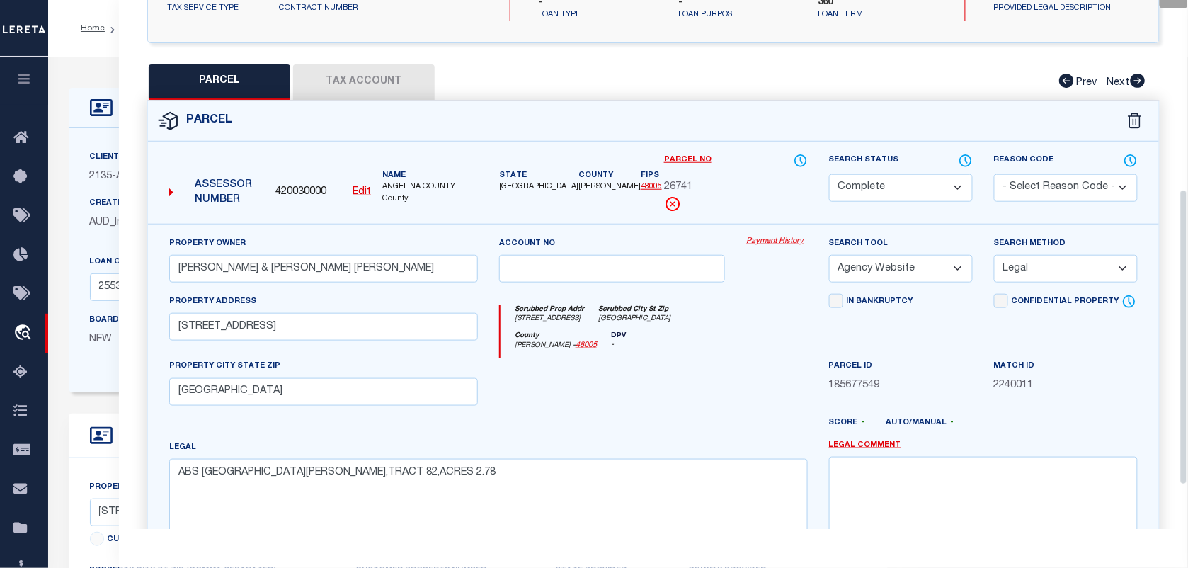
scroll to position [149, 0]
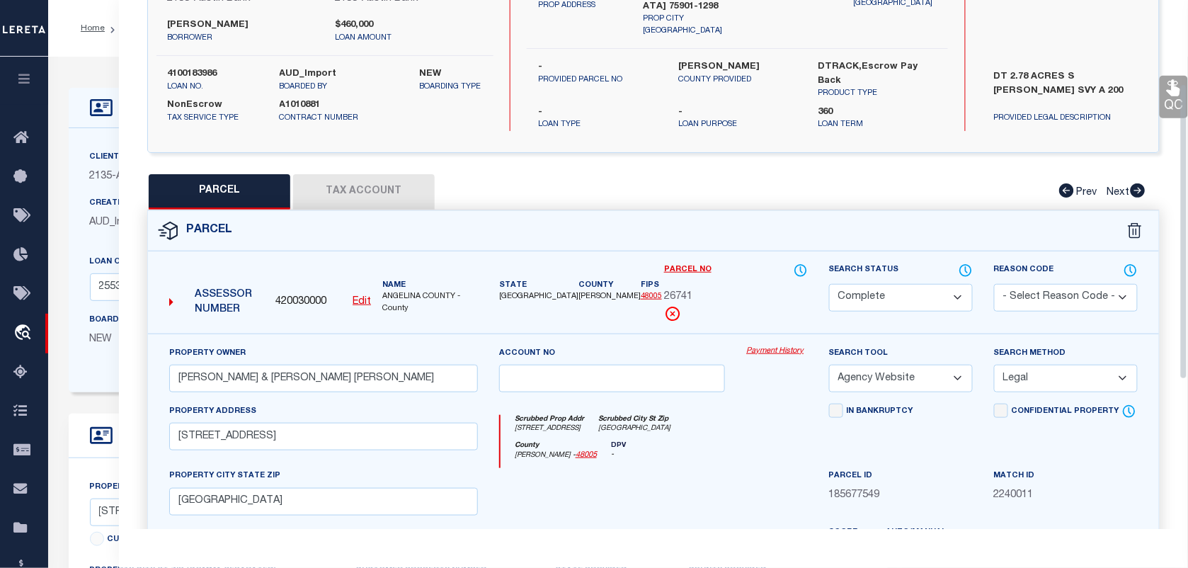
click at [393, 185] on button "Tax Account" at bounding box center [364, 191] width 142 height 35
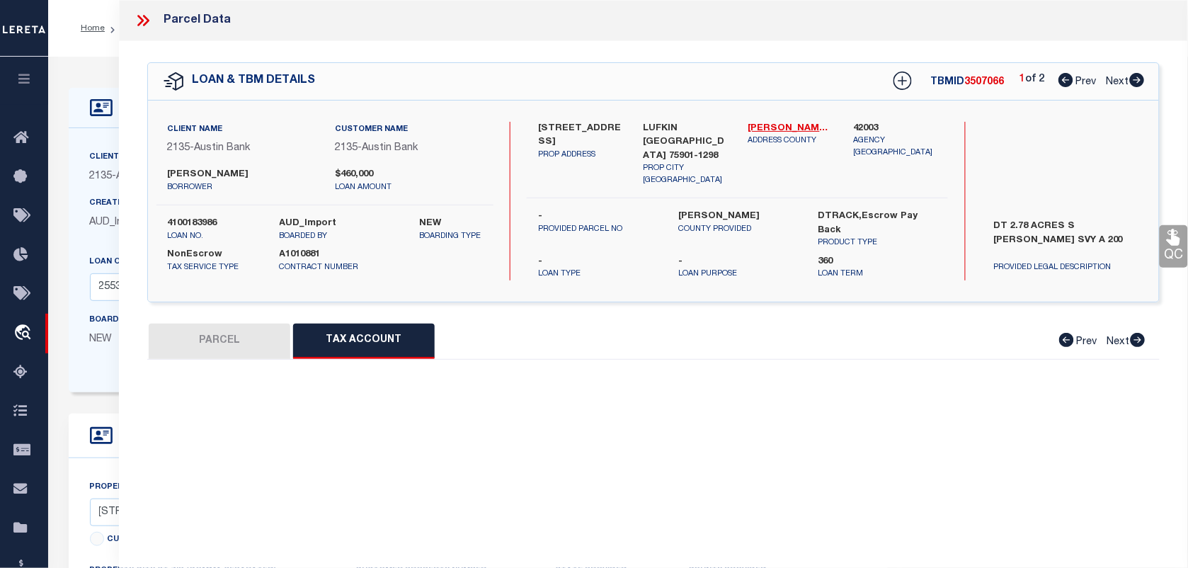
scroll to position [0, 0]
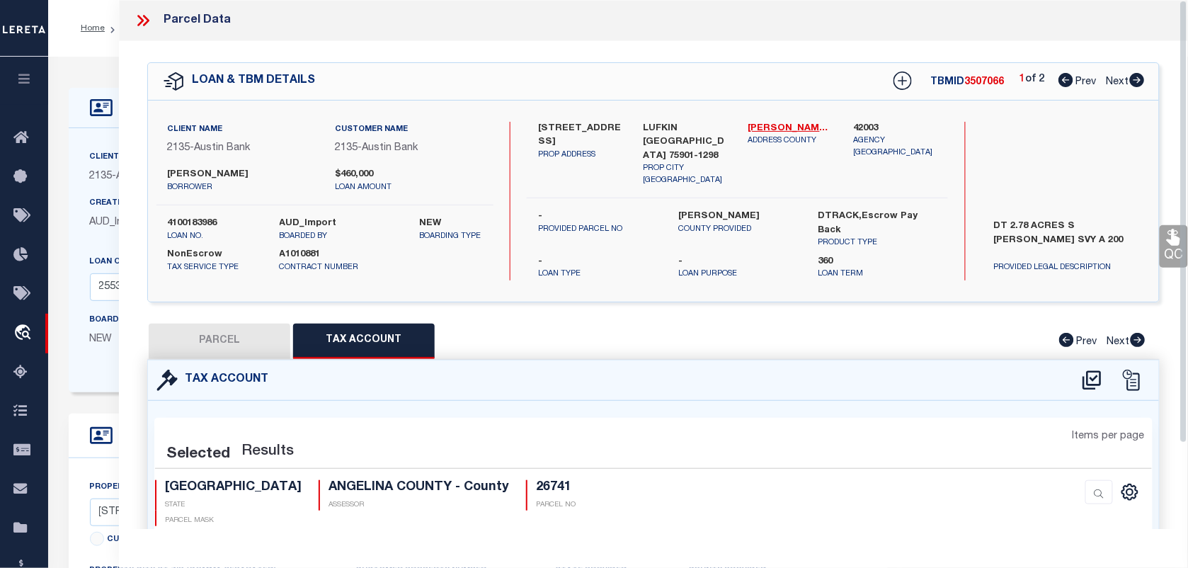
select select "100"
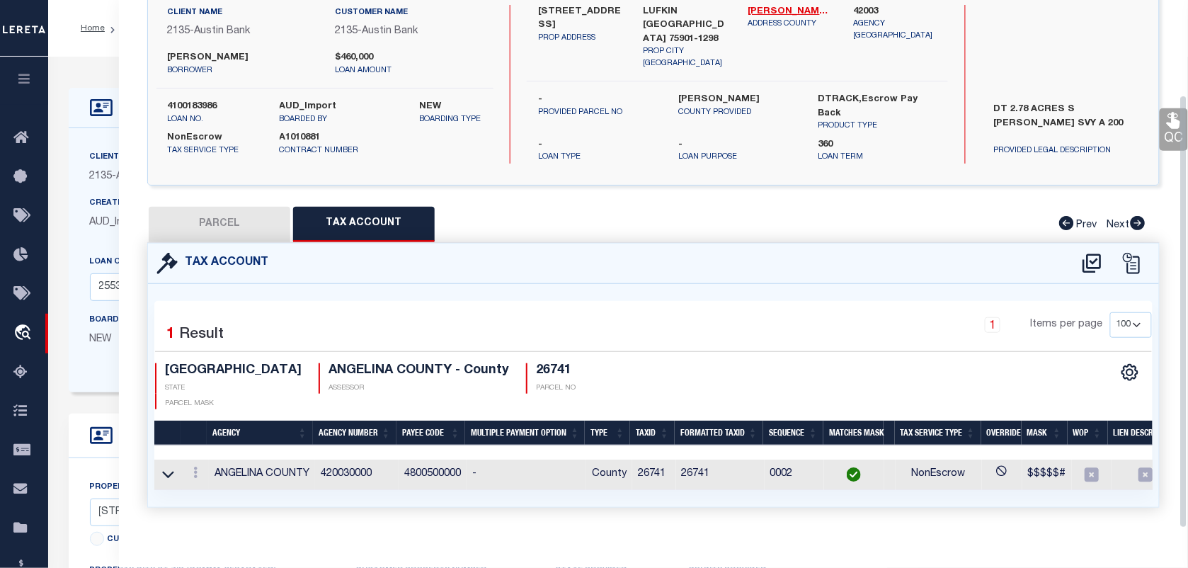
click at [1163, 136] on link "QC" at bounding box center [1174, 129] width 28 height 42
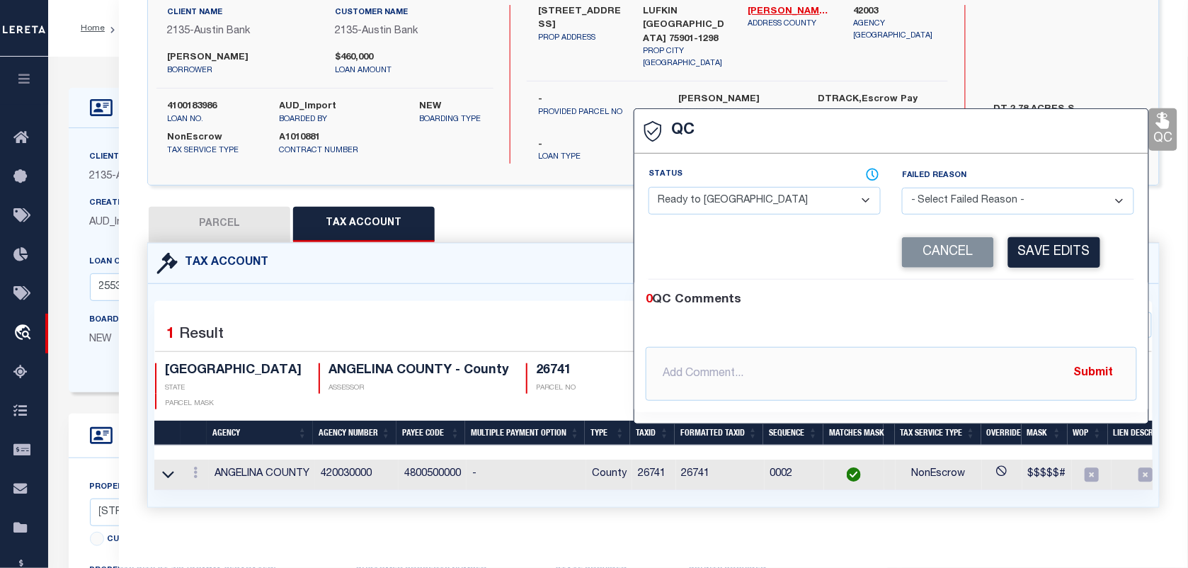
click at [773, 203] on select "- Select Status - Ready to QC Correct Incorrect" at bounding box center [765, 201] width 232 height 28
select select "COR"
click at [649, 188] on select "- Select Status - Ready to QC Correct Incorrect" at bounding box center [765, 201] width 232 height 28
click at [1023, 256] on button "Save Edits" at bounding box center [1055, 252] width 92 height 30
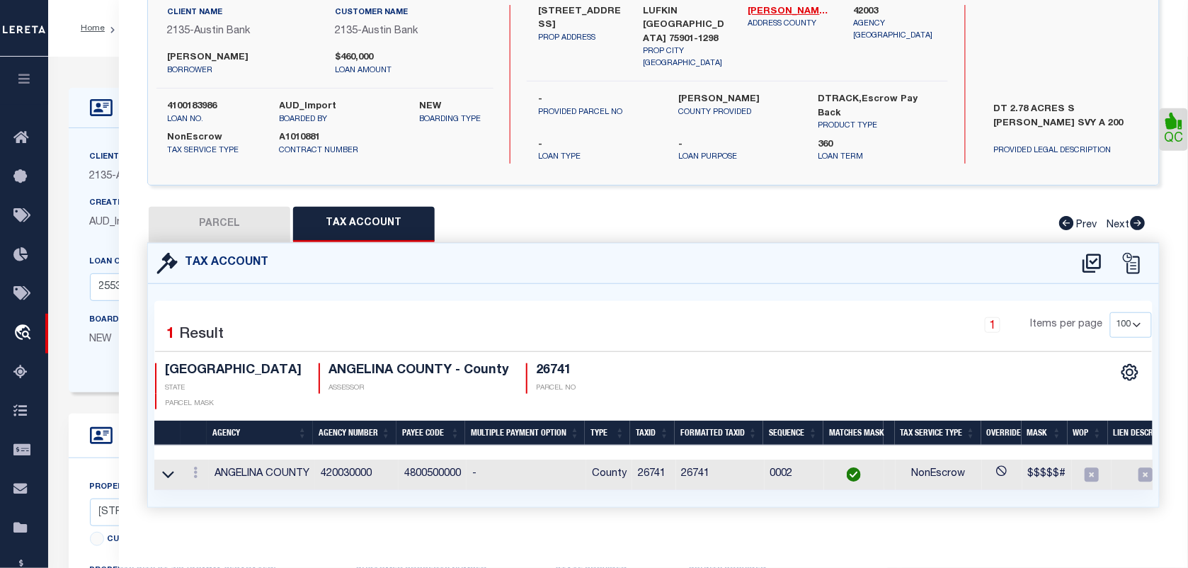
click at [206, 220] on button "PARCEL" at bounding box center [220, 224] width 142 height 35
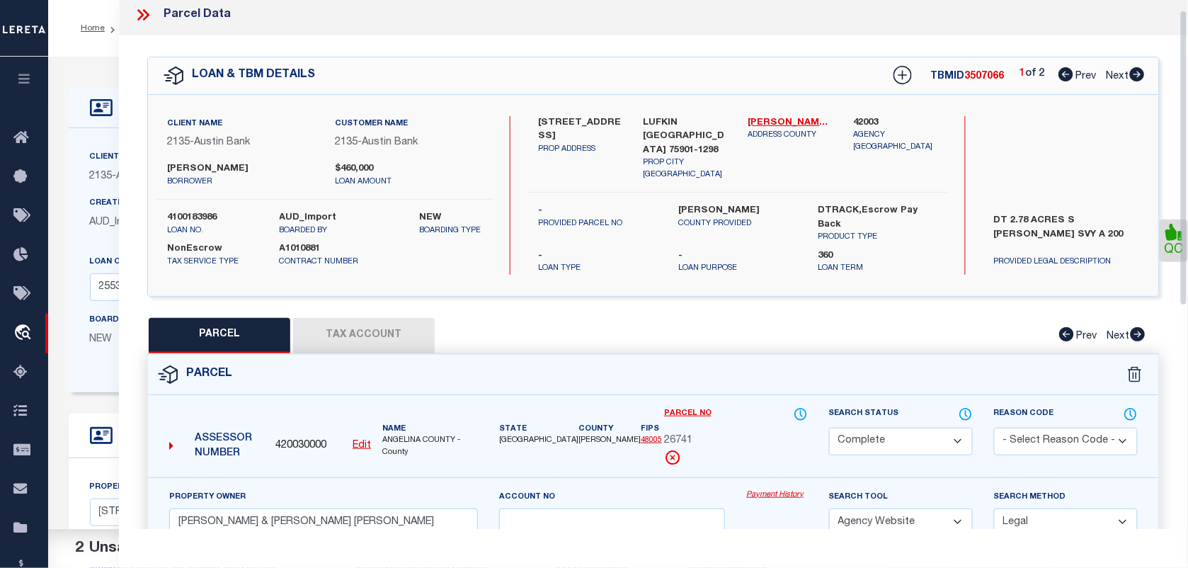
scroll to position [0, 0]
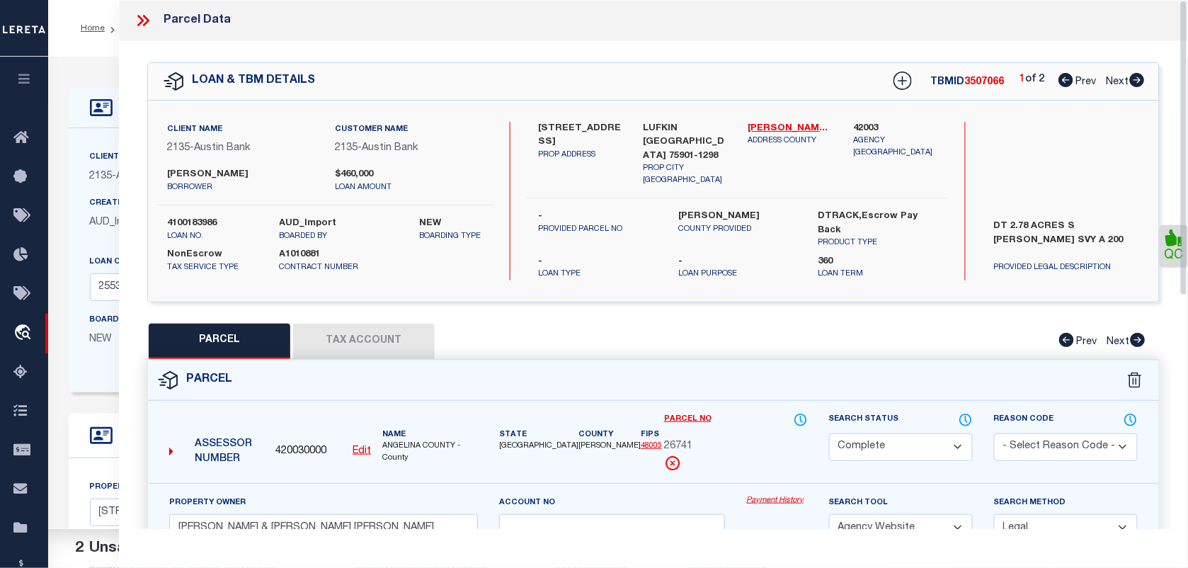
click at [143, 16] on icon at bounding box center [146, 20] width 6 height 11
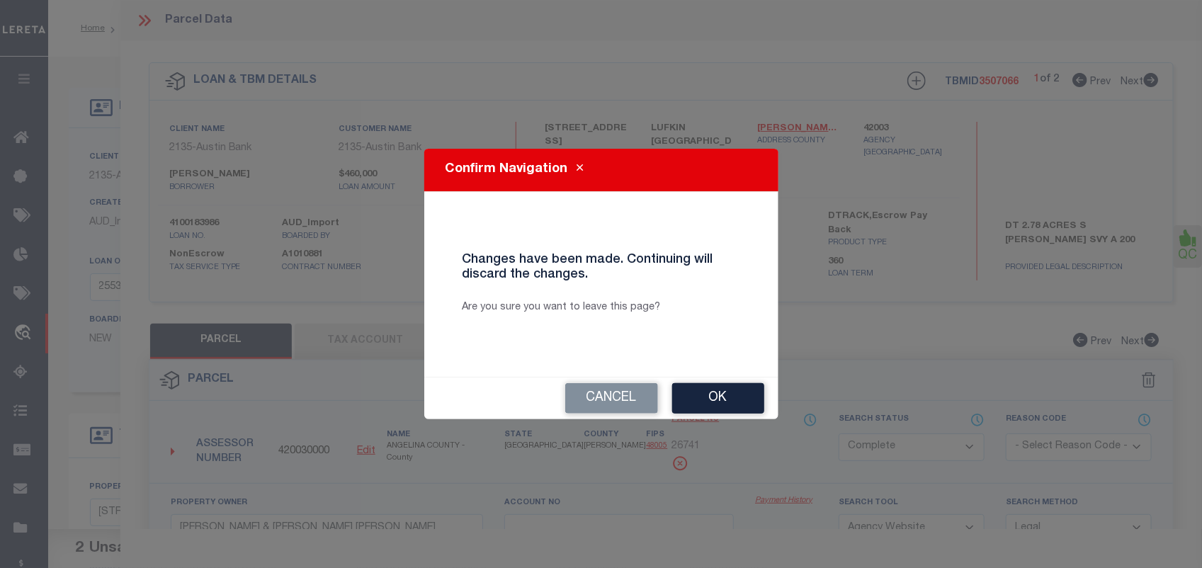
click at [729, 384] on button "Ok" at bounding box center [718, 398] width 92 height 30
select select "QC"
type input "5362 E STATE HIGHWAY 103"
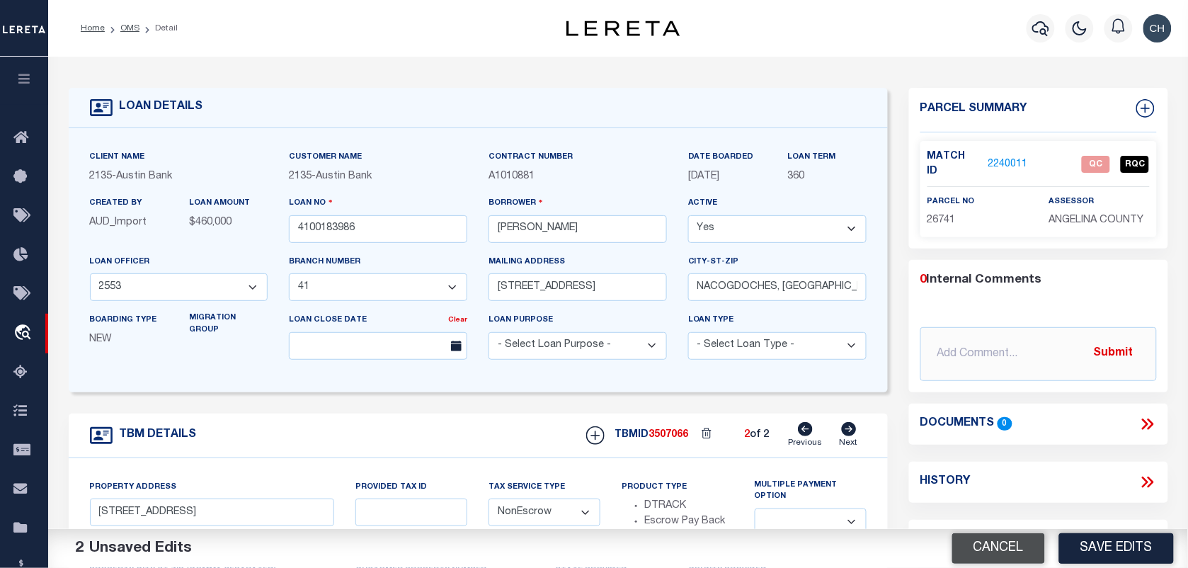
click at [1013, 549] on button "Cancel" at bounding box center [999, 548] width 93 height 30
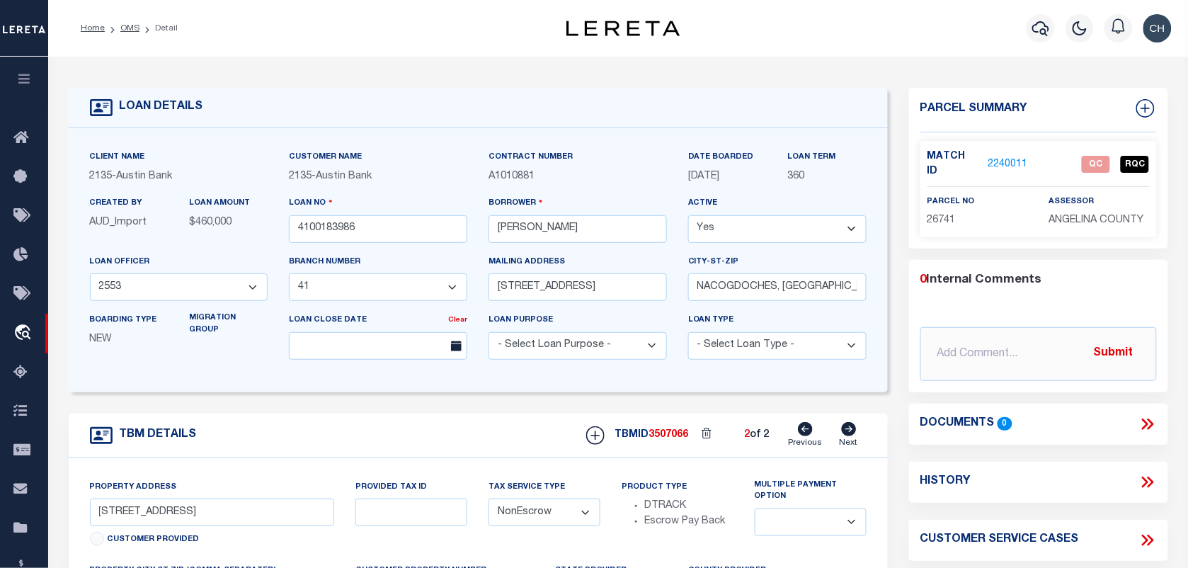
click at [999, 157] on link "2240011" at bounding box center [1009, 164] width 40 height 15
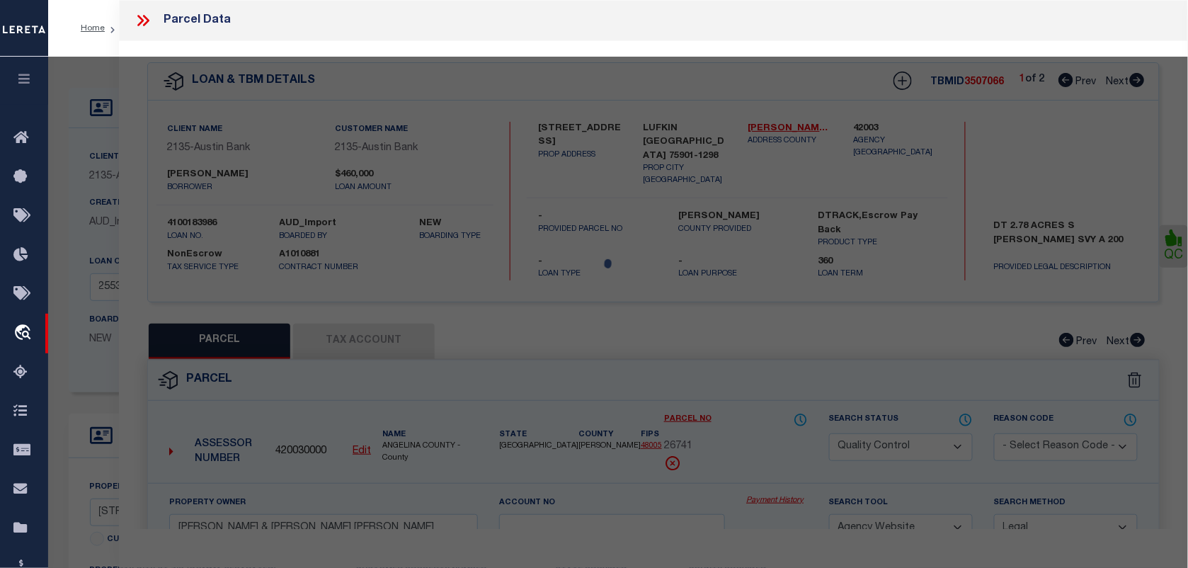
select select "AS"
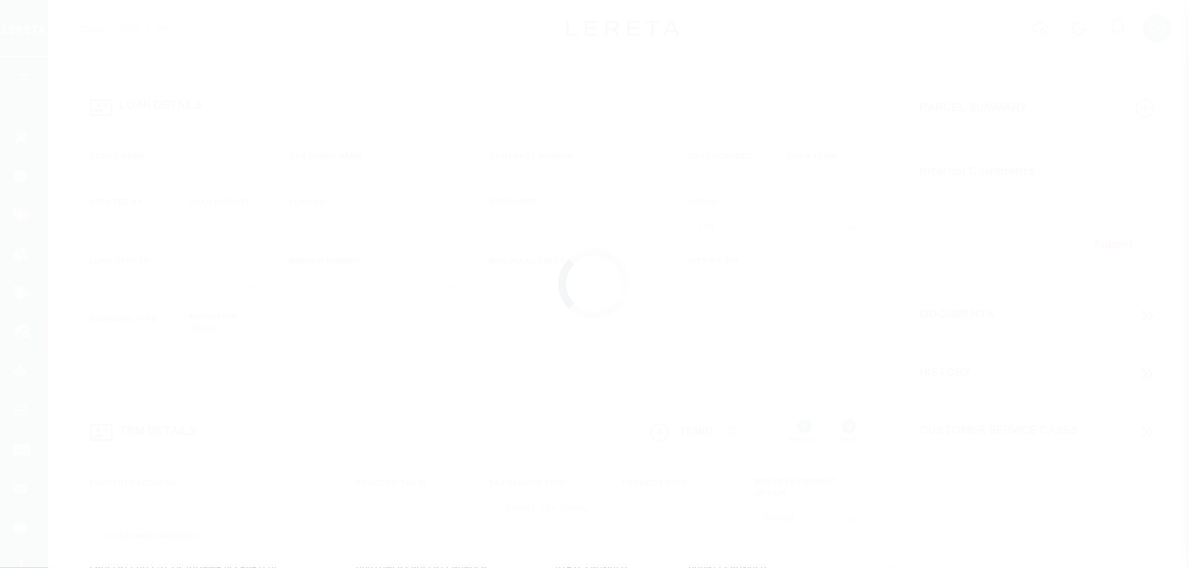
type input "4100183986"
type input "[PERSON_NAME]"
select select
type input "[STREET_ADDRESS]"
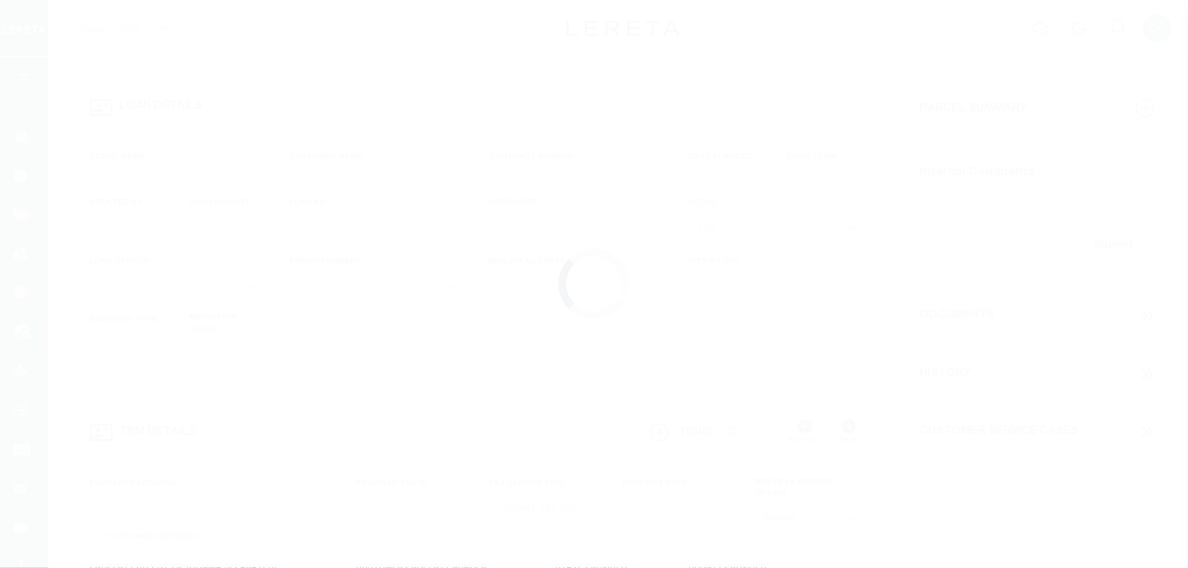
type input "NACOGDOCHES, [GEOGRAPHIC_DATA] 75964"
select select "NonEscrow"
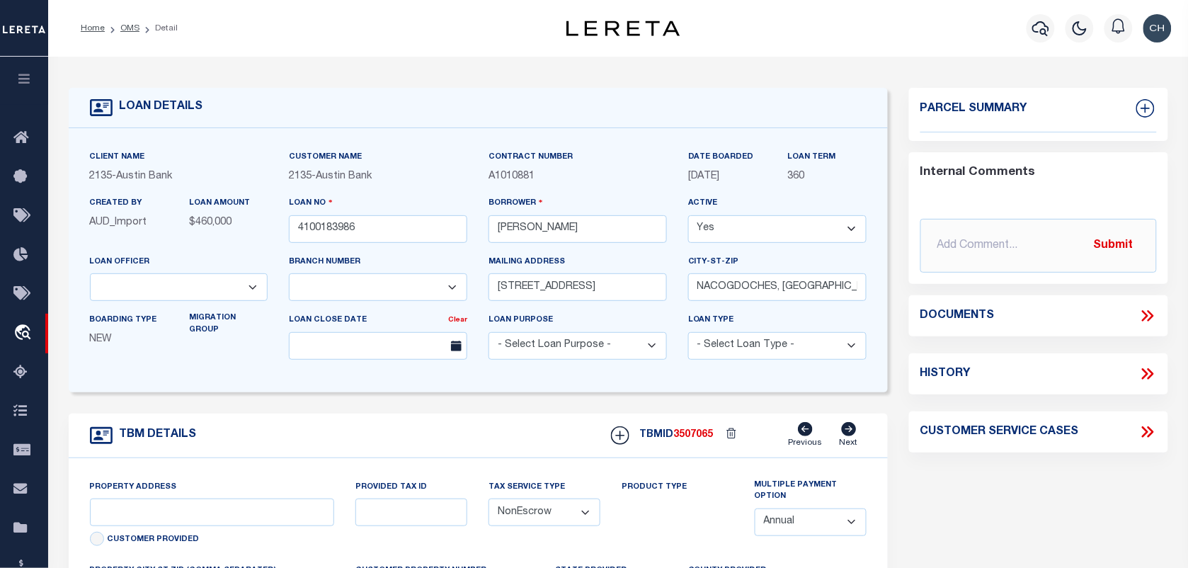
select select "43995"
select select "2584"
type input "[STREET_ADDRESS]"
select select
type input "NACOGDOCHES TX 75964-8667"
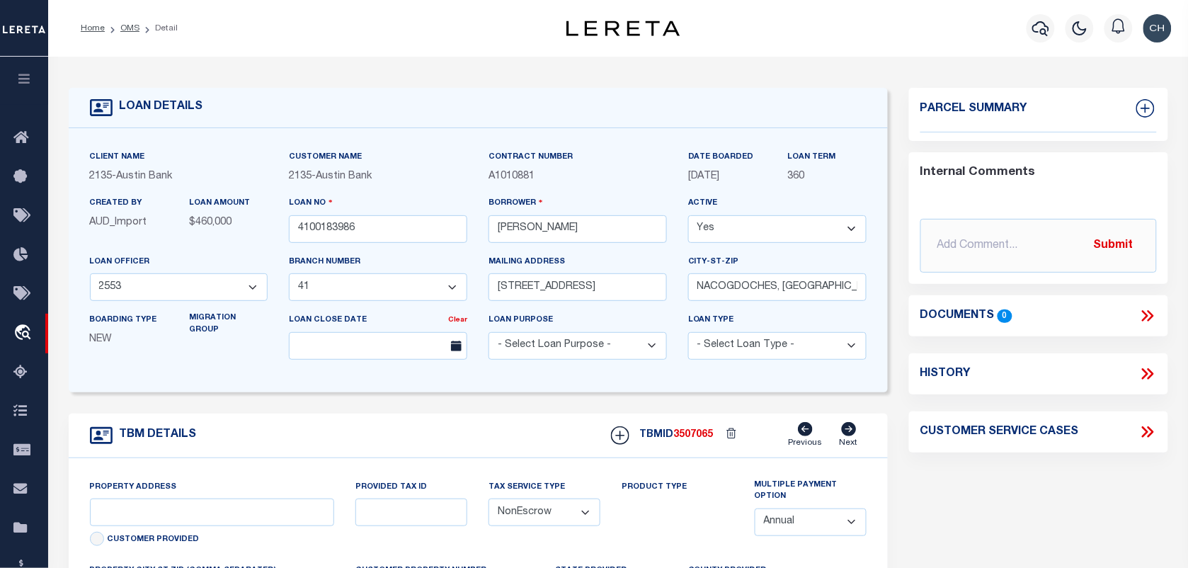
type input "[GEOGRAPHIC_DATA]"
select select
type textarea "DT 2.3 ACRES [PERSON_NAME] SVY A339"
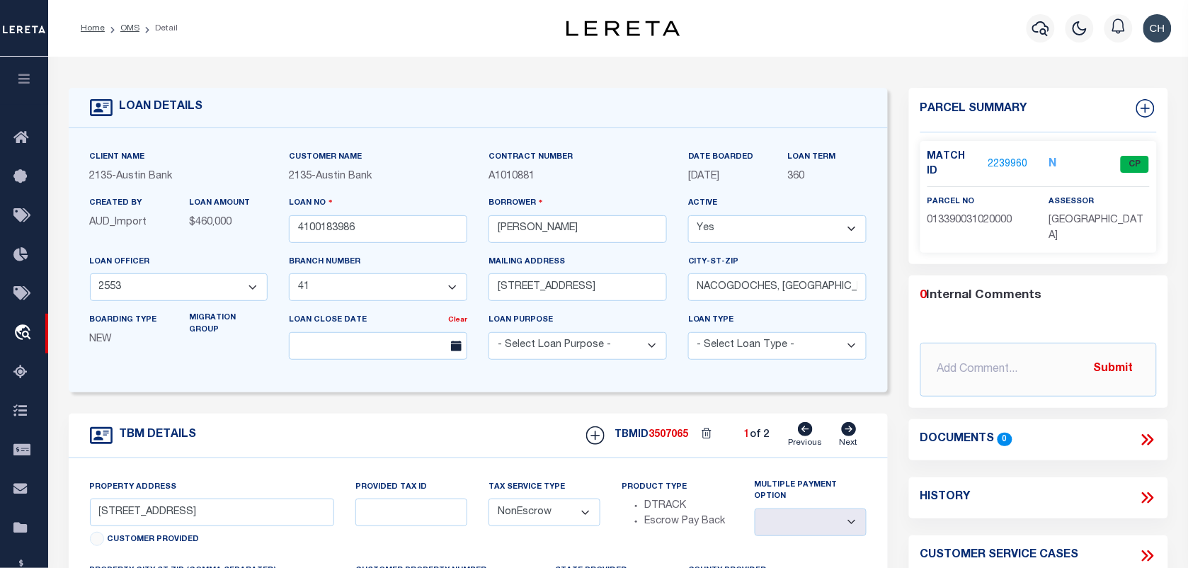
click at [851, 436] on icon at bounding box center [849, 429] width 16 height 14
type input "[STREET_ADDRESS]"
select select
type input "LUFKIN [GEOGRAPHIC_DATA] 75901-1298"
select select
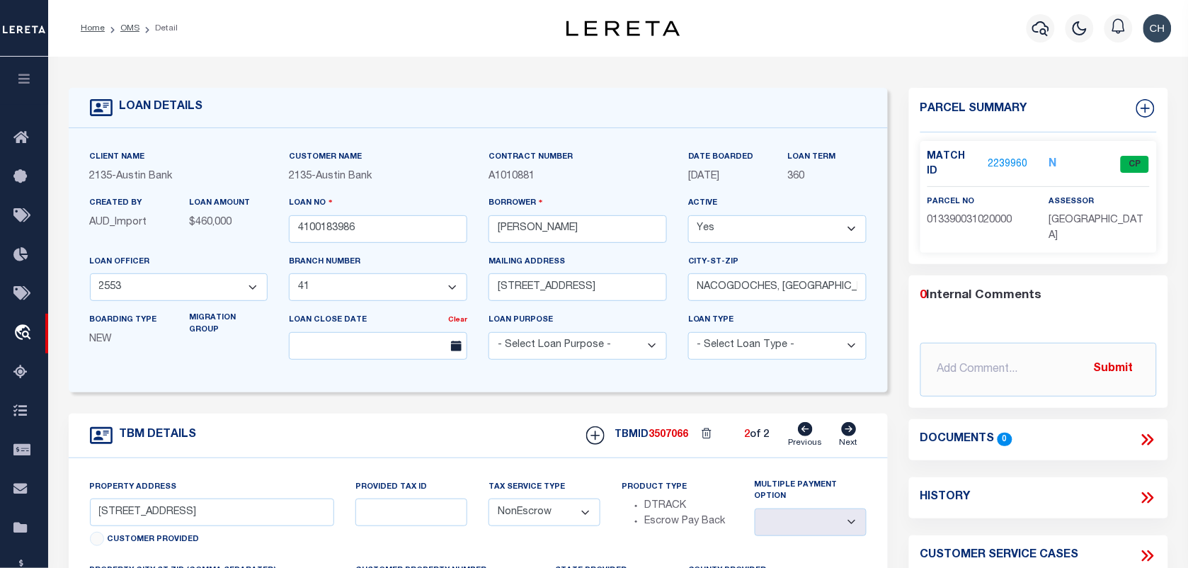
type textarea "DT 2.78 ACRES S [PERSON_NAME] SVY A 200"
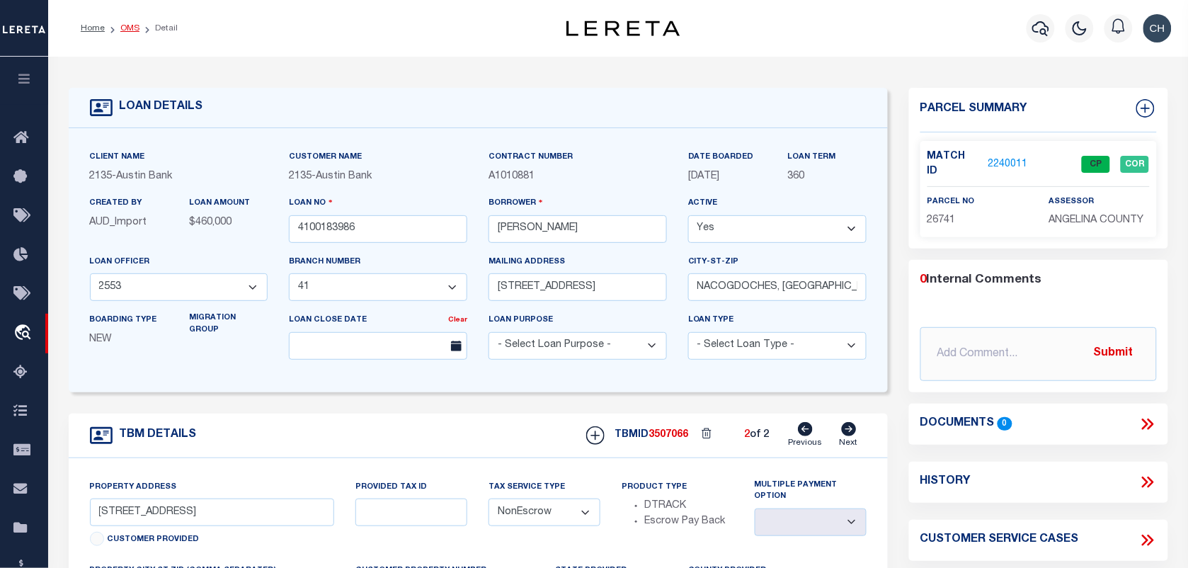
click at [130, 25] on link "OMS" at bounding box center [129, 28] width 19 height 8
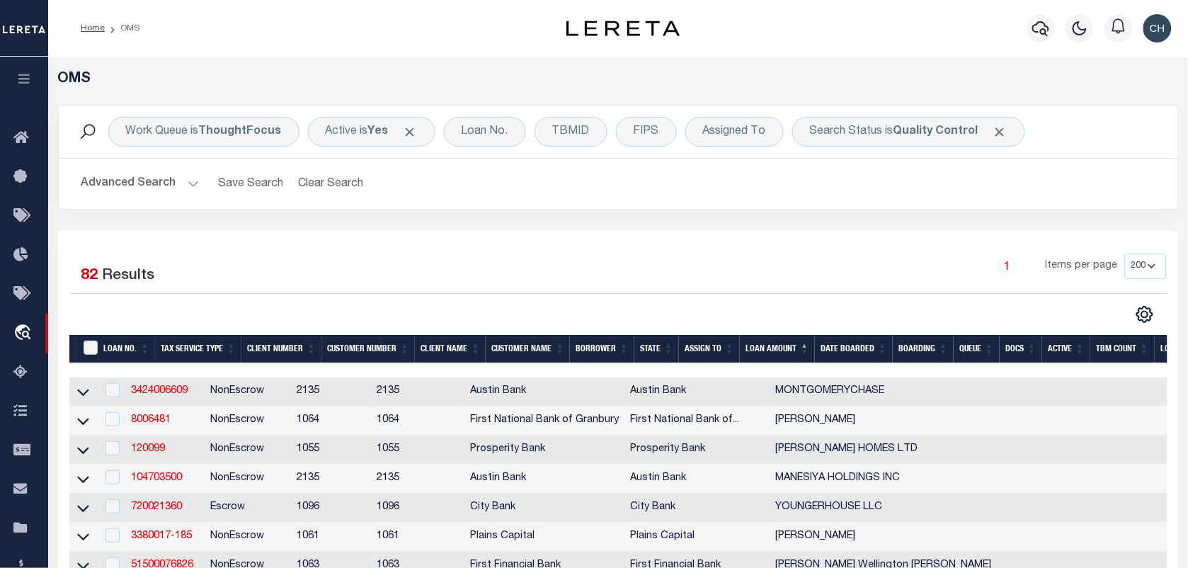
click at [448, 224] on div "Work Queue is ThoughtFocus Active is Yes Loan No. TBMID FIPS Assigned To Search…" at bounding box center [618, 168] width 1142 height 126
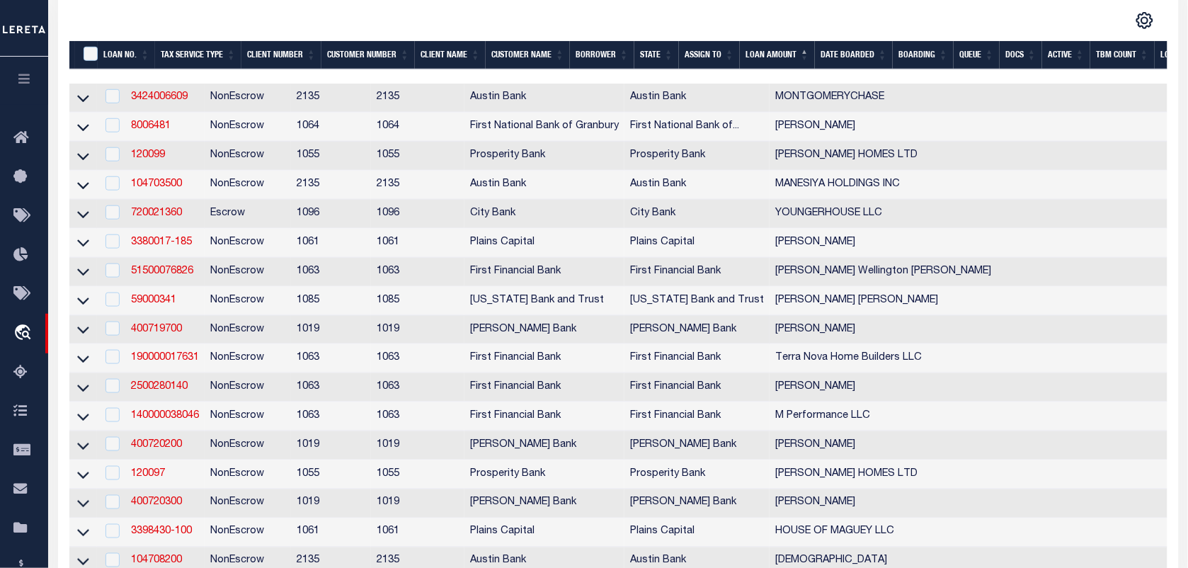
scroll to position [266, 0]
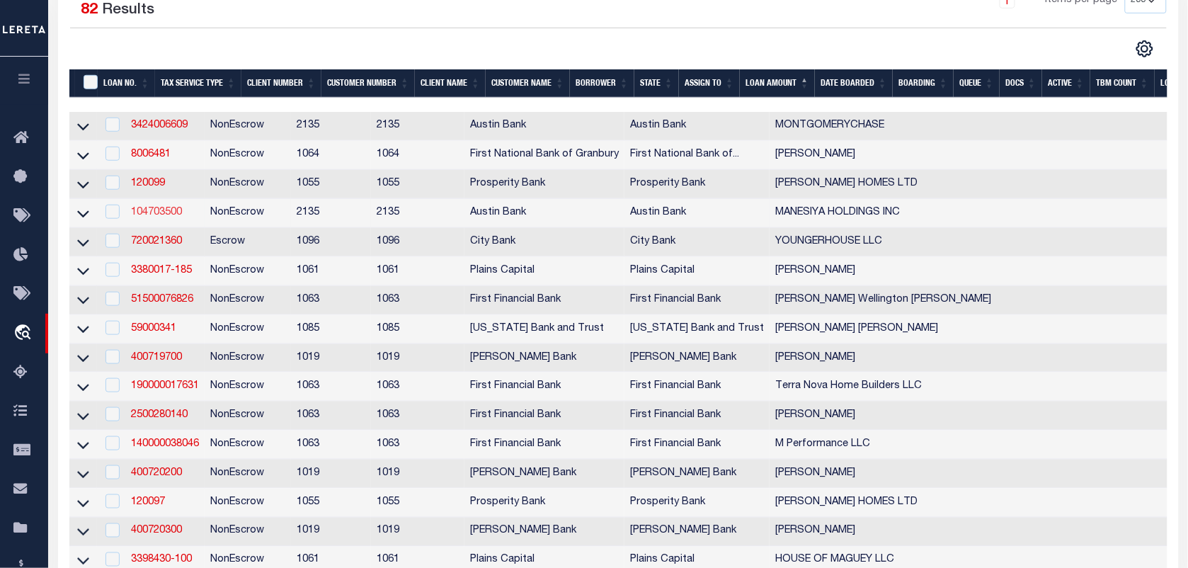
click at [168, 217] on link "104703500" at bounding box center [156, 213] width 51 height 10
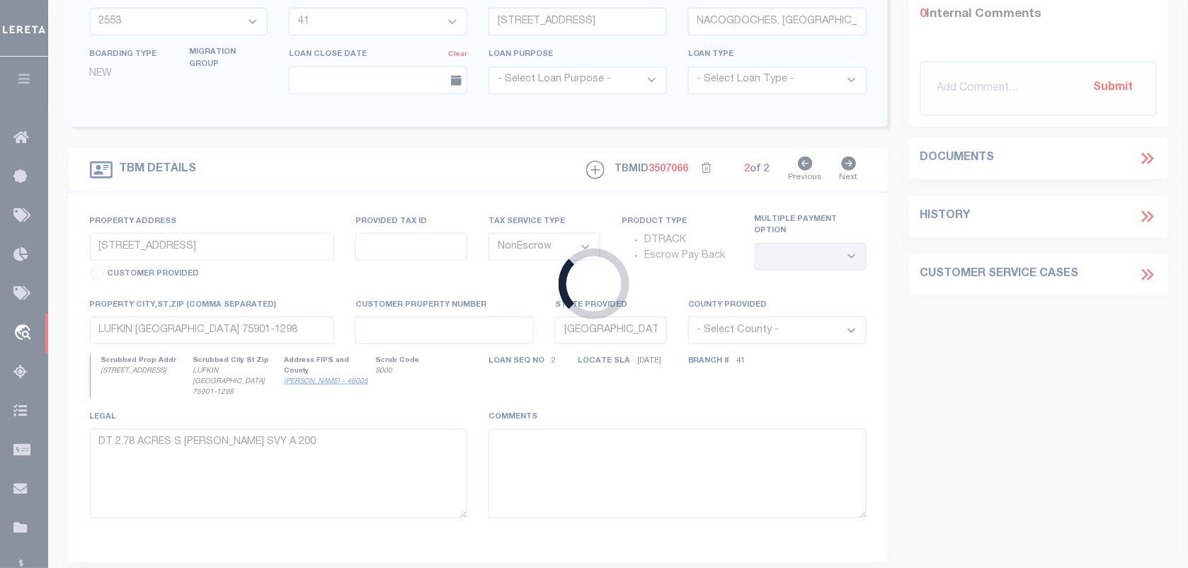
type input "104703500"
type input "MANESIYA HOLDINGS INC"
select select "166772"
select select "22686"
type input "[GEOGRAPHIC_DATA]"
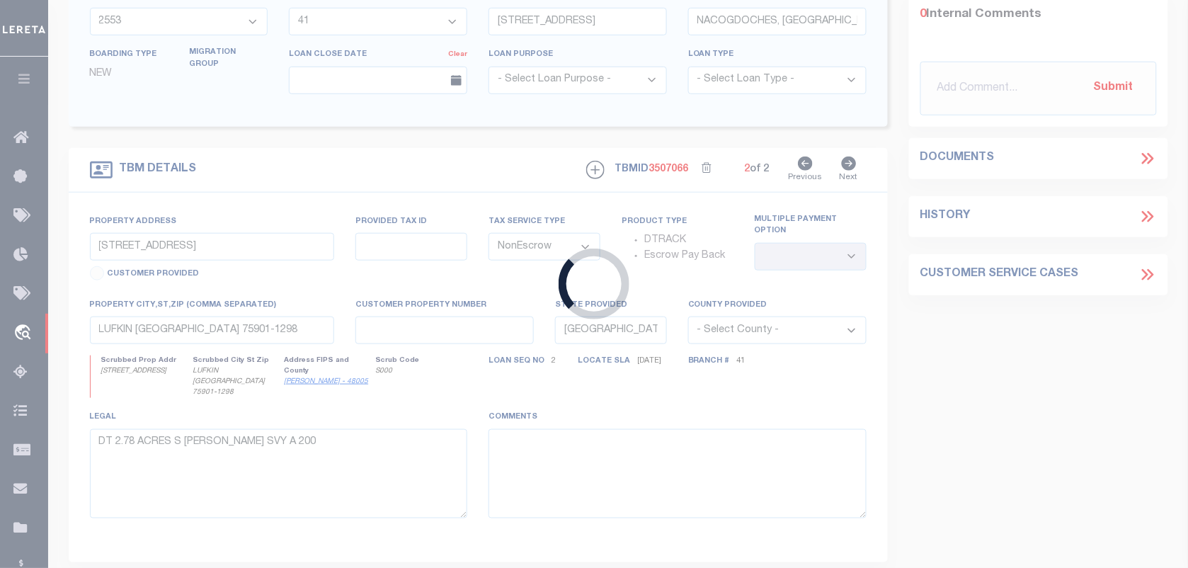
type input "[GEOGRAPHIC_DATA]"
select select "400"
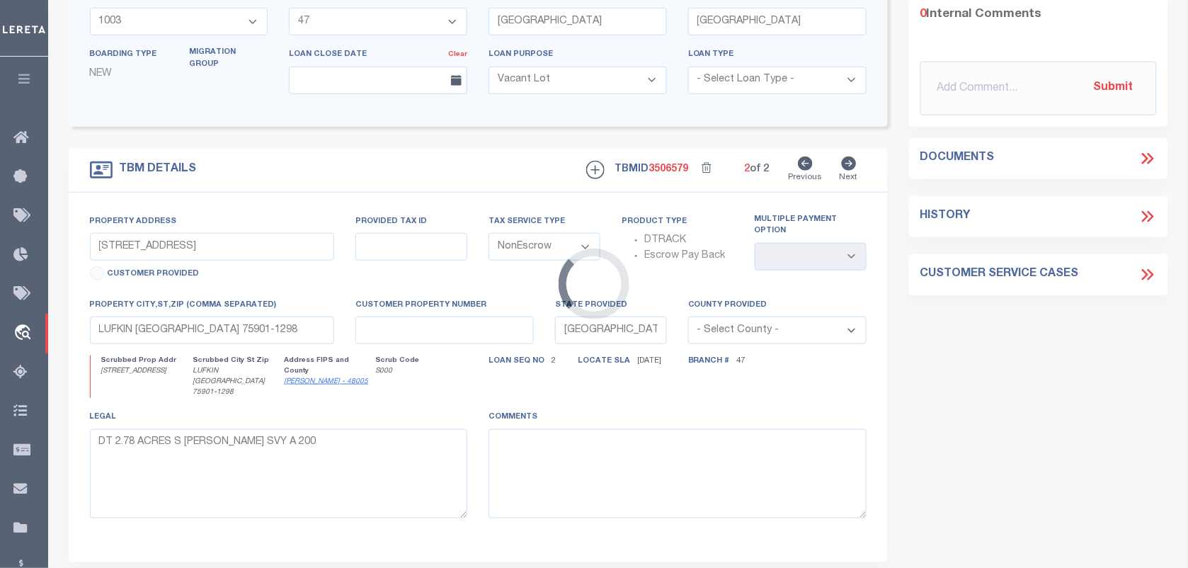
scroll to position [236, 0]
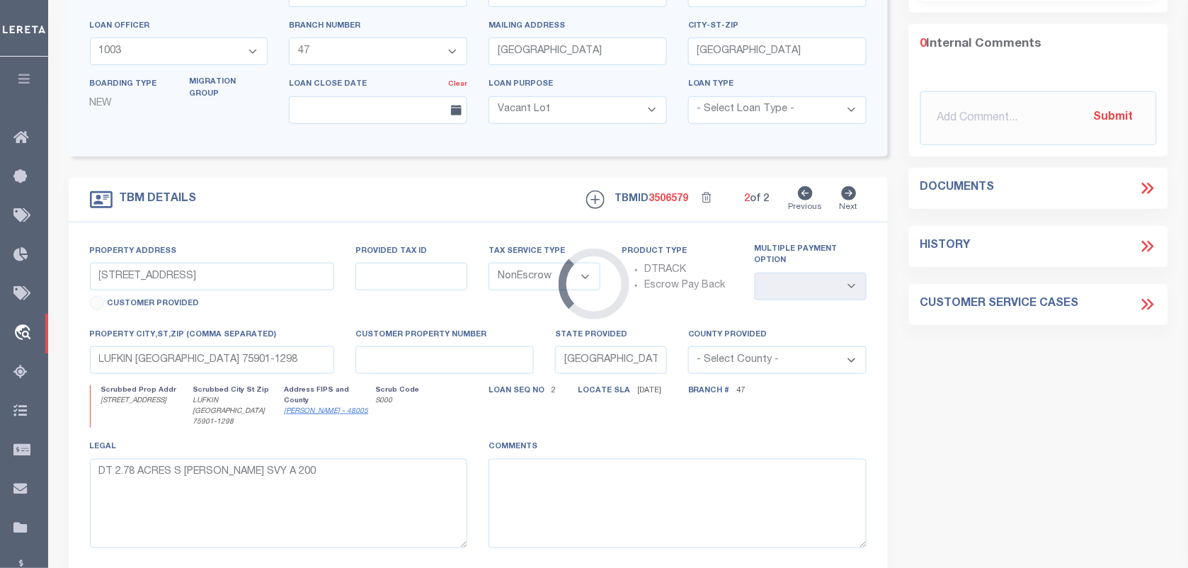
type input "[GEOGRAPHIC_DATA]"
select select
type input "LA MARQUE TX 77568"
select select
type textarea "(CP) DT 0.787 ACRES LOT 18 HIGHLAND ALLOTMENT"
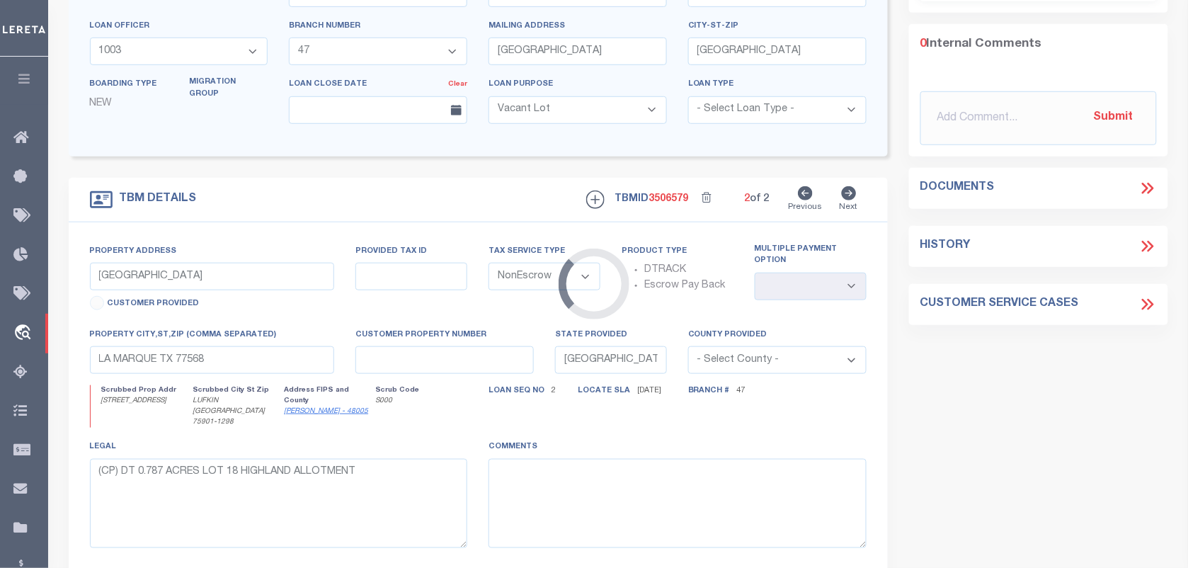
select select "166772"
select select "22686"
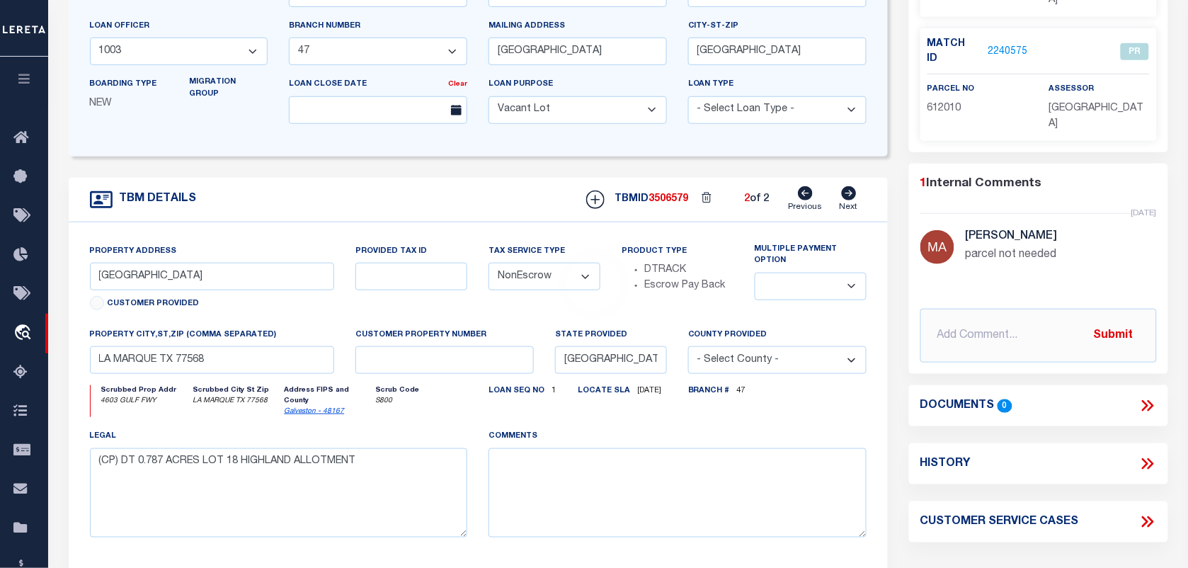
scroll to position [0, 0]
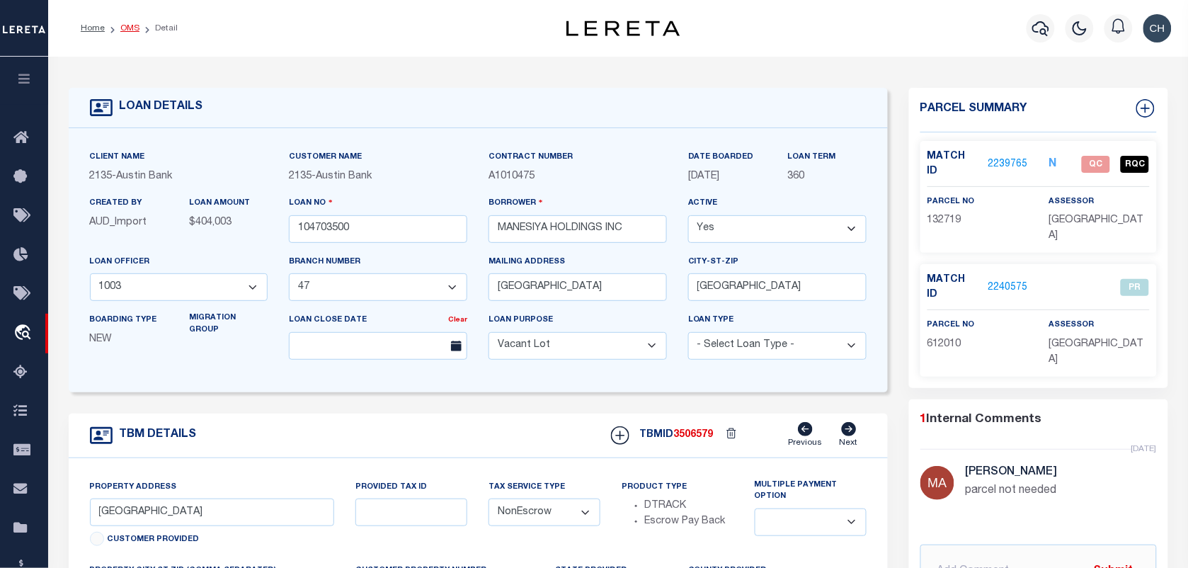
click at [121, 30] on link "OMS" at bounding box center [129, 28] width 19 height 8
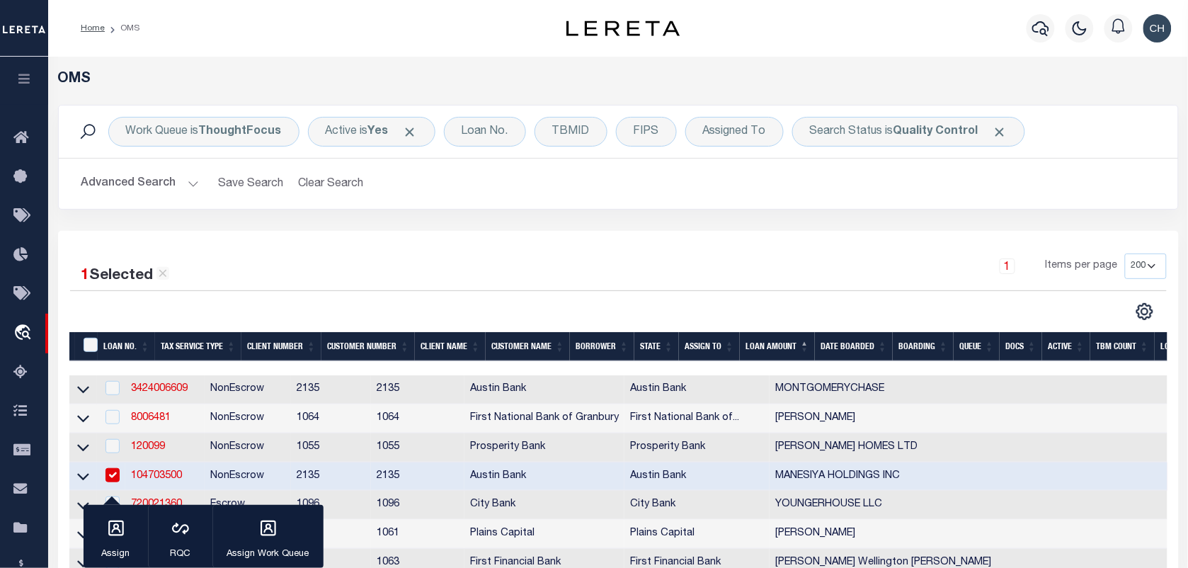
click at [114, 476] on input "checkbox" at bounding box center [113, 475] width 14 height 14
checkbox input "false"
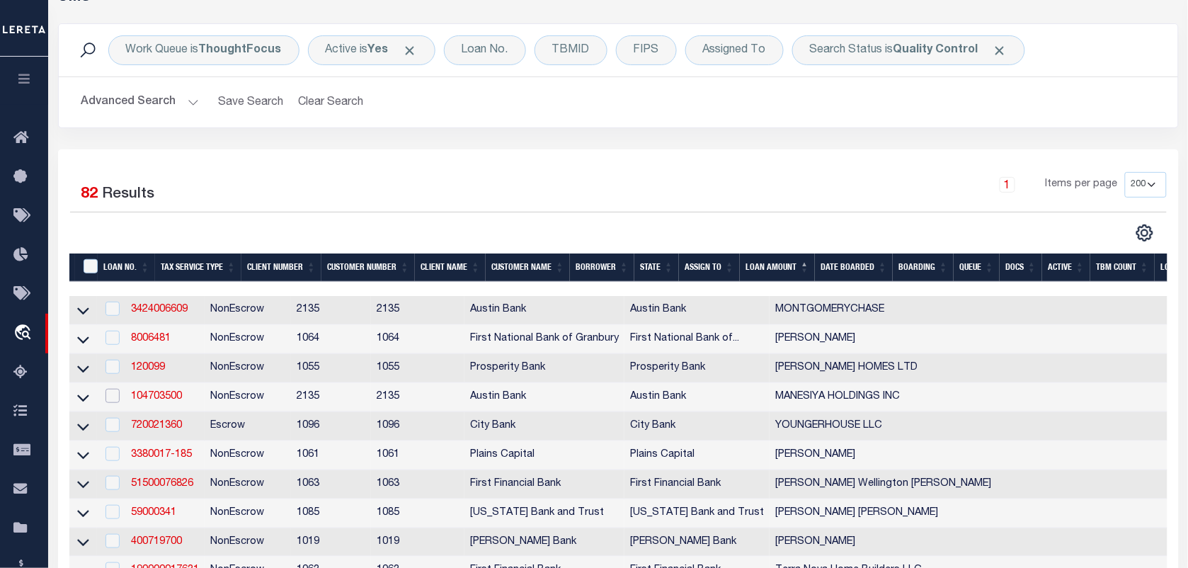
scroll to position [177, 0]
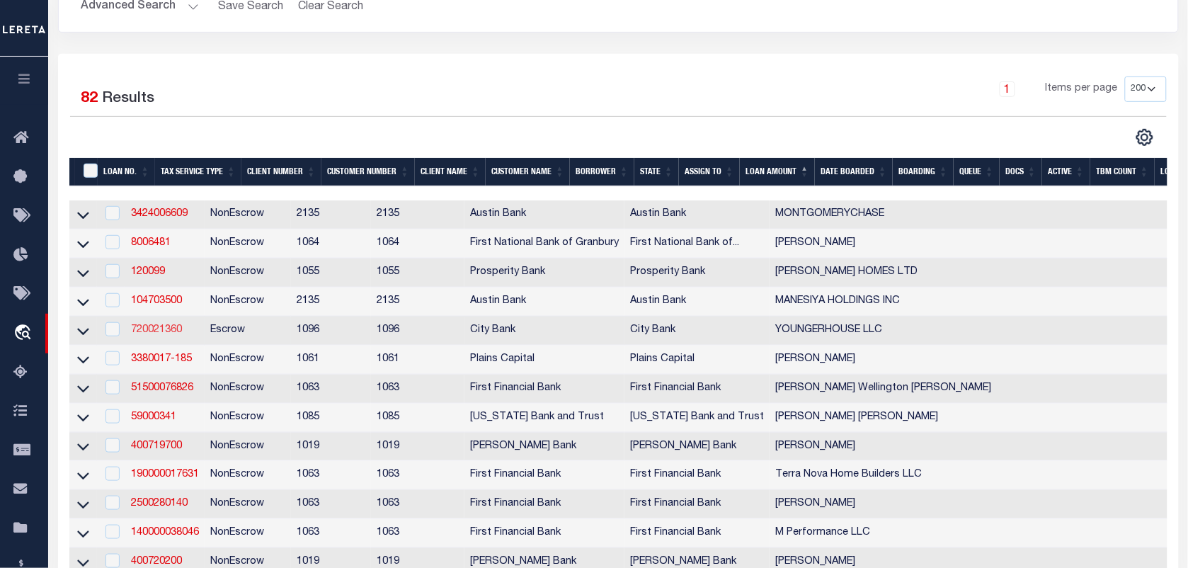
click at [153, 333] on link "720021360" at bounding box center [156, 330] width 51 height 10
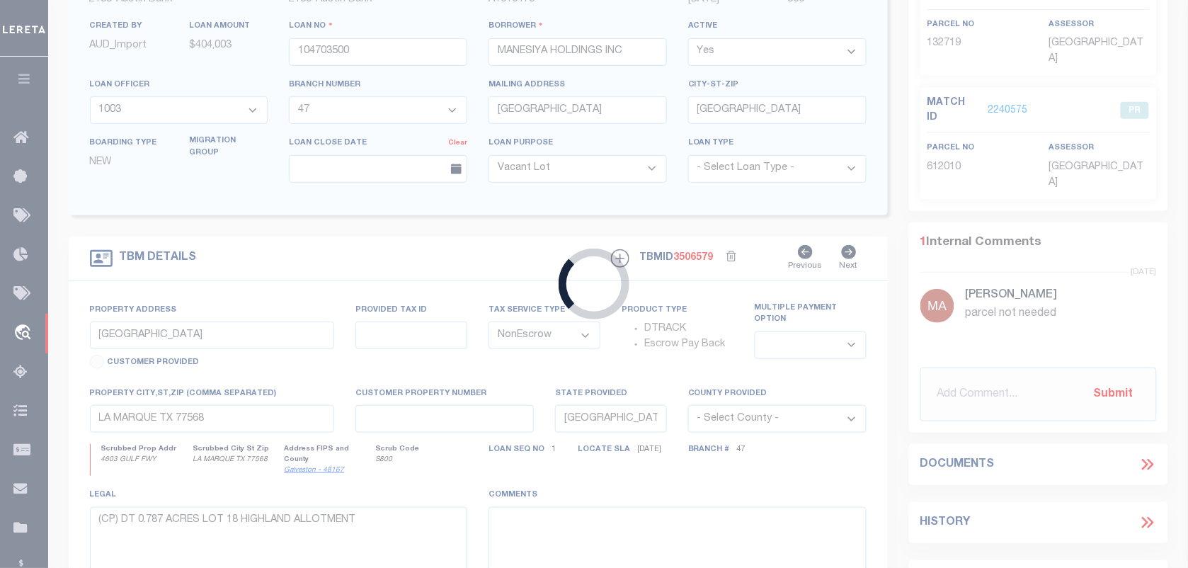
type input "720021360"
type input "YOUNGERHOUSE LLC"
select select
select select "100"
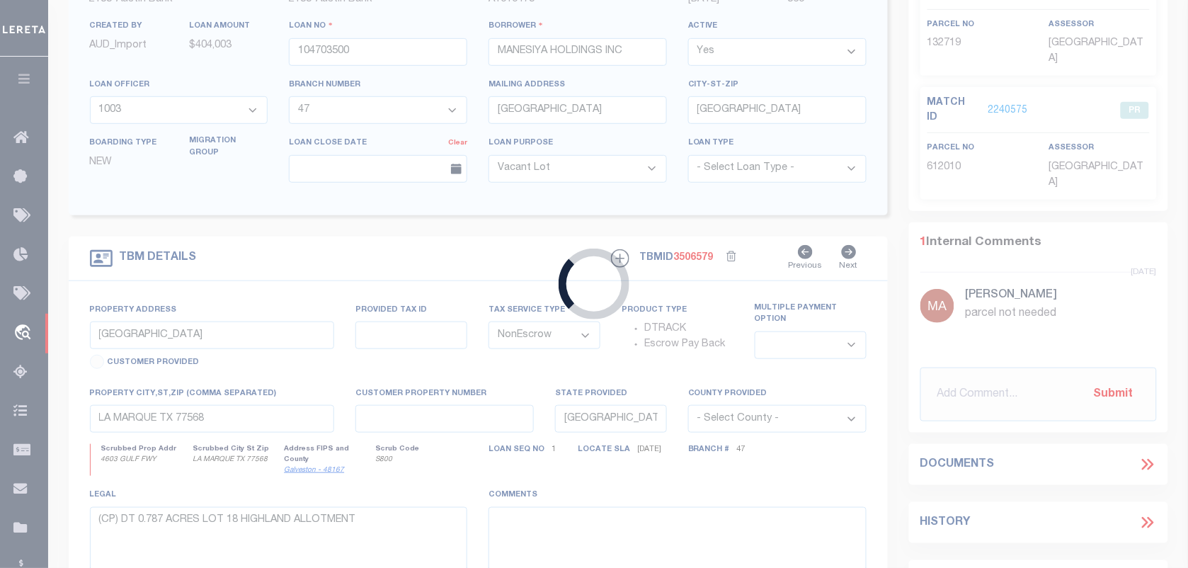
select select "Escrow"
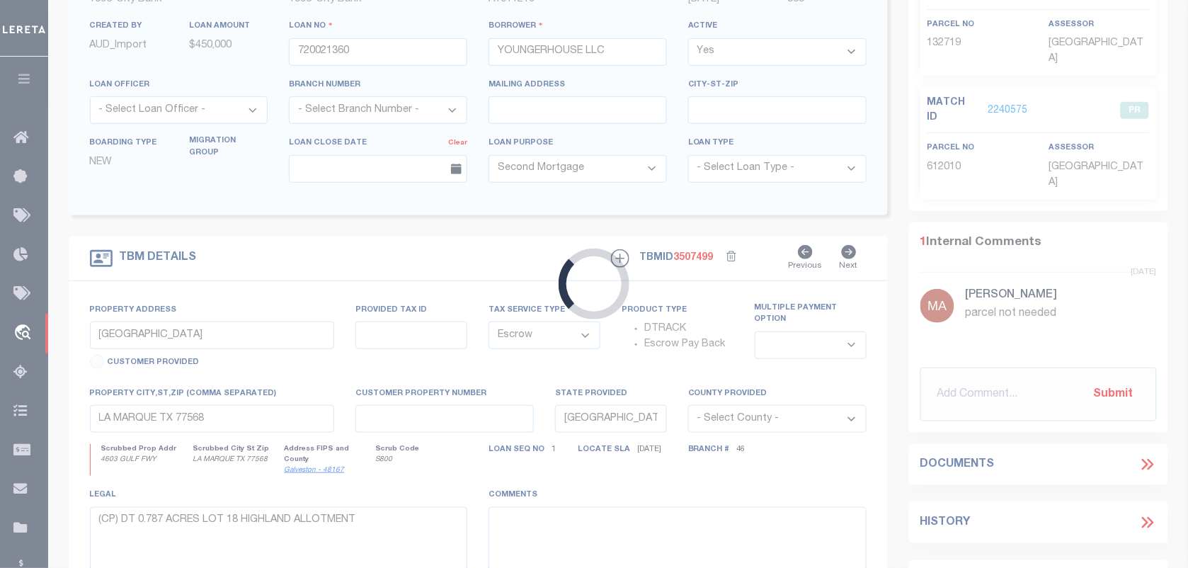
type input "[STREET_ADDRESS][PERSON_NAME]"
type input "406000-0004-0030"
select select
type input "[GEOGRAPHIC_DATA], [GEOGRAPHIC_DATA] 77803"
select select
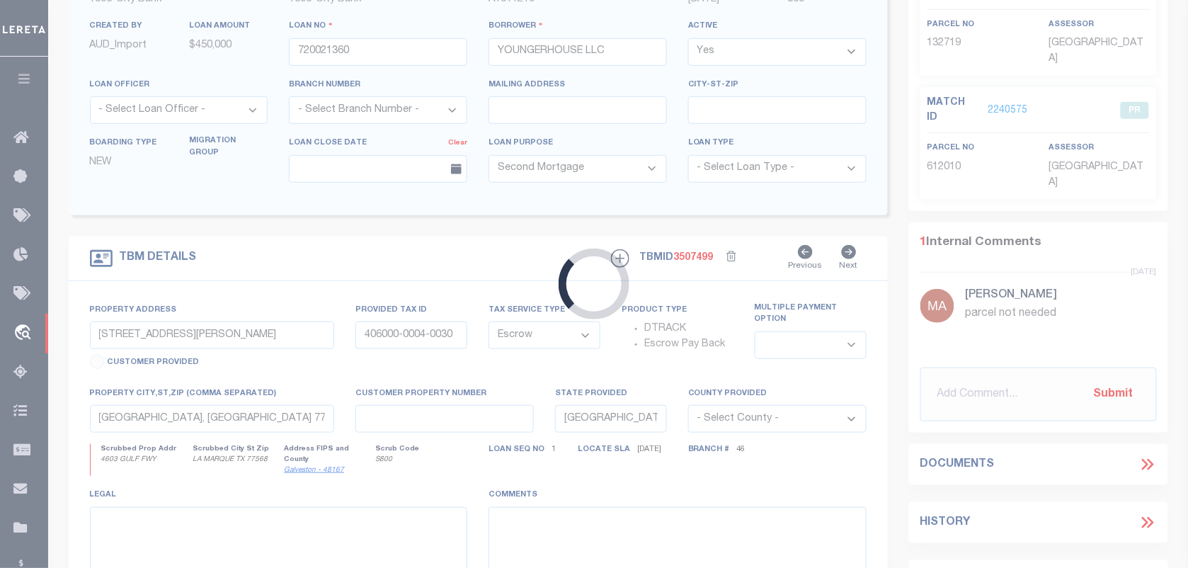
select select "61850"
select select "1356"
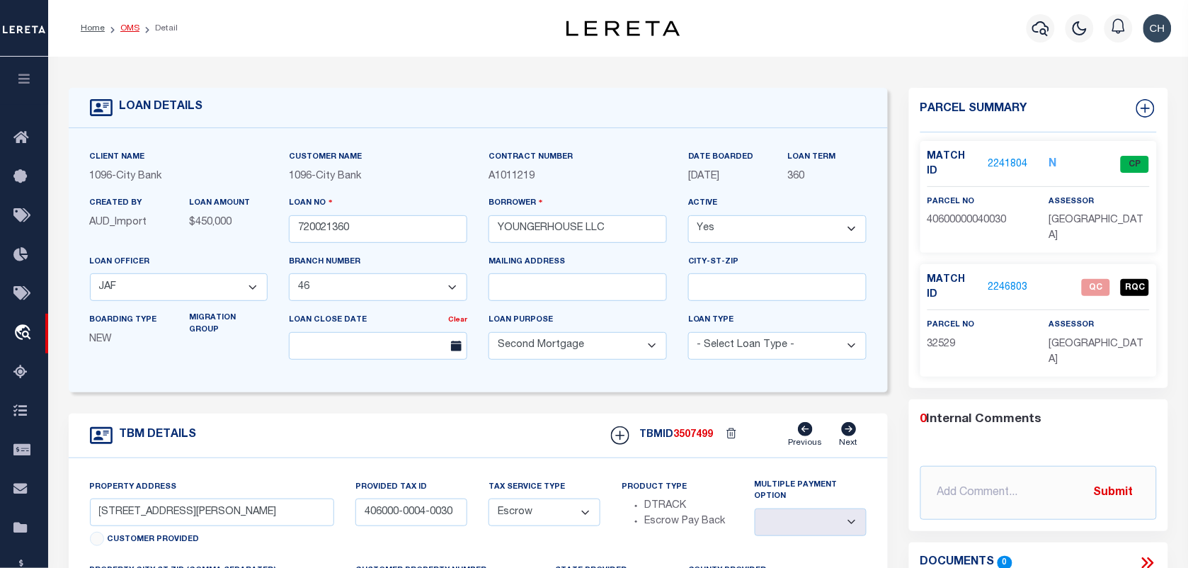
click at [127, 26] on link "OMS" at bounding box center [129, 28] width 19 height 8
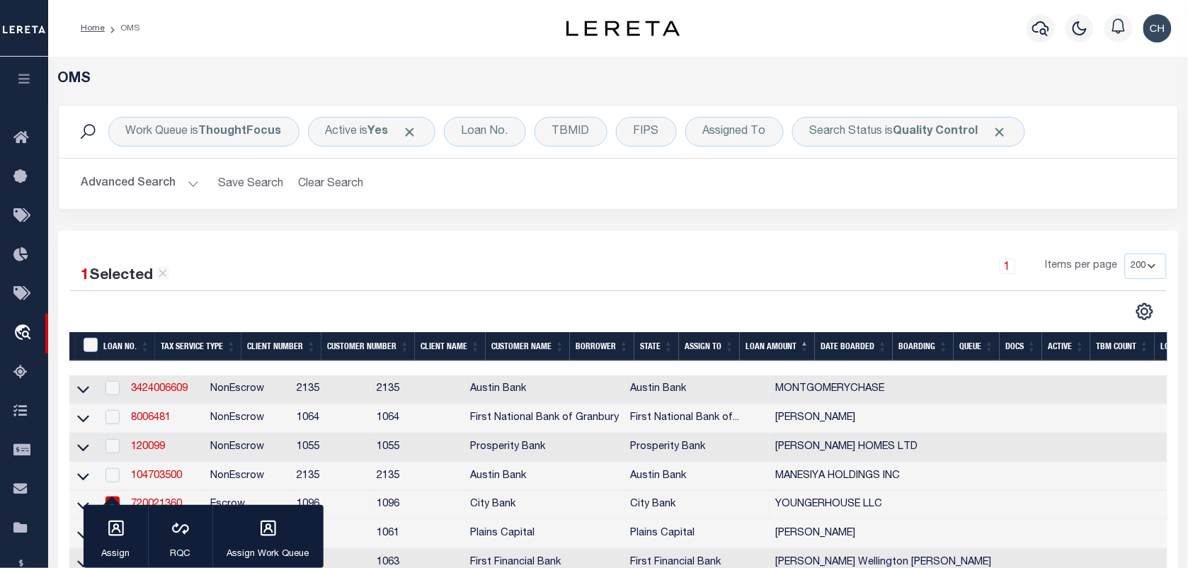
scroll to position [177, 0]
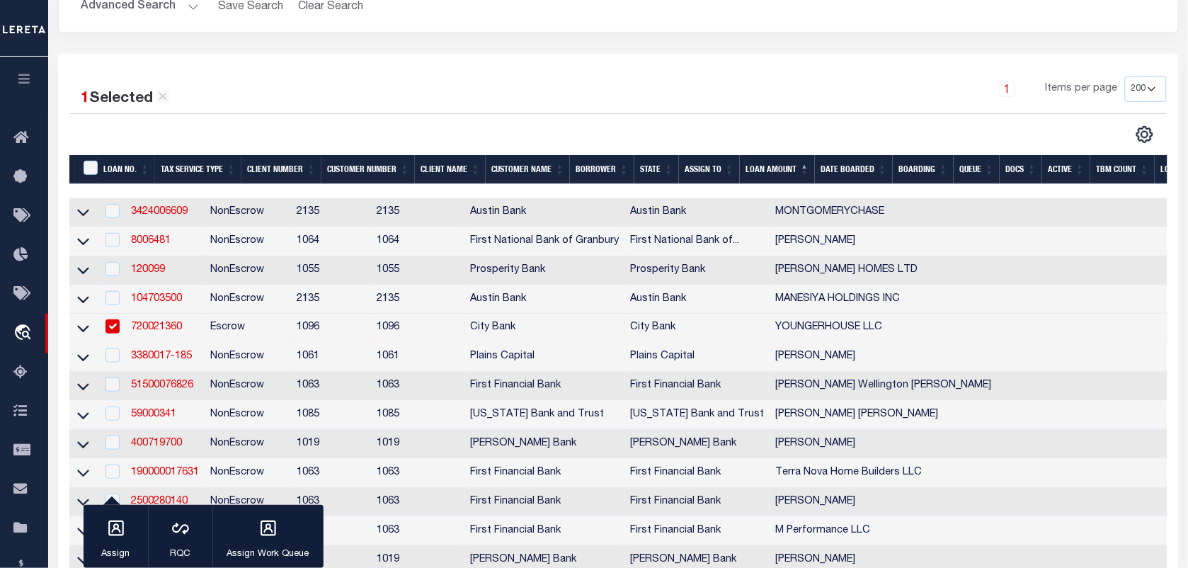
click at [115, 334] on input "checkbox" at bounding box center [113, 326] width 14 height 14
checkbox input "false"
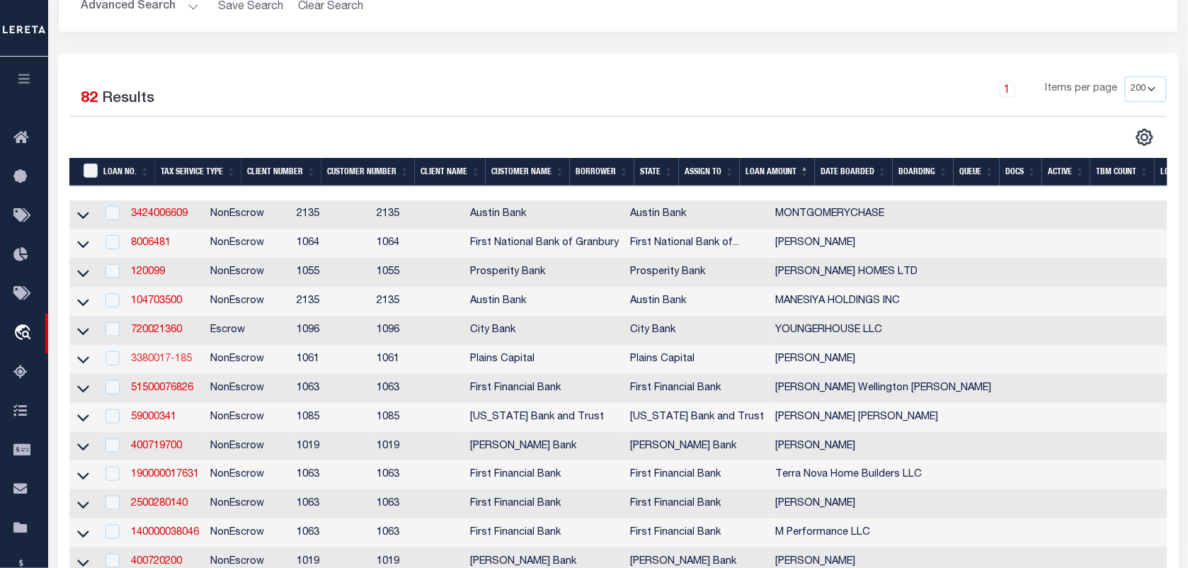
click at [167, 364] on link "3380017-185" at bounding box center [161, 359] width 61 height 10
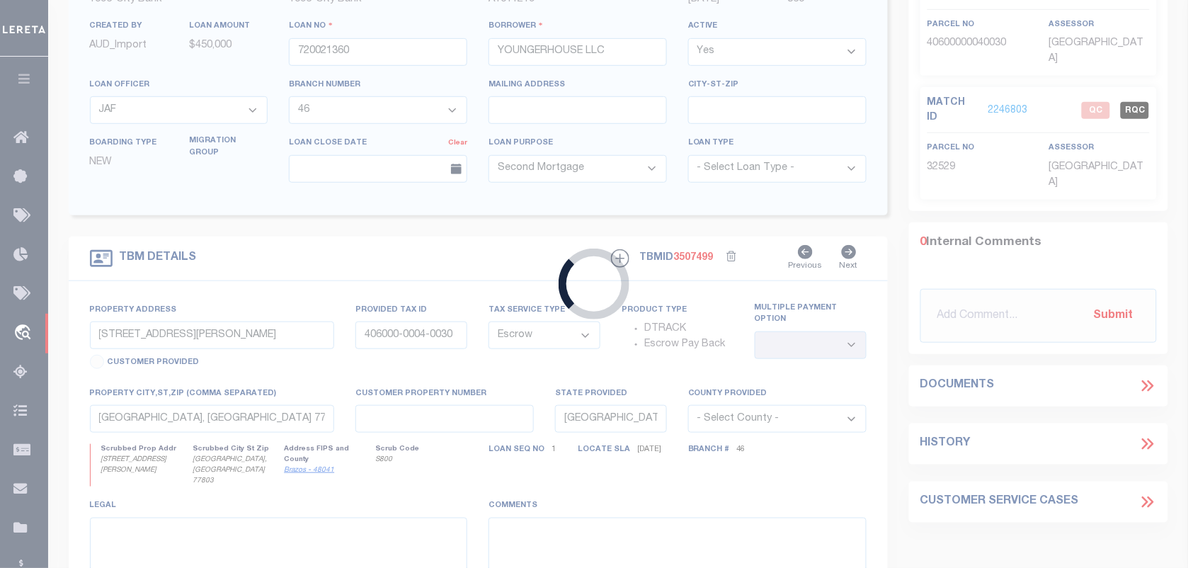
type input "3380017-185"
type input "[PERSON_NAME]"
select select
type input "[STREET_ADDRESS]"
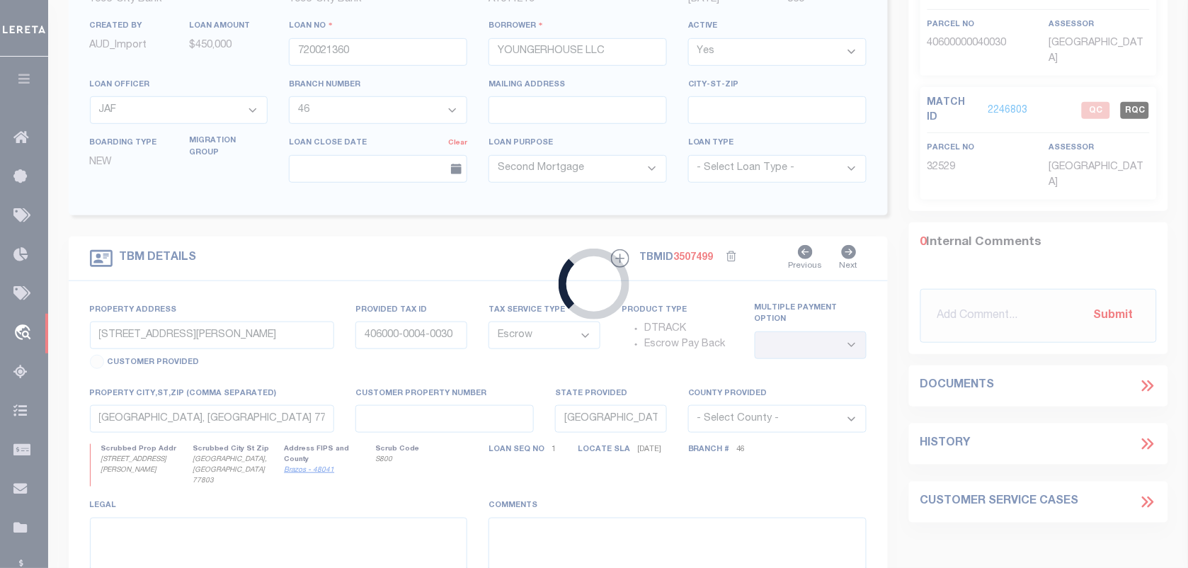
type input "[GEOGRAPHIC_DATA]"
select select "800"
select select "NonEscrow"
select select "167133"
select select "1414"
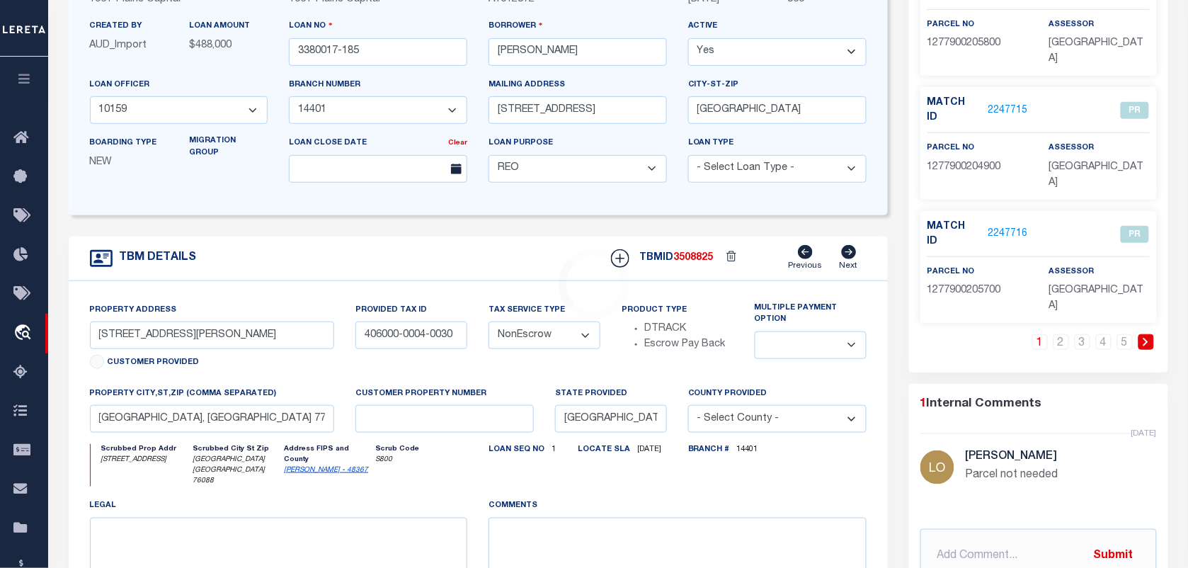
type input "[STREET_ADDRESS]"
select select
type input "[GEOGRAPHIC_DATA] [GEOGRAPHIC_DATA] 76088"
select select
type textarea "[STREET_ADDRESS]"
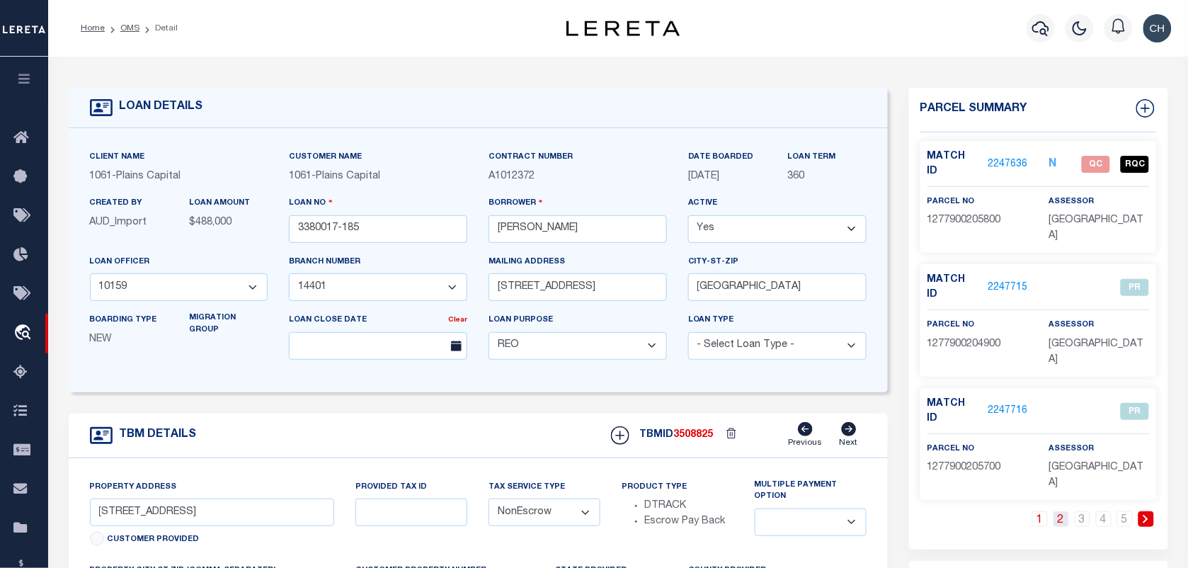
click at [1060, 511] on link "2" at bounding box center [1062, 519] width 16 height 16
click at [1082, 511] on link "3" at bounding box center [1083, 519] width 16 height 16
click at [1106, 511] on link "4" at bounding box center [1104, 519] width 16 height 16
click at [1119, 511] on link "5" at bounding box center [1126, 519] width 16 height 16
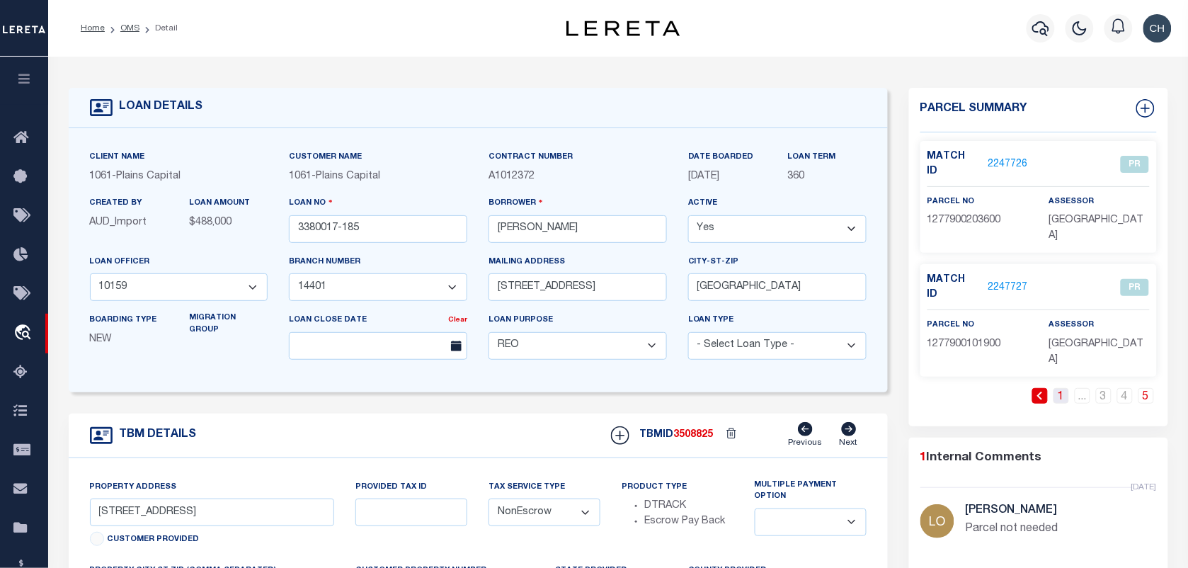
click at [1062, 388] on link "1" at bounding box center [1062, 396] width 16 height 16
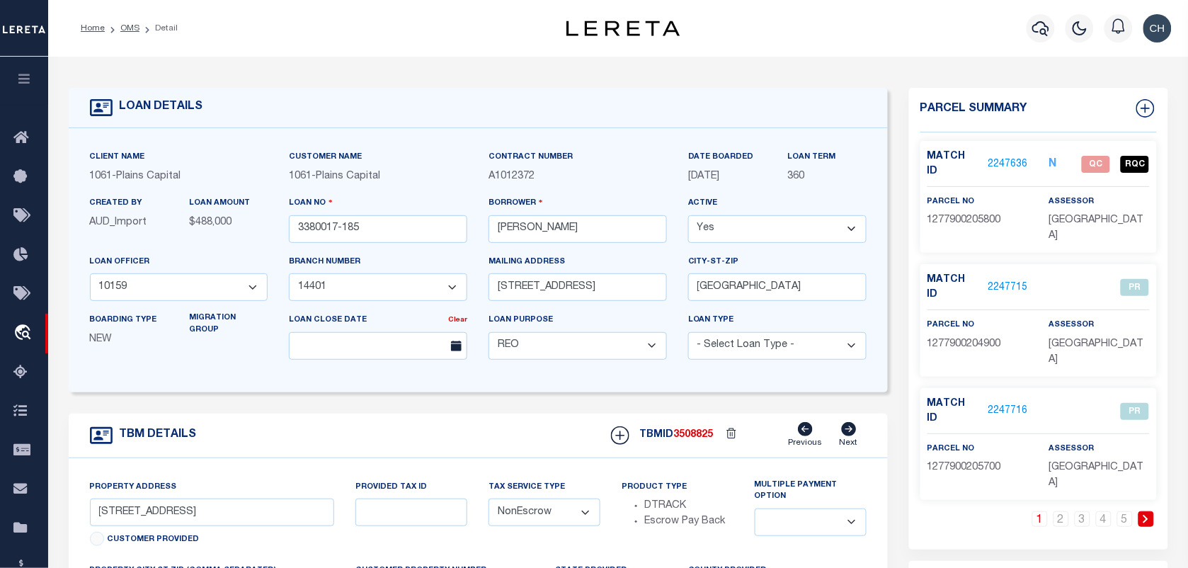
drag, startPoint x: 133, startPoint y: 29, endPoint x: 151, endPoint y: 42, distance: 22.2
click at [133, 29] on link "OMS" at bounding box center [129, 28] width 19 height 8
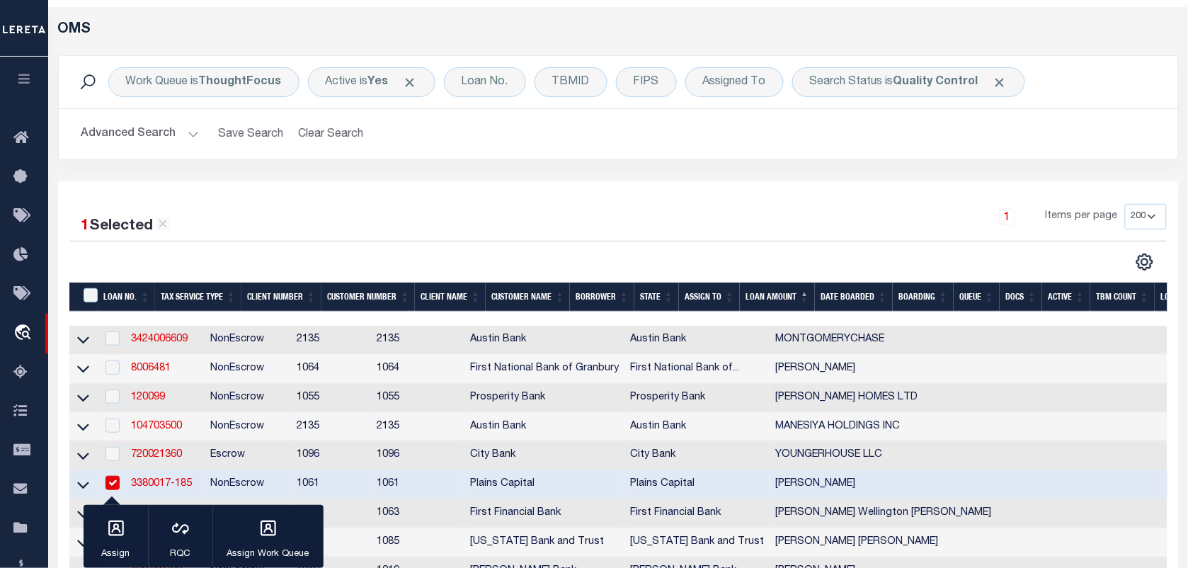
scroll to position [89, 0]
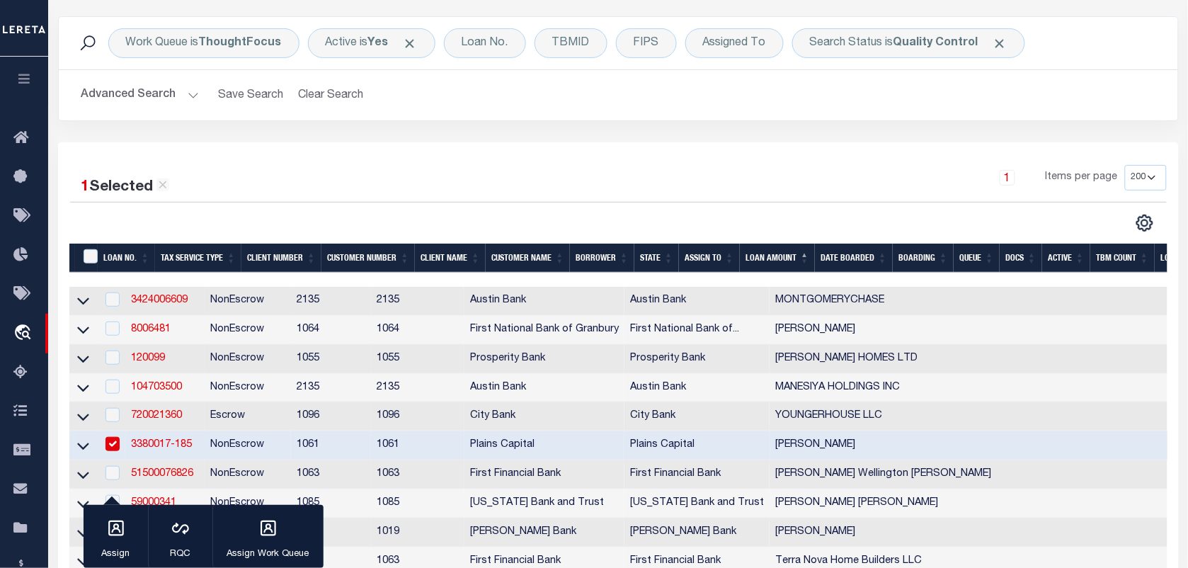
click at [167, 96] on button "Advanced Search" at bounding box center [140, 95] width 118 height 28
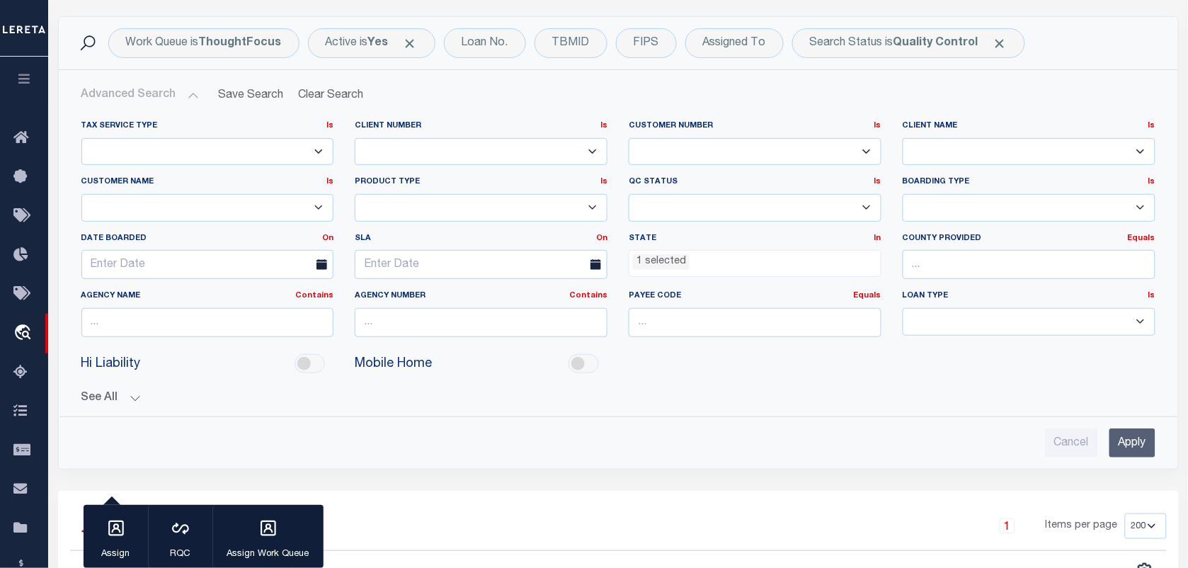
click at [1135, 438] on input "Apply" at bounding box center [1133, 442] width 46 height 29
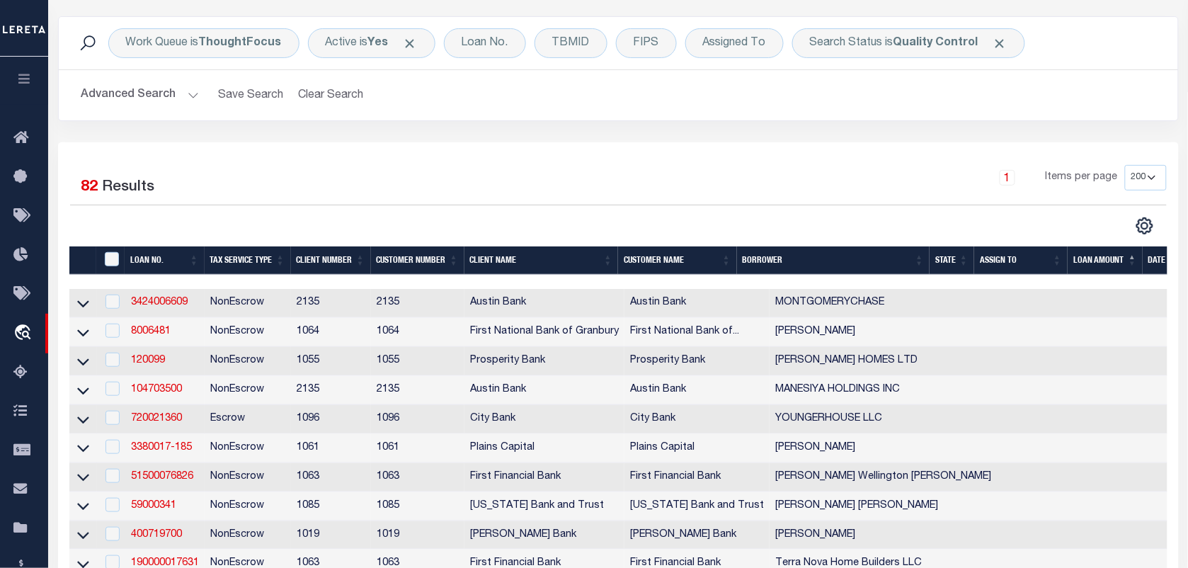
scroll to position [0, 0]
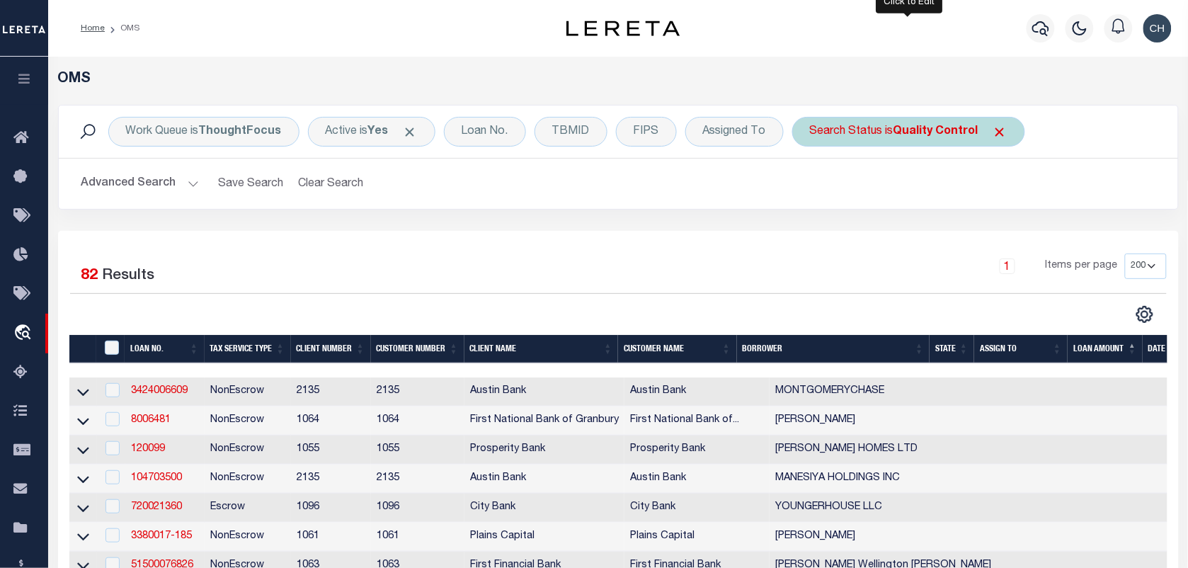
click at [865, 129] on div "Search Status is Quality Control" at bounding box center [909, 132] width 233 height 30
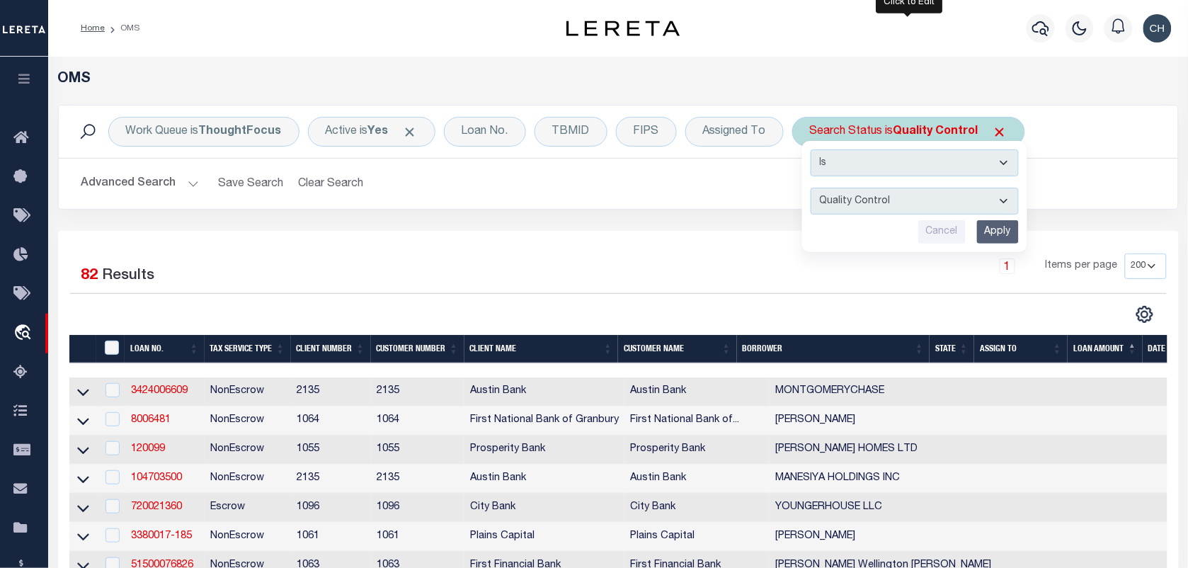
click at [897, 195] on select "Automated Search Bad Parcel Complete Duplicate Parcel High Dollar Reporting In …" at bounding box center [915, 201] width 208 height 27
select select "RD"
click at [811, 188] on select "Automated Search Bad Parcel Complete Duplicate Parcel High Dollar Reporting In …" at bounding box center [915, 201] width 208 height 27
click at [999, 234] on input "Apply" at bounding box center [998, 231] width 42 height 23
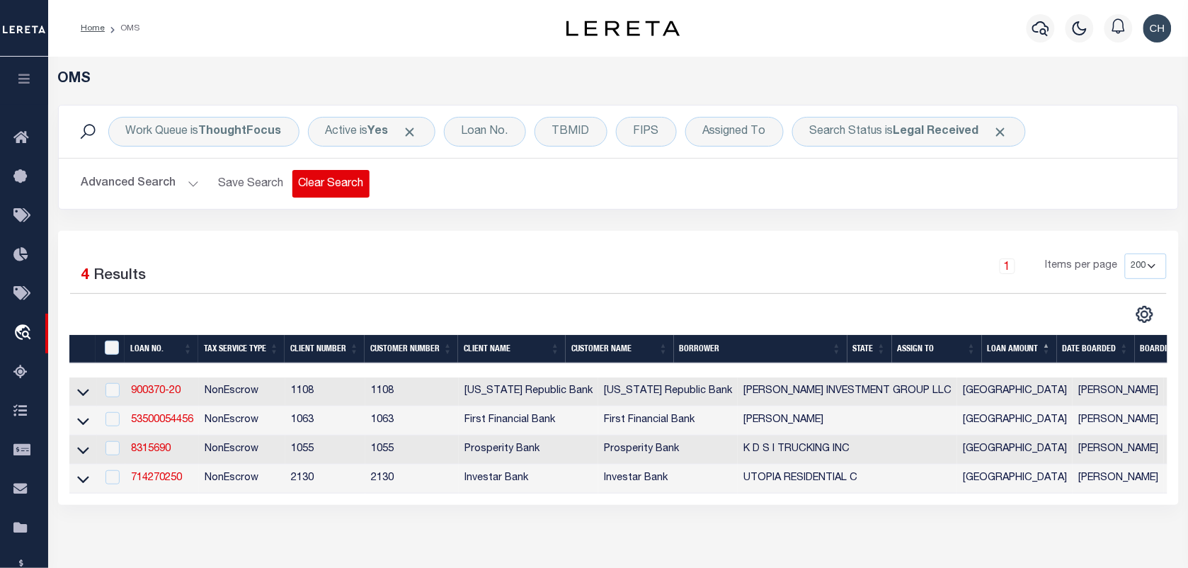
click at [326, 188] on button "Clear Search" at bounding box center [331, 184] width 77 height 28
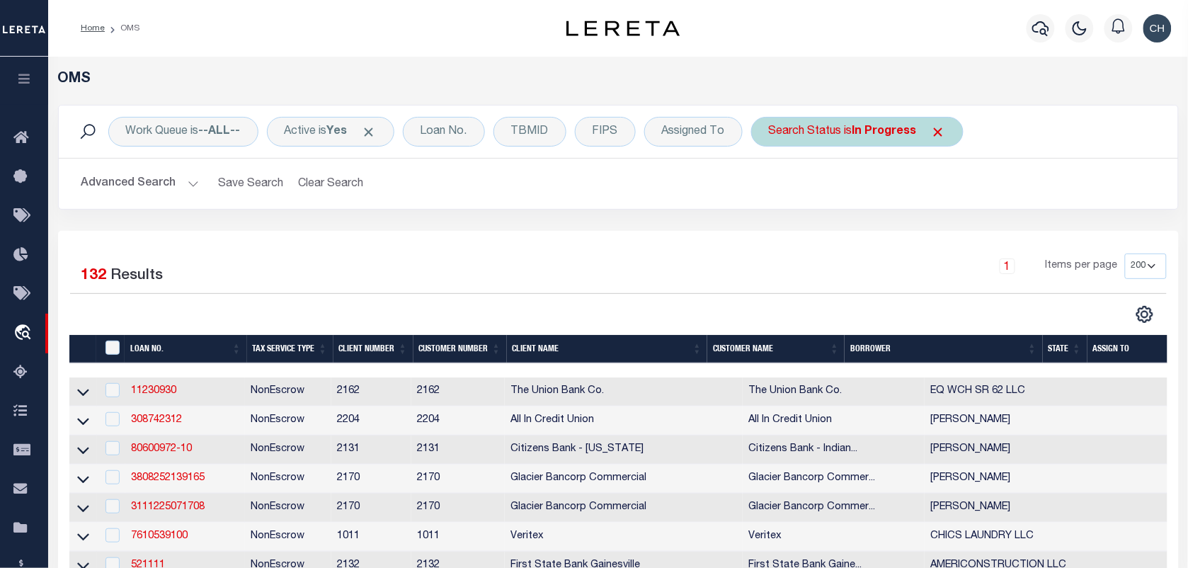
click at [827, 142] on div "Search Status is In Progress" at bounding box center [857, 132] width 212 height 30
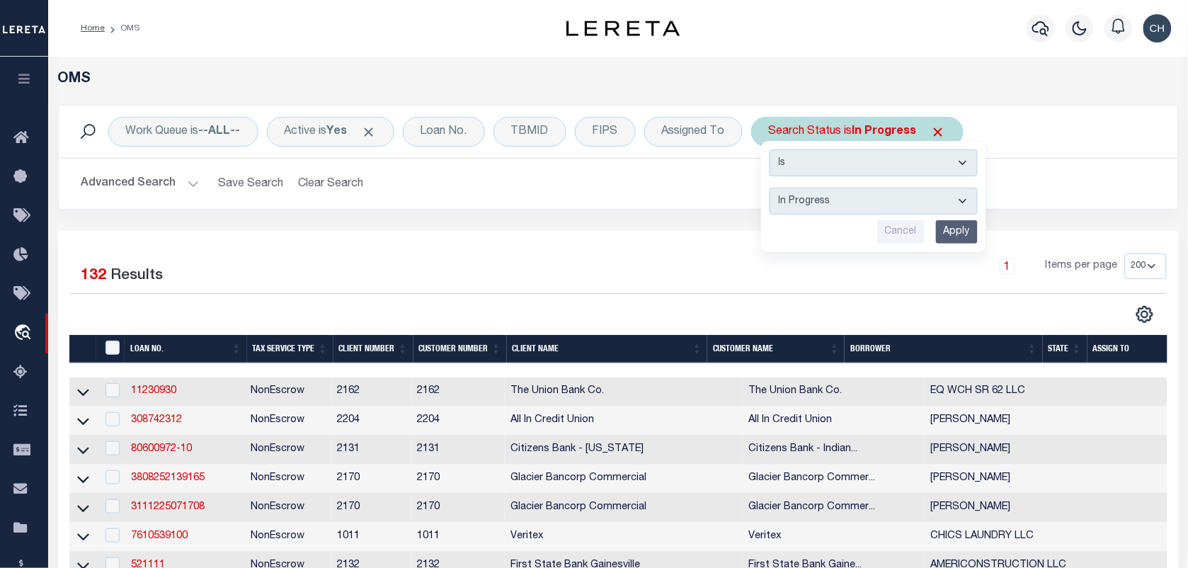
click at [832, 200] on select "Automated Search Bad Parcel Complete Duplicate Parcel High Dollar Reporting In …" at bounding box center [874, 201] width 208 height 27
select select "RD"
click at [773, 188] on select "Automated Search Bad Parcel Complete Duplicate Parcel High Dollar Reporting In …" at bounding box center [874, 201] width 208 height 27
click at [965, 242] on input "Apply" at bounding box center [957, 231] width 42 height 23
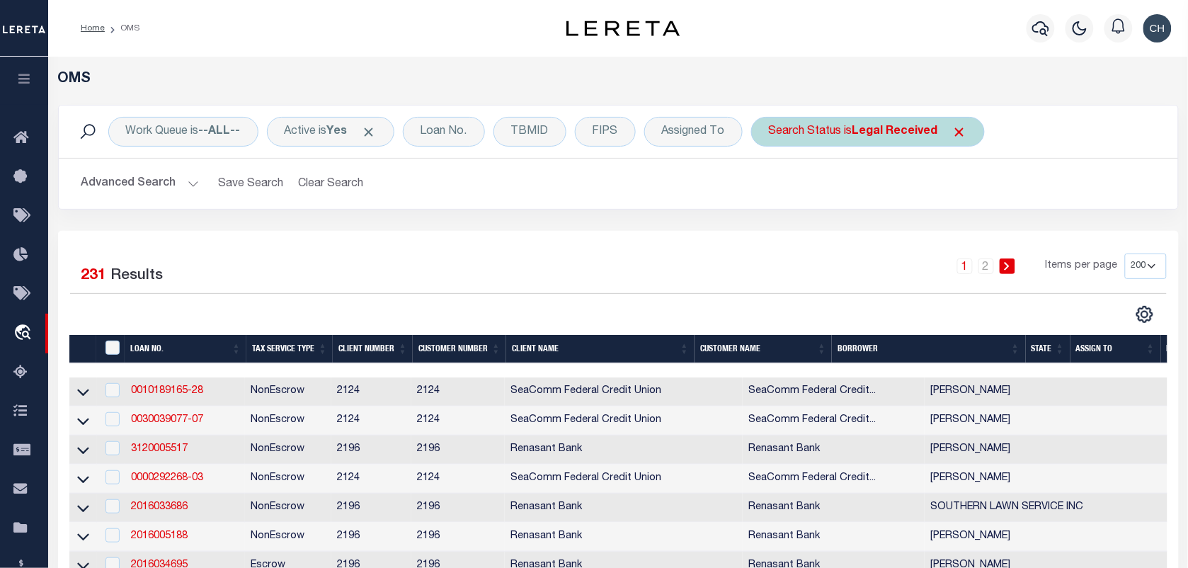
click at [858, 127] on b "Legal Received" at bounding box center [896, 131] width 86 height 11
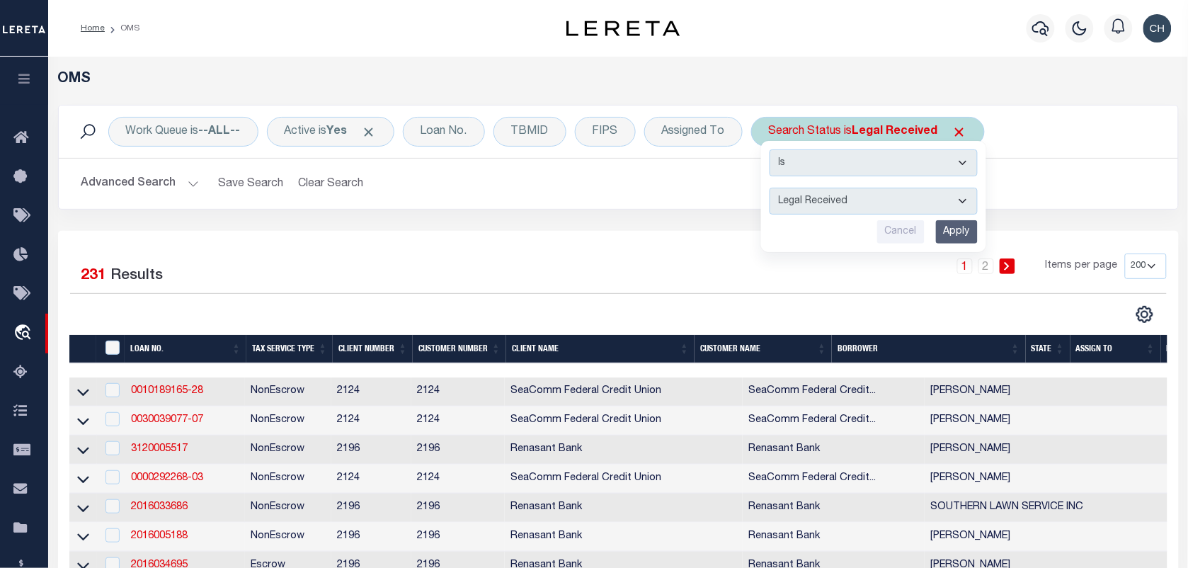
click at [880, 200] on select "Automated Search Bad Parcel Complete Duplicate Parcel High Dollar Reporting In …" at bounding box center [874, 201] width 208 height 27
select select "IP"
click at [773, 188] on select "Automated Search Bad Parcel Complete Duplicate Parcel High Dollar Reporting In …" at bounding box center [874, 201] width 208 height 27
click at [967, 220] on div "Is Contains Automated Search Bad Parcel Complete Duplicate Parcel High Dollar R…" at bounding box center [873, 196] width 225 height 111
click at [953, 237] on input "Apply" at bounding box center [957, 231] width 42 height 23
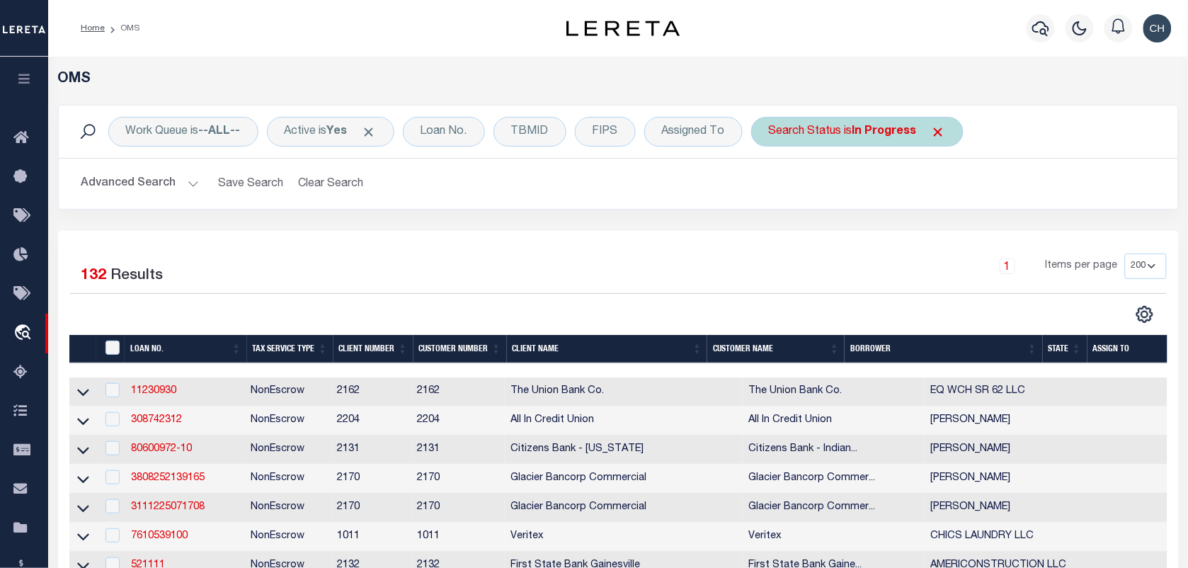
click at [841, 132] on div "Search Status is In Progress" at bounding box center [857, 132] width 212 height 30
select select "QC"
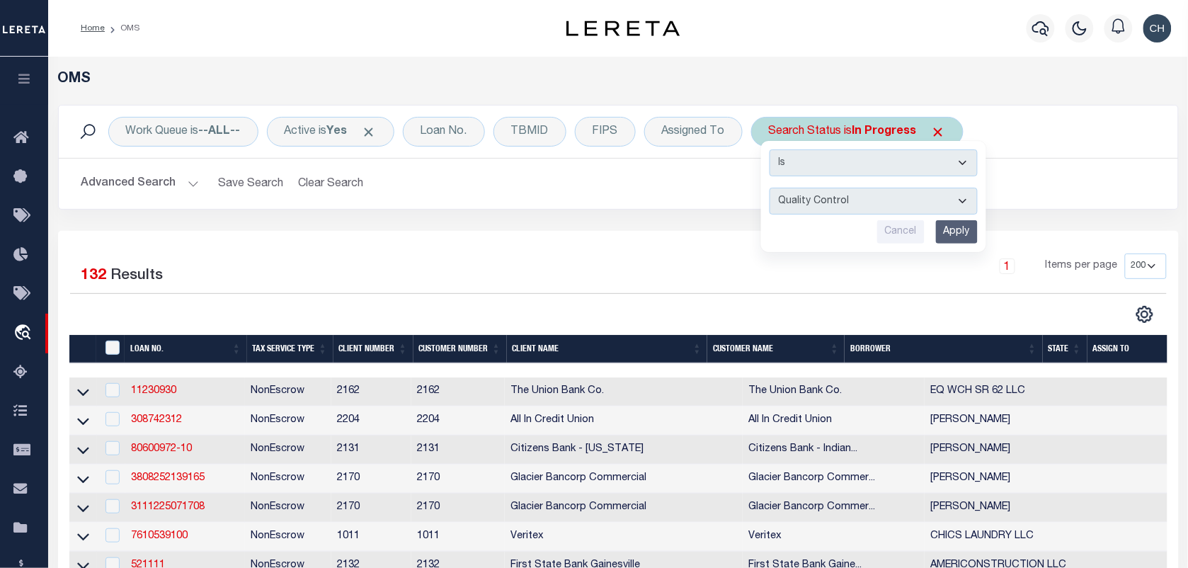
click at [960, 241] on input "Apply" at bounding box center [957, 231] width 42 height 23
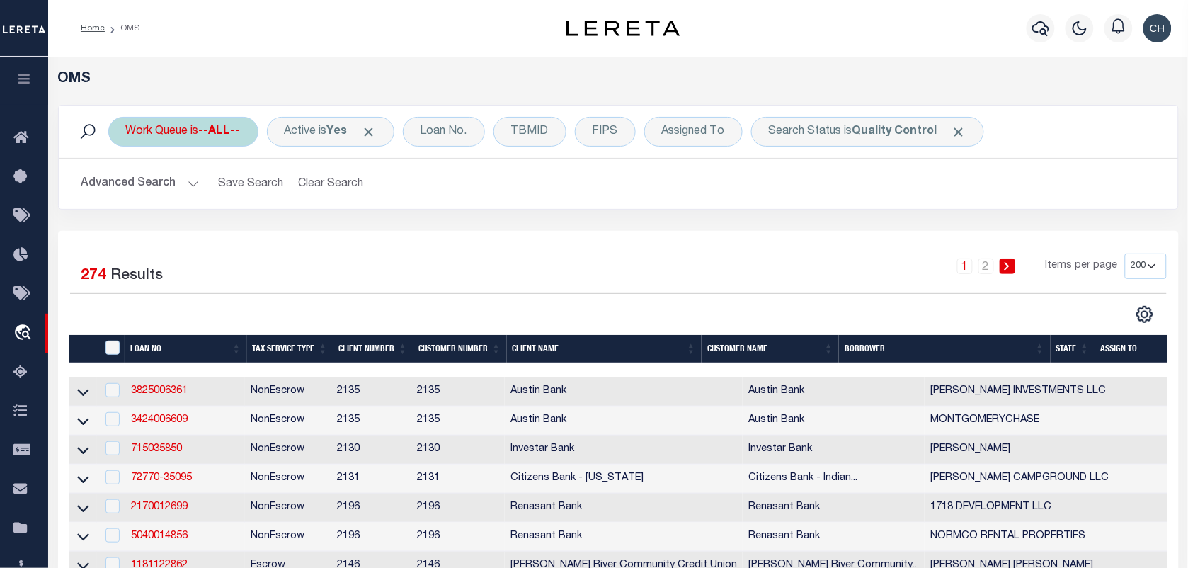
click at [232, 143] on div "Work Queue is --ALL--" at bounding box center [183, 132] width 150 height 30
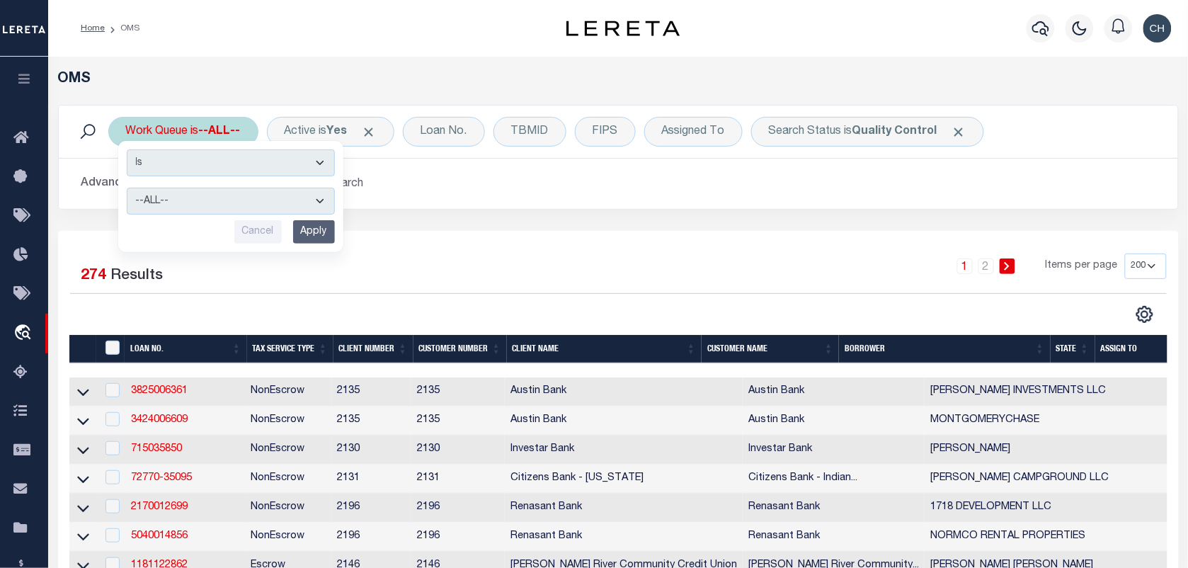
click at [216, 196] on select "--ALL-- factRSystems General ThoughtFocus" at bounding box center [231, 201] width 208 height 27
select select "FAC"
click at [127, 188] on select "--ALL-- factRSystems General ThoughtFocus" at bounding box center [231, 201] width 208 height 27
click at [307, 229] on input "Apply" at bounding box center [314, 231] width 42 height 23
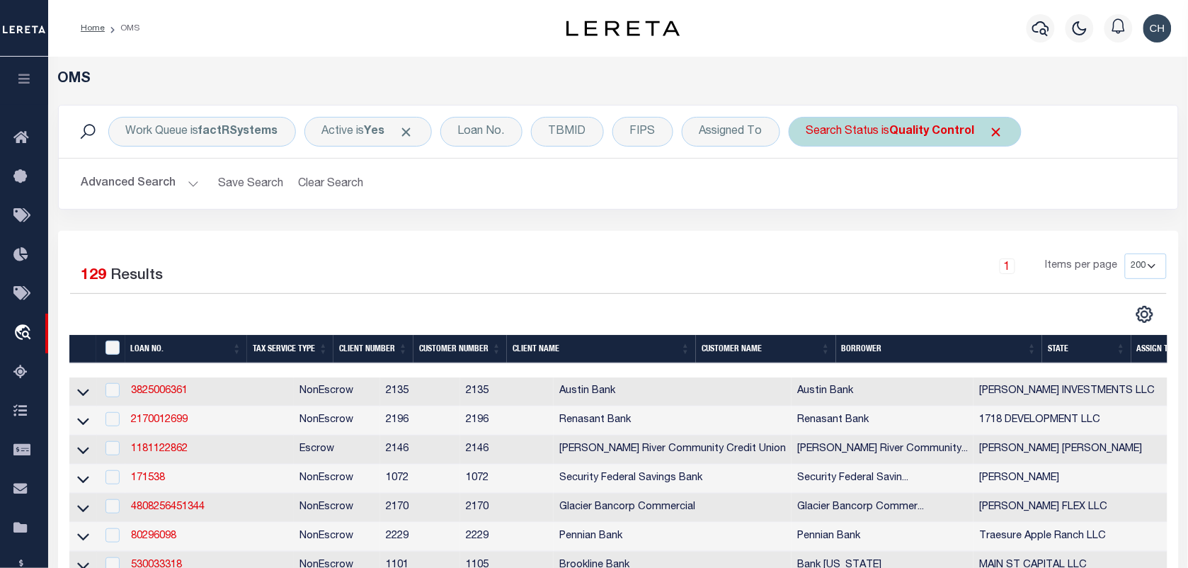
click at [865, 137] on div "Search Status is Quality Control" at bounding box center [905, 132] width 233 height 30
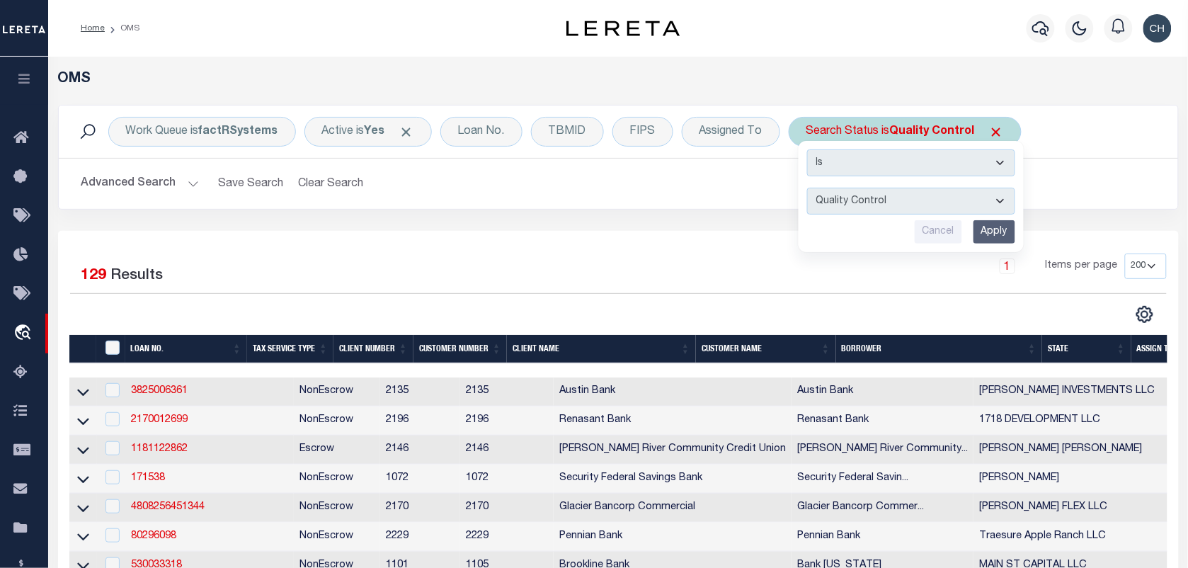
click at [857, 199] on select "Automated Search Bad Parcel Complete Duplicate Parcel High Dollar Reporting In …" at bounding box center [911, 201] width 208 height 27
select select "RD"
click at [808, 188] on select "Automated Search Bad Parcel Complete Duplicate Parcel High Dollar Reporting In …" at bounding box center [911, 201] width 208 height 27
click at [1000, 237] on input "Apply" at bounding box center [995, 231] width 42 height 23
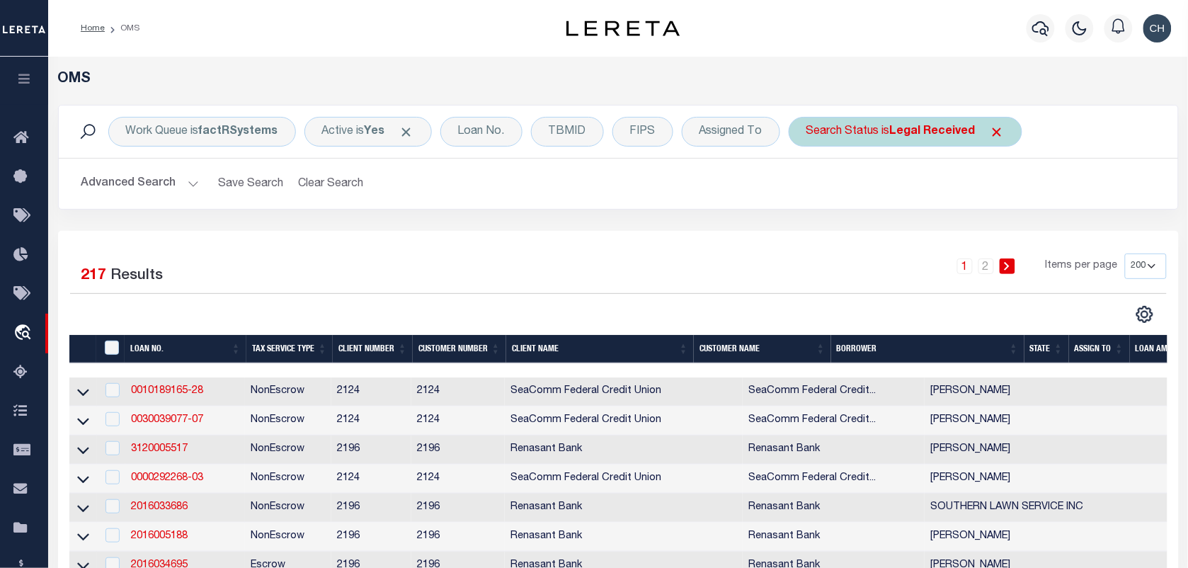
click at [947, 137] on b "Legal Received" at bounding box center [933, 131] width 86 height 11
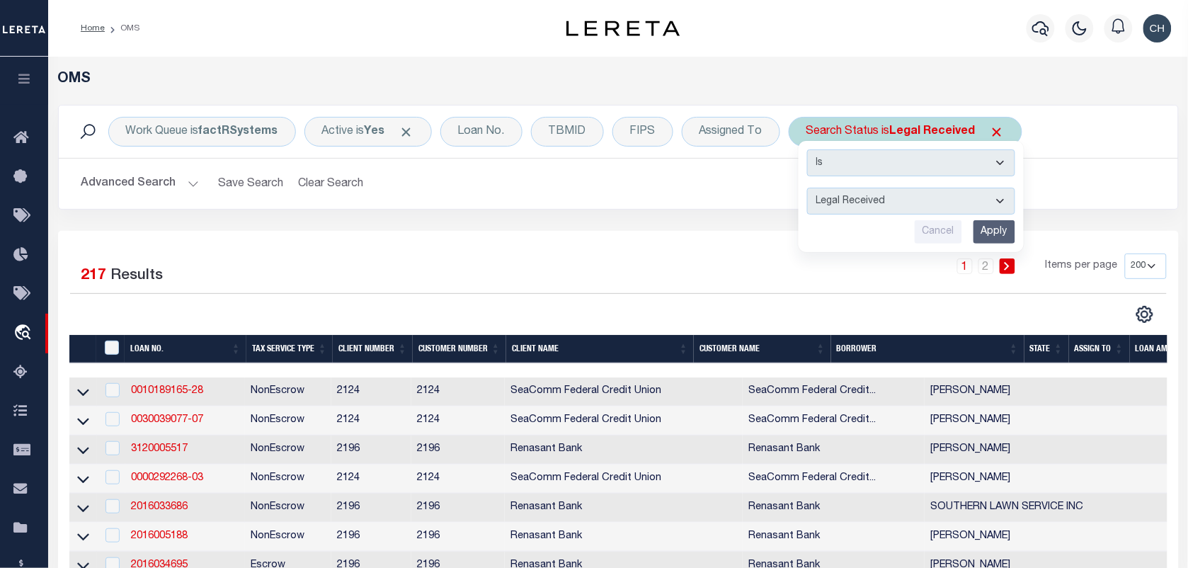
click at [941, 198] on select "Automated Search Bad Parcel Complete Duplicate Parcel High Dollar Reporting In …" at bounding box center [911, 201] width 208 height 27
select select "QC"
click at [808, 188] on select "Automated Search Bad Parcel Complete Duplicate Parcel High Dollar Reporting In …" at bounding box center [911, 201] width 208 height 27
drag, startPoint x: 992, startPoint y: 225, endPoint x: 907, endPoint y: 262, distance: 93.3
click at [992, 225] on input "Apply" at bounding box center [995, 231] width 42 height 23
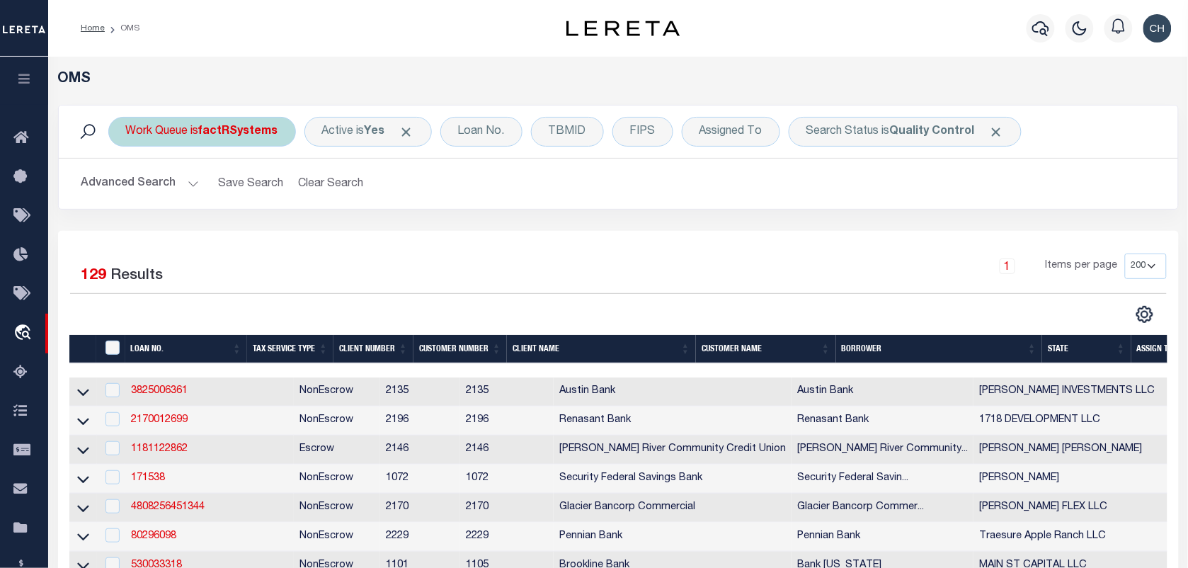
click at [243, 133] on b "factRSystems" at bounding box center [238, 131] width 79 height 11
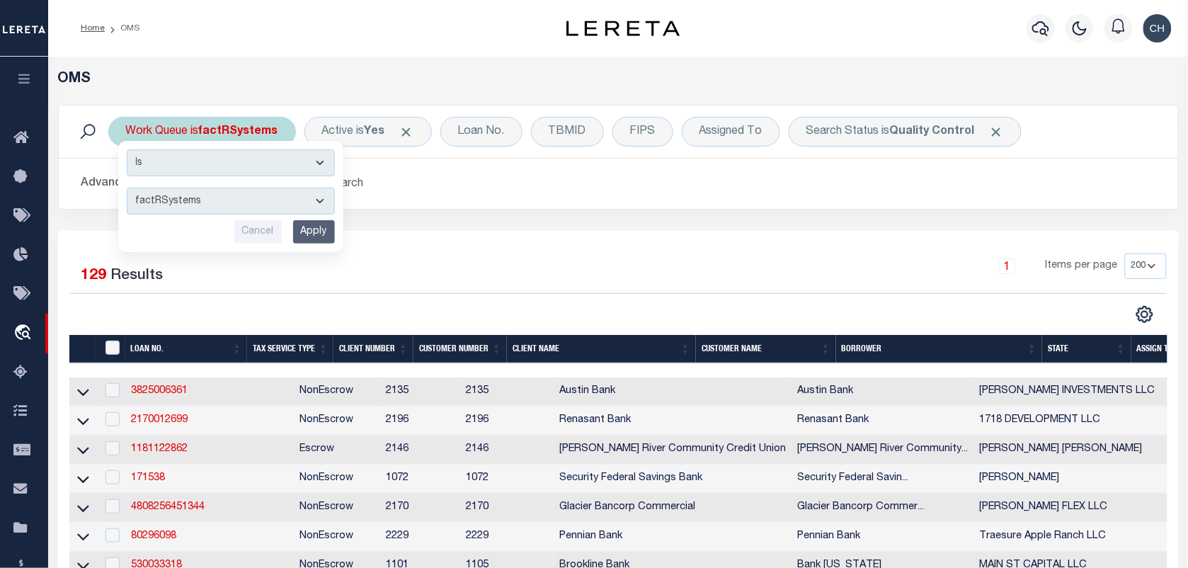
click at [228, 195] on select "--ALL-- factRSystems General ThoughtFocus" at bounding box center [231, 201] width 208 height 27
select select "GEN"
click at [127, 188] on select "--ALL-- factRSystems General ThoughtFocus" at bounding box center [231, 201] width 208 height 27
click at [206, 291] on div "1 Selected 129 Results" at bounding box center [199, 274] width 259 height 40
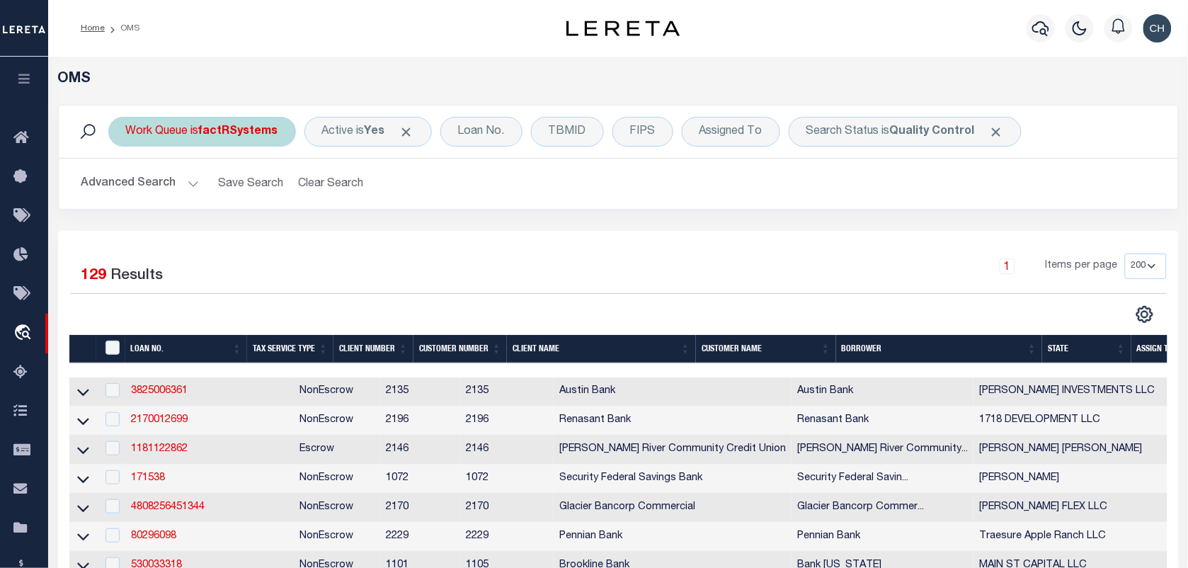
click at [216, 124] on div "Work Queue is factRSystems Is Contains --ALL-- factRSystems General ThoughtFocu…" at bounding box center [202, 132] width 188 height 30
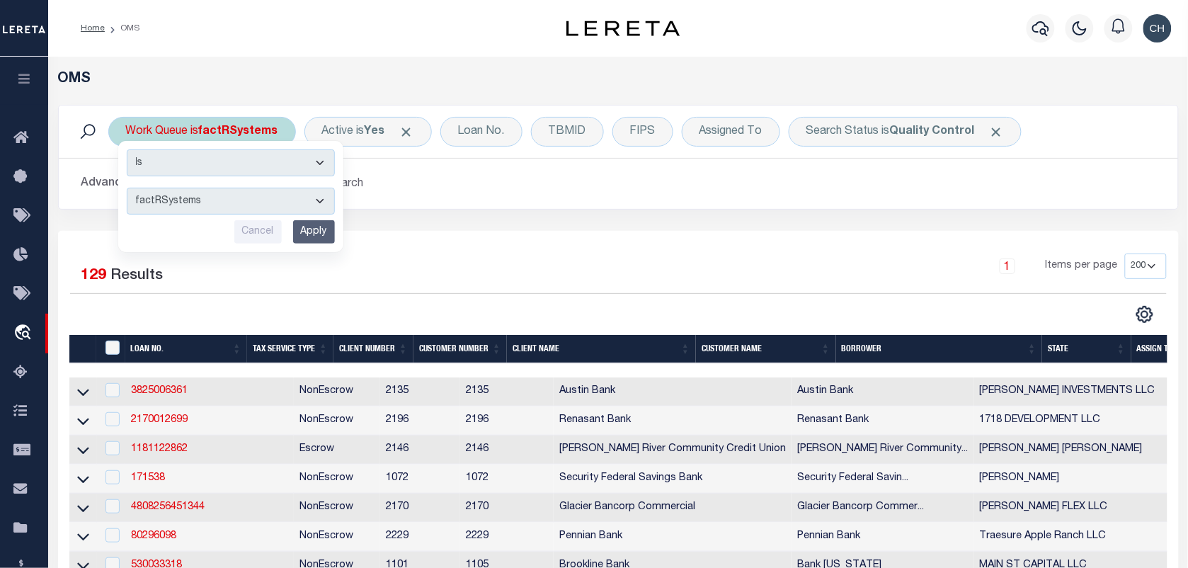
click at [218, 200] on select "--ALL-- factRSystems General ThoughtFocus" at bounding box center [231, 201] width 208 height 27
select select "THF"
click at [127, 188] on select "--ALL-- factRSystems General ThoughtFocus" at bounding box center [231, 201] width 208 height 27
click at [312, 232] on input "Apply" at bounding box center [314, 231] width 42 height 23
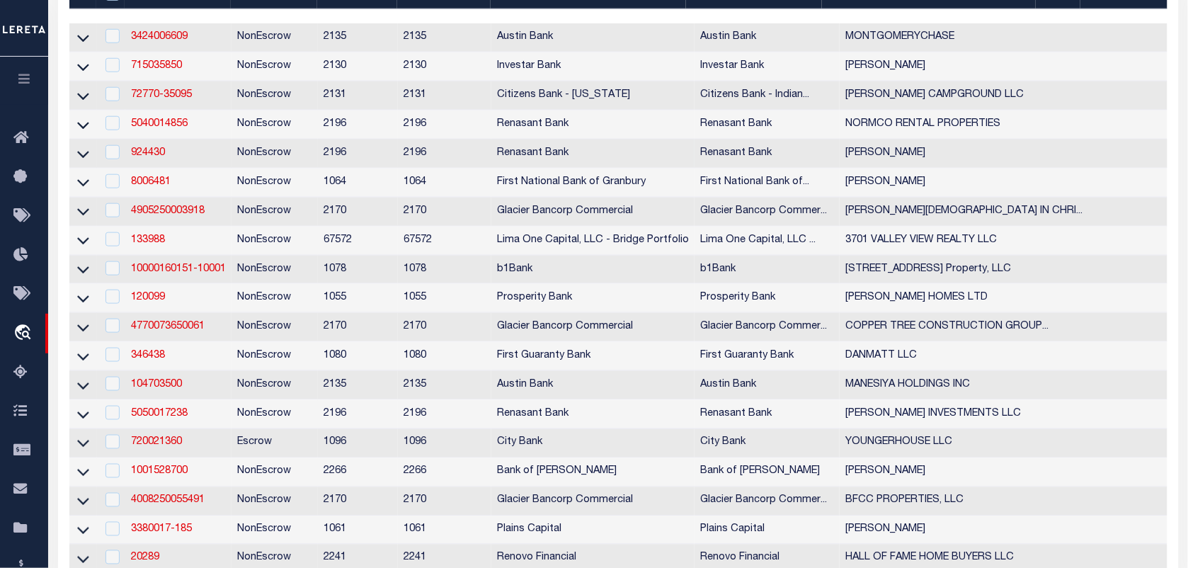
scroll to position [89, 0]
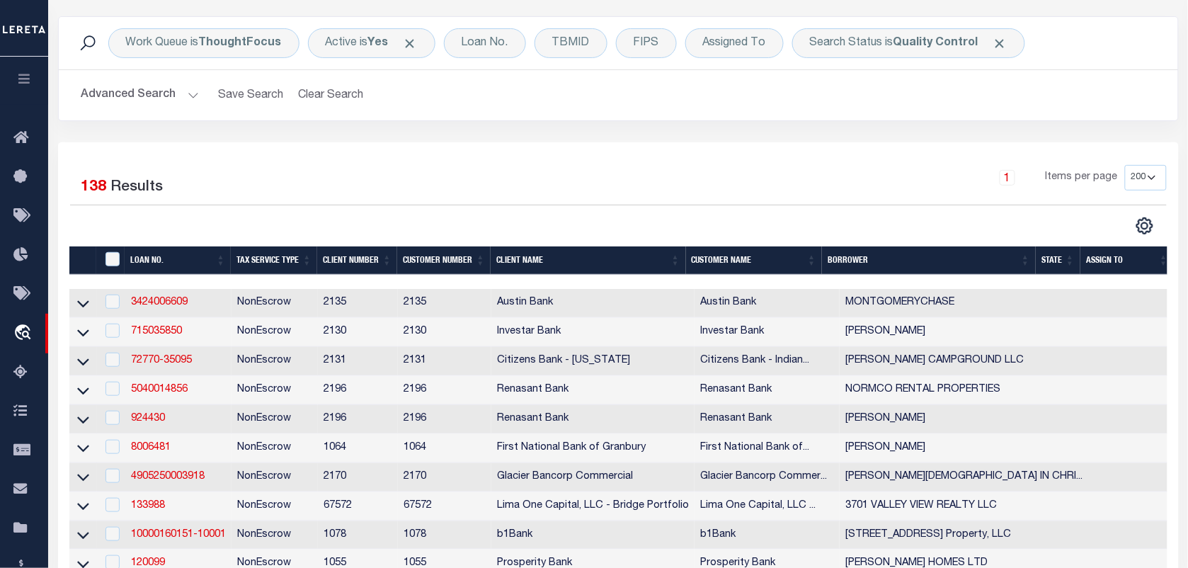
click at [168, 104] on button "Advanced Search" at bounding box center [140, 95] width 118 height 28
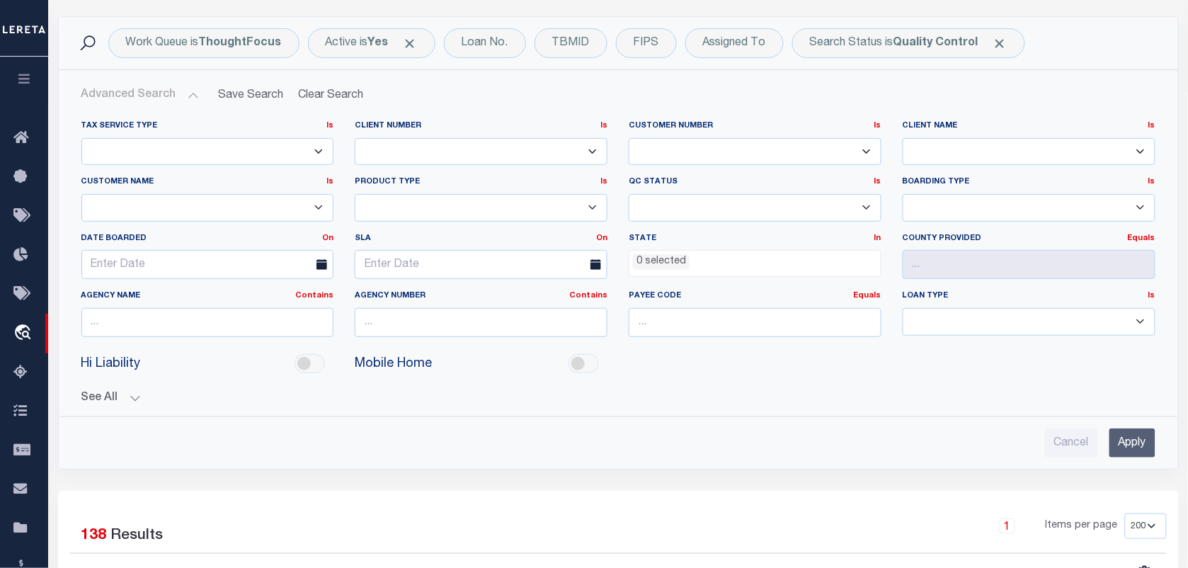
click at [642, 259] on li "0 selected" at bounding box center [661, 262] width 57 height 16
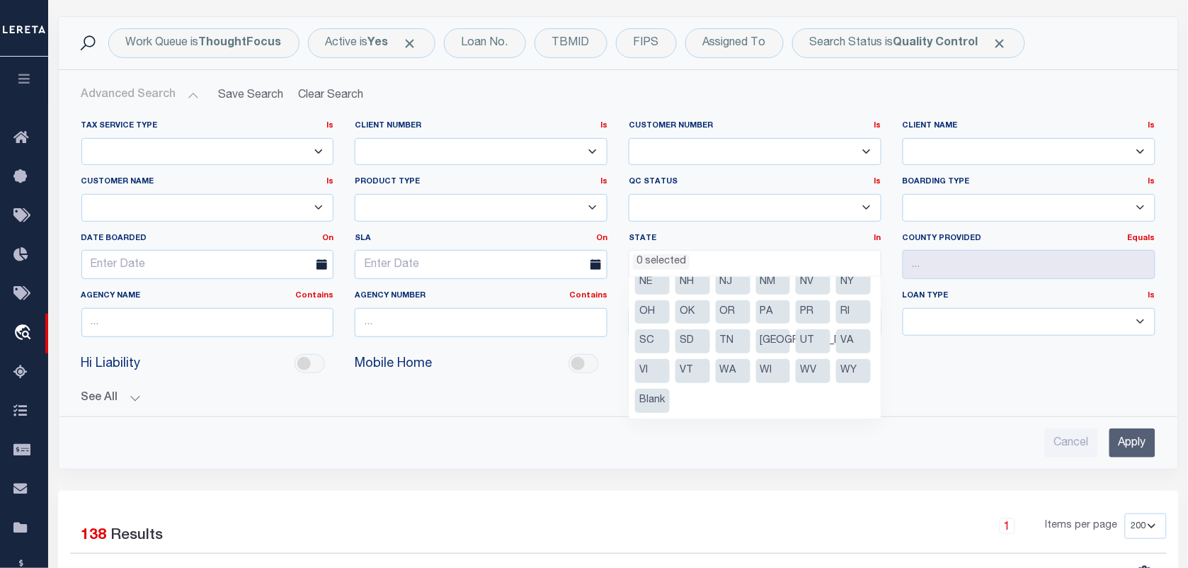
scroll to position [190, 0]
click at [756, 353] on li "[GEOGRAPHIC_DATA]" at bounding box center [773, 341] width 35 height 24
select select "[GEOGRAPHIC_DATA]"
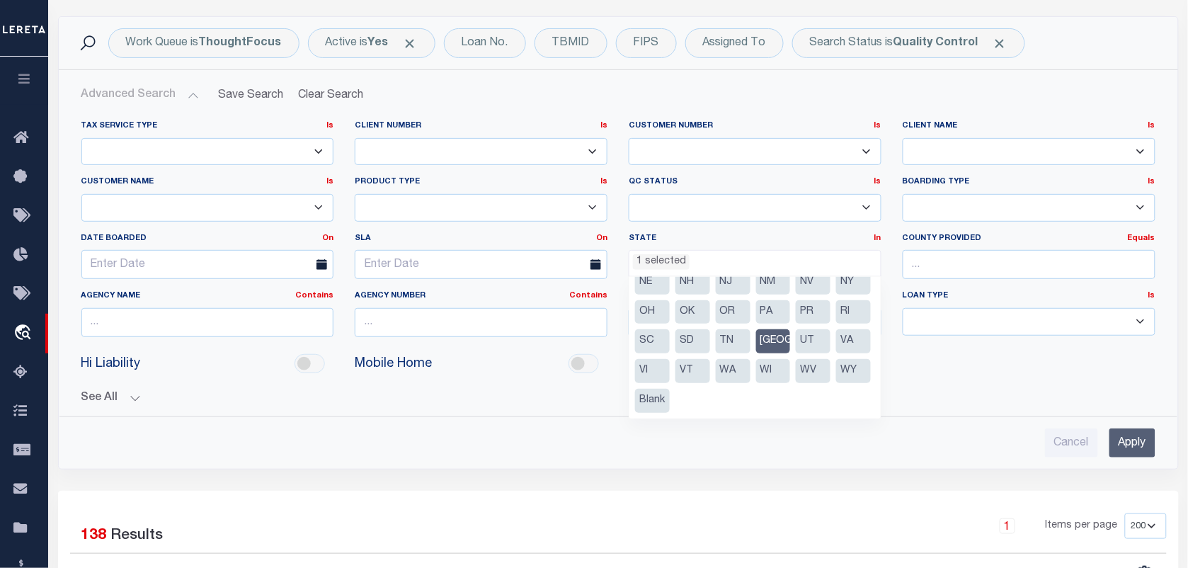
click at [1113, 443] on input "Apply" at bounding box center [1133, 442] width 46 height 29
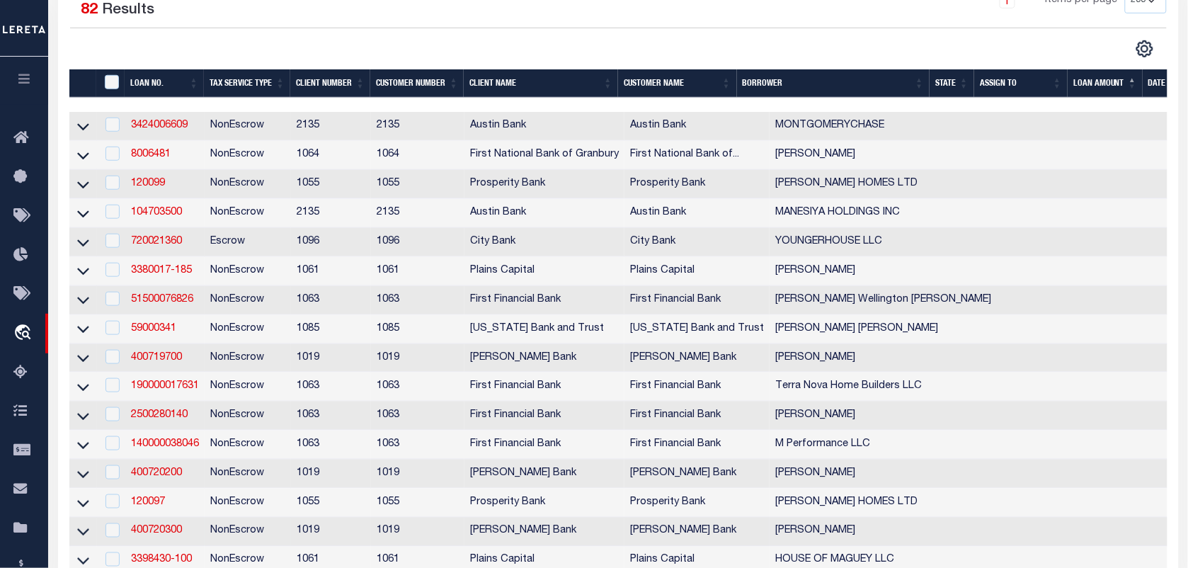
scroll to position [443, 0]
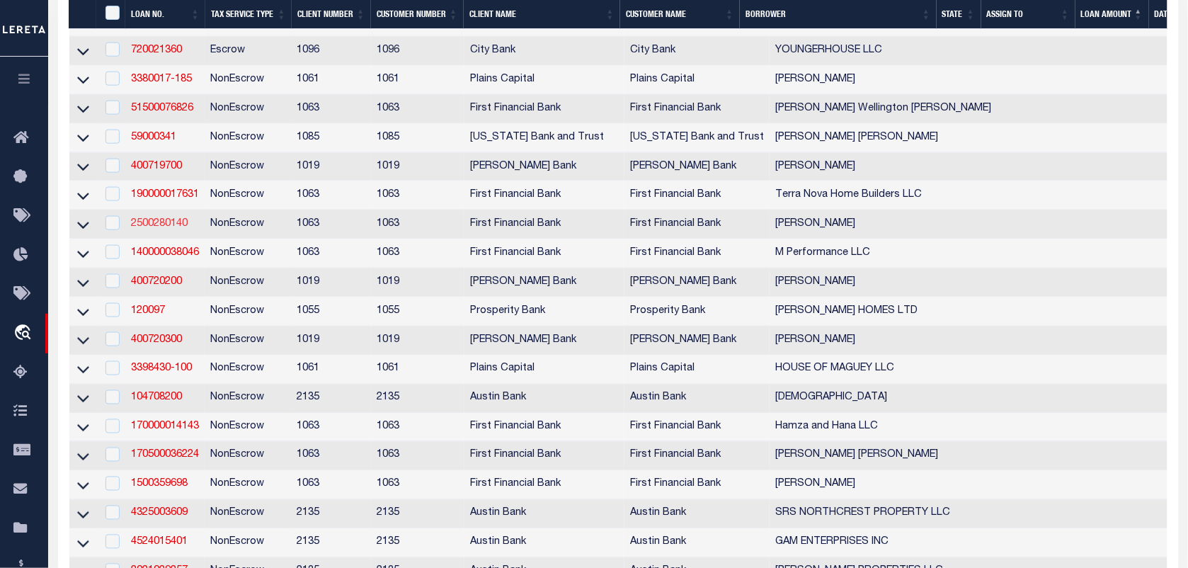
click at [178, 229] on link "2500280140" at bounding box center [159, 224] width 57 height 10
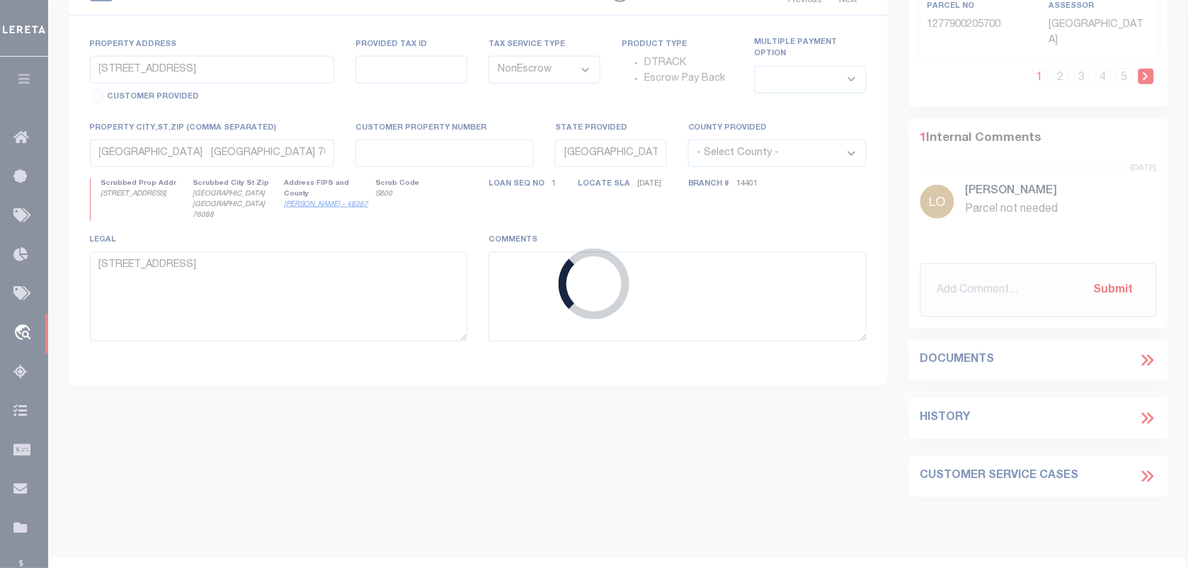
type input "2500280140"
type input "[PERSON_NAME]"
select select
select select "100"
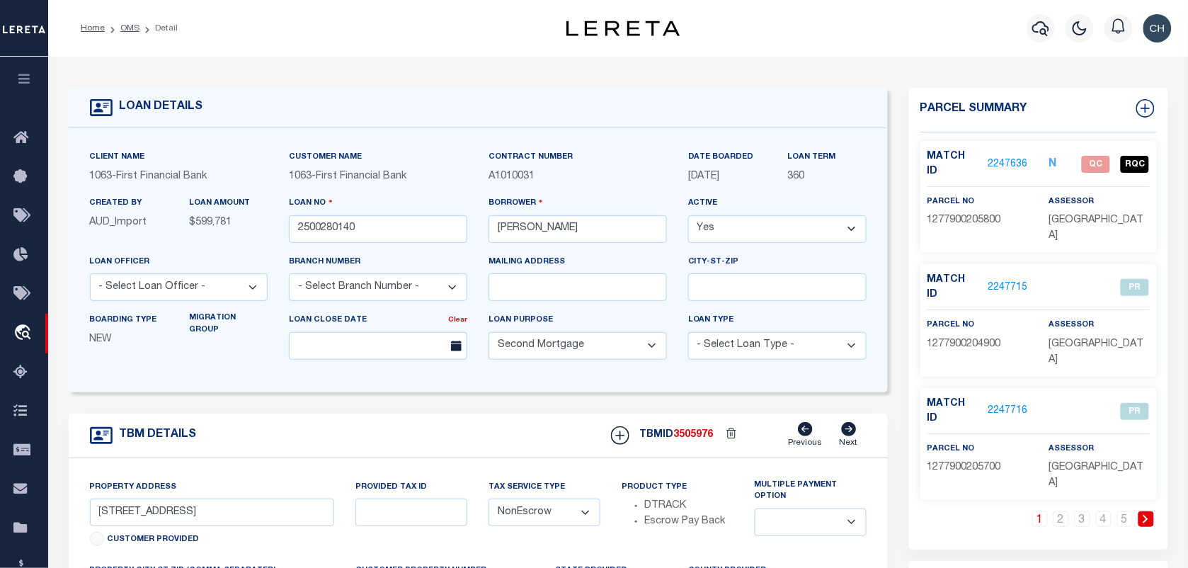
select select "888"
type input "[STREET_ADDRESS]"
select select
type input "ABILENE [GEOGRAPHIC_DATA] 796030000"
select select
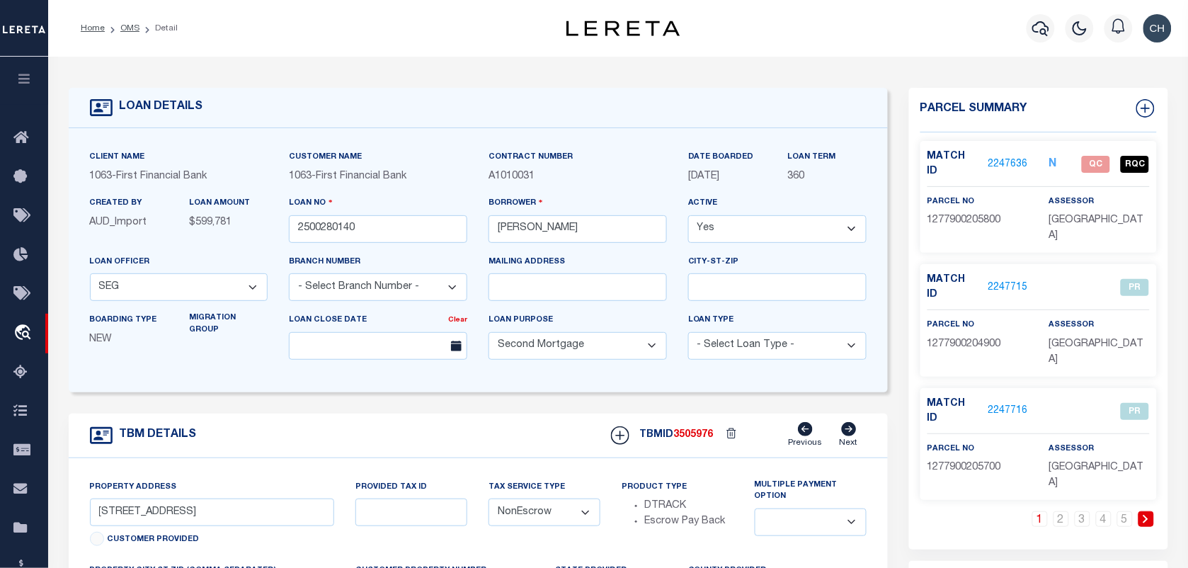
select select "490"
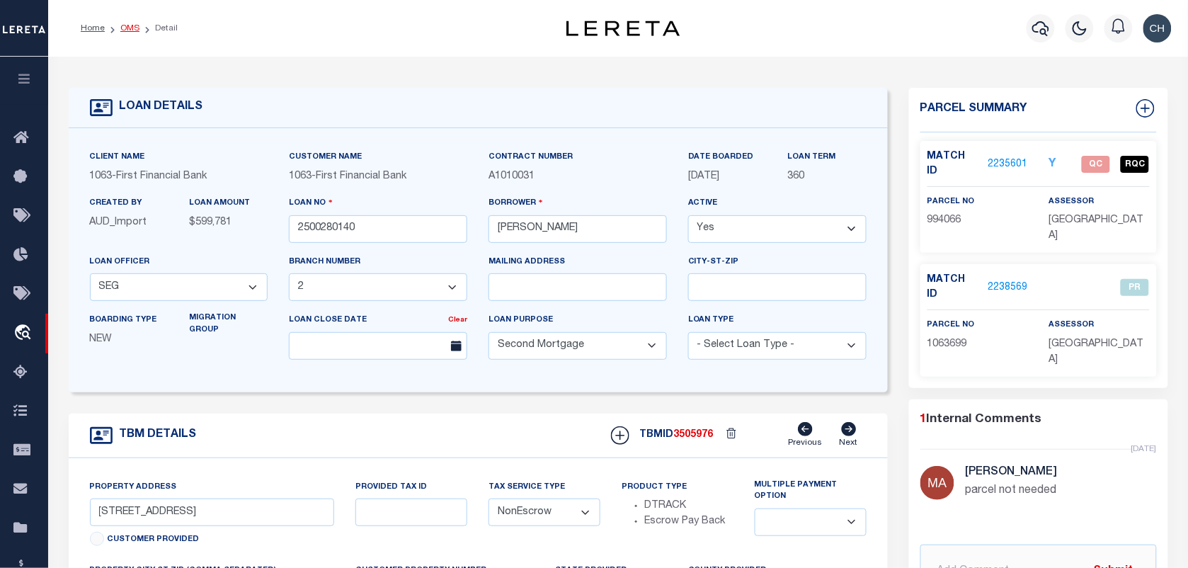
click at [135, 27] on link "OMS" at bounding box center [129, 28] width 19 height 8
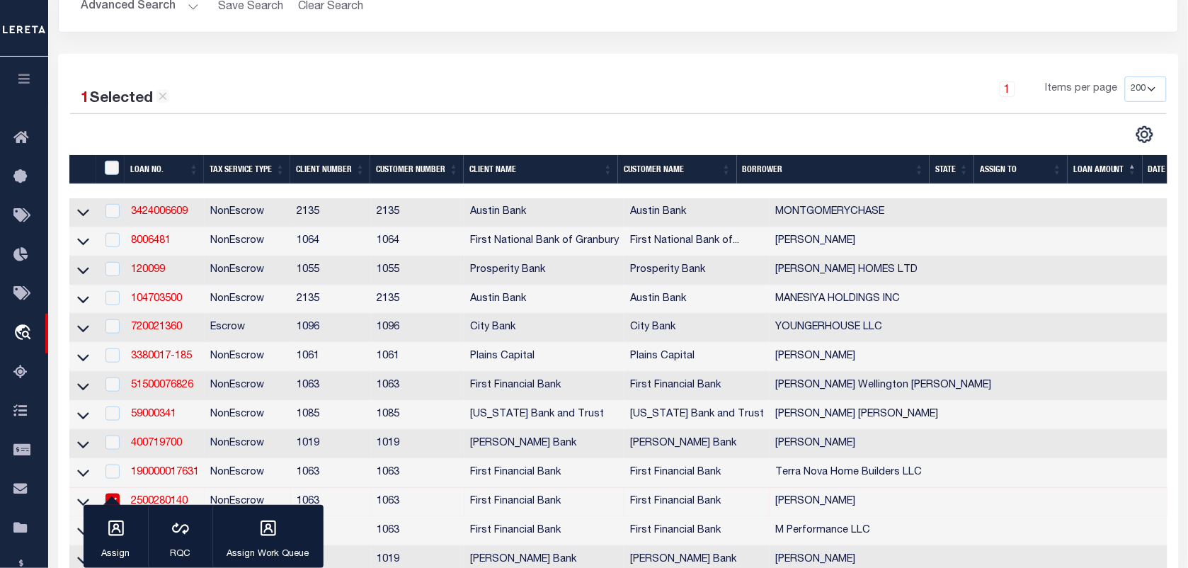
scroll to position [354, 0]
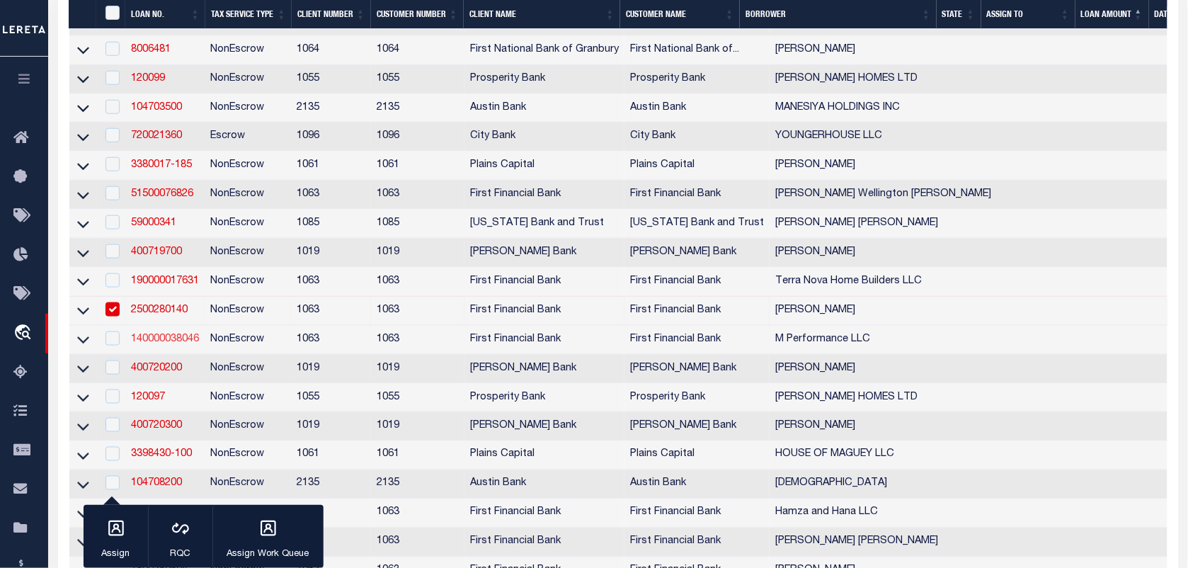
click at [177, 344] on link "140000038046" at bounding box center [165, 339] width 68 height 10
checkbox input "true"
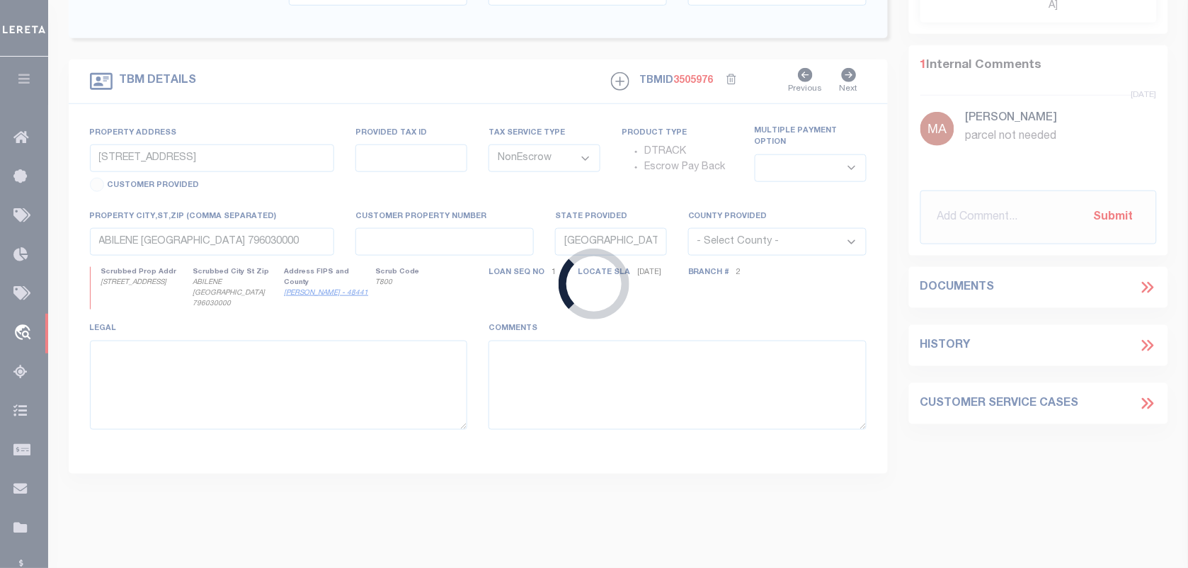
type input "140000038046"
type input "M Performance LLC"
select select "1520"
select select "791"
select select "400"
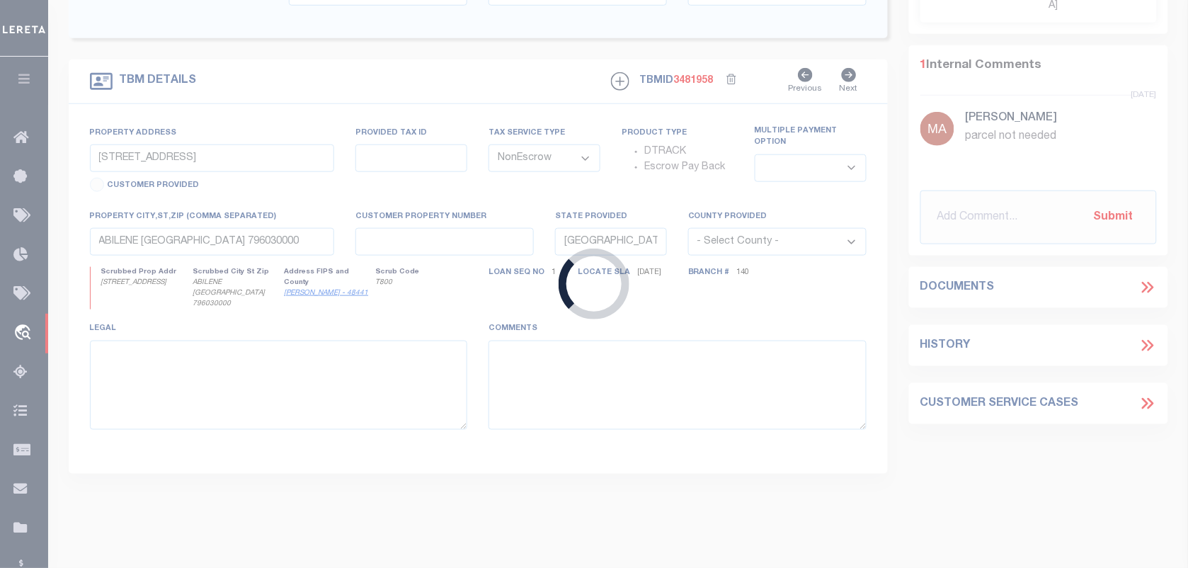
select select "1520"
select select "791"
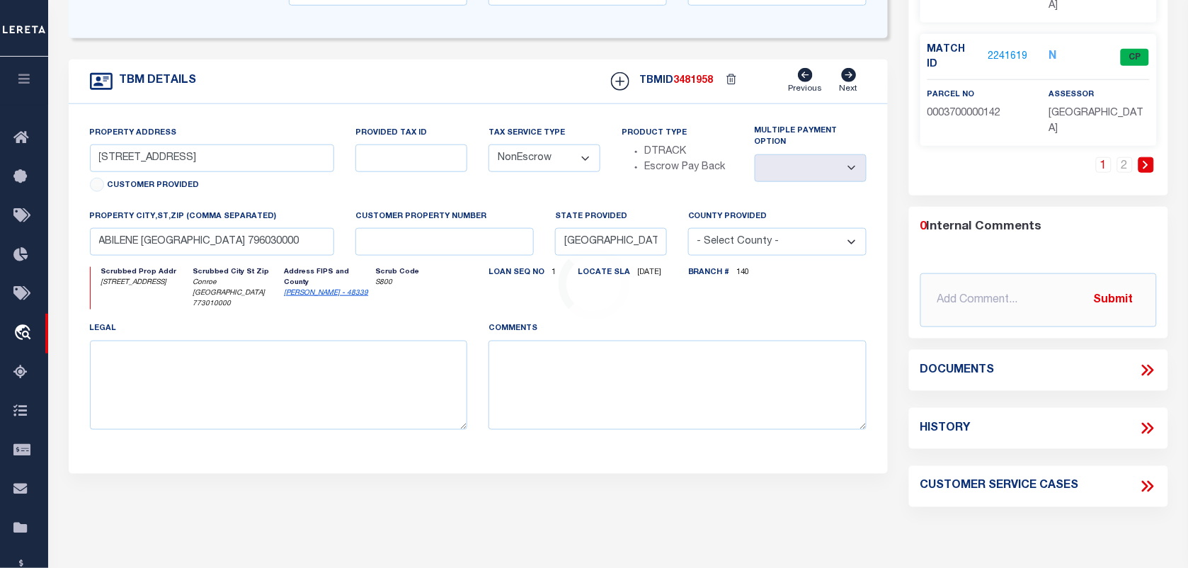
type input "[STREET_ADDRESS]"
select select
type input "Conroe [GEOGRAPHIC_DATA] 773010000"
select select
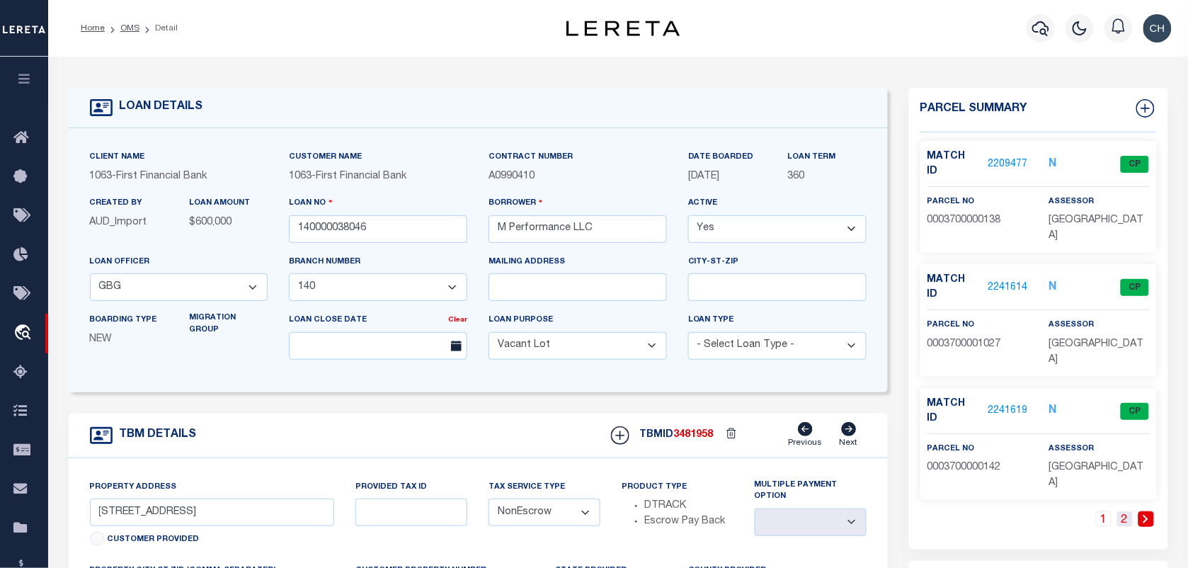
click at [1126, 511] on link "2" at bounding box center [1126, 519] width 16 height 16
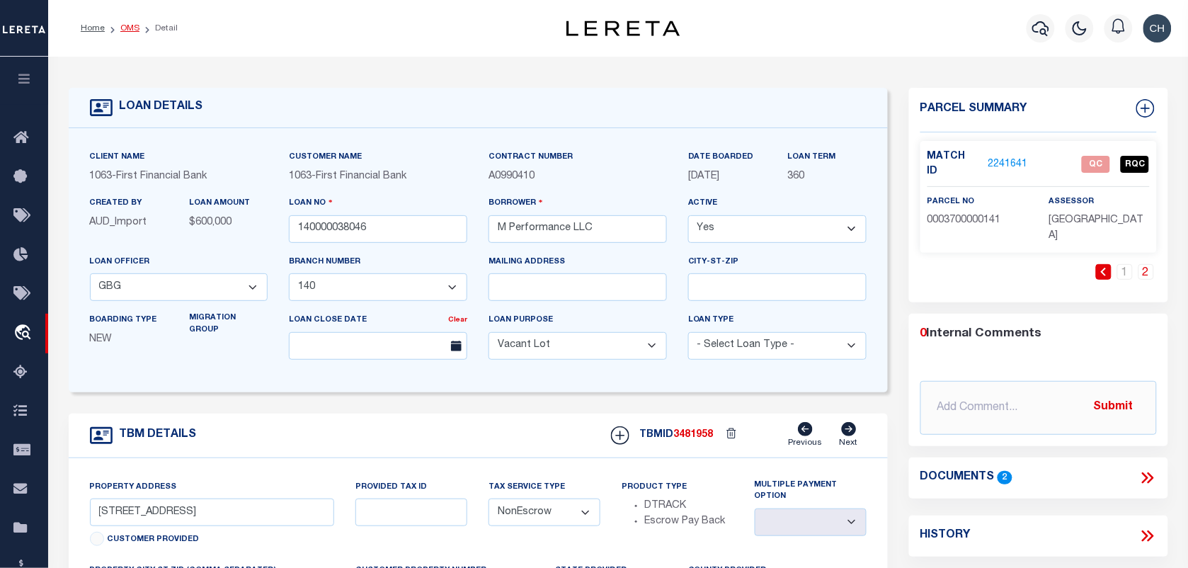
click at [135, 30] on link "OMS" at bounding box center [129, 28] width 19 height 8
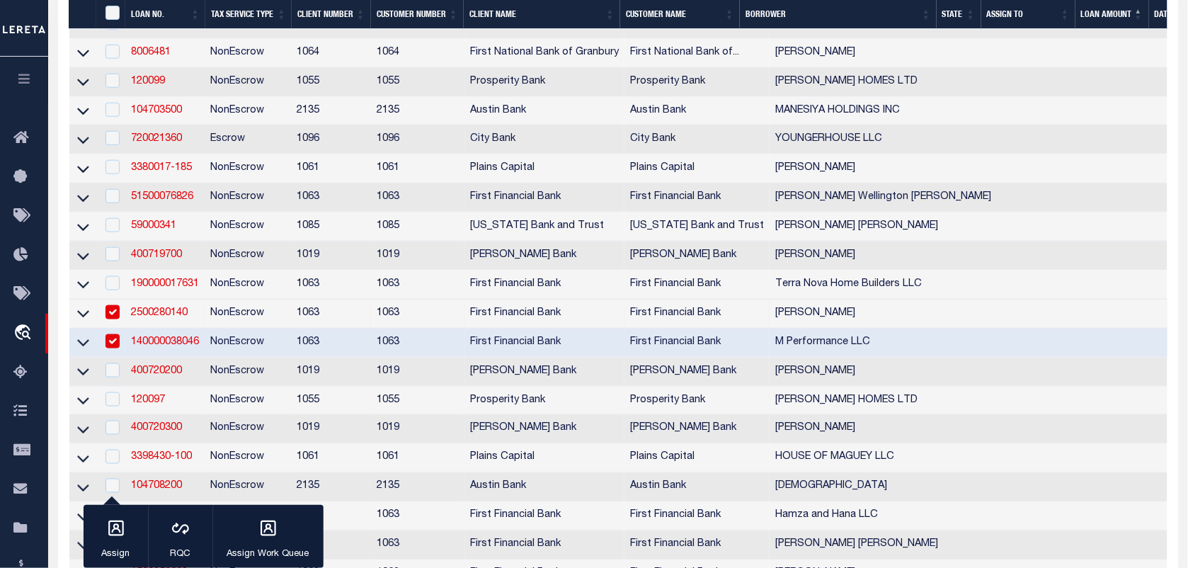
scroll to position [443, 0]
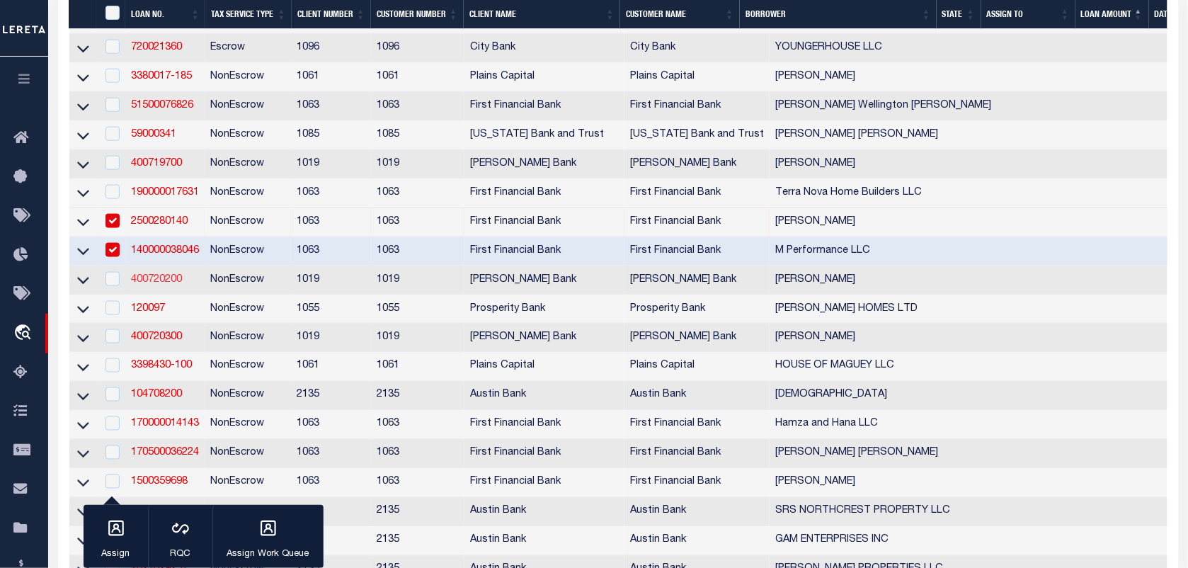
click at [165, 285] on link "400720200" at bounding box center [156, 280] width 51 height 10
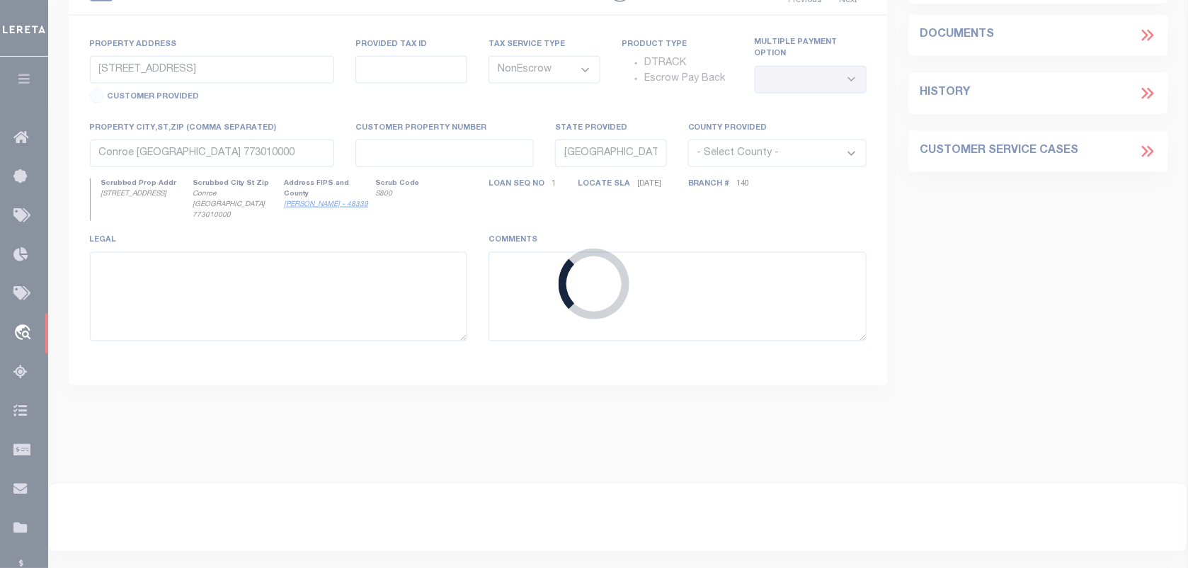
type input "400720200"
type input "[PERSON_NAME]"
select select
type input "[STREET_ADDRESS][PERSON_NAME]"
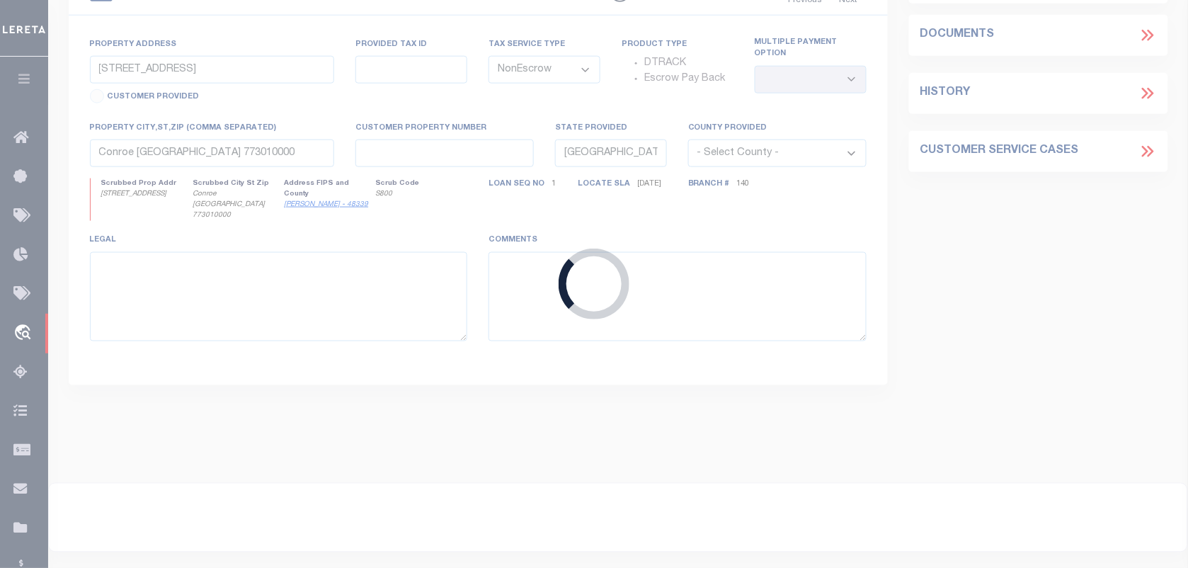
type input "[GEOGRAPHIC_DATA] [GEOGRAPHIC_DATA] 78028-6150"
type input "[DATE]"
select select "300"
select select "20"
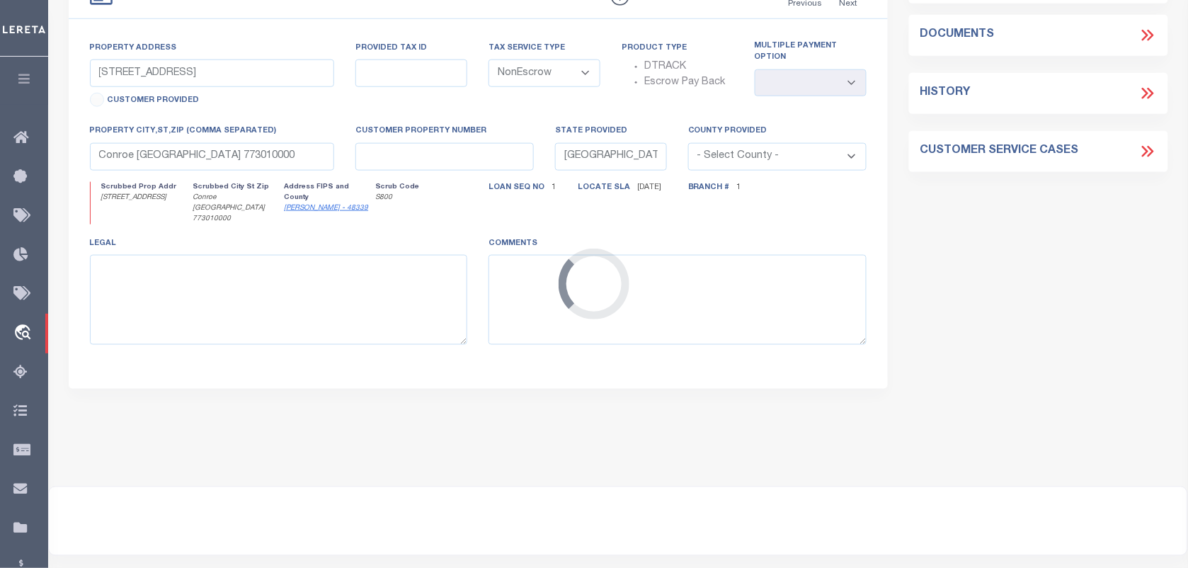
select select "7892"
type input "996 FM 479"
type input "21256"
select select
type input "MOUNTAIN HOME [GEOGRAPHIC_DATA] 78058"
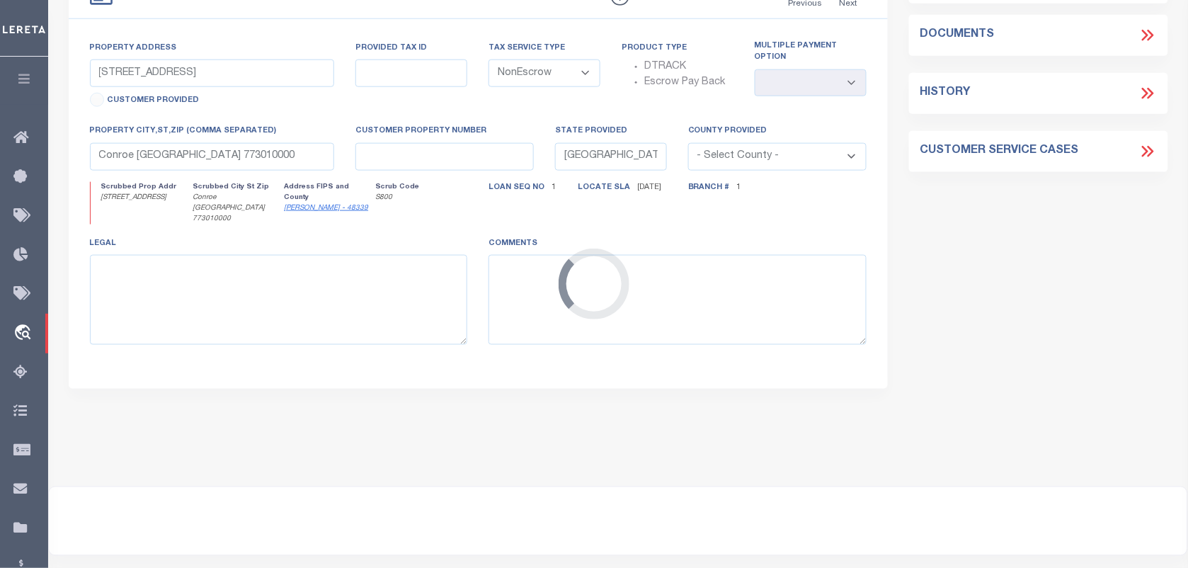
type textarea "ABS A1452 [PERSON_NAME], SUR 1848. ACRES 160.00"
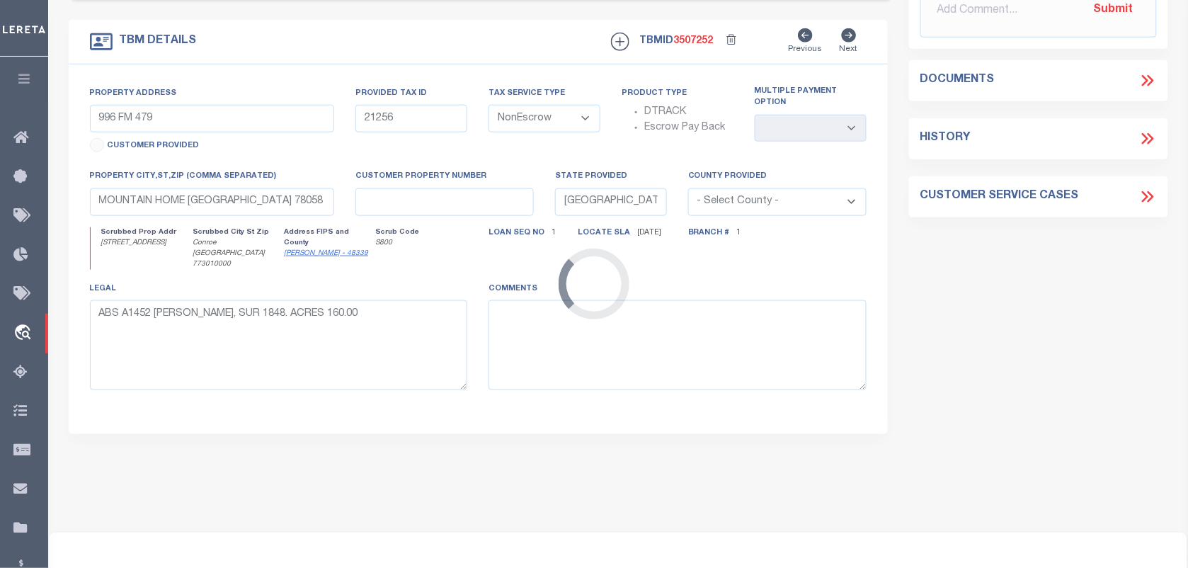
select select "49"
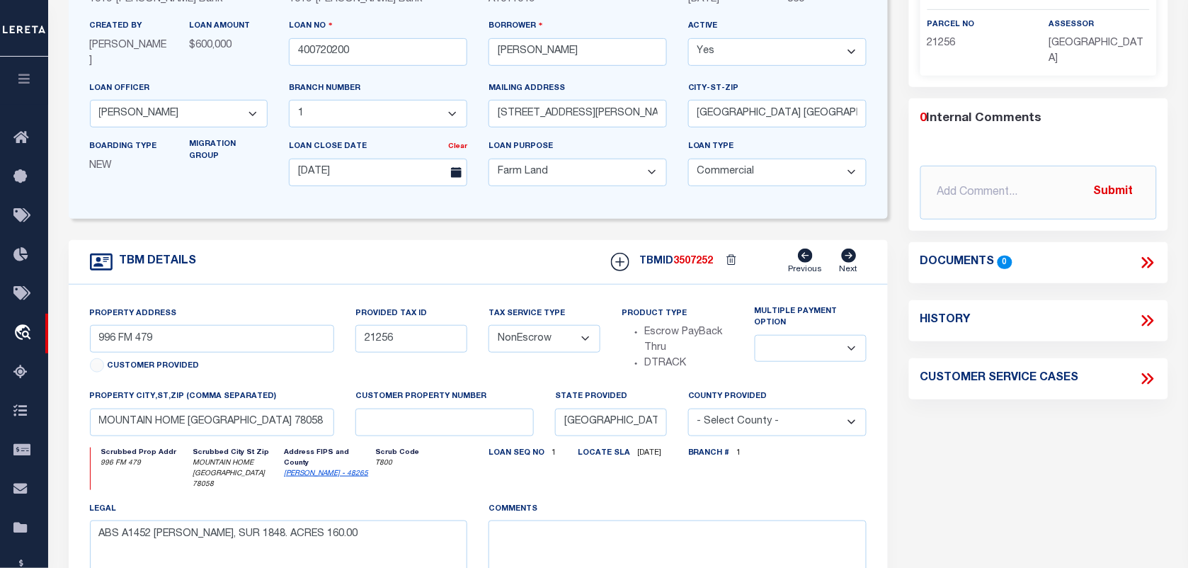
scroll to position [89, 0]
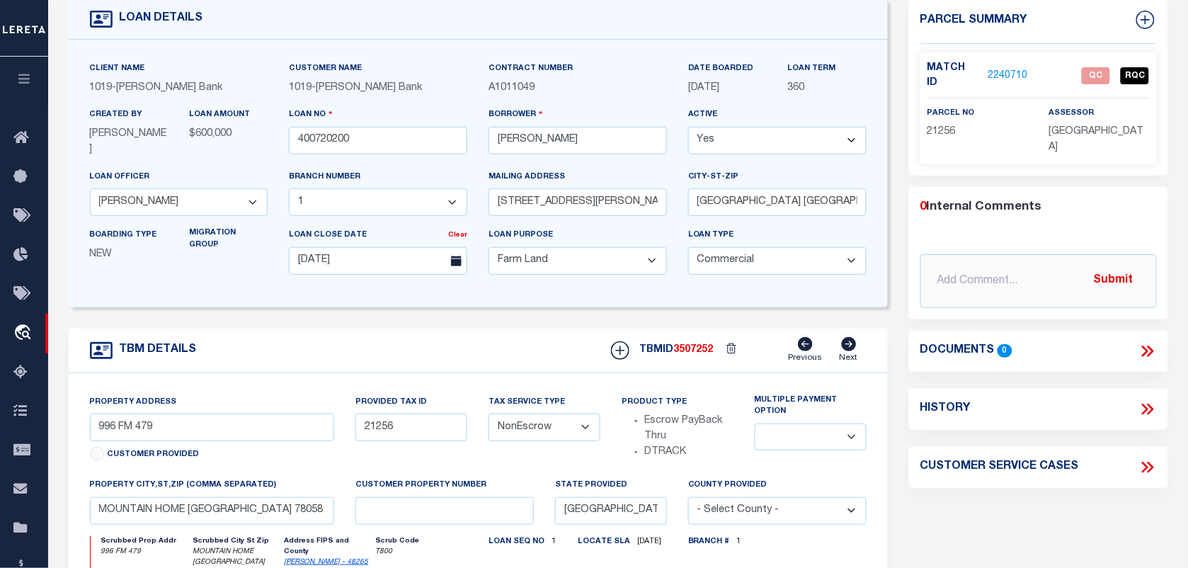
click at [945, 125] on p "21256" at bounding box center [978, 133] width 101 height 16
copy span "21256"
click at [1008, 71] on link "2240710" at bounding box center [1009, 76] width 40 height 15
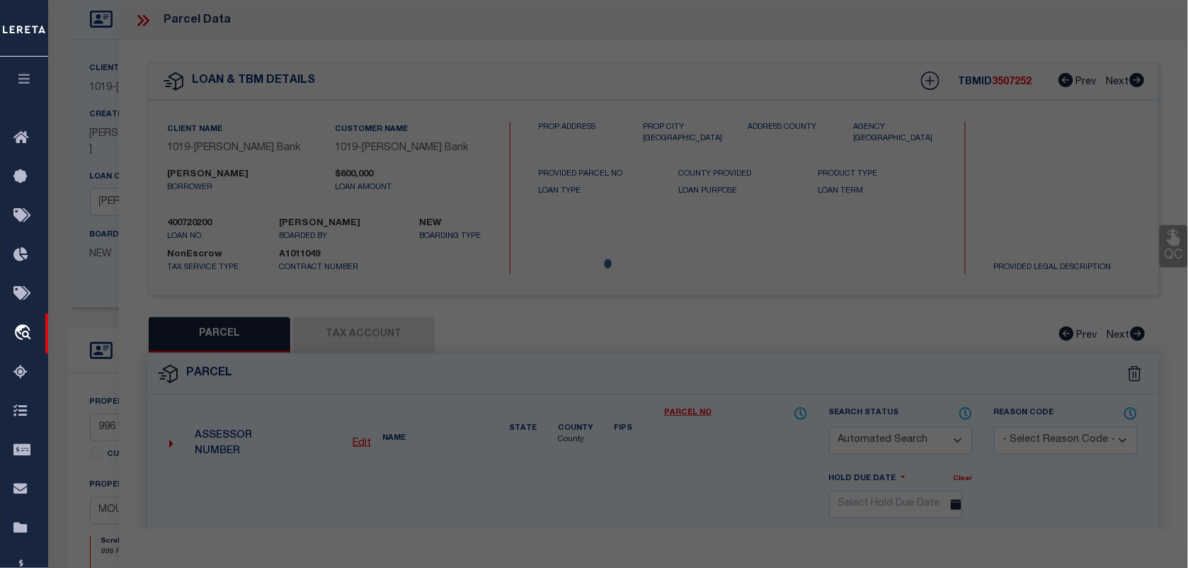
checkbox input "false"
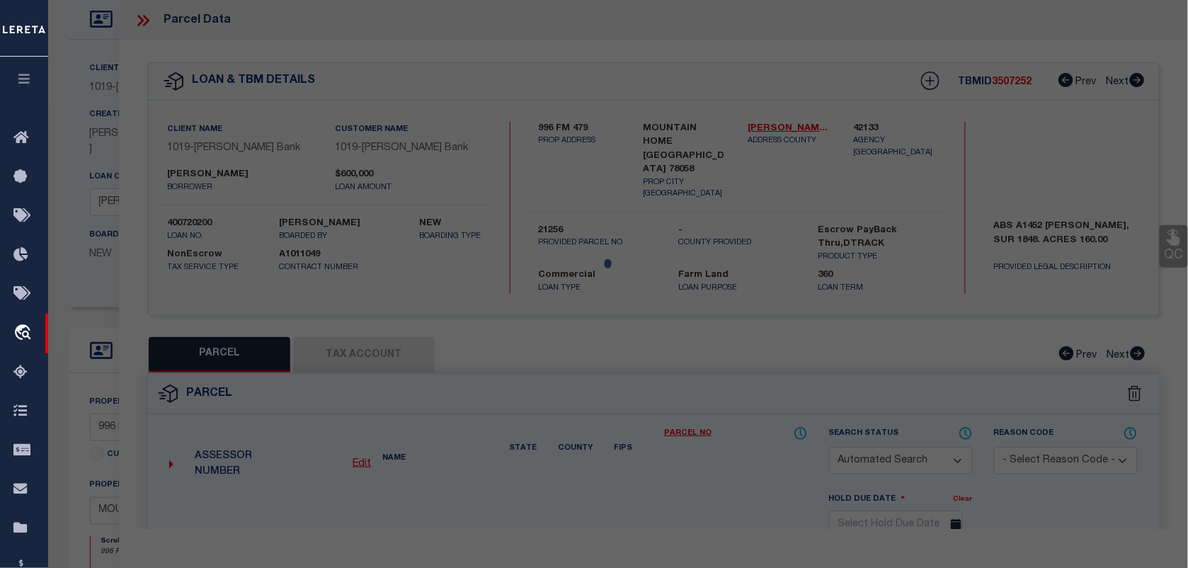
select select "QC"
type input "[PERSON_NAME] & [PERSON_NAME] Y TTEES"
select select "AGW"
select select "LEG"
type input "996 FM 479"
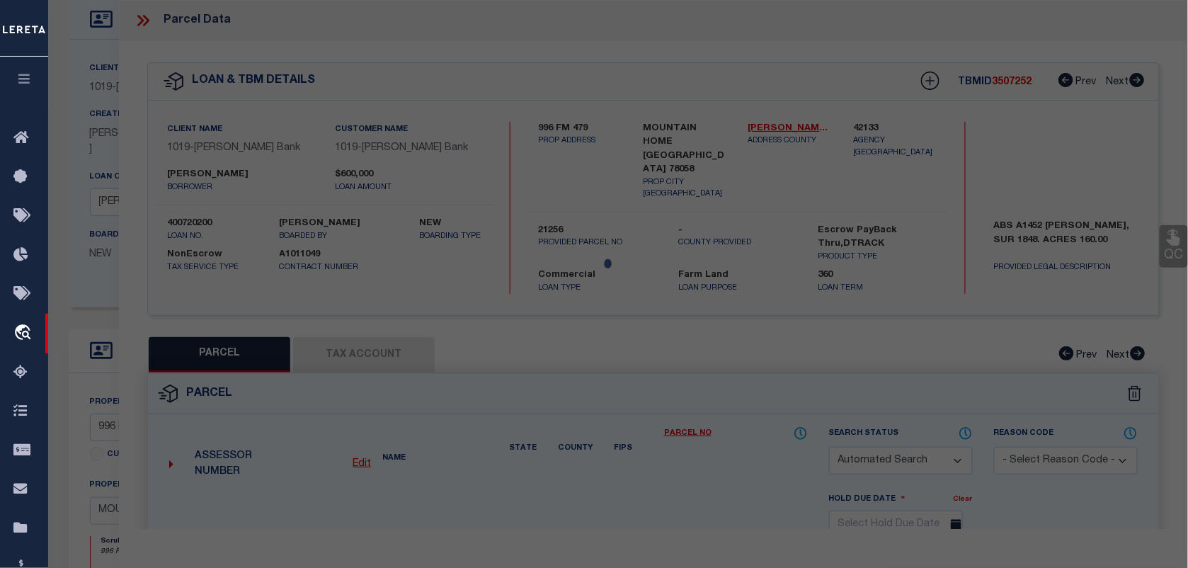
type input "[GEOGRAPHIC_DATA]"
type textarea "ABS A1452 [PERSON_NAME], SUR 1848,ACRES 160.0"
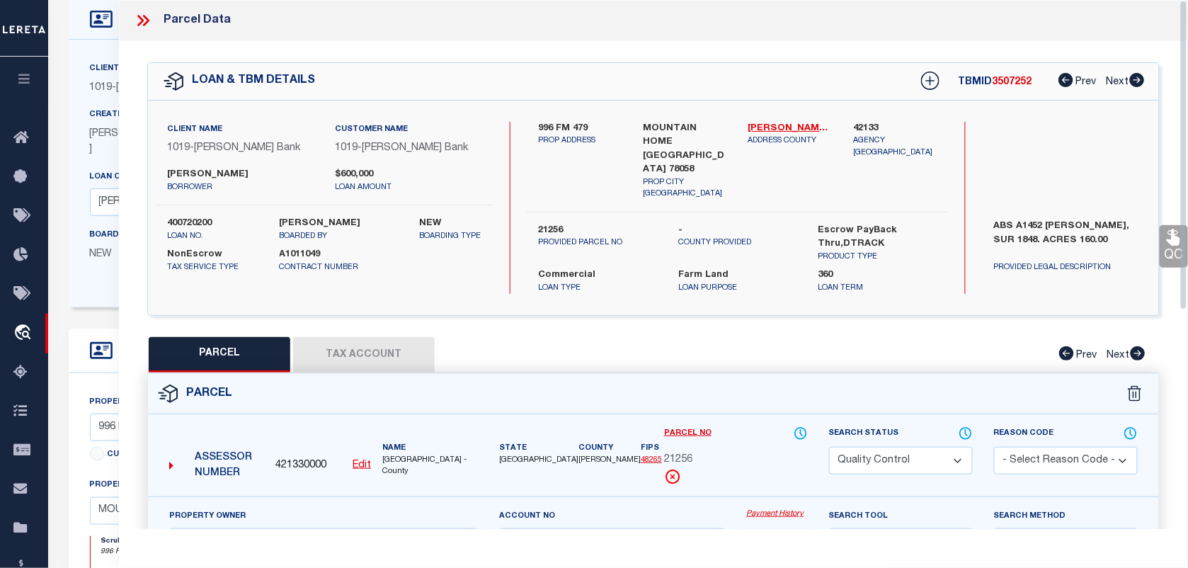
click at [719, 337] on div "PARCEL Tax Account Prev Next" at bounding box center [653, 354] width 1013 height 35
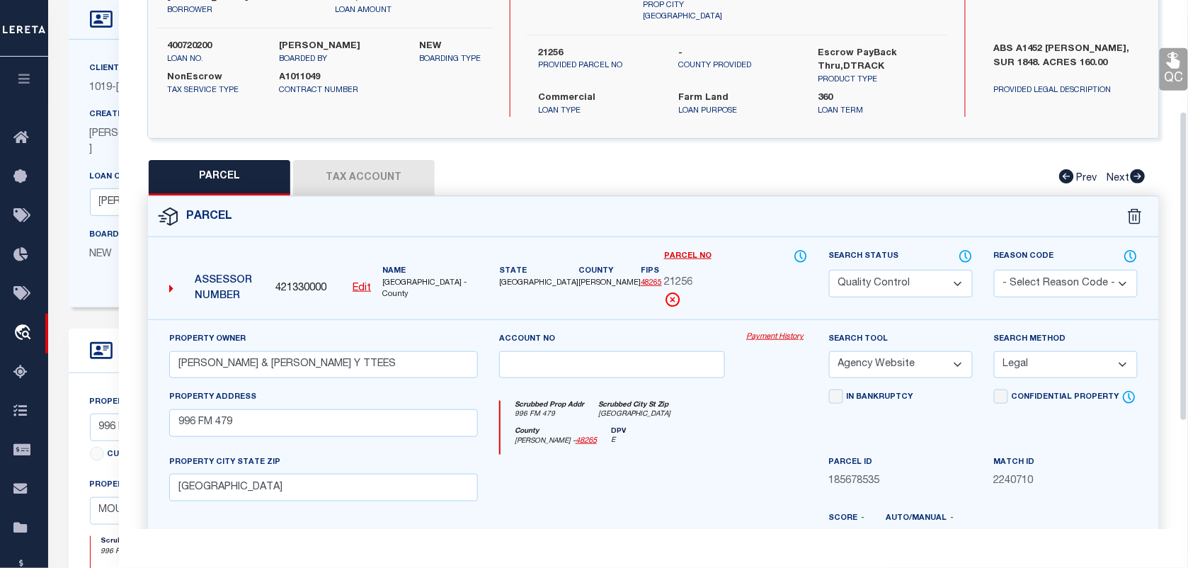
scroll to position [266, 0]
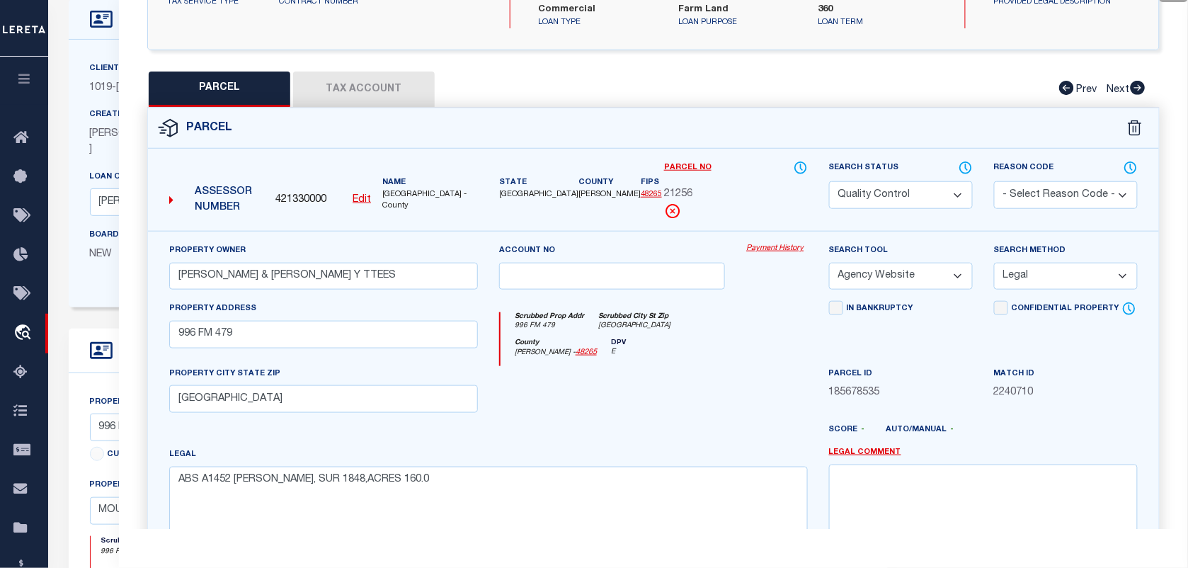
click at [895, 181] on select "Automated Search Bad Parcel Complete Duplicate Parcel High Dollar Reporting In …" at bounding box center [901, 195] width 144 height 28
select select "CP"
click at [829, 181] on select "Automated Search Bad Parcel Complete Duplicate Parcel High Dollar Reporting In …" at bounding box center [901, 195] width 144 height 28
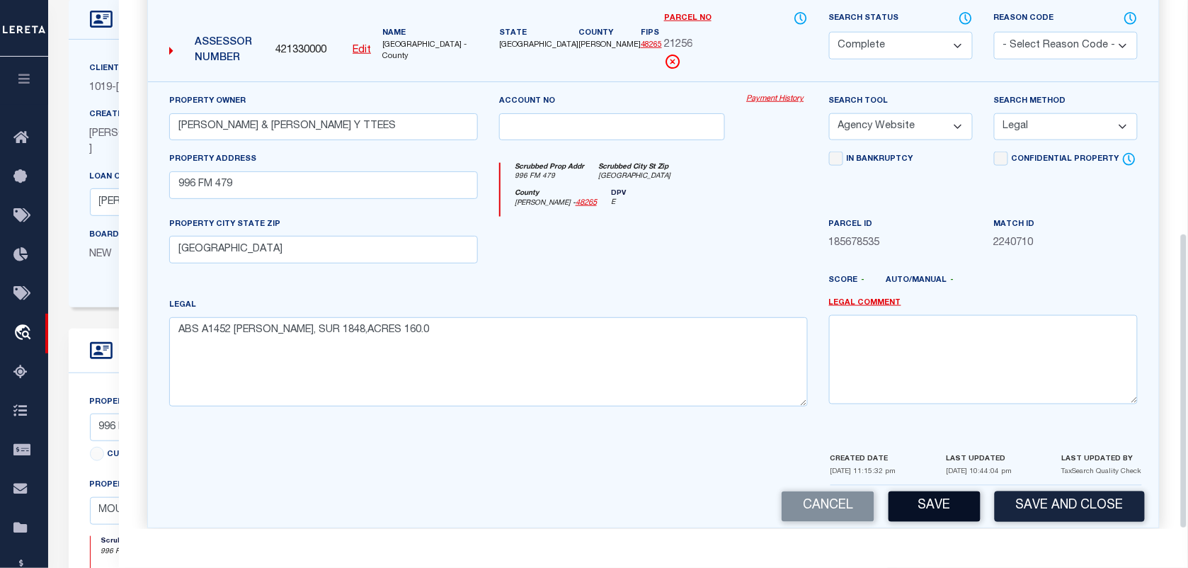
click at [939, 492] on button "Save" at bounding box center [935, 507] width 92 height 30
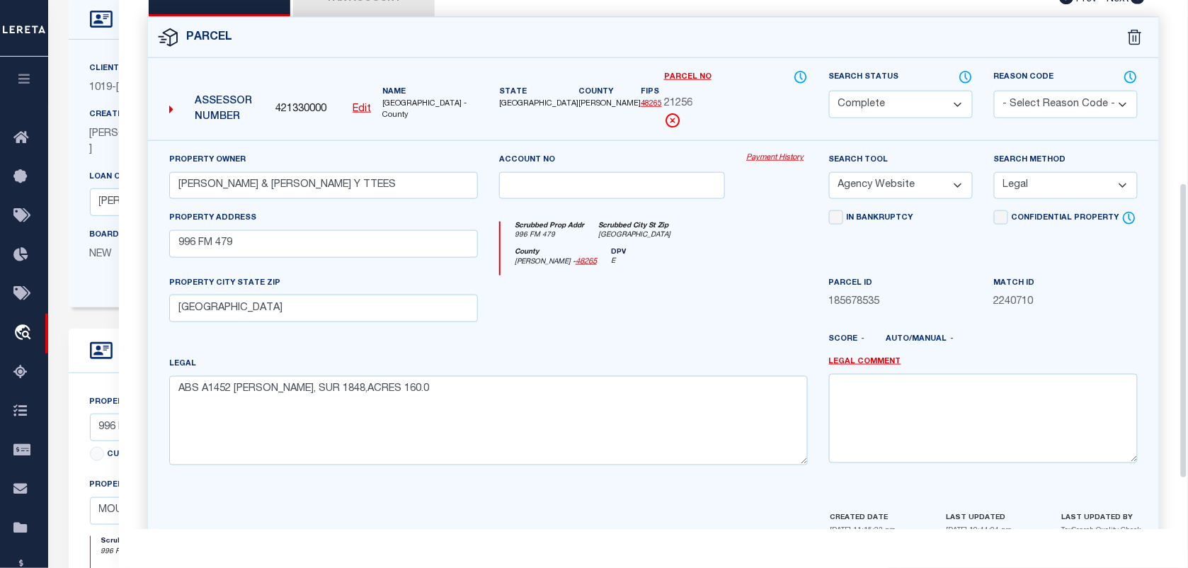
scroll to position [326, 0]
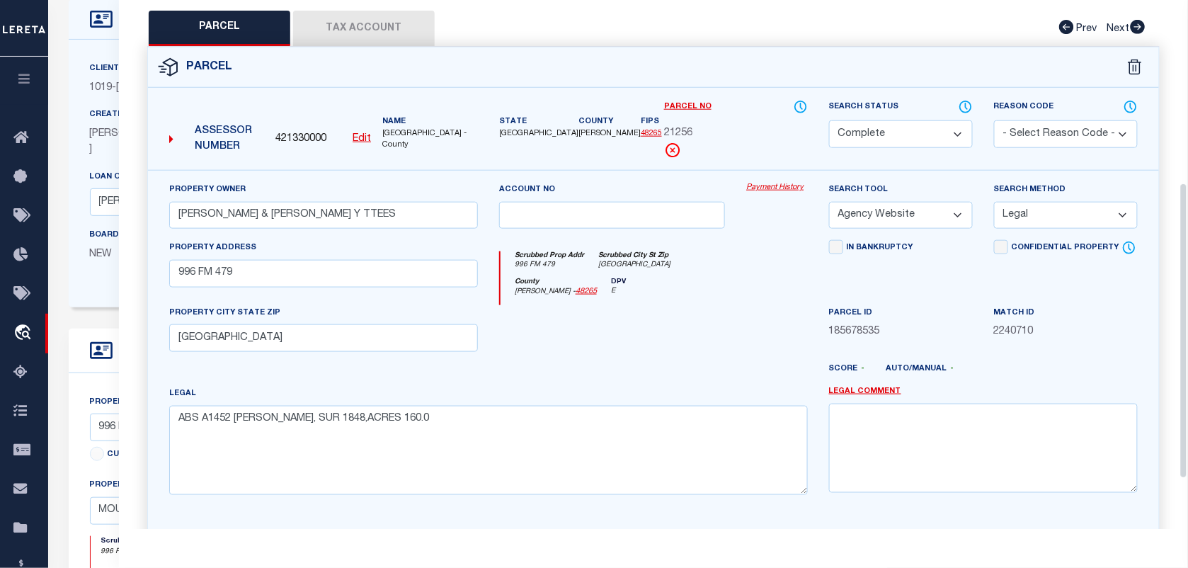
click at [343, 11] on button "Tax Account" at bounding box center [364, 28] width 142 height 35
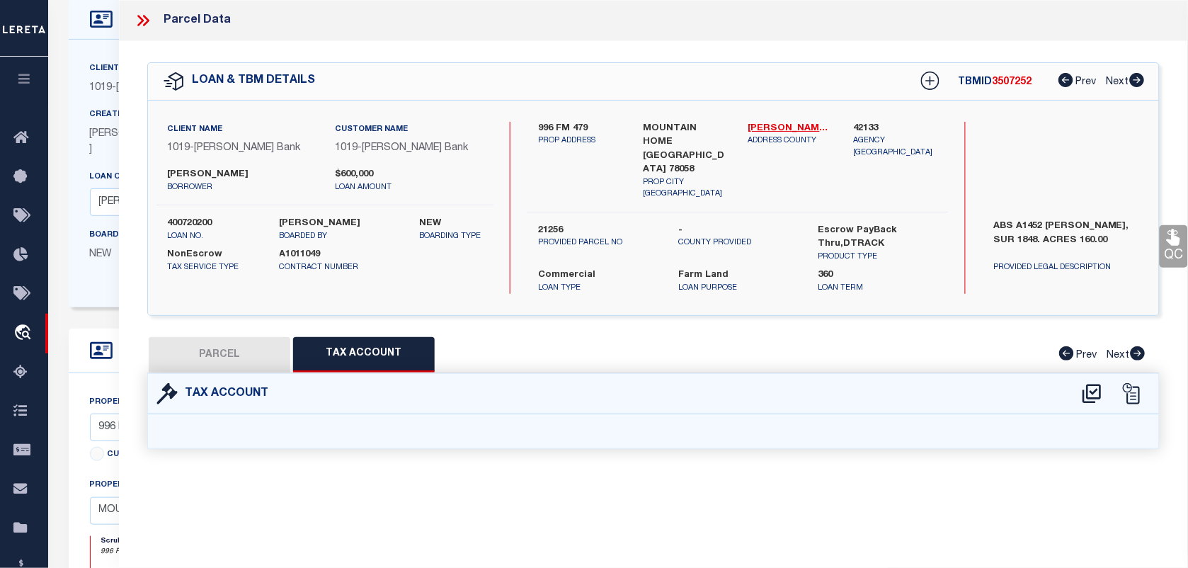
select select "100"
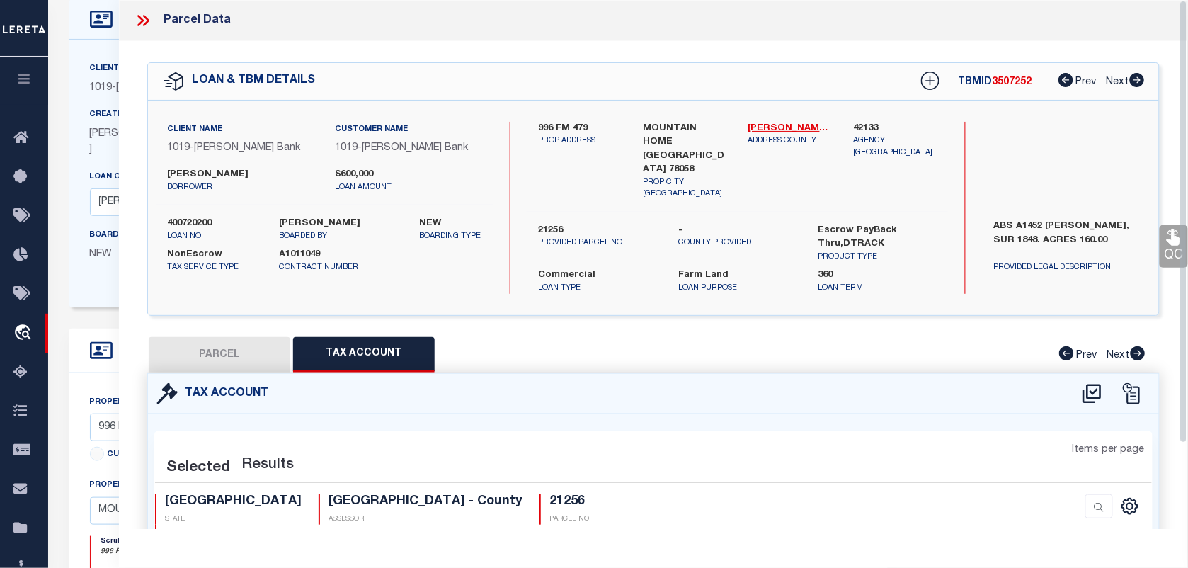
select select "100"
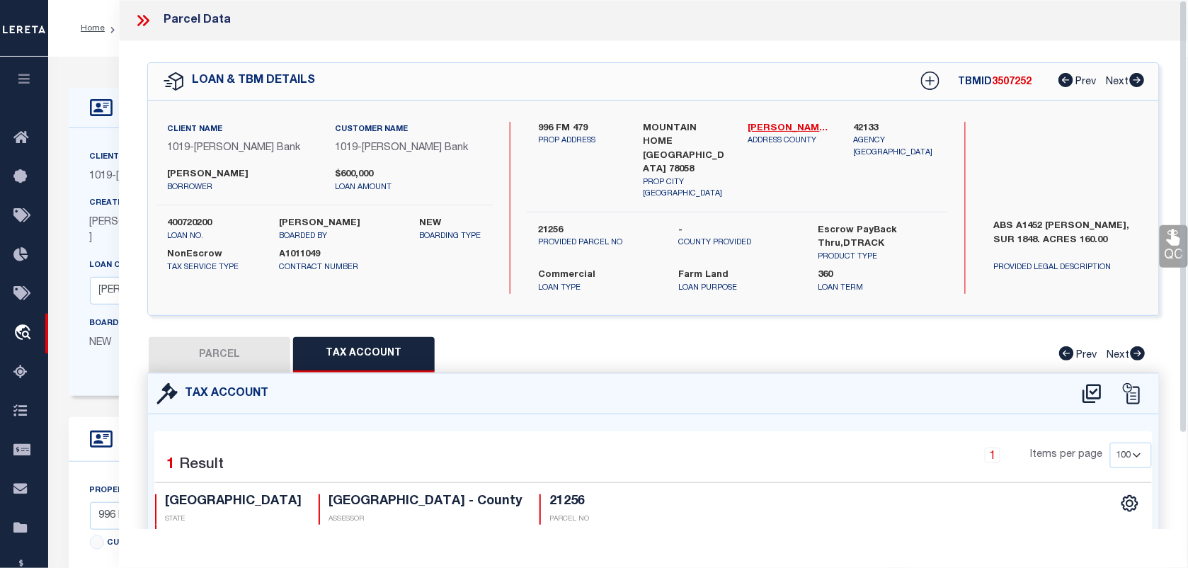
click at [142, 26] on icon at bounding box center [143, 20] width 18 height 18
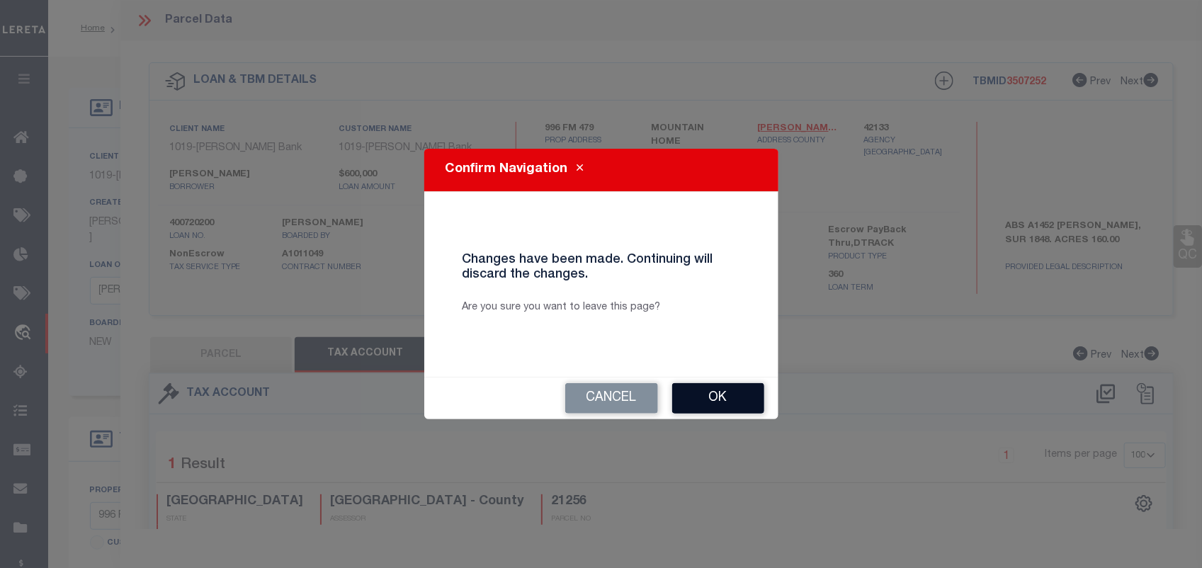
click at [712, 395] on button "Ok" at bounding box center [718, 398] width 92 height 30
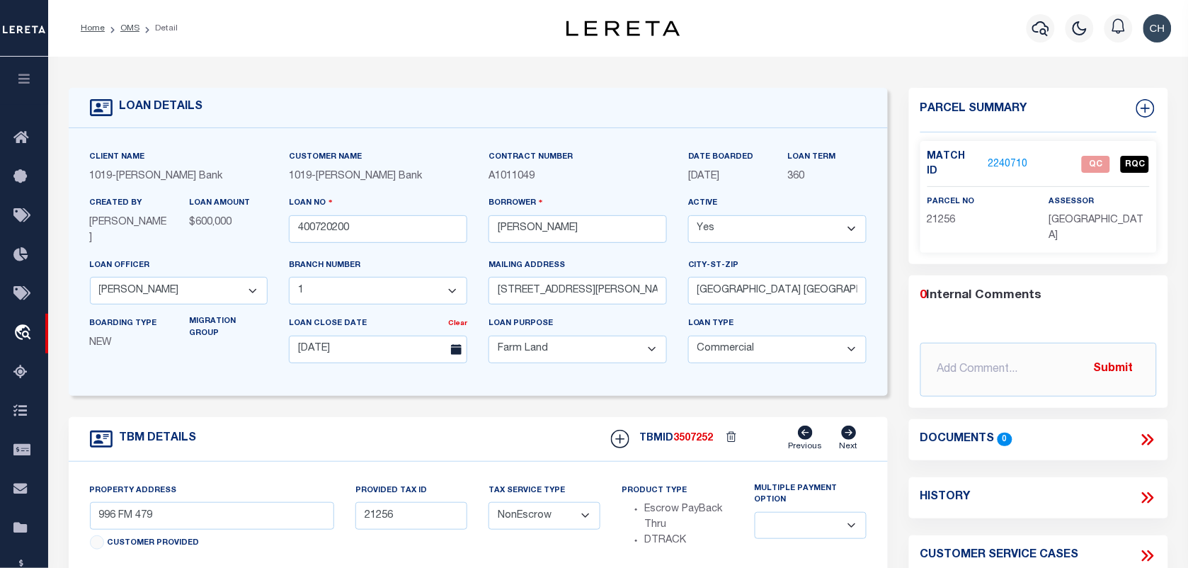
click at [996, 157] on link "2240710" at bounding box center [1009, 164] width 40 height 15
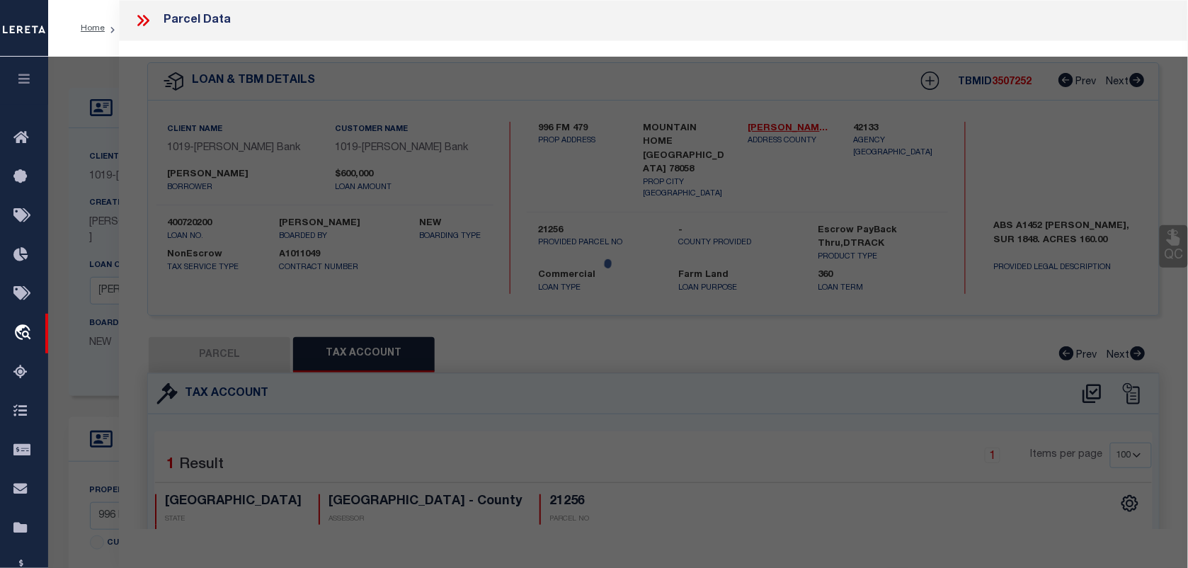
select select "AS"
select select
checkbox input "false"
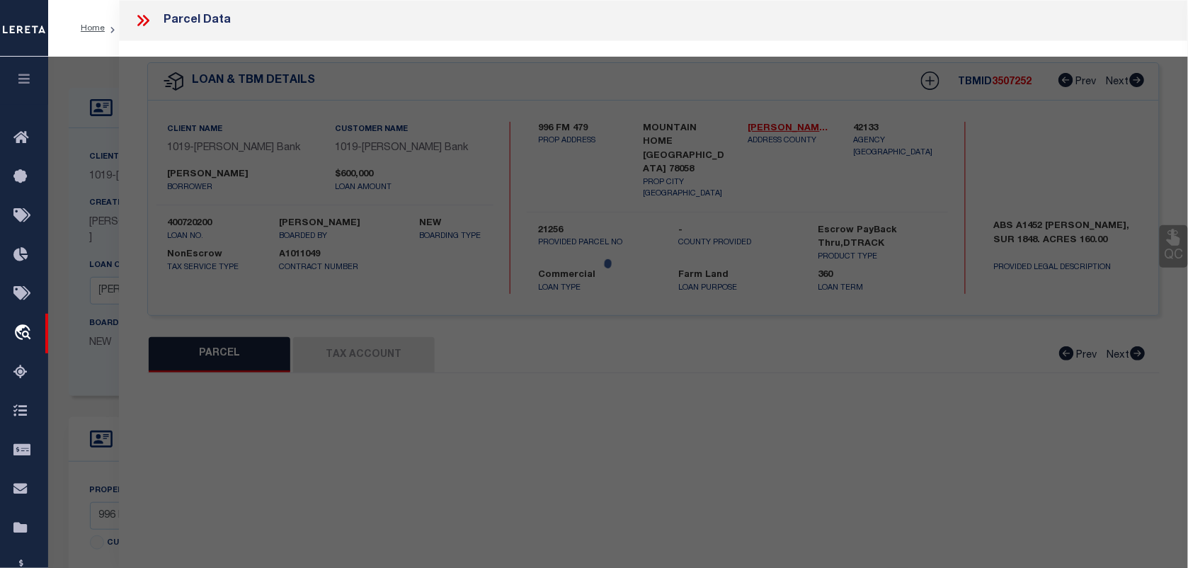
select select "CP"
type input "[PERSON_NAME] & [PERSON_NAME] Y TTEES"
select select "AGW"
select select "LEG"
type input "996 FM 479"
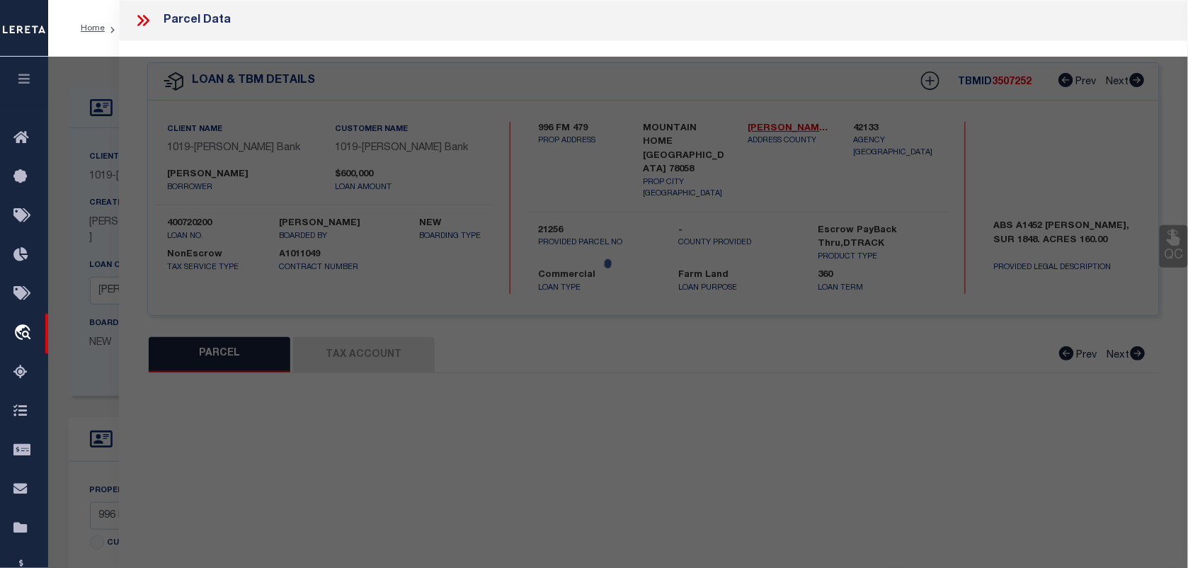
type input "[GEOGRAPHIC_DATA]"
type textarea "ABS A1452 [PERSON_NAME], SUR 1848,ACRES 160.0"
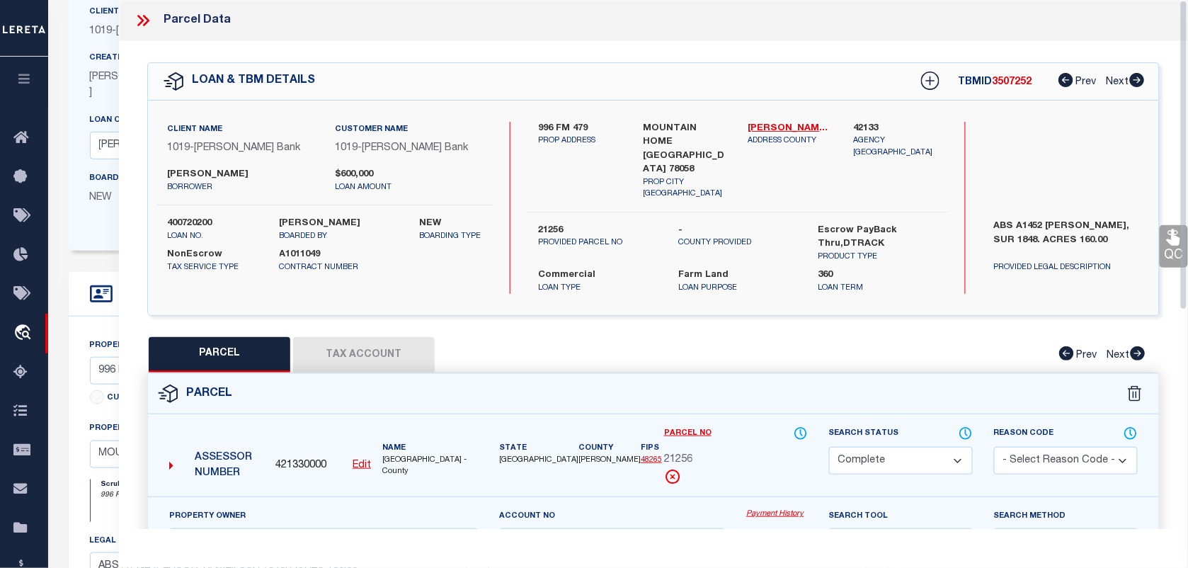
scroll to position [266, 0]
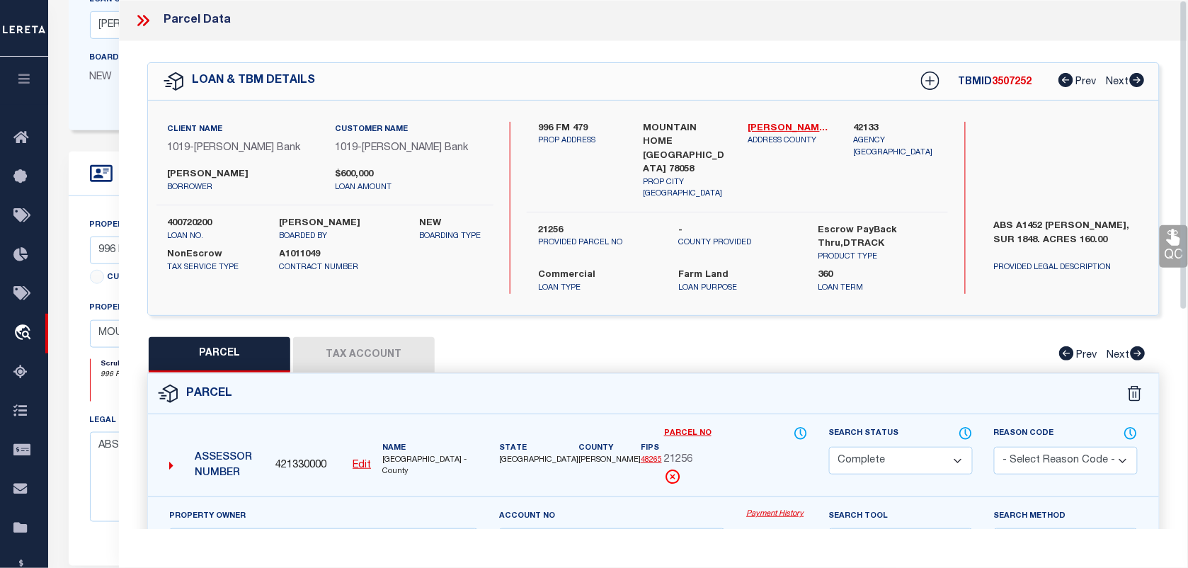
click at [846, 374] on div "Parcel" at bounding box center [653, 394] width 1011 height 40
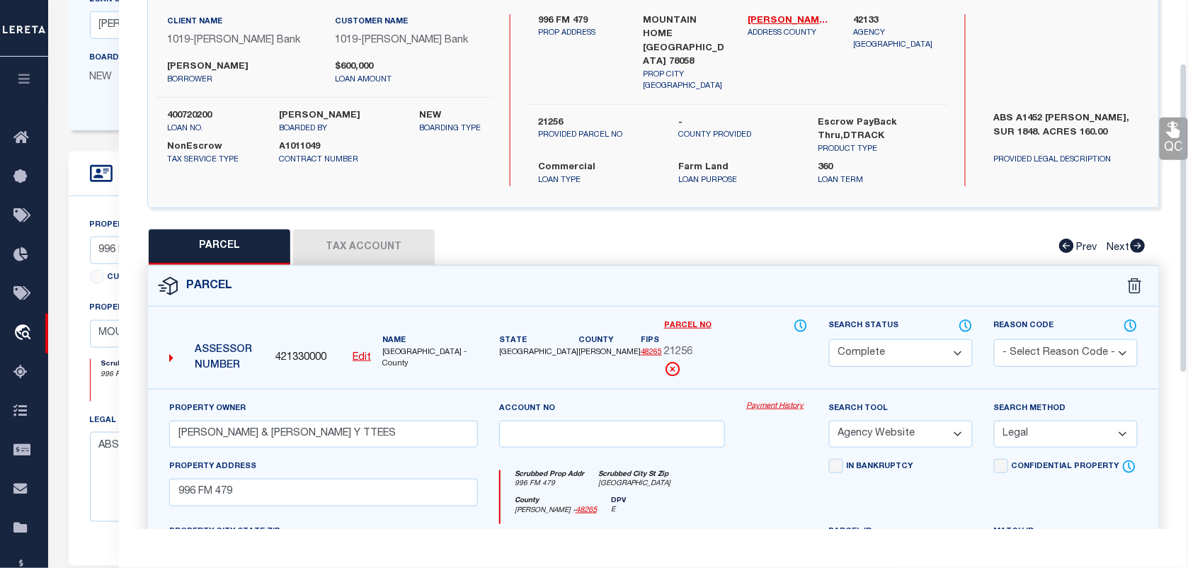
click at [369, 229] on button "Tax Account" at bounding box center [364, 246] width 142 height 35
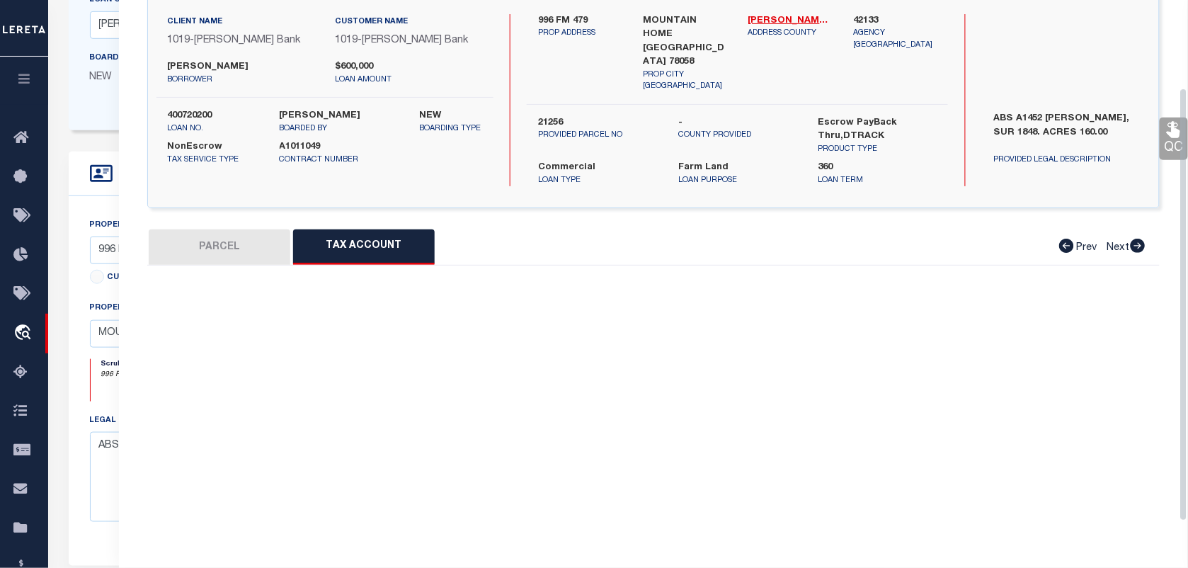
select select "100"
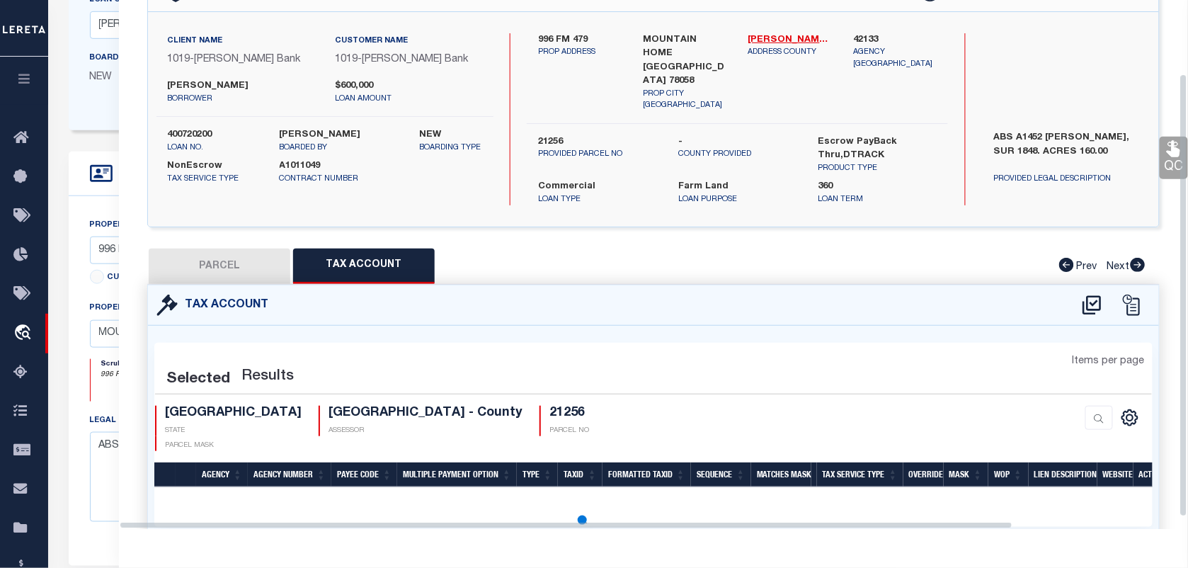
scroll to position [108, 0]
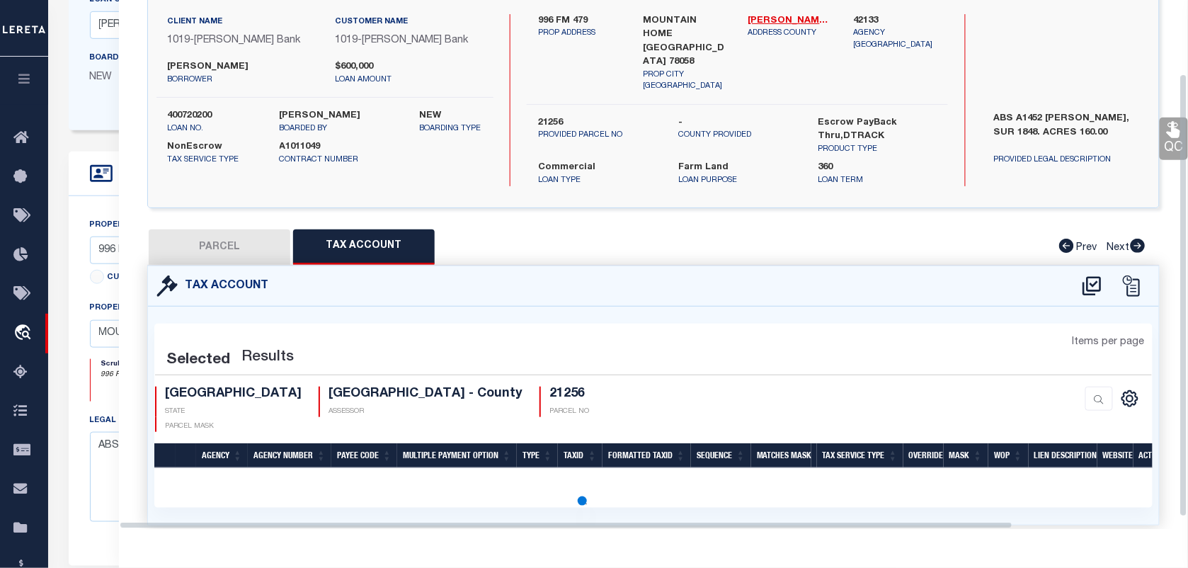
select select "100"
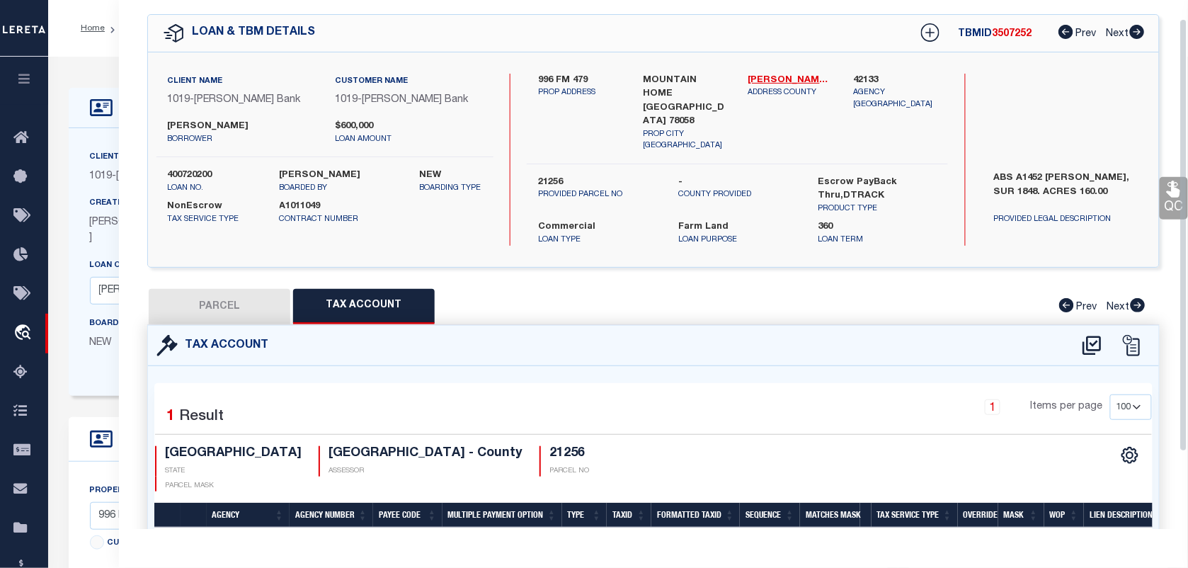
scroll to position [19, 0]
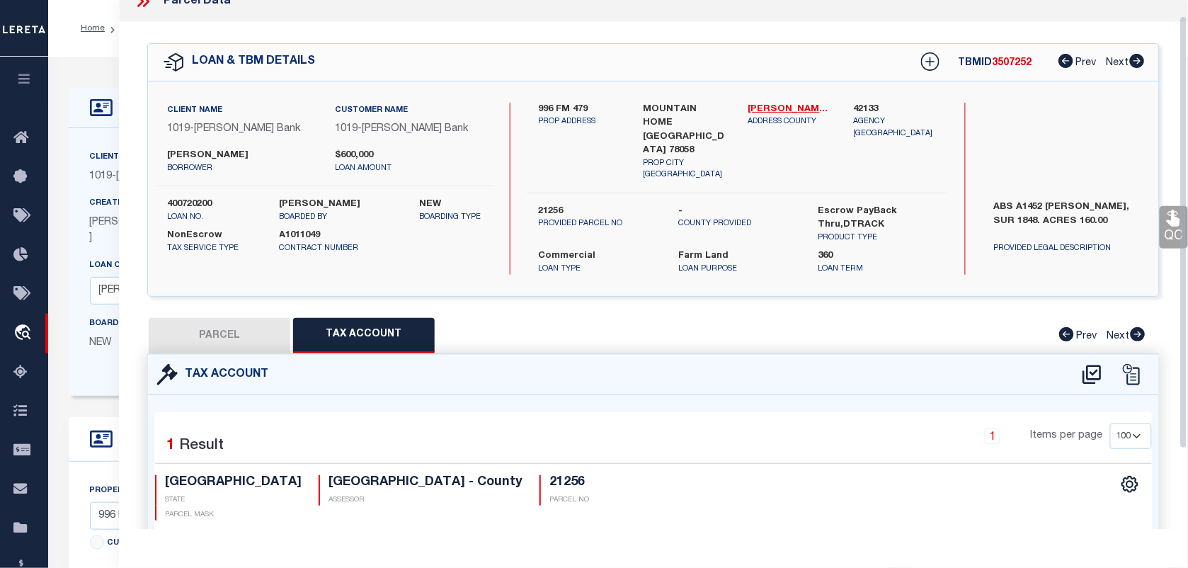
click at [232, 318] on button "PARCEL" at bounding box center [220, 335] width 142 height 35
select select "AS"
select select
checkbox input "false"
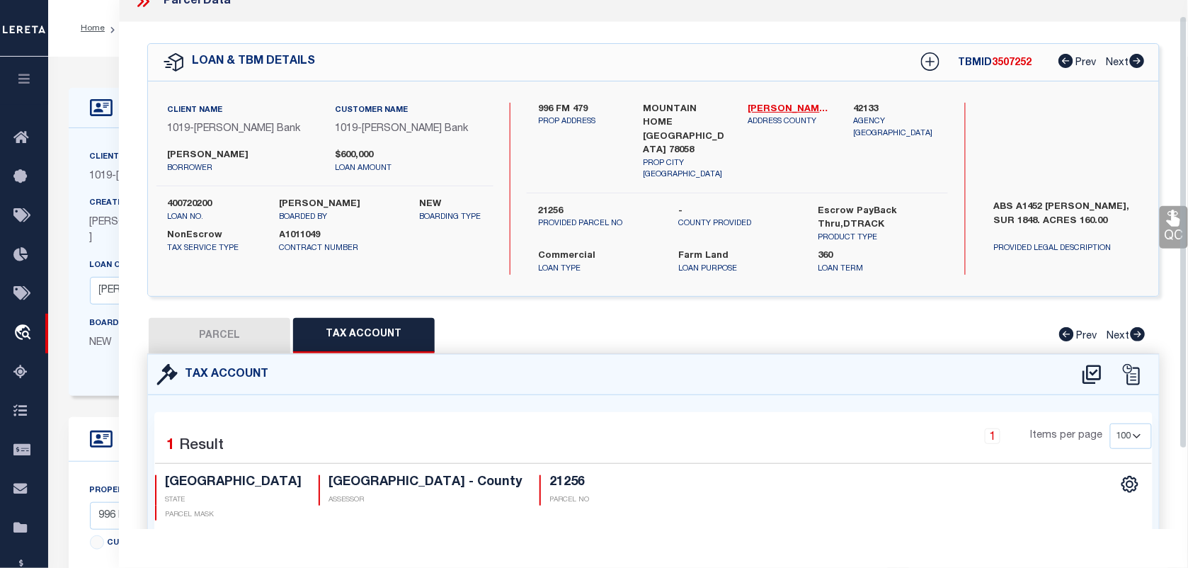
checkbox input "false"
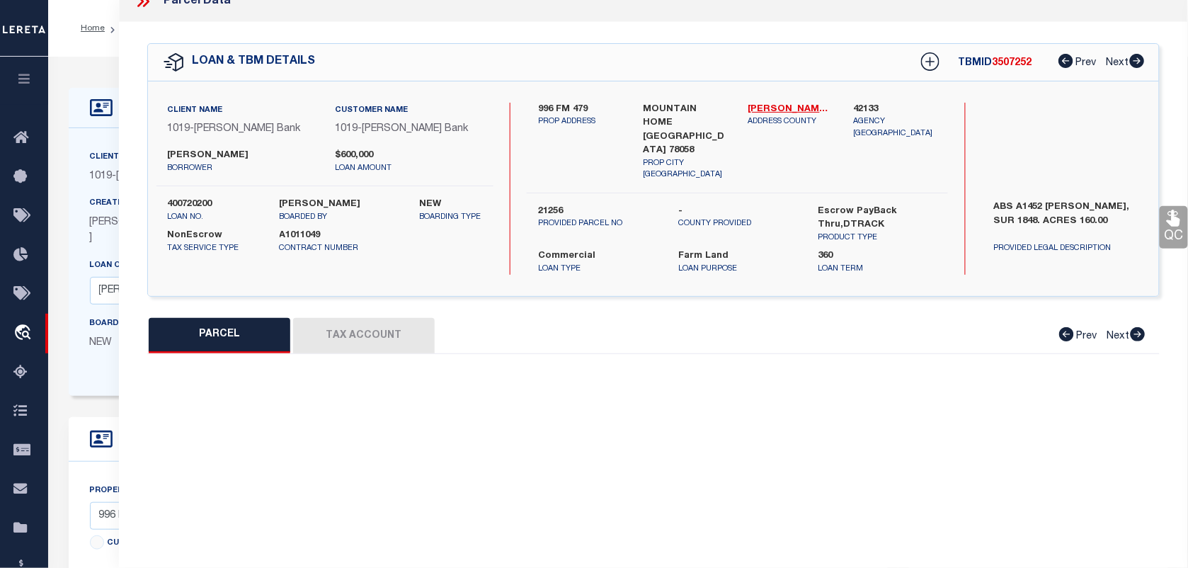
select select "CP"
type input "[PERSON_NAME] & [PERSON_NAME] Y TTEES"
select select "AGW"
select select "LEG"
type input "996 FM 479"
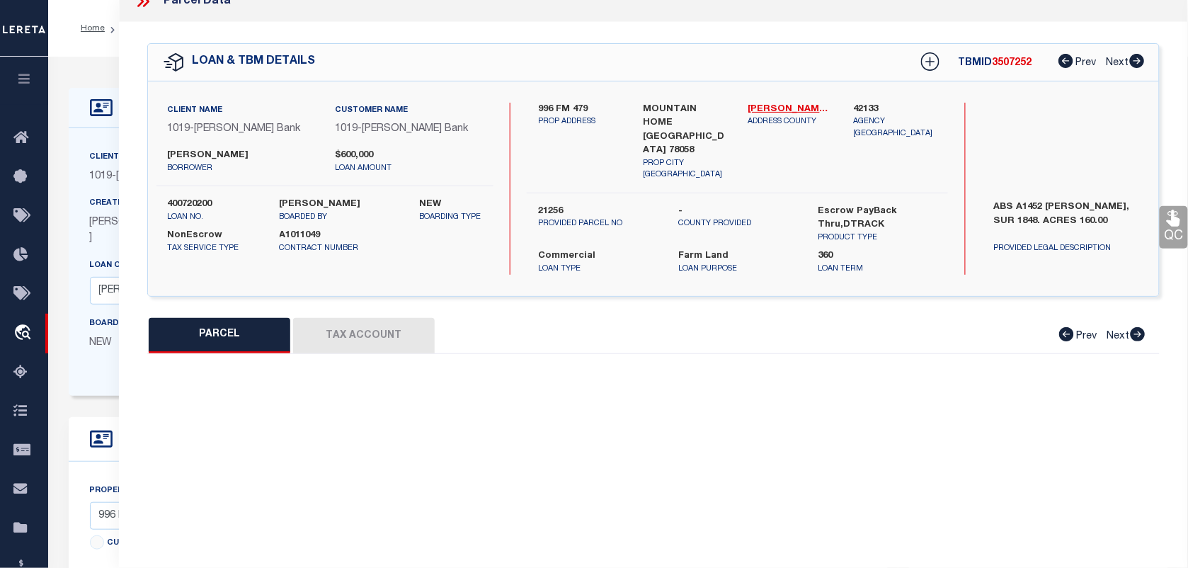
type input "[GEOGRAPHIC_DATA]"
type textarea "ABS A1452 [PERSON_NAME], SUR 1848,ACRES 160.0"
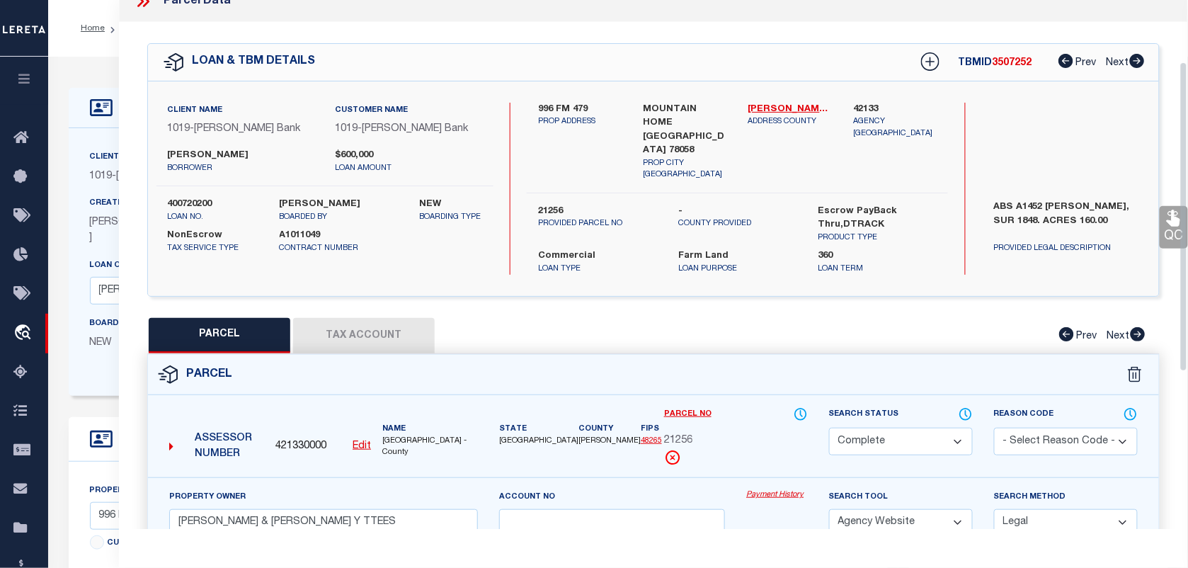
scroll to position [196, 0]
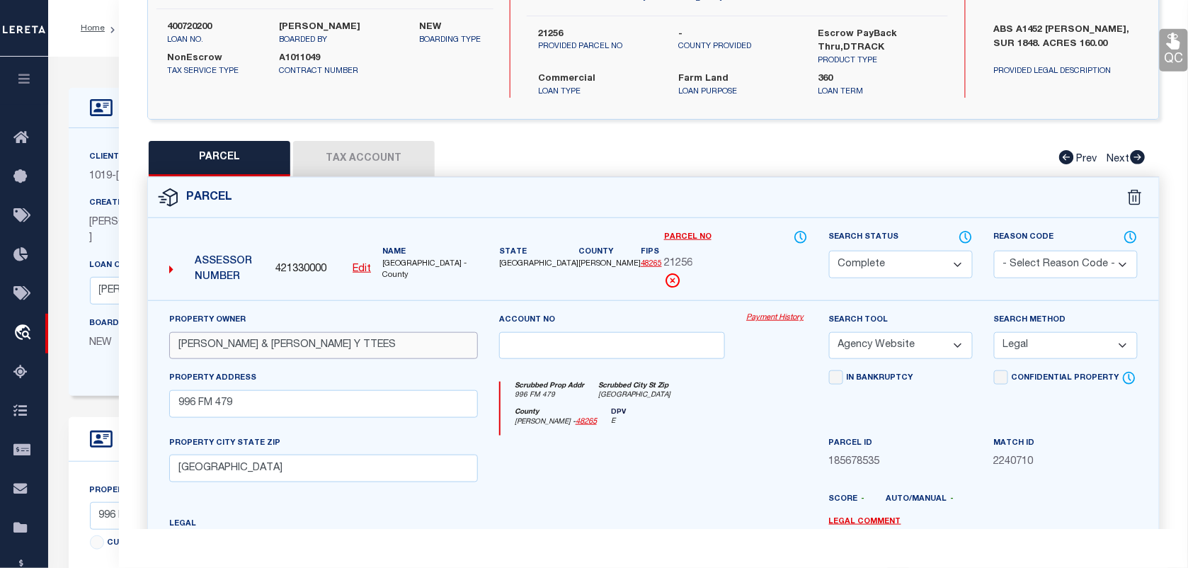
drag, startPoint x: 382, startPoint y: 324, endPoint x: 181, endPoint y: 328, distance: 201.2
click at [181, 332] on input "[PERSON_NAME] & [PERSON_NAME] Y TTEES" at bounding box center [323, 346] width 309 height 28
click at [915, 253] on select "Automated Search Bad Parcel Complete Duplicate Parcel High Dollar Reporting In …" at bounding box center [901, 265] width 144 height 28
click at [829, 251] on select "Automated Search Bad Parcel Complete Duplicate Parcel High Dollar Reporting In …" at bounding box center [901, 265] width 144 height 28
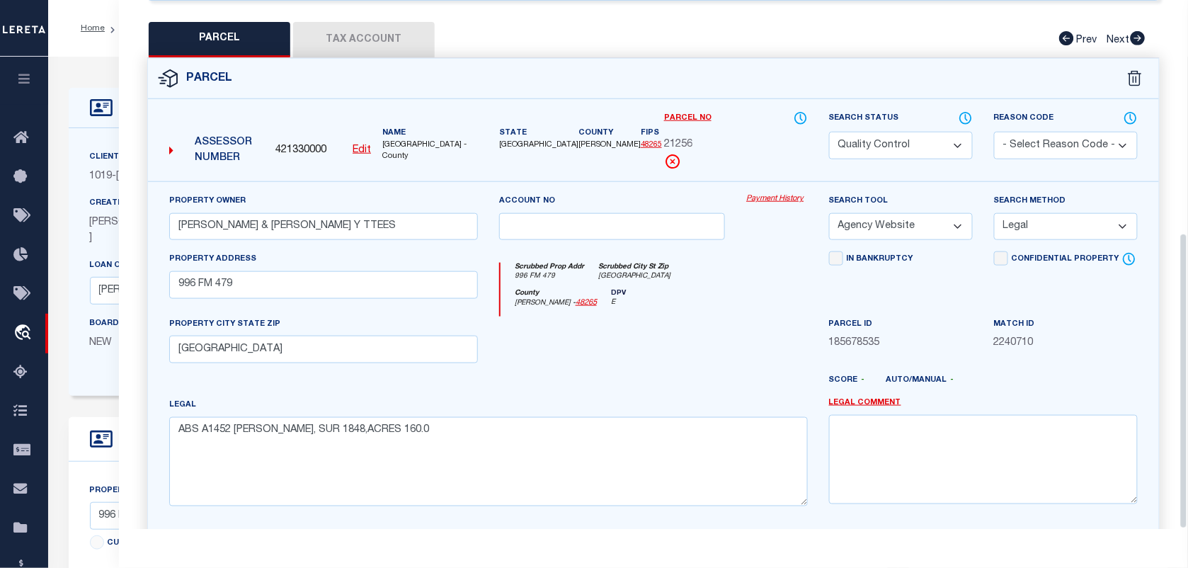
scroll to position [415, 0]
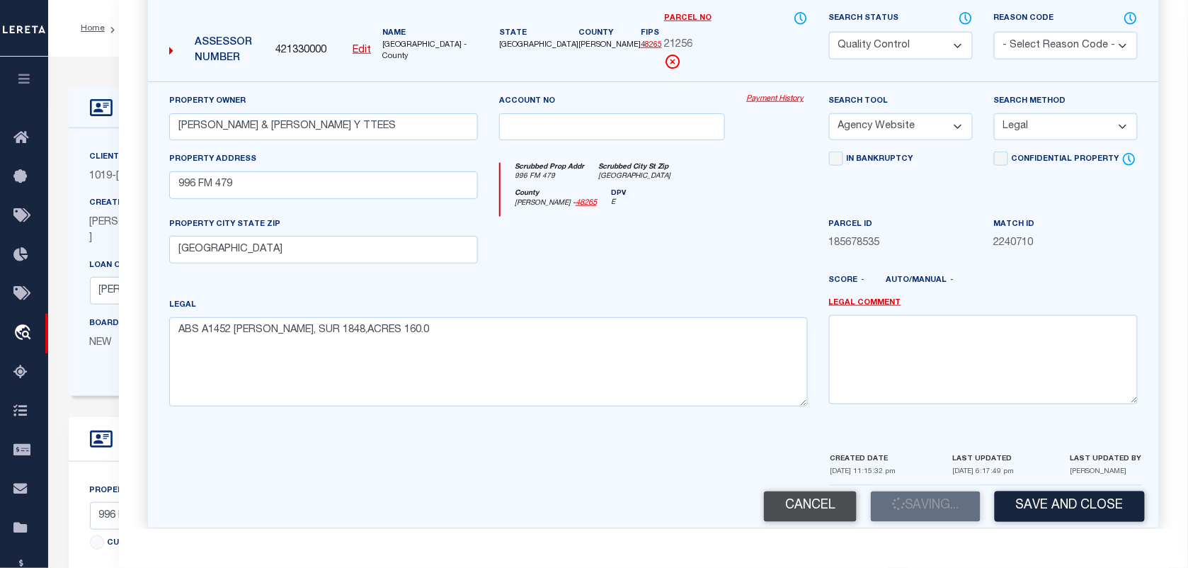
click at [806, 492] on button "Cancel" at bounding box center [810, 507] width 93 height 30
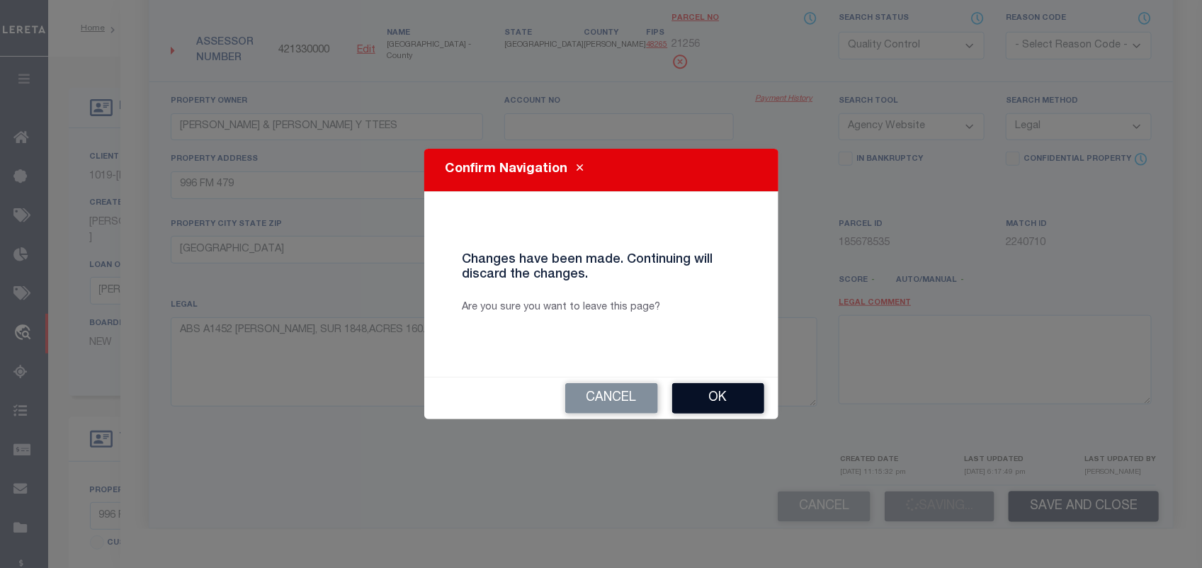
click at [739, 399] on button "Ok" at bounding box center [718, 398] width 92 height 30
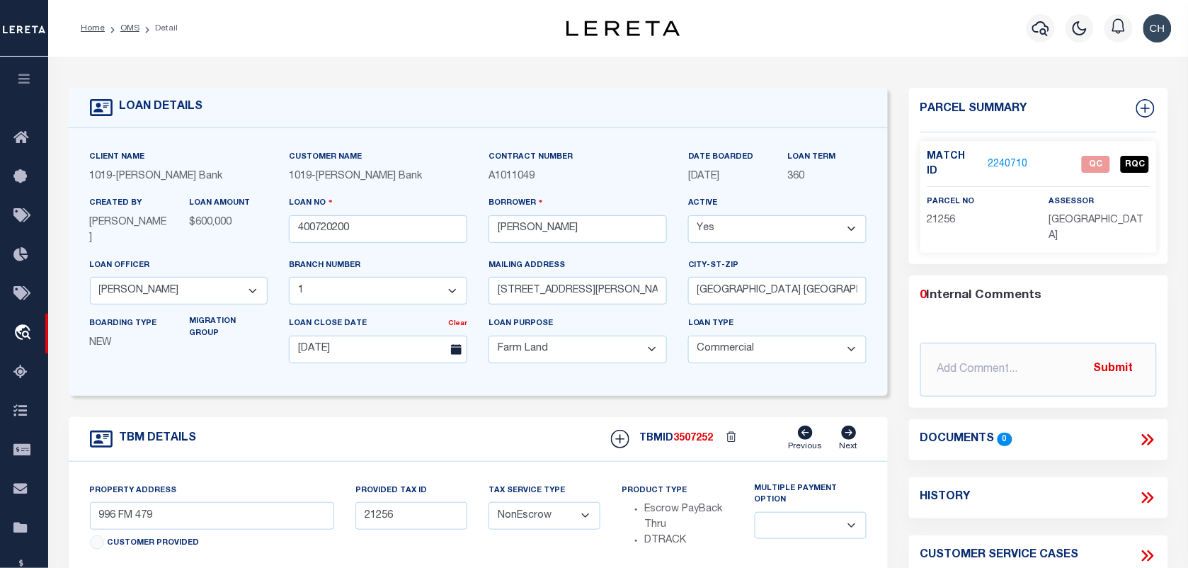
click at [1013, 157] on link "2240710" at bounding box center [1009, 164] width 40 height 15
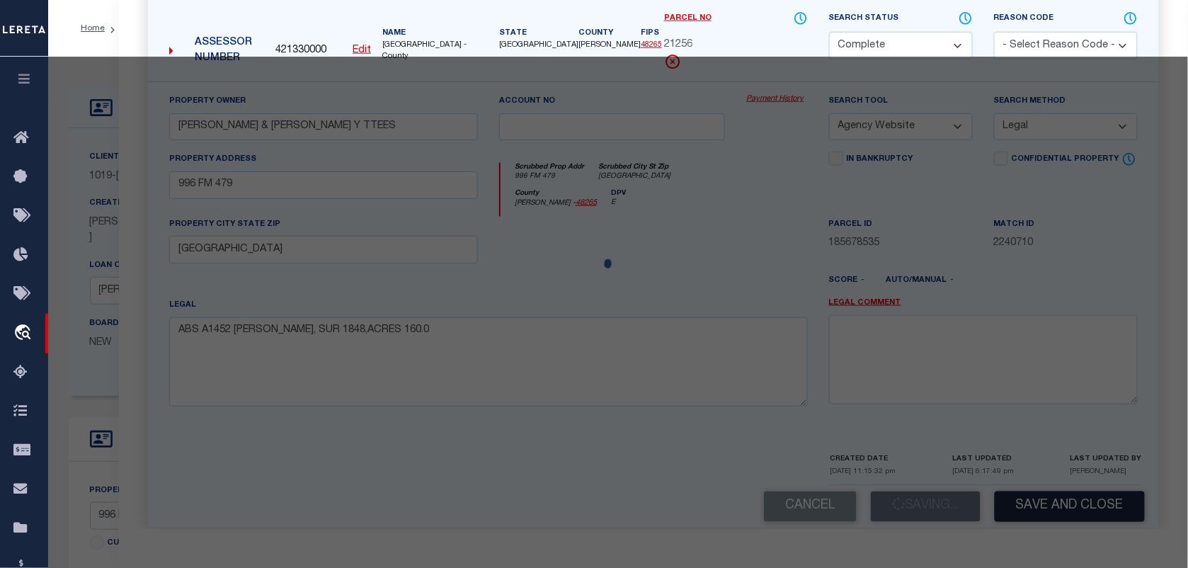
select select "AS"
select select
checkbox input "false"
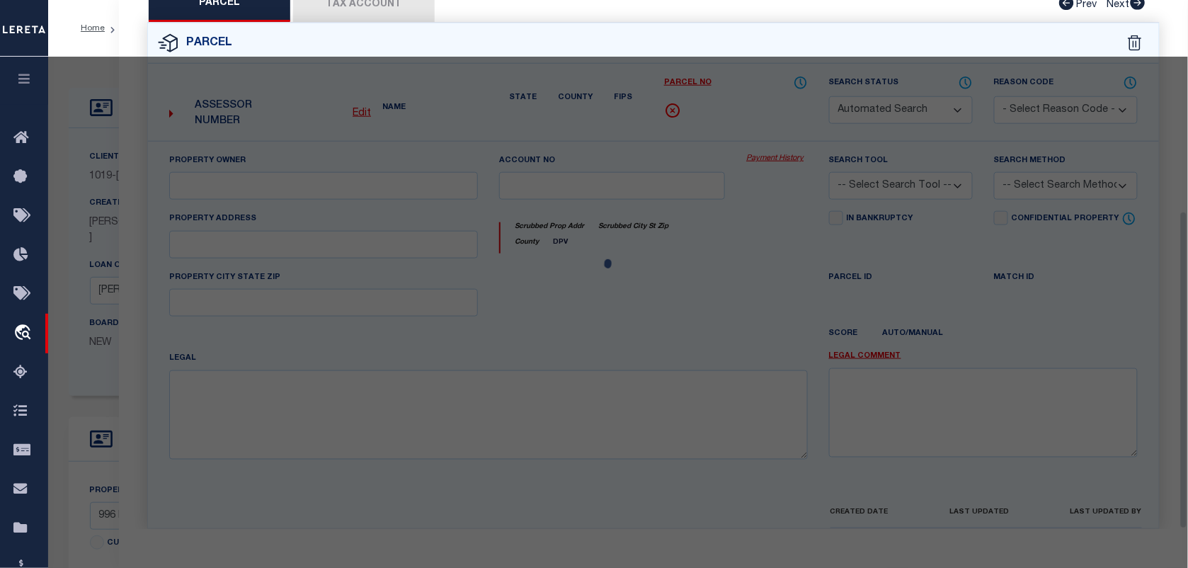
select select "CP"
type input "[PERSON_NAME] & [PERSON_NAME] Y TTEES"
select select "AGW"
select select "LEG"
type input "996 FM 479"
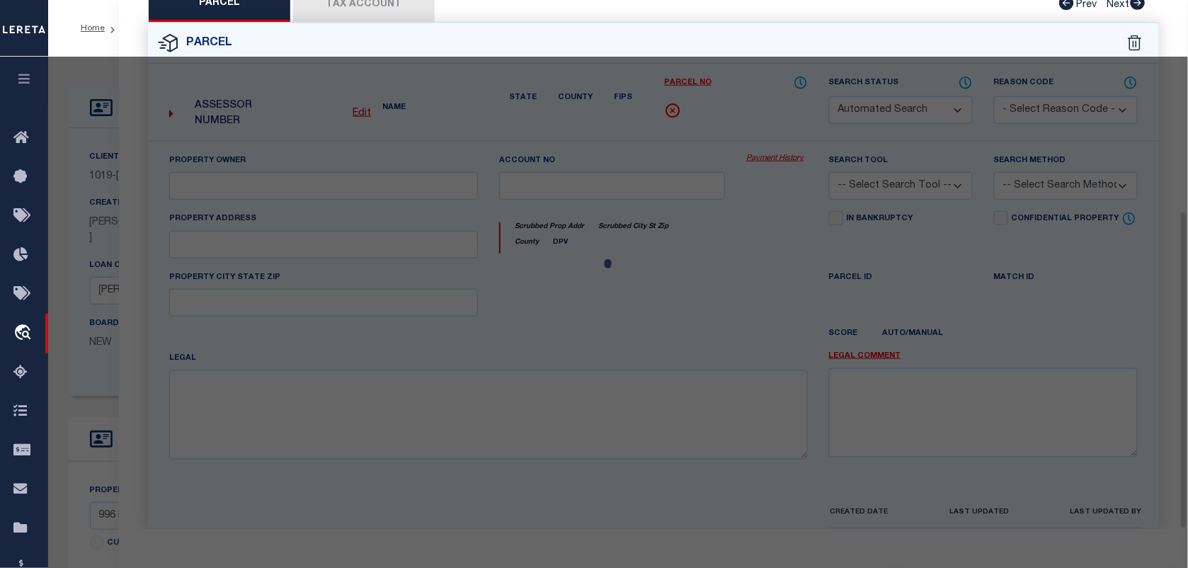
type input "[GEOGRAPHIC_DATA]"
type textarea "ABS A1452 [PERSON_NAME], SUR 1848,ACRES 160.0"
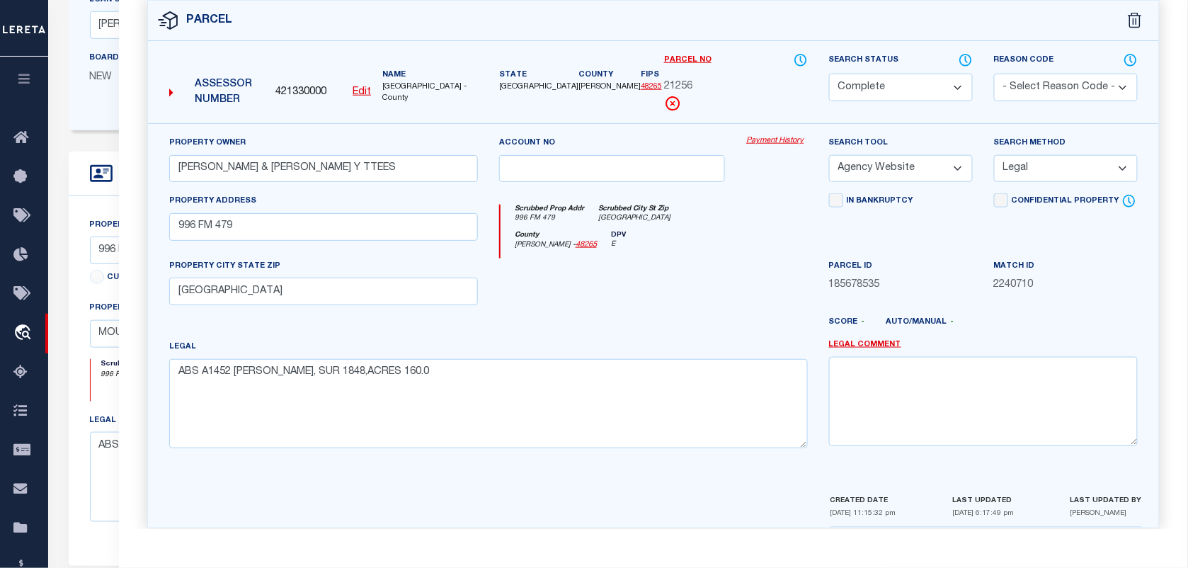
scroll to position [196, 0]
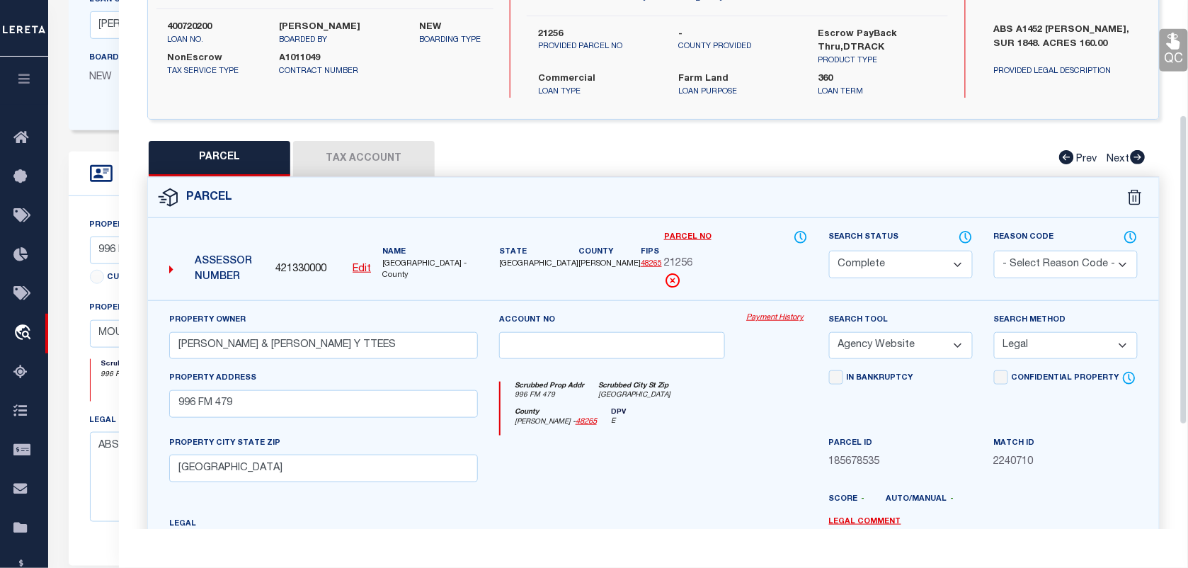
click at [894, 251] on select "Automated Search Bad Parcel Complete Duplicate Parcel High Dollar Reporting In …" at bounding box center [901, 265] width 144 height 28
click at [829, 251] on select "Automated Search Bad Parcel Complete Duplicate Parcel High Dollar Reporting In …" at bounding box center [901, 265] width 144 height 28
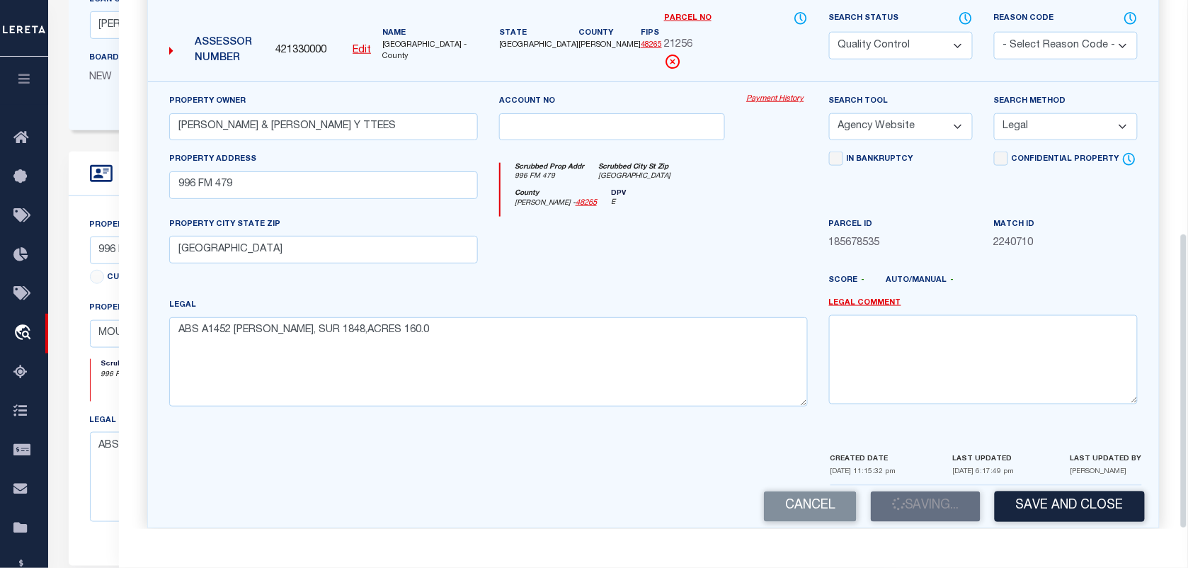
scroll to position [404, 0]
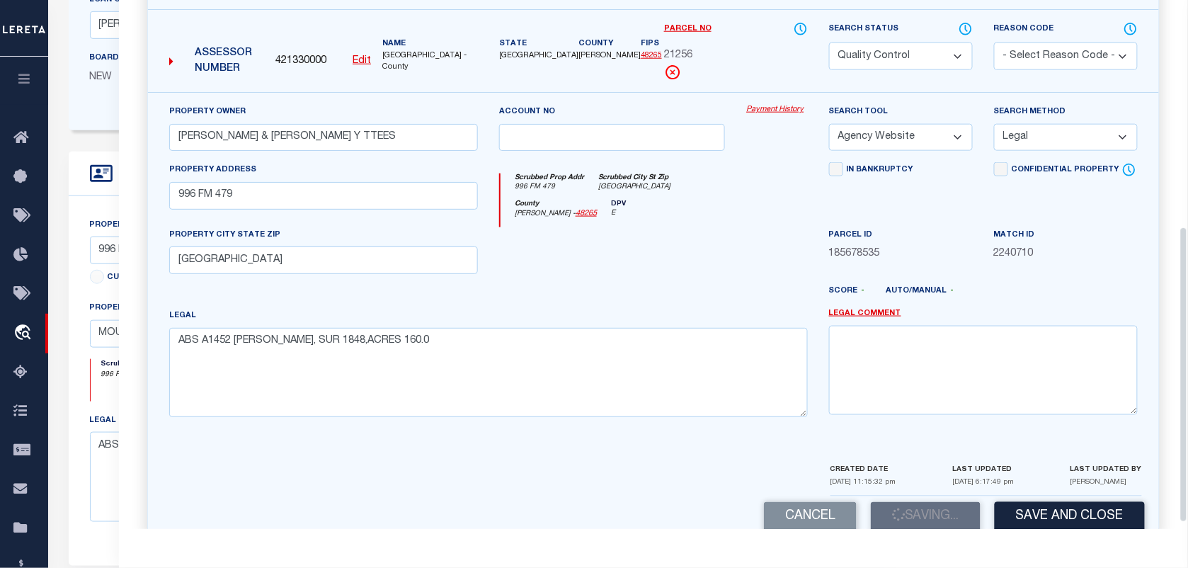
click at [928, 500] on div "Cancel Saving... Save and Close" at bounding box center [653, 517] width 1011 height 42
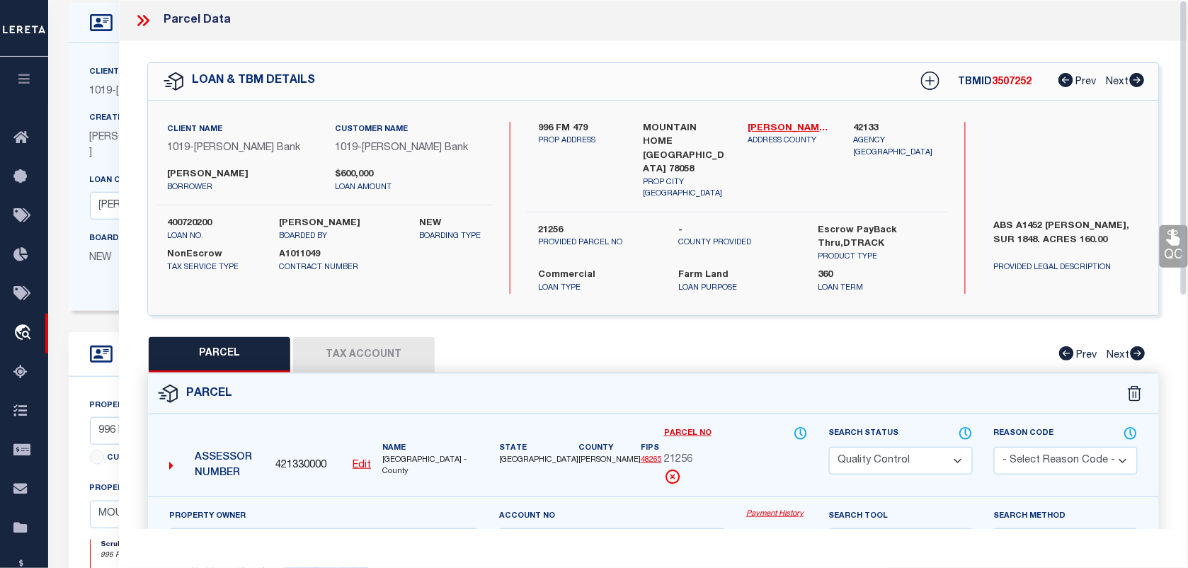
scroll to position [0, 0]
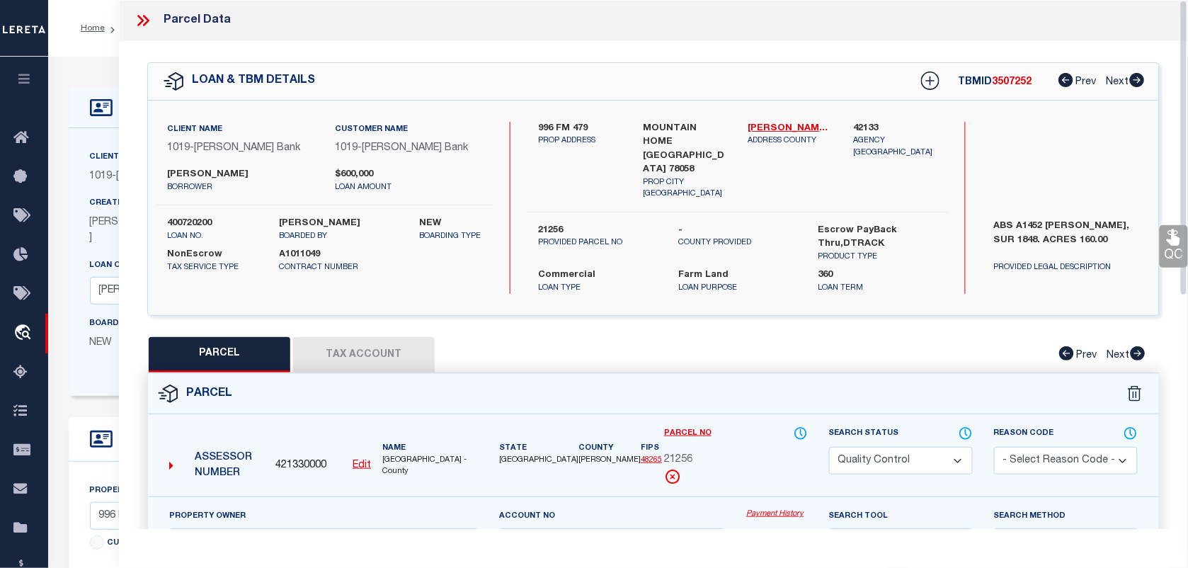
click at [147, 23] on icon at bounding box center [146, 20] width 6 height 11
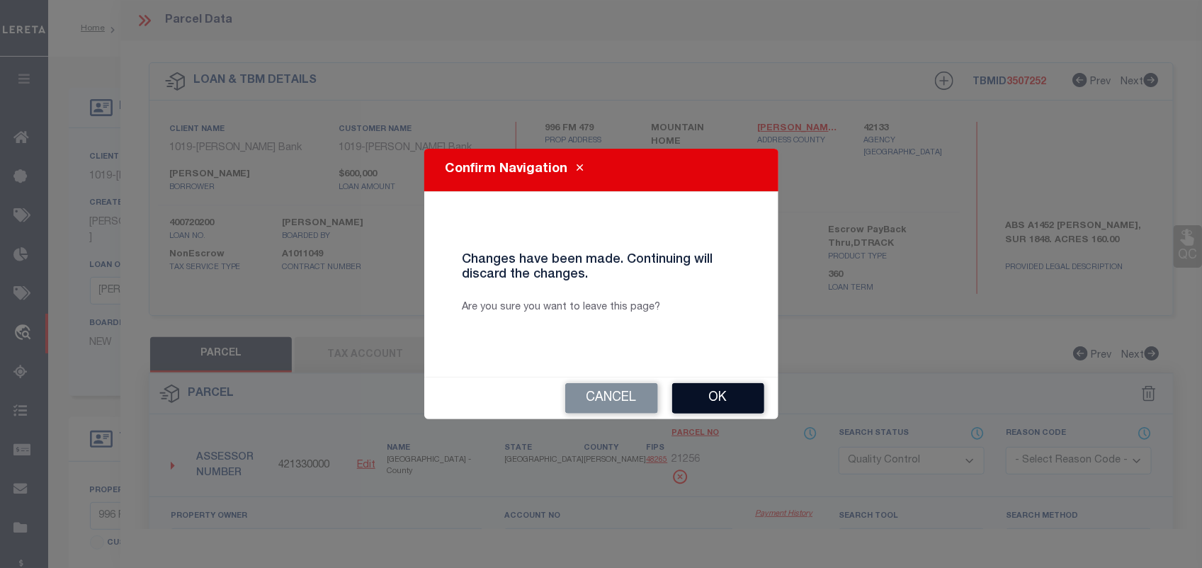
click at [710, 390] on button "Ok" at bounding box center [718, 398] width 92 height 30
select select "CP"
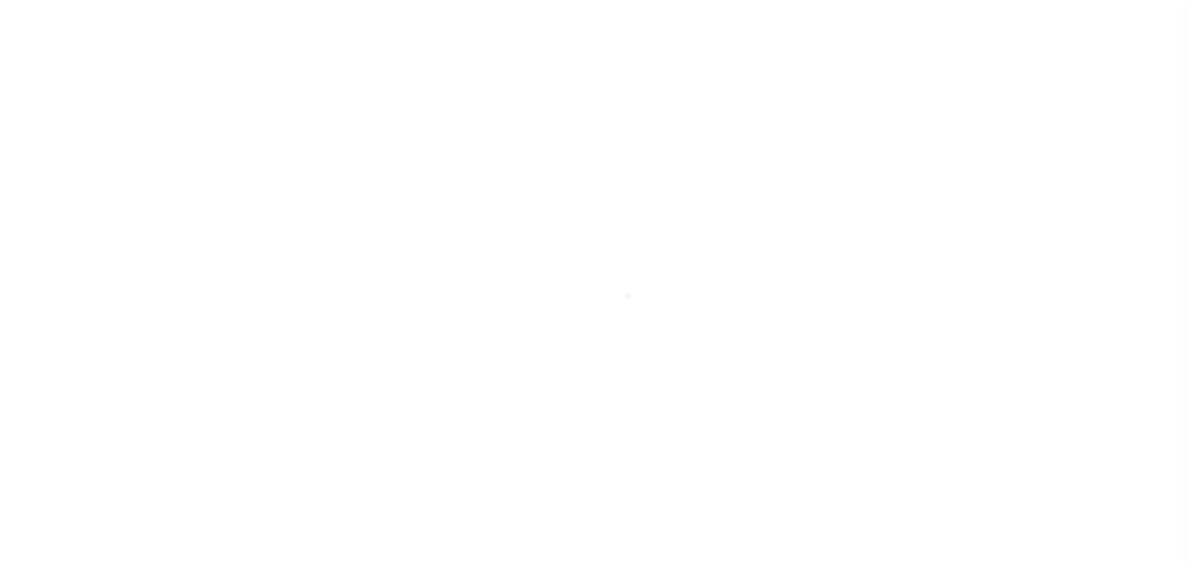
type input "400720200"
type input "[PERSON_NAME]"
select select
type input "[STREET_ADDRESS][PERSON_NAME]"
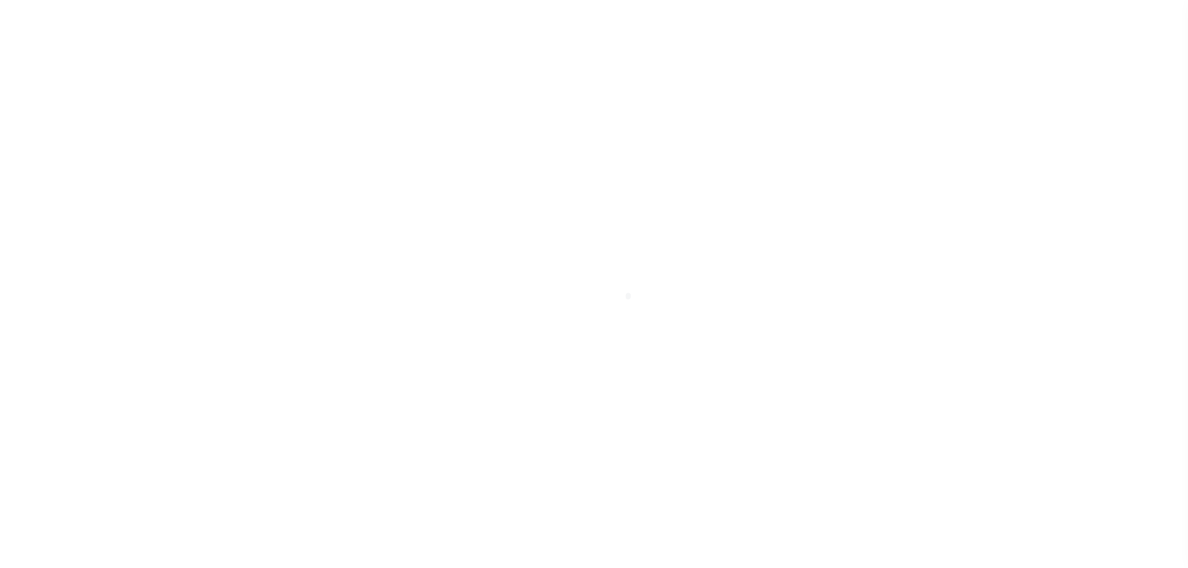
type input "[GEOGRAPHIC_DATA] [GEOGRAPHIC_DATA] 78028-6150"
type input "[DATE]"
select select "300"
select select "20"
select select "NonEscrow"
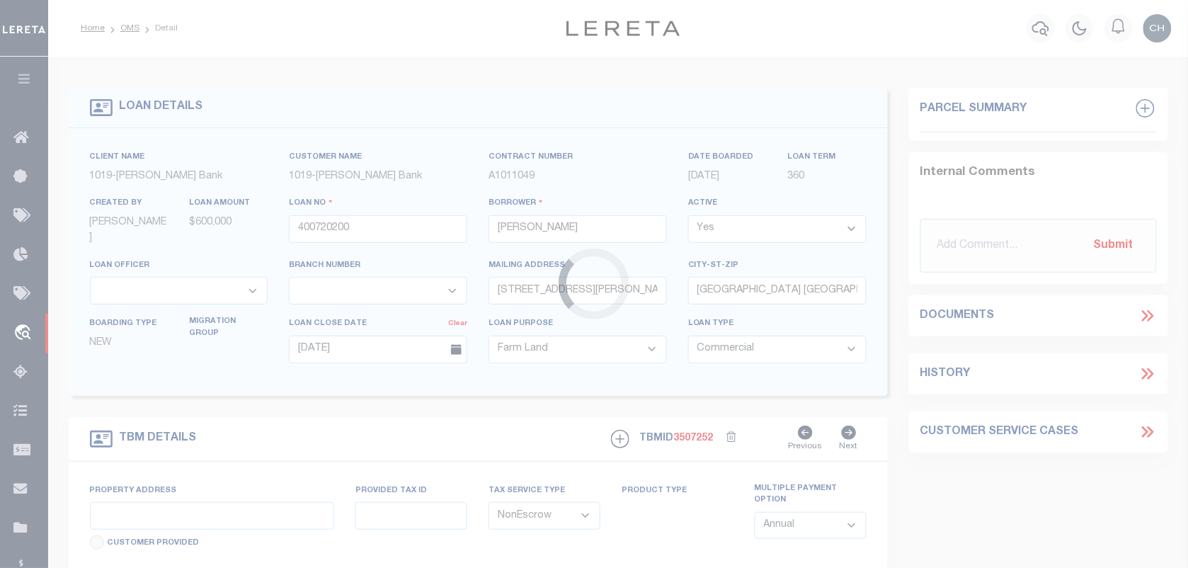
select select "7892"
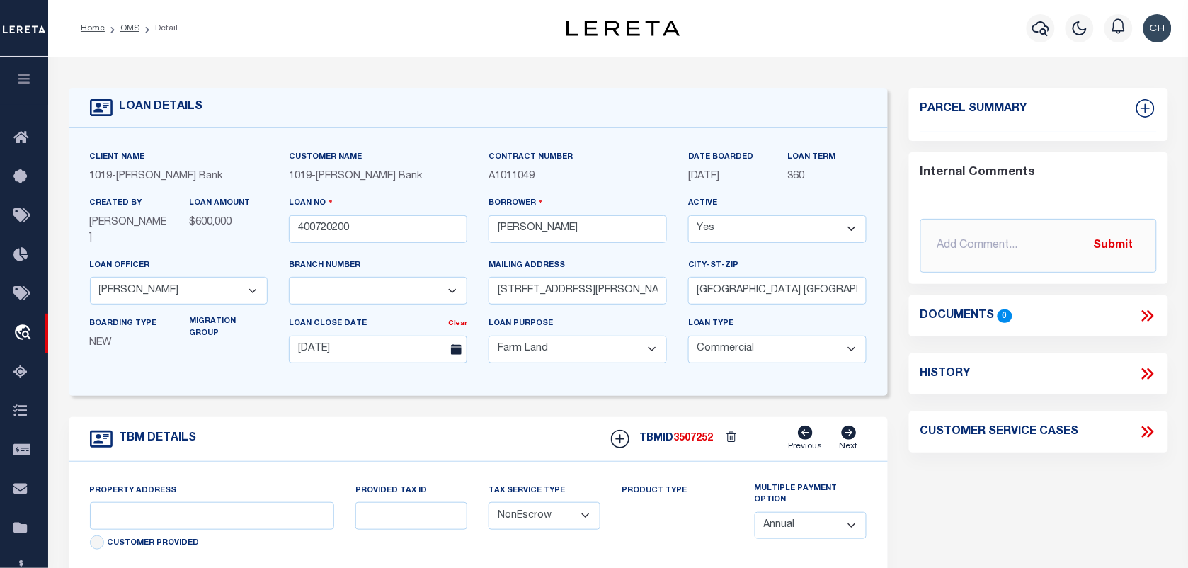
type input "996 FM 479"
type input "21256"
select select
type input "MOUNTAIN HOME [GEOGRAPHIC_DATA] 78058"
type input "[GEOGRAPHIC_DATA]"
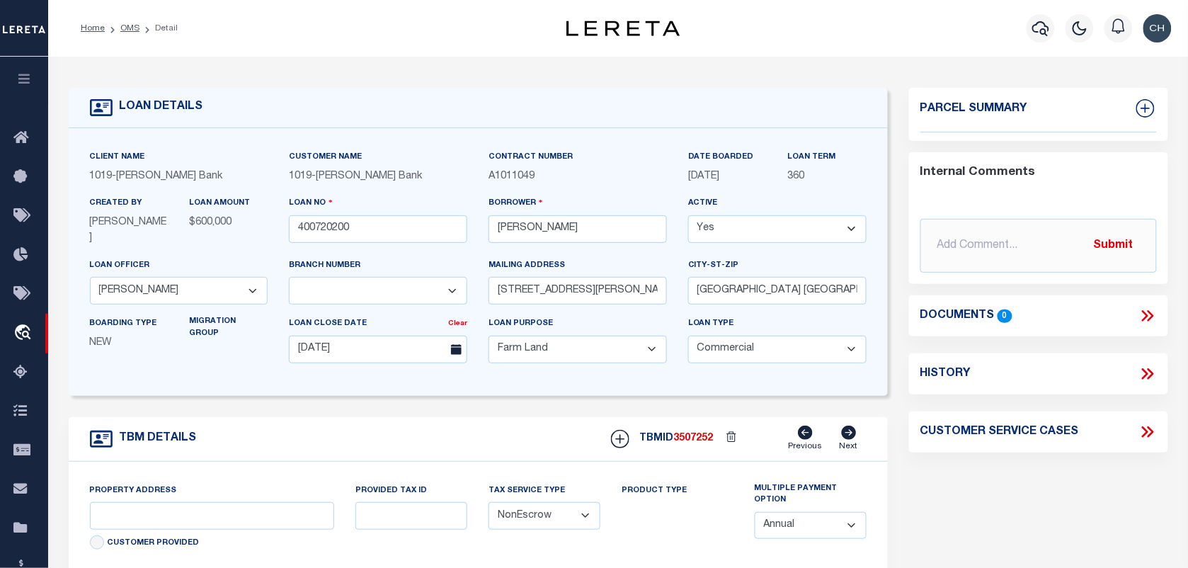
type textarea "ABS A1452 [PERSON_NAME], SUR 1848. ACRES 160.00"
select select "49"
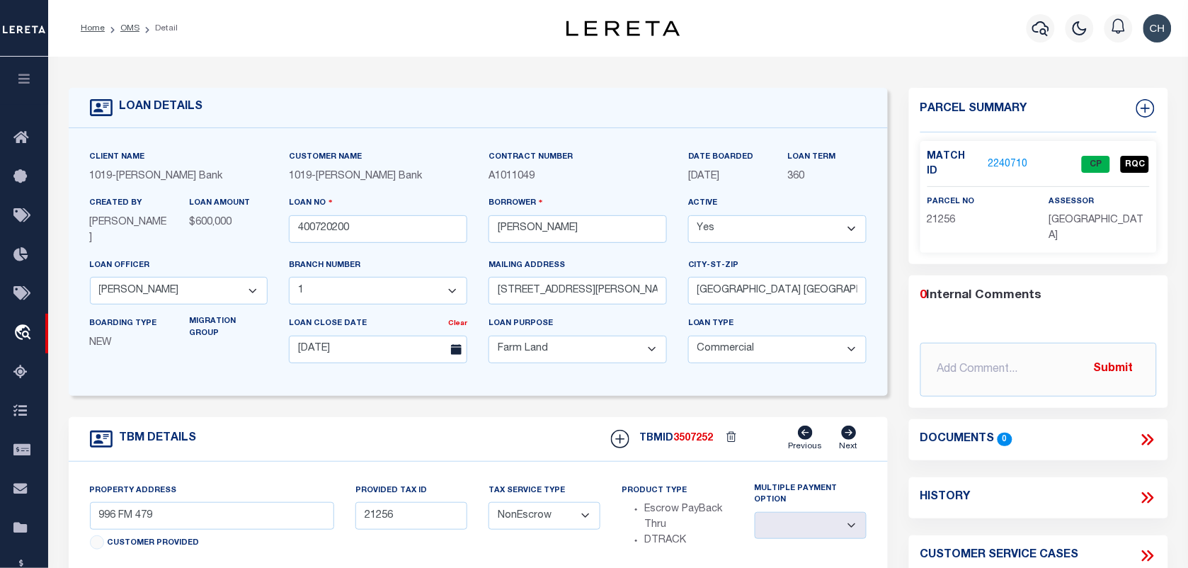
click at [1004, 157] on link "2240710" at bounding box center [1009, 164] width 40 height 15
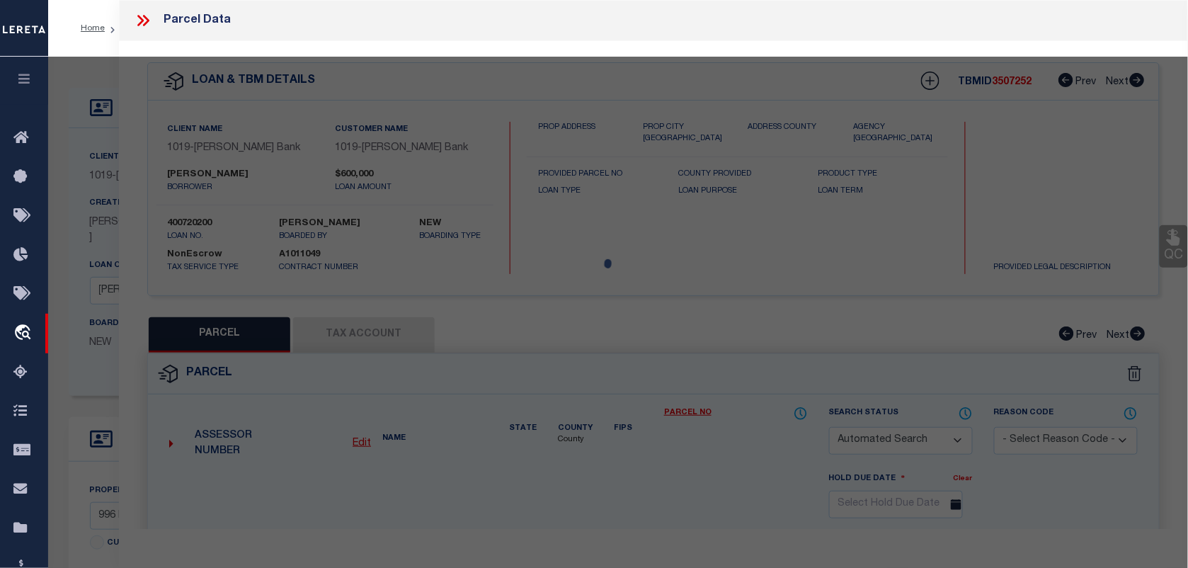
checkbox input "false"
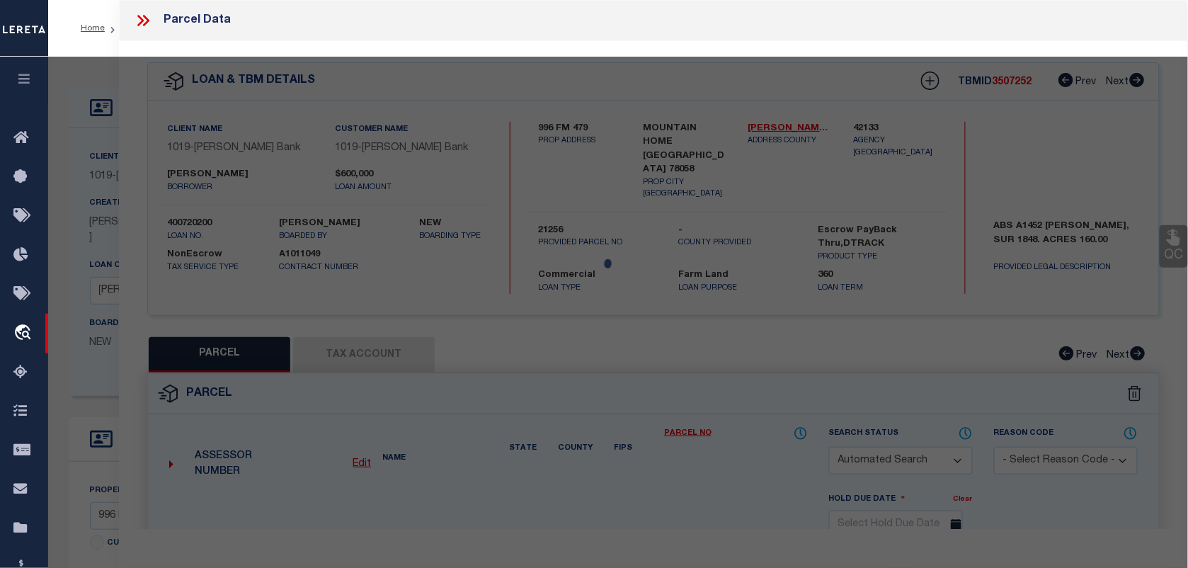
select select "CP"
type input "[PERSON_NAME] & [PERSON_NAME] Y TTEES"
select select "AGW"
select select "LEG"
type input "996 FM 479"
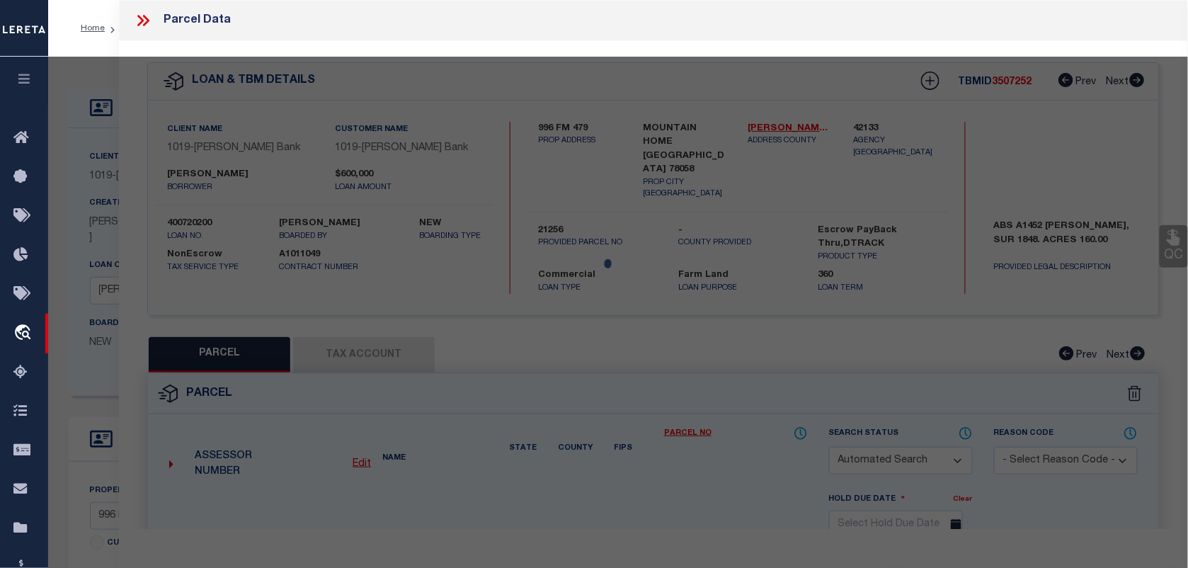
type input "[GEOGRAPHIC_DATA]"
type textarea "ABS A1452 [PERSON_NAME], SUR 1848,ACRES 160.0"
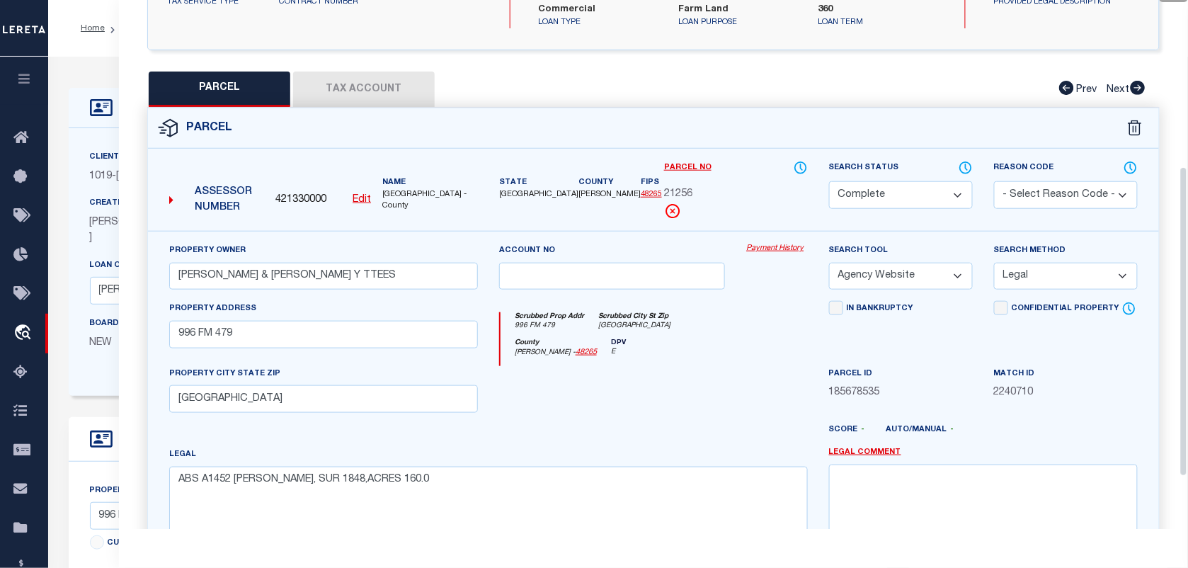
scroll to position [373, 0]
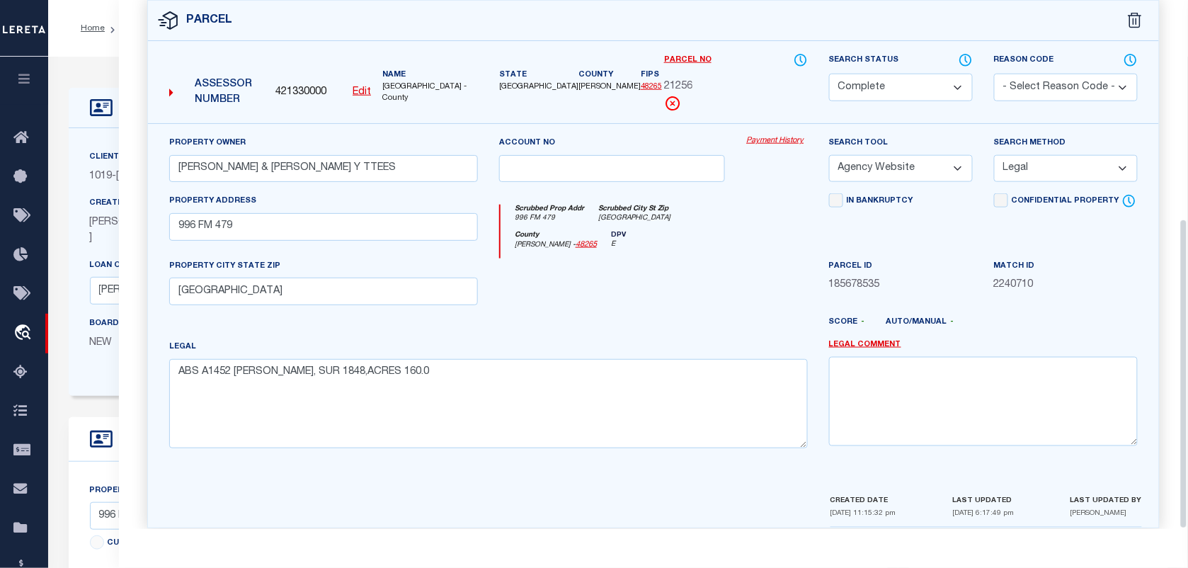
click at [900, 74] on select "Automated Search Bad Parcel Complete Duplicate Parcel High Dollar Reporting In …" at bounding box center [901, 88] width 144 height 28
click at [829, 74] on select "Automated Search Bad Parcel Complete Duplicate Parcel High Dollar Reporting In …" at bounding box center [901, 88] width 144 height 28
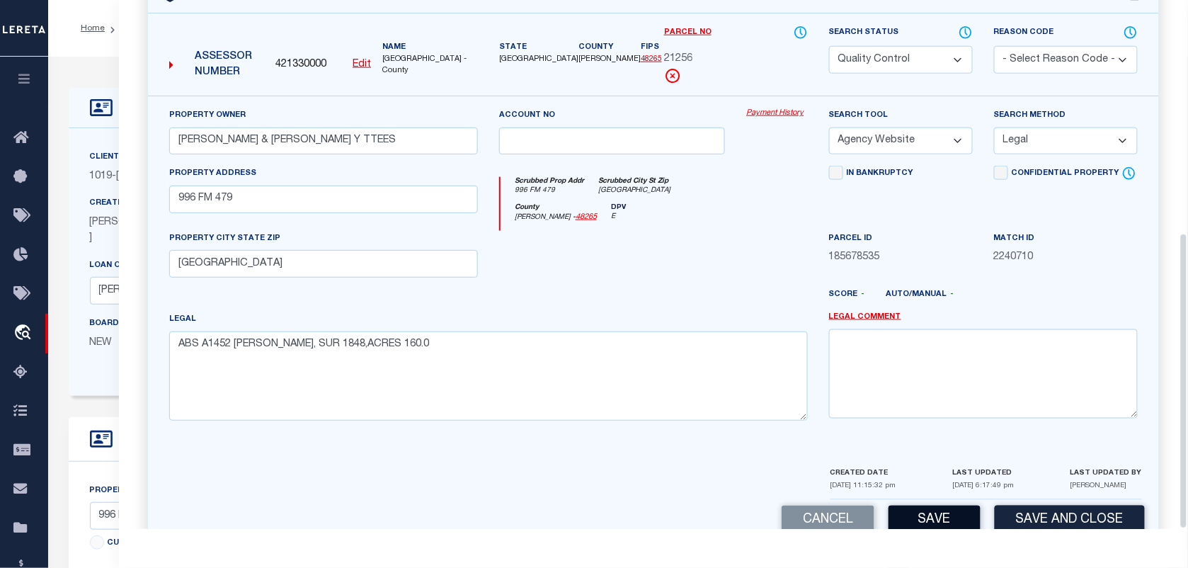
scroll to position [415, 0]
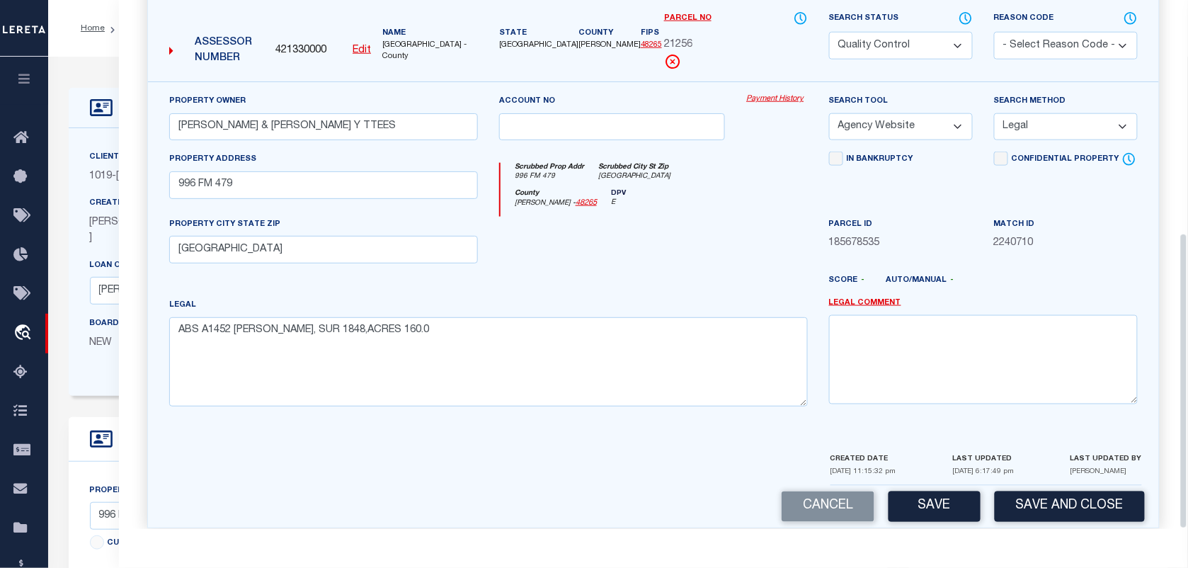
click at [944, 509] on div "Cancel Save Save and Close" at bounding box center [653, 507] width 1011 height 42
click at [941, 492] on button "Save" at bounding box center [935, 507] width 92 height 30
select select "AS"
select select
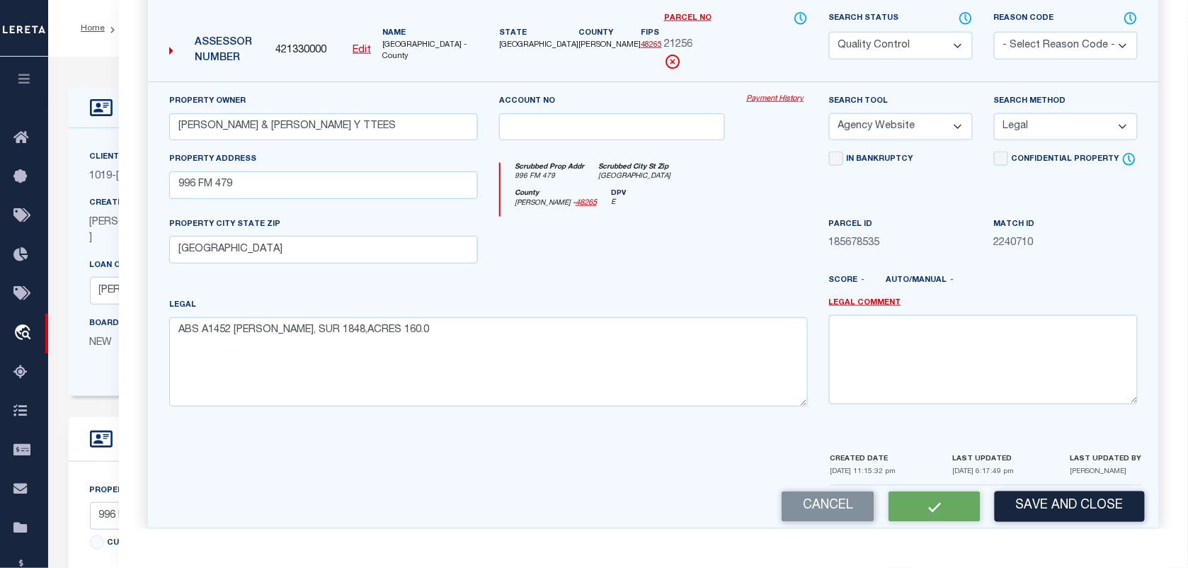
checkbox input "false"
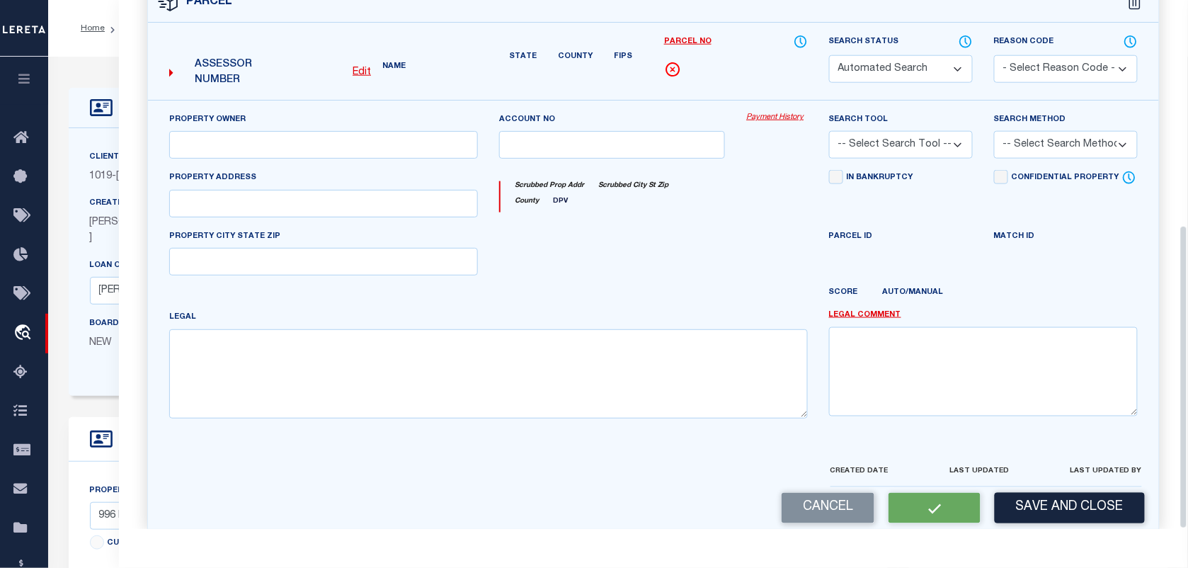
select select "QC"
type input "[PERSON_NAME] & [PERSON_NAME] Y TTEES"
select select "AGW"
select select "LEG"
type input "996 FM 479"
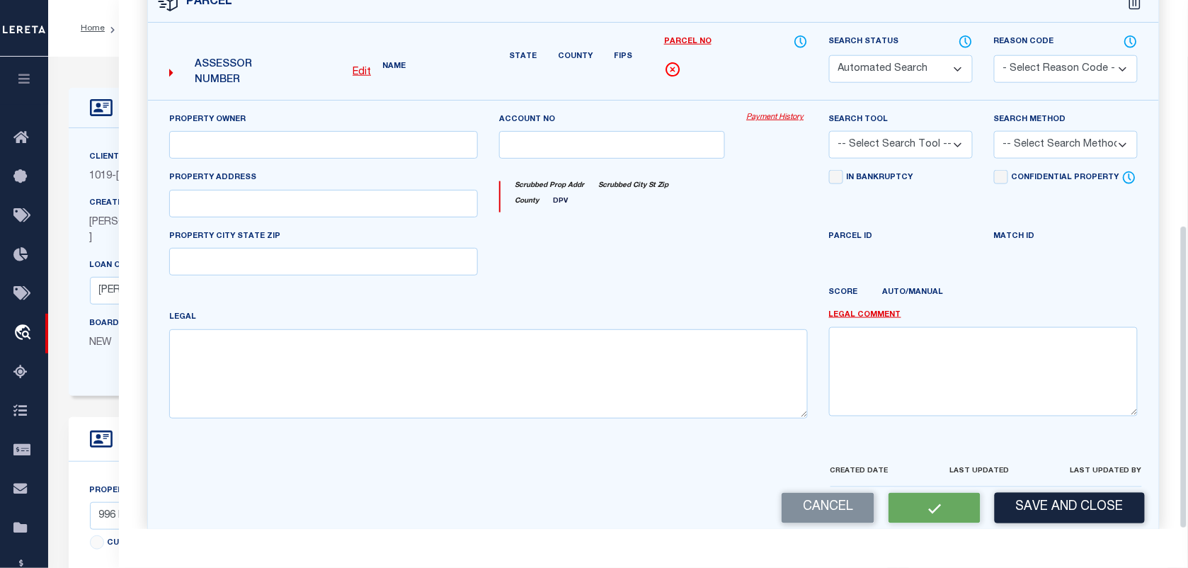
type input "[GEOGRAPHIC_DATA]"
type textarea "ABS A1452 [PERSON_NAME], SUR 1848,ACRES 160.0"
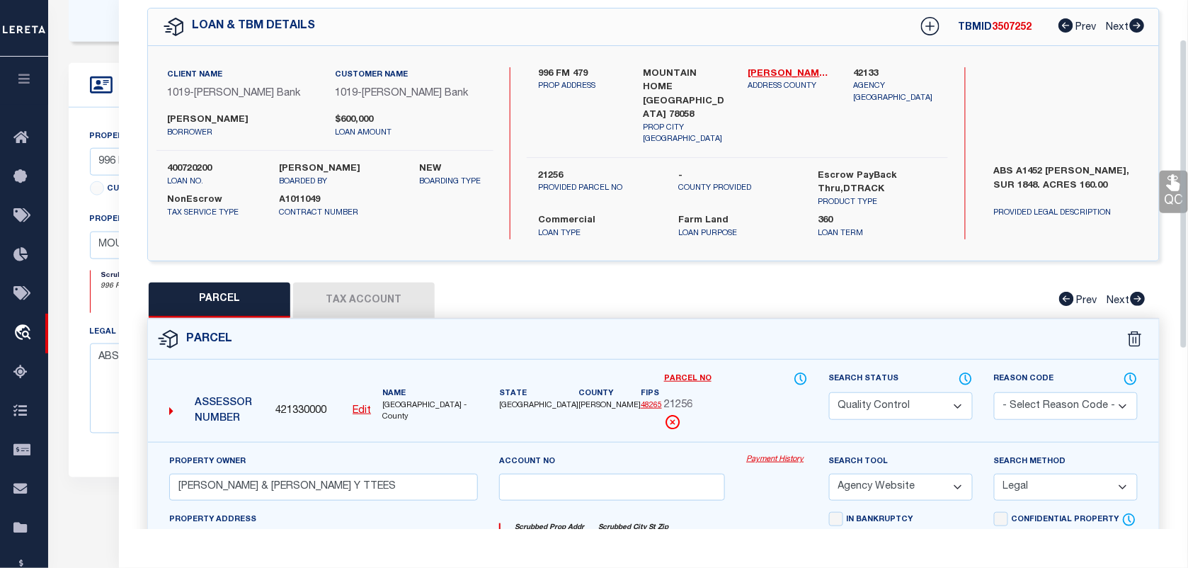
scroll to position [0, 0]
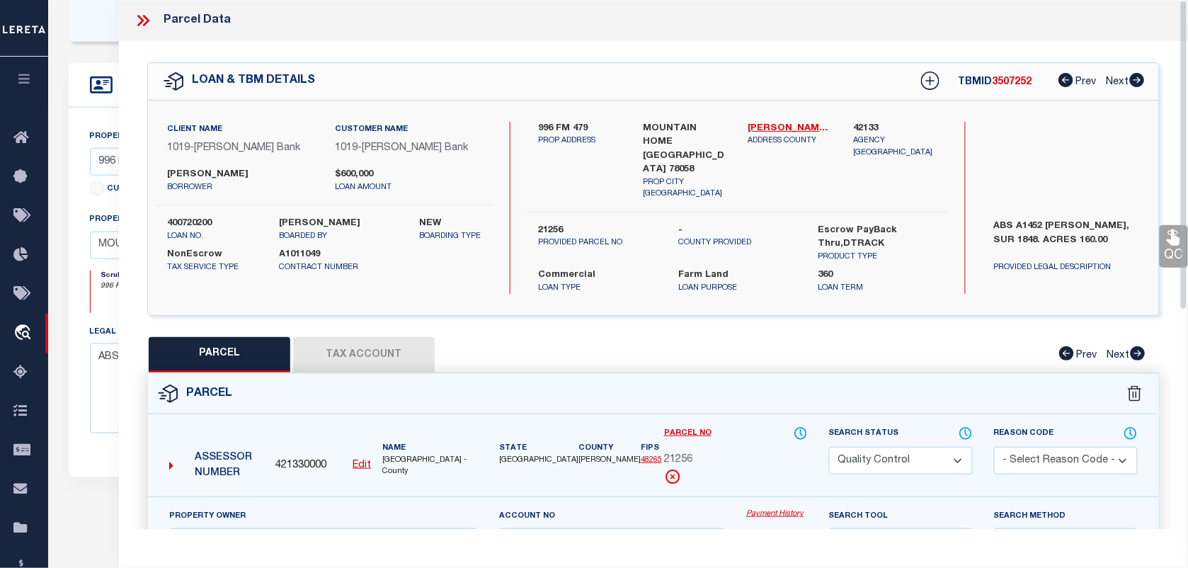
click at [143, 20] on icon at bounding box center [140, 20] width 6 height 11
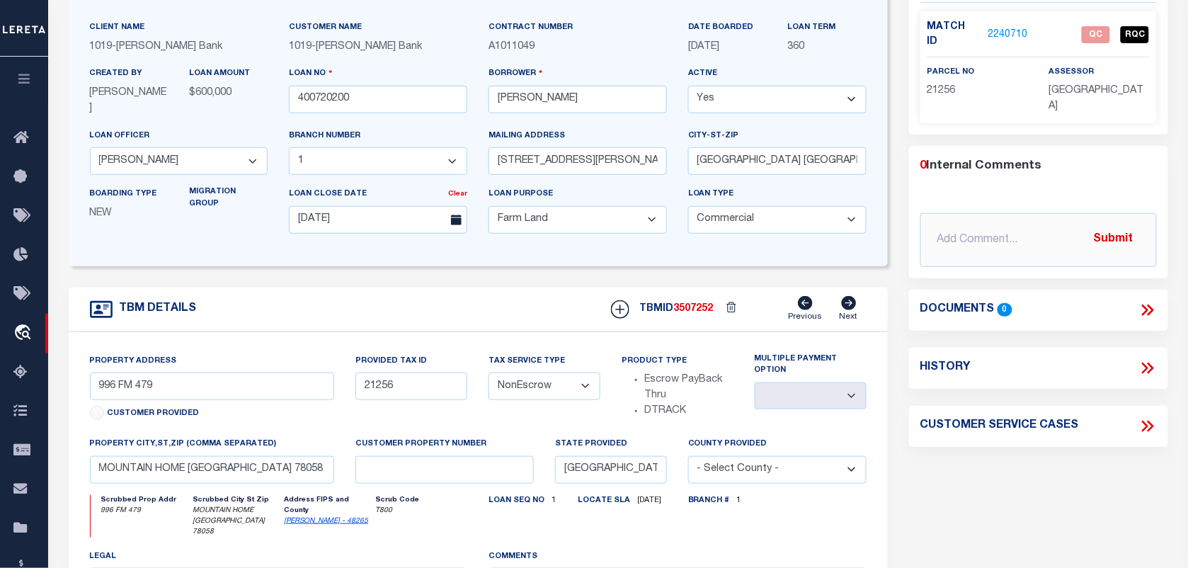
scroll to position [89, 0]
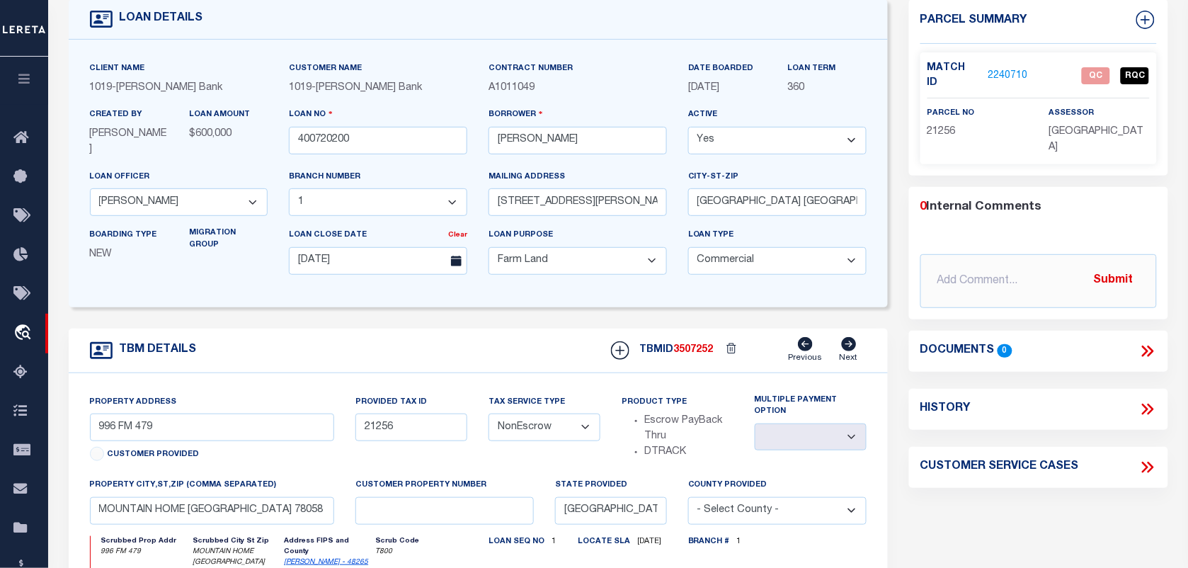
click at [1015, 72] on link "2240710" at bounding box center [1009, 76] width 40 height 15
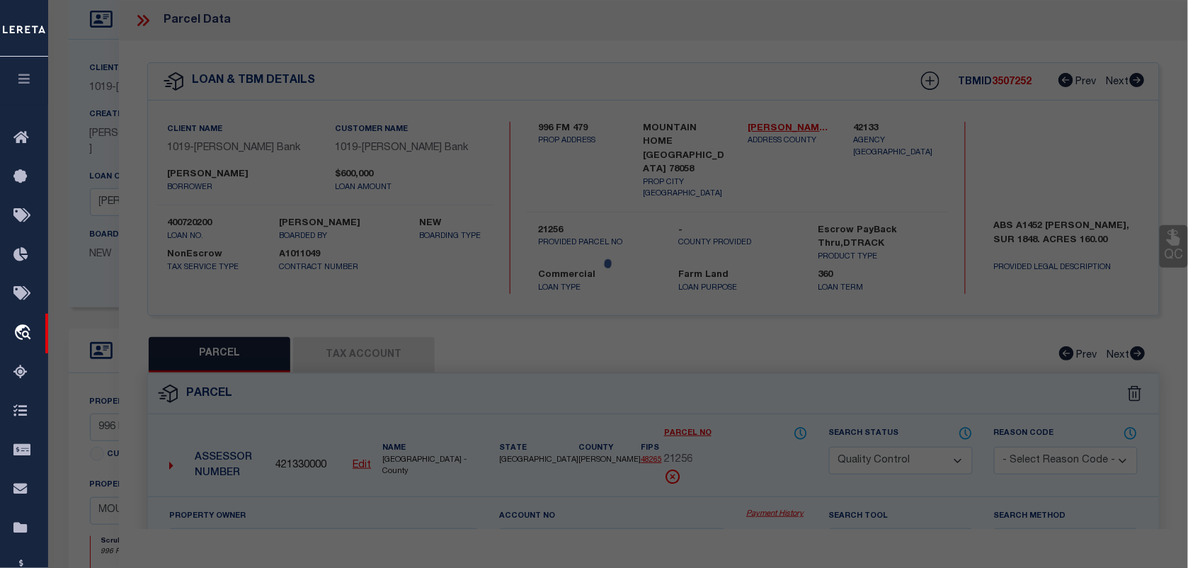
select select "AS"
select select
checkbox input "false"
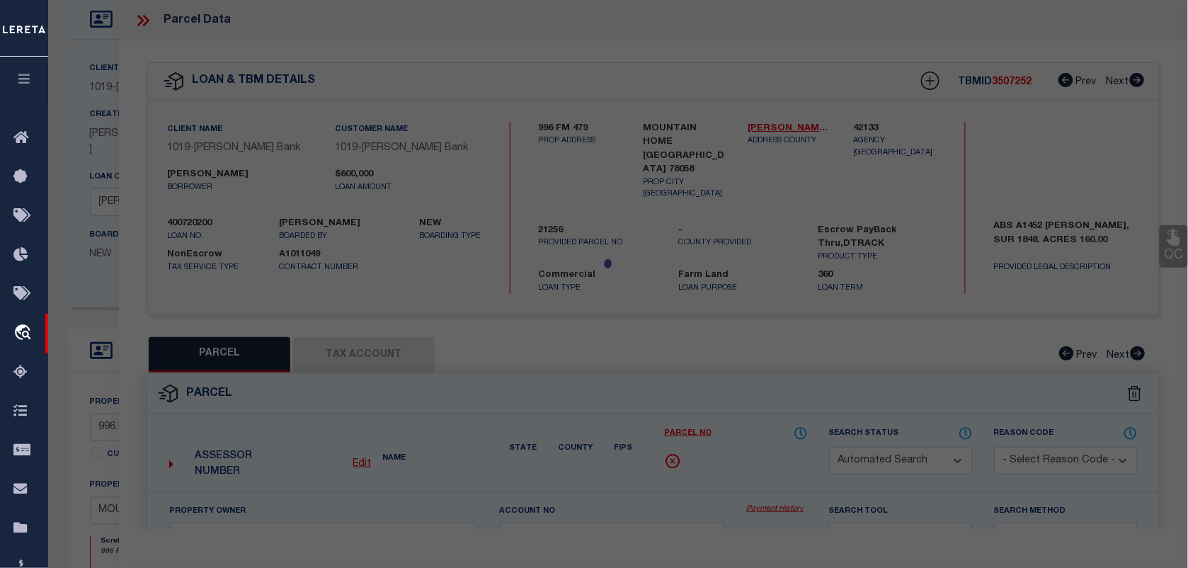
select select "QC"
type input "[PERSON_NAME] & [PERSON_NAME] Y TTEES"
select select "AGW"
select select "LEG"
type input "996 FM 479"
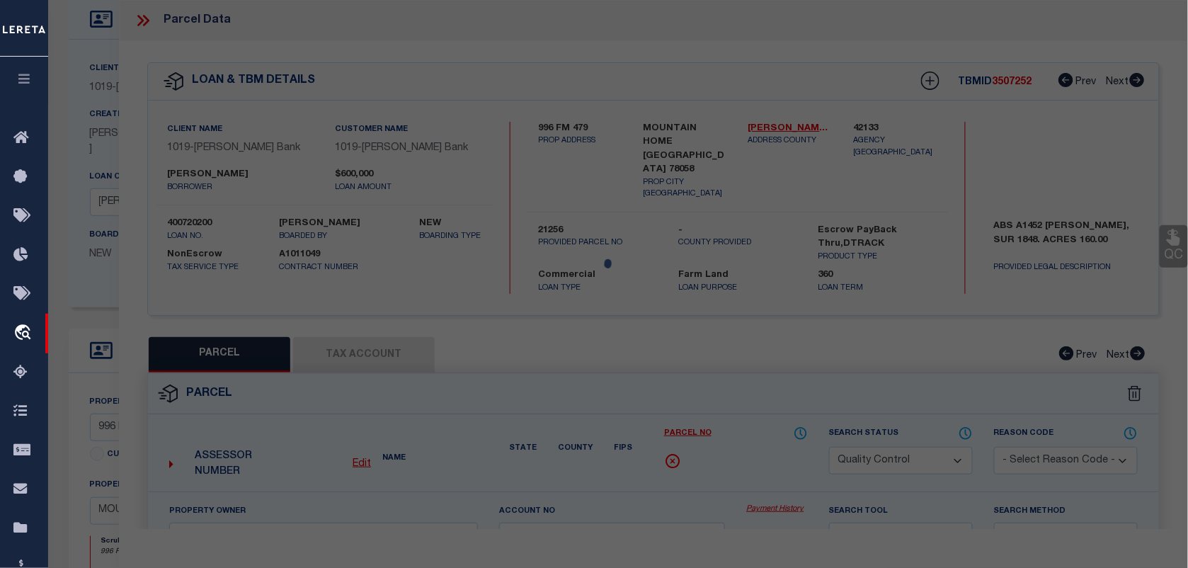
type input "[GEOGRAPHIC_DATA]"
type textarea "ABS A1452 [PERSON_NAME], SUR 1848,ACRES 160.0"
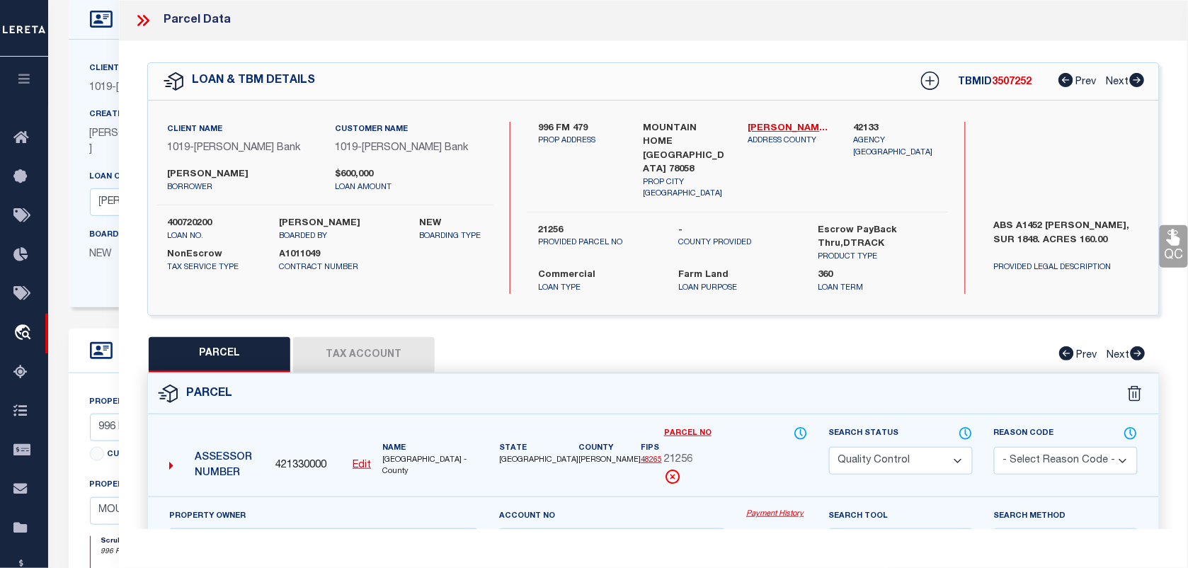
click at [331, 337] on button "Tax Account" at bounding box center [364, 354] width 142 height 35
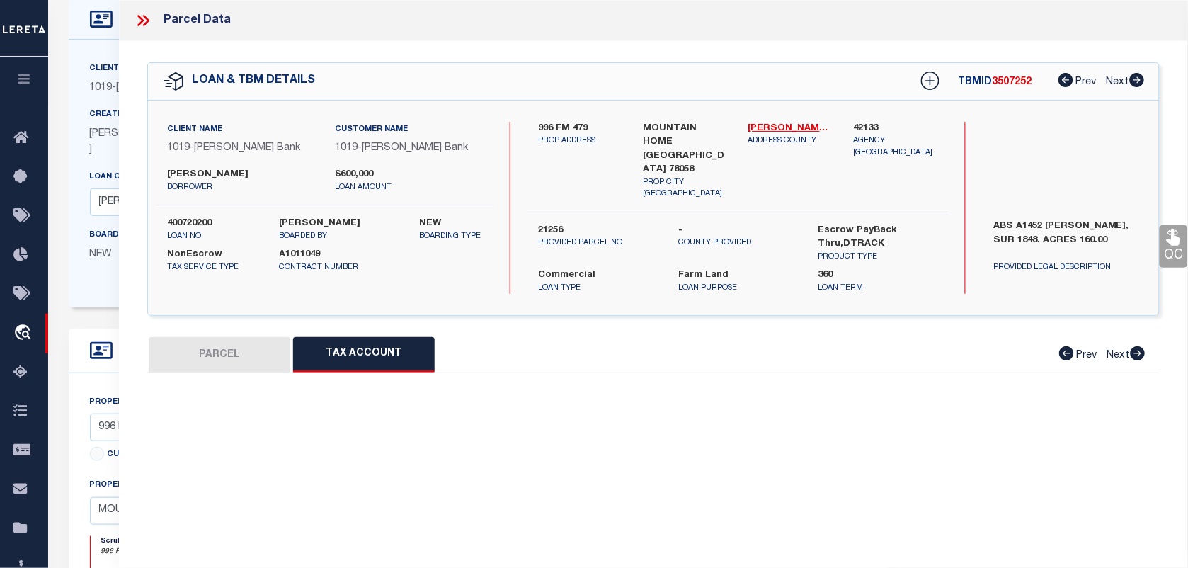
select select "100"
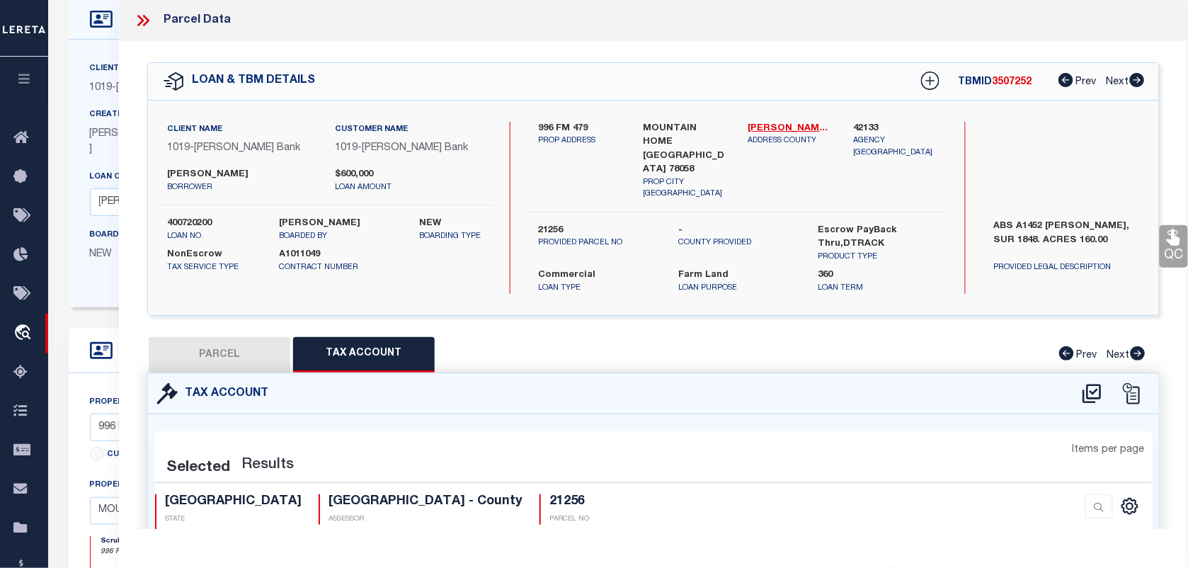
select select "100"
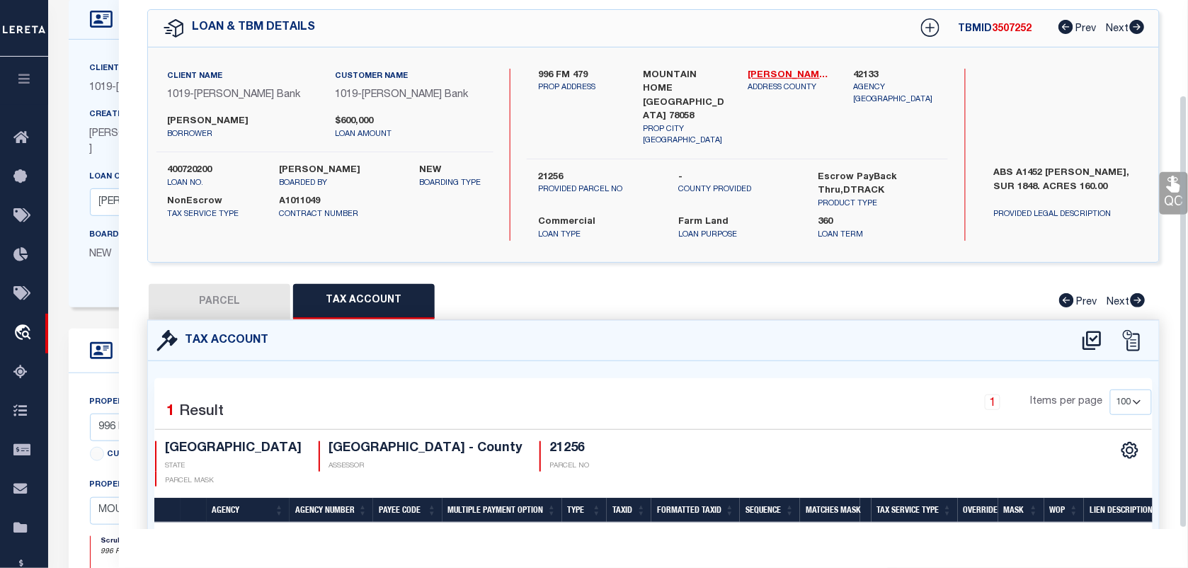
scroll to position [28, 0]
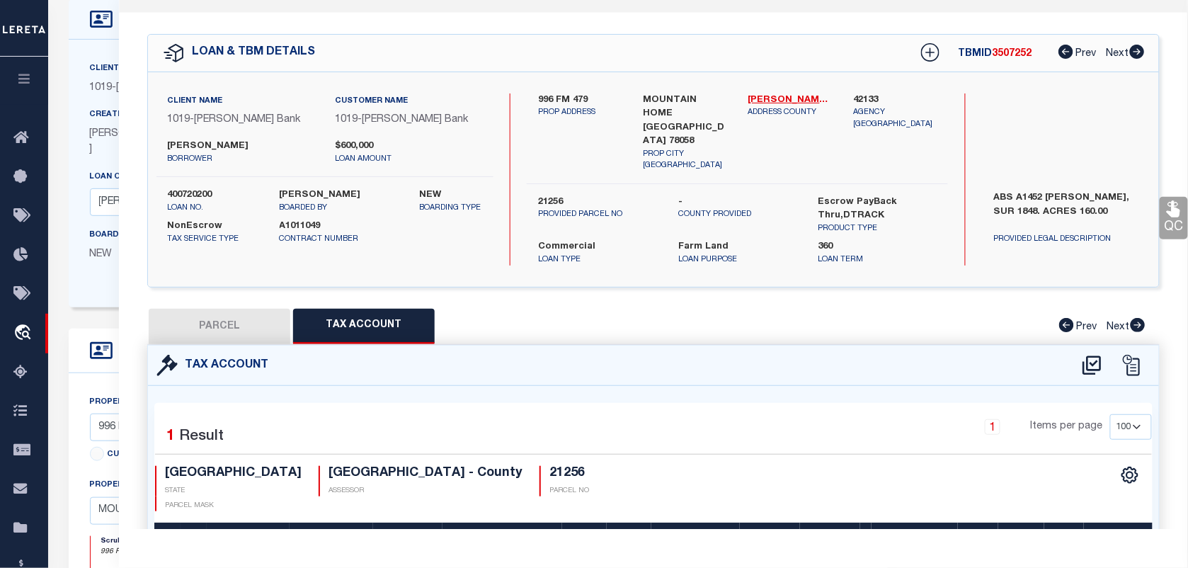
click at [235, 309] on button "PARCEL" at bounding box center [220, 326] width 142 height 35
select select "AS"
select select
checkbox input "false"
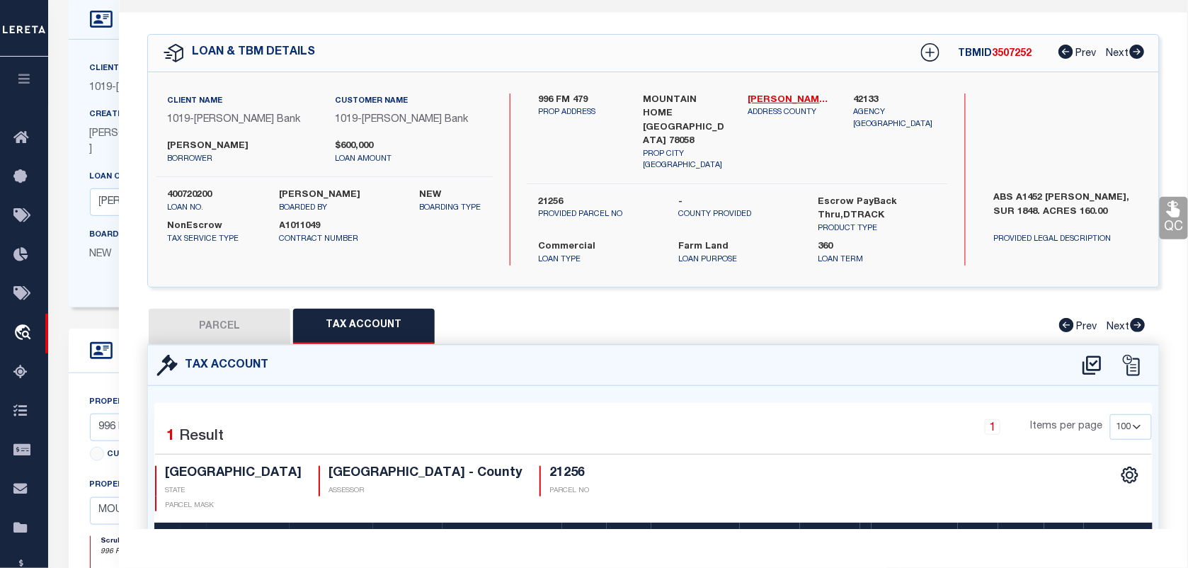
checkbox input "false"
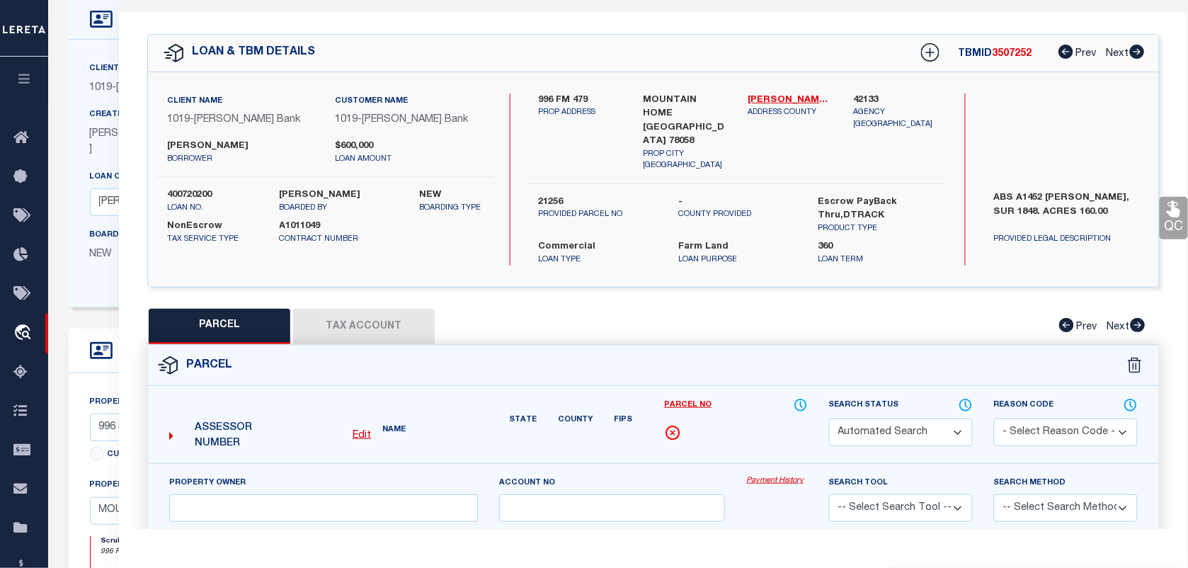
select select "QC"
type input "POLLARD, EDWARD R & SHARON Y TTEES"
select select "AGW"
select select "LEG"
type input "996 FM 479"
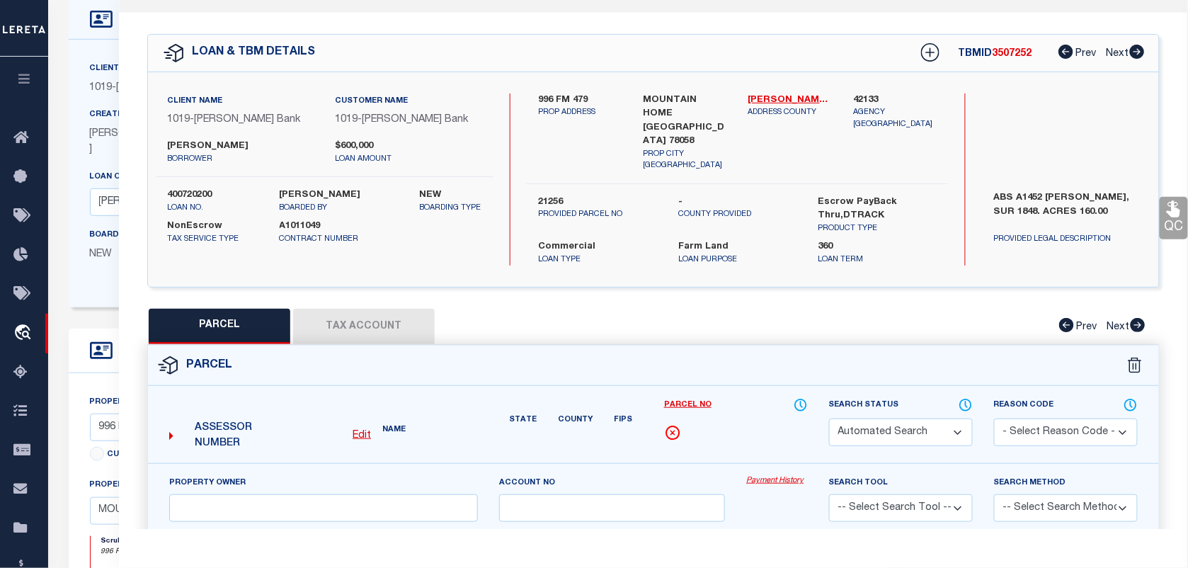
type input "[GEOGRAPHIC_DATA]"
type textarea "ABS A1452 WALKER, SUR 1848,ACRES 160.0"
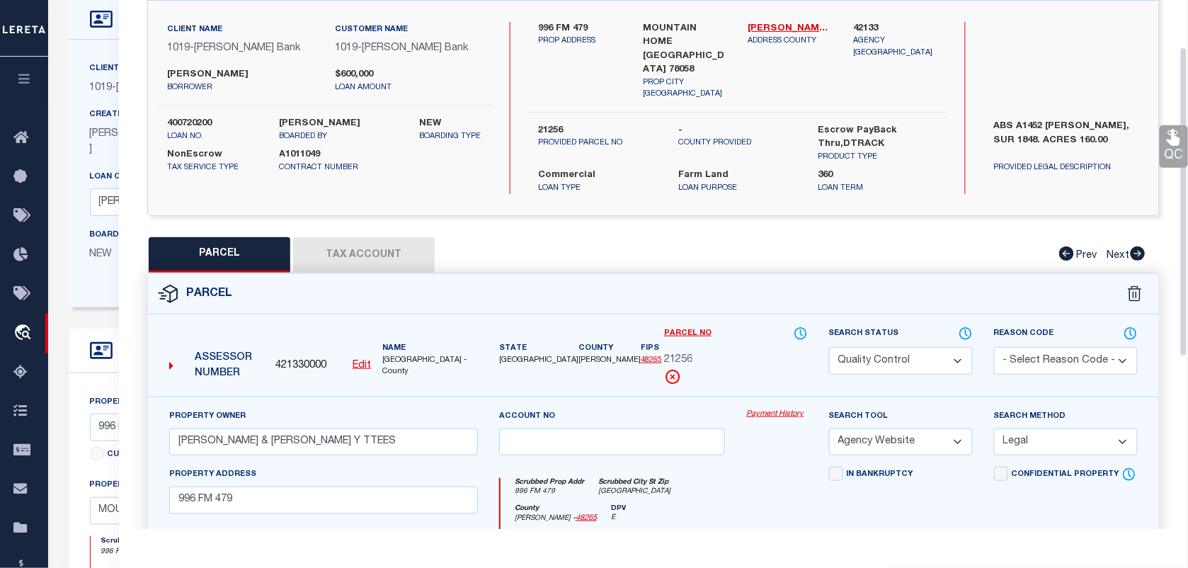
scroll to position [205, 0]
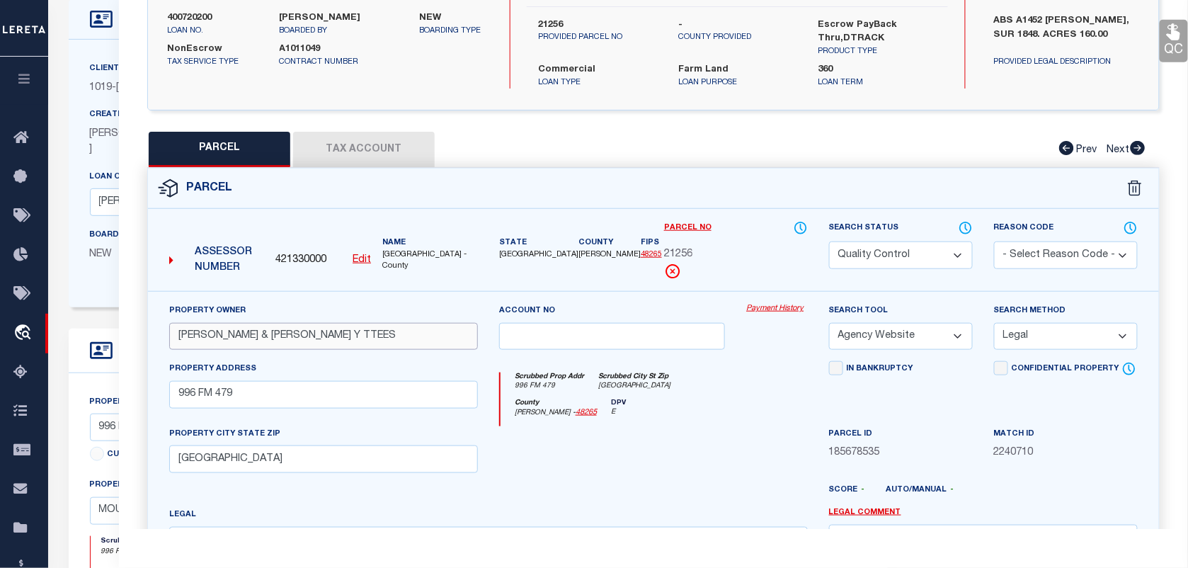
drag, startPoint x: 273, startPoint y: 316, endPoint x: 174, endPoint y: 314, distance: 99.2
click at [174, 323] on input "POLLARD, EDWARD R & SHARON Y TTEES" at bounding box center [323, 337] width 309 height 28
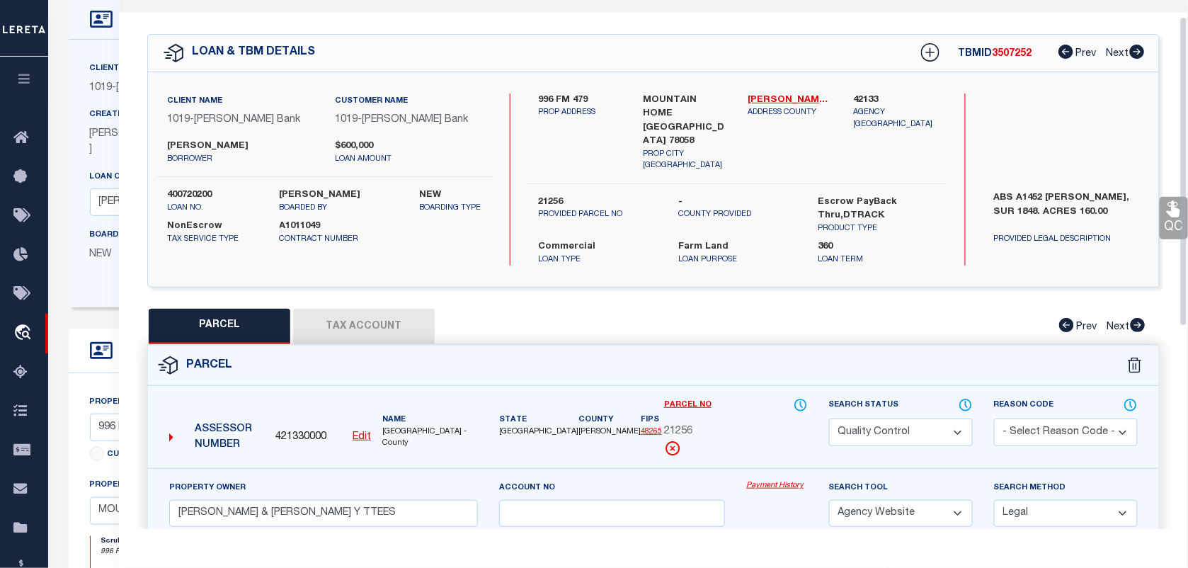
drag, startPoint x: 427, startPoint y: 296, endPoint x: 409, endPoint y: 302, distance: 18.6
click at [412, 309] on button "Tax Account" at bounding box center [364, 326] width 142 height 35
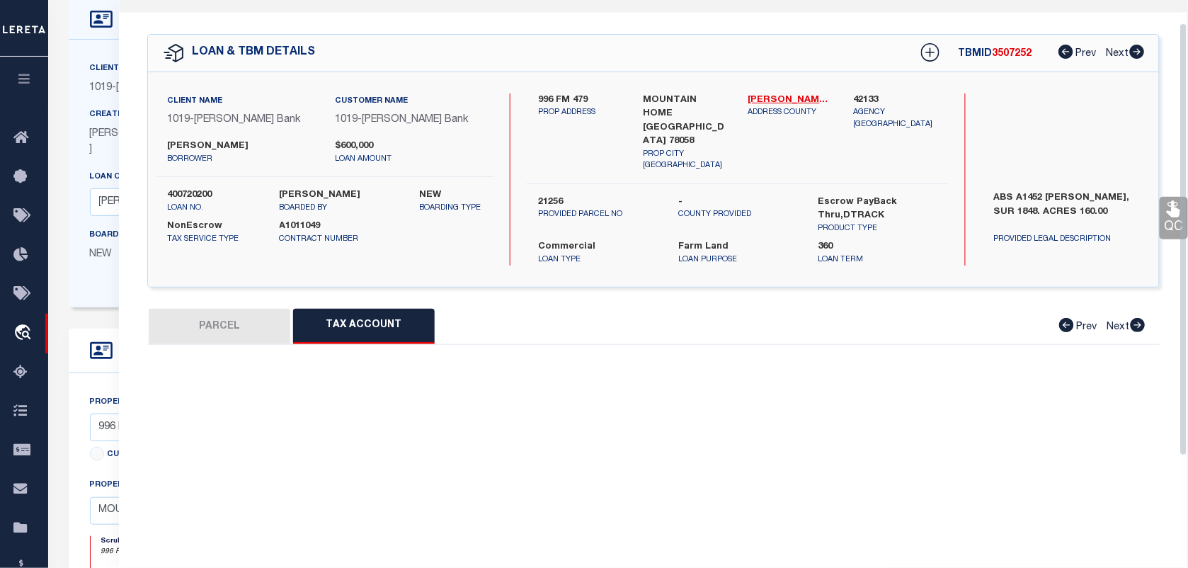
select select "100"
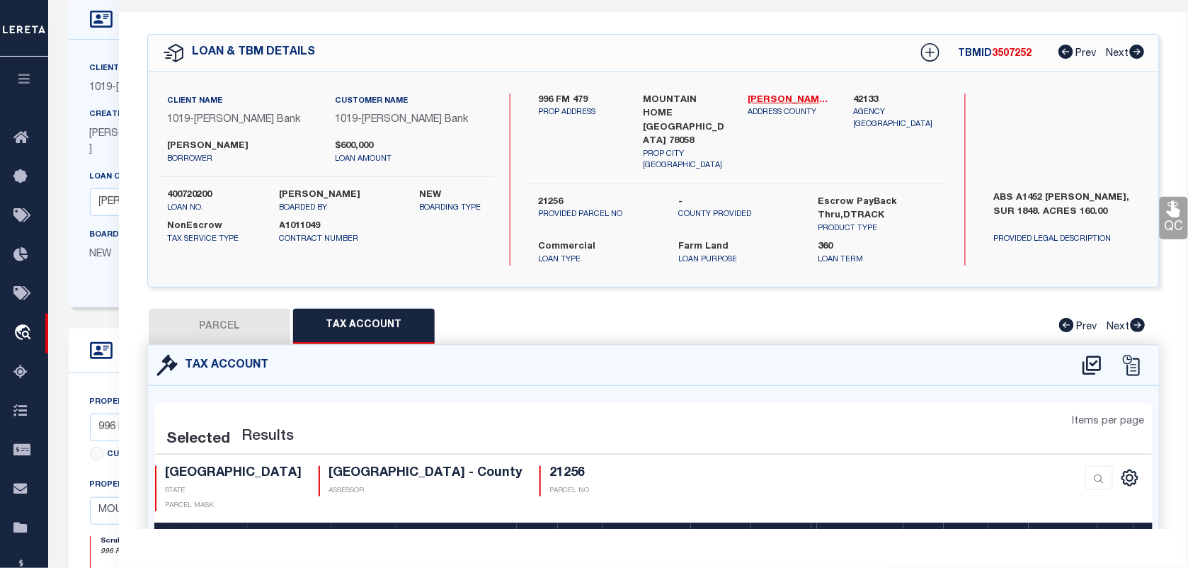
select select "100"
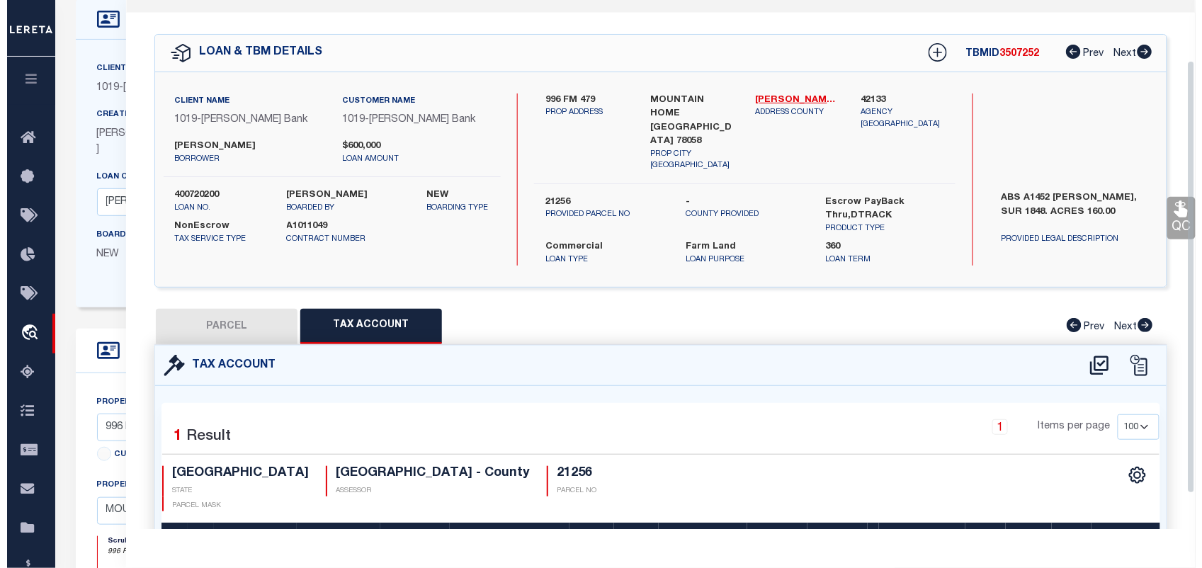
scroll to position [117, 0]
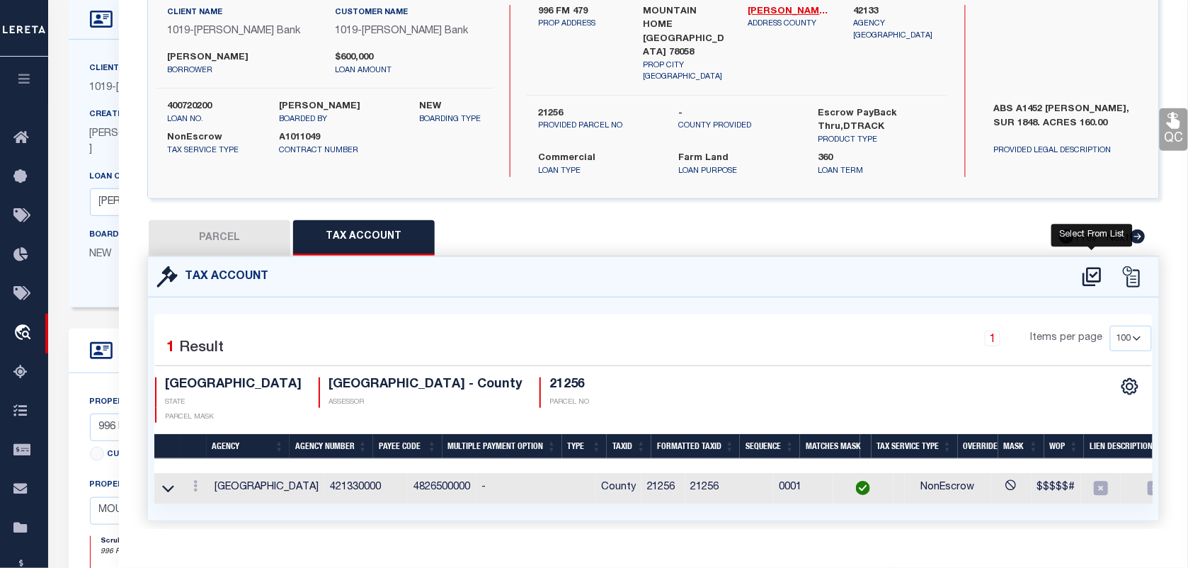
click at [1085, 266] on icon at bounding box center [1092, 277] width 23 height 23
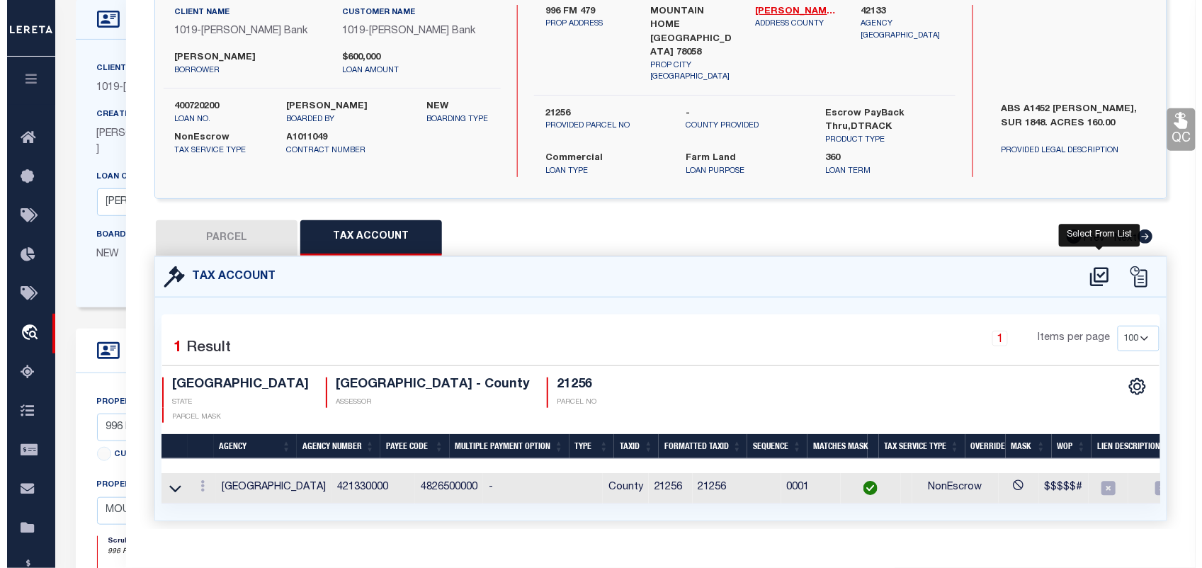
select select "100"
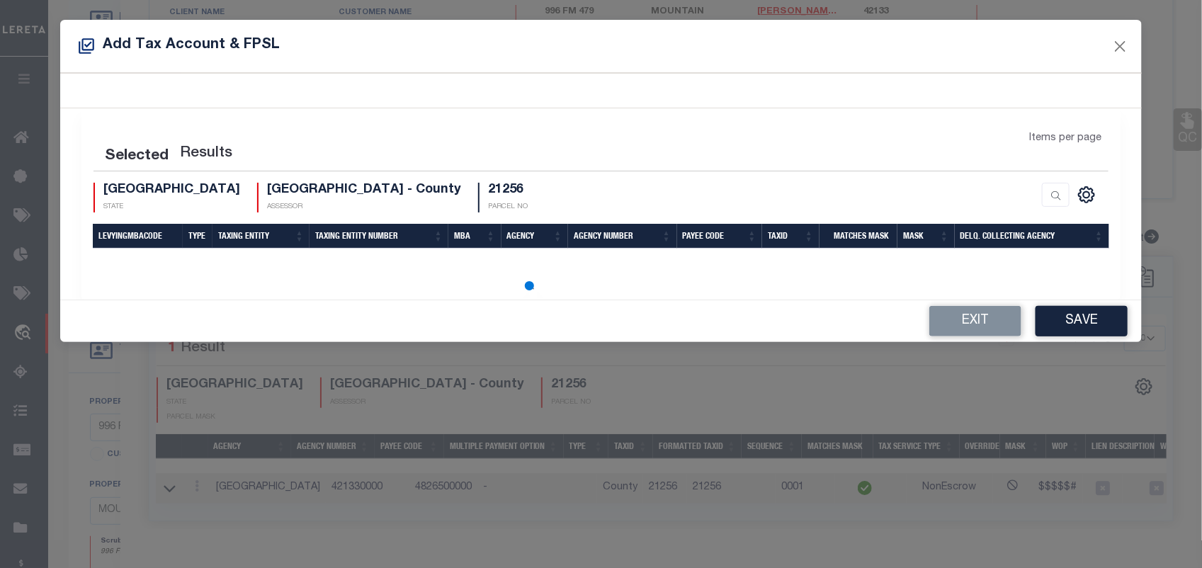
select select "100"
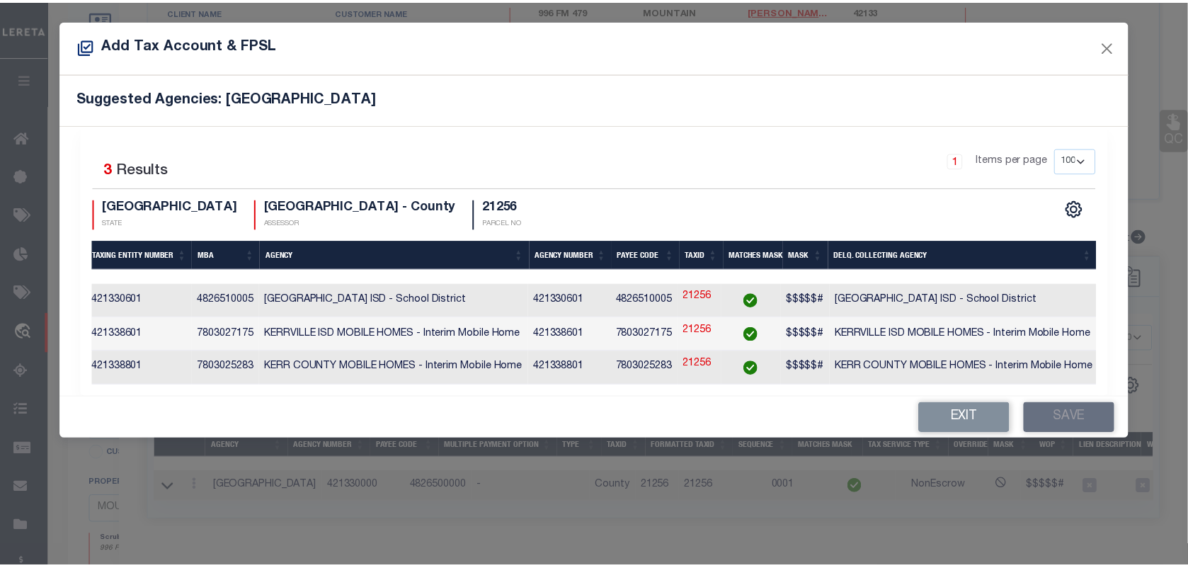
scroll to position [0, 0]
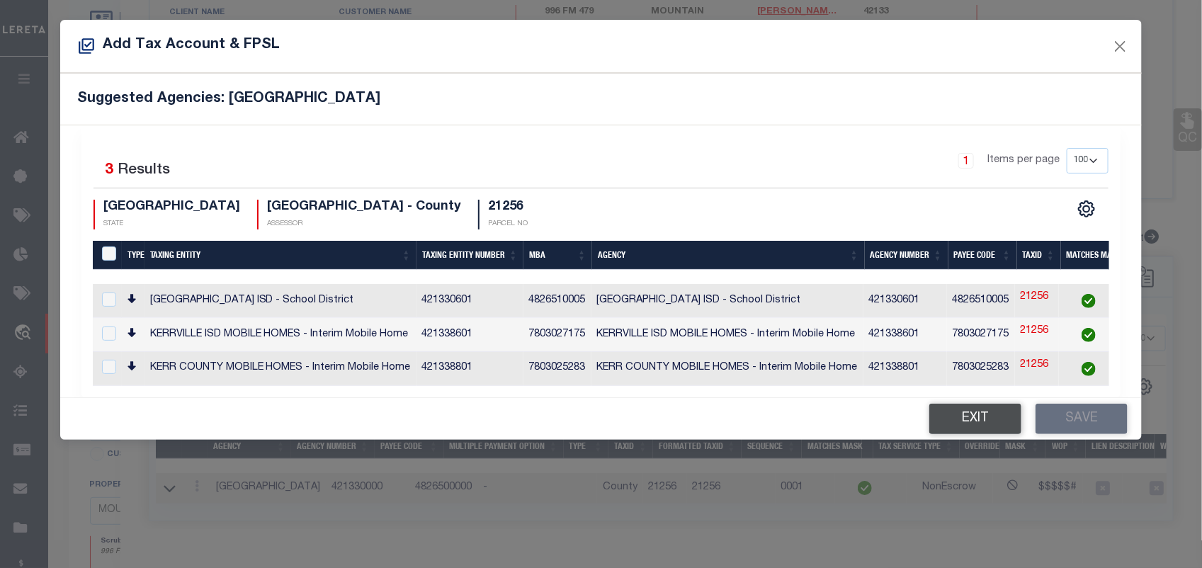
click at [954, 413] on button "Exit" at bounding box center [975, 419] width 92 height 30
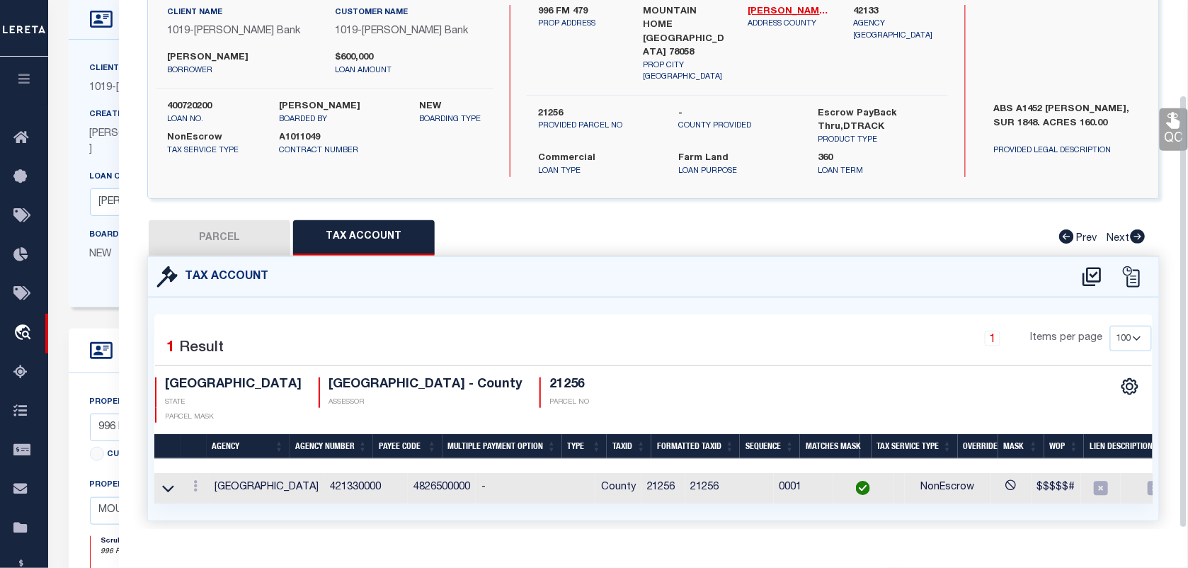
click at [266, 220] on button "PARCEL" at bounding box center [220, 237] width 142 height 35
select select "AS"
select select
checkbox input "false"
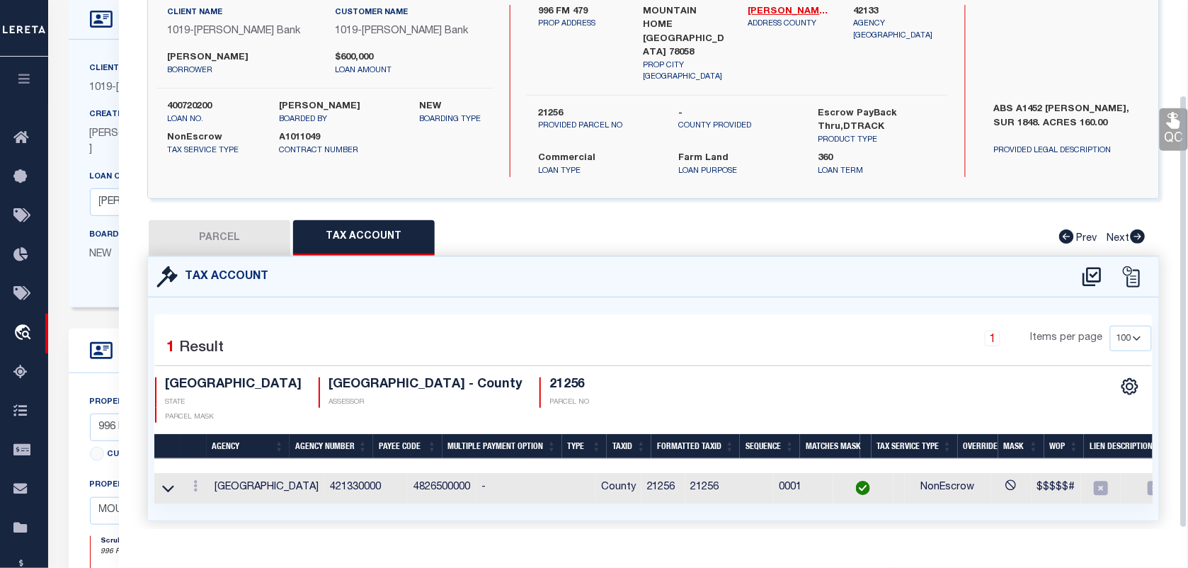
checkbox input "false"
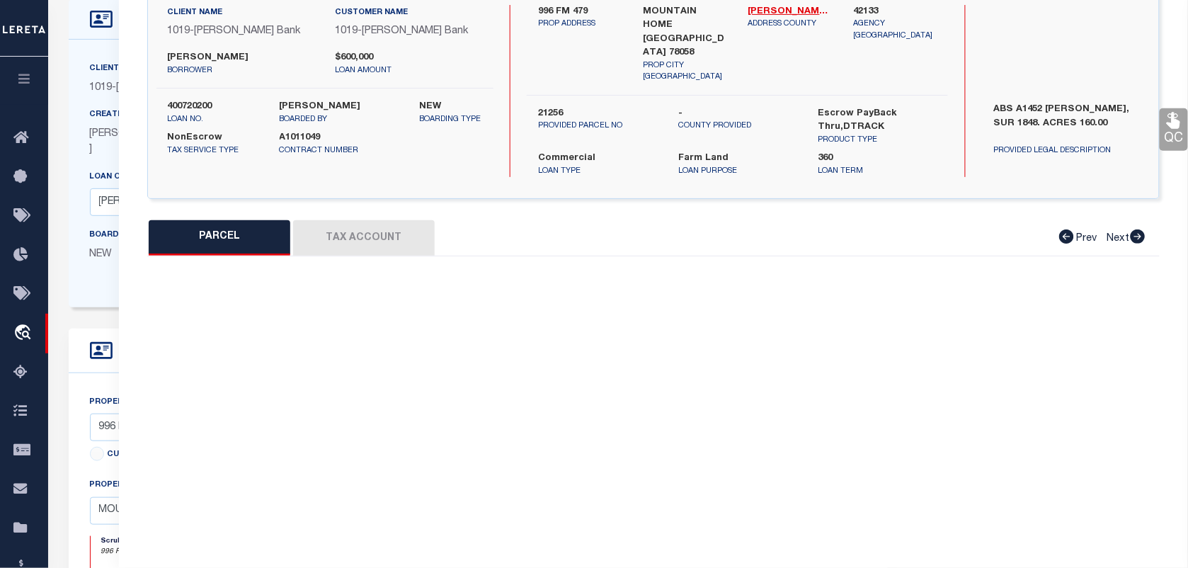
select select "QC"
type input "POLLARD, EDWARD R & SHARON Y TTEES"
select select "AGW"
select select "LEG"
type input "996 FM 479"
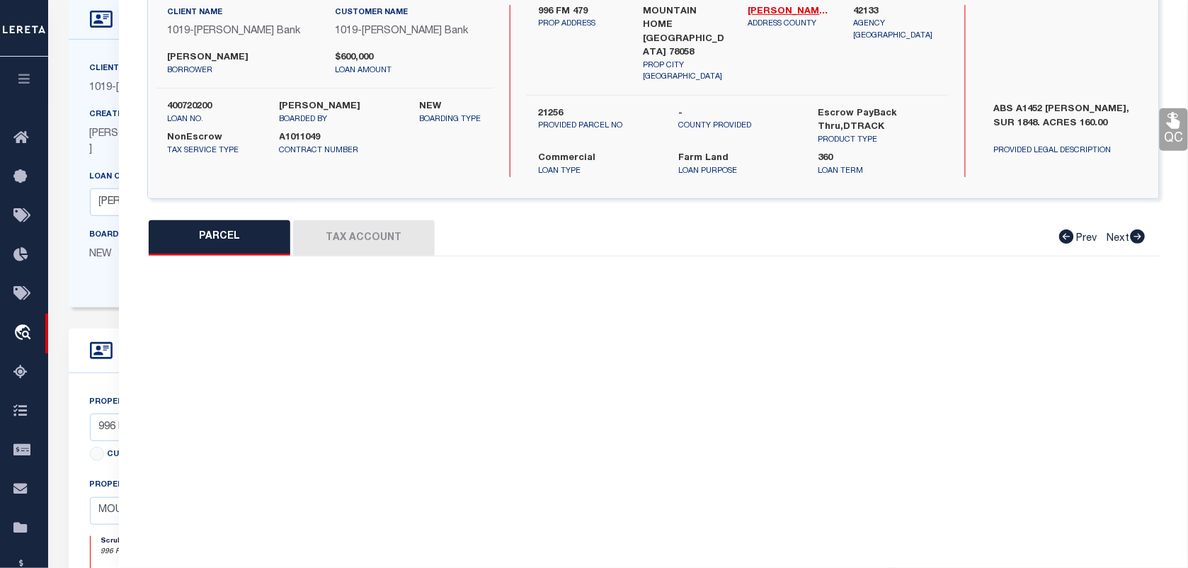
type input "[GEOGRAPHIC_DATA]"
type textarea "ABS A1452 WALKER, SUR 1848,ACRES 160.0"
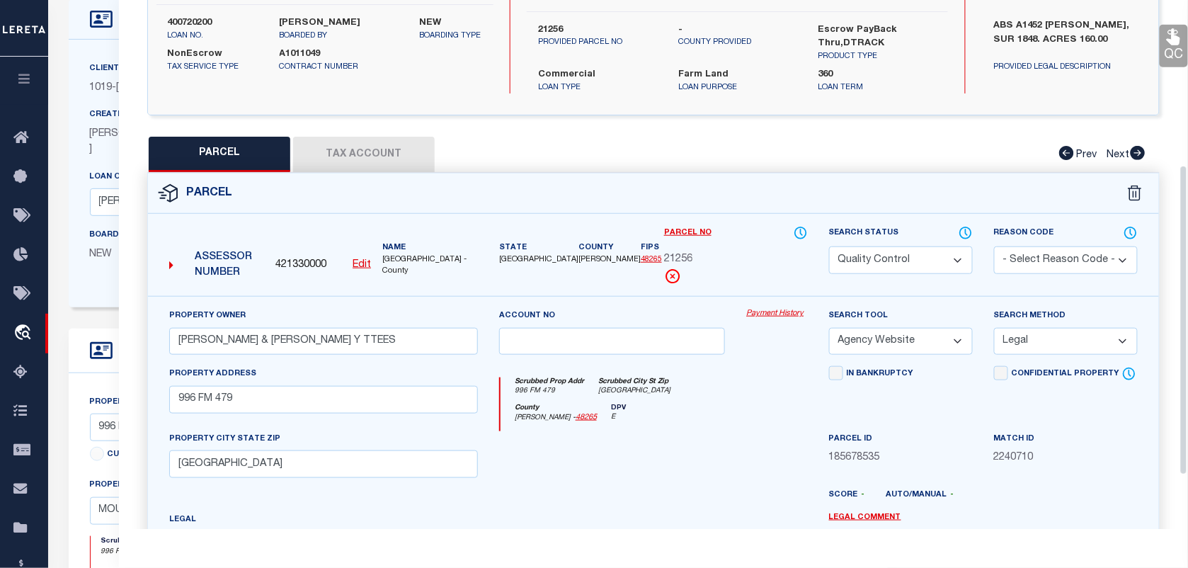
scroll to position [294, 0]
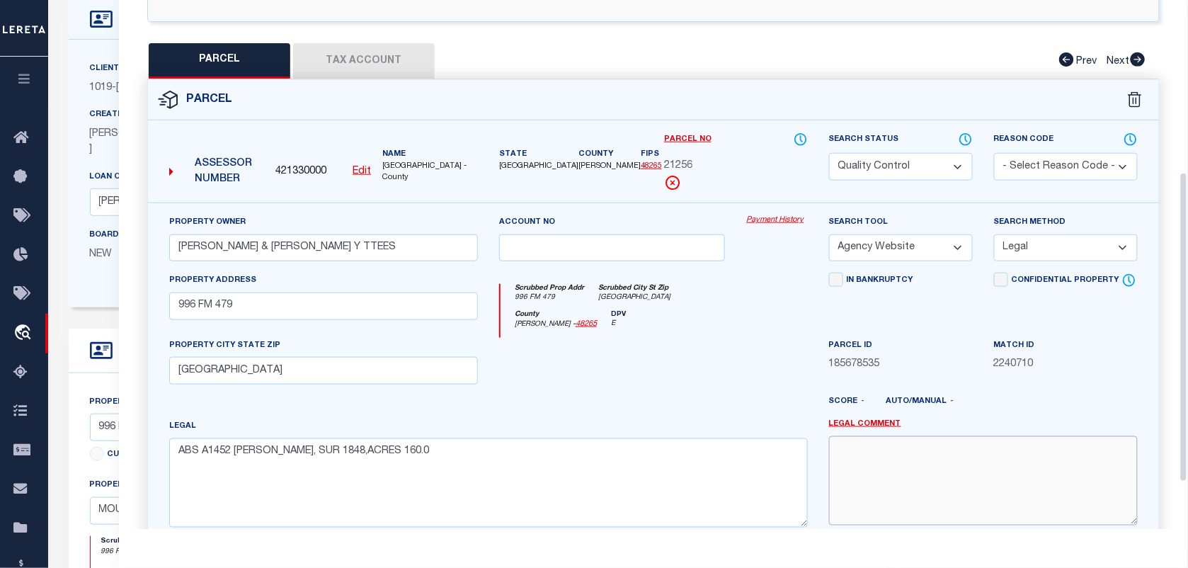
click at [911, 438] on textarea at bounding box center [983, 480] width 309 height 89
click at [865, 153] on select "Automated Search Bad Parcel Complete Duplicate Parcel High Dollar Reporting In …" at bounding box center [901, 167] width 144 height 28
select select "JR"
click at [829, 153] on select "Automated Search Bad Parcel Complete Duplicate Parcel High Dollar Reporting In …" at bounding box center [901, 167] width 144 height 28
click at [908, 436] on textarea at bounding box center [983, 480] width 309 height 89
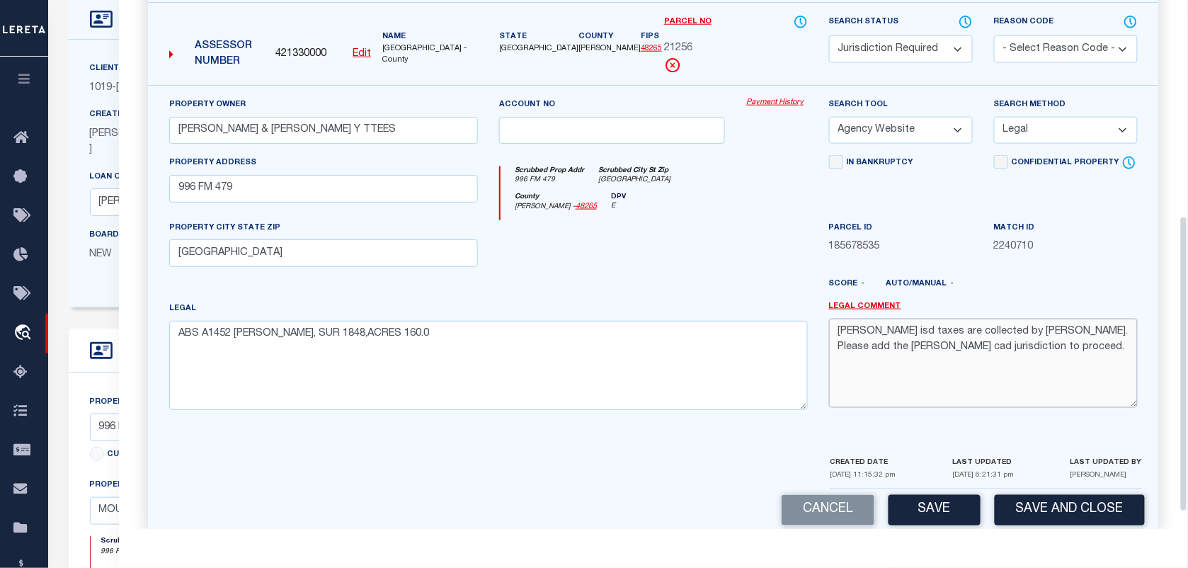
scroll to position [415, 0]
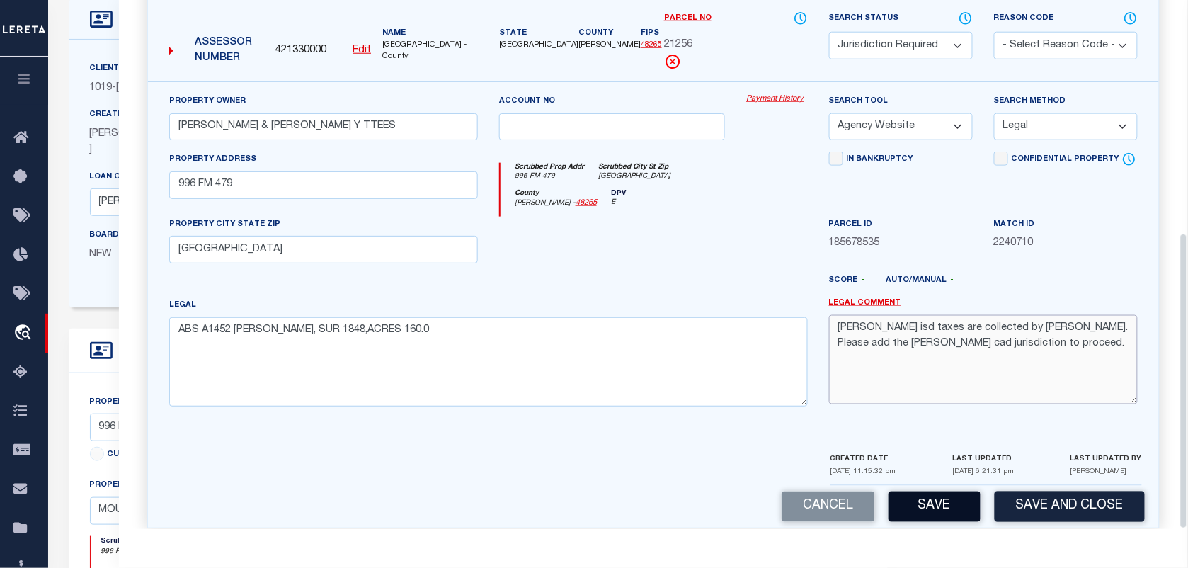
type textarea "Harper isd taxes are collected by Gillespie cad. Please add the gillespie cad j…"
click at [915, 492] on button "Save" at bounding box center [935, 507] width 92 height 30
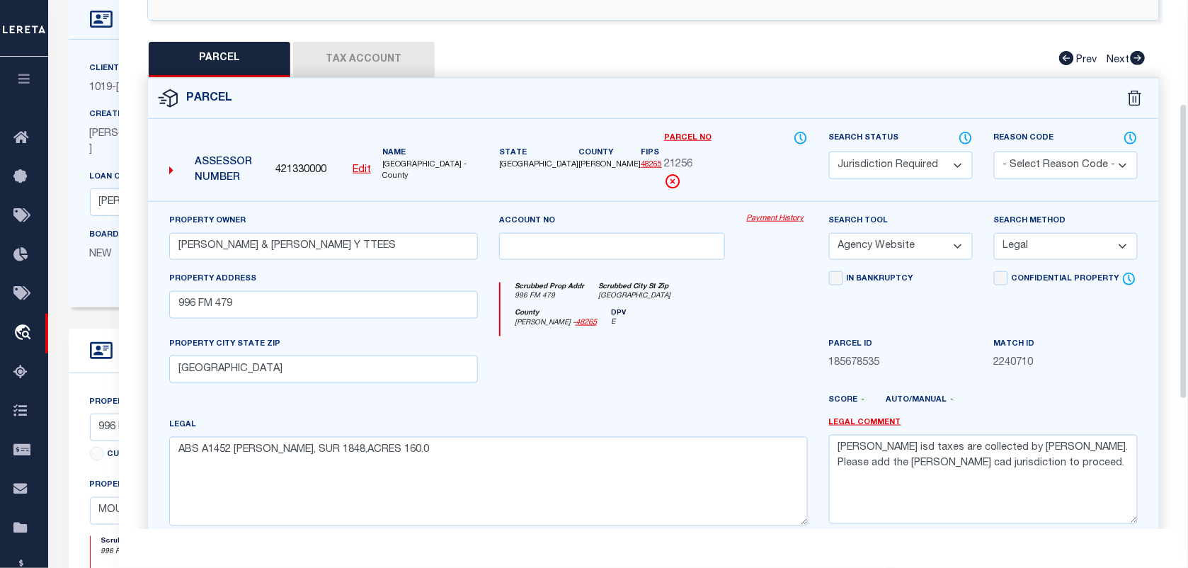
scroll to position [149, 0]
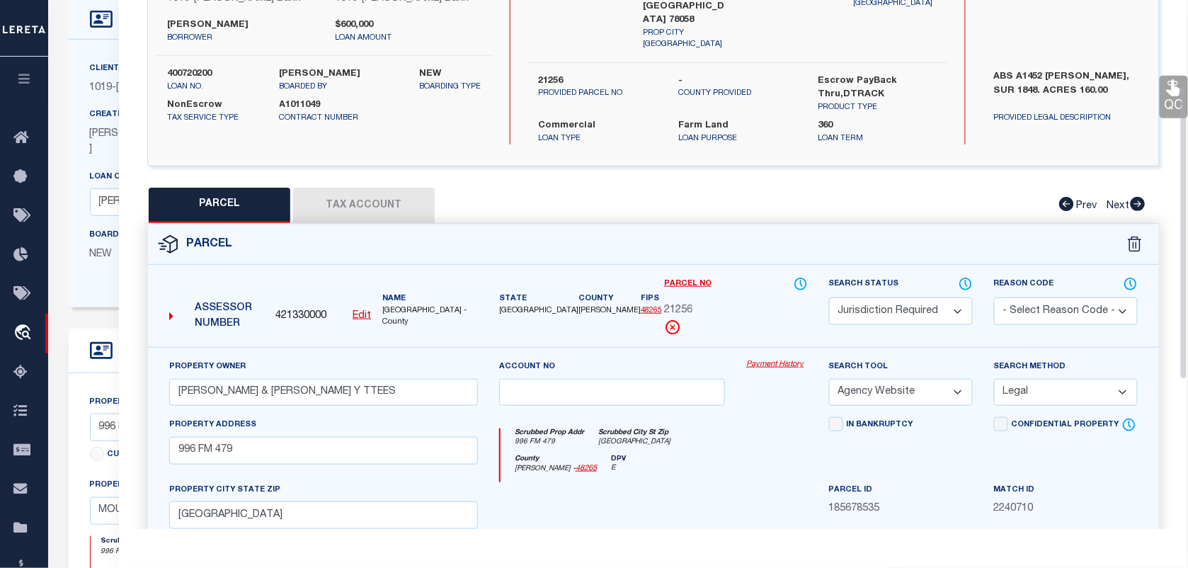
select select "AS"
select select
checkbox input "false"
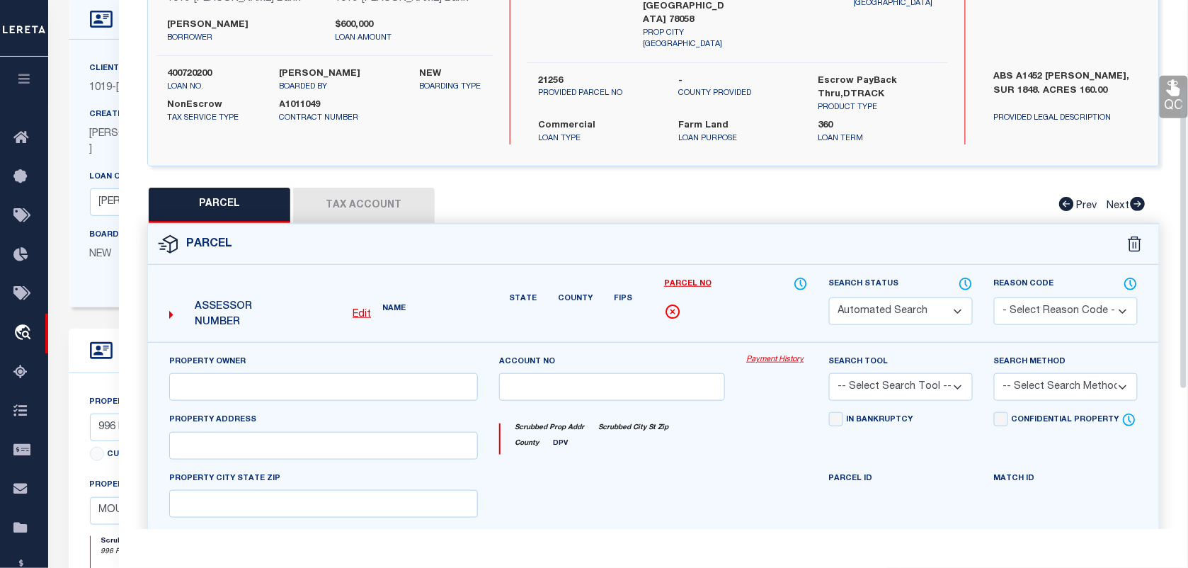
select select "JR"
type input "POLLARD, EDWARD R & SHARON Y TTEES"
select select "AGW"
select select "LEG"
type input "996 FM 479"
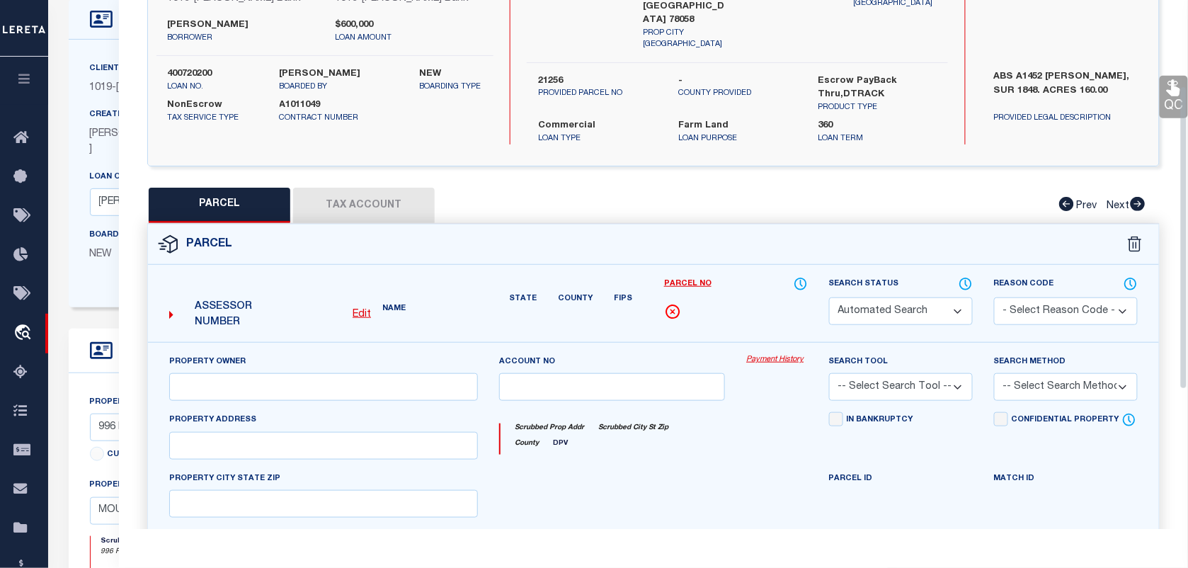
type input "[GEOGRAPHIC_DATA]"
type textarea "ABS A1452 WALKER, SUR 1848,ACRES 160.0"
type textarea "Harper isd taxes are collected by Gillespie cad. Please add the gillespie cad j…"
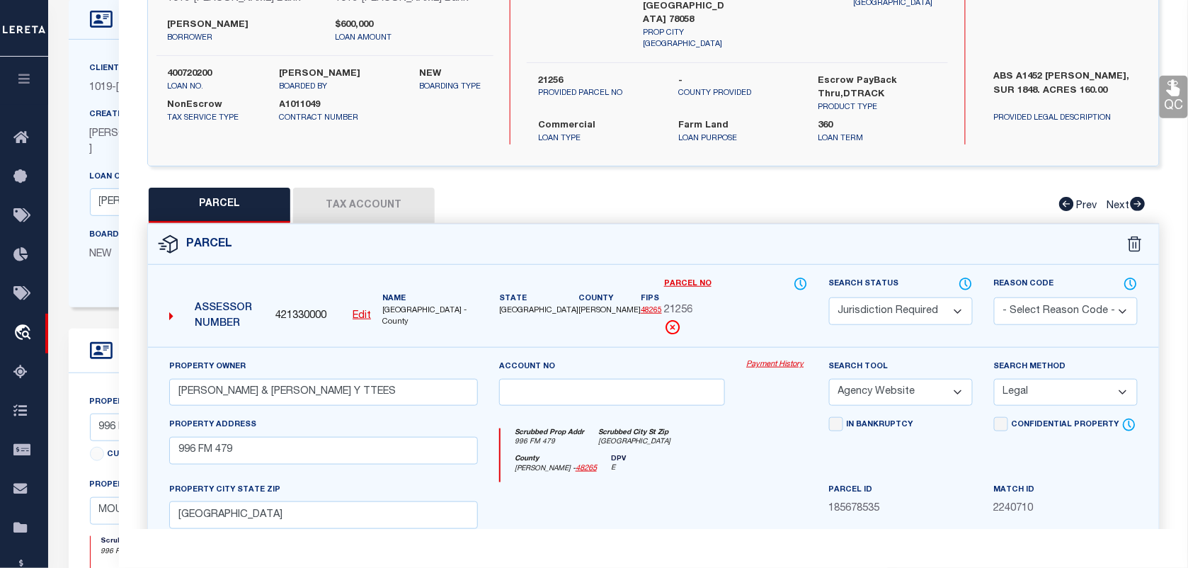
click at [198, 75] on label "400720200" at bounding box center [213, 74] width 91 height 14
copy label "400720200"
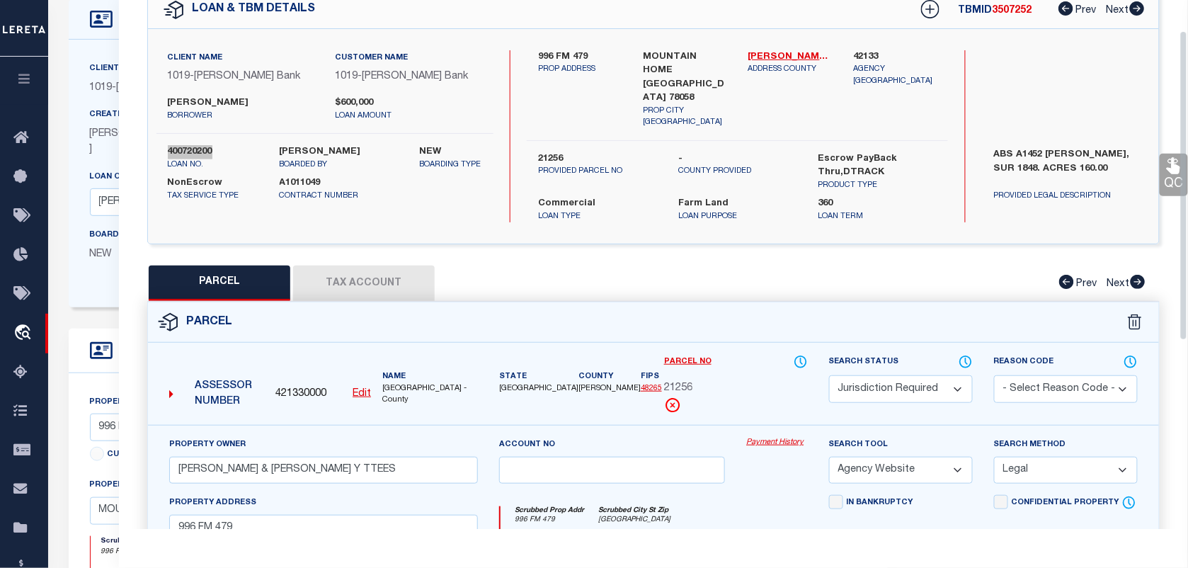
scroll to position [0, 0]
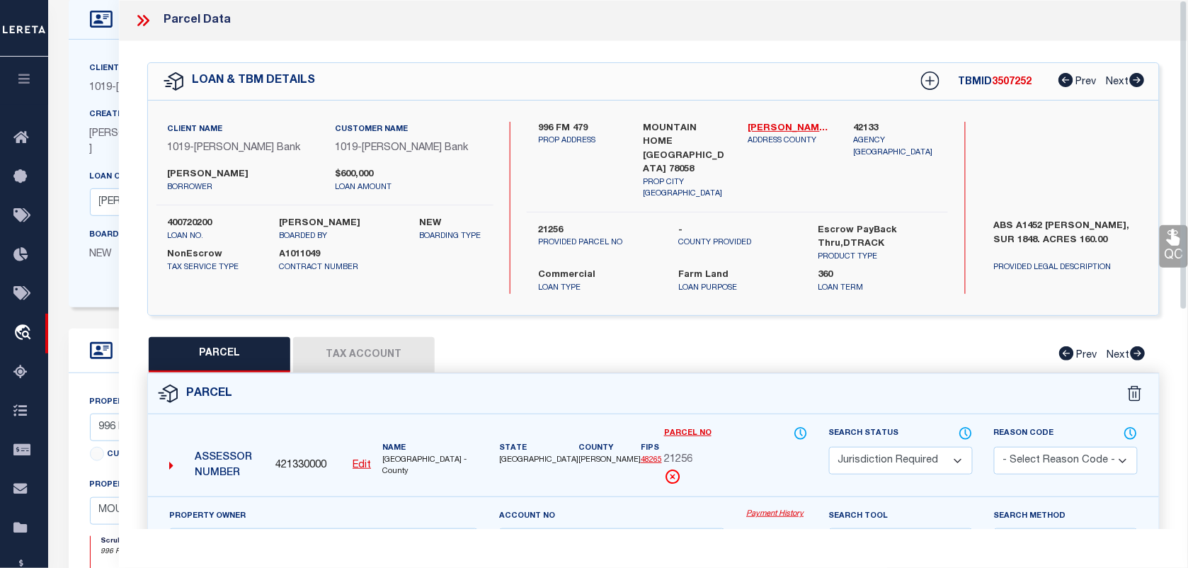
click at [1006, 86] on span "3507252" at bounding box center [1013, 82] width 40 height 10
copy span "3507252"
click at [1180, 251] on link "QC" at bounding box center [1174, 246] width 28 height 42
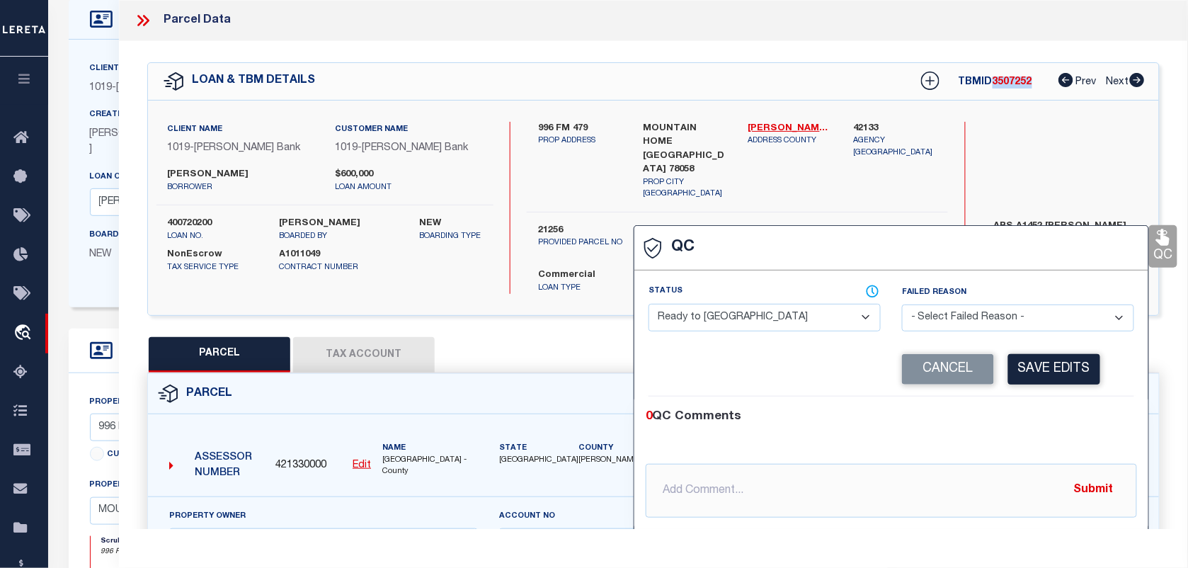
click at [797, 316] on select "- Select Status - Ready to QC Correct Incorrect" at bounding box center [765, 318] width 232 height 28
select select "COR"
click at [939, 365] on button "Cancel" at bounding box center [948, 369] width 92 height 30
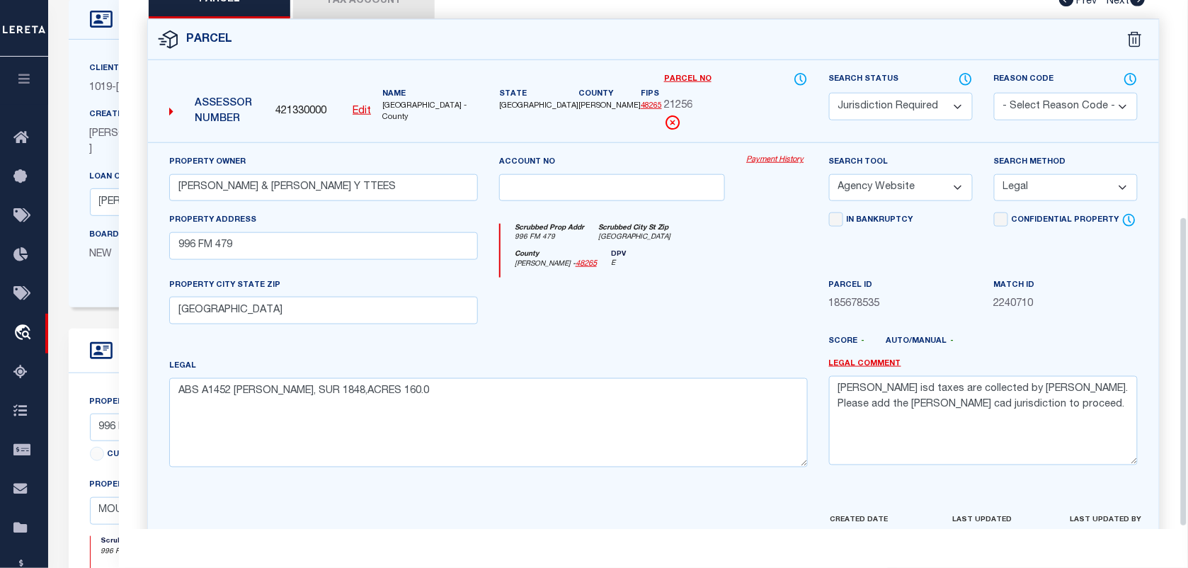
scroll to position [373, 0]
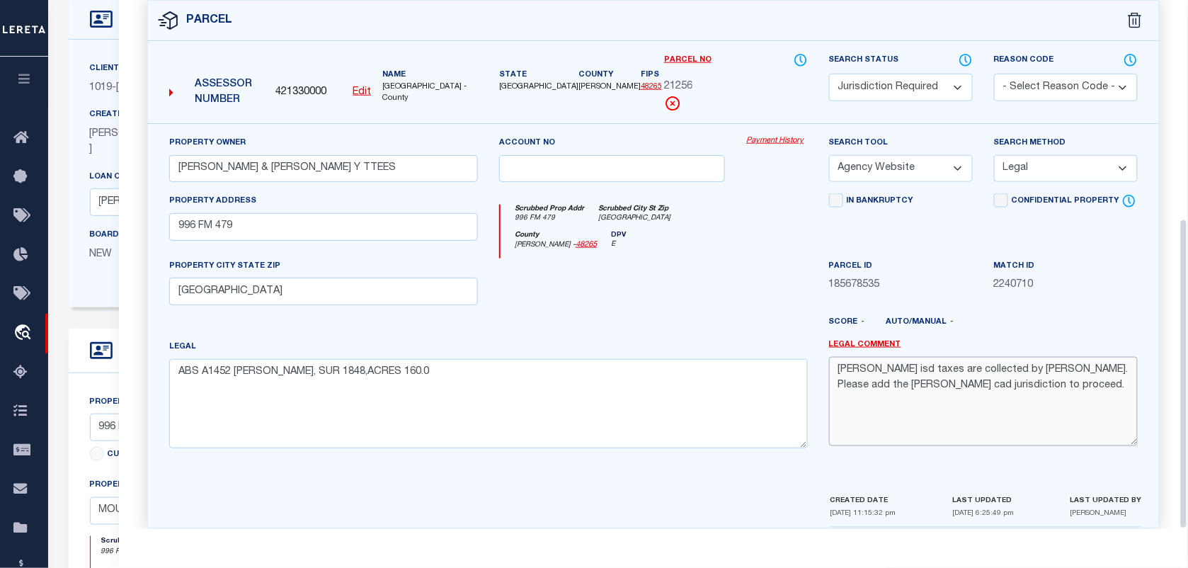
click at [848, 413] on textarea "Harper isd taxes are collected by Gillespie cad. Please add the gillespie cad j…" at bounding box center [983, 401] width 309 height 89
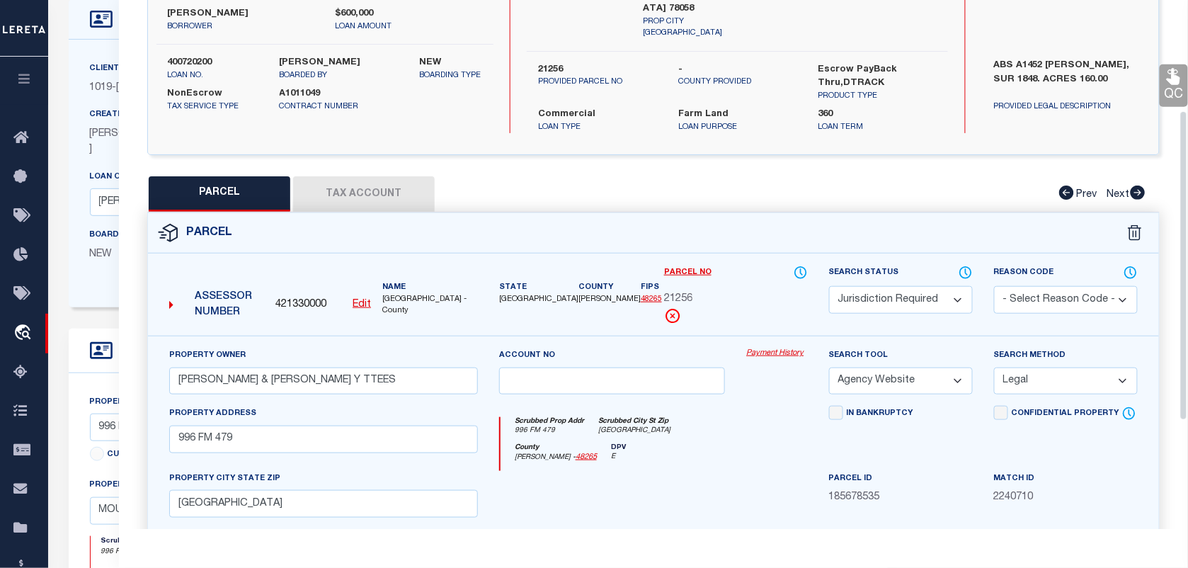
scroll to position [0, 0]
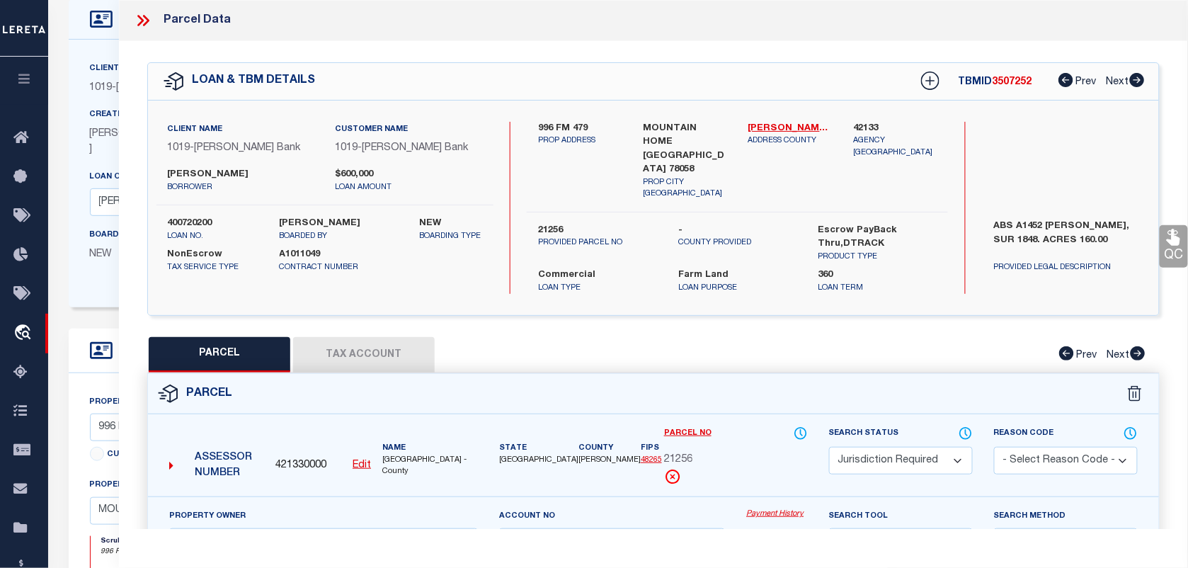
click at [140, 25] on icon at bounding box center [143, 20] width 18 height 18
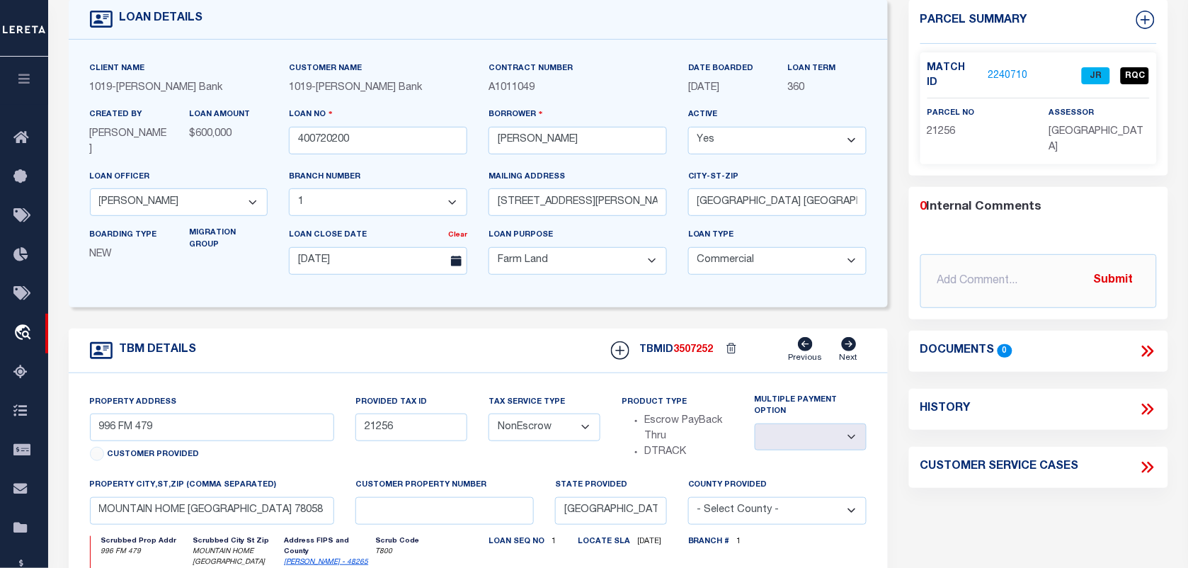
click at [1046, 135] on div "Match ID 2240710 JR RQC parcel no 21256 assessor" at bounding box center [1039, 108] width 237 height 112
copy div "KERR COUNTY"
click at [950, 127] on span "21256" at bounding box center [942, 132] width 28 height 10
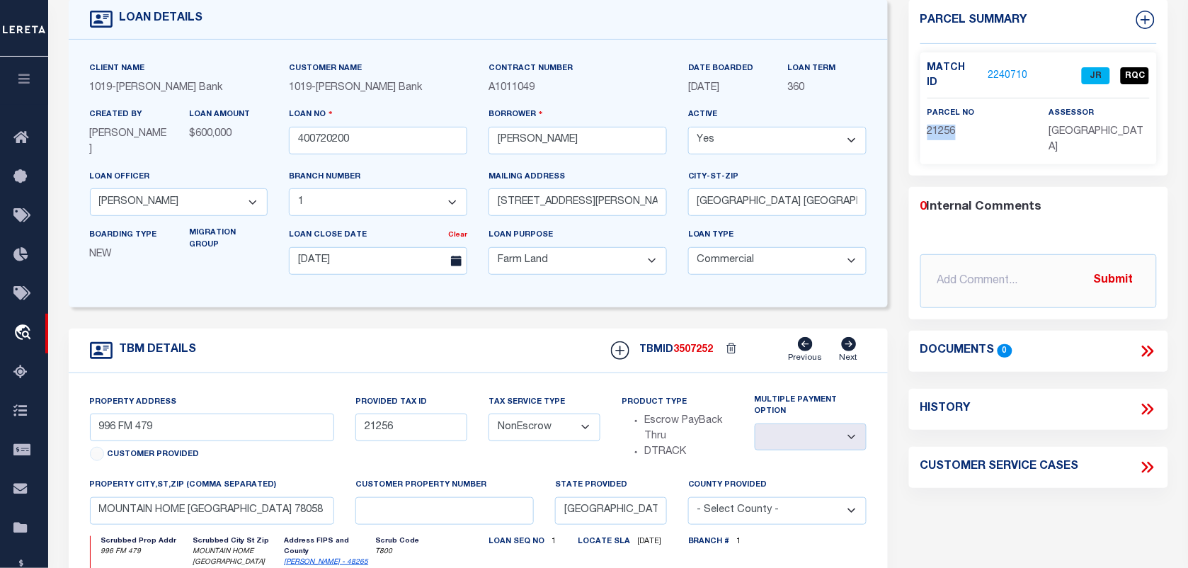
click at [950, 127] on span "21256" at bounding box center [942, 132] width 28 height 10
copy span "21256"
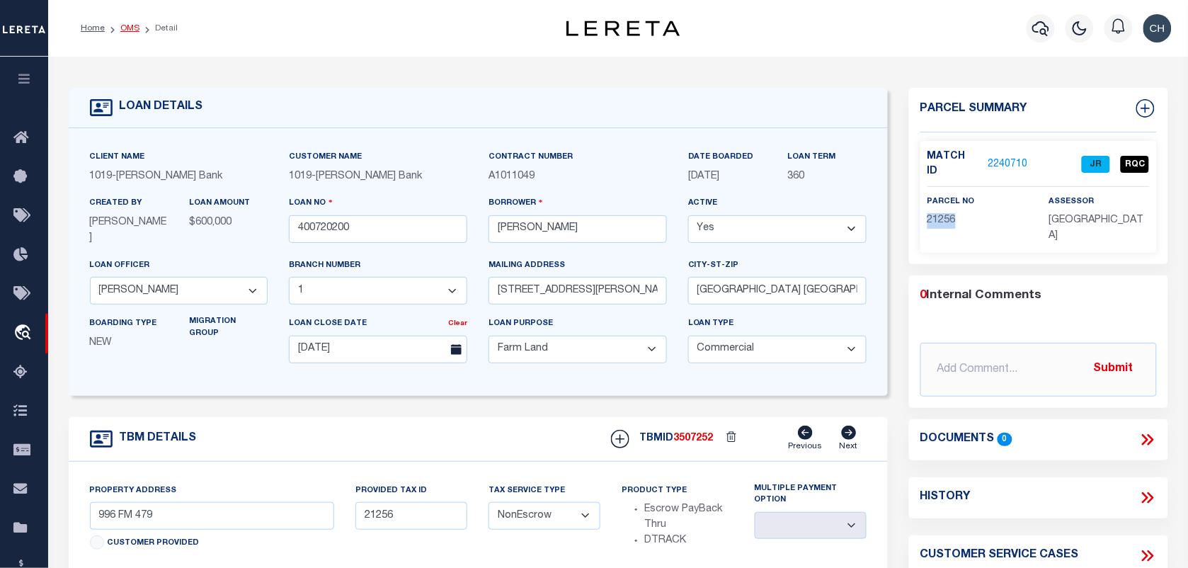
click at [132, 26] on link "OMS" at bounding box center [129, 28] width 19 height 8
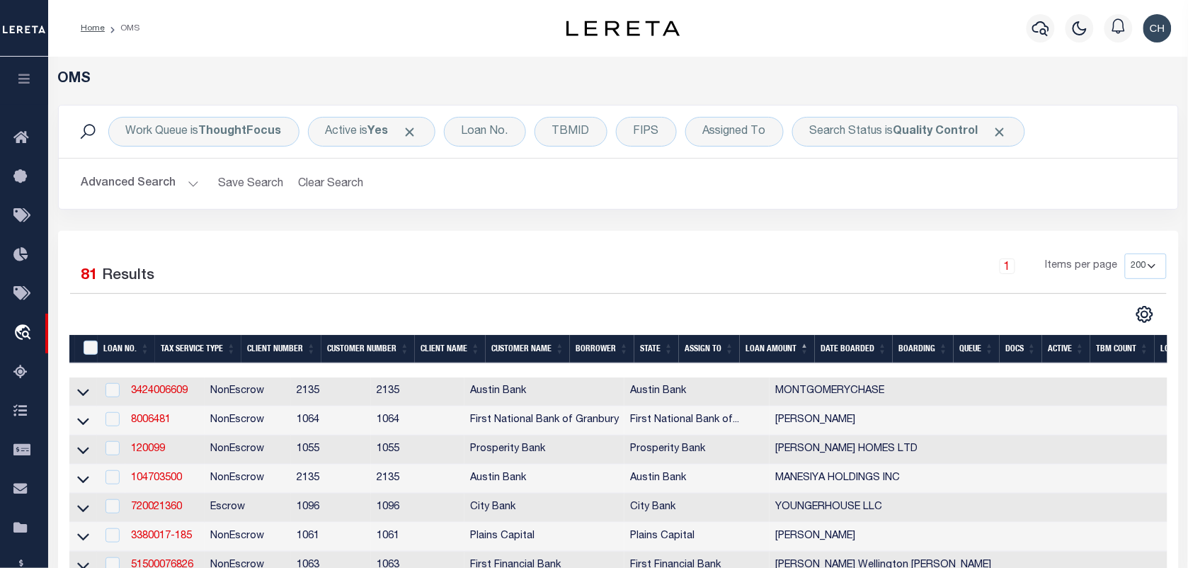
click at [158, 186] on button "Advanced Search" at bounding box center [140, 184] width 118 height 28
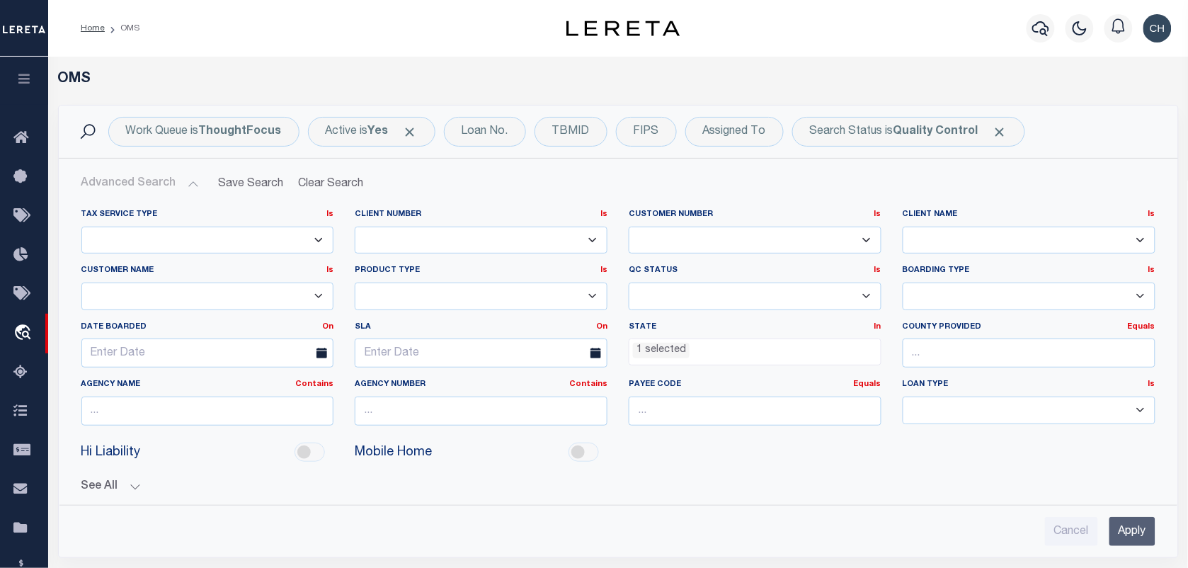
click at [1119, 521] on input "Apply" at bounding box center [1133, 531] width 46 height 29
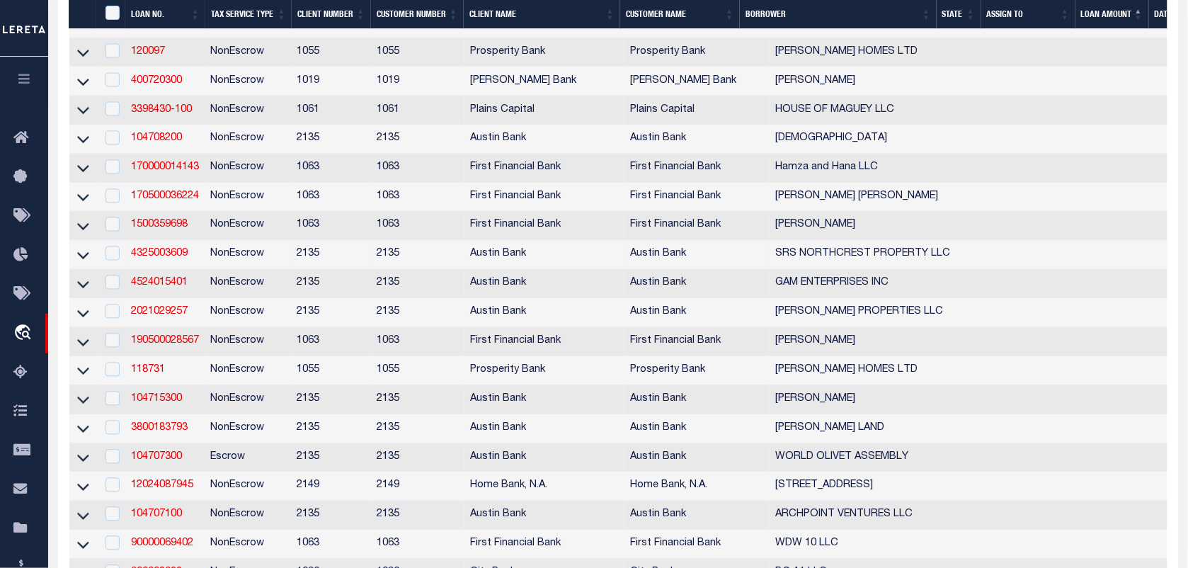
scroll to position [708, 0]
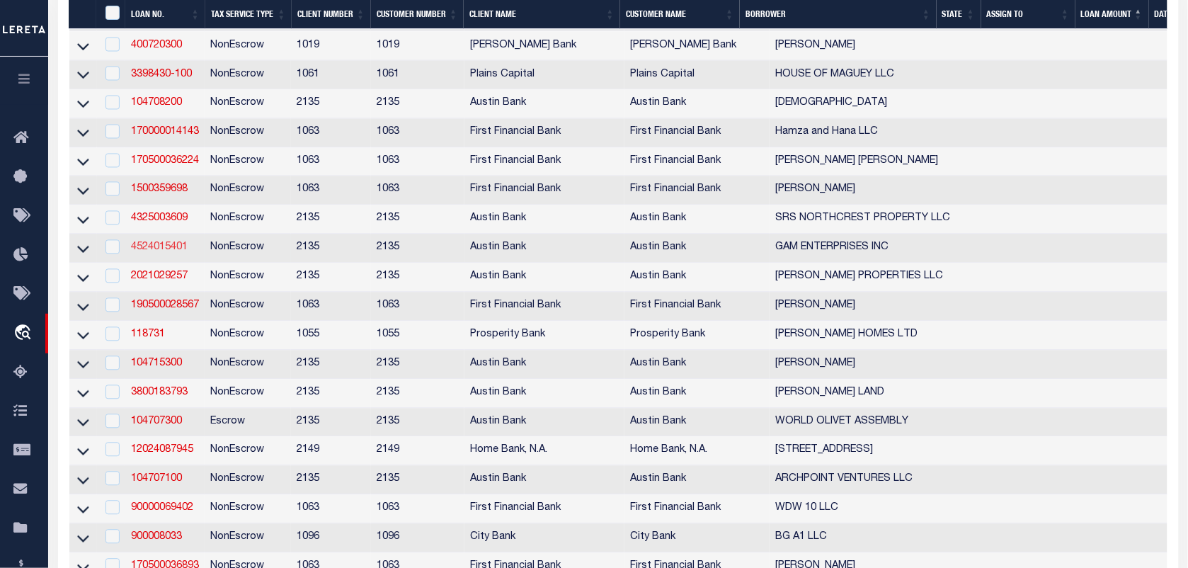
click at [137, 253] on link "4524015401" at bounding box center [159, 248] width 57 height 10
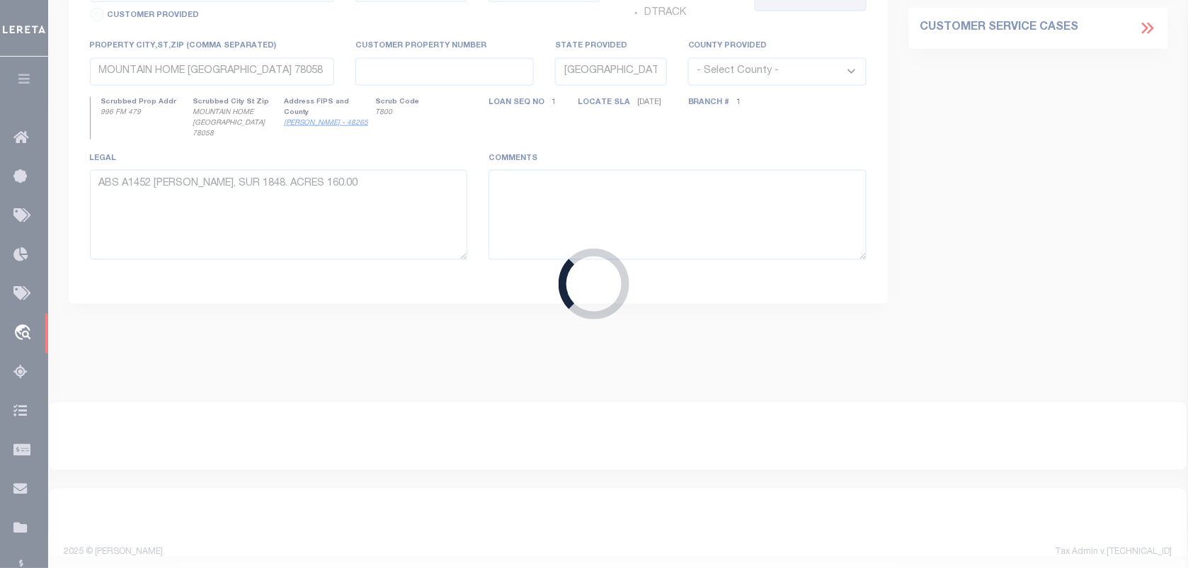
type input "4524015401"
type input "GAM ENTERPRISES INC"
select select
type input "18511 HWY 105 W"
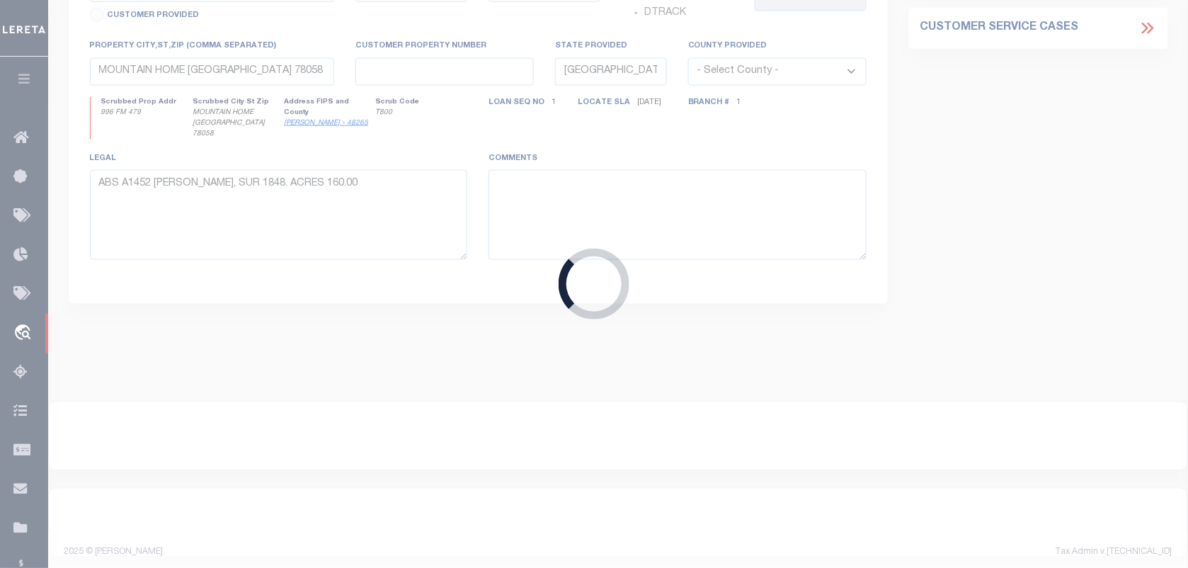
type input "MONTGOMERY, TX 77356"
select select "400"
select select
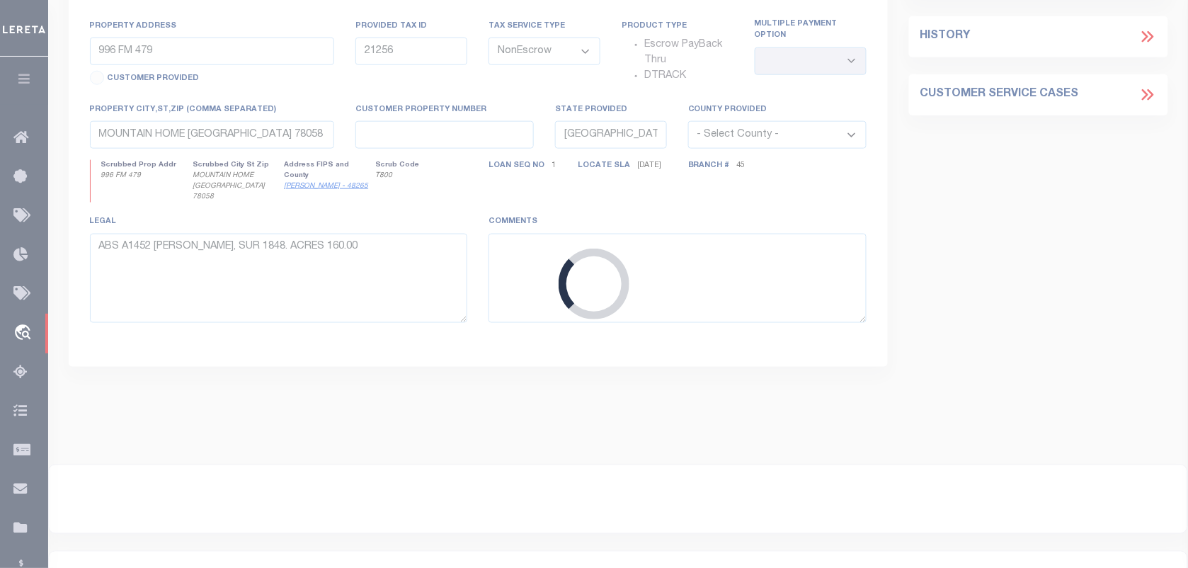
select select "43999"
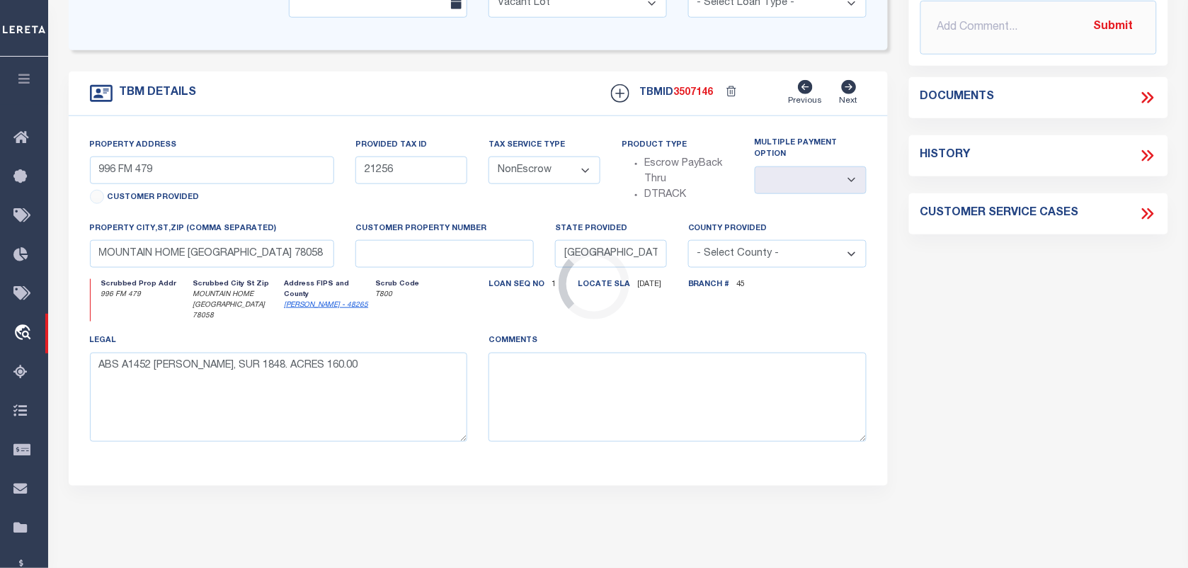
scroll to position [19, 0]
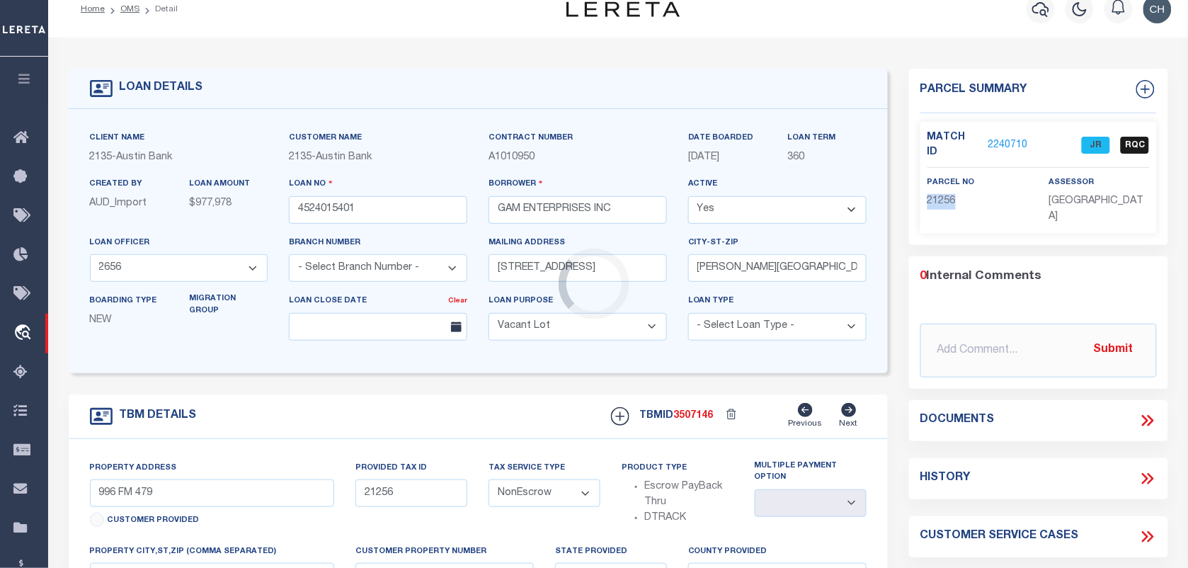
select select "5757"
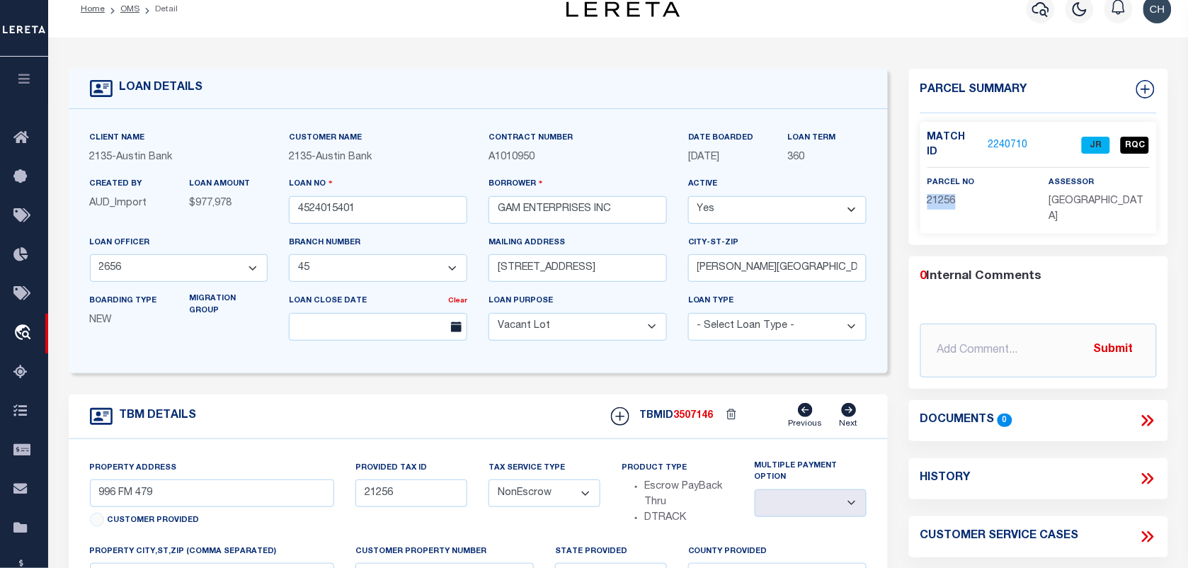
scroll to position [0, 0]
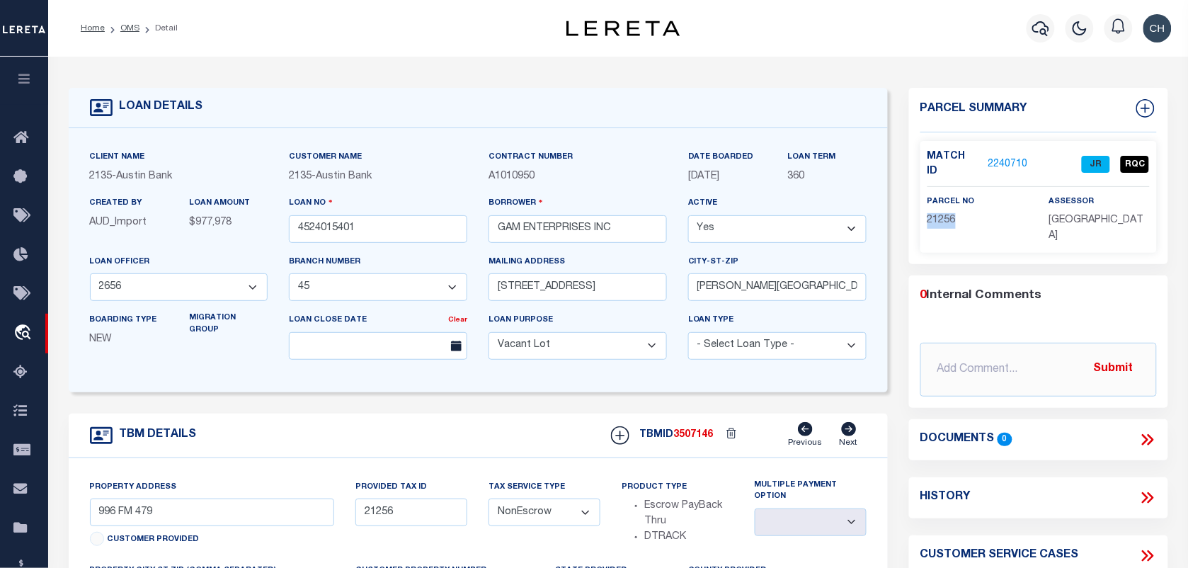
type input "12255 TRAIL HOLLOW DR"
select select
type input "MONTGOMERY TX 77356"
select select
type textarea "DT 0.119 AC LOT 1 BLK 16 JOHN CRONKITE SVY A-11"
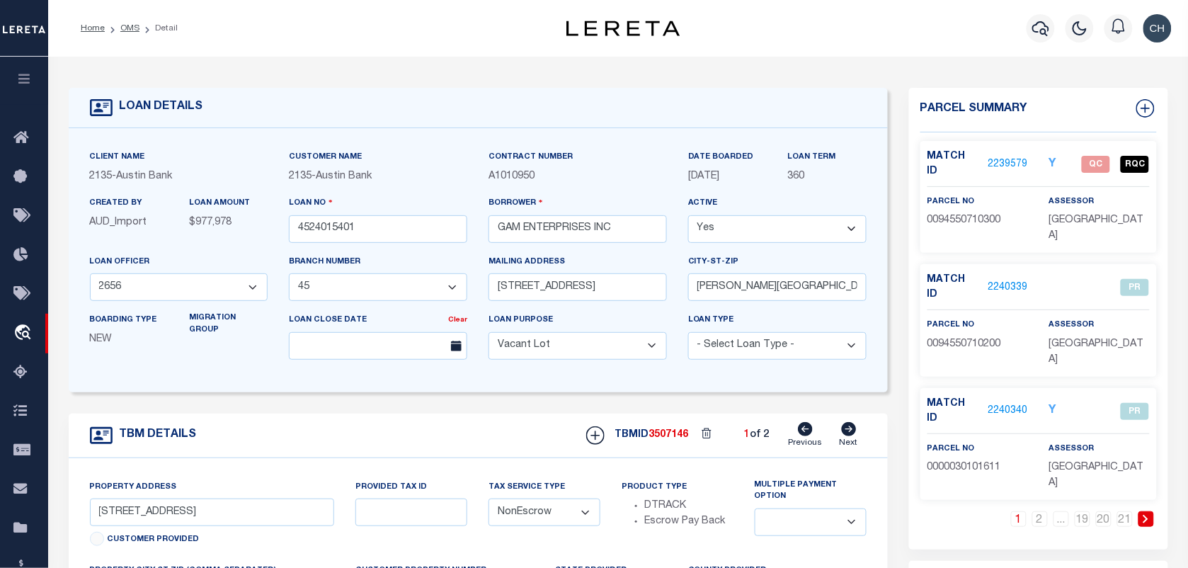
click at [1149, 515] on icon at bounding box center [1146, 519] width 6 height 8
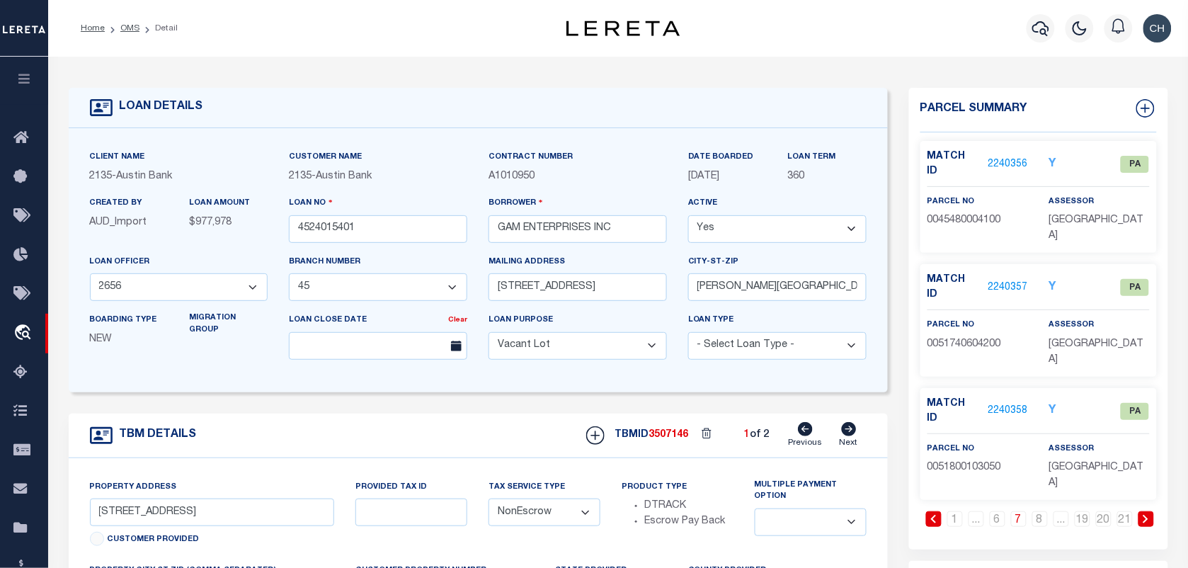
click at [1149, 515] on icon at bounding box center [1146, 519] width 6 height 8
click at [136, 25] on link "OMS" at bounding box center [129, 28] width 19 height 8
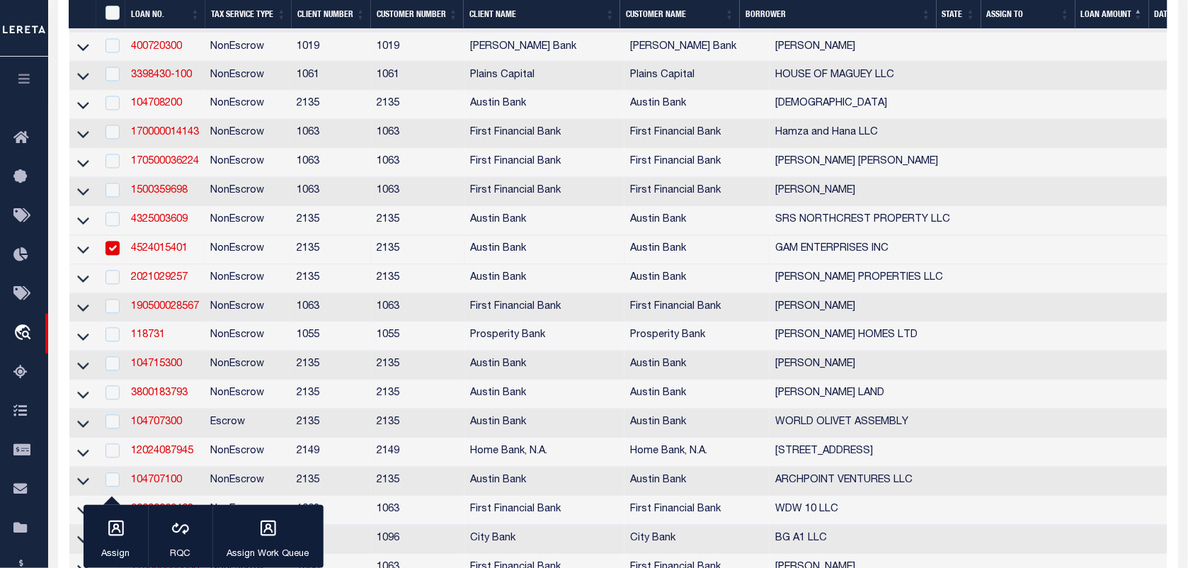
scroll to position [708, 0]
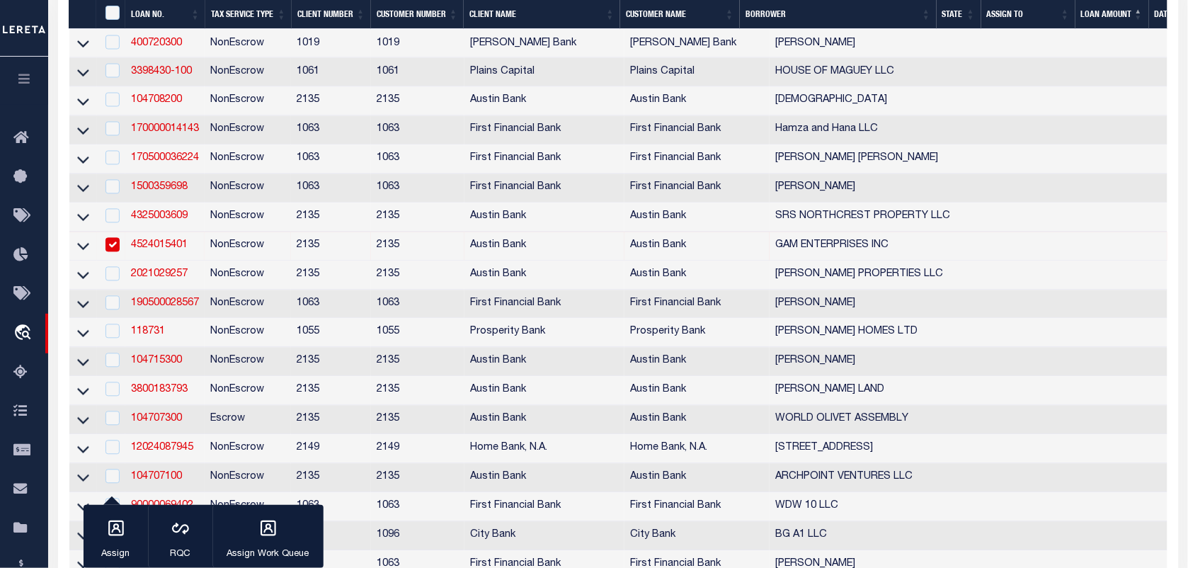
click at [108, 252] on input "checkbox" at bounding box center [113, 245] width 14 height 14
checkbox input "false"
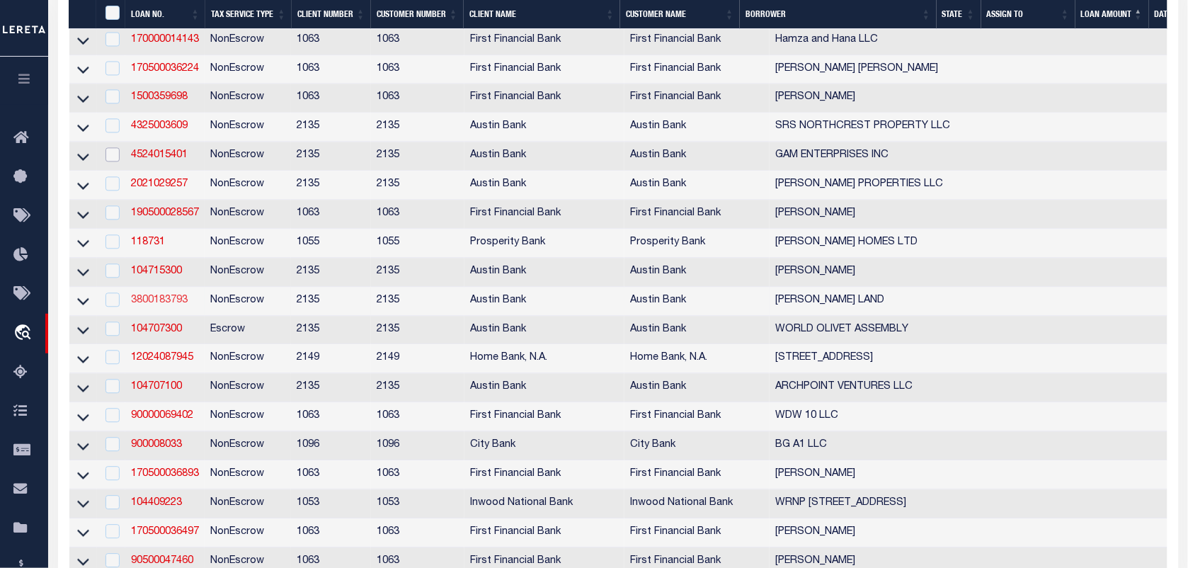
scroll to position [1062, 0]
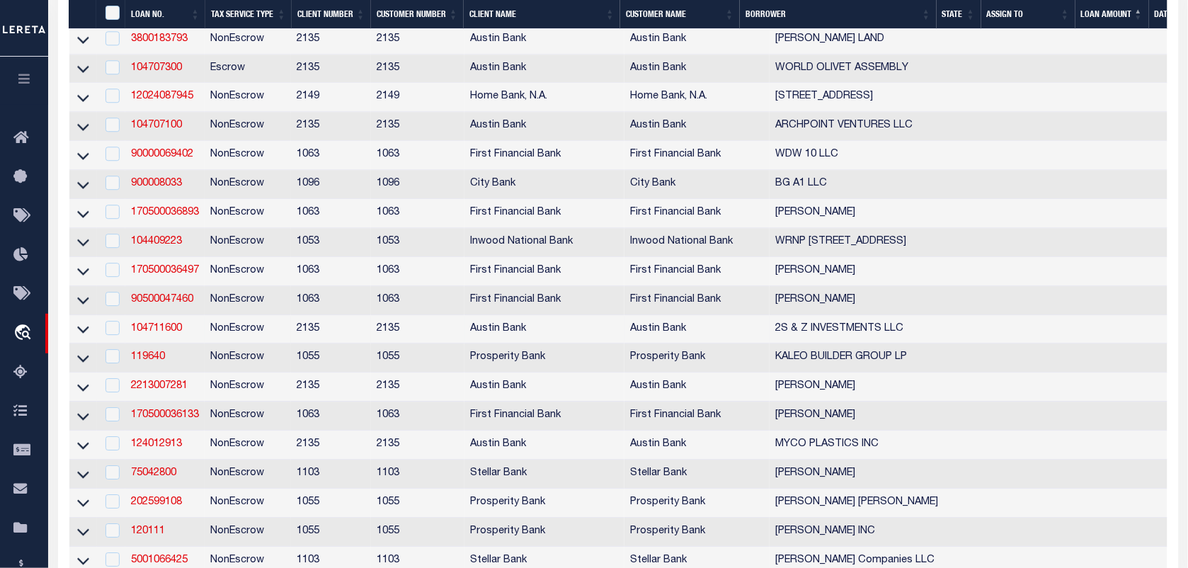
click at [172, 344] on td "104711600" at bounding box center [164, 329] width 79 height 29
checkbox input "true"
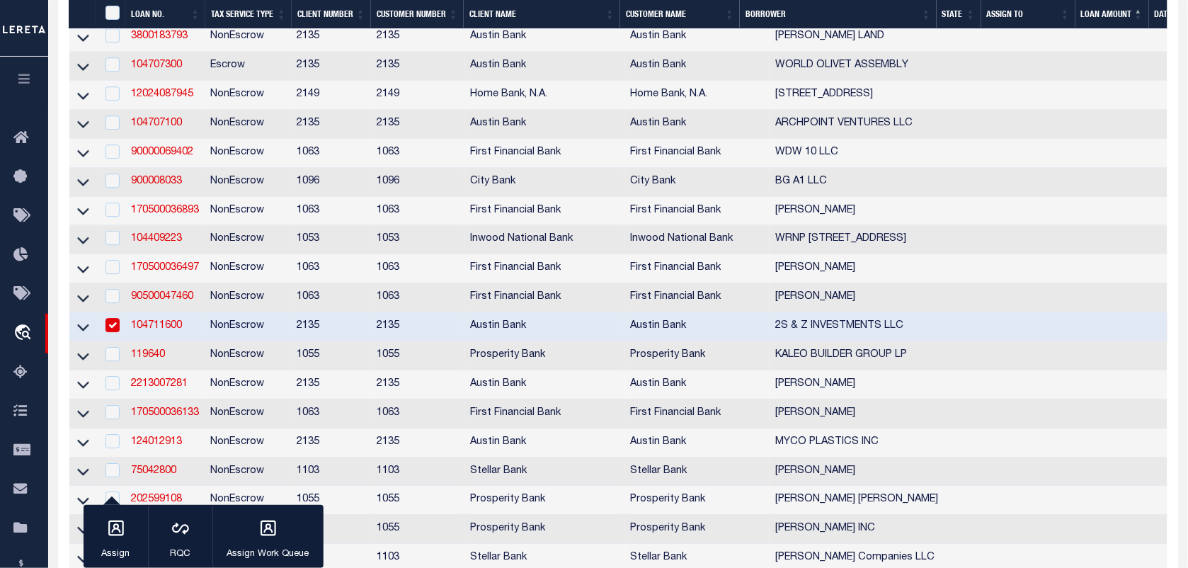
click at [167, 331] on link "104711600" at bounding box center [156, 326] width 51 height 10
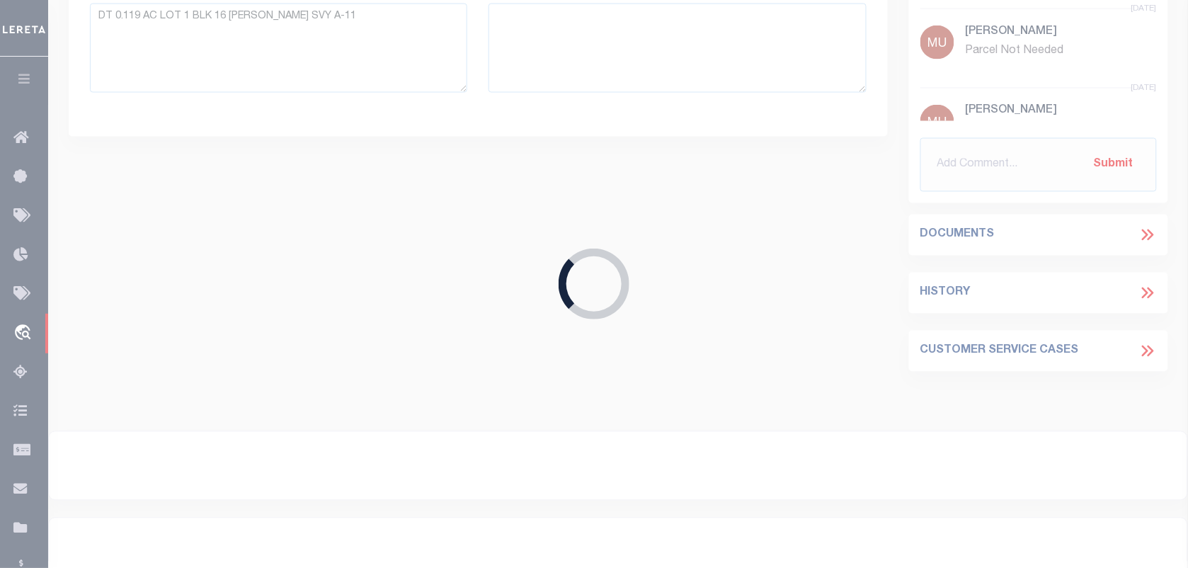
type input "104711600"
type input "2S & Z INVESTMENTS LLC"
select select "166772"
select select "22686"
type input "15110 MINTZ LANE"
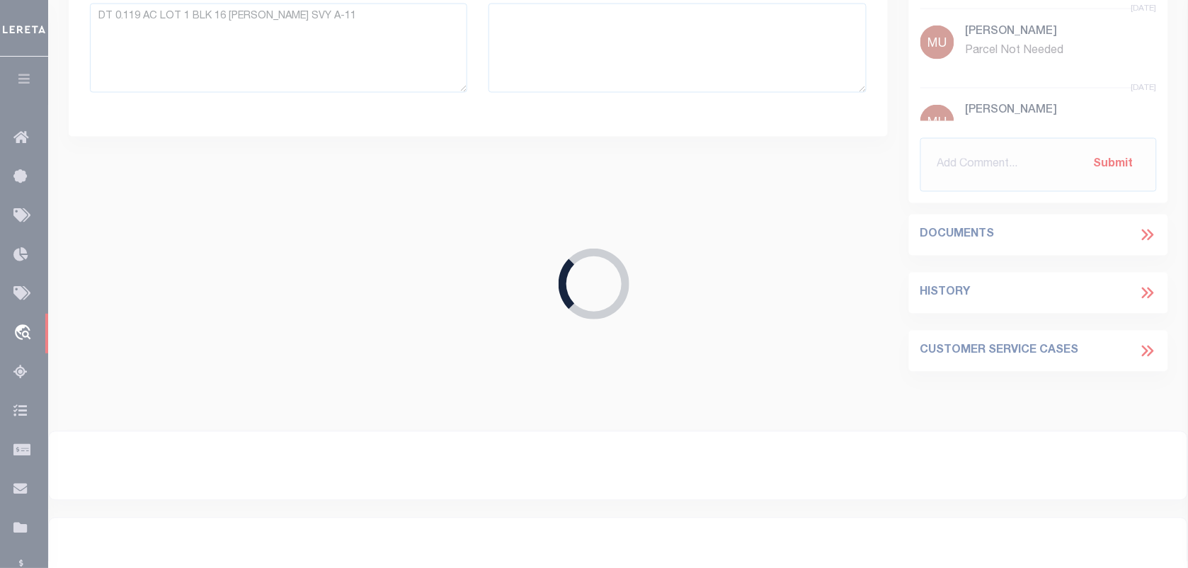
type input "HOUSTON, TX 77014"
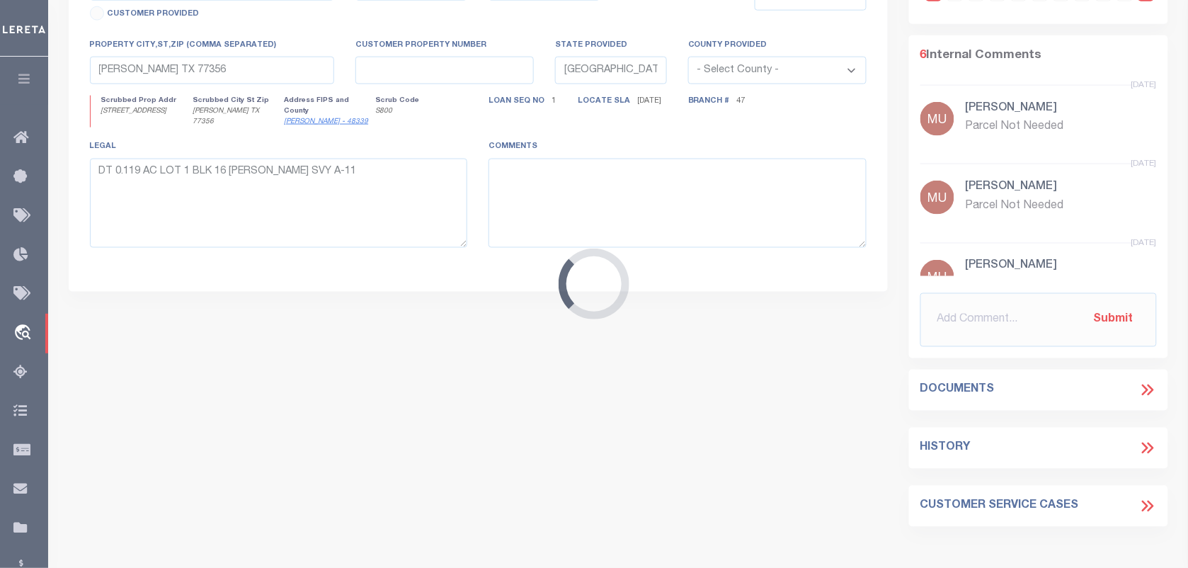
type input "640 BAKER STREET"
select select
type input "TOMBALL TX 77375"
select select
type textarea "DT 1 ACRE HOUSE SVY A-34 RES B BROWN-HUFSMITH CHURCH SUBD"
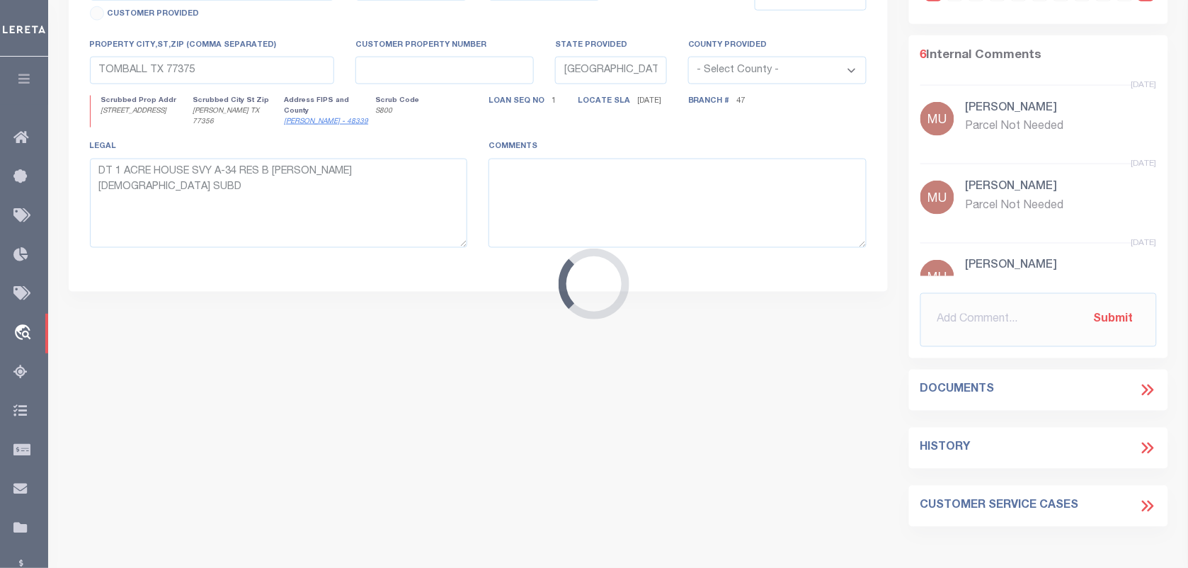
select select "166772"
select select "22686"
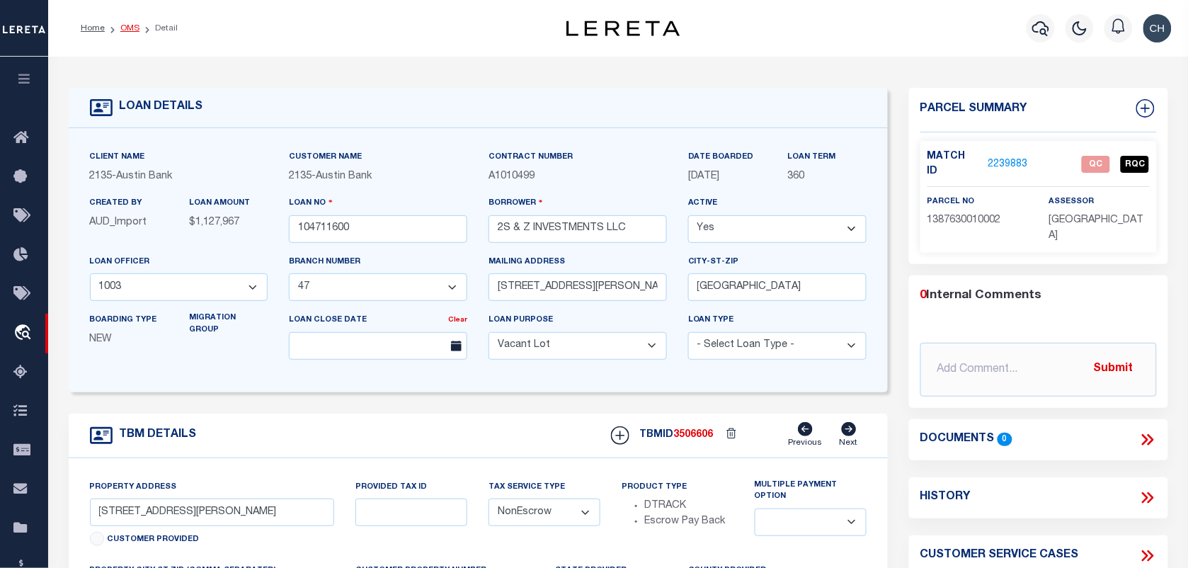
click at [122, 26] on link "OMS" at bounding box center [129, 28] width 19 height 8
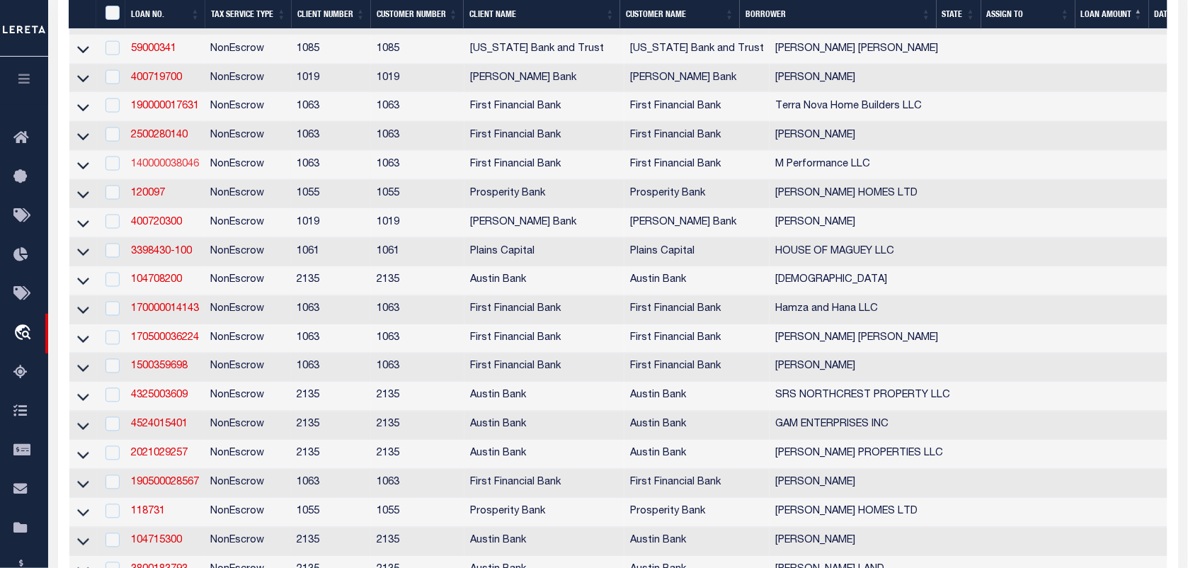
click at [164, 169] on link "140000038046" at bounding box center [165, 164] width 68 height 10
checkbox input "true"
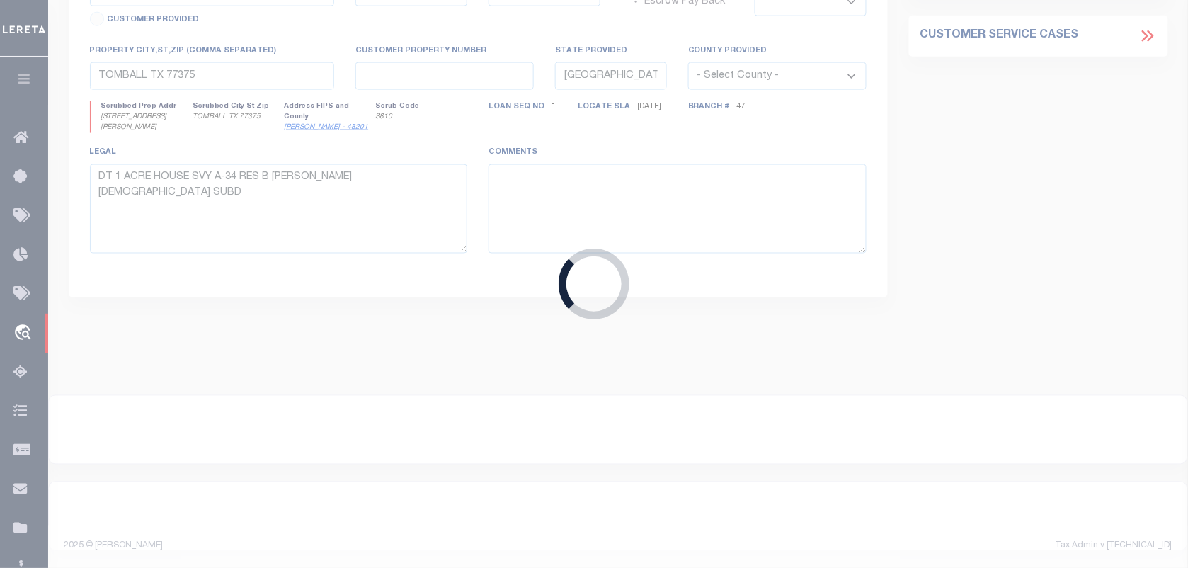
type input "140000038046"
type input "M Performance LLC"
select select
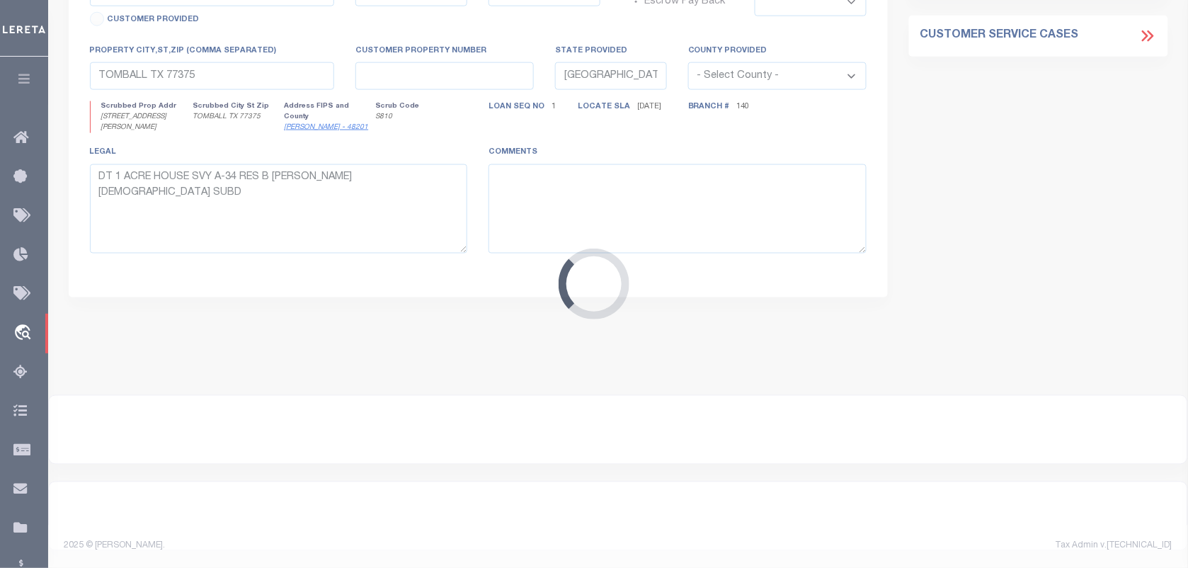
type input "3528 South Loop 336 East"
select select
type input "Conroe TX 773010000"
select select
select select "1520"
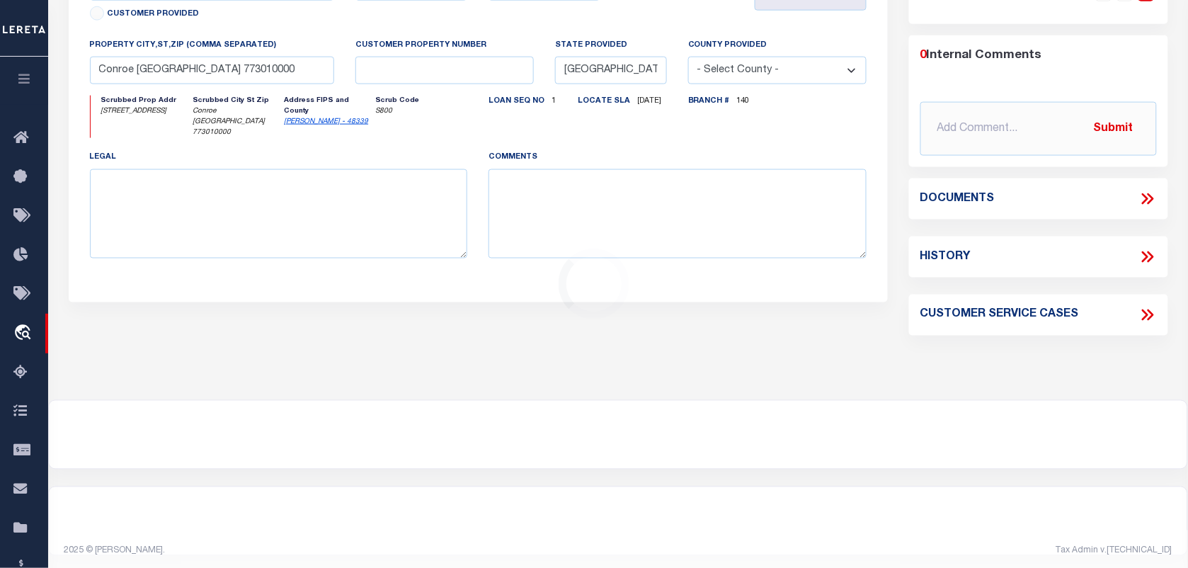
select select "791"
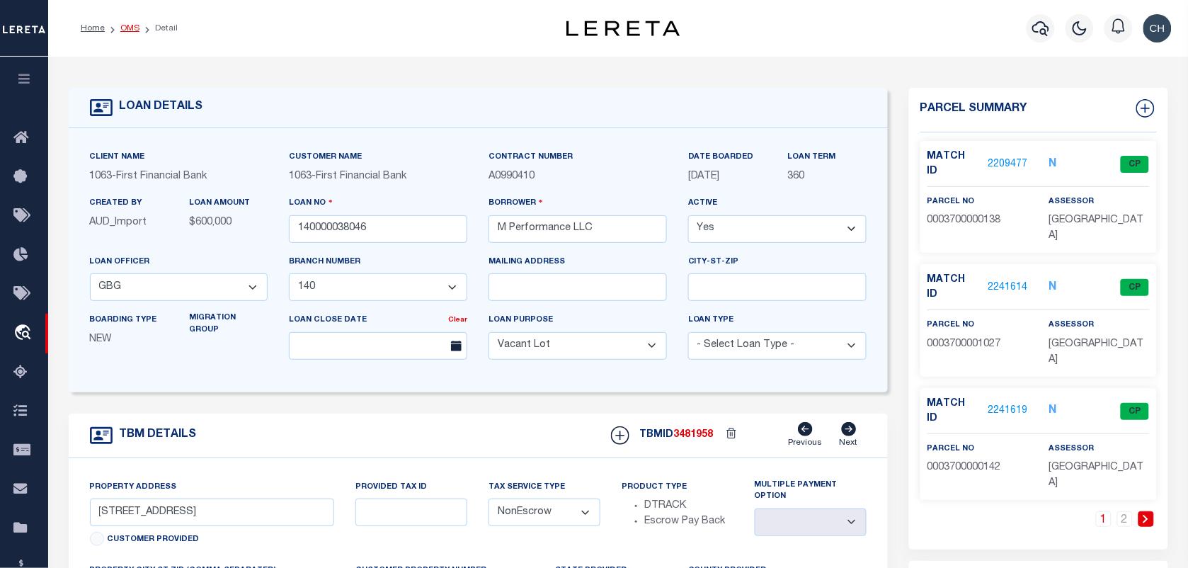
click at [133, 28] on link "OMS" at bounding box center [129, 28] width 19 height 8
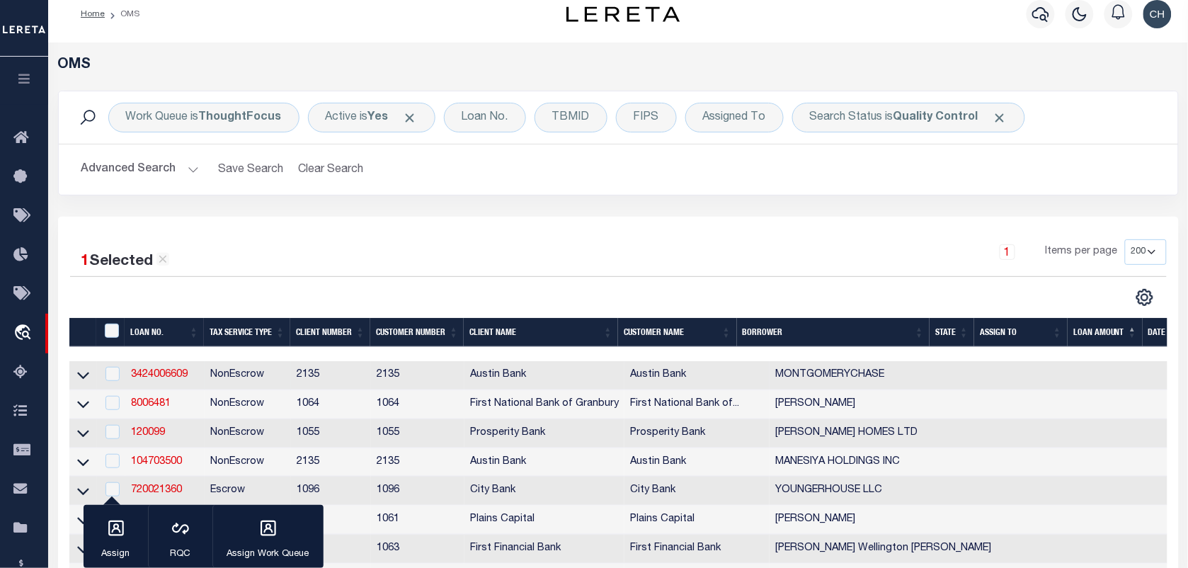
scroll to position [177, 0]
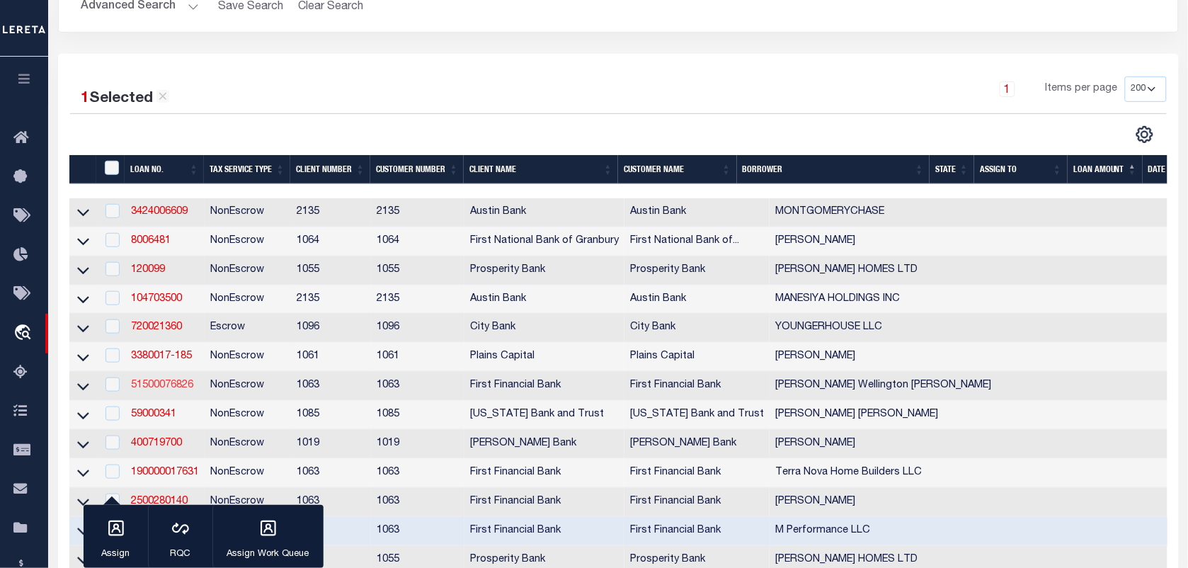
click at [165, 390] on link "51500076826" at bounding box center [162, 385] width 62 height 10
checkbox input "true"
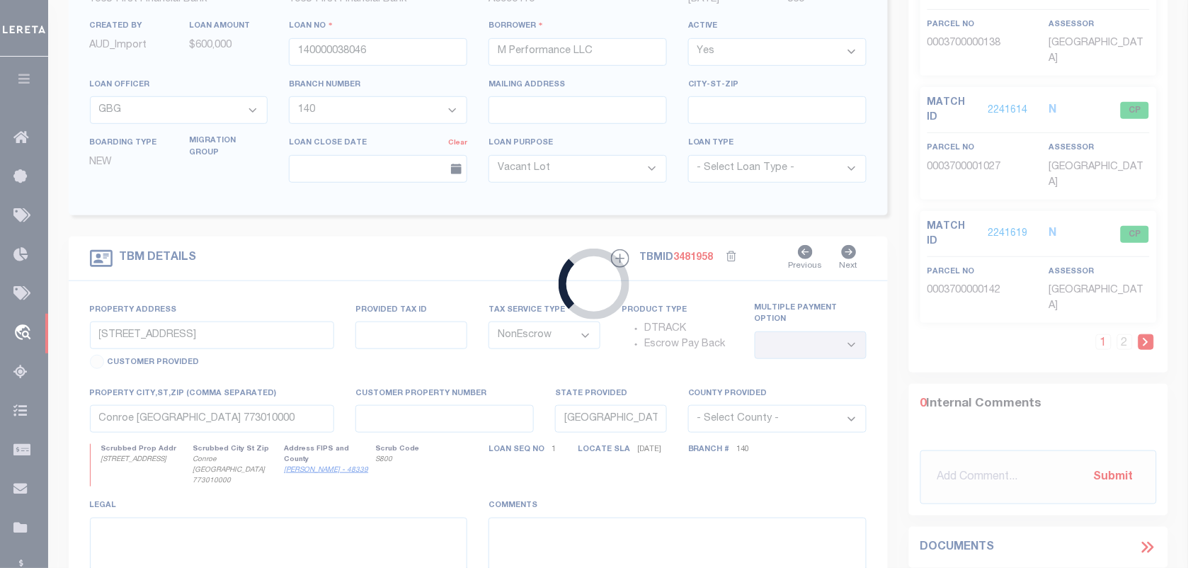
type input "51500076826"
type input "[PERSON_NAME] Wellington [PERSON_NAME]"
select select "43747"
select select "520"
select select "100"
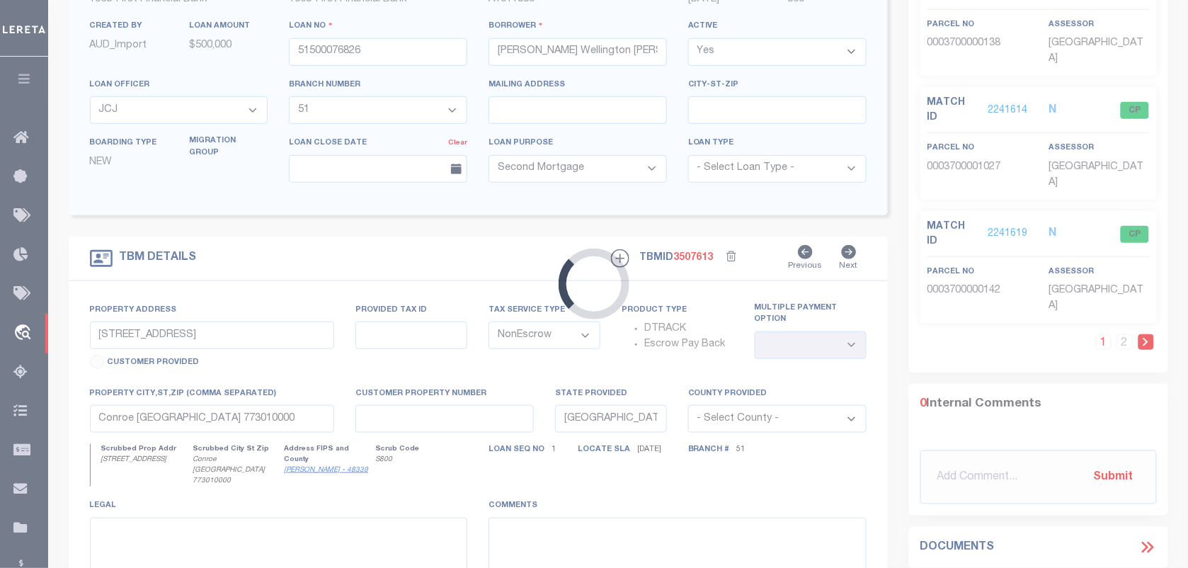
scroll to position [175, 0]
type input "1700 FM 576 W"
select select
type input "BRECKENRIDGE TX 764248807"
select select
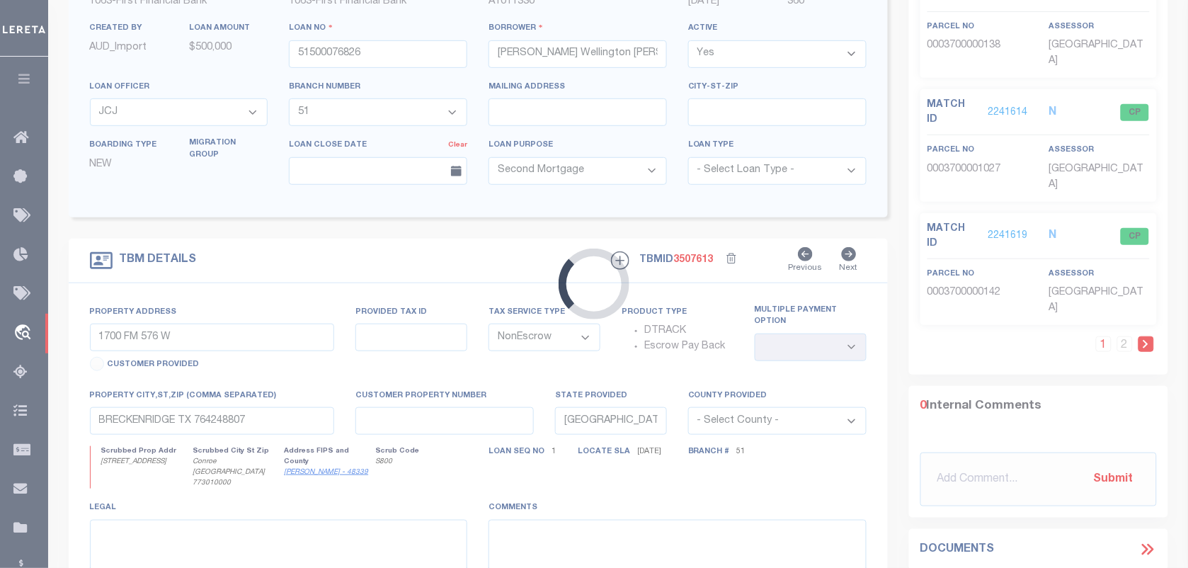
select select "43747"
select select "520"
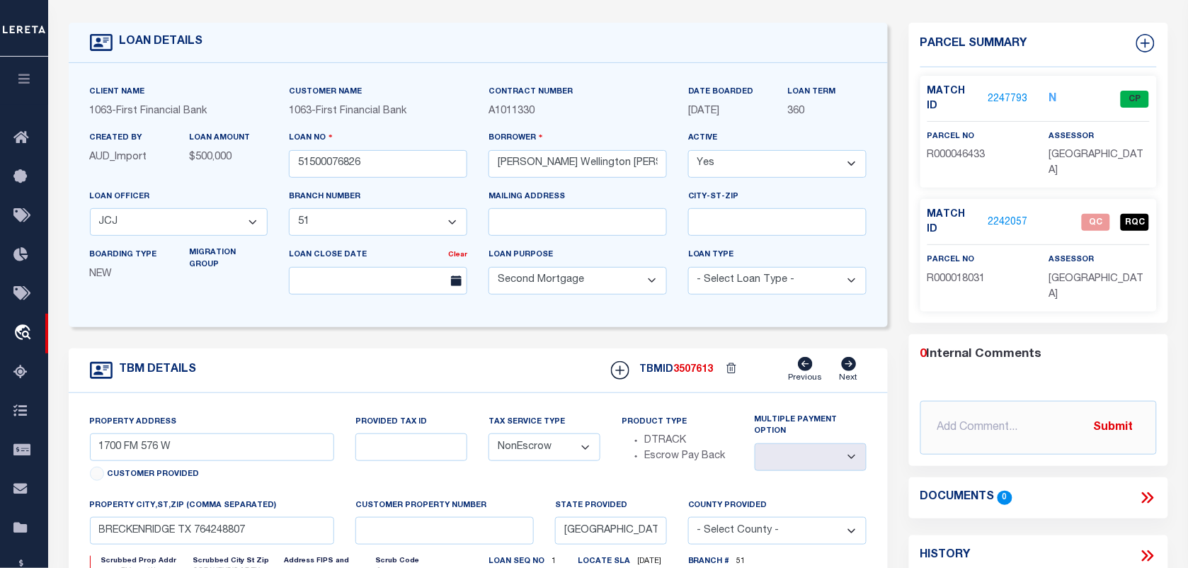
scroll to position [0, 0]
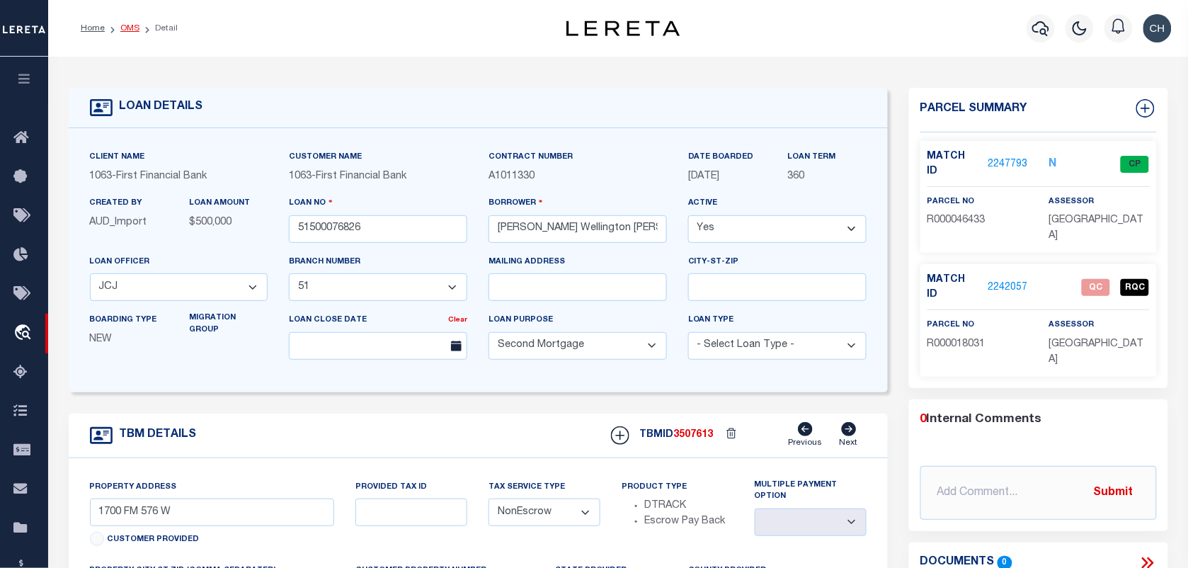
click at [132, 25] on link "OMS" at bounding box center [129, 28] width 19 height 8
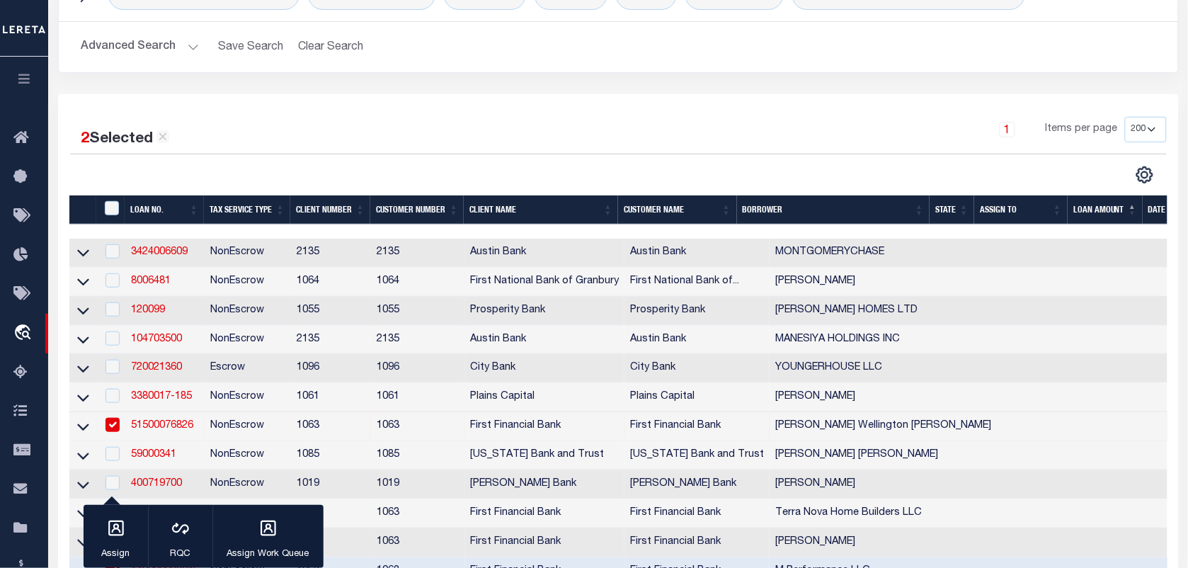
scroll to position [266, 0]
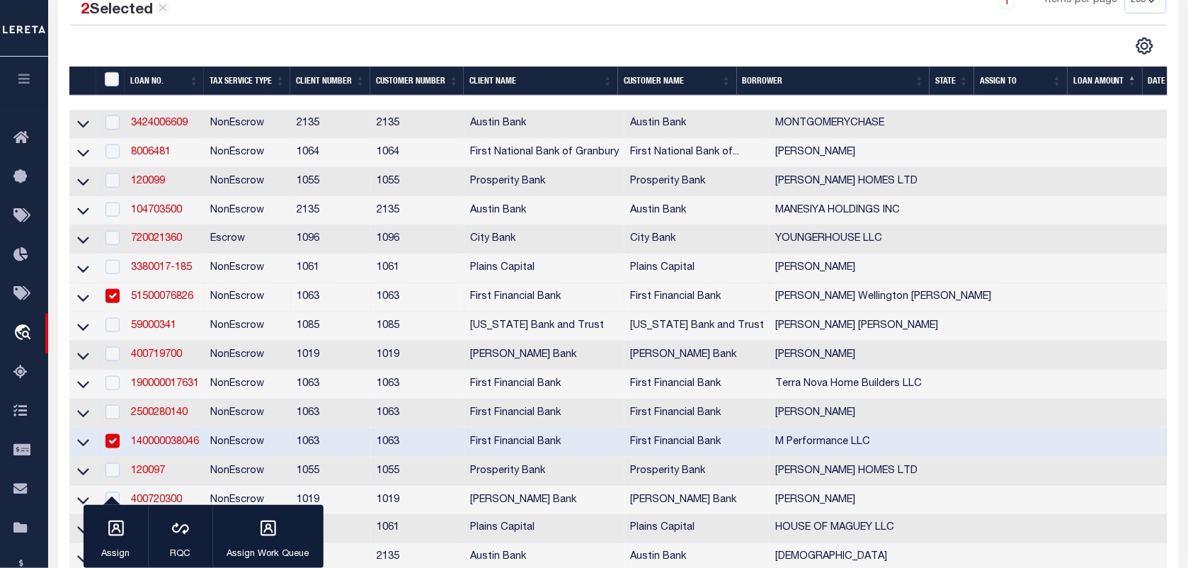
click at [114, 448] on input "checkbox" at bounding box center [113, 441] width 14 height 14
checkbox input "false"
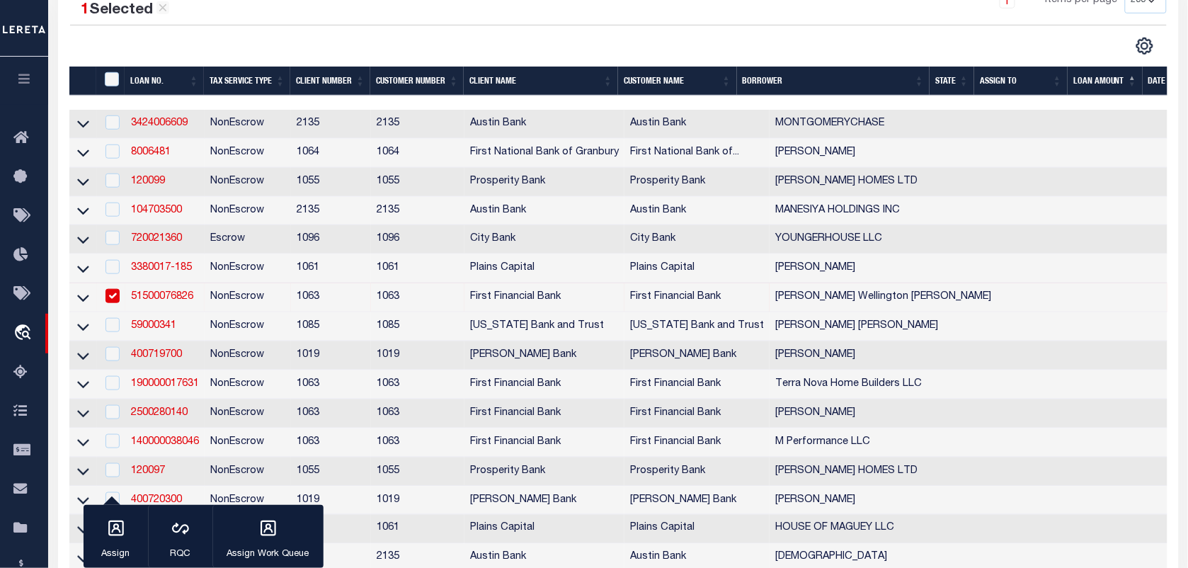
click at [112, 303] on input "checkbox" at bounding box center [113, 296] width 14 height 14
checkbox input "false"
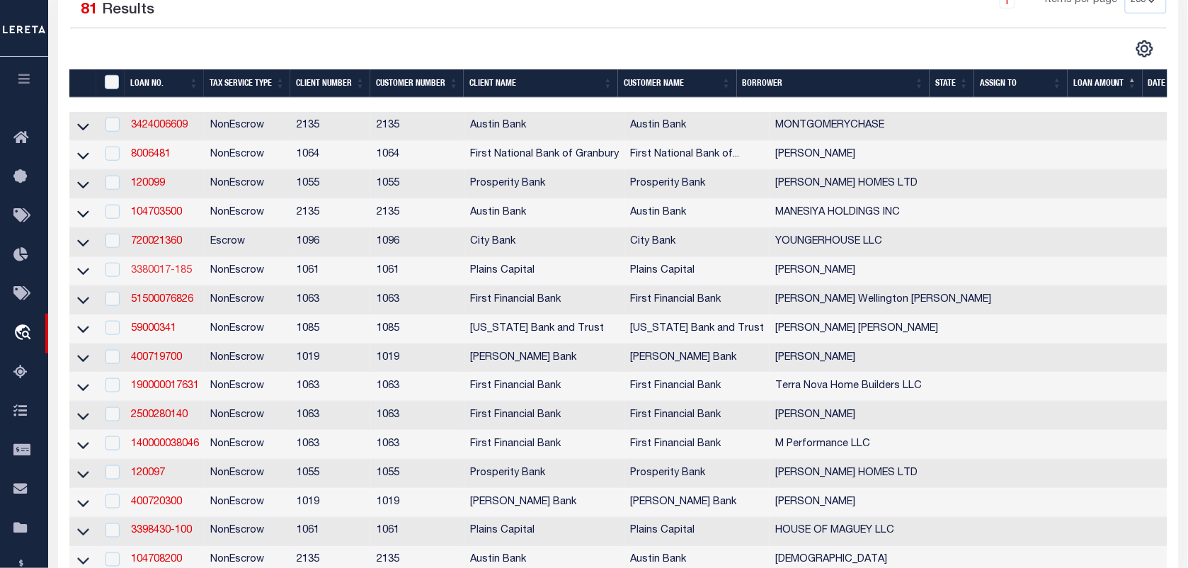
click at [164, 273] on link "3380017-185" at bounding box center [161, 271] width 61 height 10
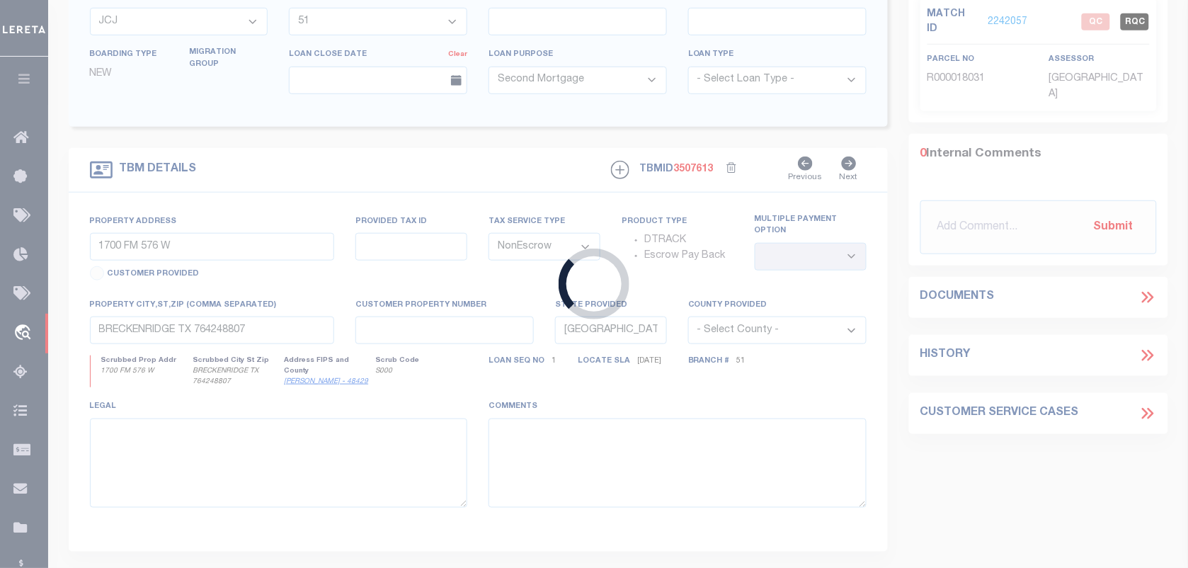
type input "3380017-185"
type input "RICHARD GREEN"
select select
type input "127 SUNNY OAKS CT"
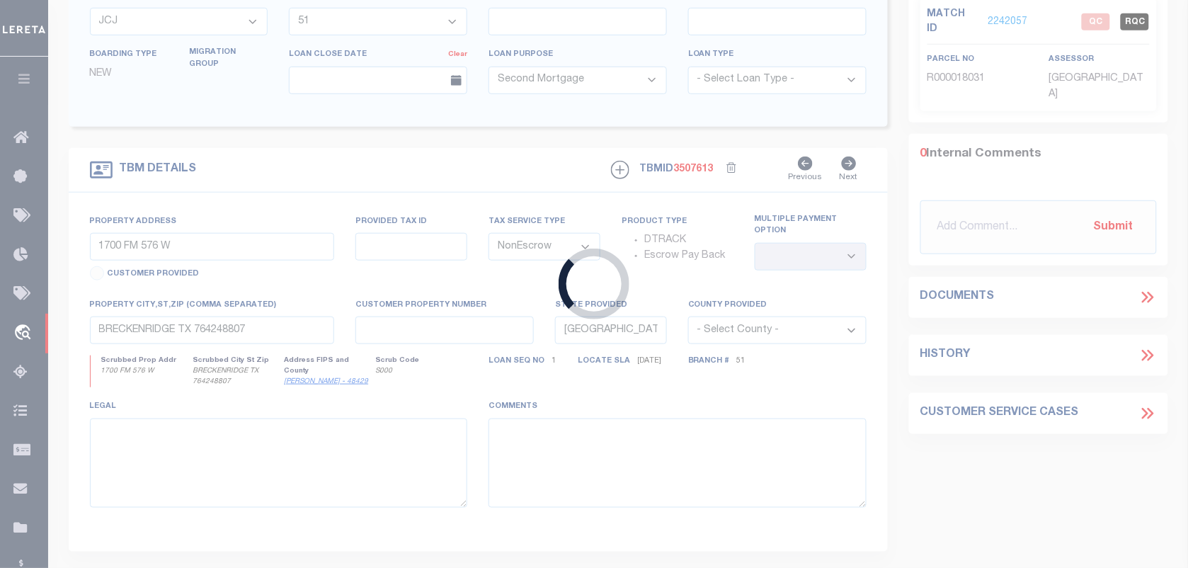
type input "WEATHERFORD TX 76087"
select select "800"
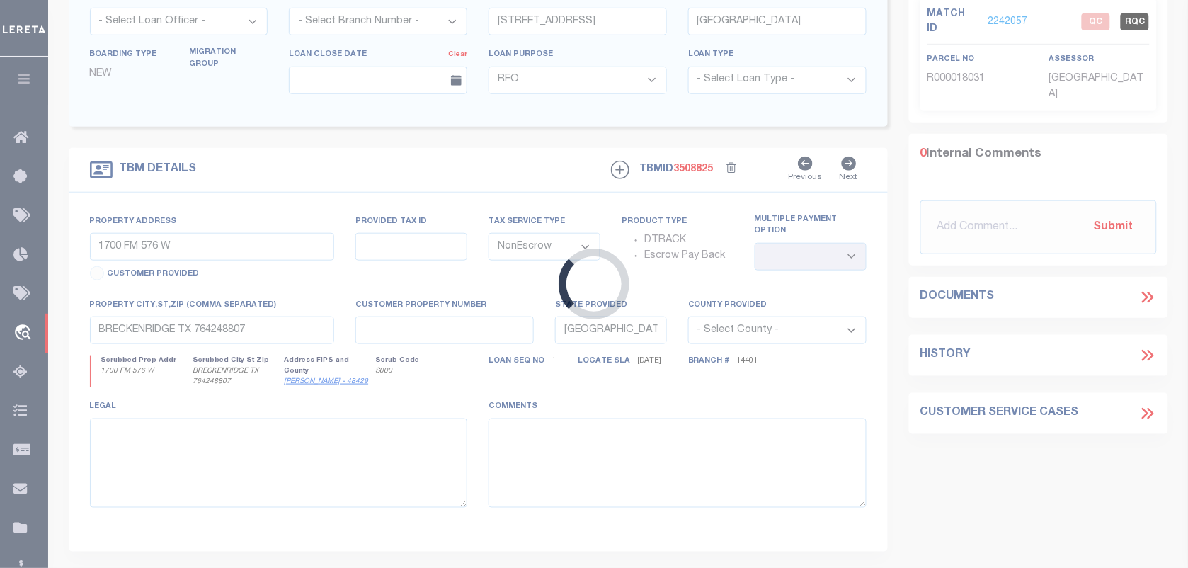
type input "5025 GLENOAKS CT"
select select
type input "WEATHERFORD TX 76088"
select select
type textarea "LOT 58 GLENHOLLOW RANCH PH 2, PARKER CO TX"
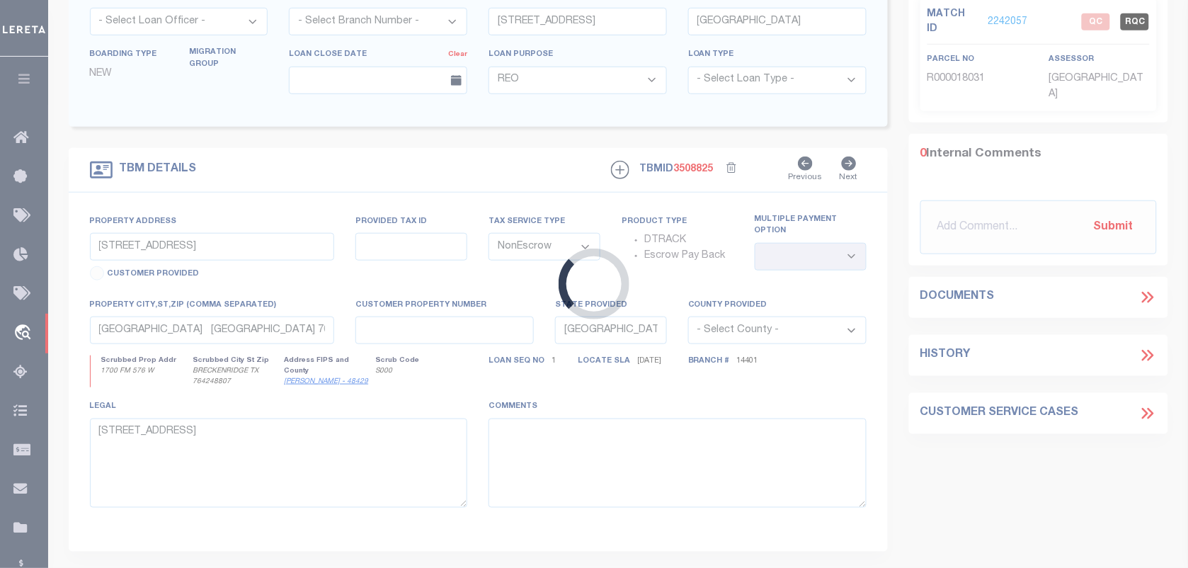
select select "167133"
select select "1414"
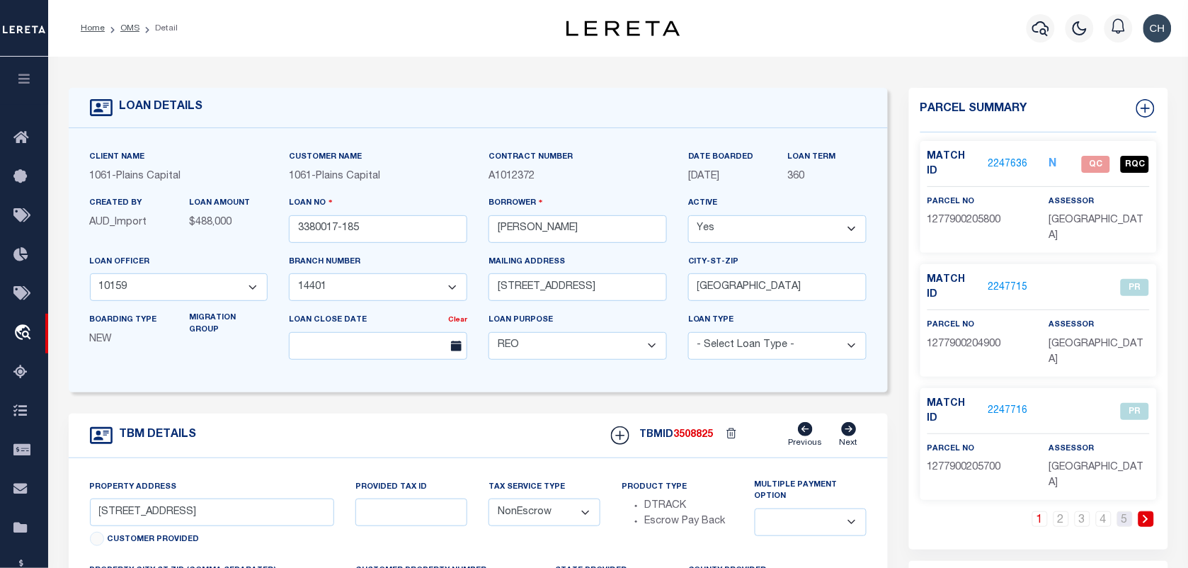
drag, startPoint x: 1120, startPoint y: 438, endPoint x: 957, endPoint y: 422, distance: 164.3
click at [1120, 511] on link "5" at bounding box center [1126, 519] width 16 height 16
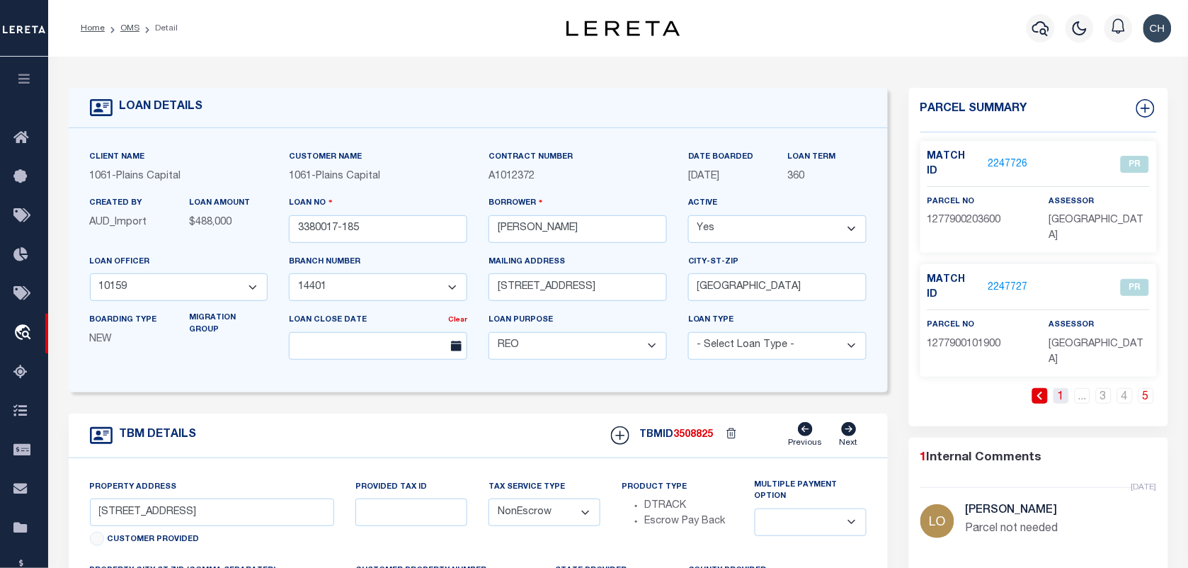
click at [1057, 388] on link "1" at bounding box center [1062, 396] width 16 height 16
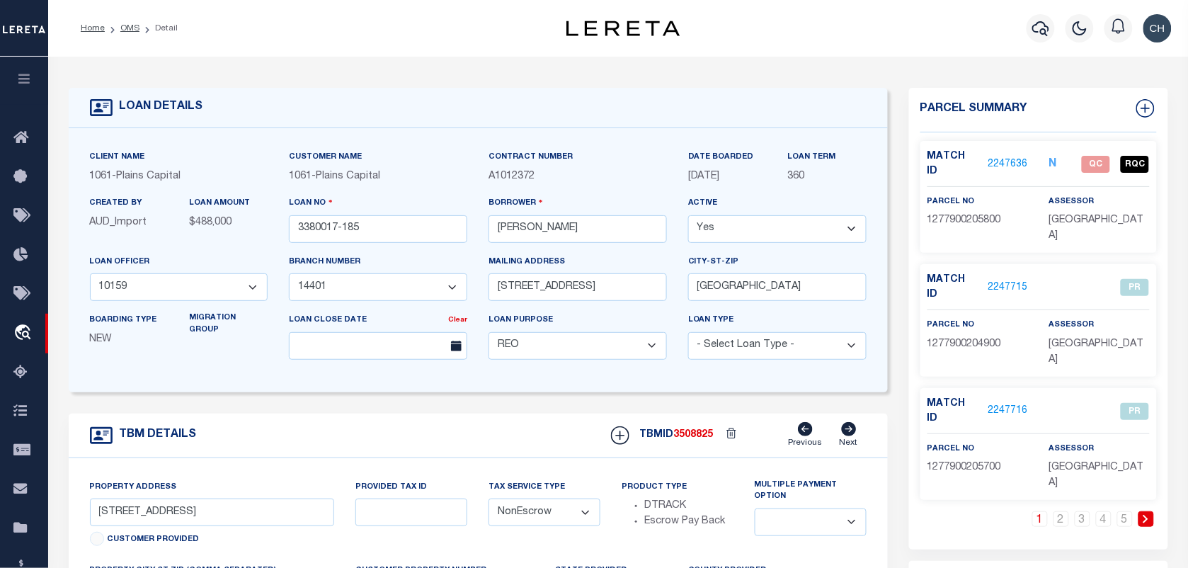
click at [1010, 157] on link "2247636" at bounding box center [1009, 164] width 40 height 15
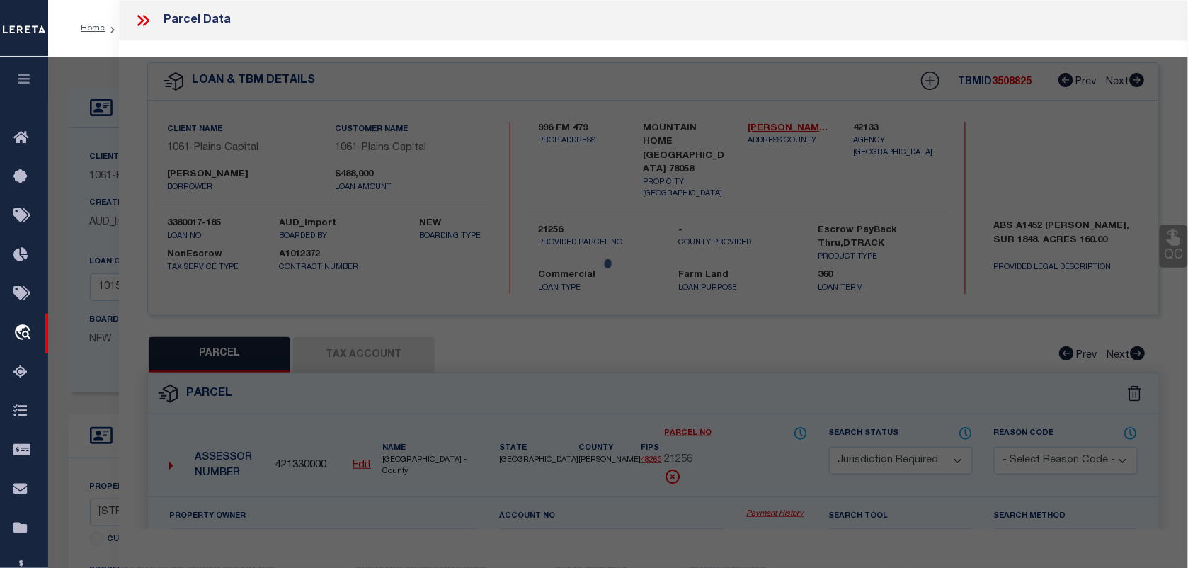
select select "AS"
select select
checkbox input "false"
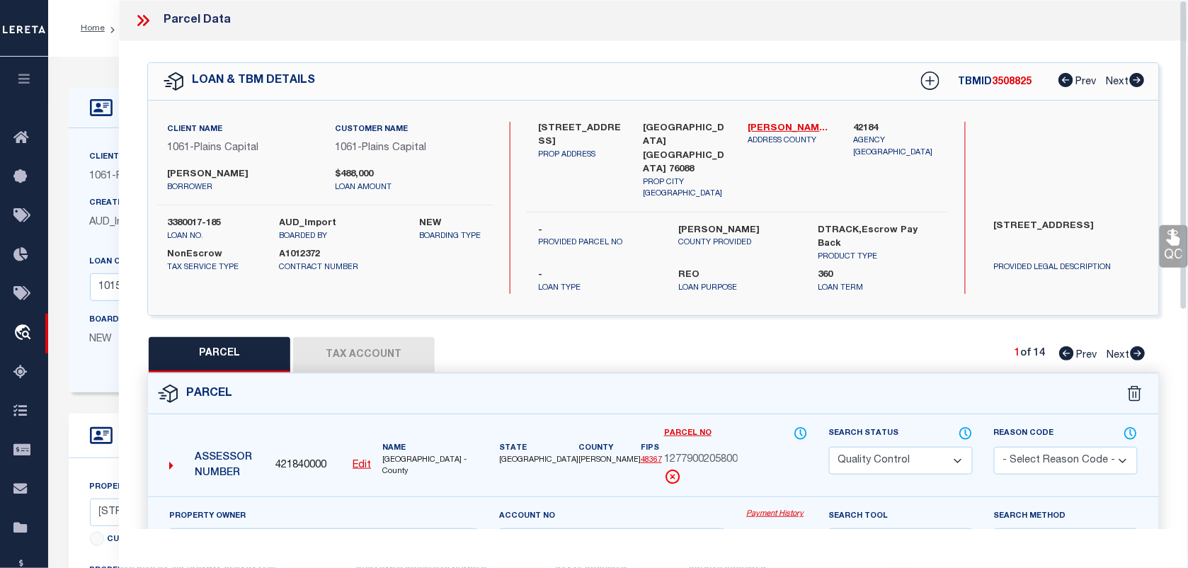
click at [943, 341] on div "PARCEL Tax Account 1 of 14 Prev Next" at bounding box center [653, 354] width 1013 height 35
drag, startPoint x: 664, startPoint y: 440, endPoint x: 688, endPoint y: 440, distance: 24.1
click at [688, 453] on span "1277900205800" at bounding box center [701, 461] width 74 height 16
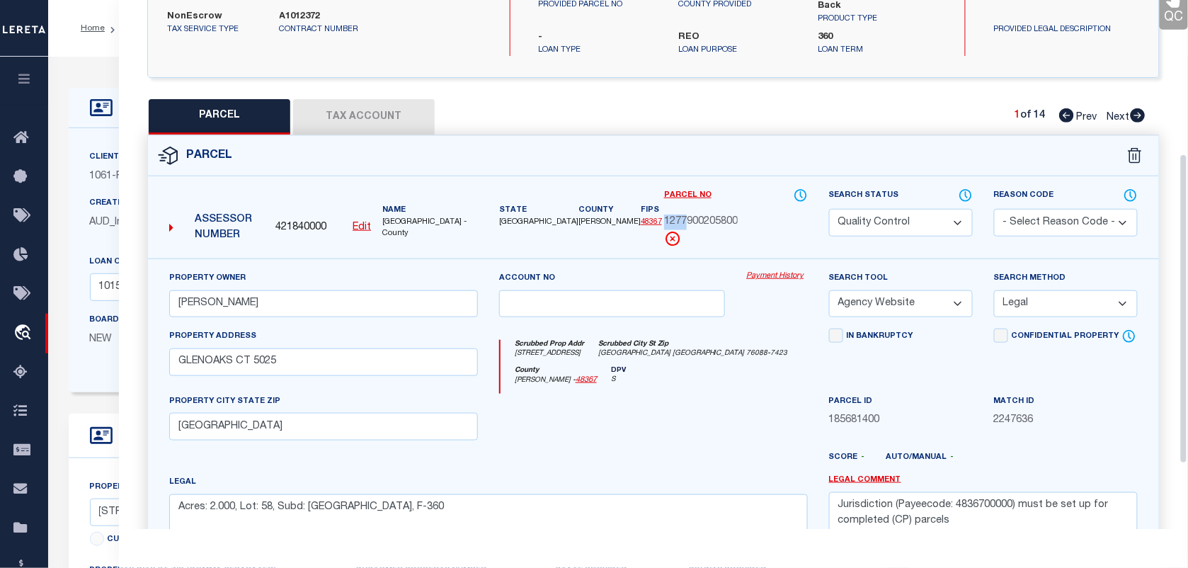
scroll to position [266, 0]
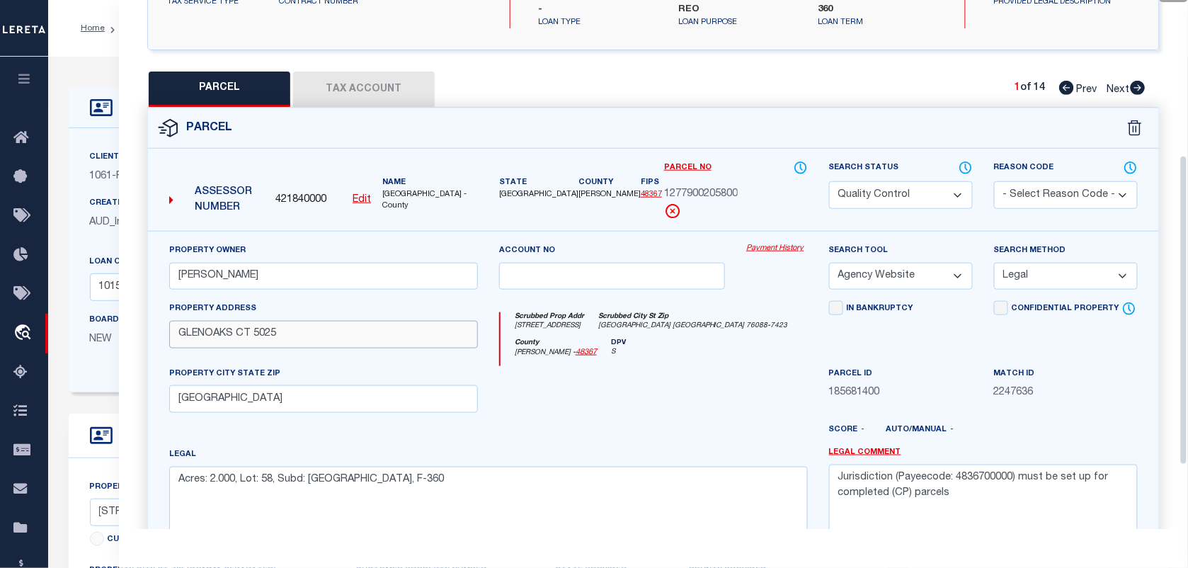
click at [351, 321] on input "GLENOAKS CT 5025" at bounding box center [323, 335] width 309 height 28
click at [536, 471] on textarea "Acres: 2.000, Lot: 58, Subd: [GEOGRAPHIC_DATA], F-360" at bounding box center [488, 511] width 639 height 89
click at [926, 181] on select "Automated Search Bad Parcel Complete Duplicate Parcel High Dollar Reporting In …" at bounding box center [901, 195] width 144 height 28
click at [829, 181] on select "Automated Search Bad Parcel Complete Duplicate Parcel High Dollar Reporting In …" at bounding box center [901, 195] width 144 height 28
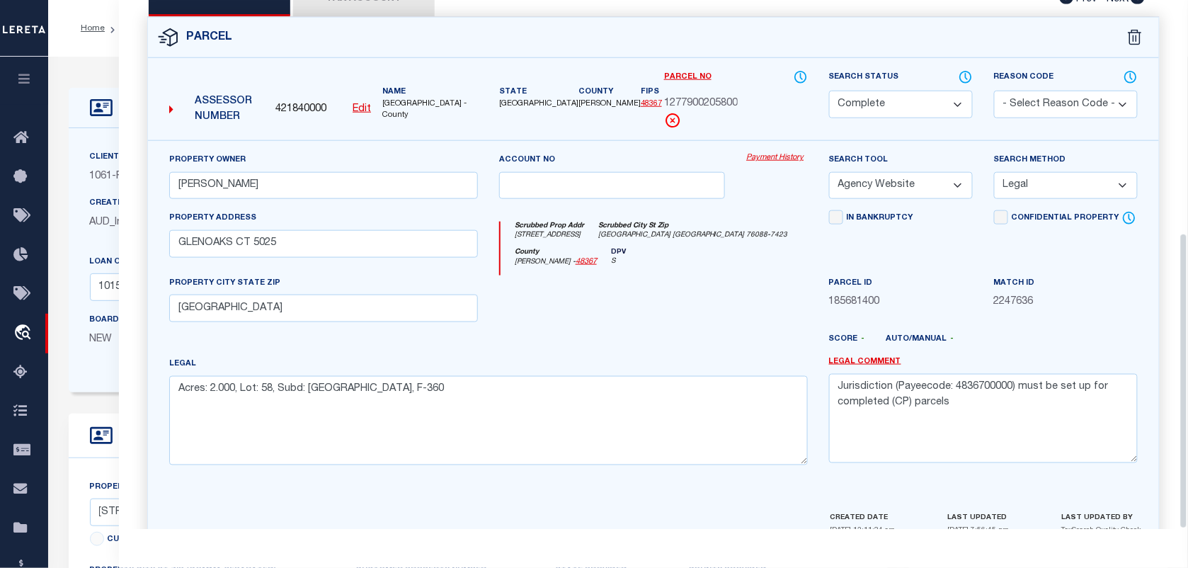
scroll to position [415, 0]
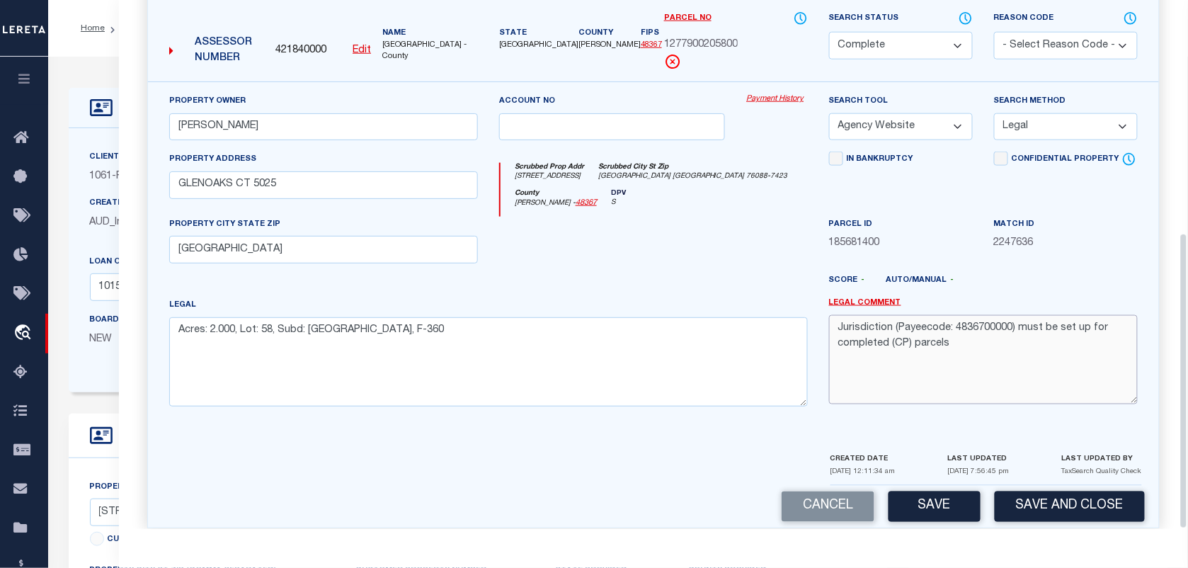
click at [946, 336] on textarea "Jurisdiction (Payeecode: 4836700000) must be set up for completed (CP) parcels" at bounding box center [983, 359] width 309 height 89
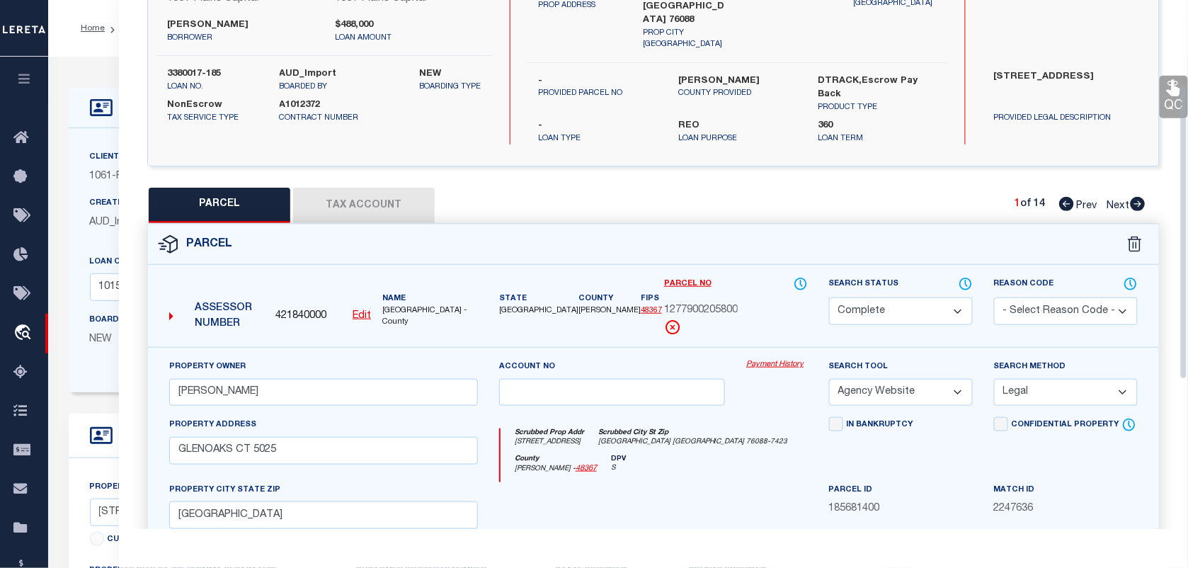
click at [381, 188] on button "Tax Account" at bounding box center [364, 205] width 142 height 35
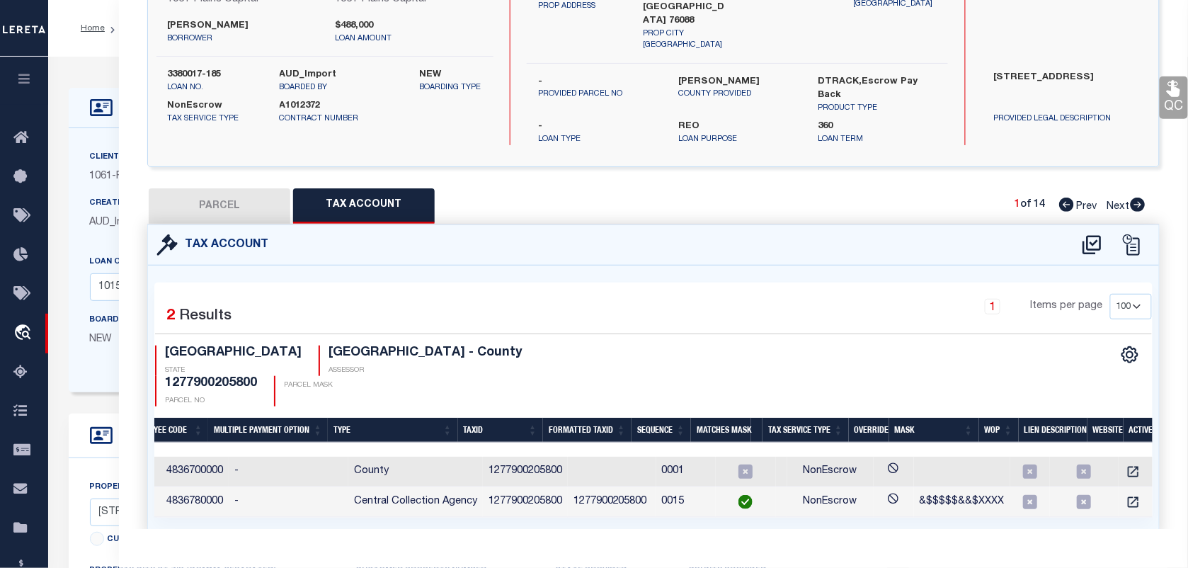
scroll to position [0, 0]
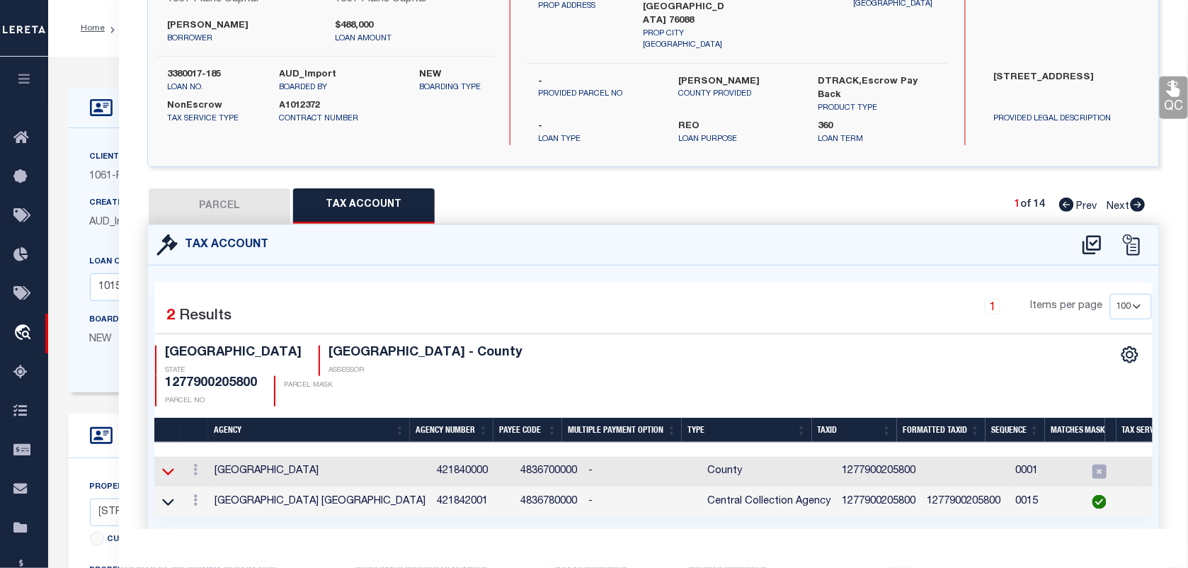
click at [170, 464] on icon at bounding box center [168, 471] width 12 height 15
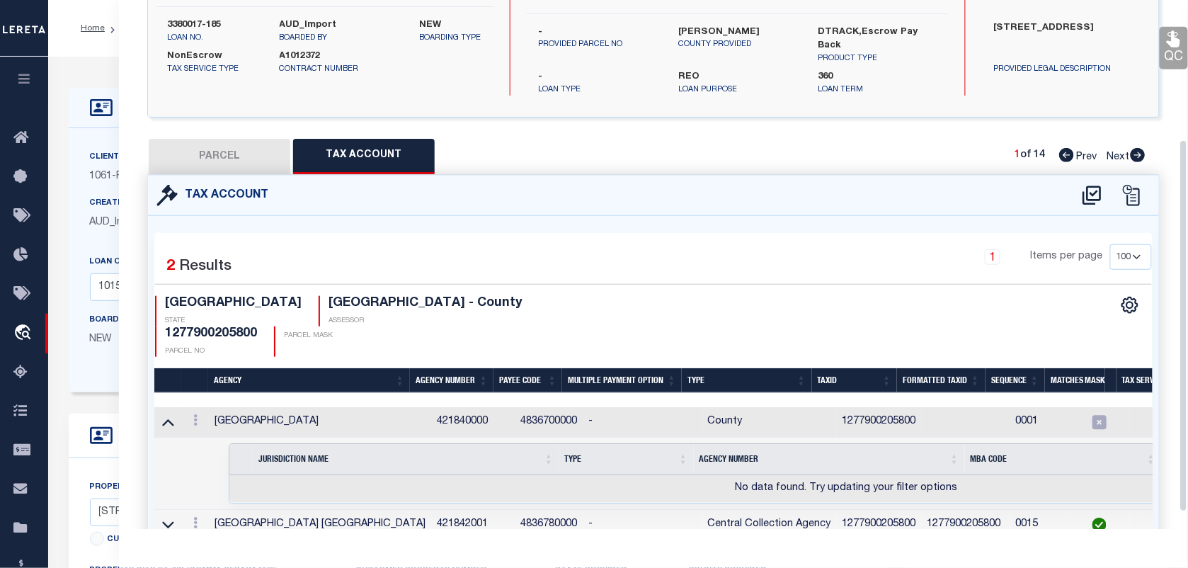
scroll to position [222, 0]
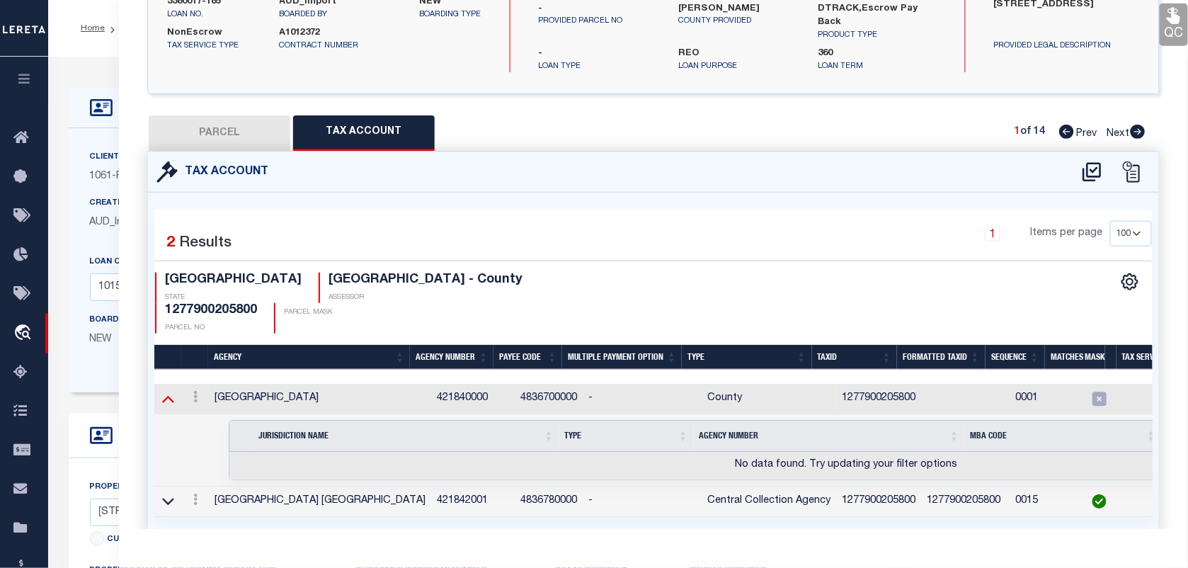
click at [171, 391] on icon at bounding box center [168, 398] width 12 height 15
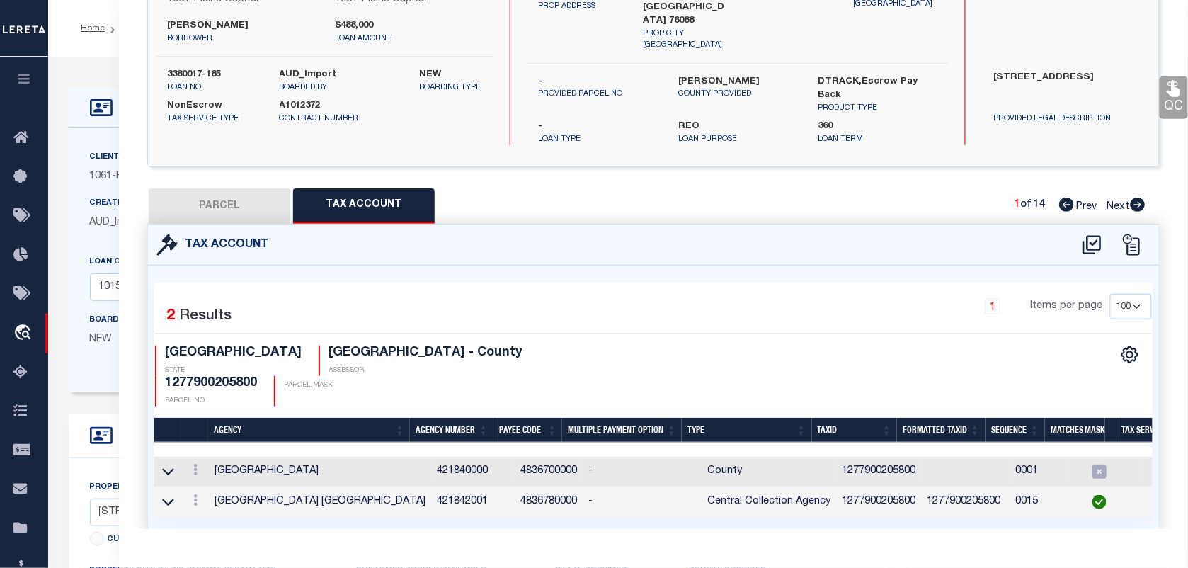
click at [225, 188] on button "PARCEL" at bounding box center [220, 205] width 142 height 35
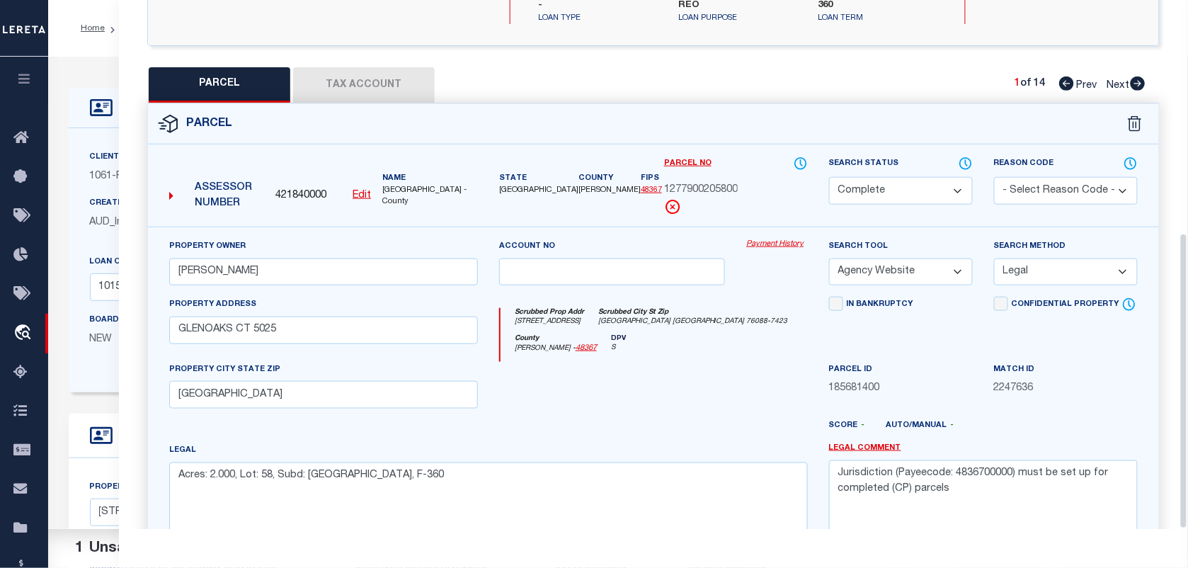
scroll to position [415, 0]
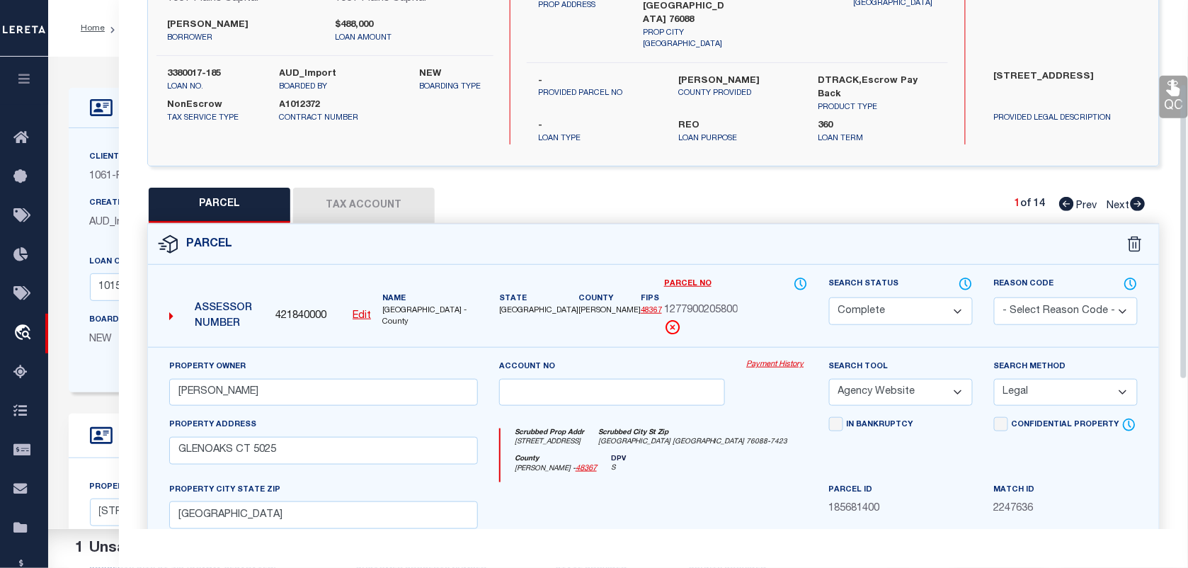
click at [346, 188] on button "Tax Account" at bounding box center [364, 205] width 142 height 35
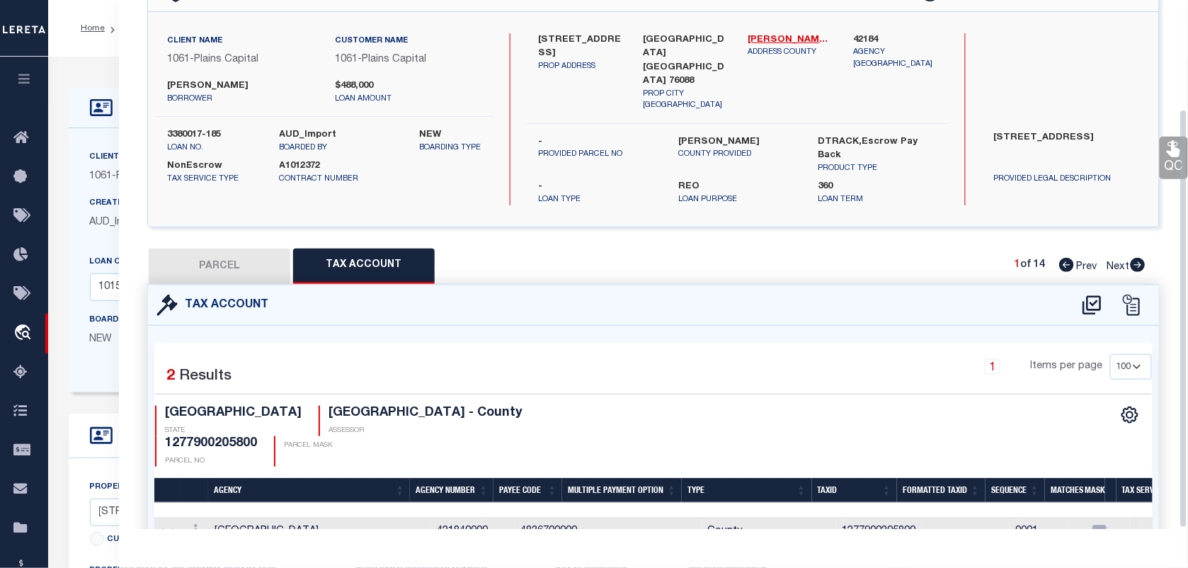
scroll to position [149, 0]
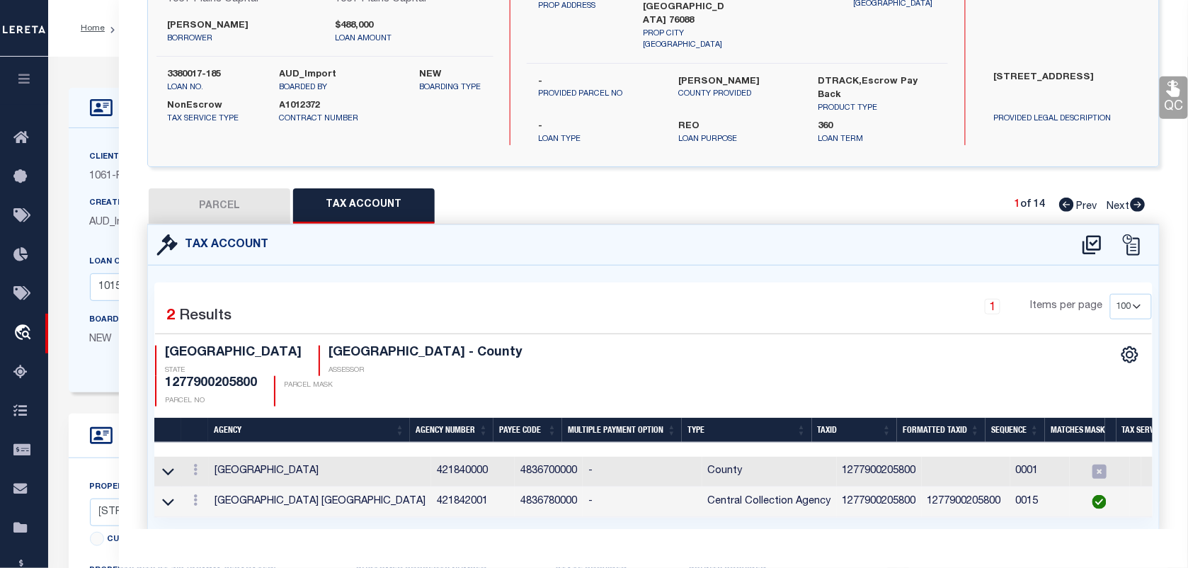
click at [1169, 103] on link "QC" at bounding box center [1174, 97] width 28 height 42
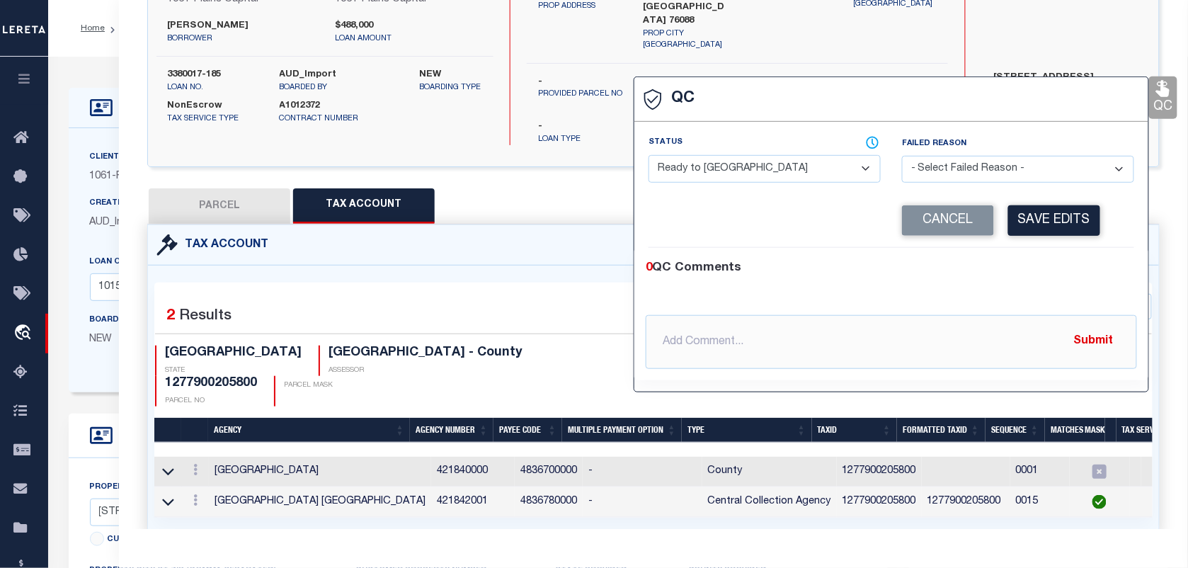
click at [834, 169] on select "- Select Status - Ready to QC Correct Incorrect" at bounding box center [765, 169] width 232 height 28
click at [649, 157] on select "- Select Status - Ready to QC Correct Incorrect" at bounding box center [765, 169] width 232 height 28
click at [1032, 214] on button "Save Edits" at bounding box center [1055, 220] width 92 height 30
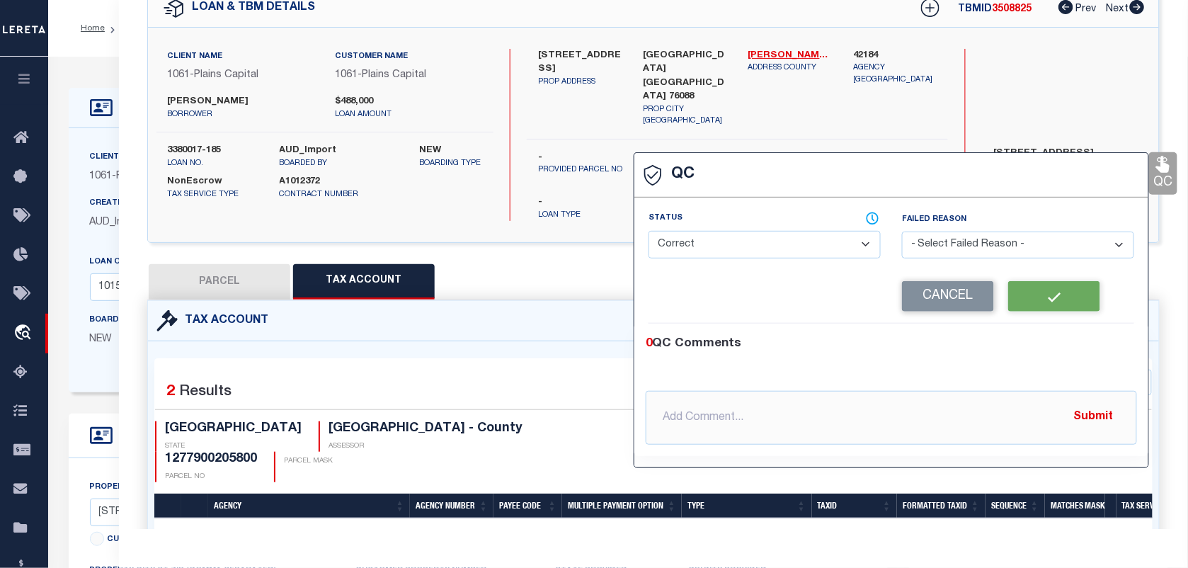
scroll to position [0, 0]
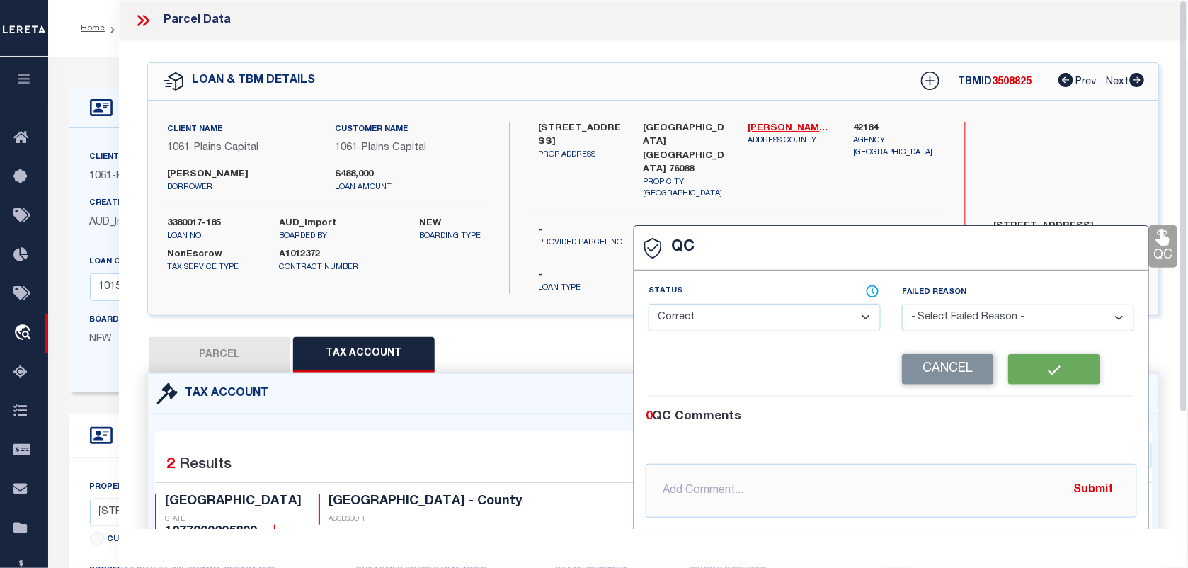
click at [195, 223] on label "3380017-185" at bounding box center [213, 224] width 91 height 14
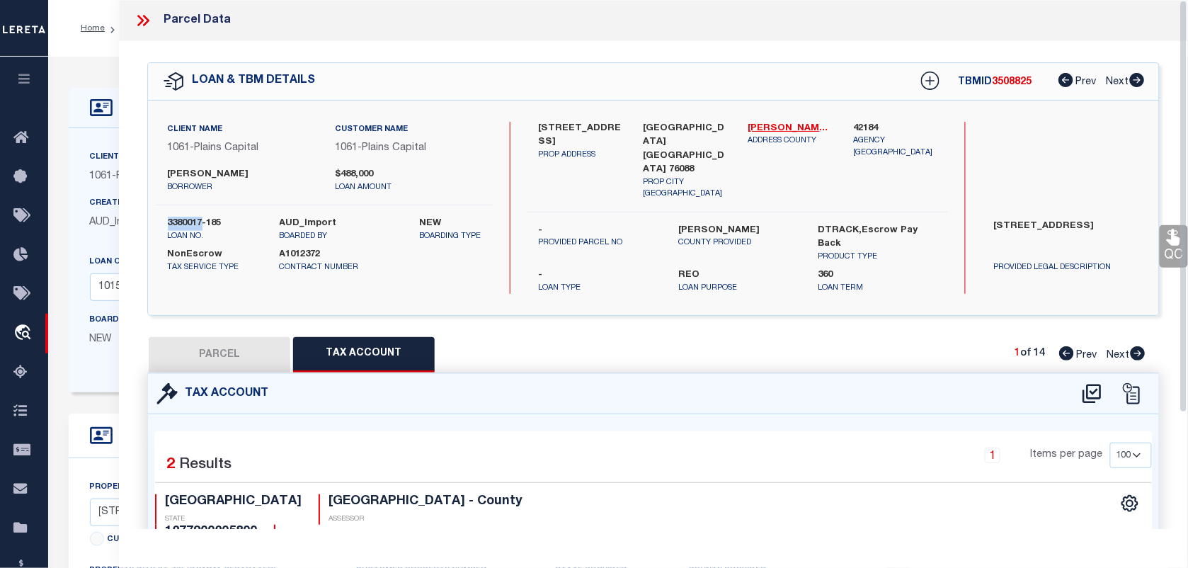
click at [195, 223] on label "3380017-185" at bounding box center [213, 224] width 91 height 14
copy div "3380017-185"
click at [1003, 93] on div "LOAN & TBM DETAILS TBMID 3508825 Prev Next" at bounding box center [653, 81] width 1011 height 37
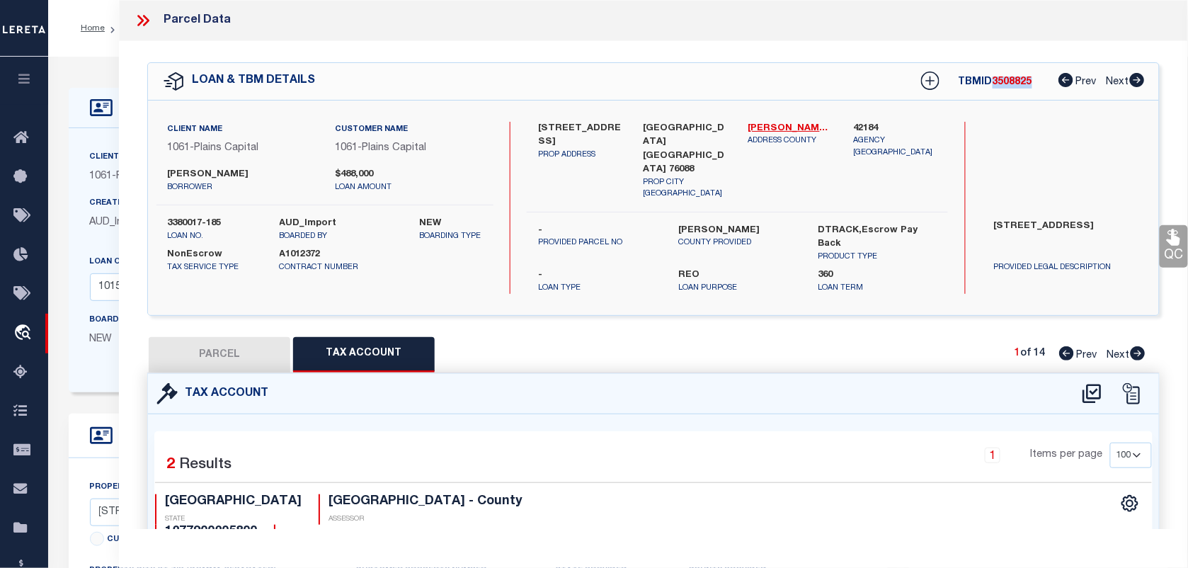
copy span "3508825"
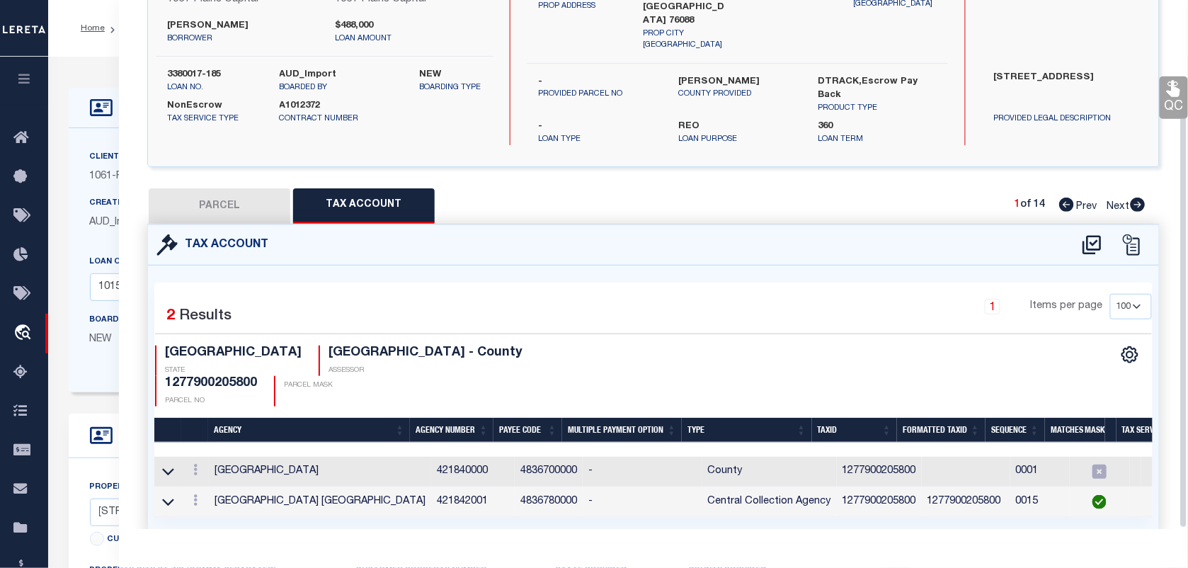
click at [257, 376] on h4 "1277900205800" at bounding box center [211, 384] width 92 height 16
copy h4 "1277900205800"
drag, startPoint x: 324, startPoint y: 329, endPoint x: 209, endPoint y: 334, distance: 114.8
click at [319, 346] on div "PARKER COUNTY - County ASSESSOR" at bounding box center [421, 361] width 204 height 30
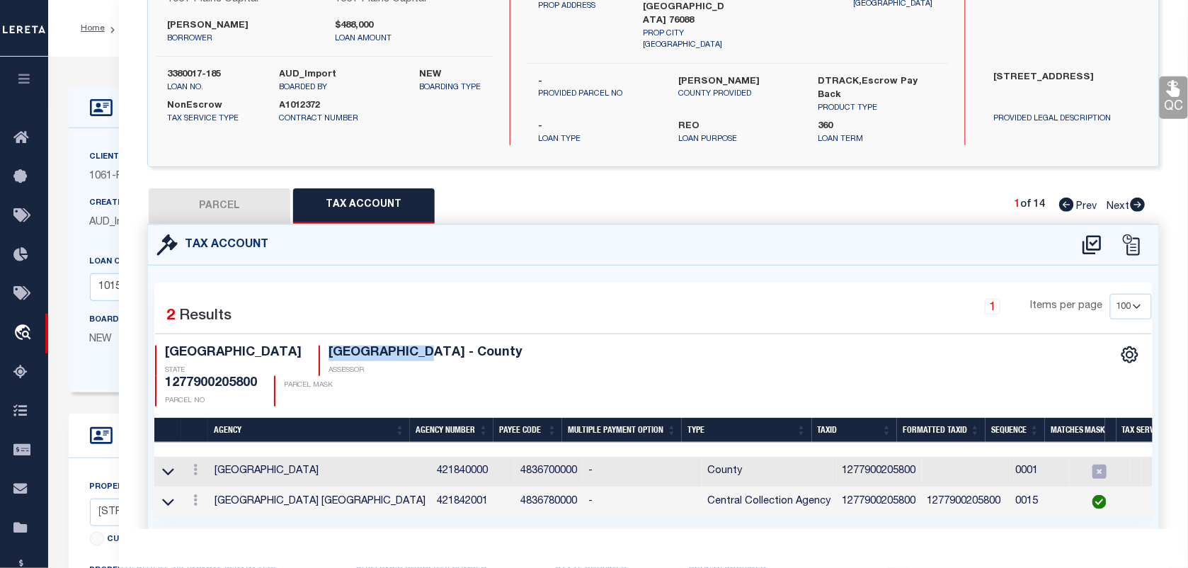
copy h4 "PARKER COUNTY"
click at [1163, 103] on link "QC" at bounding box center [1174, 97] width 28 height 42
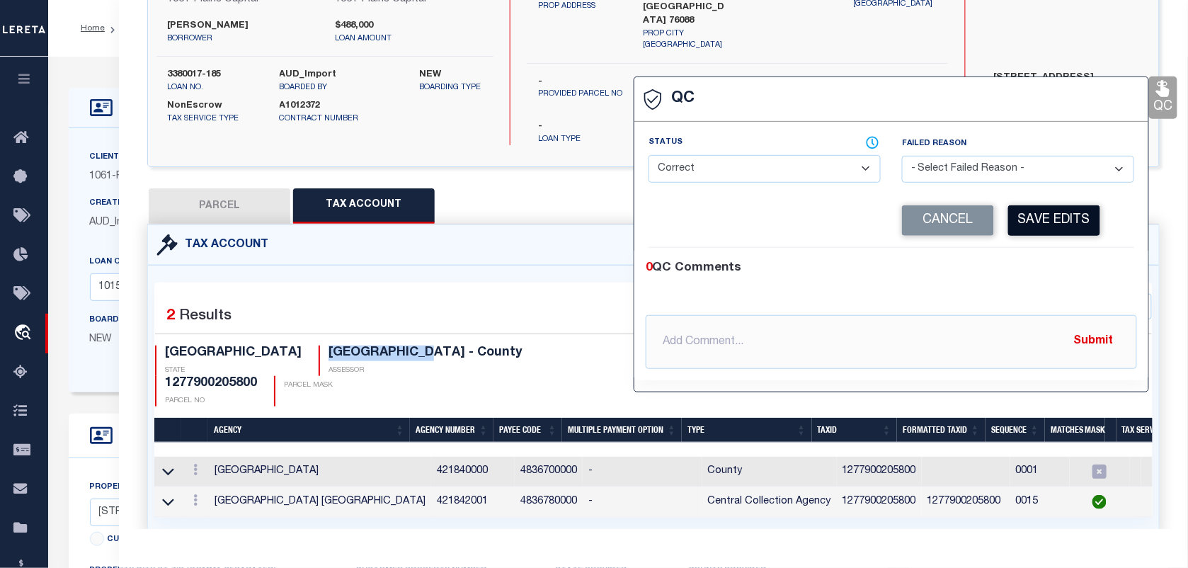
click at [1066, 218] on button "Save Edits" at bounding box center [1055, 220] width 92 height 30
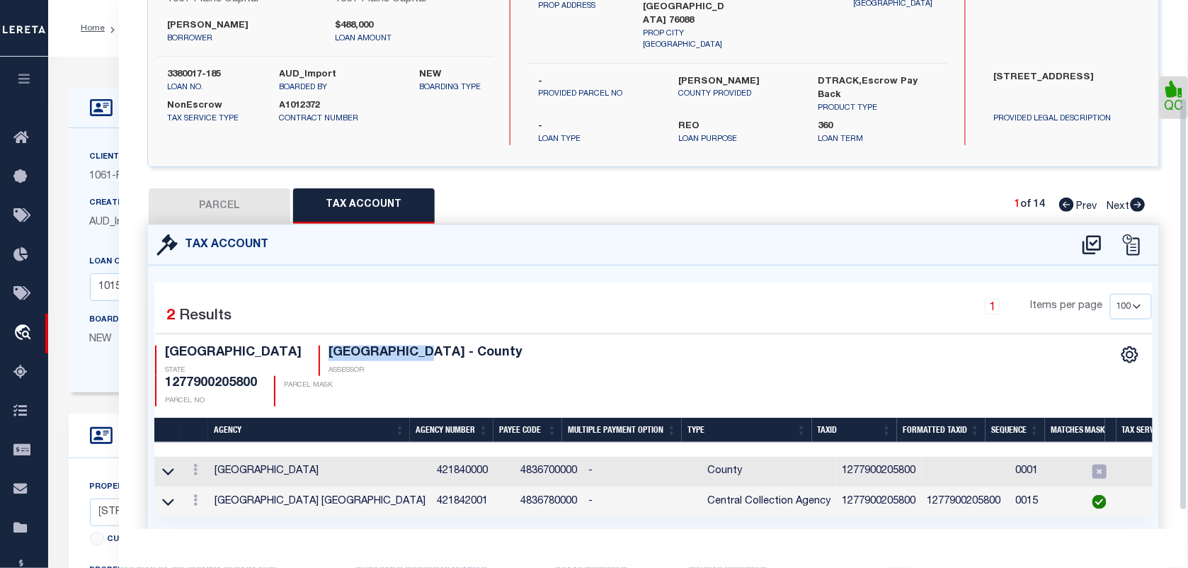
scroll to position [0, 0]
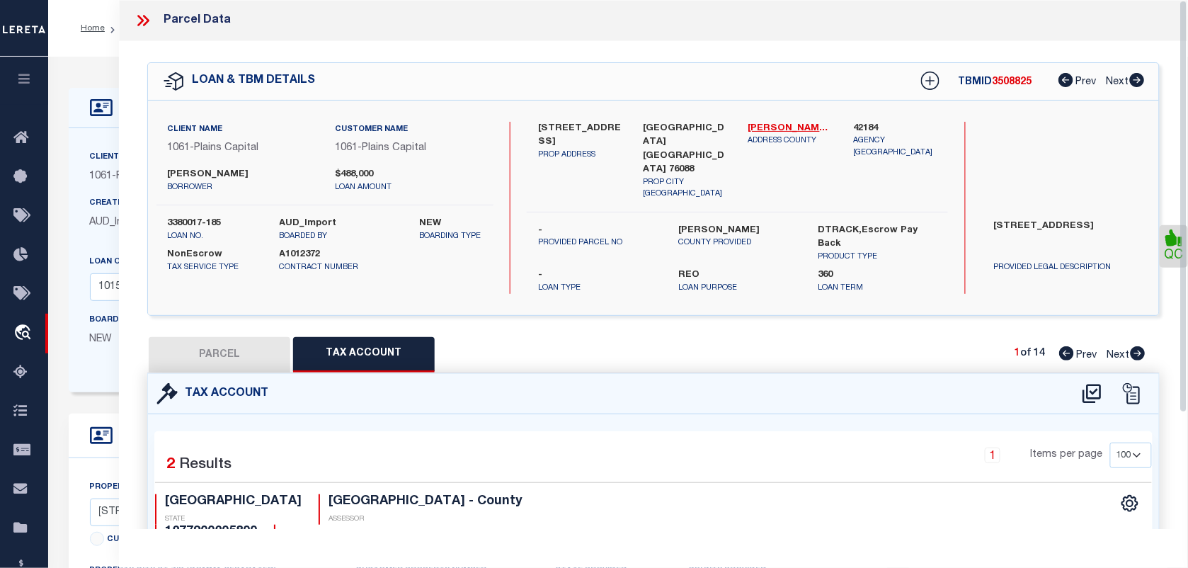
click at [139, 29] on icon at bounding box center [143, 20] width 18 height 18
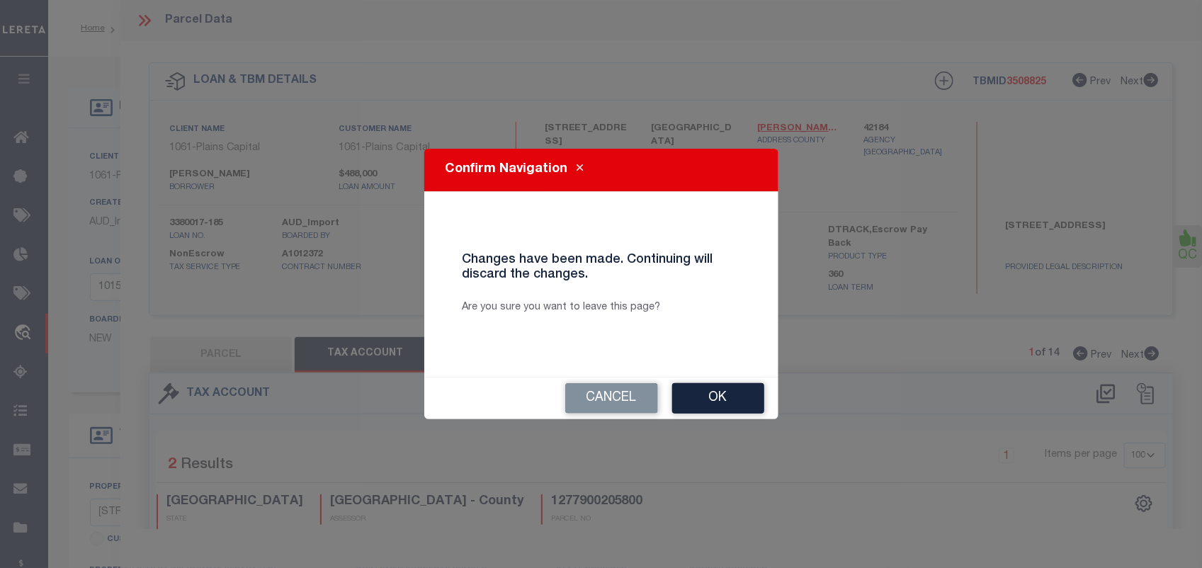
click at [702, 380] on div "Cancel Ok" at bounding box center [601, 398] width 354 height 42
click at [702, 395] on button "Ok" at bounding box center [718, 398] width 92 height 30
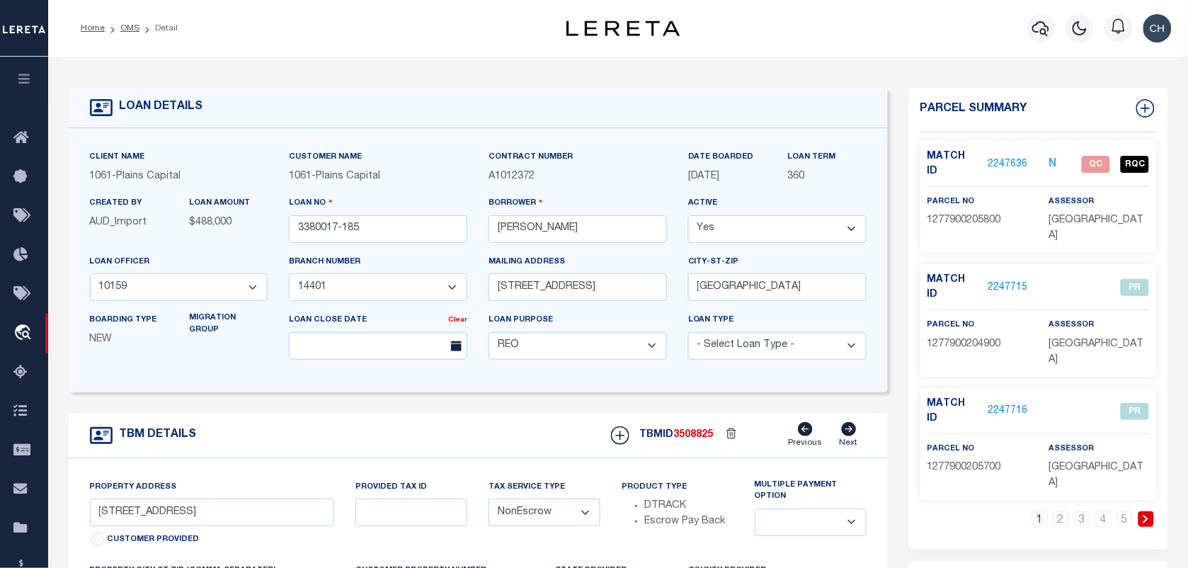
click at [1000, 160] on link "2247636" at bounding box center [1009, 164] width 40 height 15
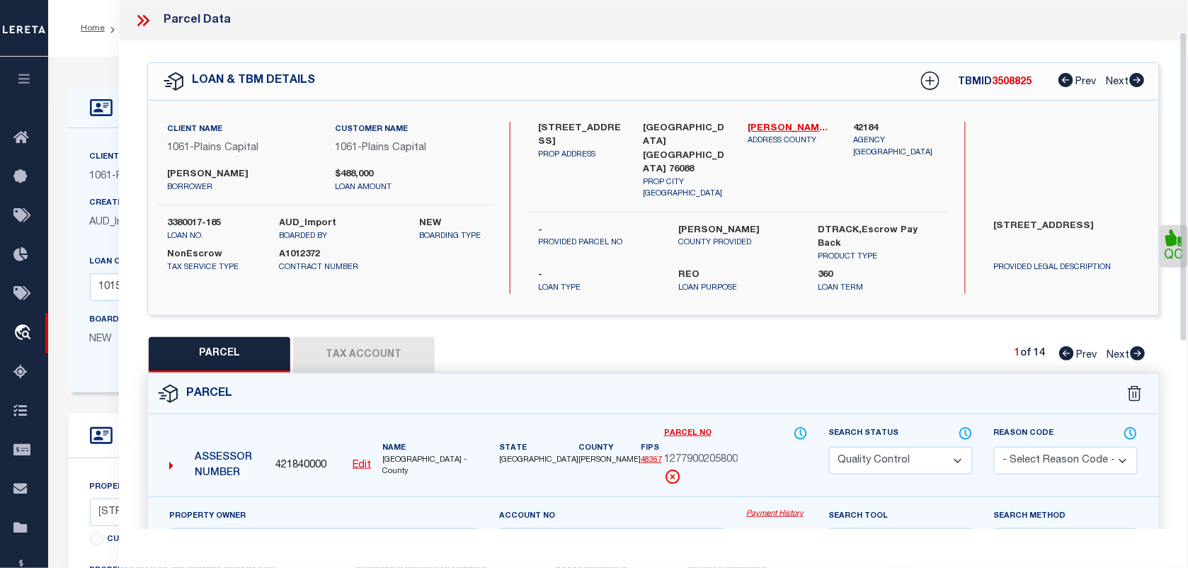
scroll to position [177, 0]
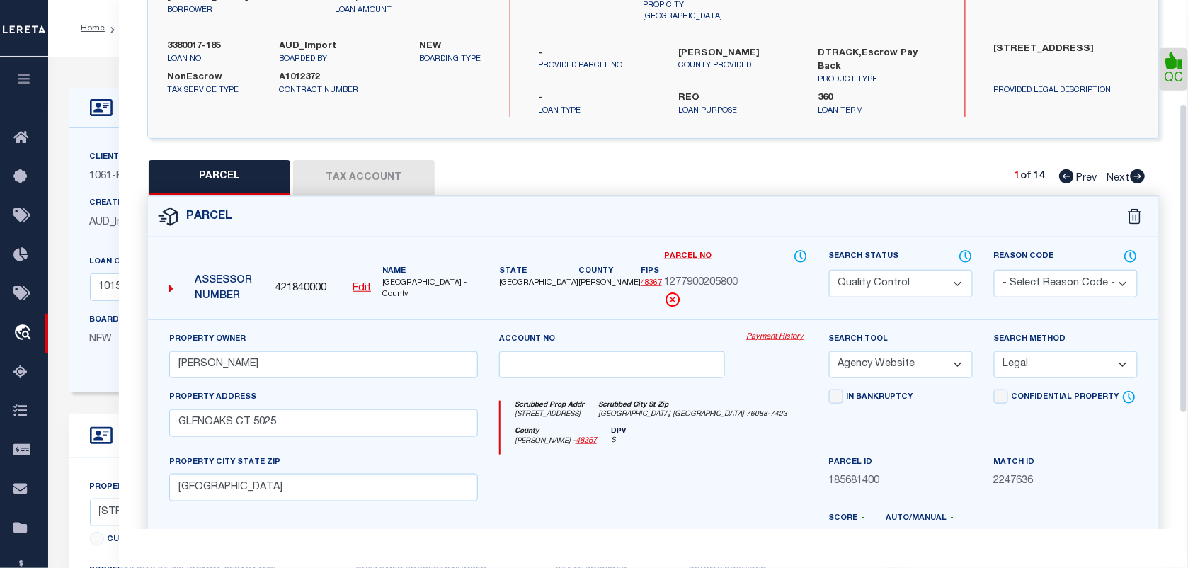
click at [949, 270] on select "Automated Search Bad Parcel Complete Duplicate Parcel High Dollar Reporting In …" at bounding box center [901, 284] width 144 height 28
click at [829, 270] on select "Automated Search Bad Parcel Complete Duplicate Parcel High Dollar Reporting In …" at bounding box center [901, 284] width 144 height 28
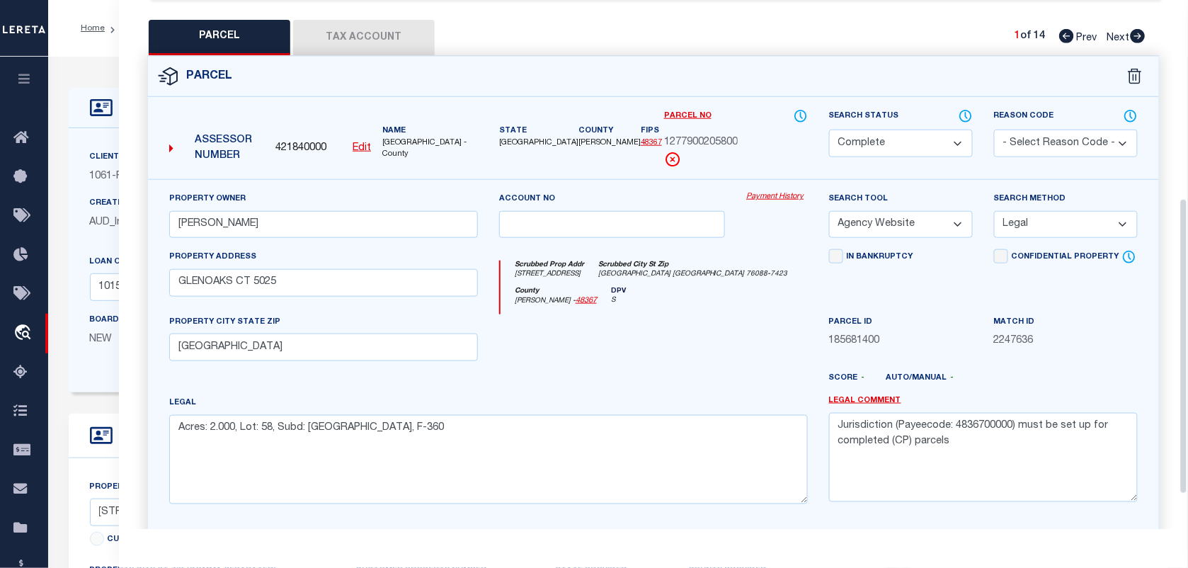
scroll to position [415, 0]
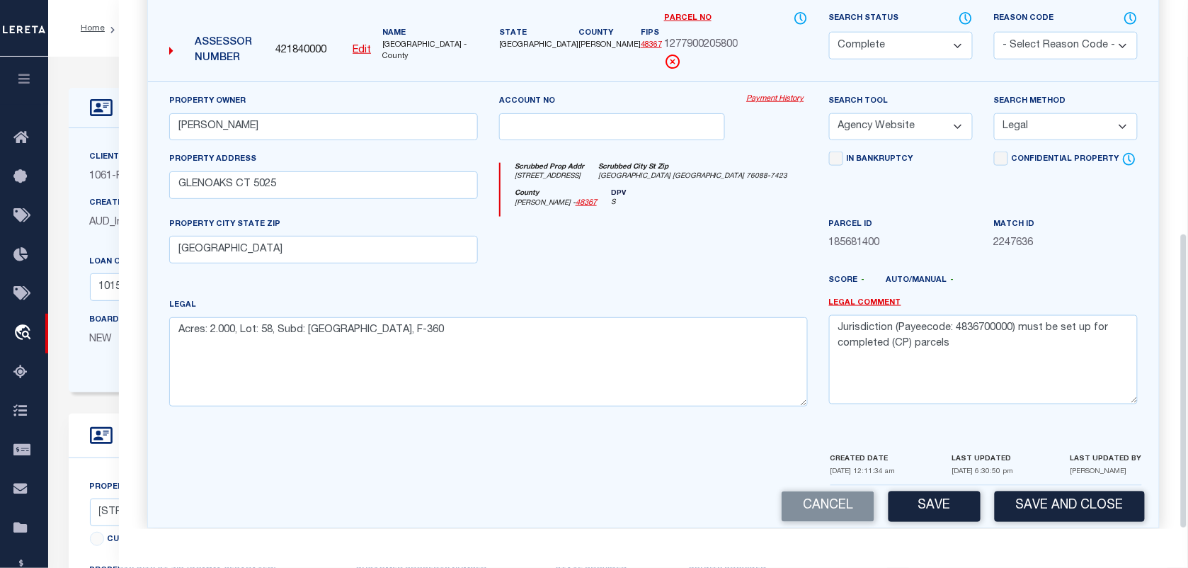
click at [942, 492] on button "Save" at bounding box center [935, 507] width 92 height 30
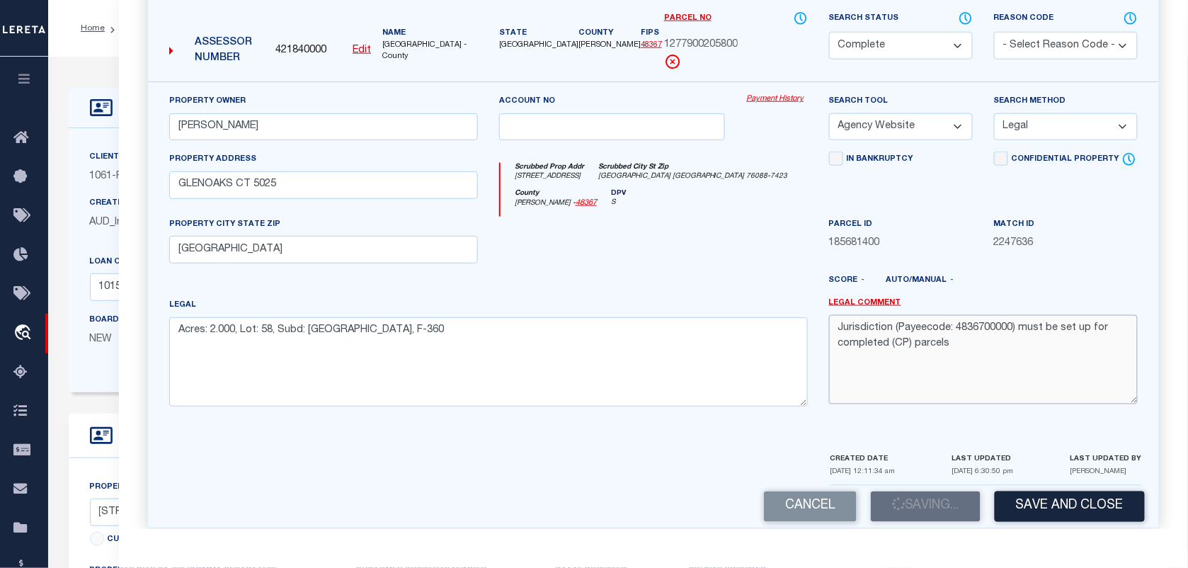
click at [953, 337] on textarea "Jurisdiction (Payeecode: 4836700000) must be set up for completed (CP) parcels" at bounding box center [983, 359] width 309 height 89
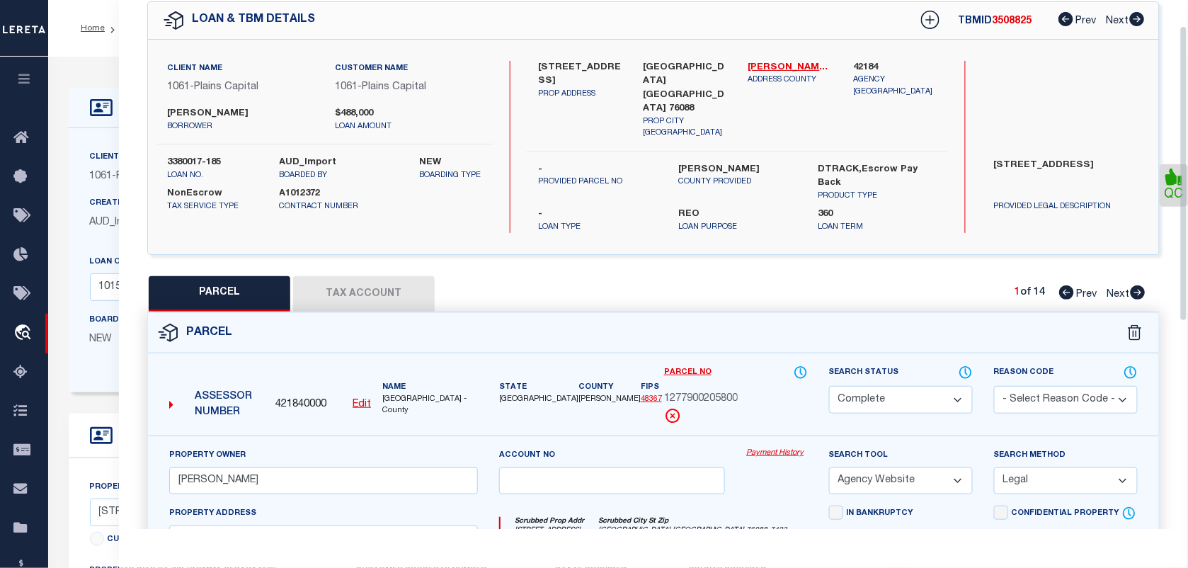
scroll to position [0, 0]
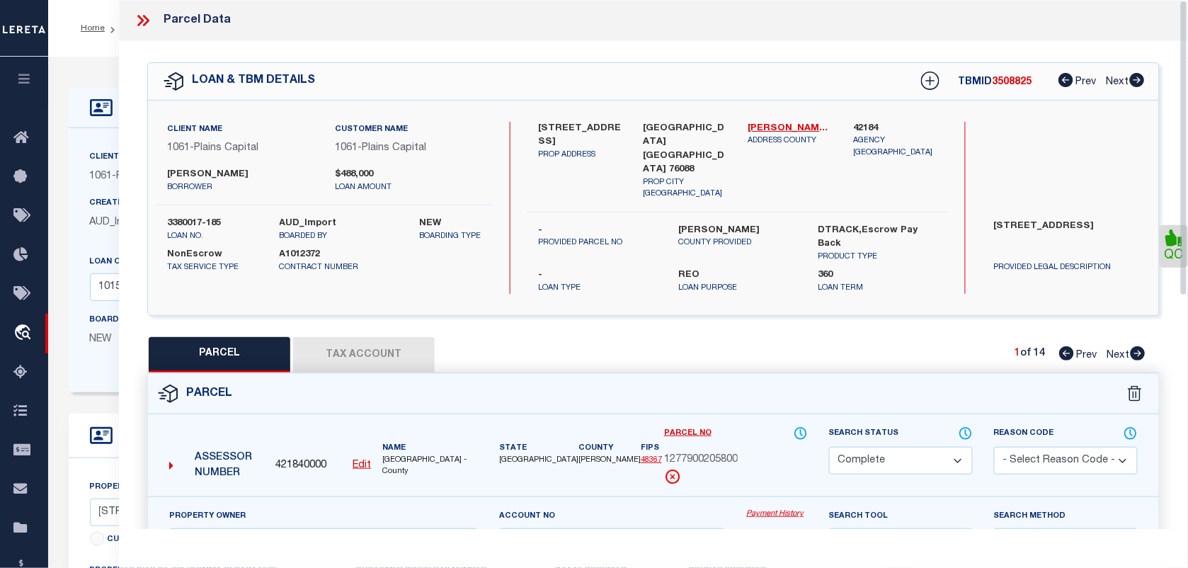
click at [145, 23] on icon at bounding box center [143, 20] width 18 height 18
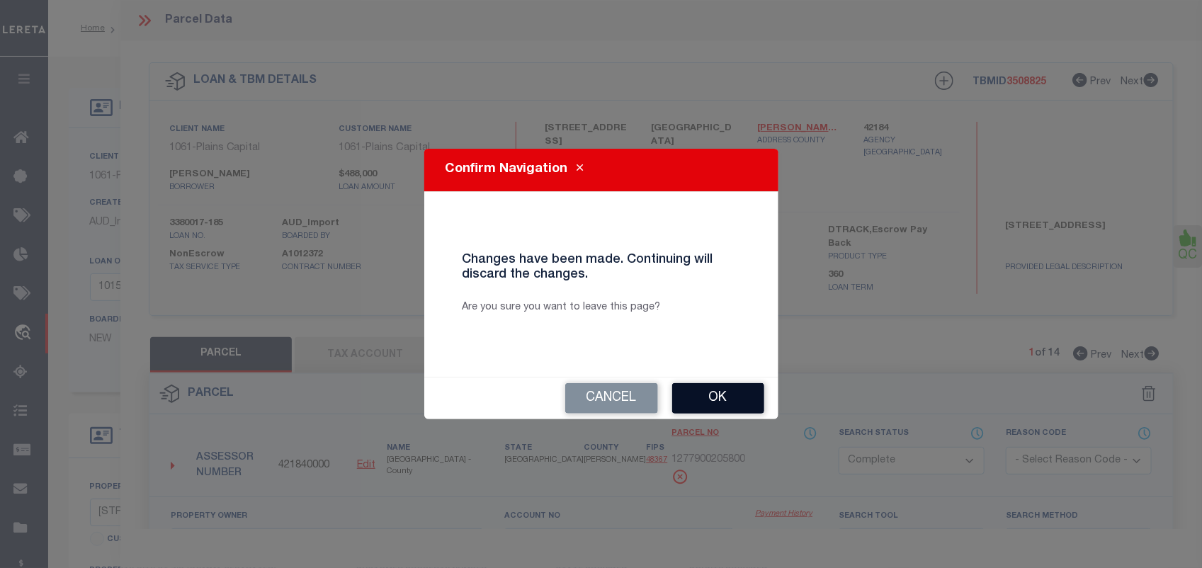
click at [722, 397] on button "Ok" at bounding box center [718, 398] width 92 height 30
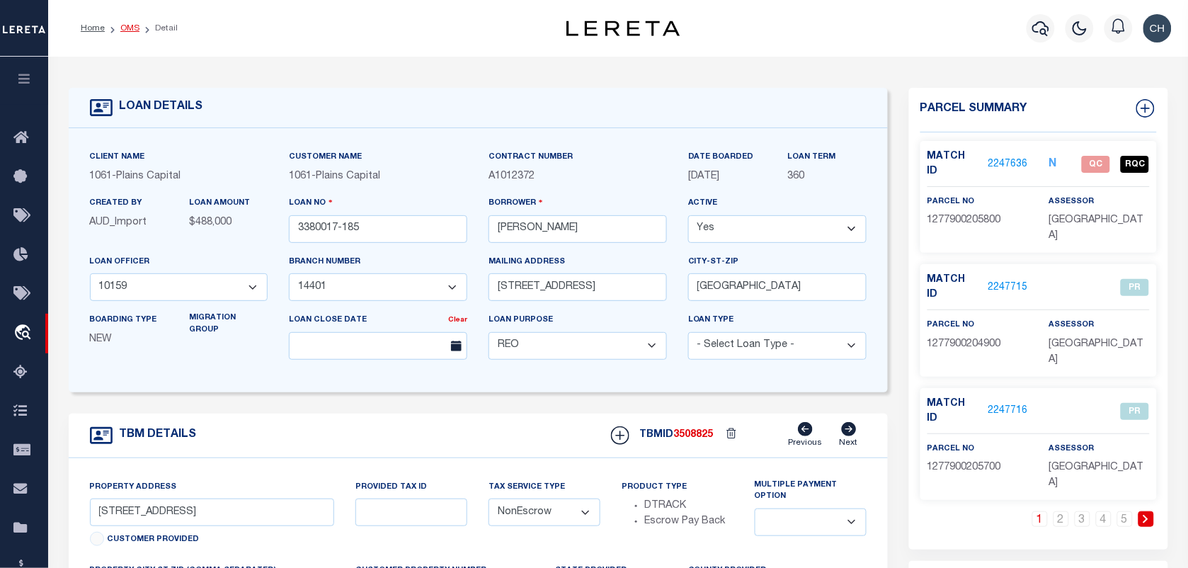
click at [132, 24] on link "OMS" at bounding box center [129, 28] width 19 height 8
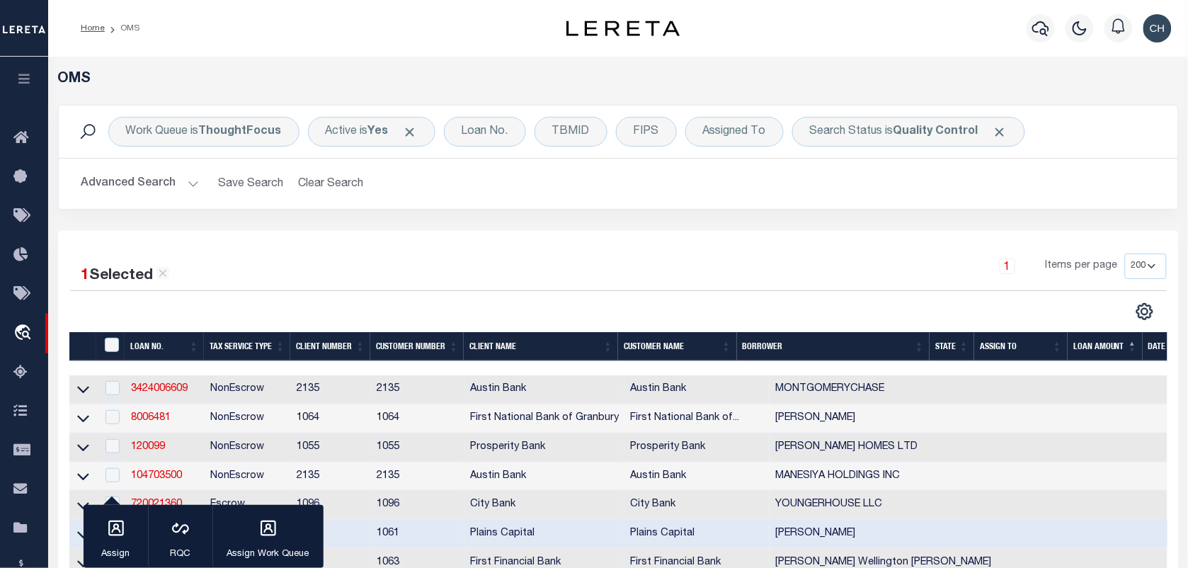
click at [178, 179] on button "Advanced Search" at bounding box center [140, 184] width 118 height 28
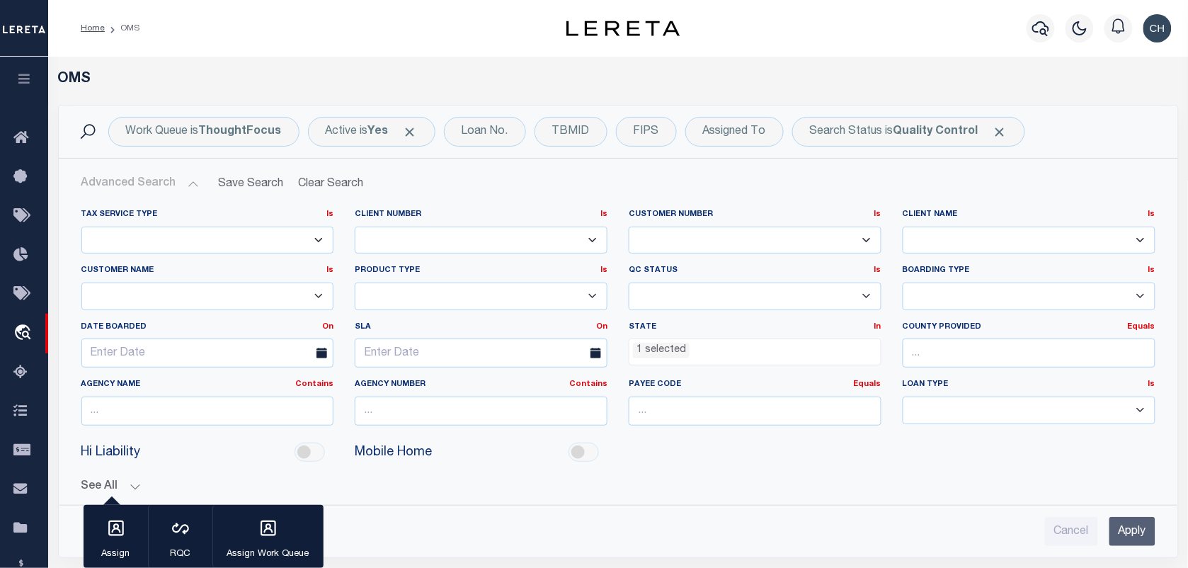
drag, startPoint x: 1127, startPoint y: 529, endPoint x: 1074, endPoint y: 499, distance: 60.3
click at [1127, 531] on input "Apply" at bounding box center [1133, 531] width 46 height 29
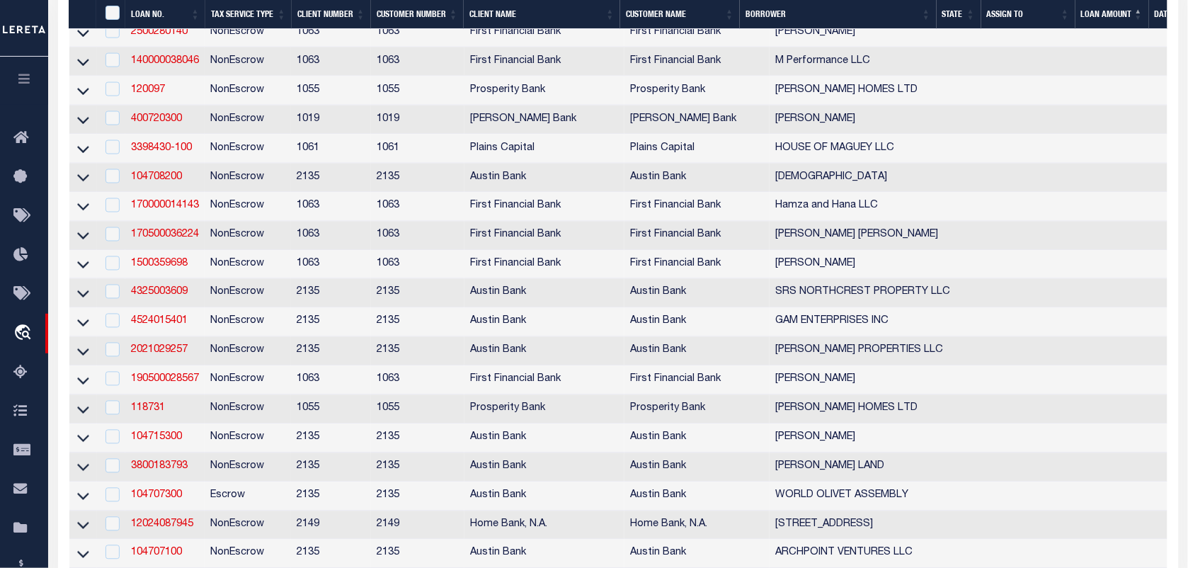
scroll to position [620, 0]
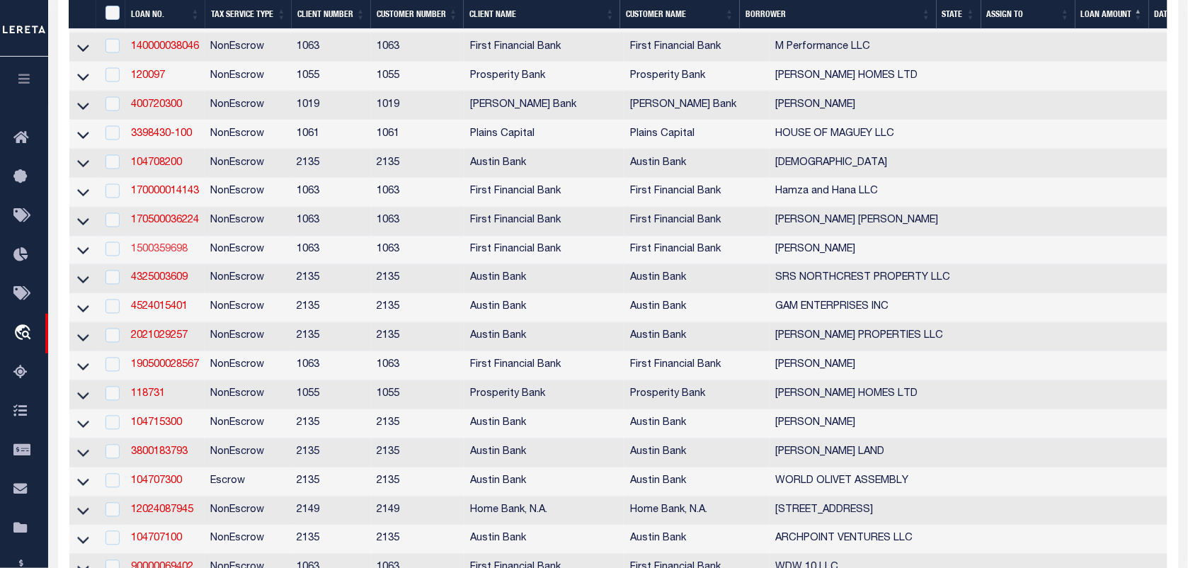
click at [175, 255] on link "1500359698" at bounding box center [159, 250] width 57 height 10
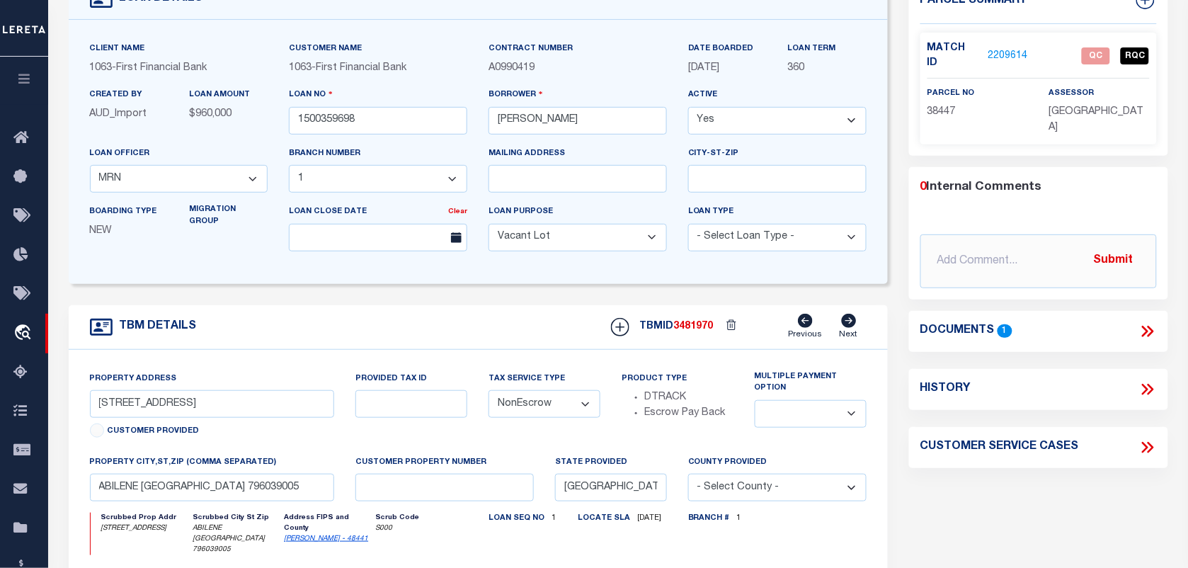
scroll to position [89, 0]
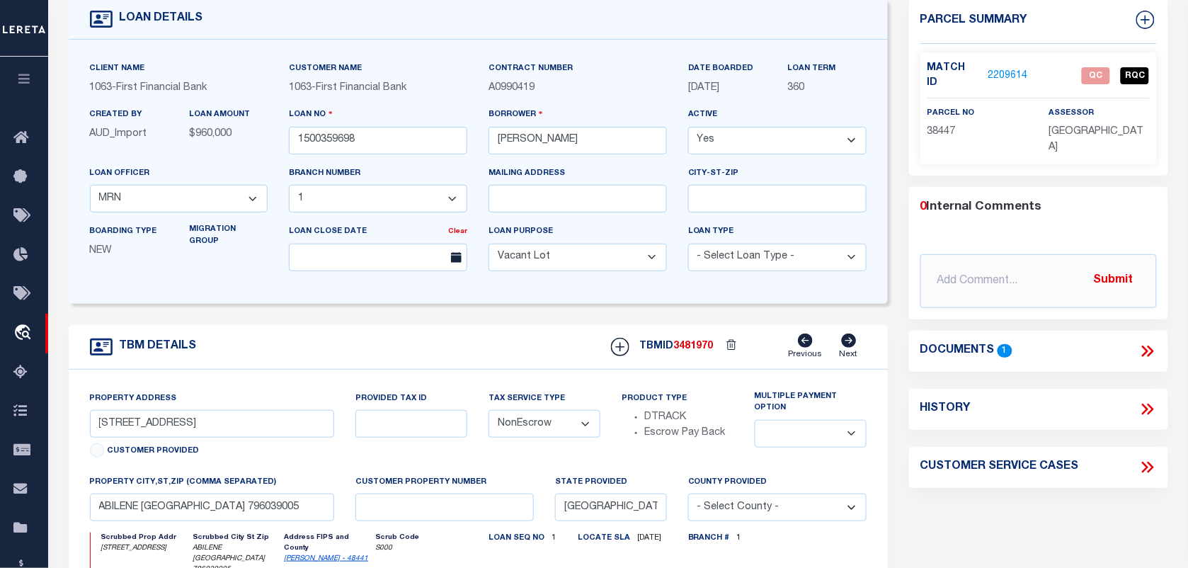
click at [1157, 342] on icon at bounding box center [1148, 351] width 18 height 18
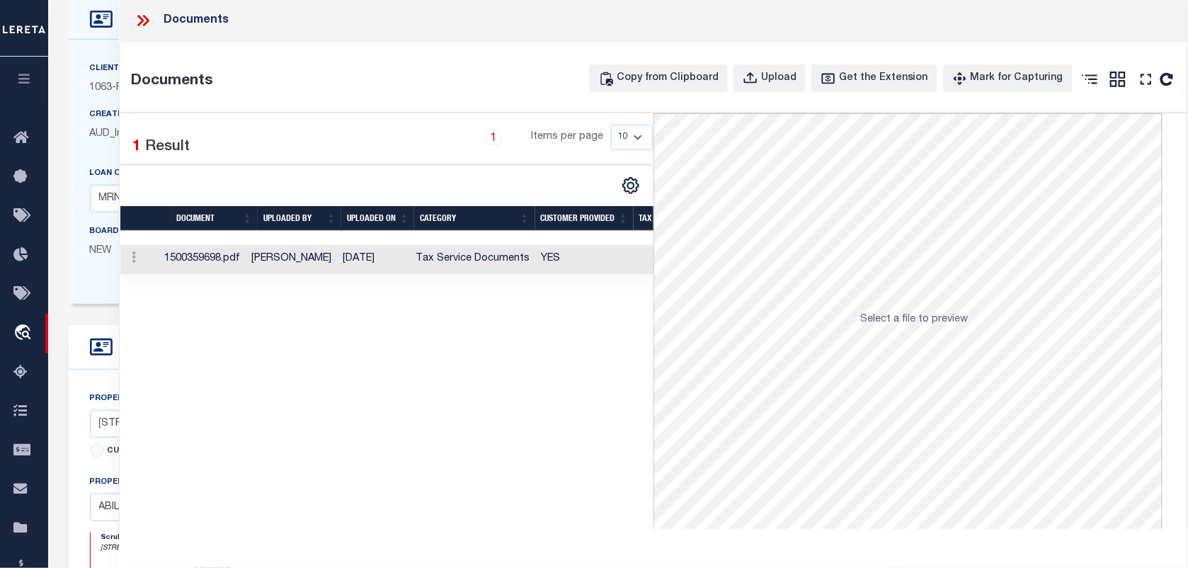
click at [589, 259] on td "YES" at bounding box center [584, 259] width 98 height 29
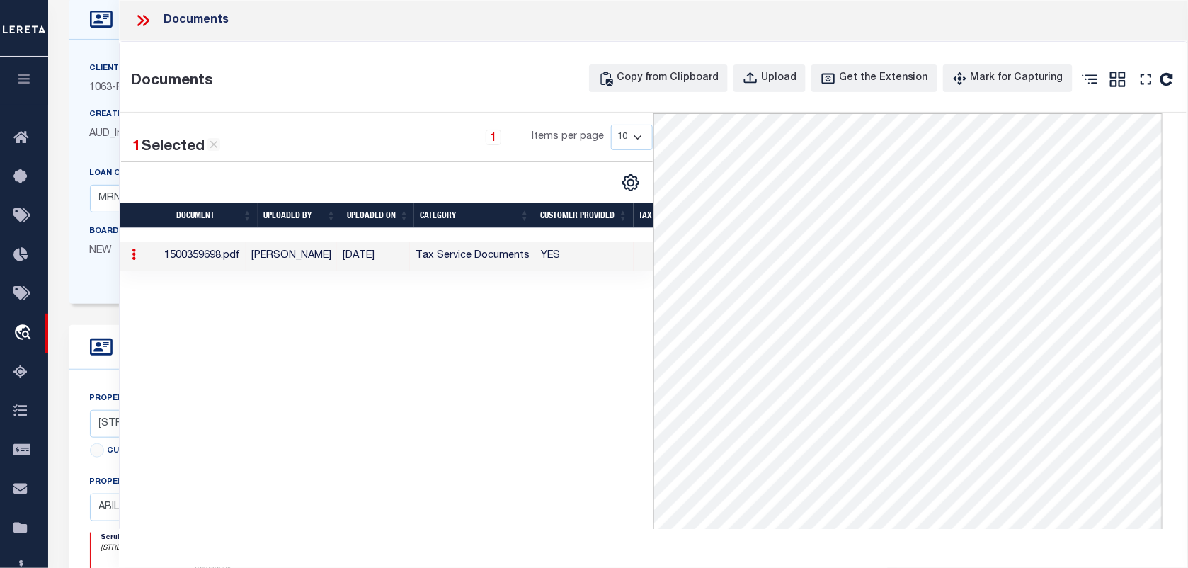
click at [145, 21] on icon at bounding box center [143, 20] width 18 height 18
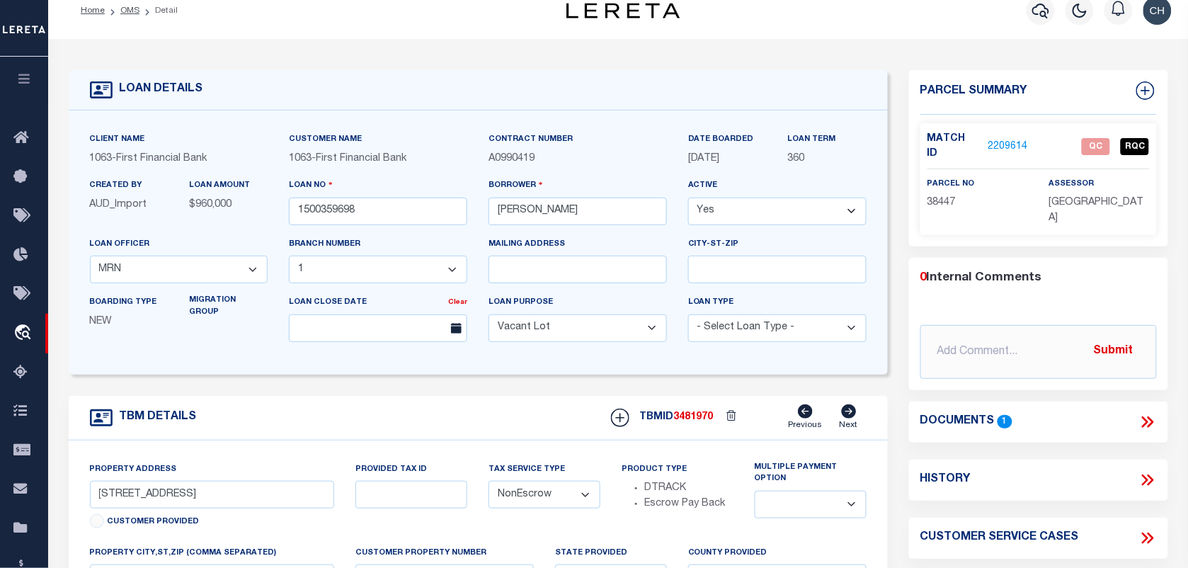
scroll to position [0, 0]
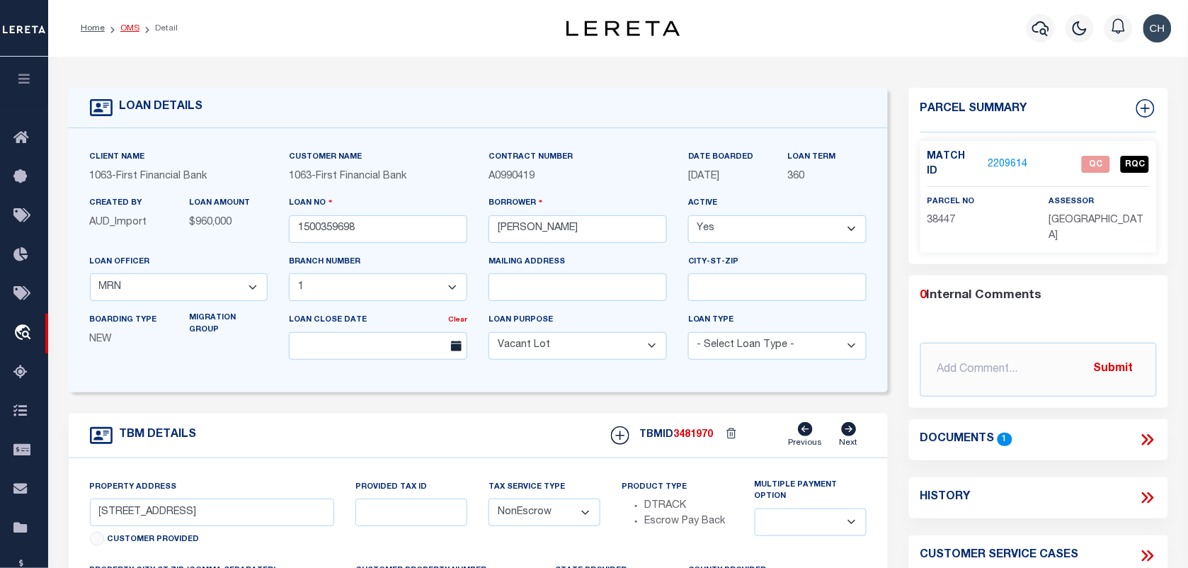
click at [132, 25] on link "OMS" at bounding box center [129, 28] width 19 height 8
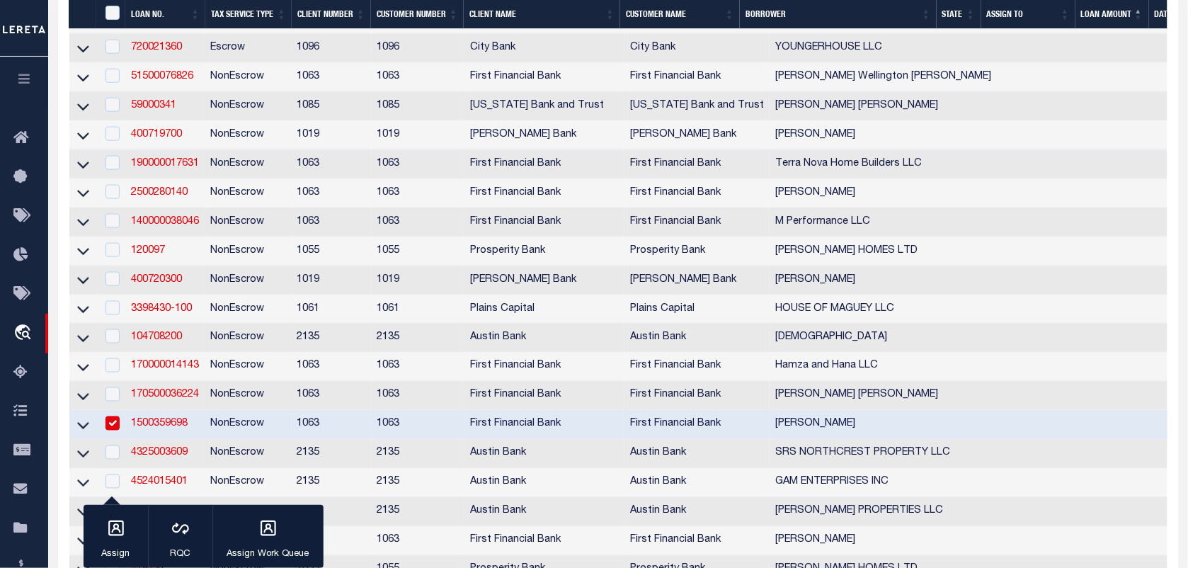
scroll to position [708, 0]
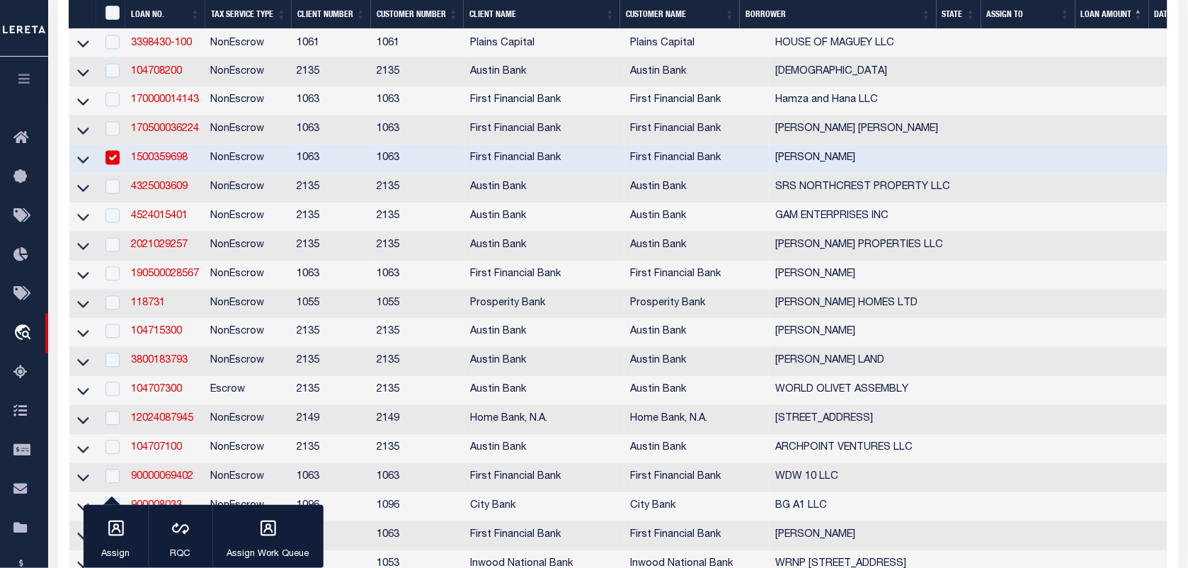
click at [115, 165] on input "checkbox" at bounding box center [113, 158] width 14 height 14
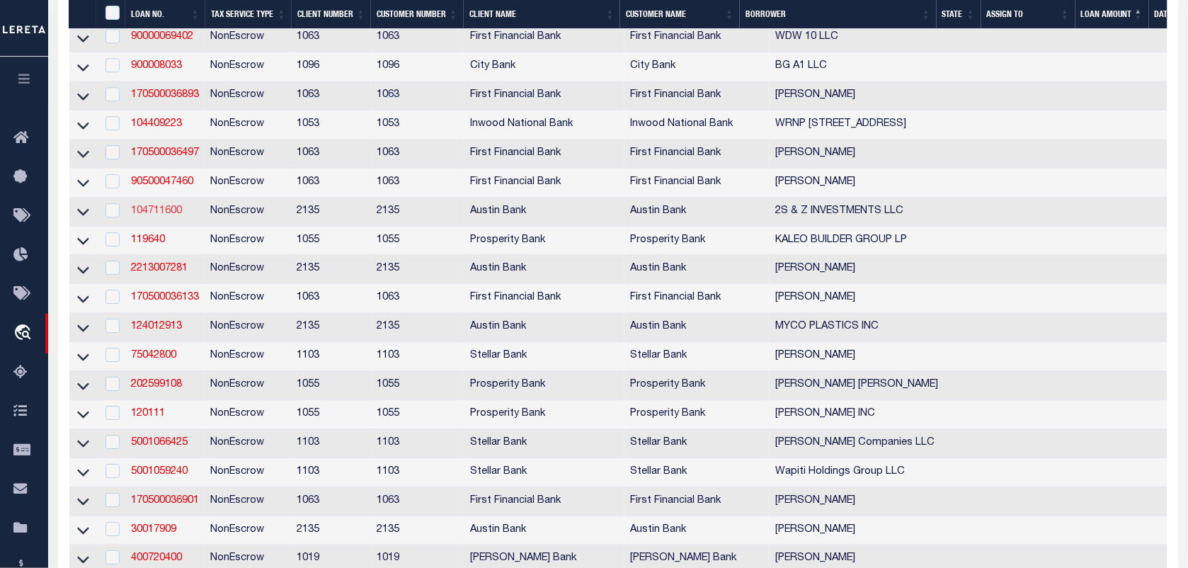
click at [165, 216] on link "104711600" at bounding box center [156, 211] width 51 height 10
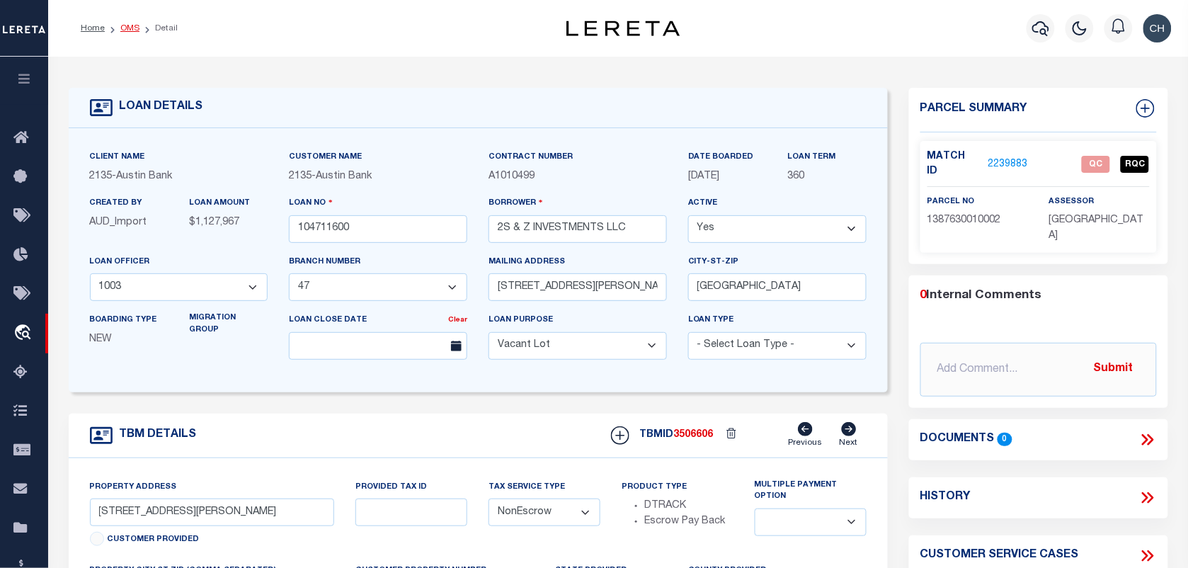
click at [129, 26] on link "OMS" at bounding box center [129, 28] width 19 height 8
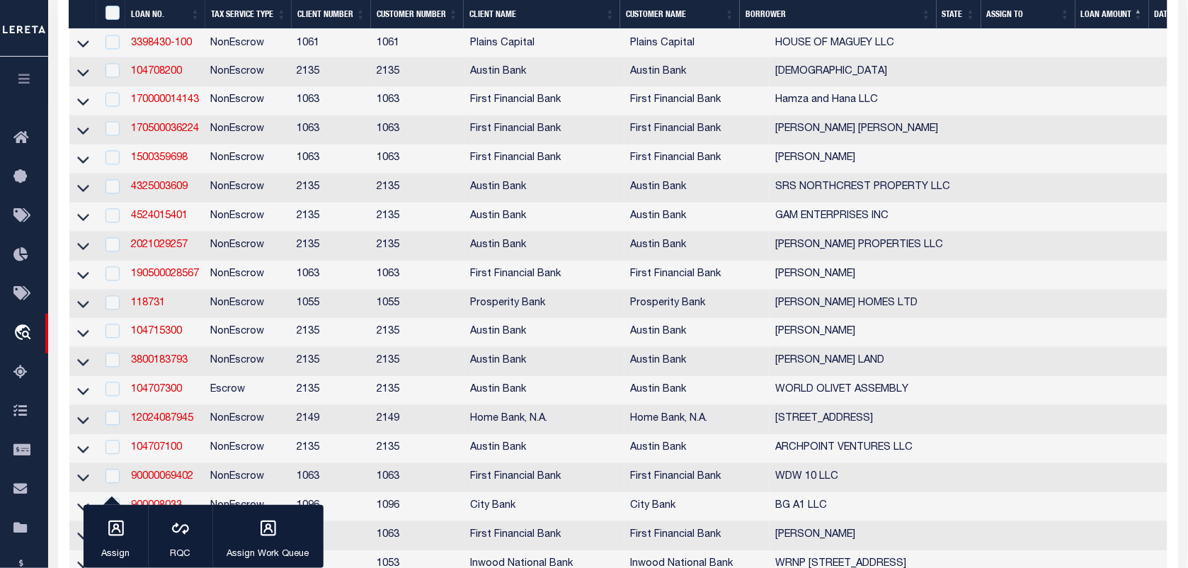
scroll to position [974, 0]
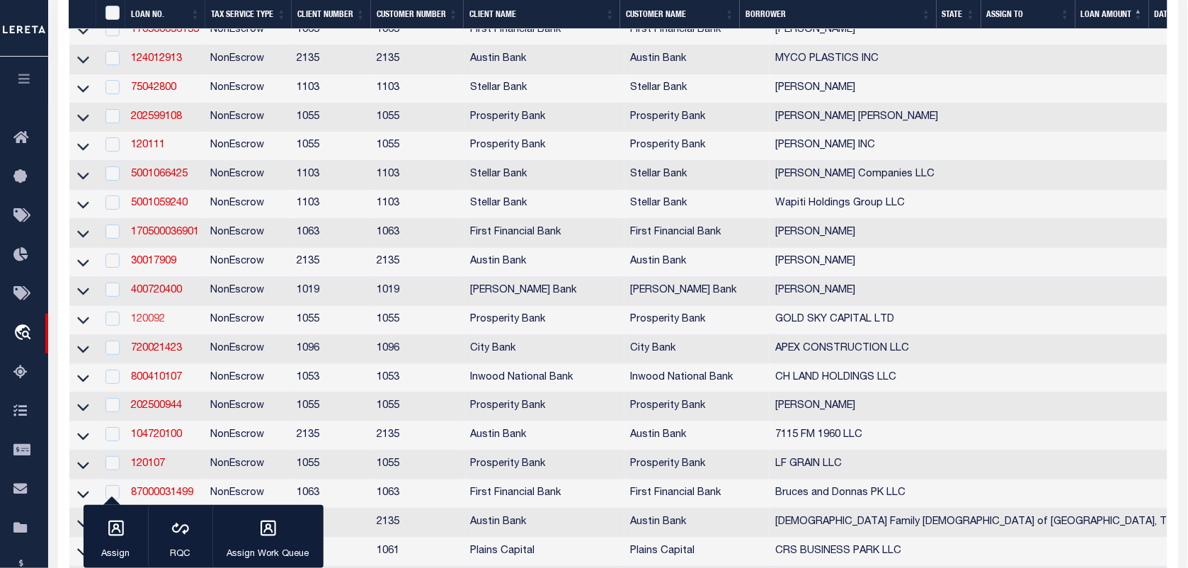
click at [157, 324] on link "120092" at bounding box center [148, 319] width 34 height 10
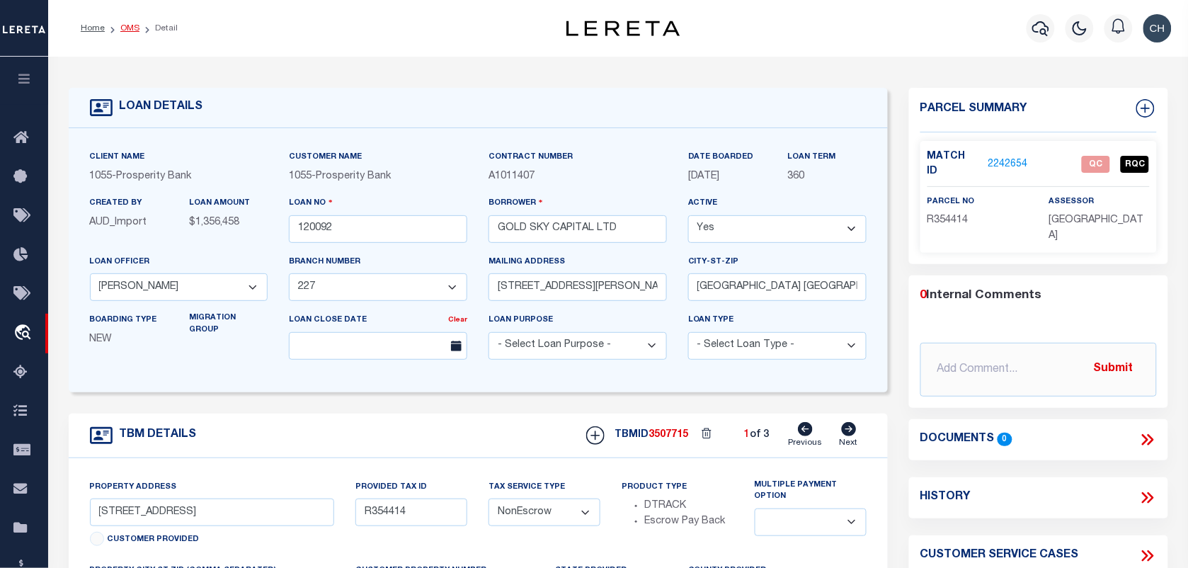
click at [131, 30] on link "OMS" at bounding box center [129, 28] width 19 height 8
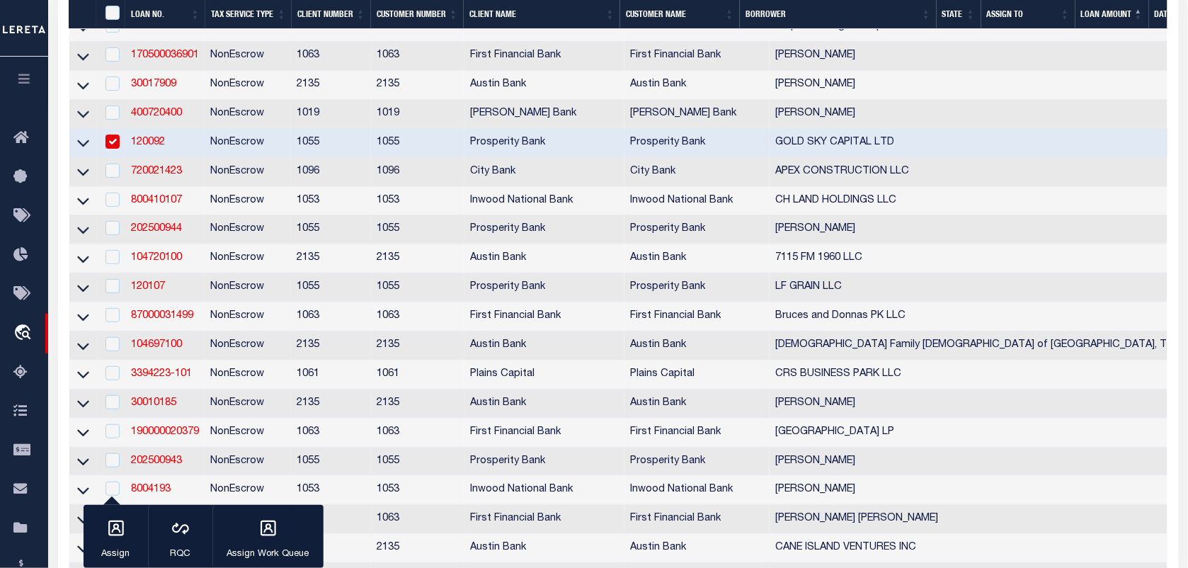
scroll to position [1859, 0]
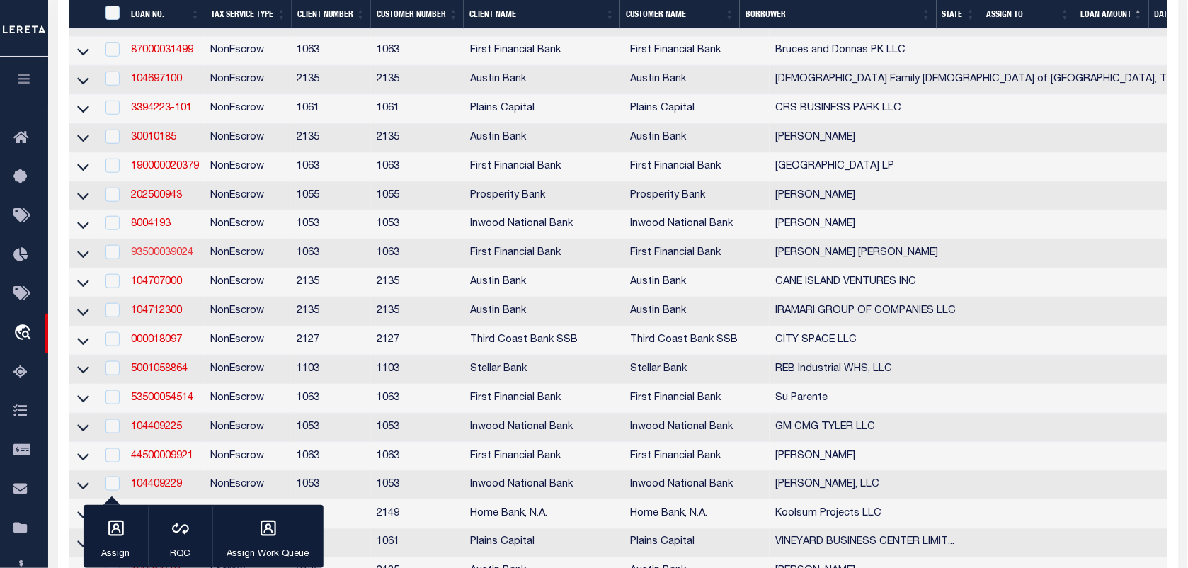
click at [164, 258] on link "93500039024" at bounding box center [162, 253] width 62 height 10
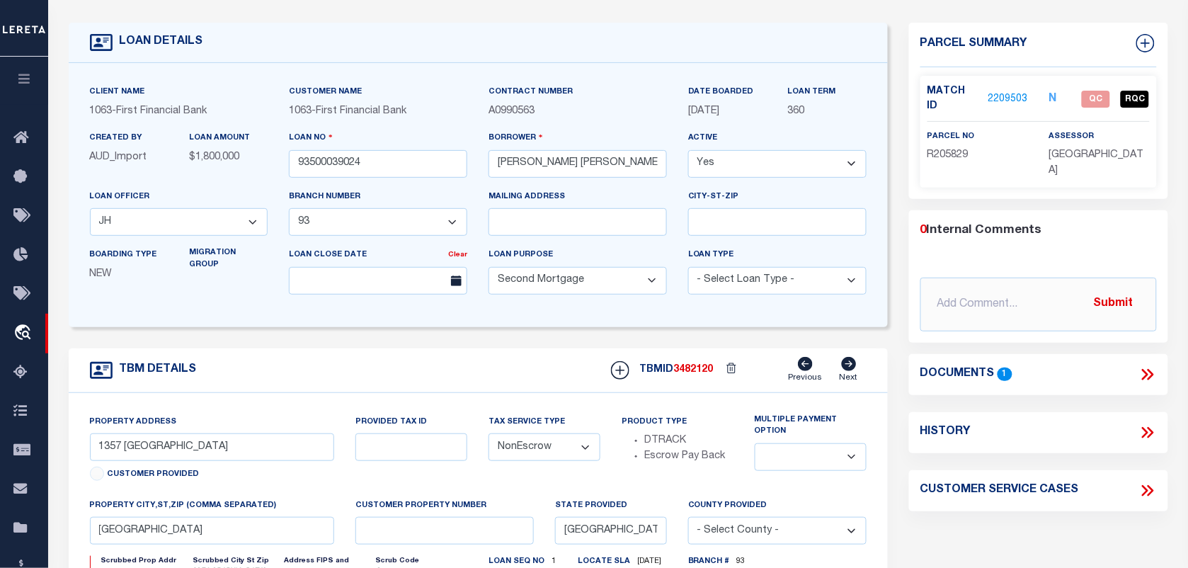
scroll to position [177, 0]
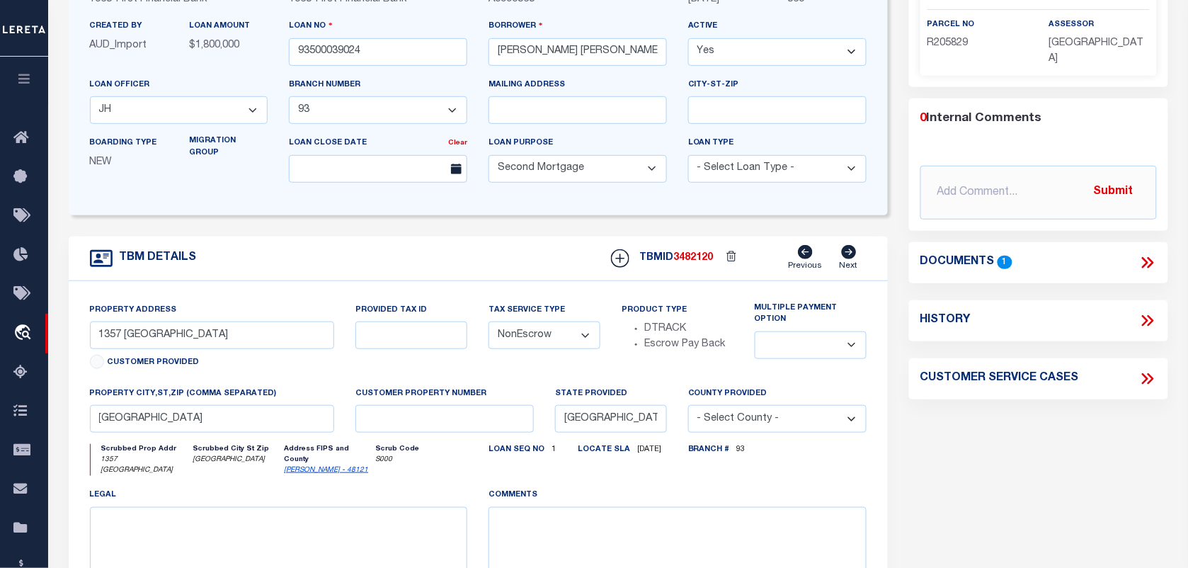
click at [1144, 257] on icon at bounding box center [1145, 262] width 6 height 11
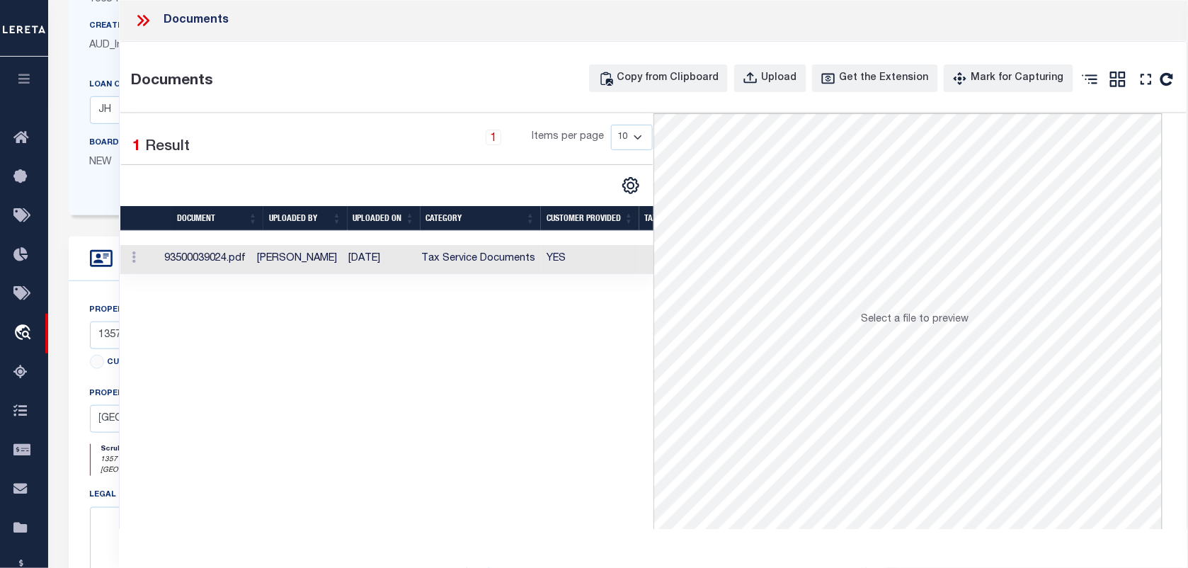
click at [416, 256] on td "[DATE]" at bounding box center [379, 259] width 73 height 29
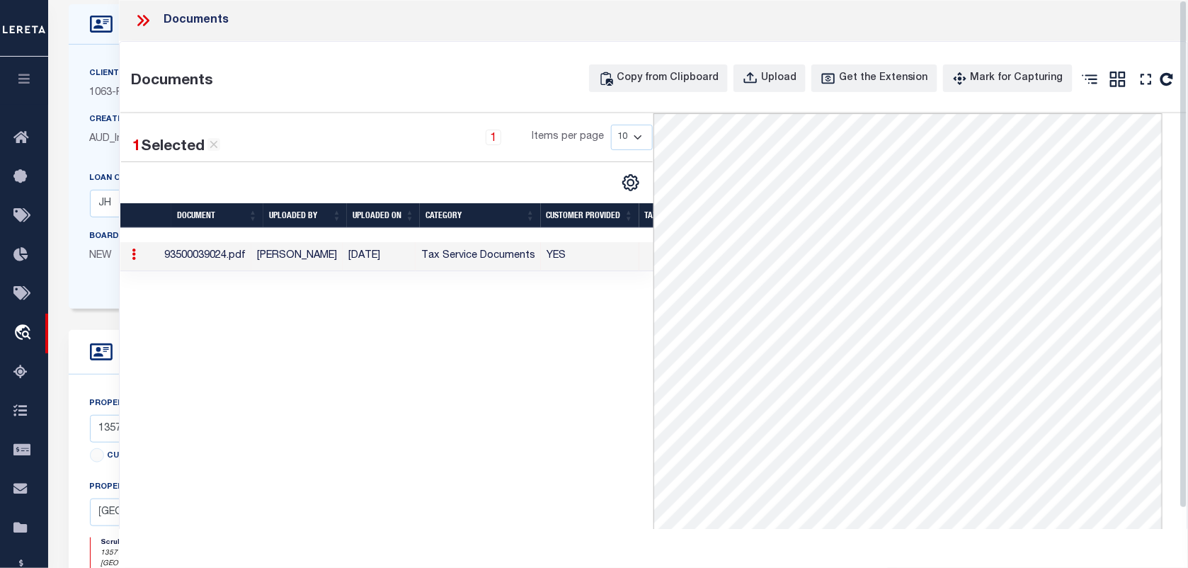
scroll to position [0, 0]
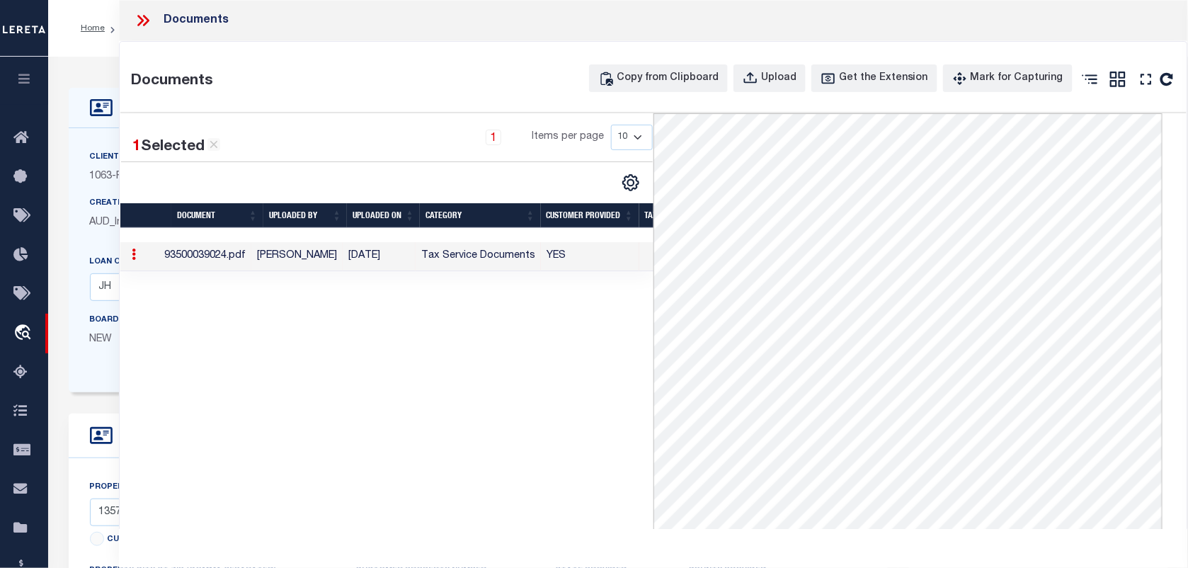
click at [140, 18] on icon at bounding box center [140, 20] width 6 height 11
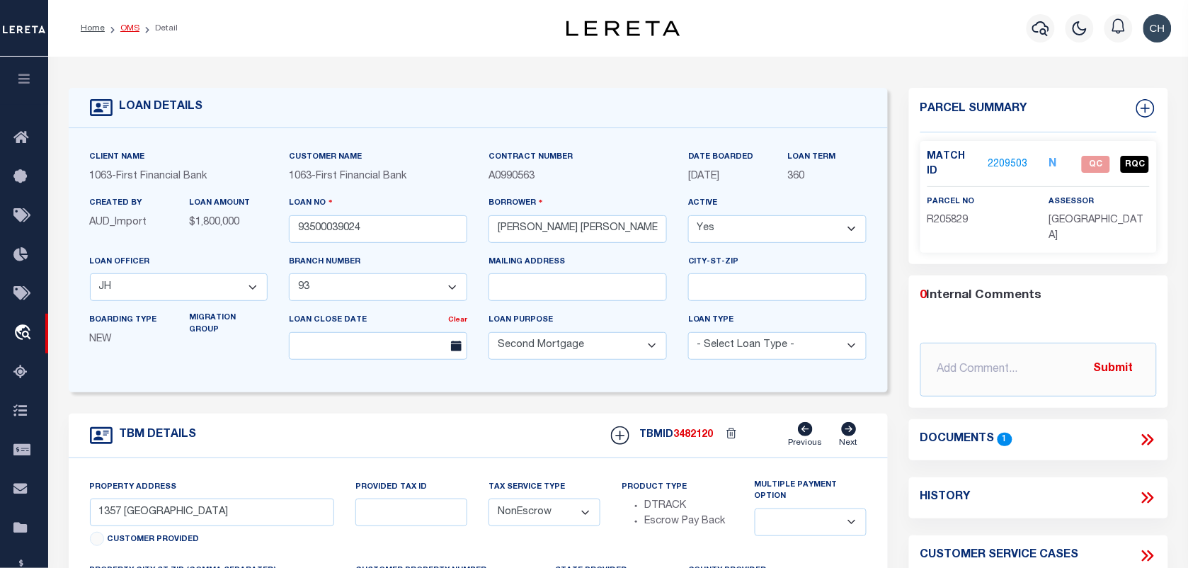
click at [127, 25] on link "OMS" at bounding box center [129, 28] width 19 height 8
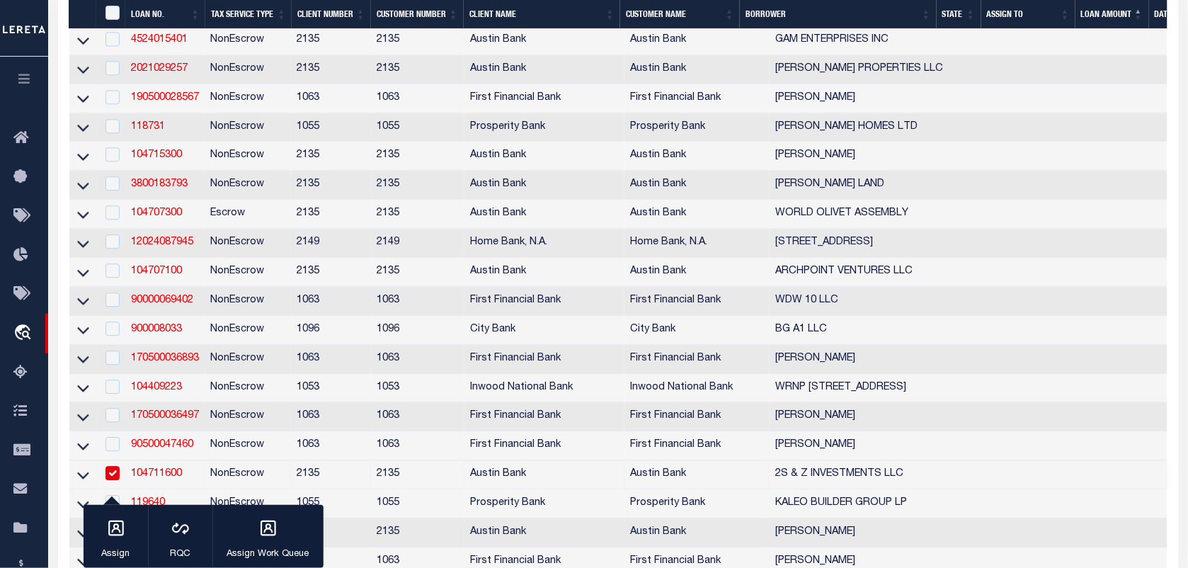
scroll to position [1151, 0]
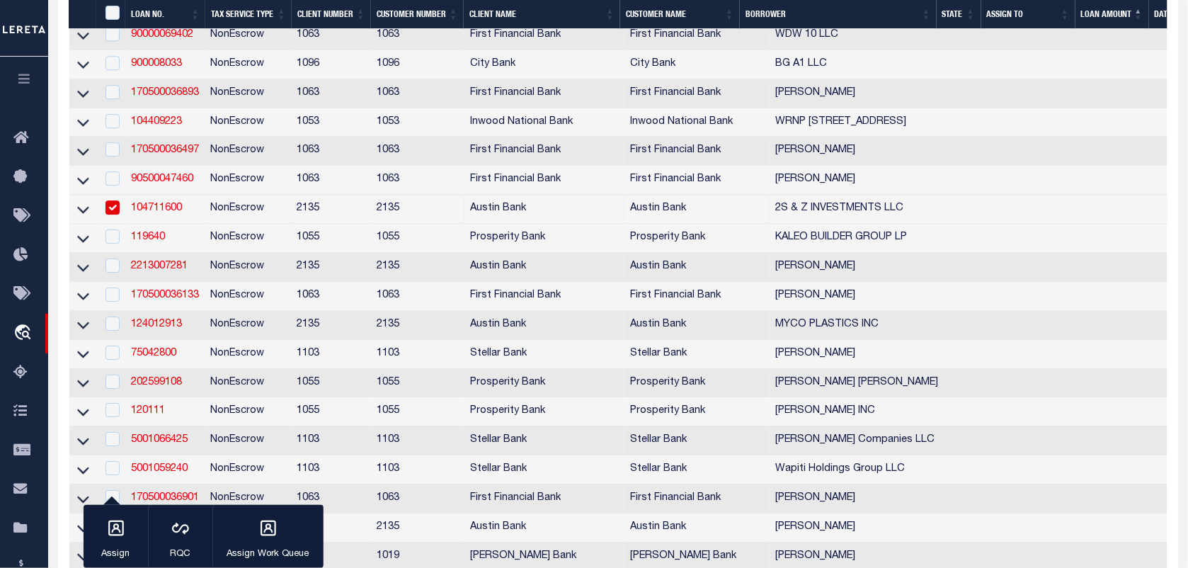
click at [107, 215] on input "checkbox" at bounding box center [113, 207] width 14 height 14
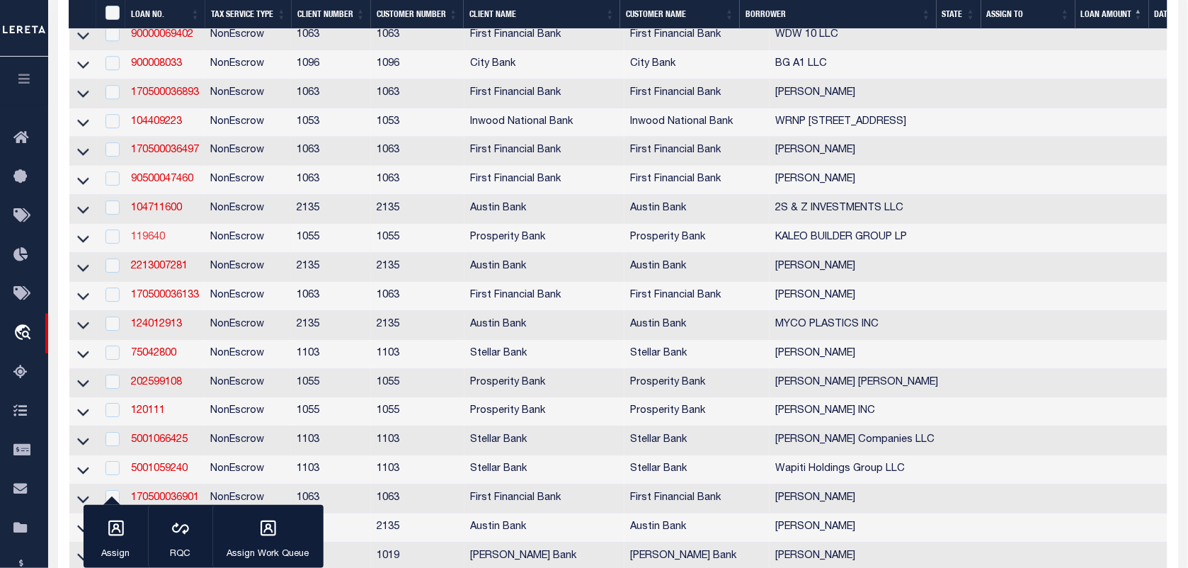
click at [157, 242] on link "119640" at bounding box center [148, 237] width 34 height 10
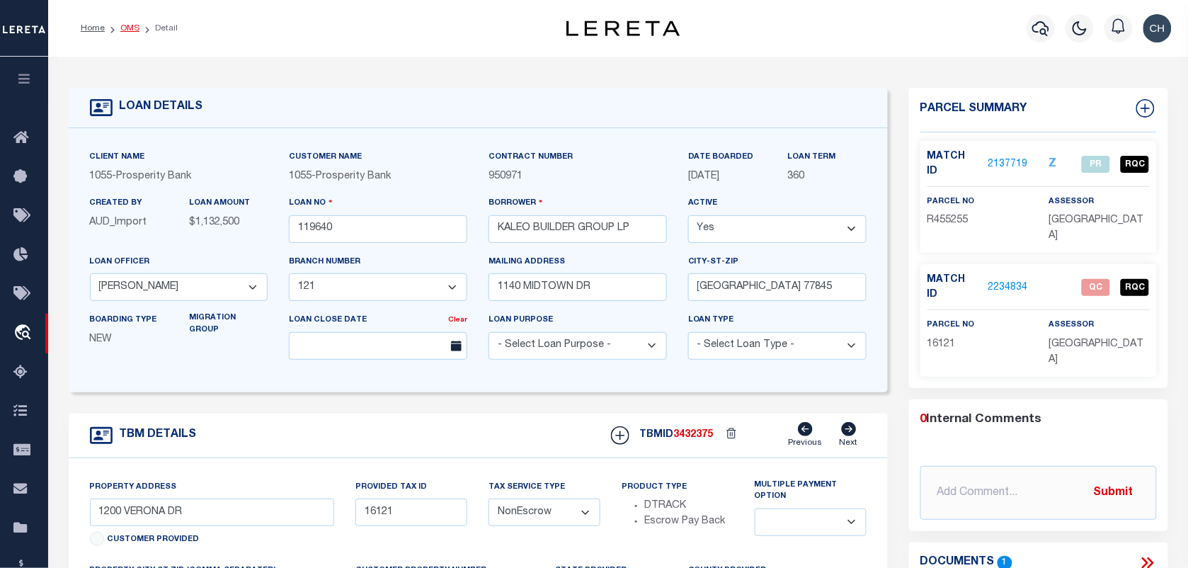
click at [135, 28] on link "OMS" at bounding box center [129, 28] width 19 height 8
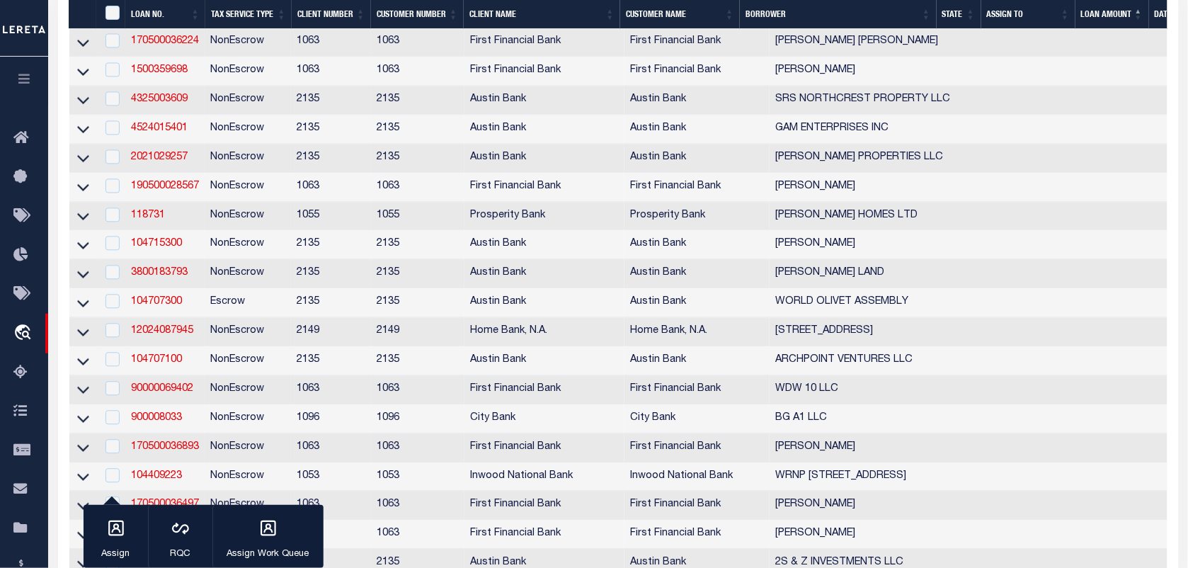
scroll to position [1062, 0]
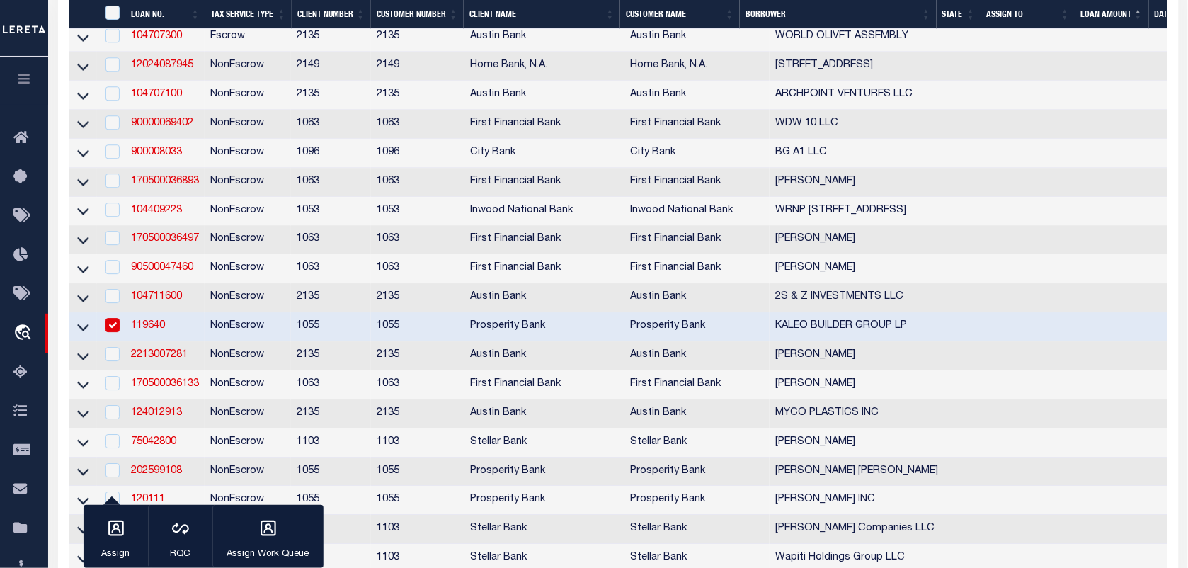
click at [110, 341] on td at bounding box center [111, 326] width 29 height 29
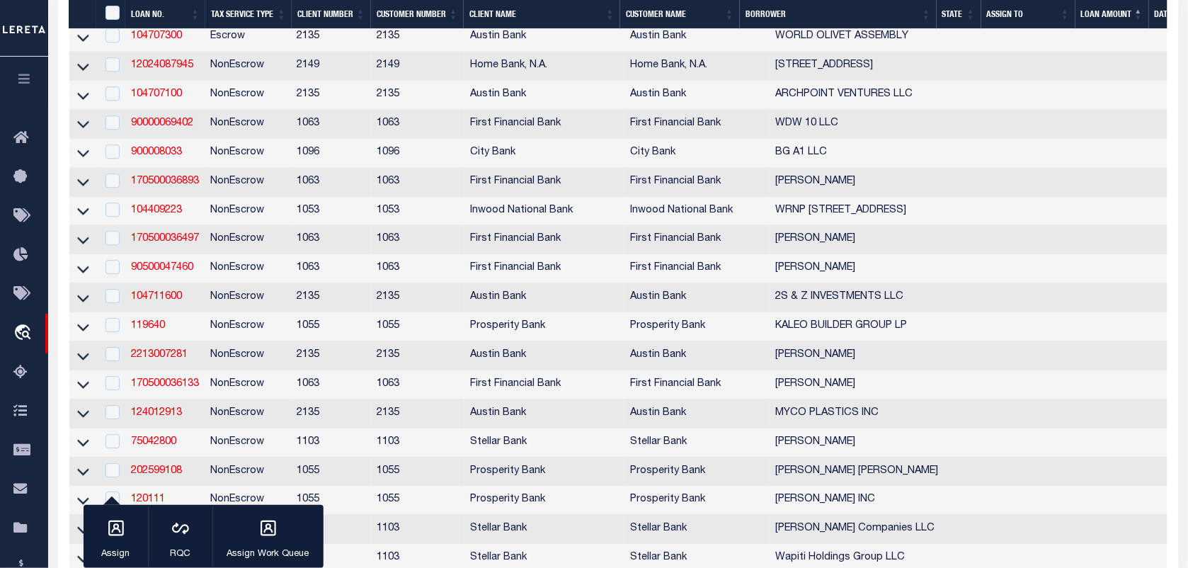
click at [151, 370] on td "2213007281" at bounding box center [164, 355] width 79 height 29
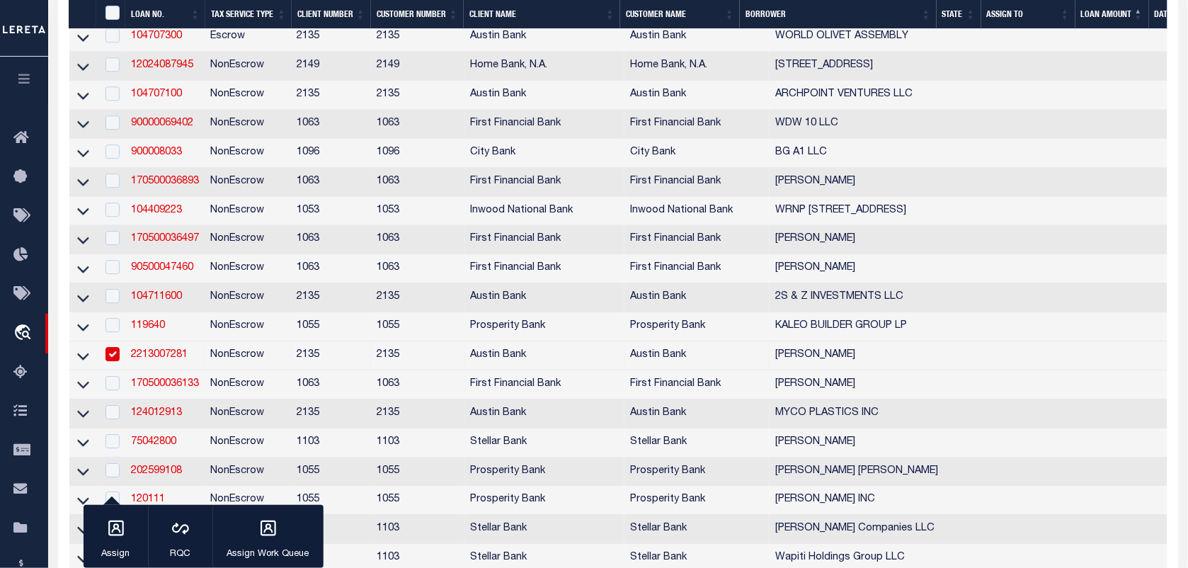
click at [153, 360] on link "2213007281" at bounding box center [159, 355] width 57 height 10
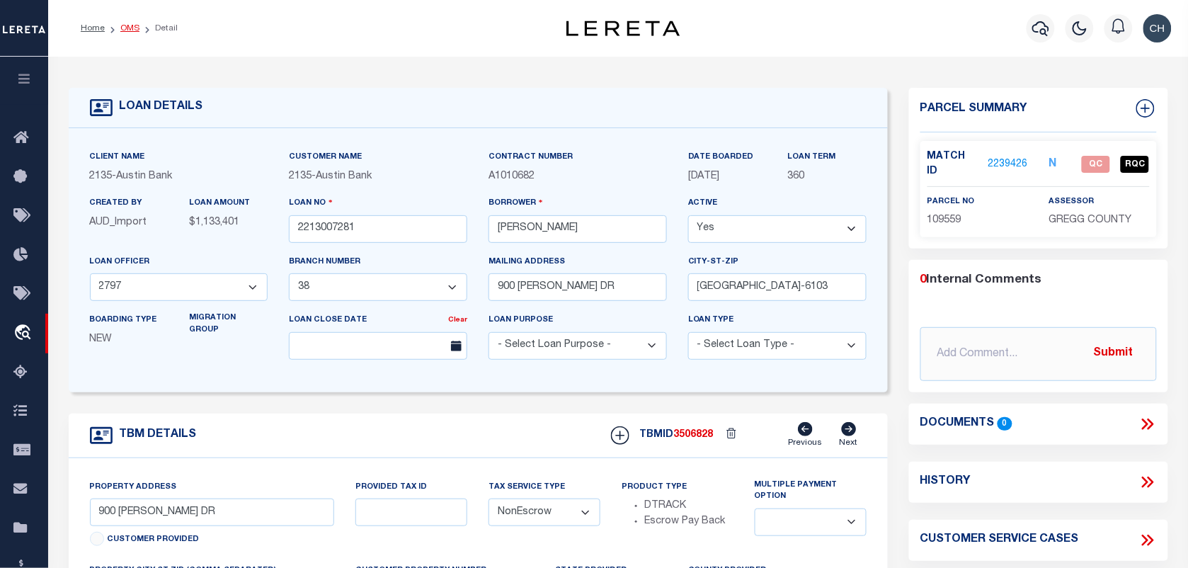
click at [130, 24] on link "OMS" at bounding box center [129, 28] width 19 height 8
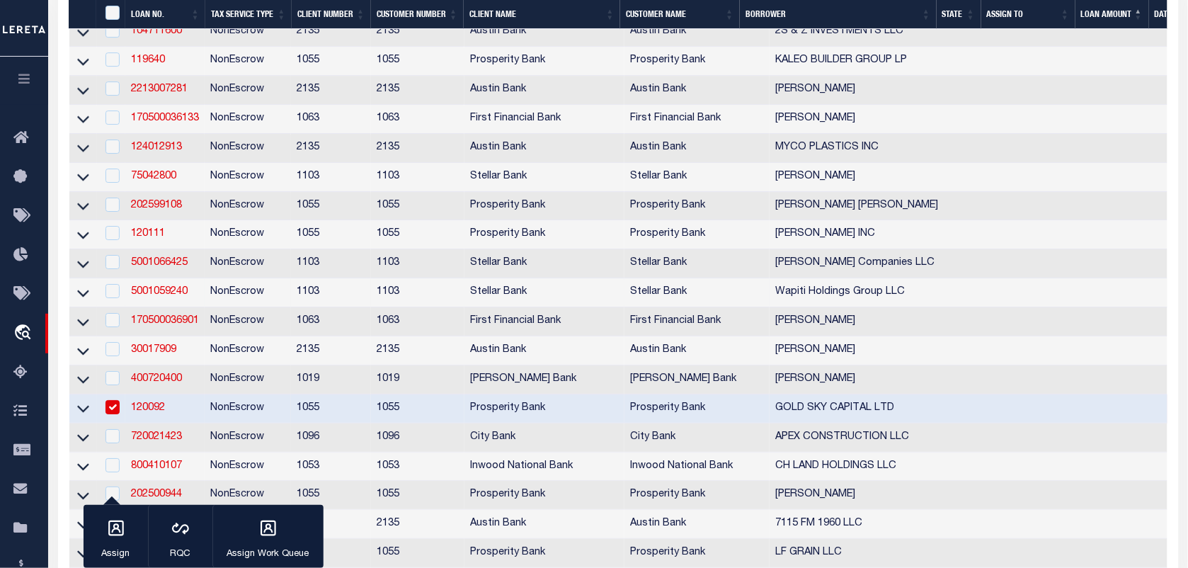
scroll to position [1682, 0]
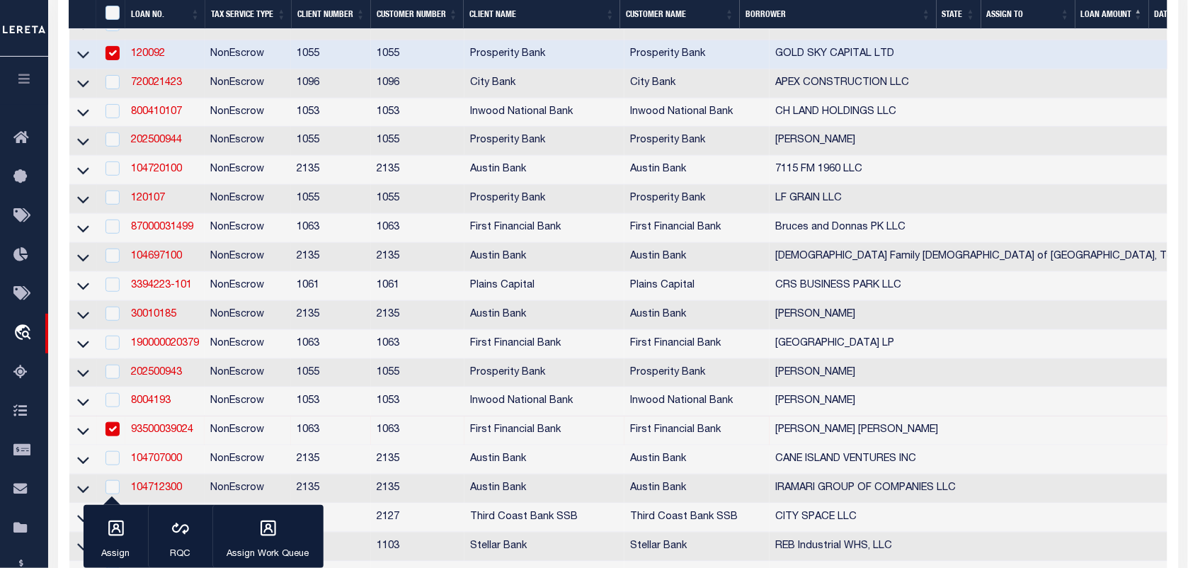
click at [120, 69] on td at bounding box center [111, 54] width 29 height 29
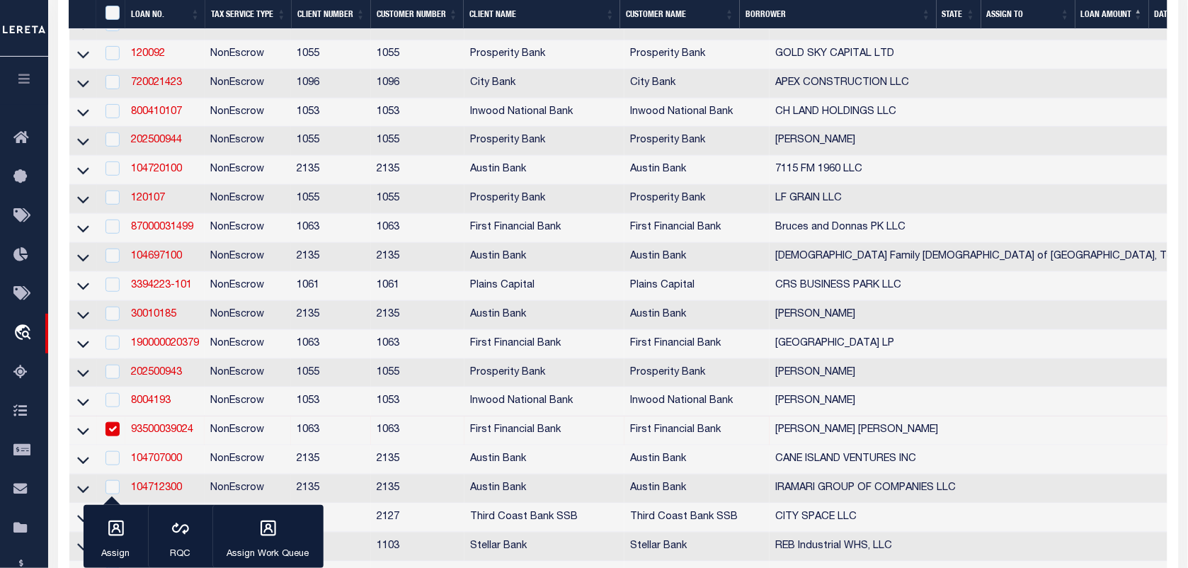
scroll to position [1859, 0]
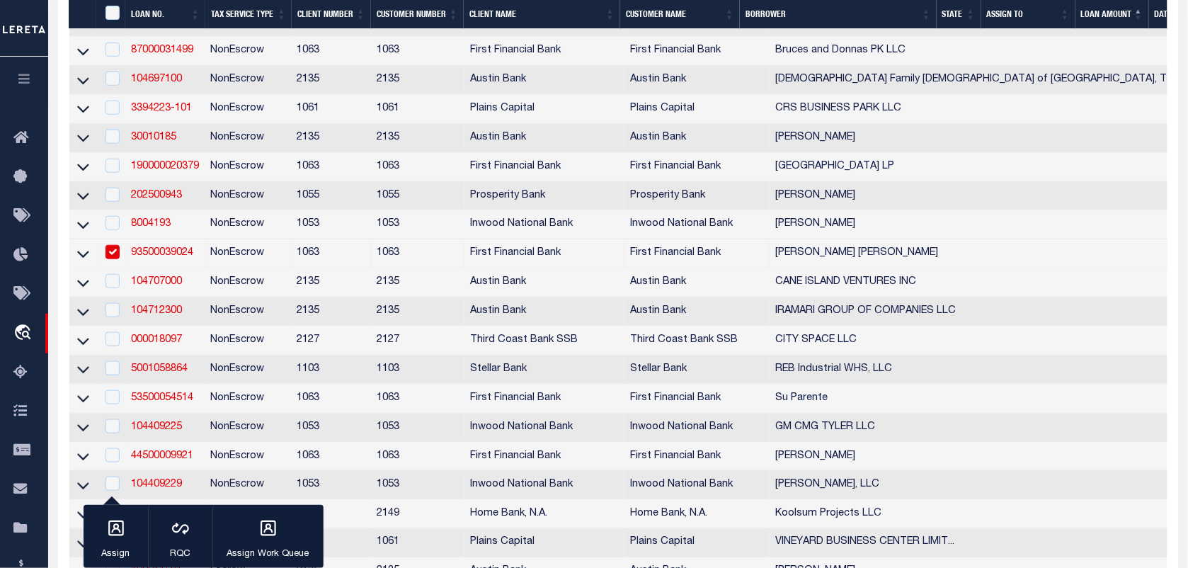
click at [114, 259] on input "checkbox" at bounding box center [113, 252] width 14 height 14
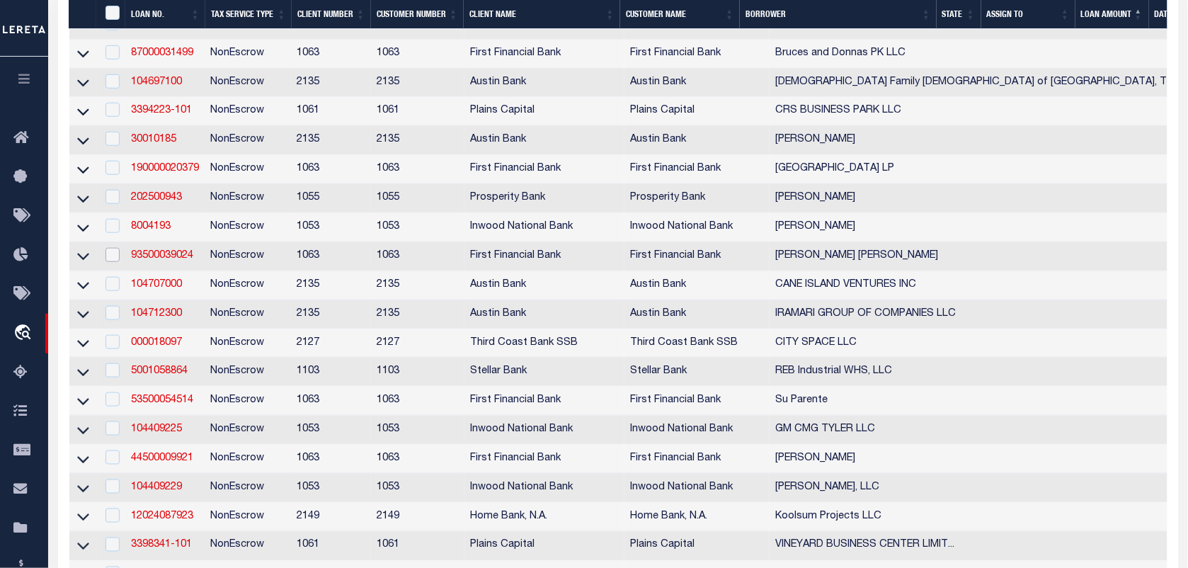
scroll to position [2036, 0]
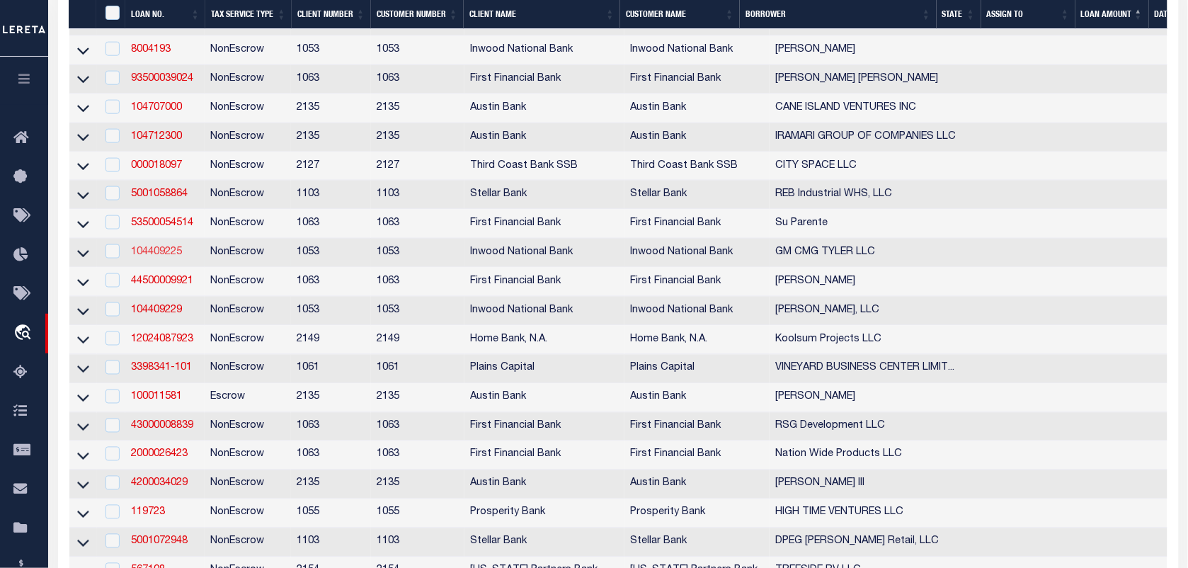
click at [176, 257] on link "104409225" at bounding box center [156, 252] width 51 height 10
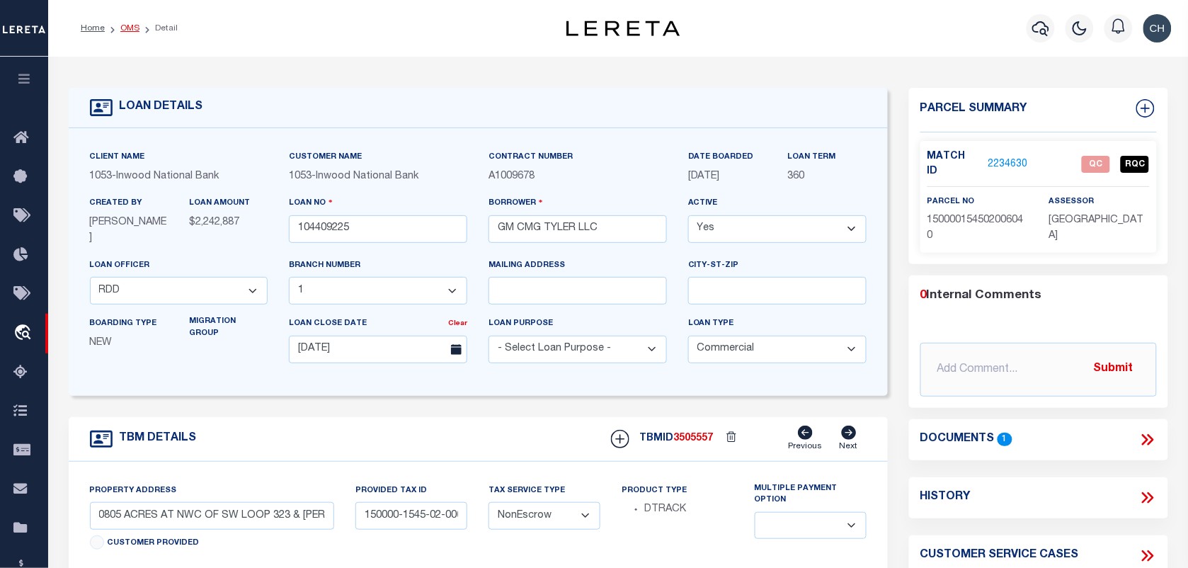
click at [133, 29] on link "OMS" at bounding box center [129, 28] width 19 height 8
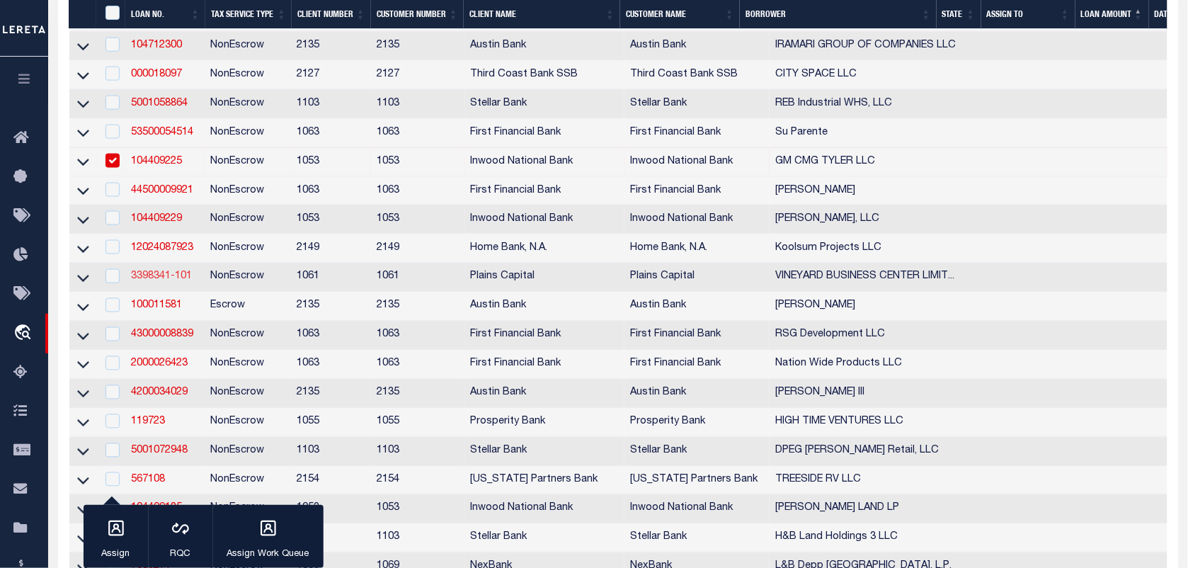
click at [154, 282] on link "3398341-101" at bounding box center [161, 277] width 61 height 10
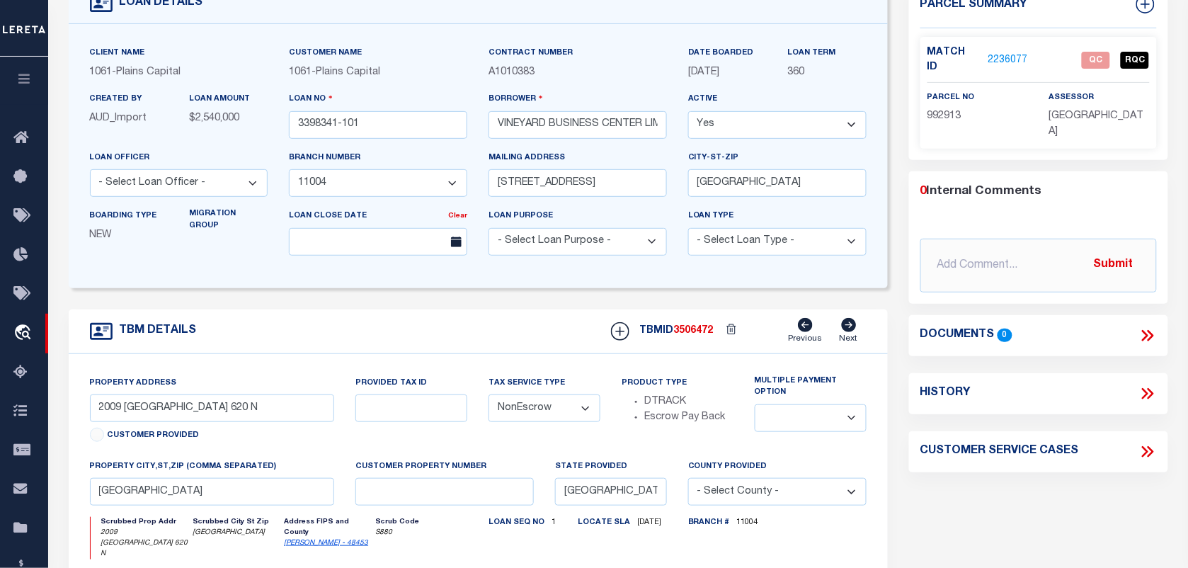
scroll to position [89, 0]
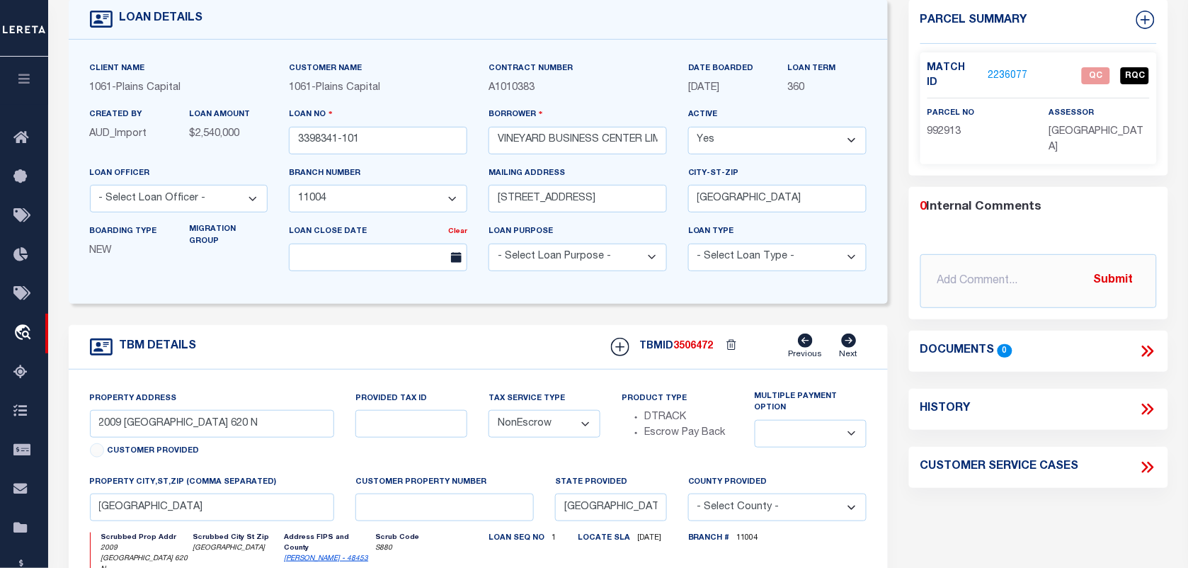
click at [925, 121] on div "parcel no 992913" at bounding box center [978, 131] width 122 height 50
copy span "992913"
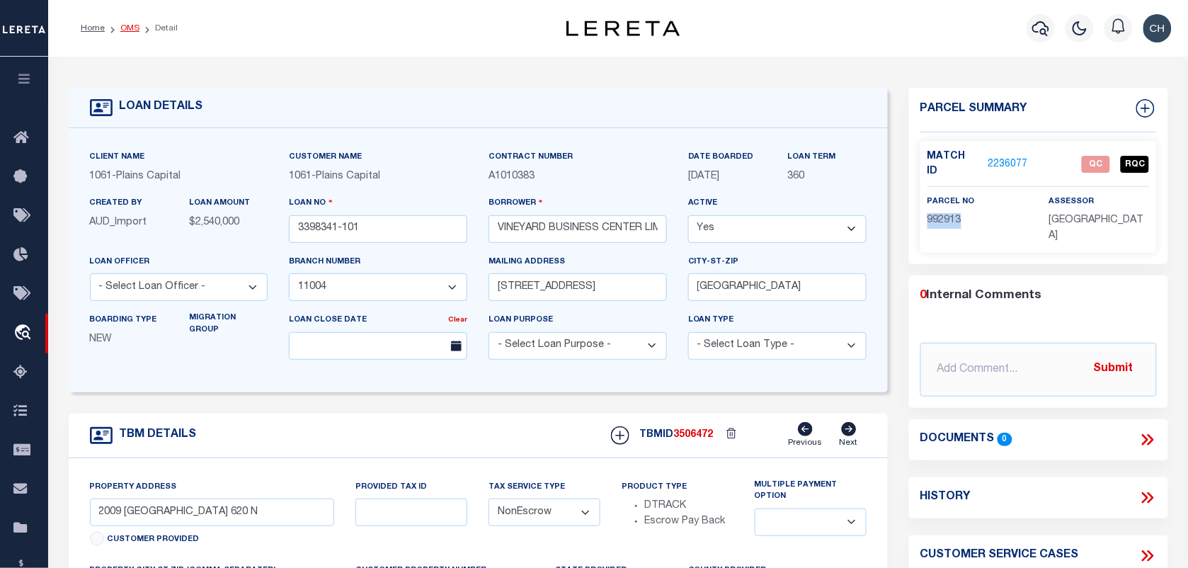
click at [131, 26] on link "OMS" at bounding box center [129, 28] width 19 height 8
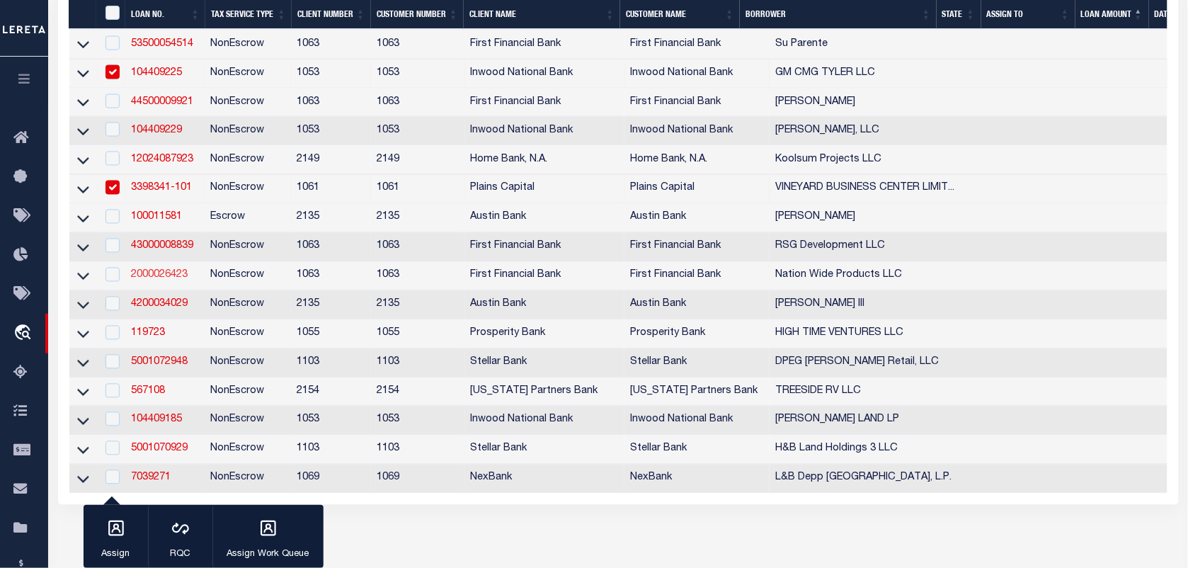
click at [156, 280] on link "2000026423" at bounding box center [159, 276] width 57 height 10
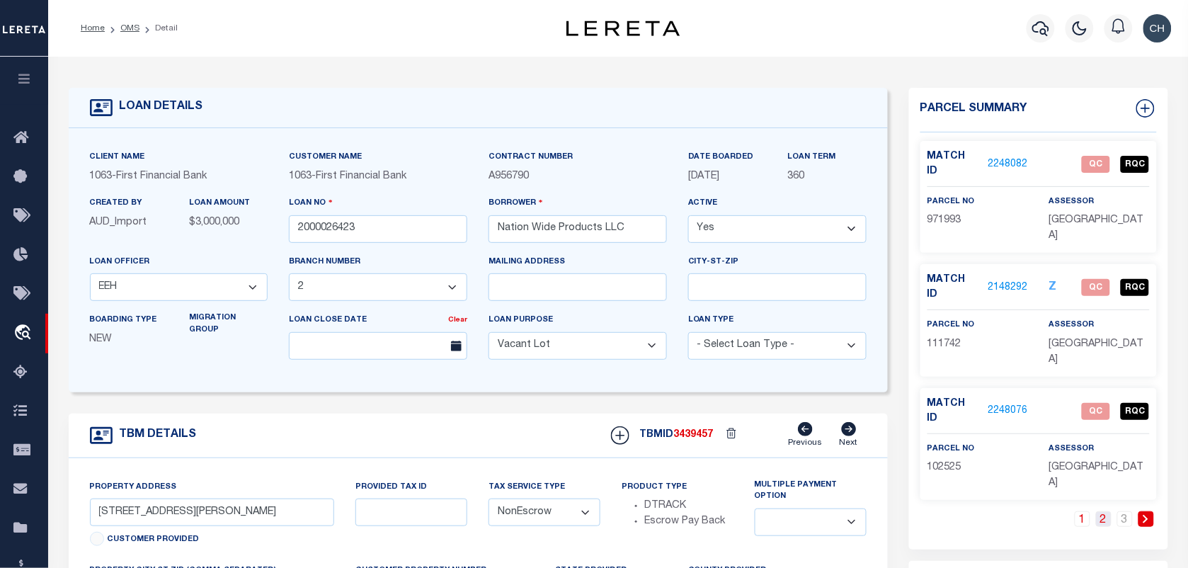
click at [1109, 511] on link "2" at bounding box center [1104, 519] width 16 height 16
click at [1132, 511] on link "3" at bounding box center [1126, 519] width 16 height 16
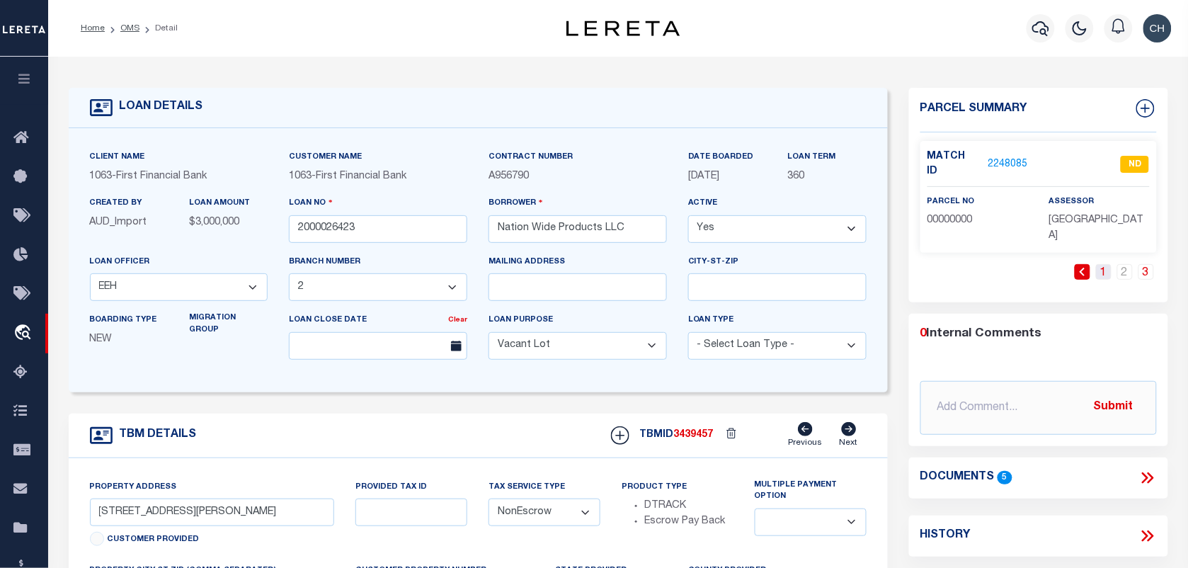
click at [1106, 264] on link "1" at bounding box center [1104, 272] width 16 height 16
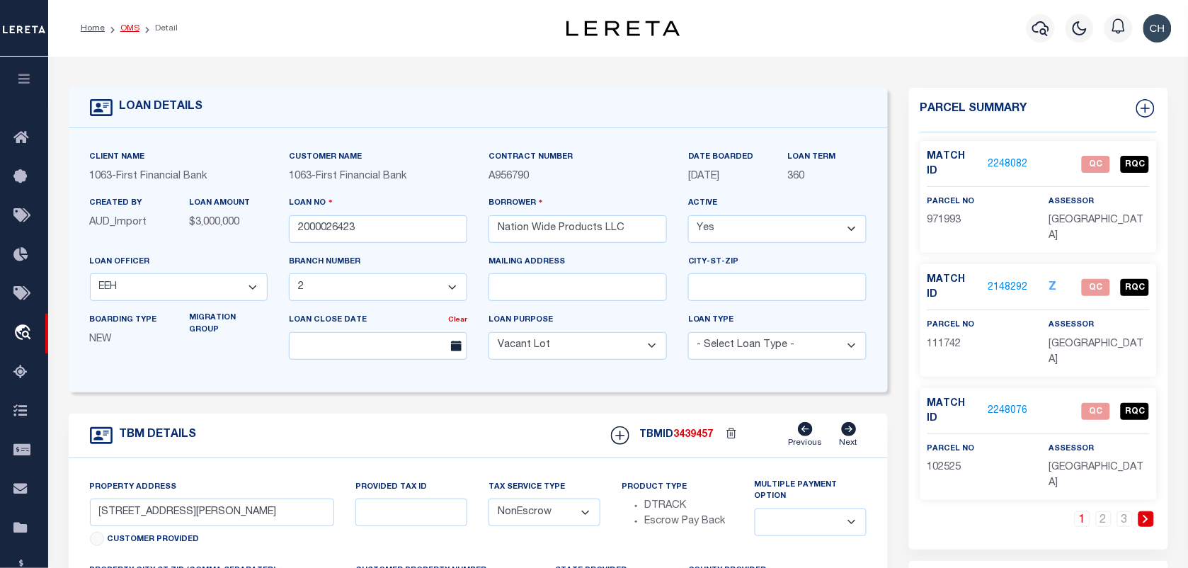
click at [130, 32] on link "OMS" at bounding box center [129, 28] width 19 height 8
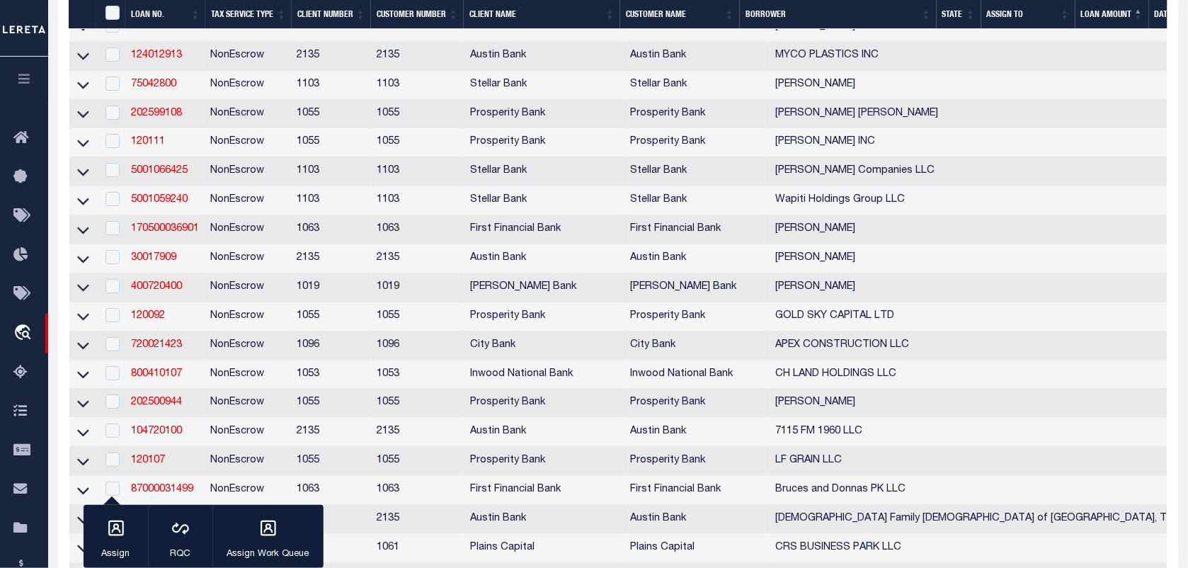
scroll to position [2302, 0]
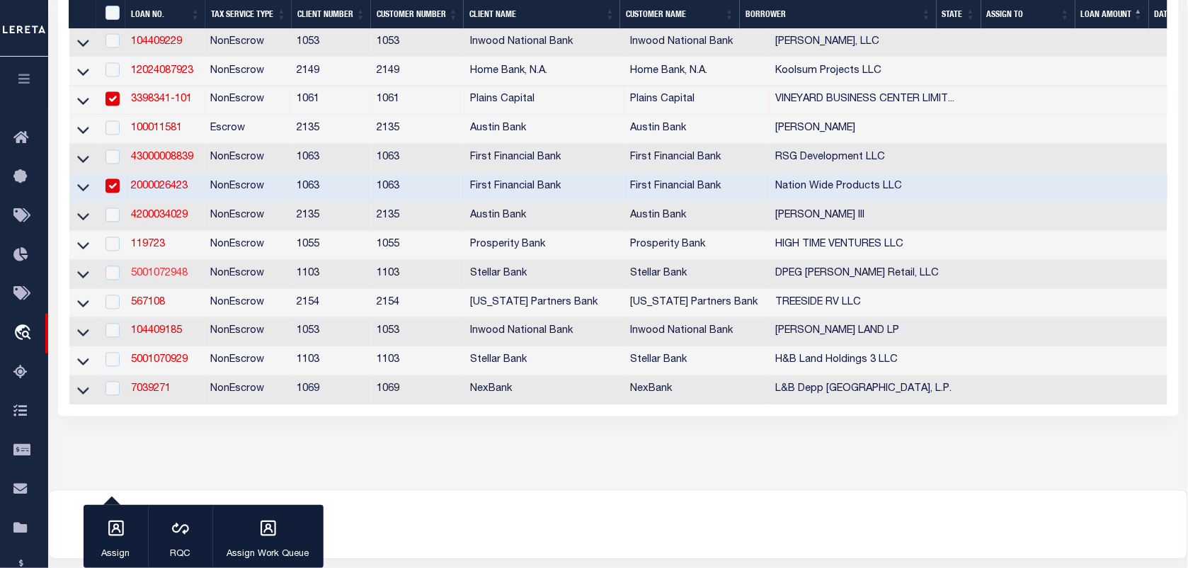
click at [167, 279] on link "5001072948" at bounding box center [159, 274] width 57 height 10
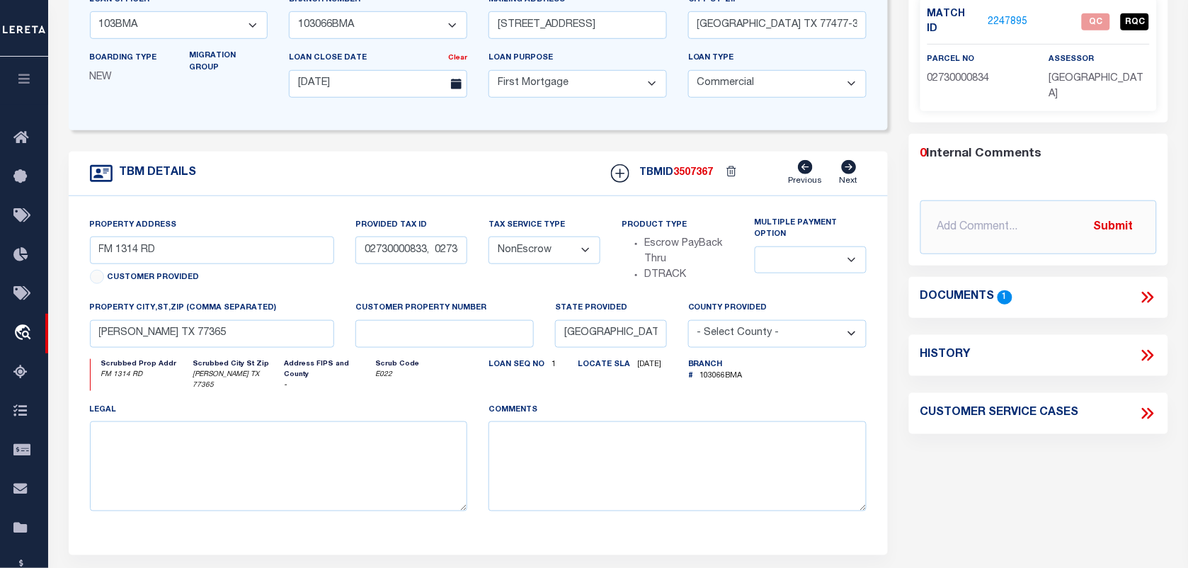
scroll to position [177, 0]
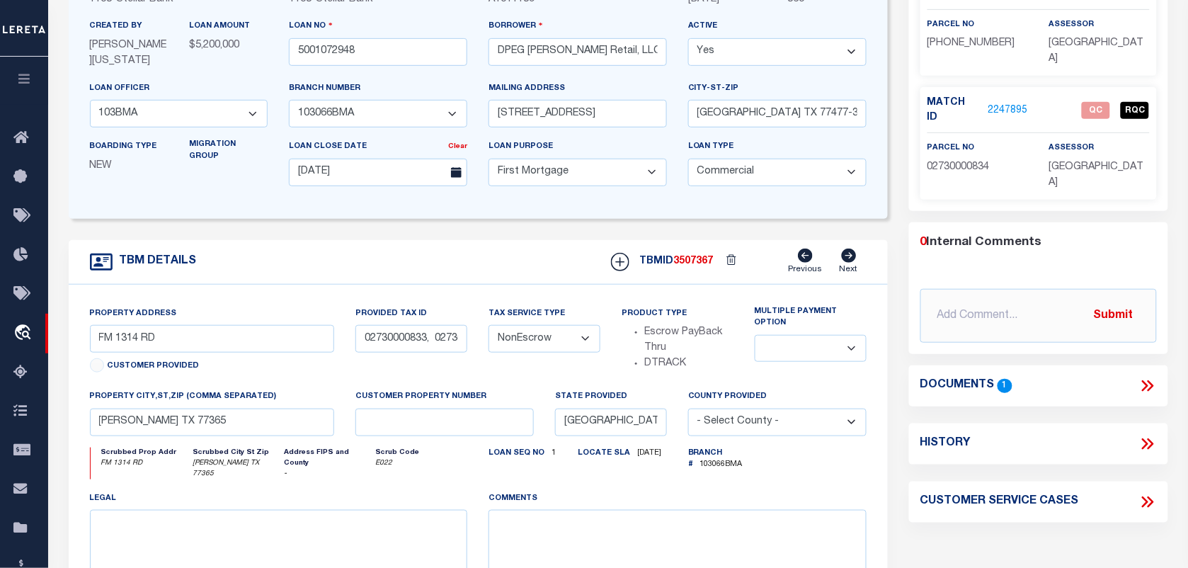
click at [1140, 377] on icon at bounding box center [1148, 386] width 18 height 18
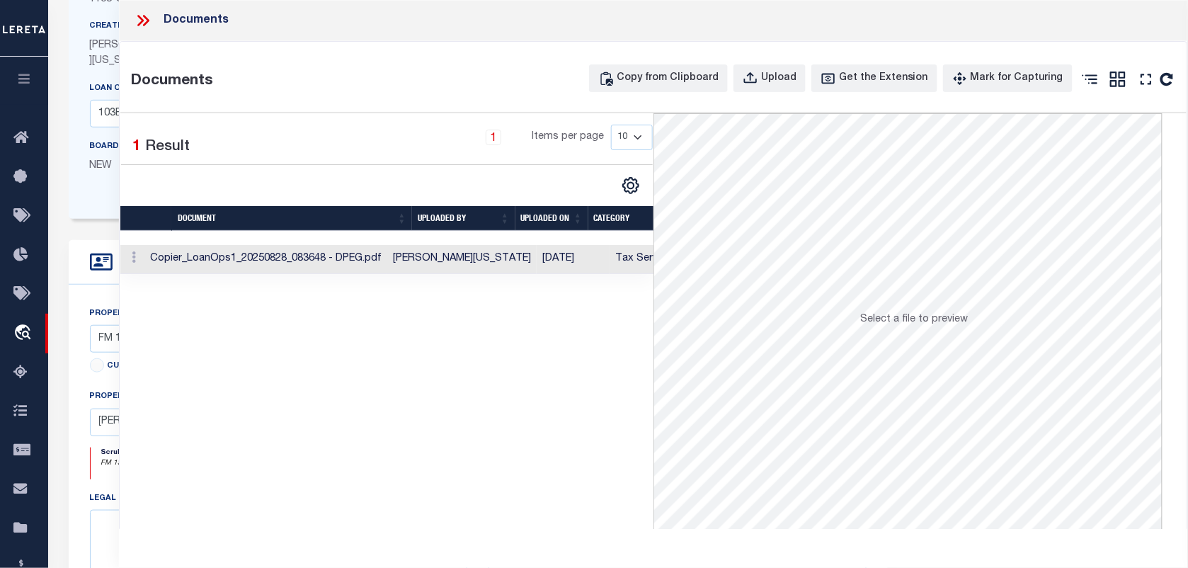
click at [428, 264] on td "Bridget Washington" at bounding box center [461, 259] width 149 height 29
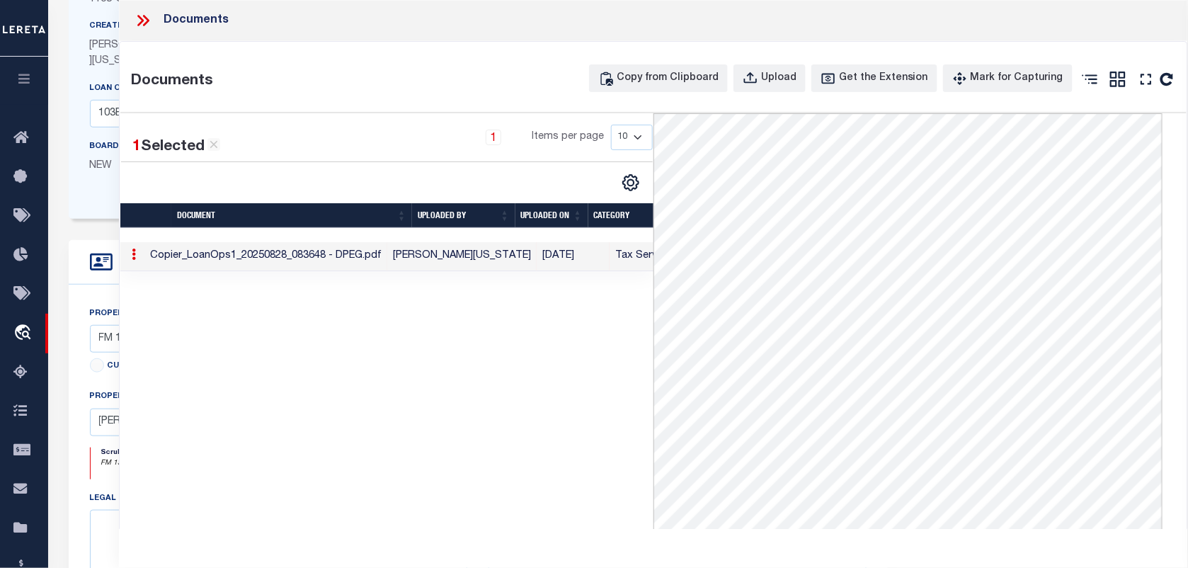
scroll to position [89, 0]
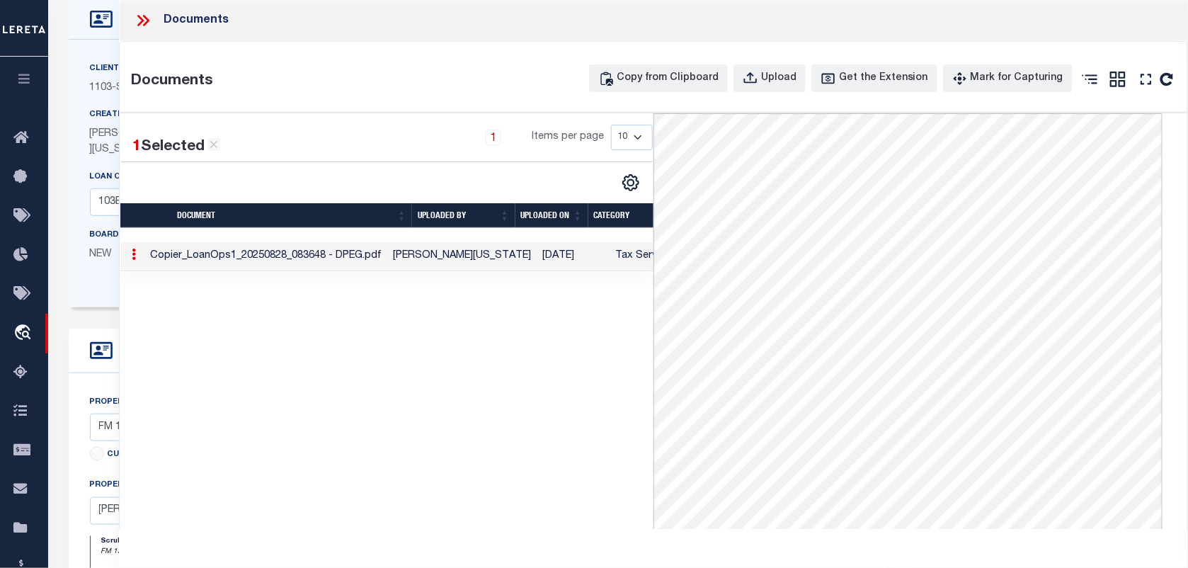
click at [144, 21] on icon at bounding box center [143, 20] width 18 height 18
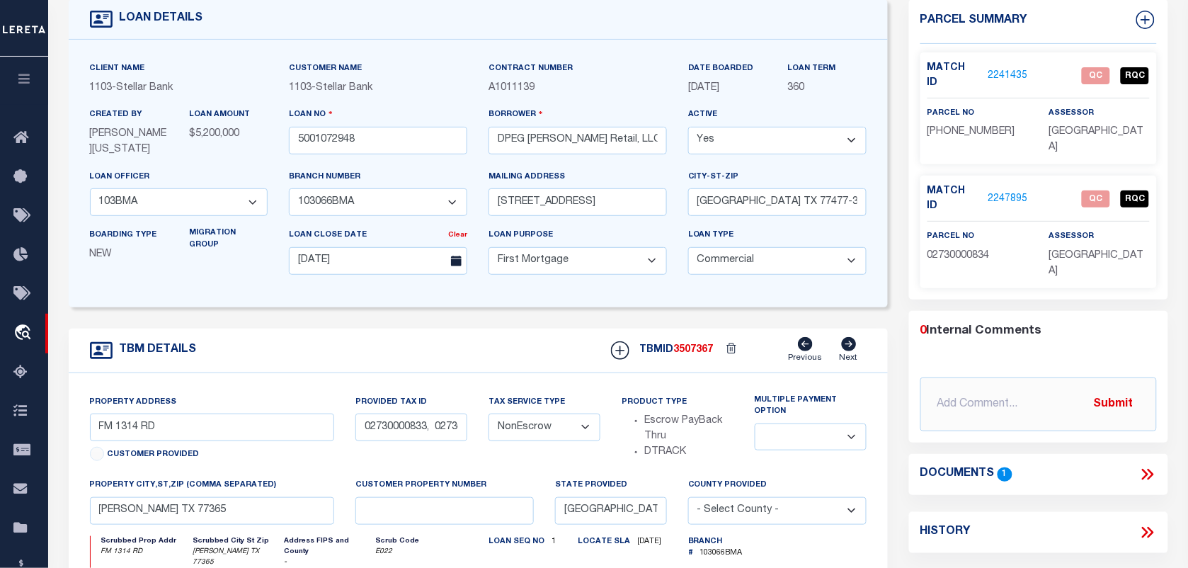
scroll to position [0, 0]
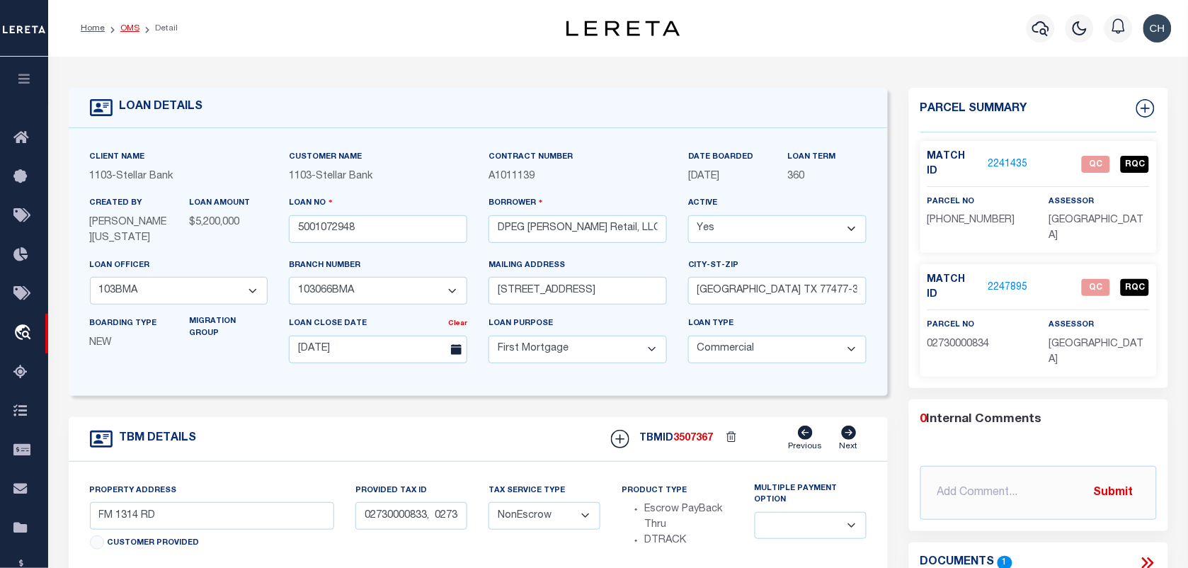
click at [135, 27] on link "OMS" at bounding box center [129, 28] width 19 height 8
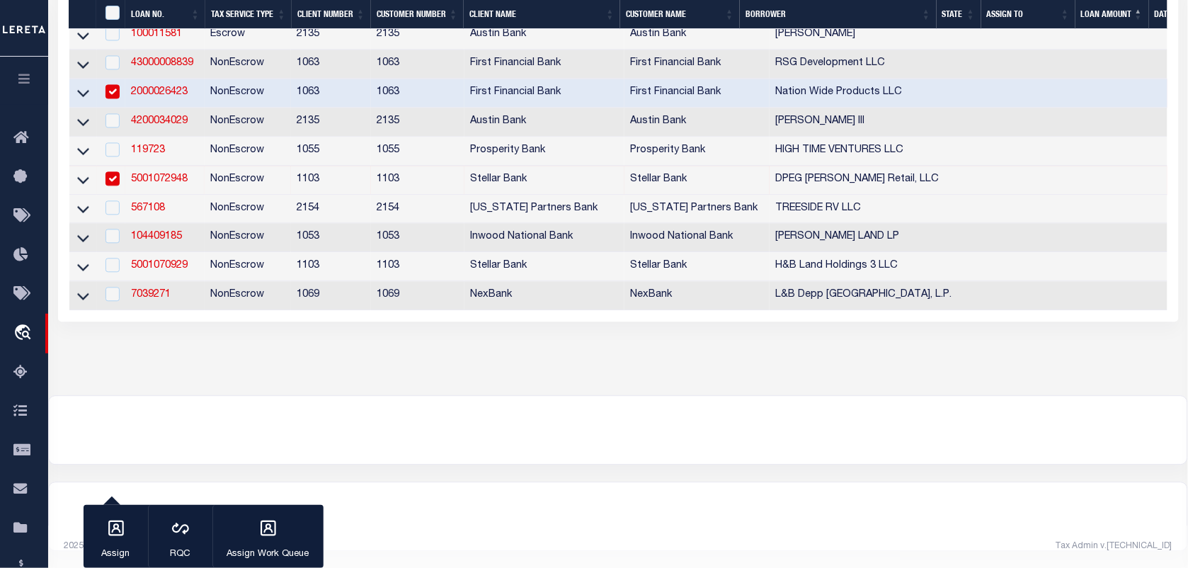
scroll to position [2495, 0]
click at [181, 261] on link "5001070929" at bounding box center [159, 266] width 57 height 10
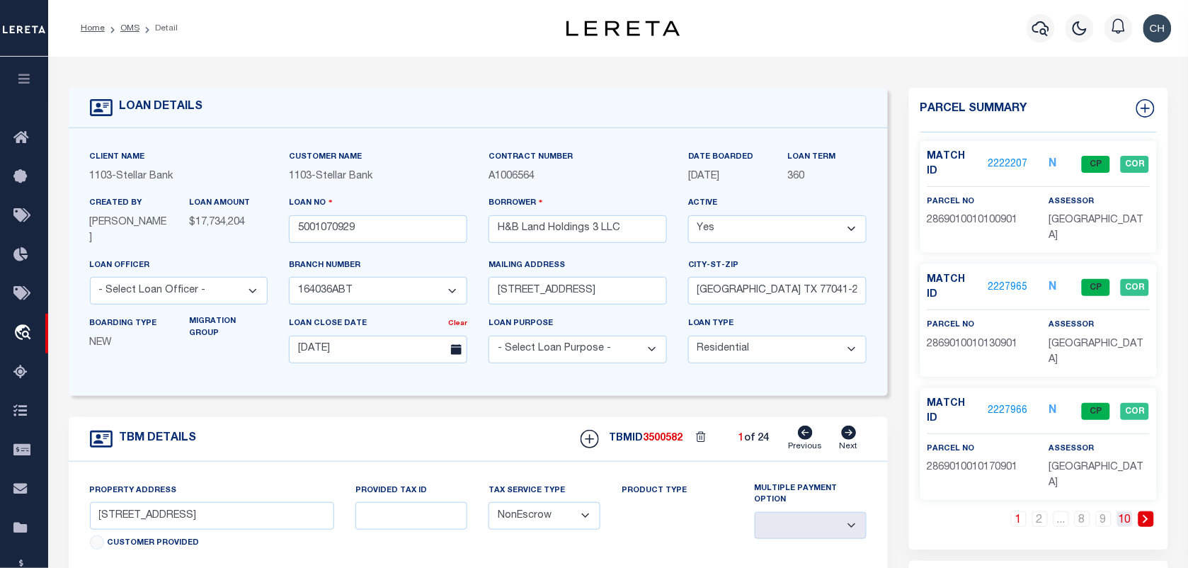
click at [1123, 511] on link "10" at bounding box center [1126, 519] width 16 height 16
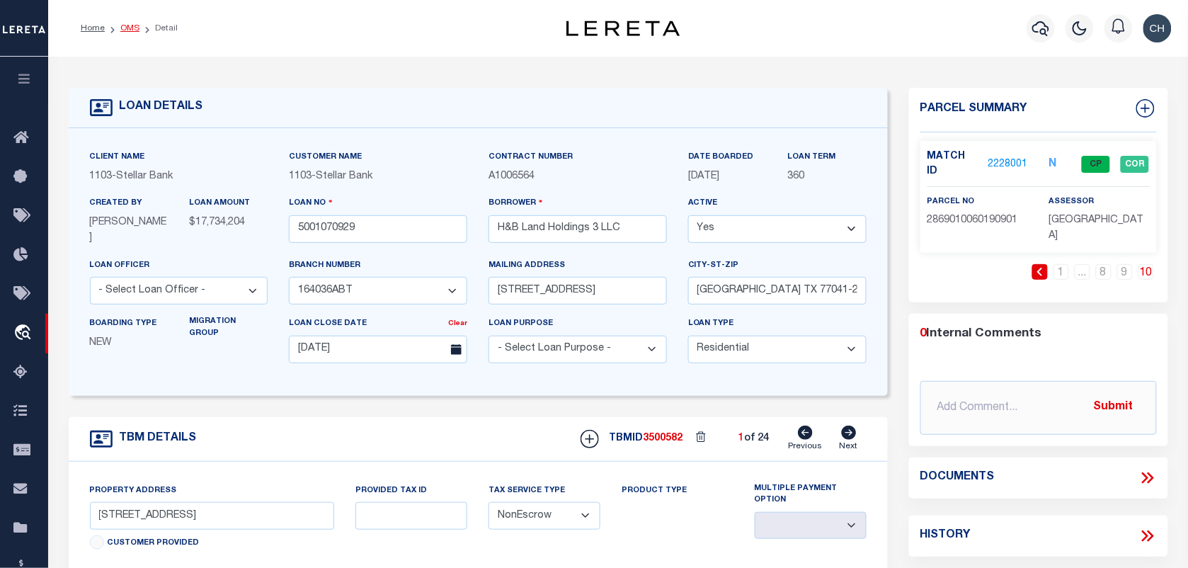
click at [123, 29] on link "OMS" at bounding box center [129, 28] width 19 height 8
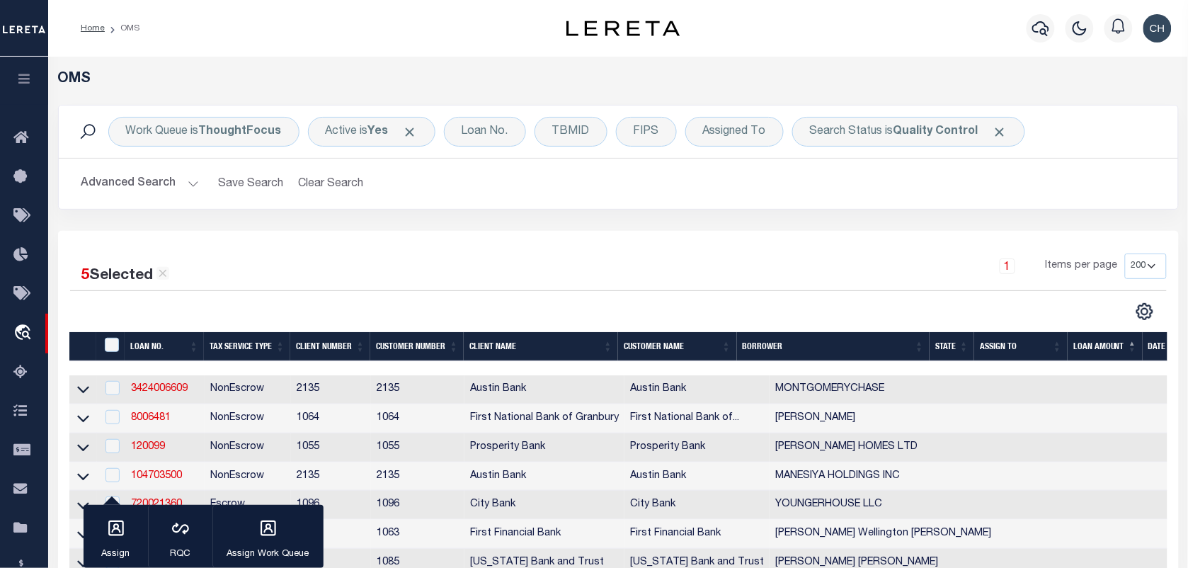
click at [1166, 37] on img "button" at bounding box center [1158, 28] width 28 height 28
click at [1103, 99] on span "Sign out" at bounding box center [1102, 101] width 40 height 10
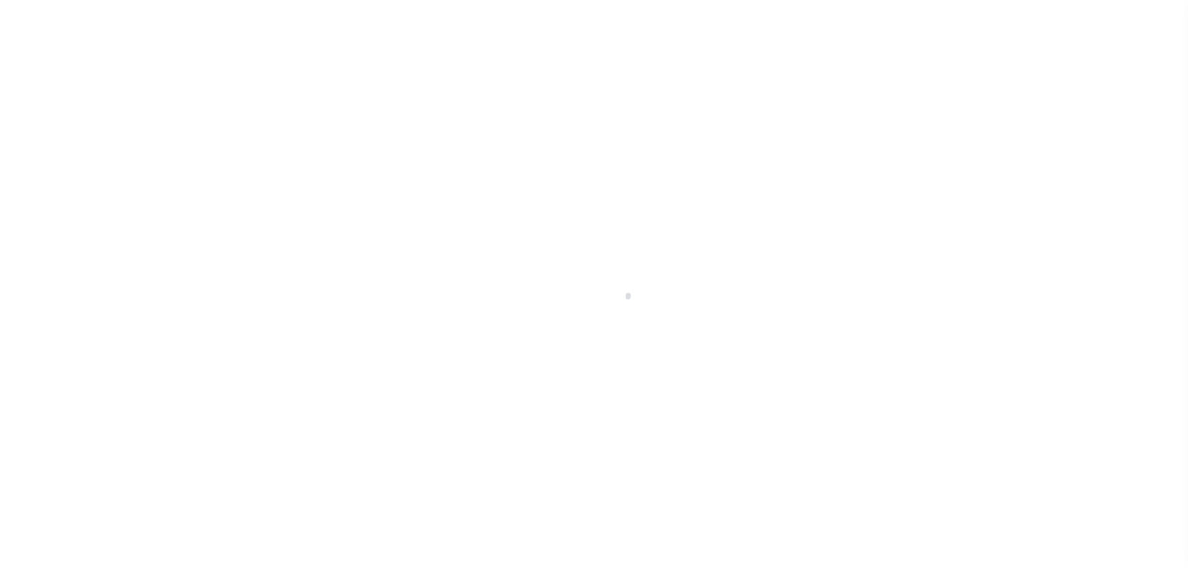
select select "100"
select select "NonEscrow"
select select
select select "799"
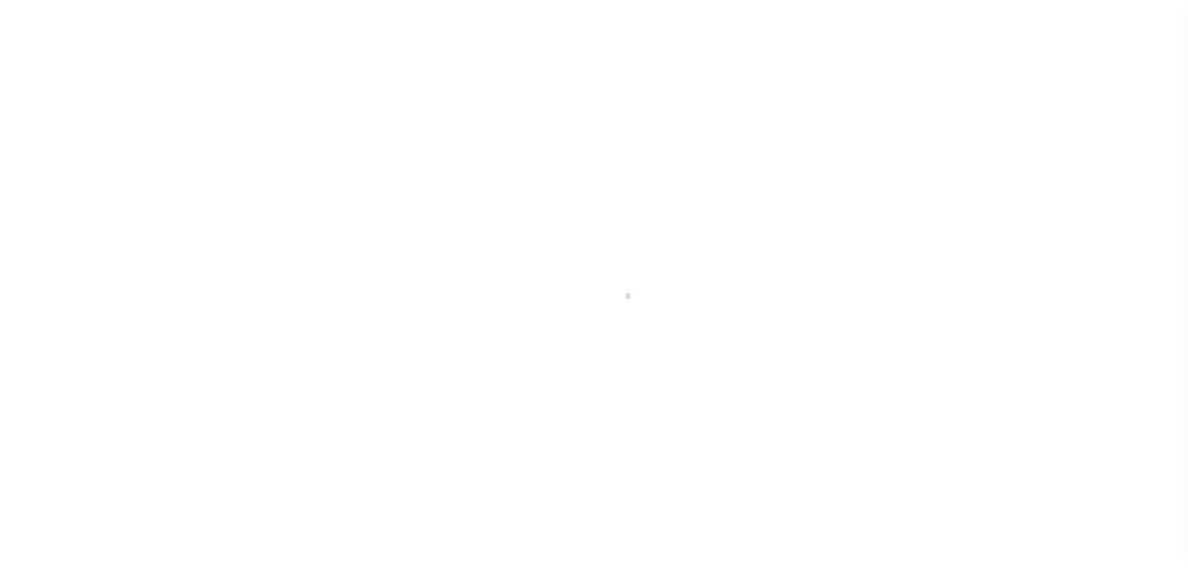
select select "540"
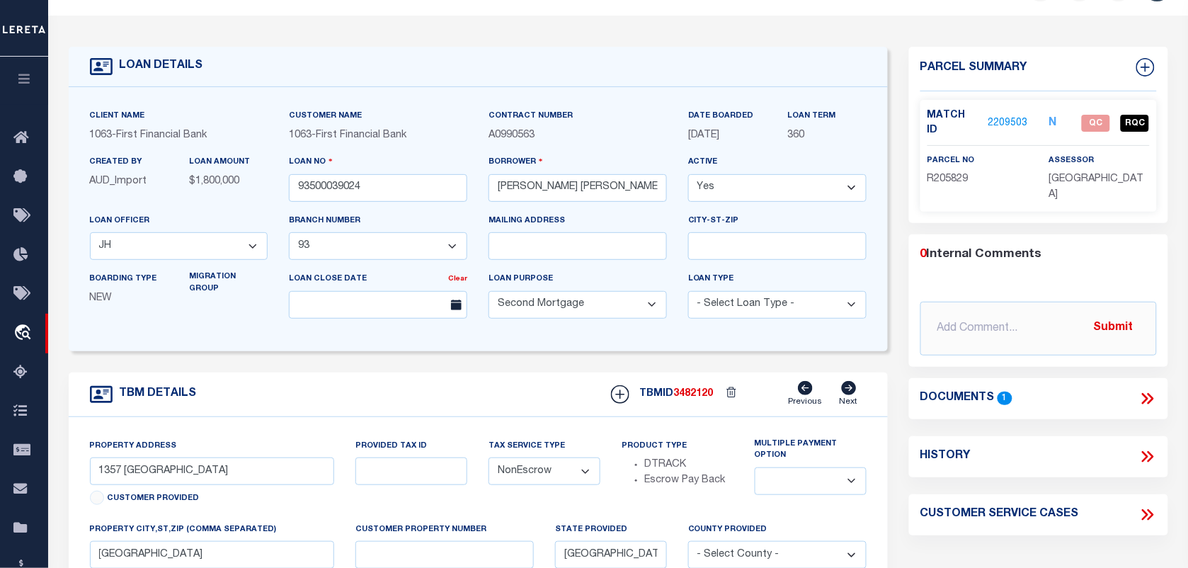
scroll to position [40, 0]
click at [961, 176] on span "R205829" at bounding box center [948, 181] width 41 height 10
copy span "R205829"
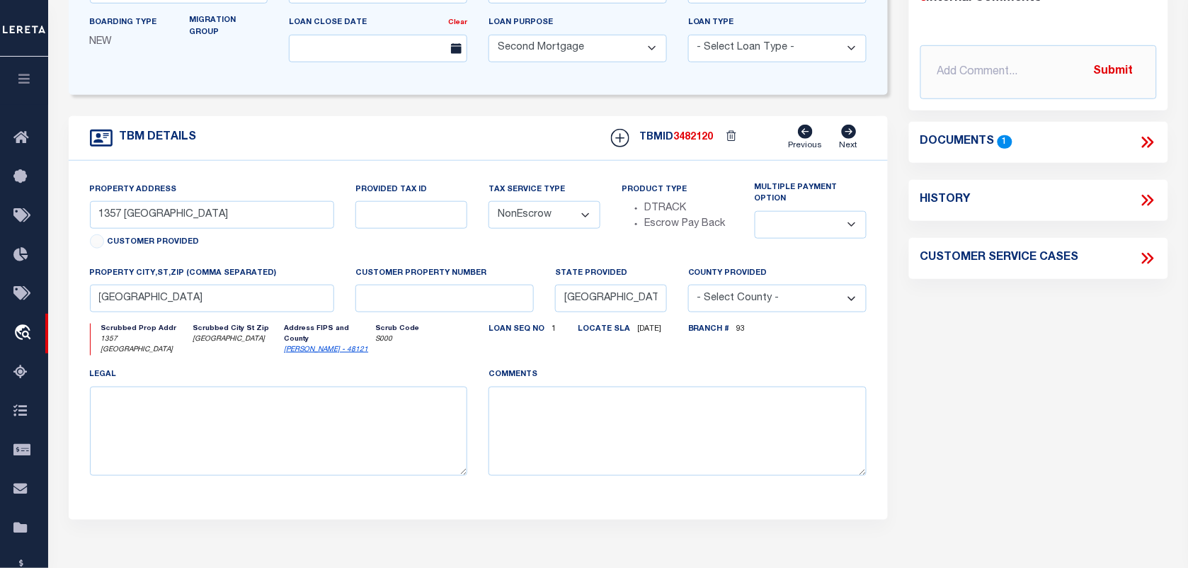
scroll to position [128, 0]
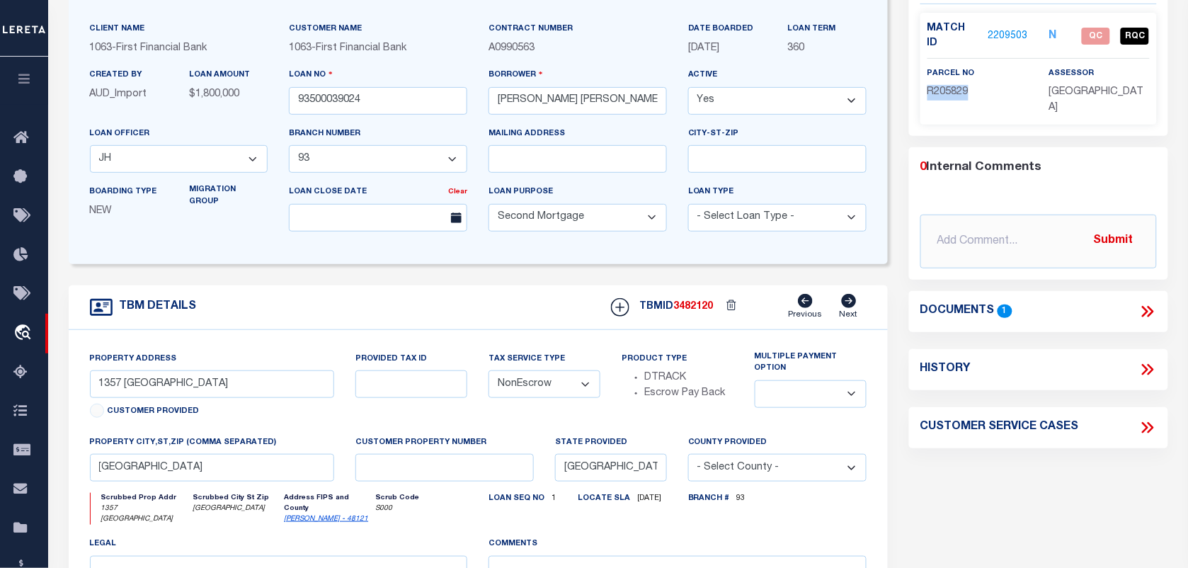
click at [1001, 33] on link "2209503" at bounding box center [1009, 36] width 40 height 15
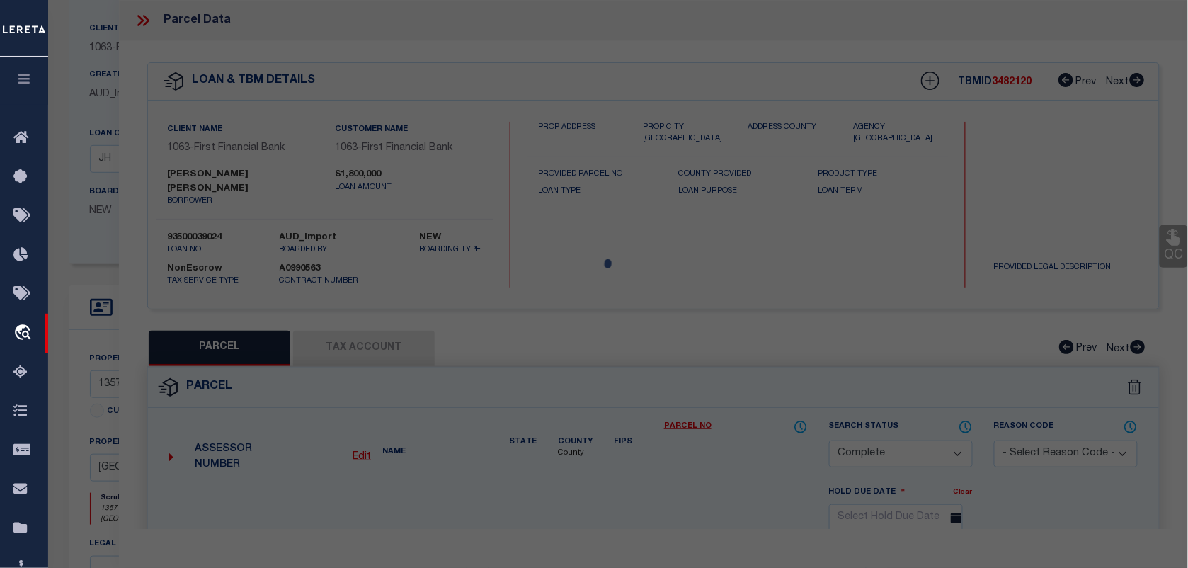
select select "AS"
select select
checkbox input "false"
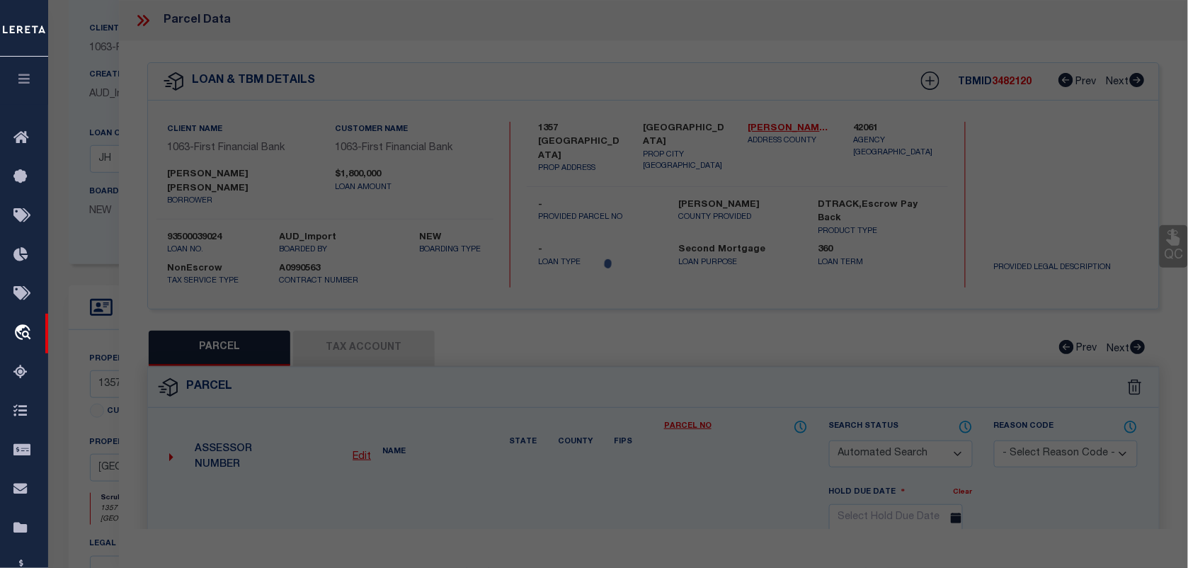
select select "QC"
type input "[PERSON_NAME]"
select select "AGW"
select select "LEG"
type input "1357 [GEOGRAPHIC_DATA]"
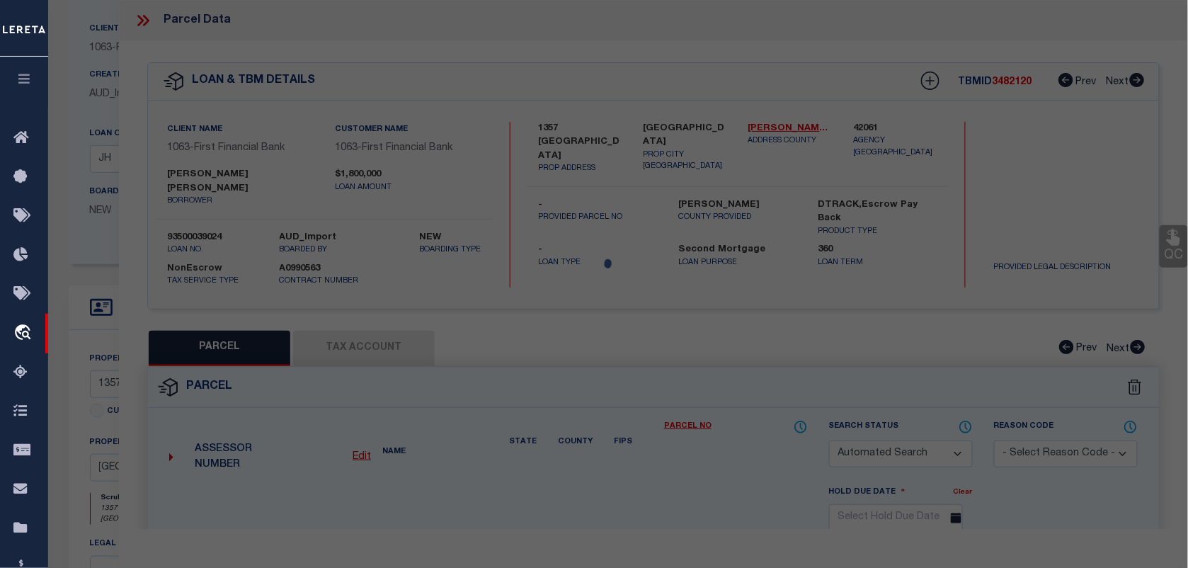
type input "[GEOGRAPHIC_DATA]"
type textarea "[GEOGRAPHIC_DATA] PH 1 BLK A LOT 8"
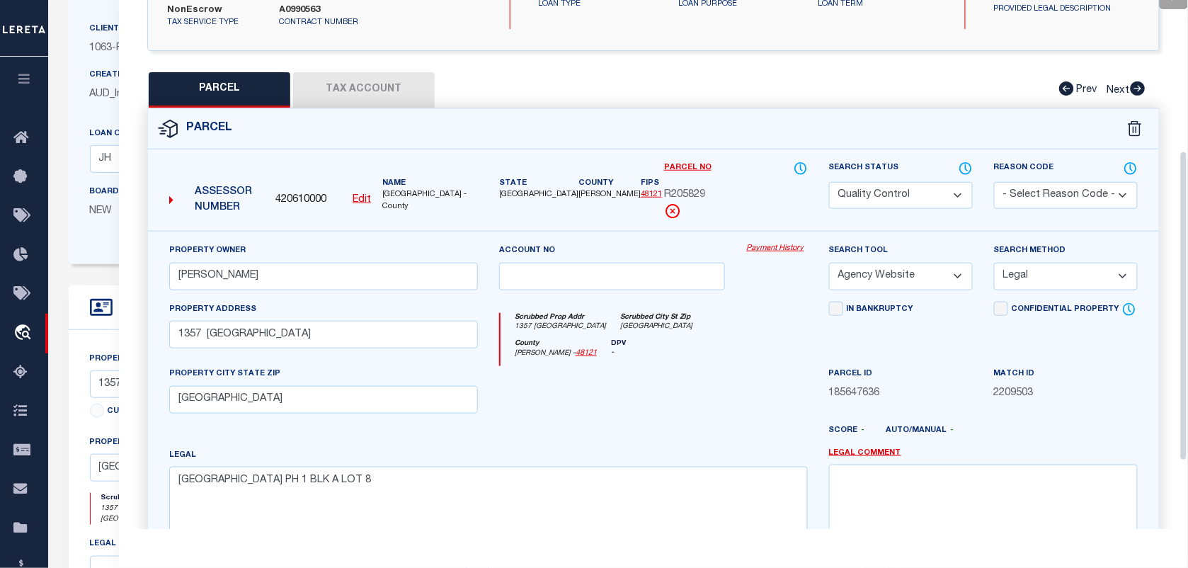
scroll to position [266, 0]
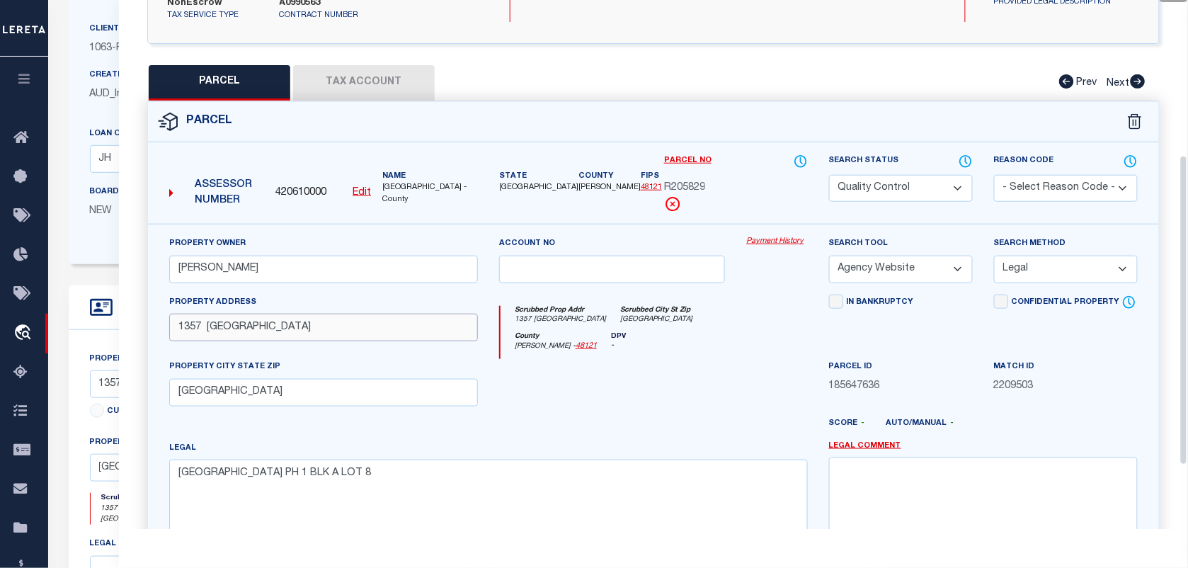
click at [361, 327] on input "1357 [GEOGRAPHIC_DATA]" at bounding box center [323, 328] width 309 height 28
type input "1357 [GEOGRAPHIC_DATA]"
click at [950, 175] on select "Automated Search Bad Parcel Complete Duplicate Parcel High Dollar Reporting In …" at bounding box center [901, 189] width 144 height 28
click at [829, 175] on select "Automated Search Bad Parcel Complete Duplicate Parcel High Dollar Reporting In …" at bounding box center [901, 189] width 144 height 28
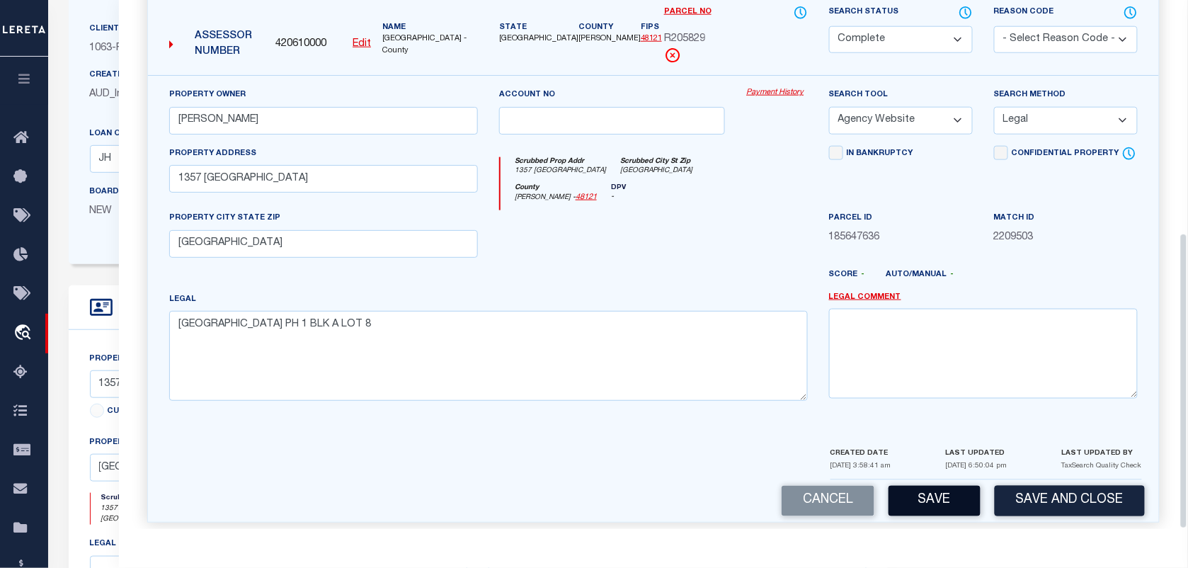
scroll to position [415, 0]
click at [969, 503] on button "Save" at bounding box center [935, 500] width 92 height 30
select select "AS"
select select
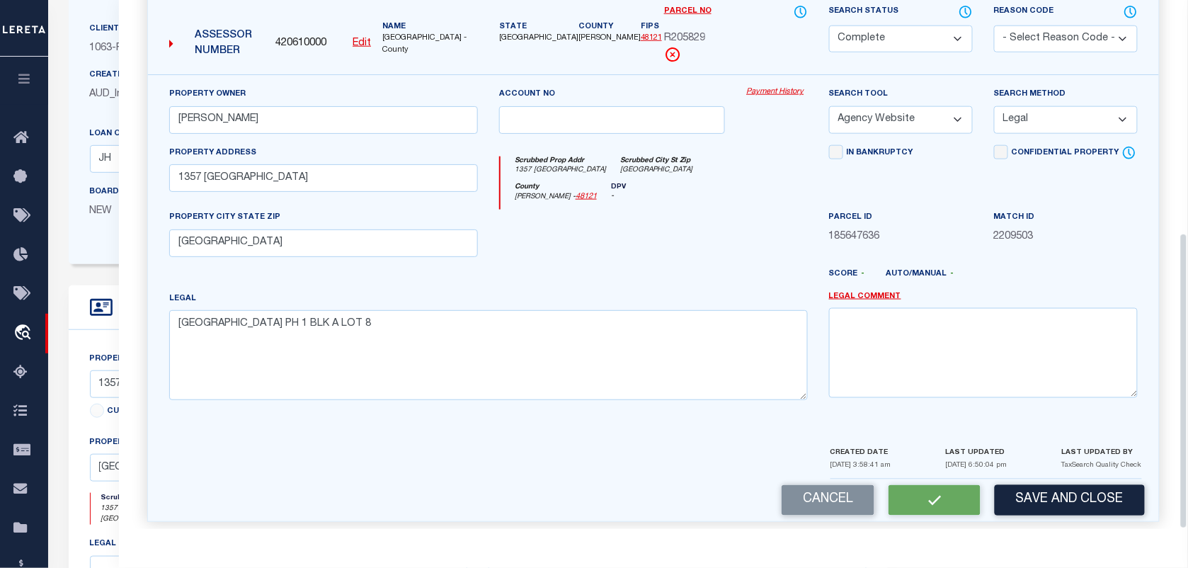
checkbox input "false"
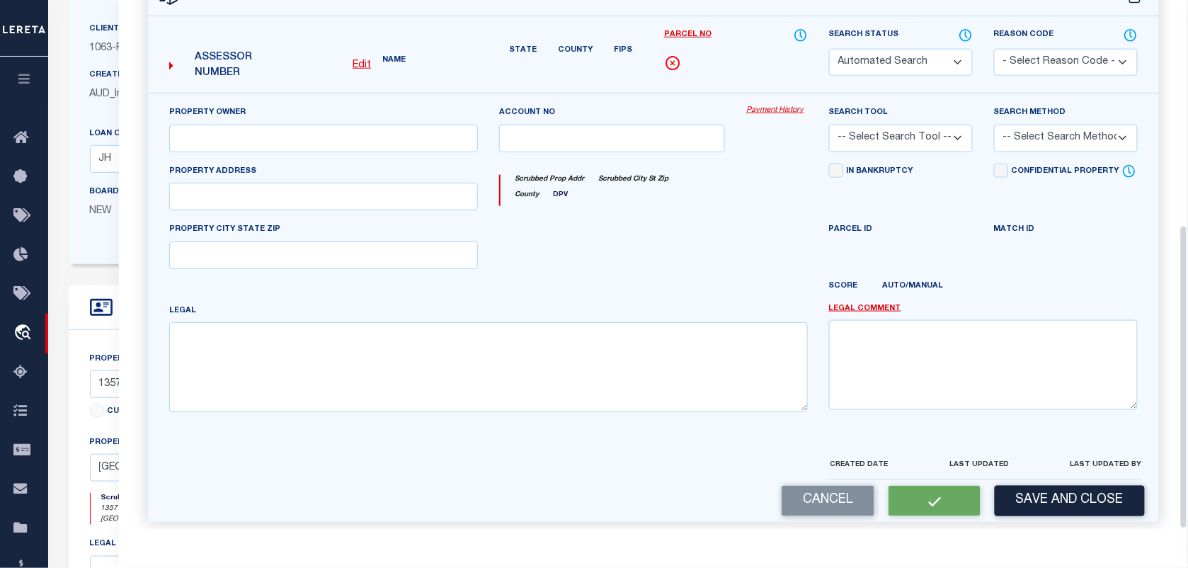
select select "CP"
type input "[PERSON_NAME]"
select select "AGW"
select select "LEG"
type input "1357 [GEOGRAPHIC_DATA]"
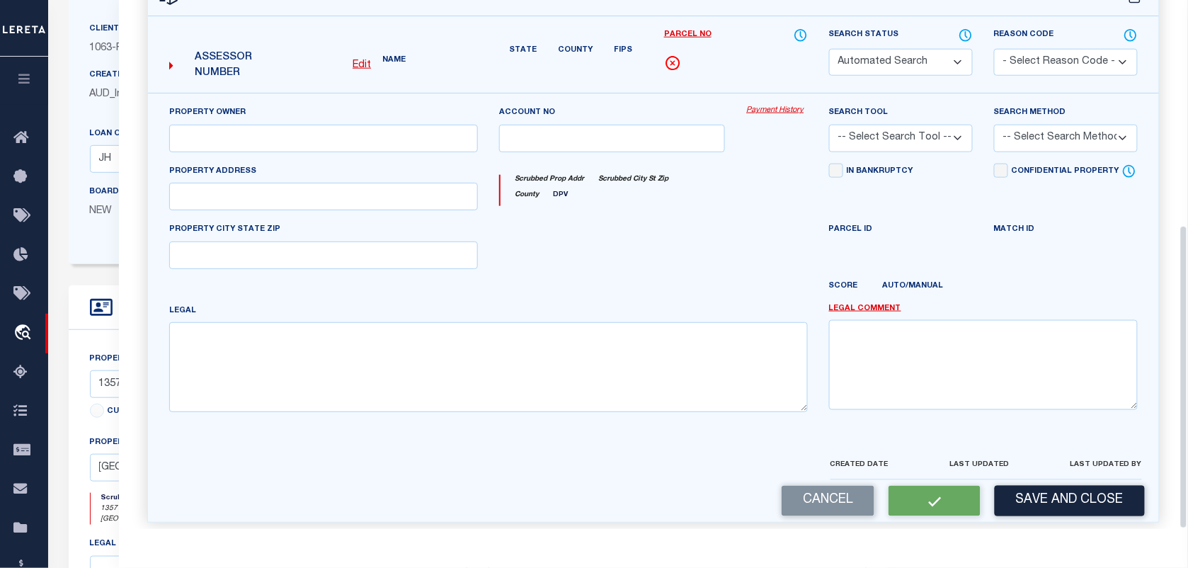
type input "[GEOGRAPHIC_DATA]"
type textarea "[GEOGRAPHIC_DATA] PH 1 BLK A LOT 8"
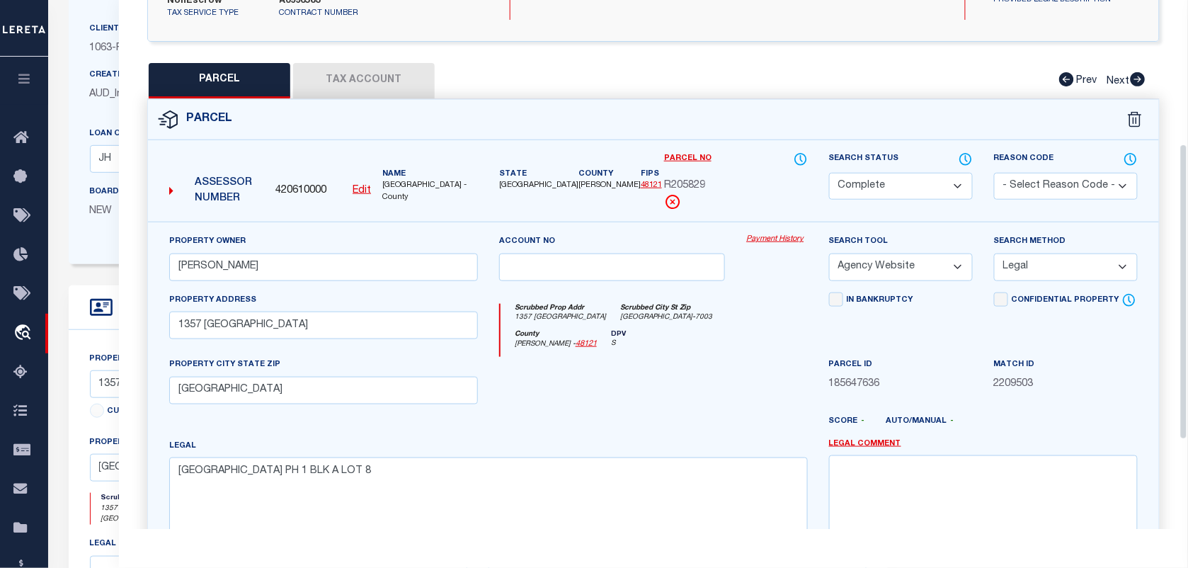
scroll to position [238, 0]
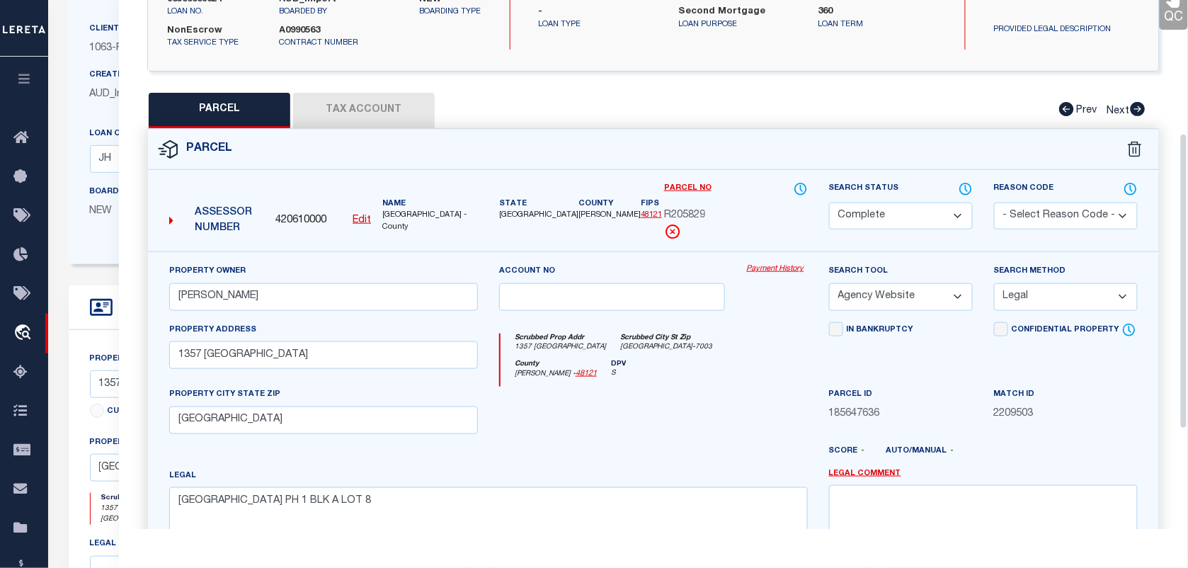
click at [351, 100] on button "Tax Account" at bounding box center [364, 110] width 142 height 35
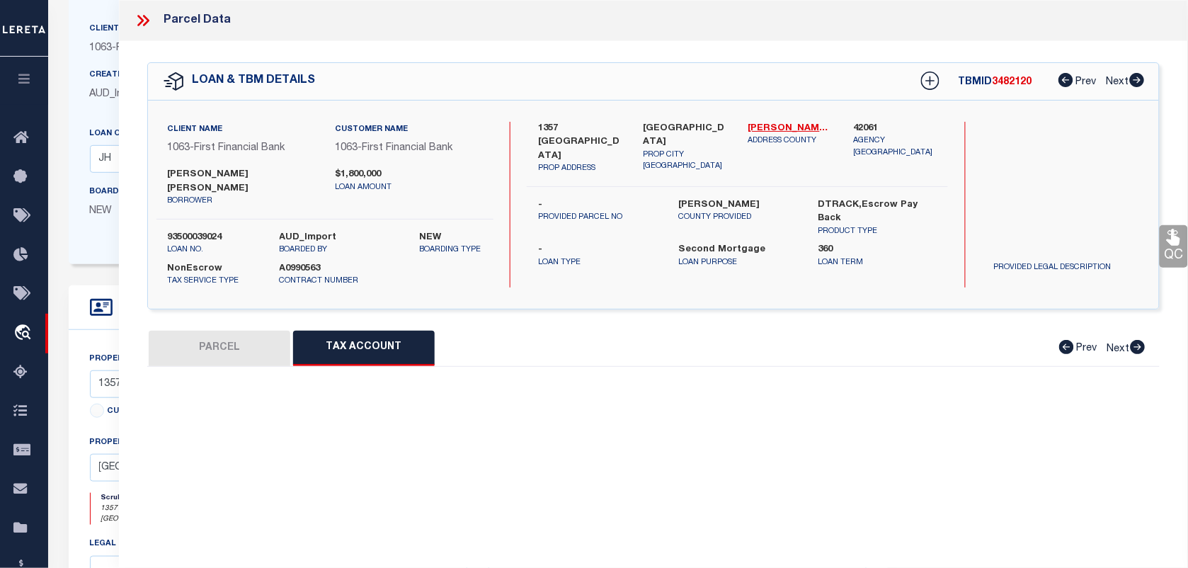
scroll to position [0, 0]
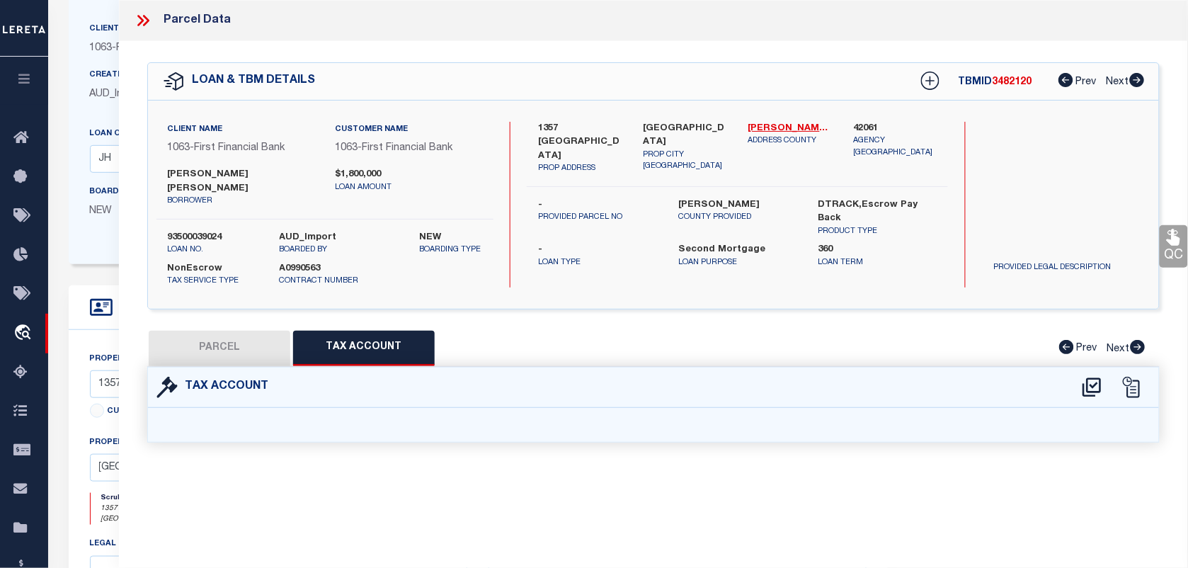
select select "100"
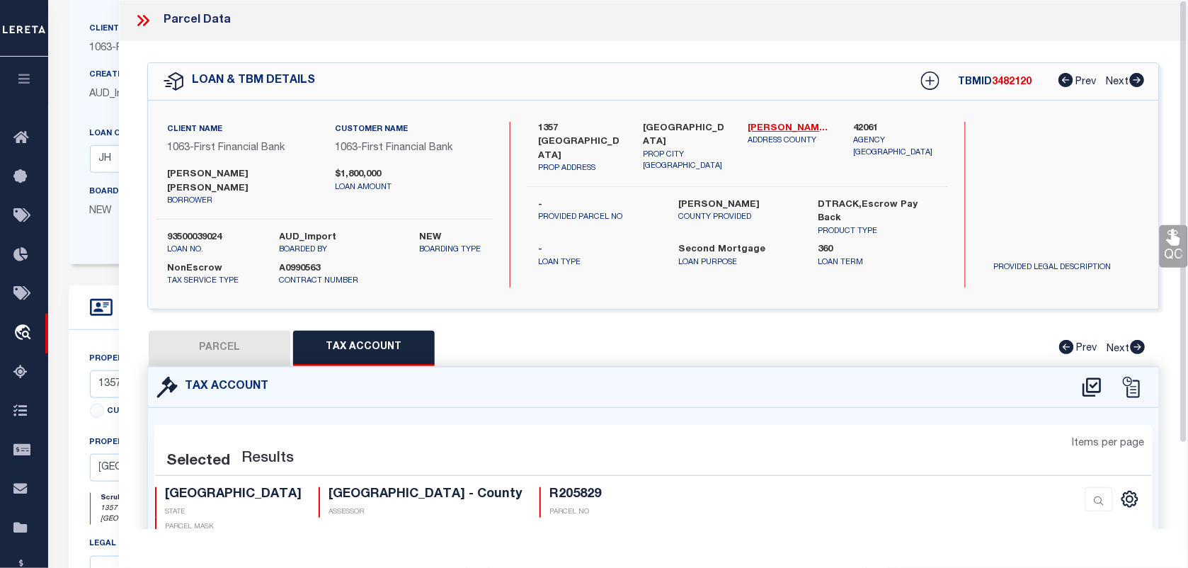
select select "100"
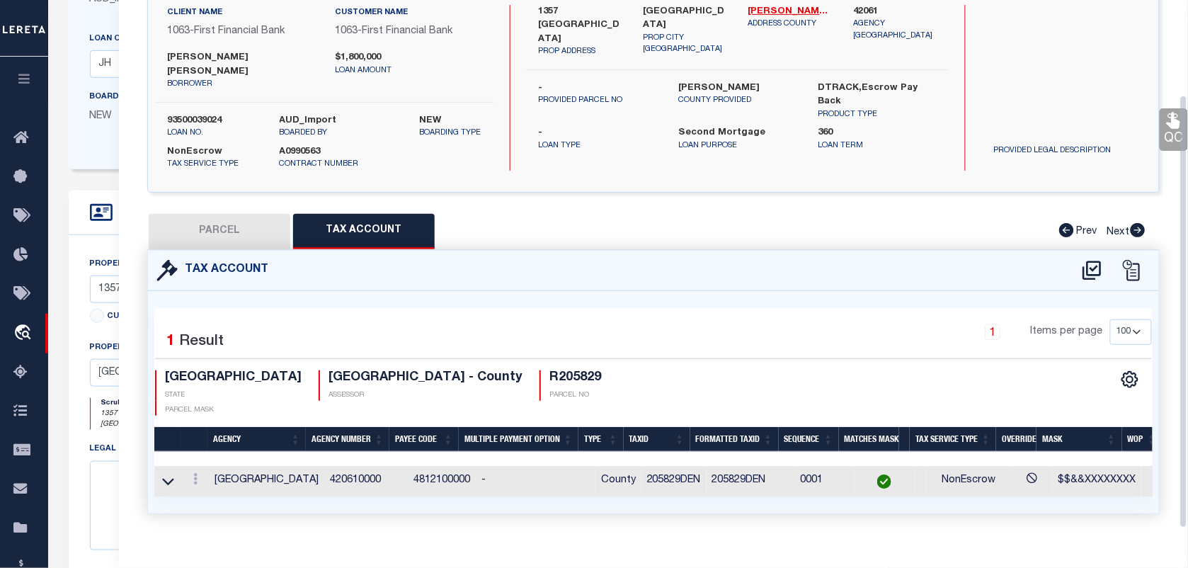
scroll to position [305, 0]
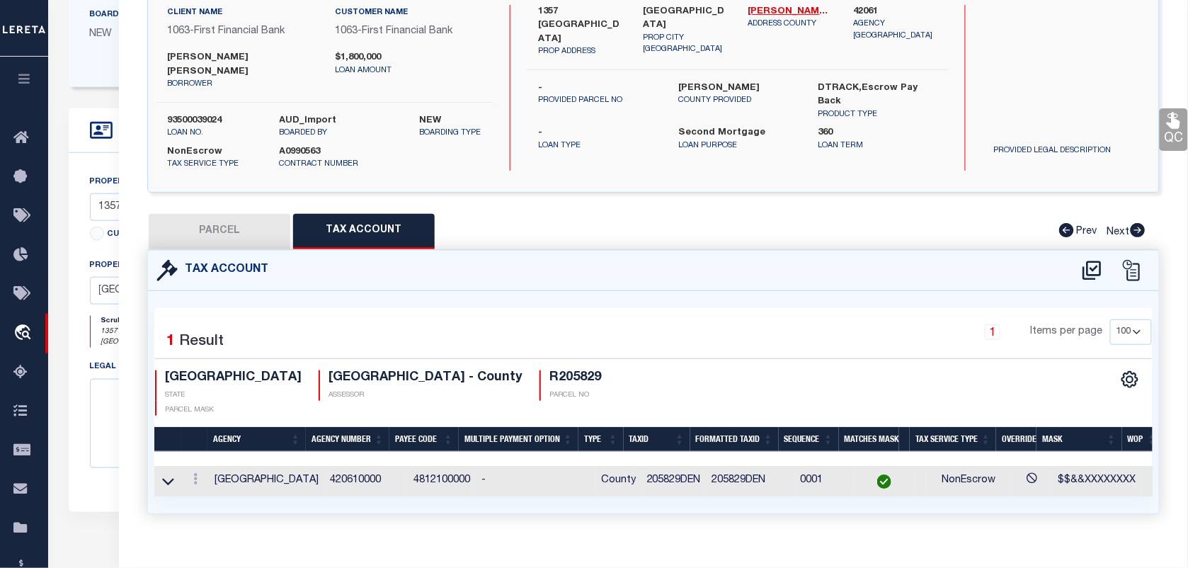
click at [652, 466] on td "205829DEN" at bounding box center [674, 481] width 65 height 30
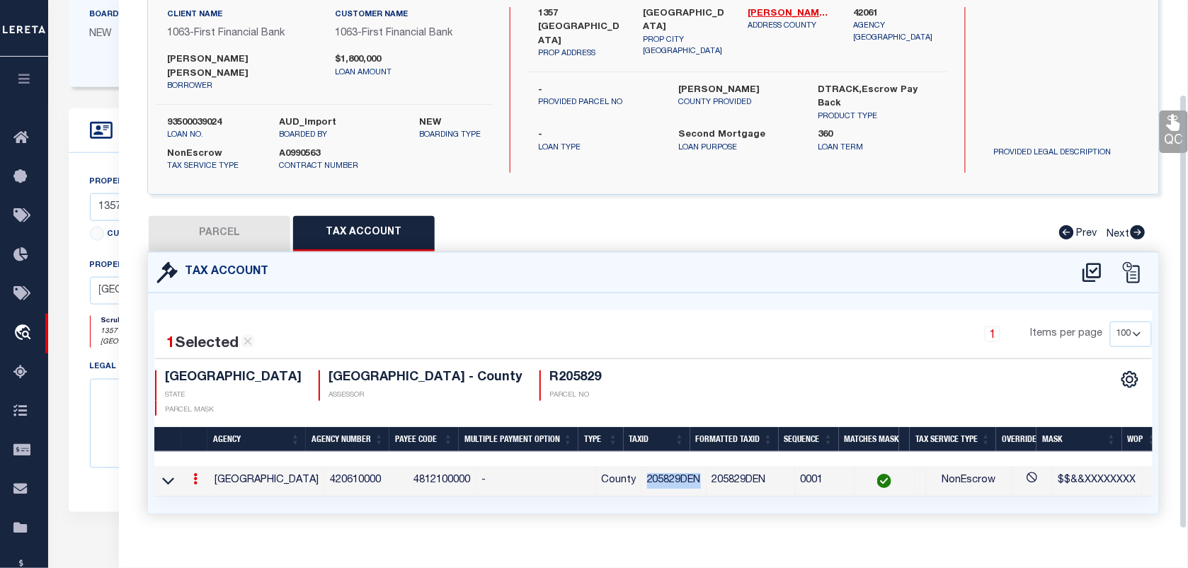
click at [652, 466] on td "205829DEN" at bounding box center [674, 481] width 65 height 30
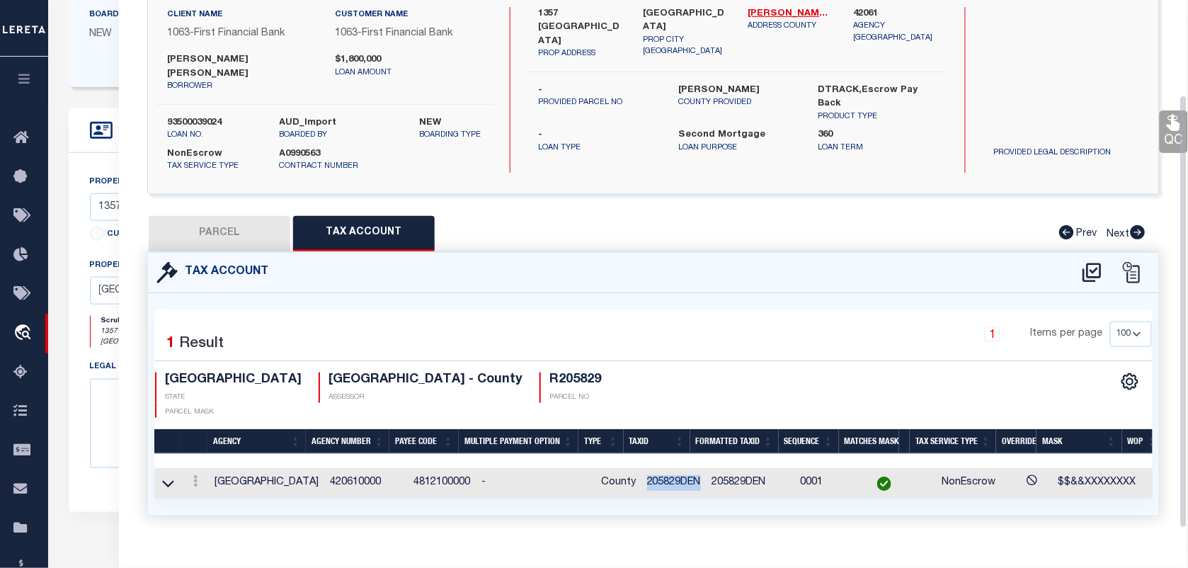
scroll to position [117, 0]
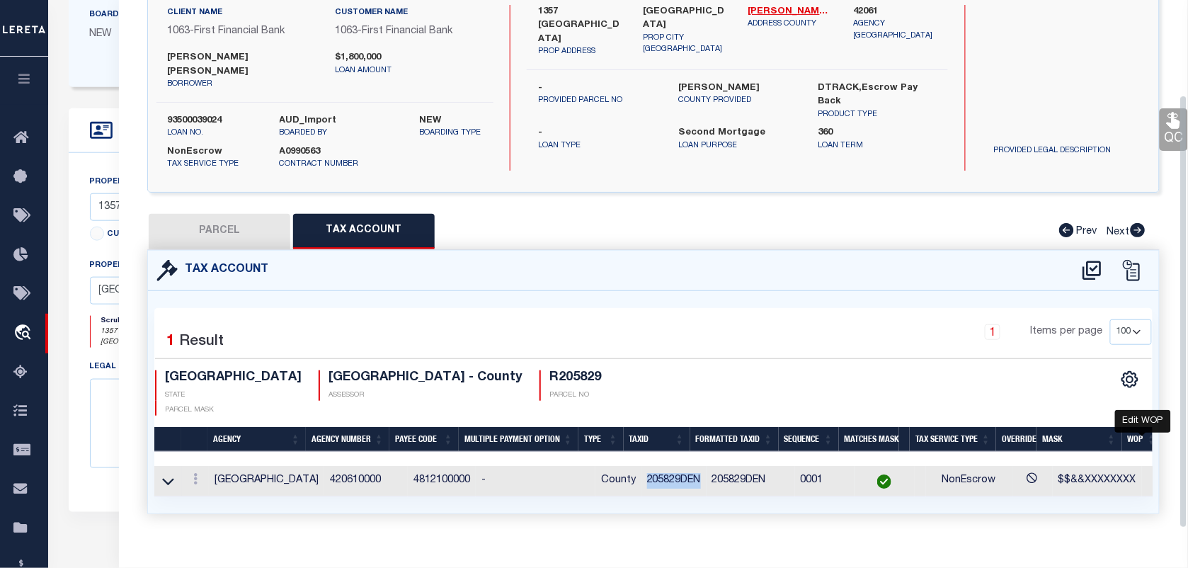
copy td "205829DEN"
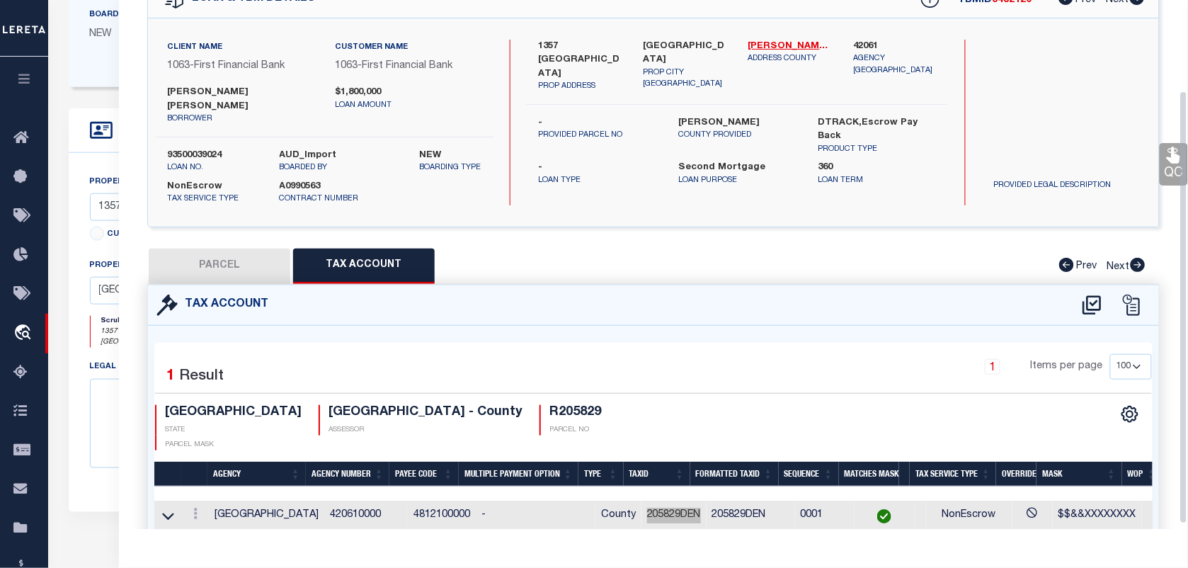
scroll to position [28, 0]
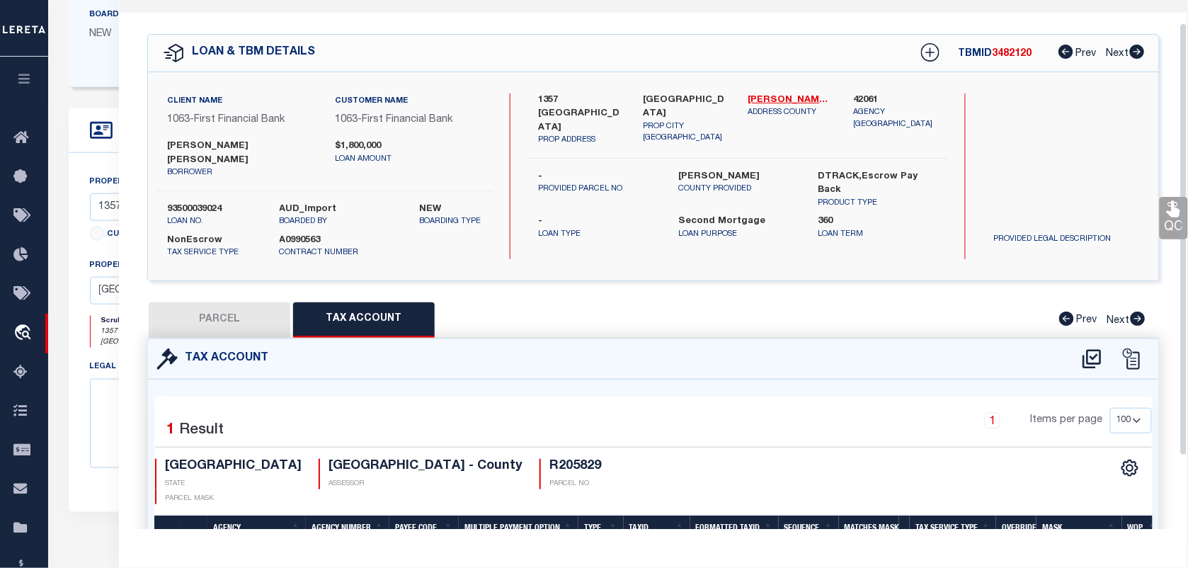
click at [1167, 229] on link "QC" at bounding box center [1174, 218] width 28 height 42
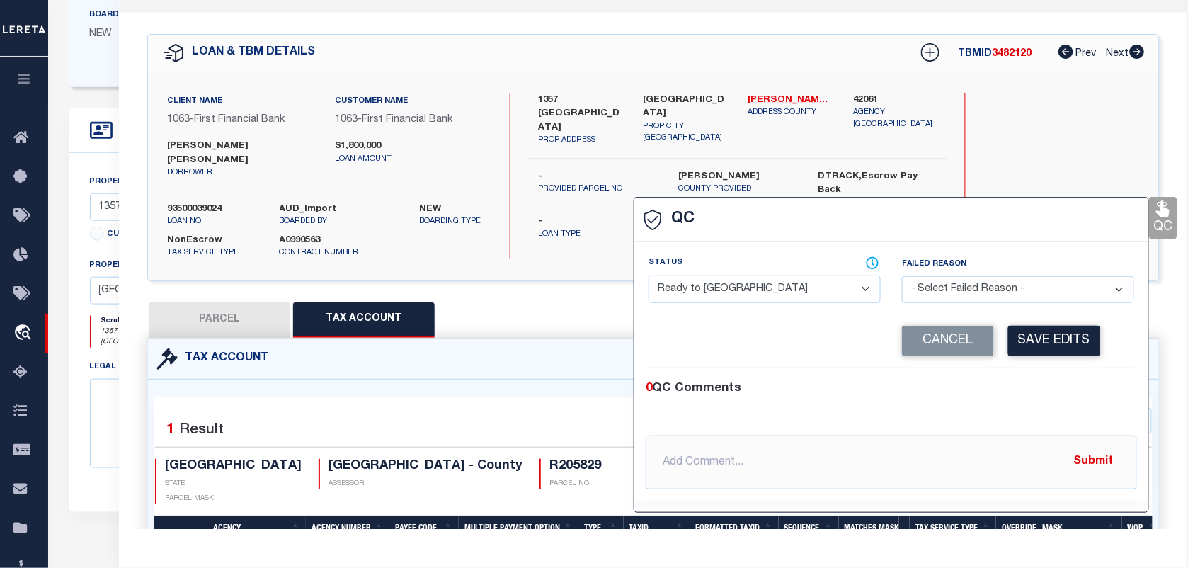
drag, startPoint x: 1014, startPoint y: 341, endPoint x: 805, endPoint y: 356, distance: 210.2
click at [882, 407] on div "QC Status - Select Status - Ready to QC" at bounding box center [892, 355] width 516 height 316
click at [784, 288] on select "- Select Status - Ready to QC Correct Incorrect" at bounding box center [765, 290] width 232 height 28
select select "COR"
click at [649, 277] on select "- Select Status - Ready to QC Correct Incorrect" at bounding box center [765, 290] width 232 height 28
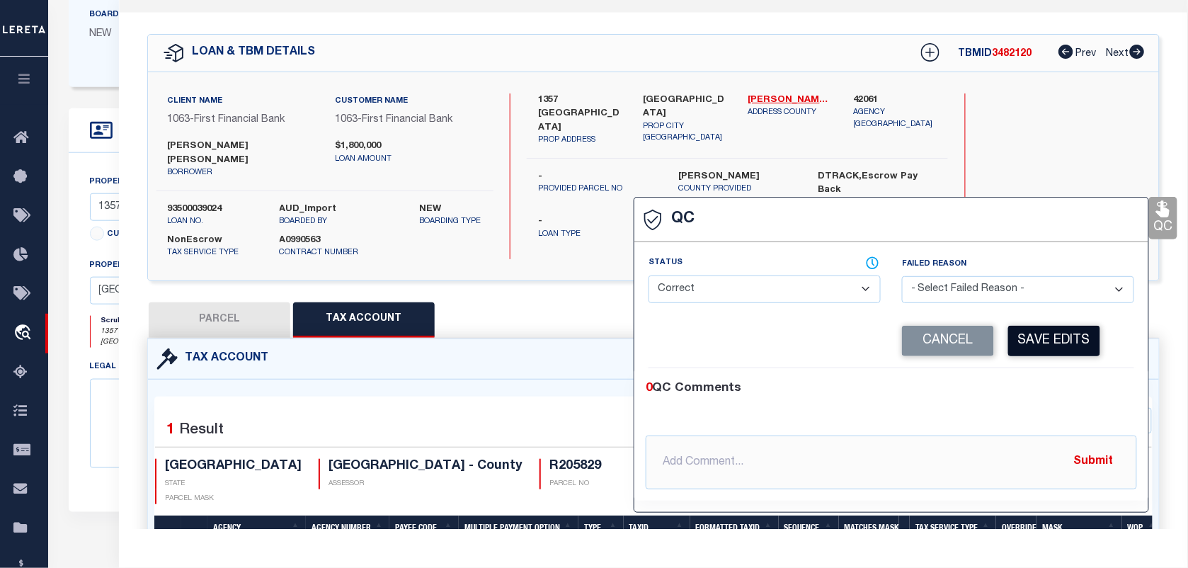
click at [1038, 353] on button "Save Edits" at bounding box center [1055, 341] width 92 height 30
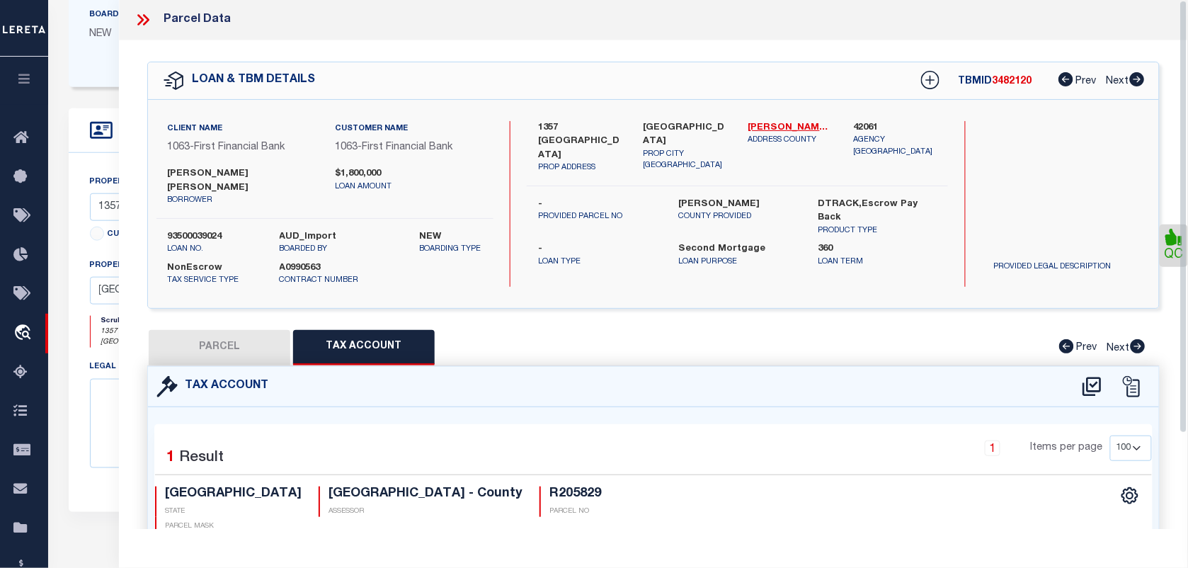
scroll to position [0, 0]
click at [179, 231] on label "93500039024" at bounding box center [213, 238] width 91 height 14
copy label "93500039024"
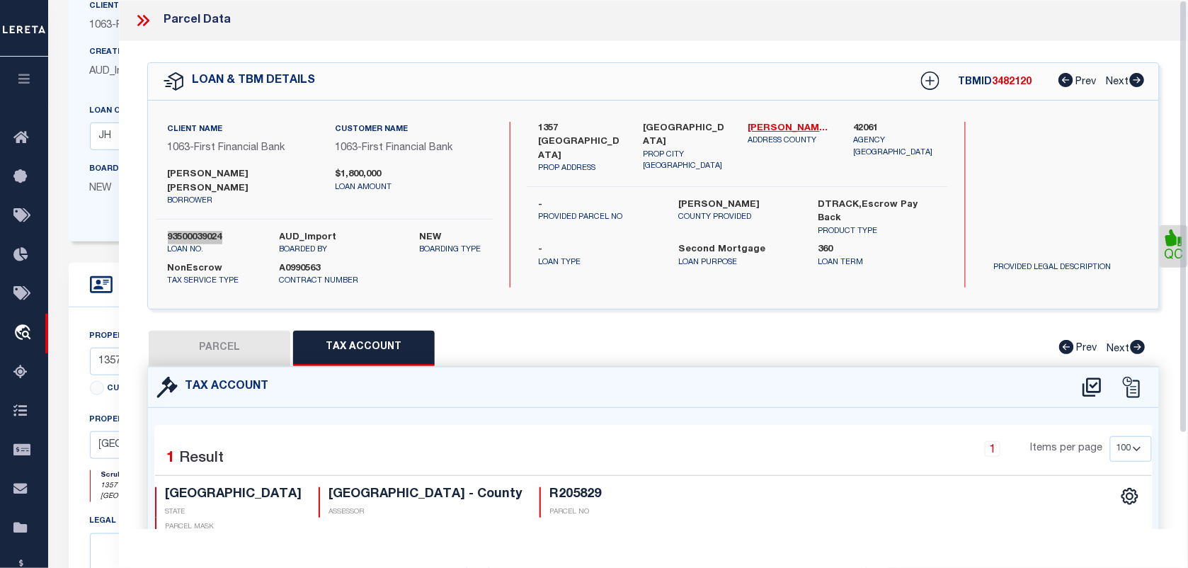
scroll to position [40, 0]
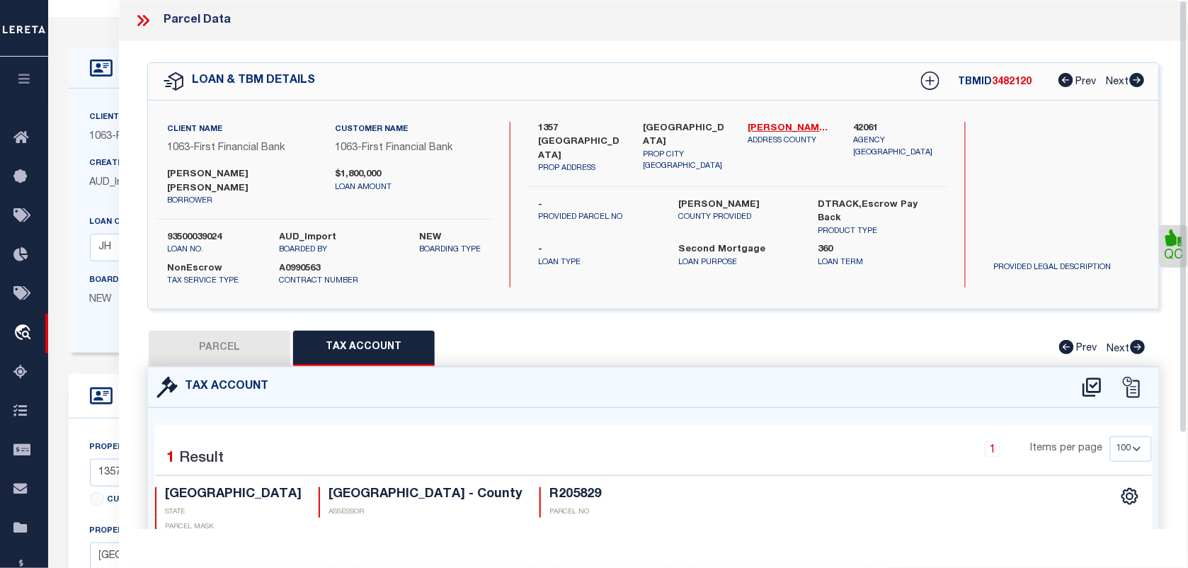
click at [1021, 85] on span "3482120" at bounding box center [1013, 82] width 40 height 10
copy span "3482120"
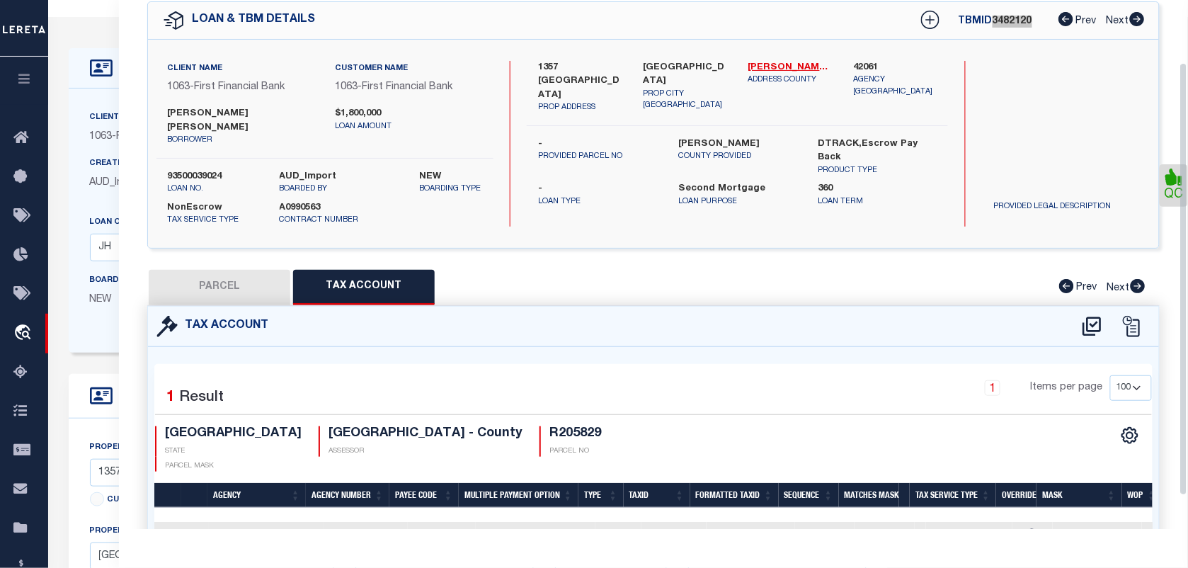
scroll to position [117, 0]
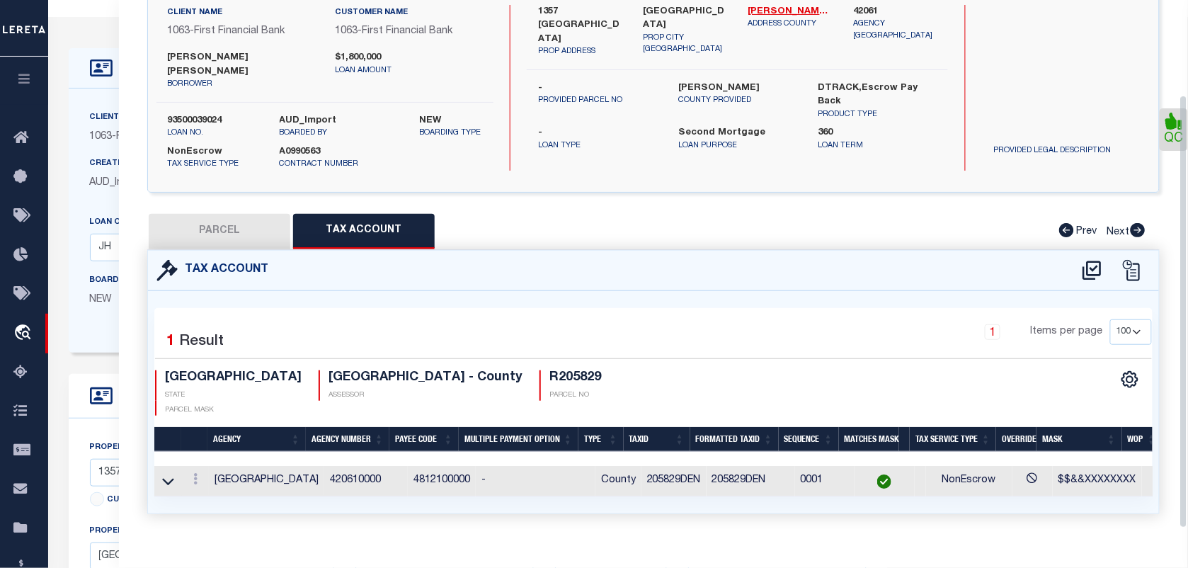
drag, startPoint x: 438, startPoint y: 355, endPoint x: 436, endPoint y: 363, distance: 8.6
click at [436, 363] on div "1 Selected 1 Result 1 Items per page 10 25 50 100 TX STATE [GEOGRAPHIC_DATA] - …" at bounding box center [654, 367] width 1020 height 97
click at [550, 370] on h4 "R205829" at bounding box center [576, 378] width 52 height 16
copy h4 "R205829"
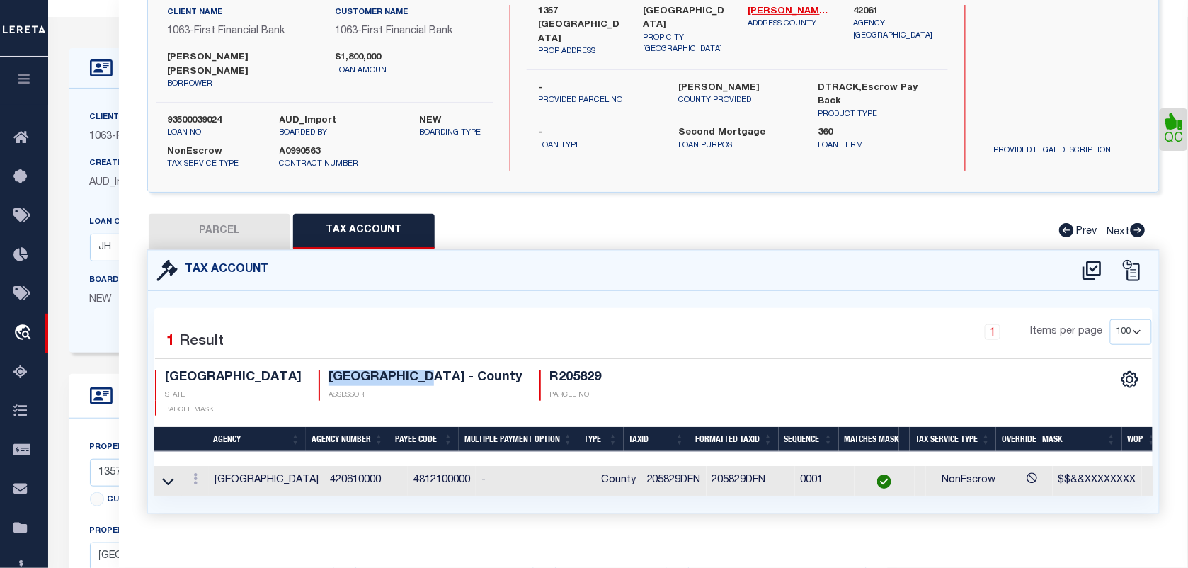
drag, startPoint x: 324, startPoint y: 360, endPoint x: 215, endPoint y: 358, distance: 109.1
click at [329, 370] on h4 "[GEOGRAPHIC_DATA] - County" at bounding box center [426, 378] width 194 height 16
copy h4 "[GEOGRAPHIC_DATA]"
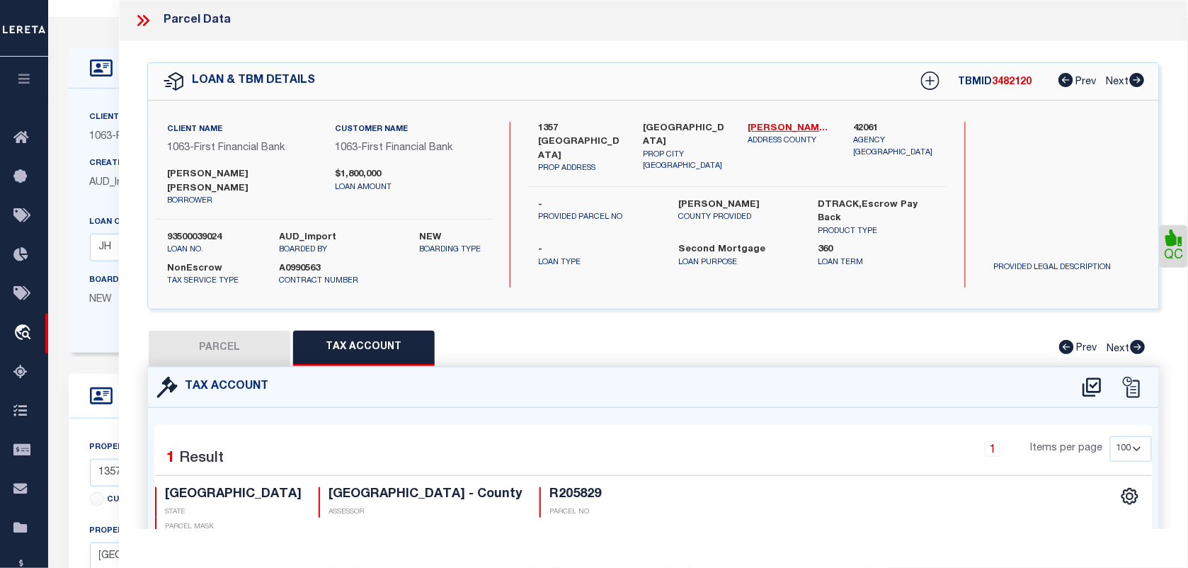
click at [146, 18] on icon at bounding box center [146, 20] width 6 height 11
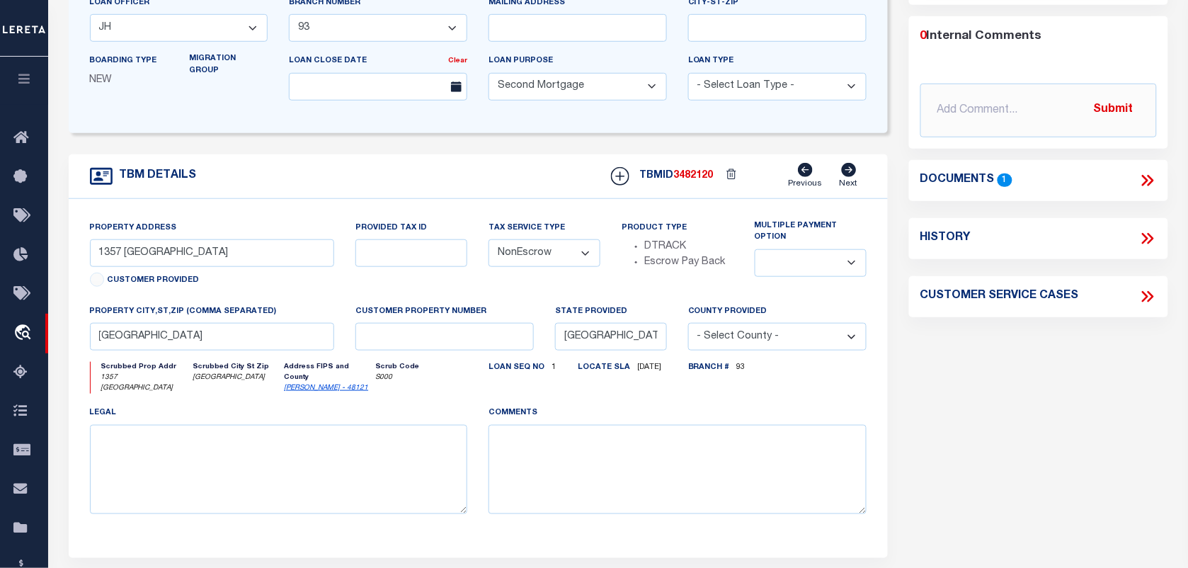
scroll to position [177, 0]
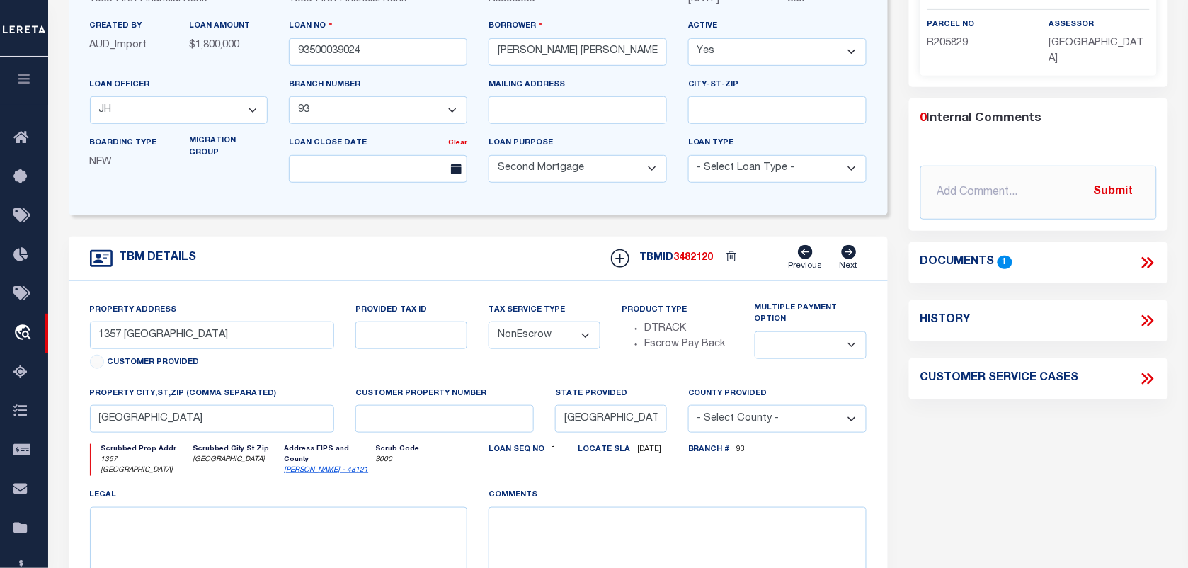
click at [1142, 254] on icon at bounding box center [1148, 263] width 18 height 18
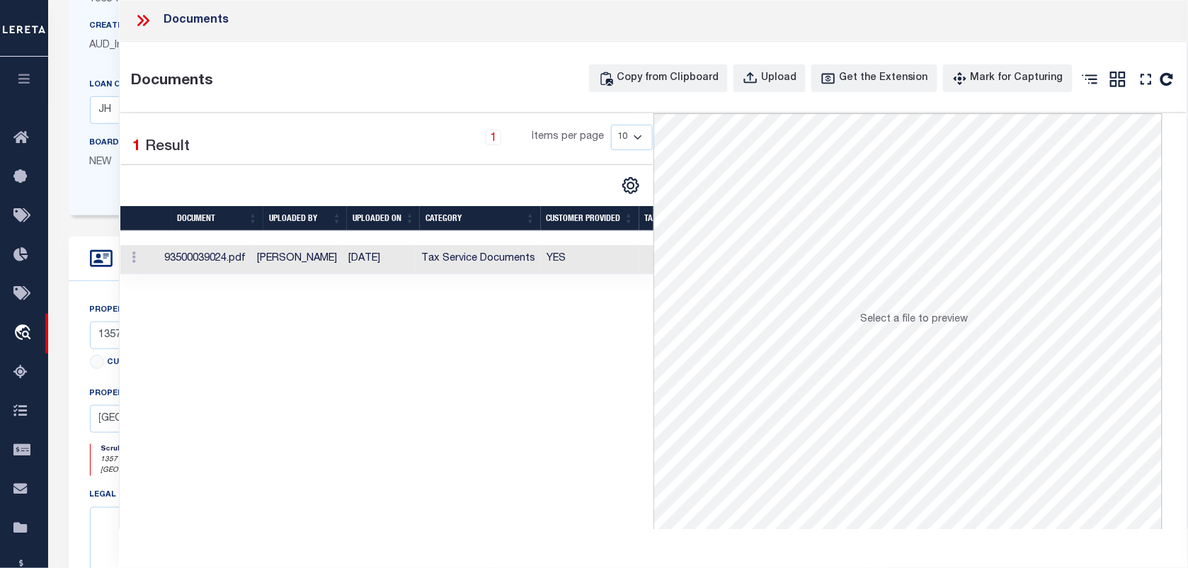
click at [511, 262] on td "Tax Service Documents" at bounding box center [478, 259] width 125 height 29
